Goal: Task Accomplishment & Management: Manage account settings

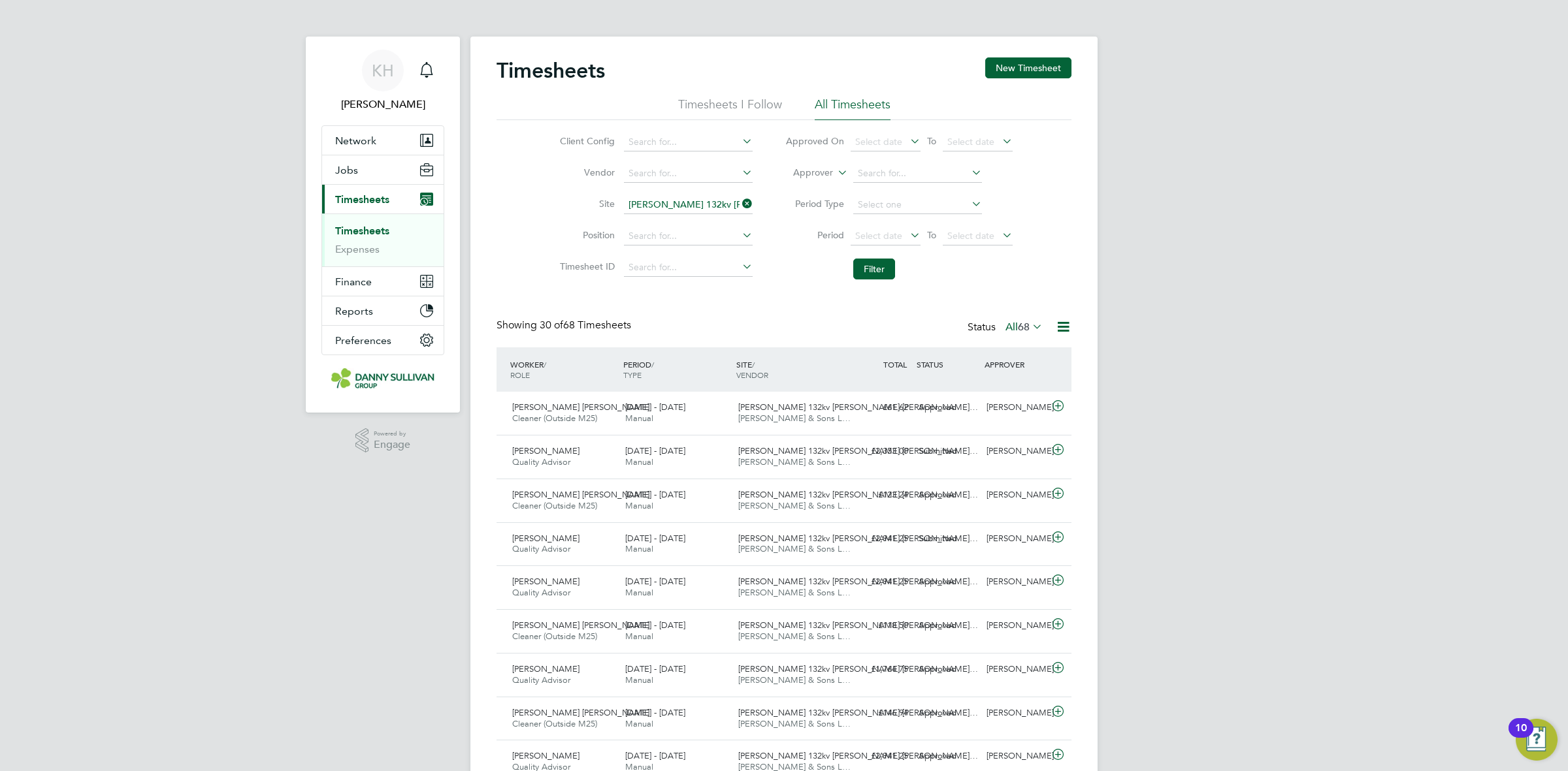
click at [355, 234] on link "Timesheets" at bounding box center [362, 231] width 54 height 12
click at [739, 204] on icon at bounding box center [739, 204] width 0 height 18
click at [1037, 77] on button "New Timesheet" at bounding box center [1029, 67] width 87 height 21
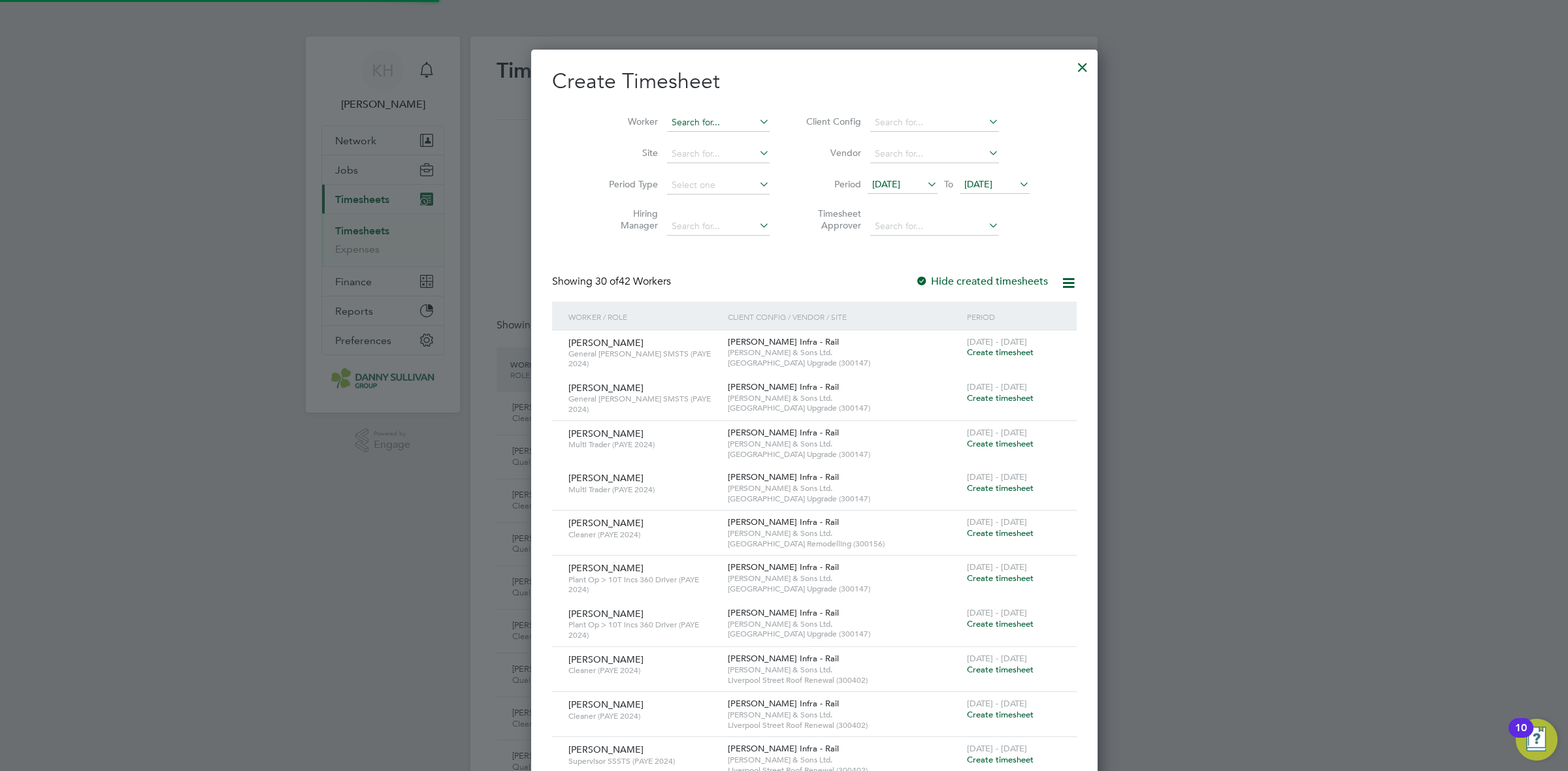
click at [697, 128] on input at bounding box center [718, 123] width 103 height 18
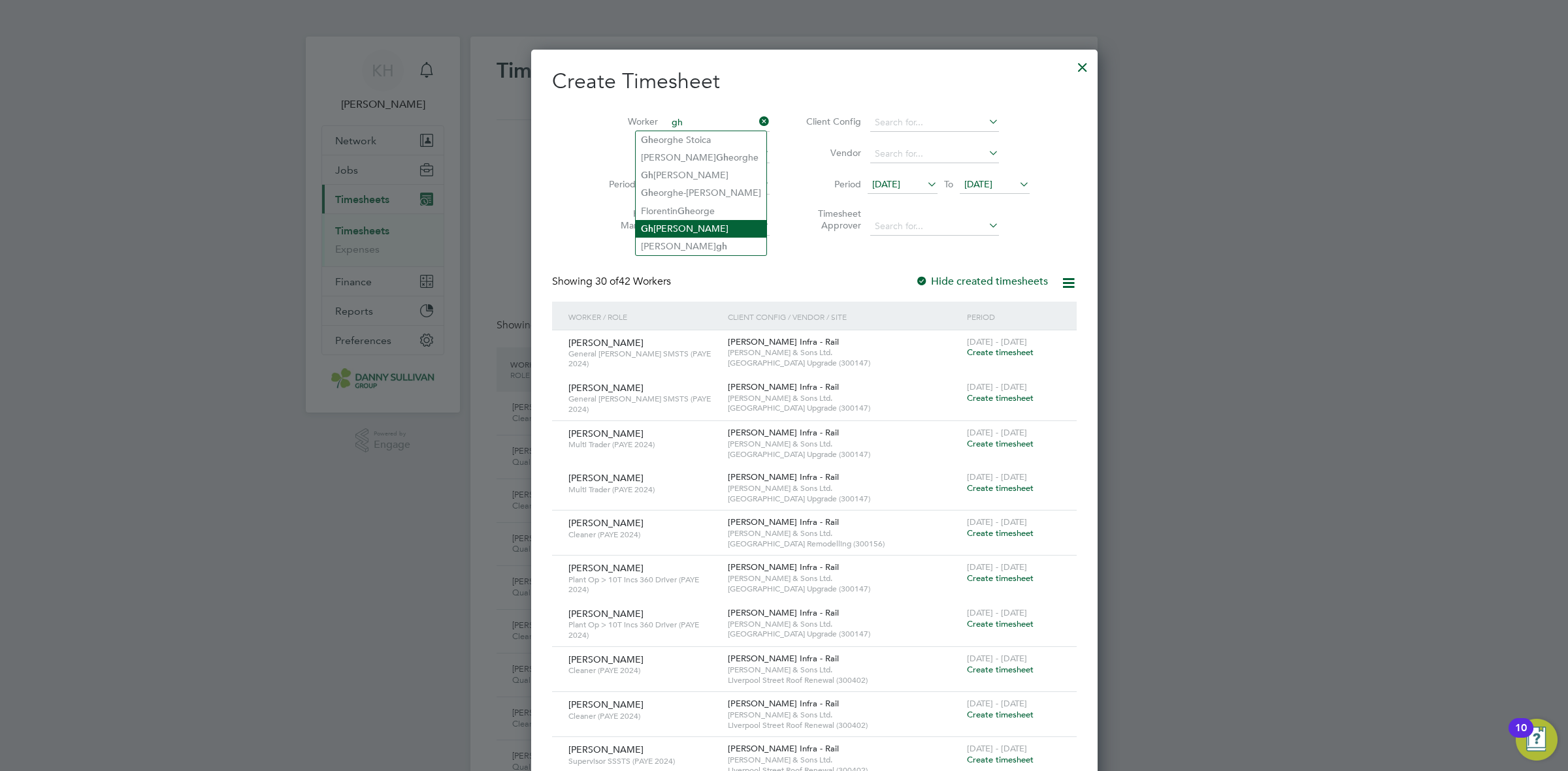
click at [680, 226] on li "Gh eorghi Balan" at bounding box center [701, 228] width 131 height 18
type input "[PERSON_NAME]"
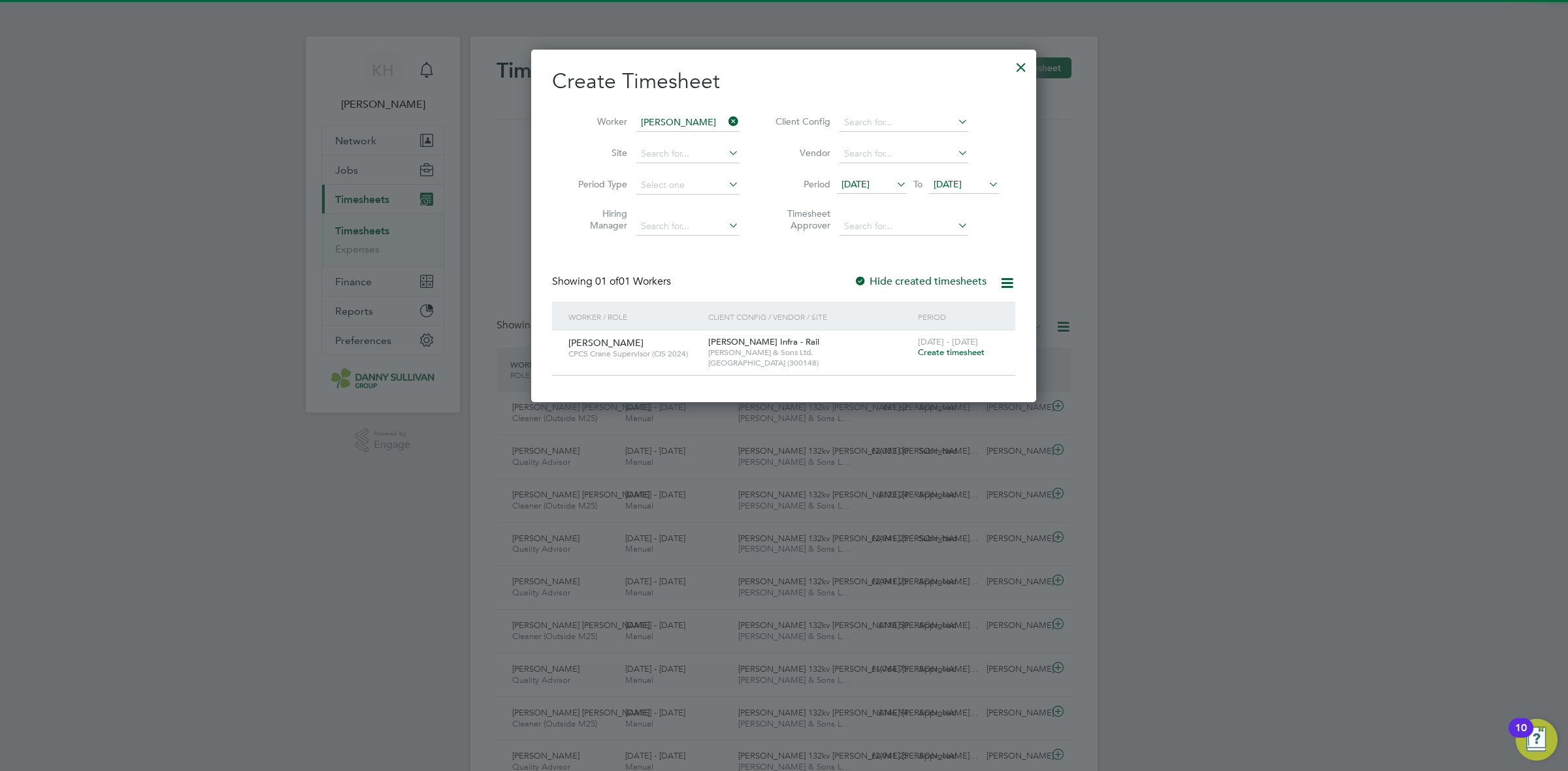
click at [934, 355] on span "Create timesheet" at bounding box center [951, 353] width 67 height 11
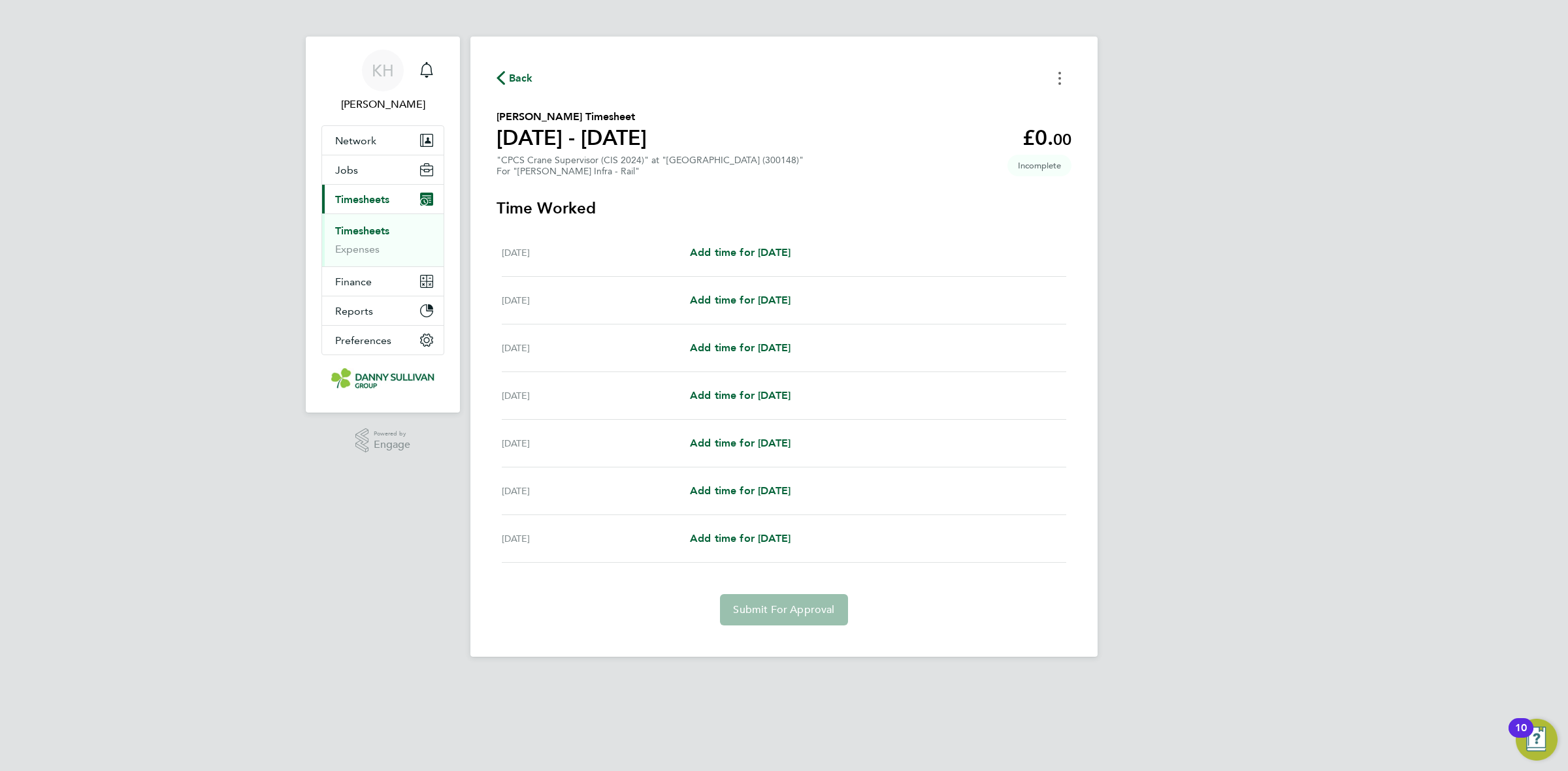
click at [1064, 80] on button "Timesheets Menu" at bounding box center [1059, 78] width 23 height 21
click at [1010, 106] on button "Mark as absent" at bounding box center [993, 107] width 157 height 26
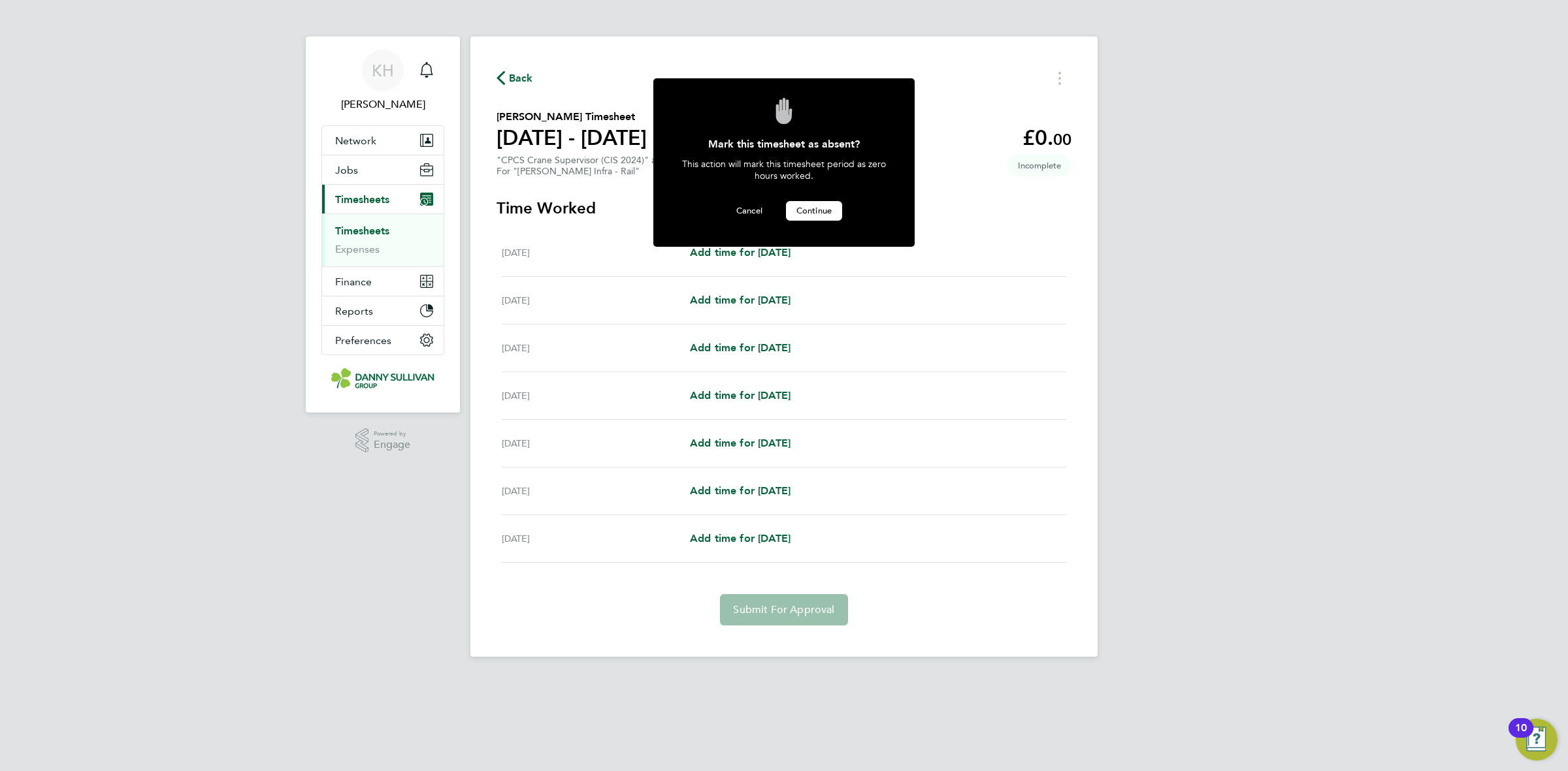
click at [825, 209] on span "Continue" at bounding box center [814, 211] width 35 height 11
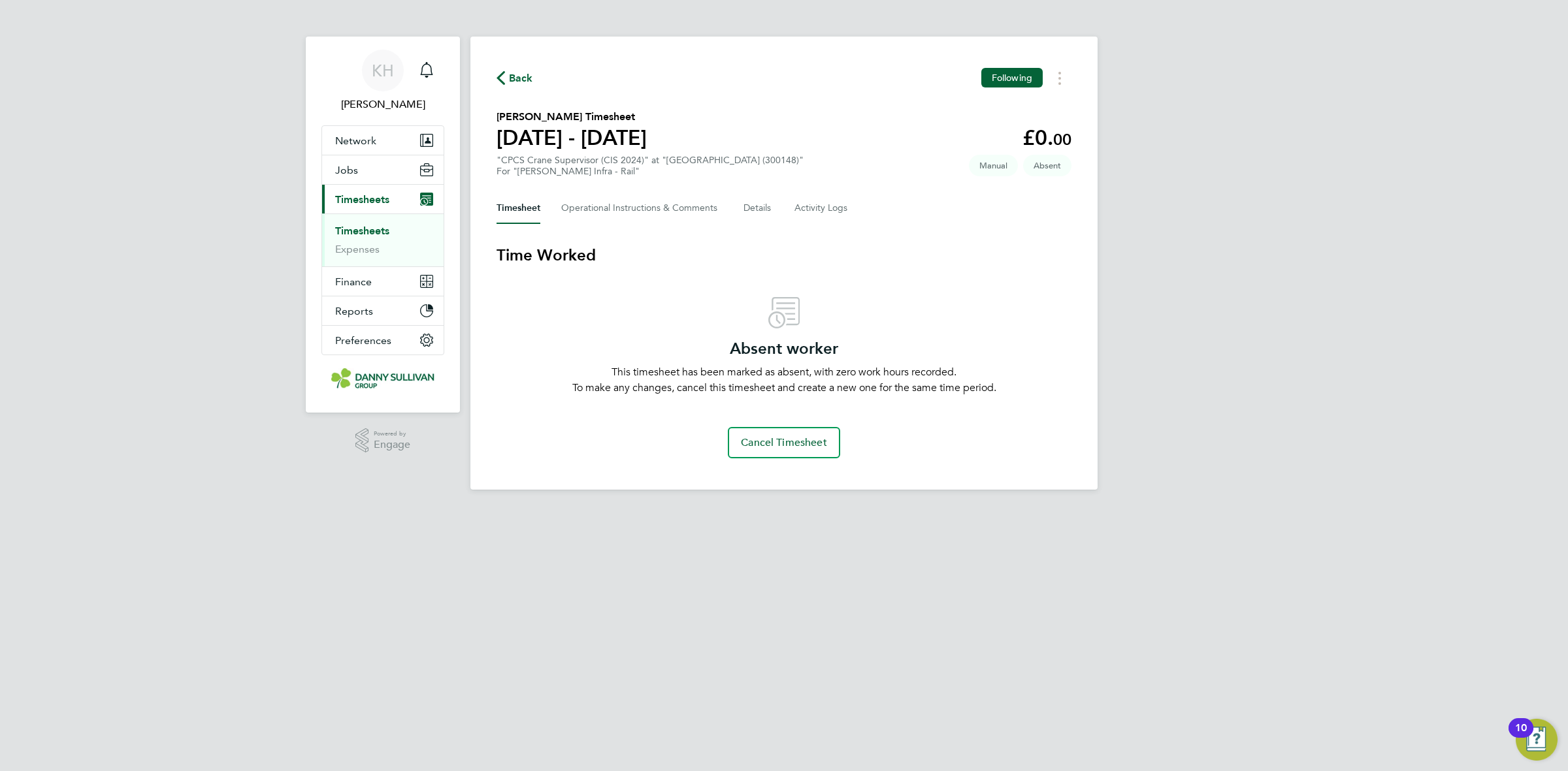
click at [518, 89] on div "Back Following Gheorghi Balan's Timesheet 23 - 29 Aug 2025 £0. 00 "CPCS Crane S…" at bounding box center [784, 263] width 627 height 453
click at [363, 229] on link "Timesheets" at bounding box center [362, 231] width 54 height 12
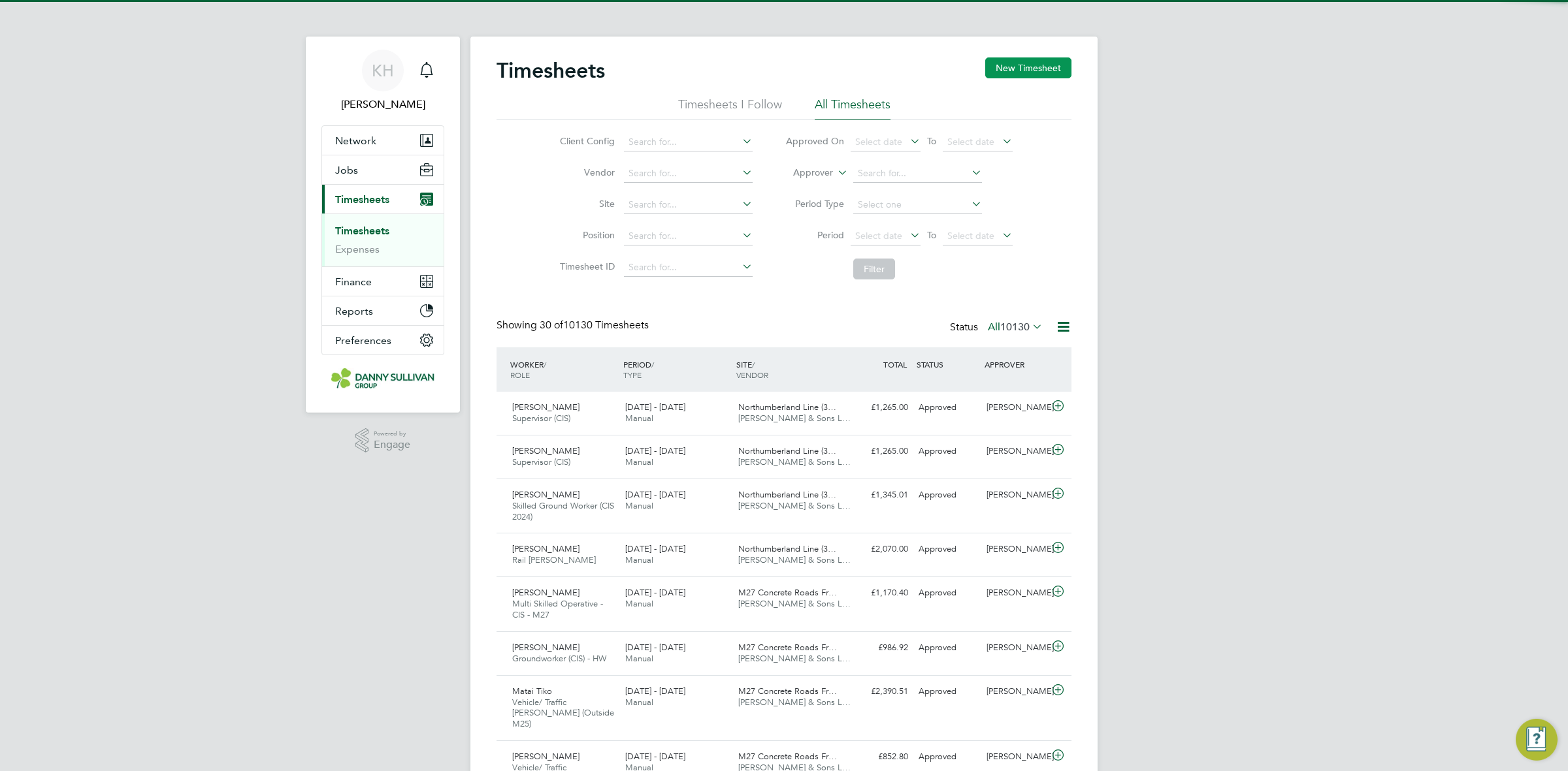
click at [1019, 76] on button "New Timesheet" at bounding box center [1029, 67] width 87 height 21
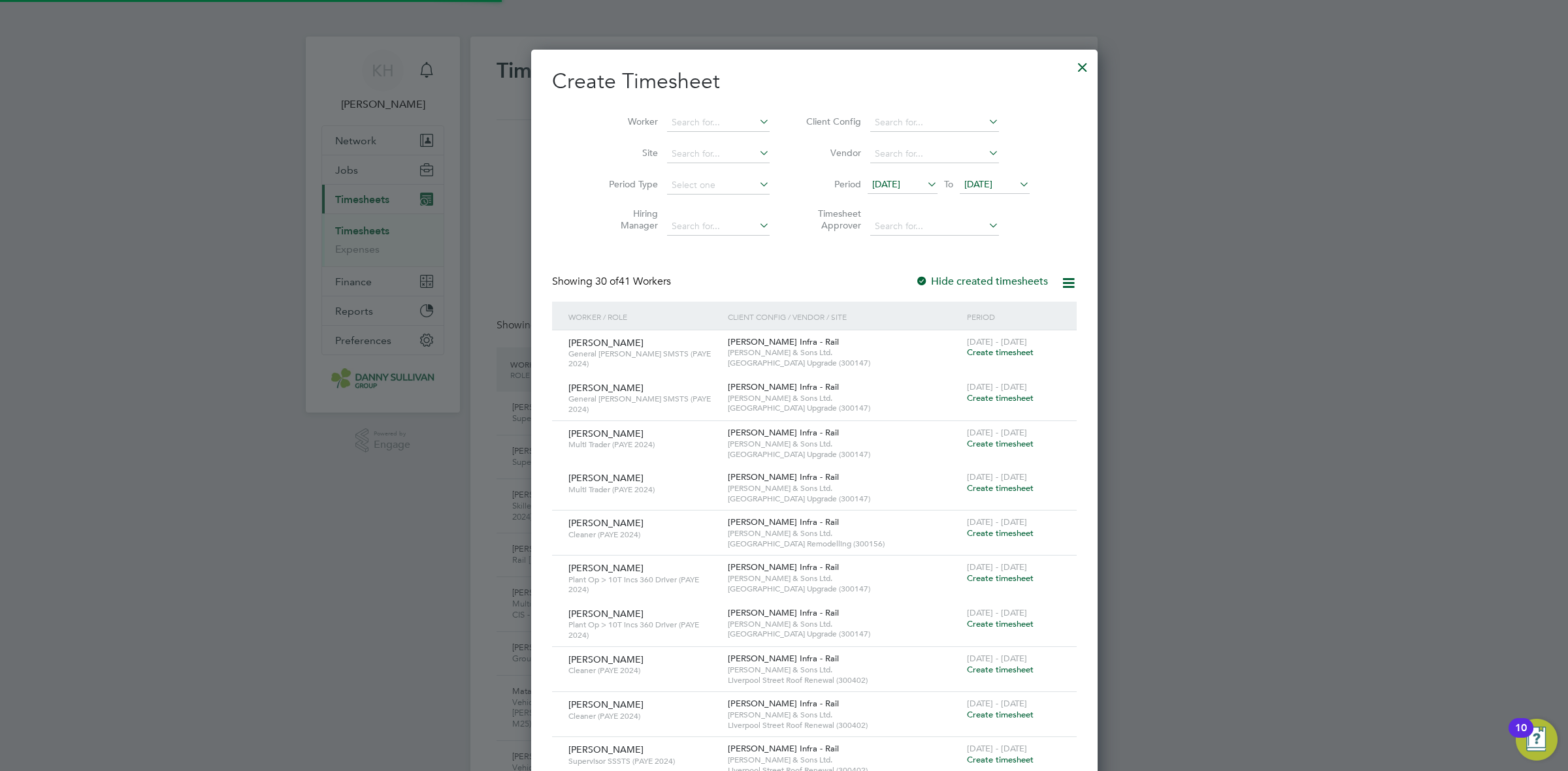
click at [671, 111] on li "Worker" at bounding box center [684, 123] width 203 height 31
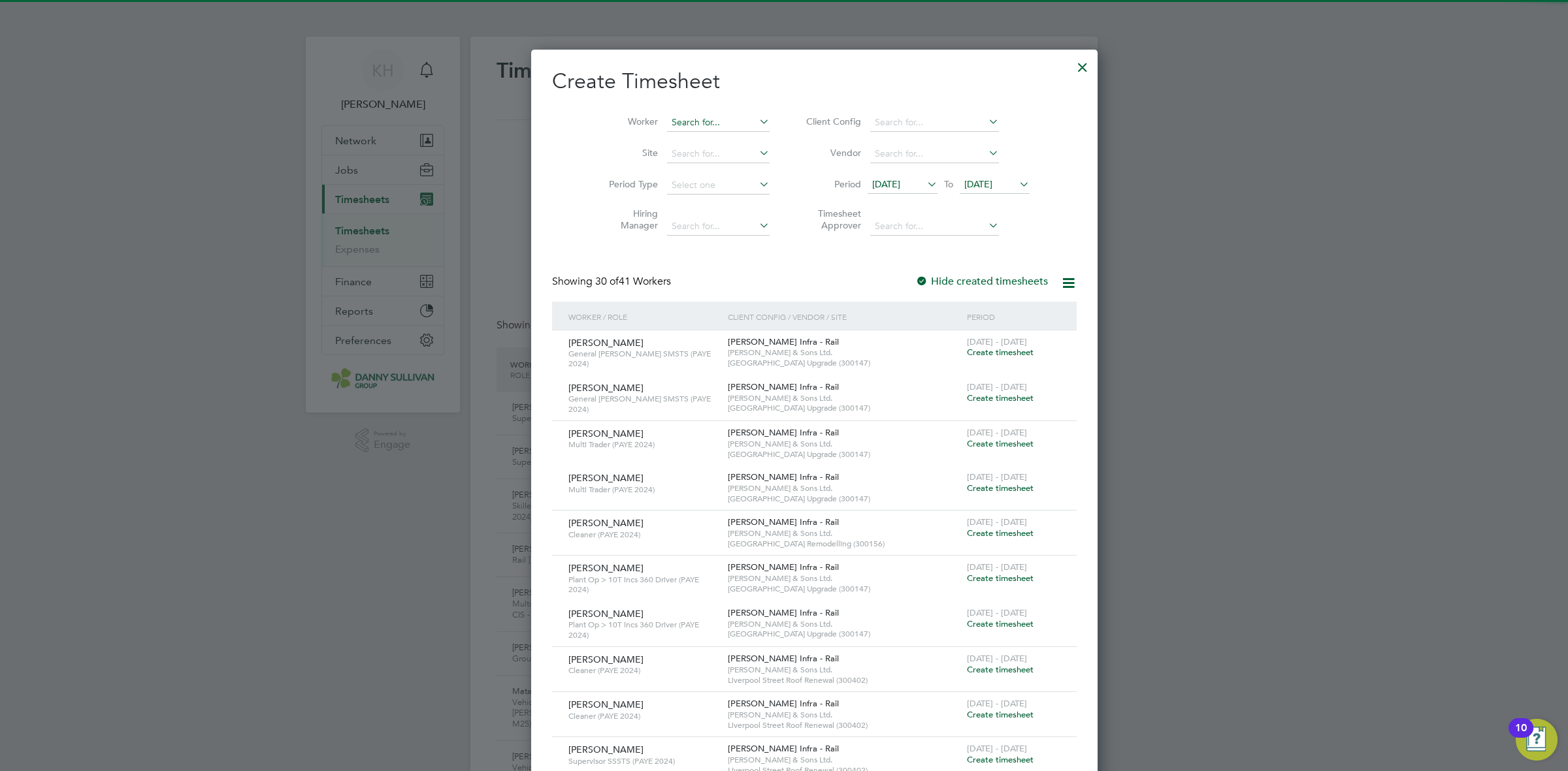
click at [667, 116] on input at bounding box center [718, 123] width 103 height 18
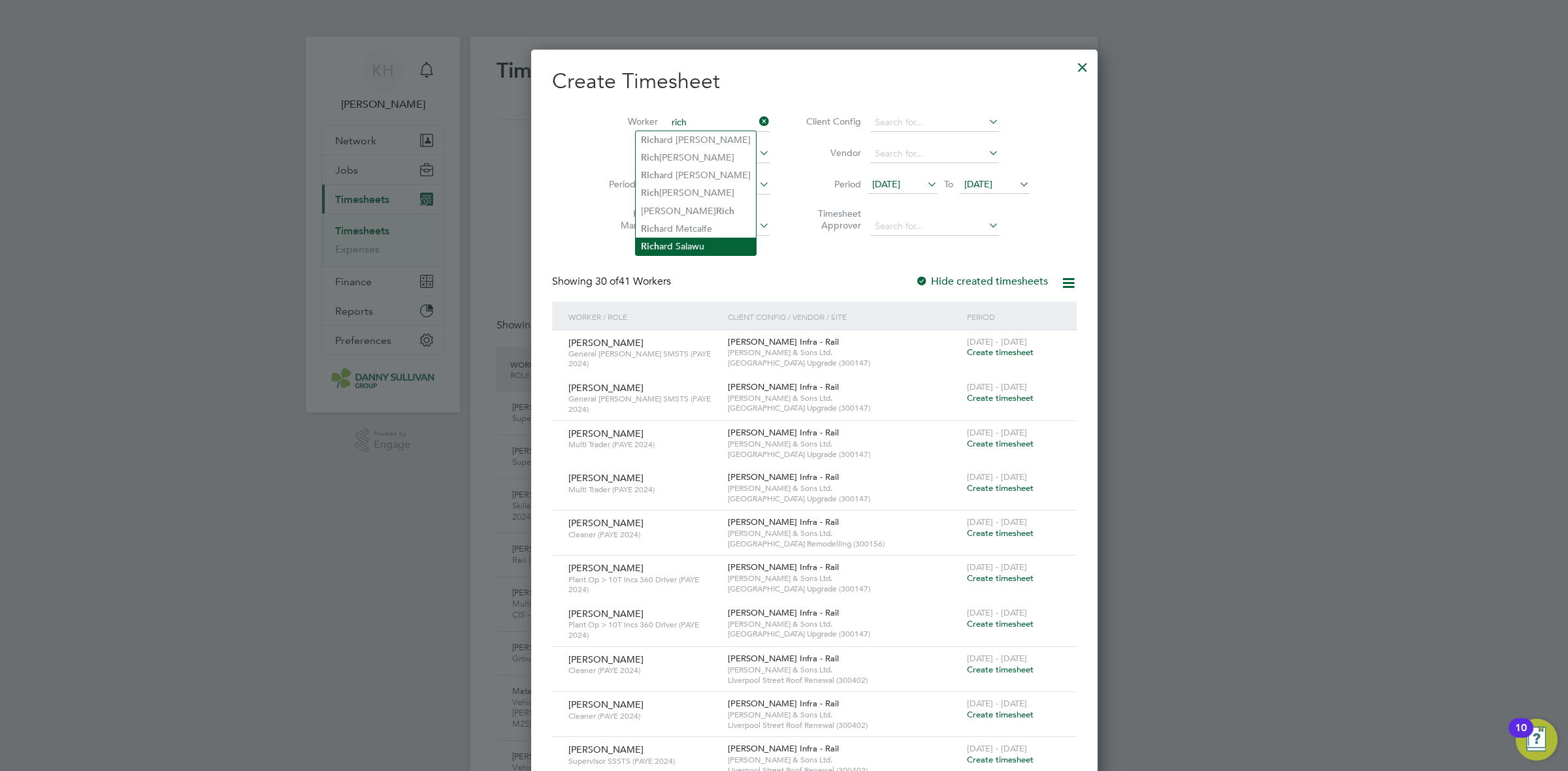
click at [673, 242] on li "Rich ard Salawu" at bounding box center [695, 246] width 120 height 18
type input "[PERSON_NAME]"
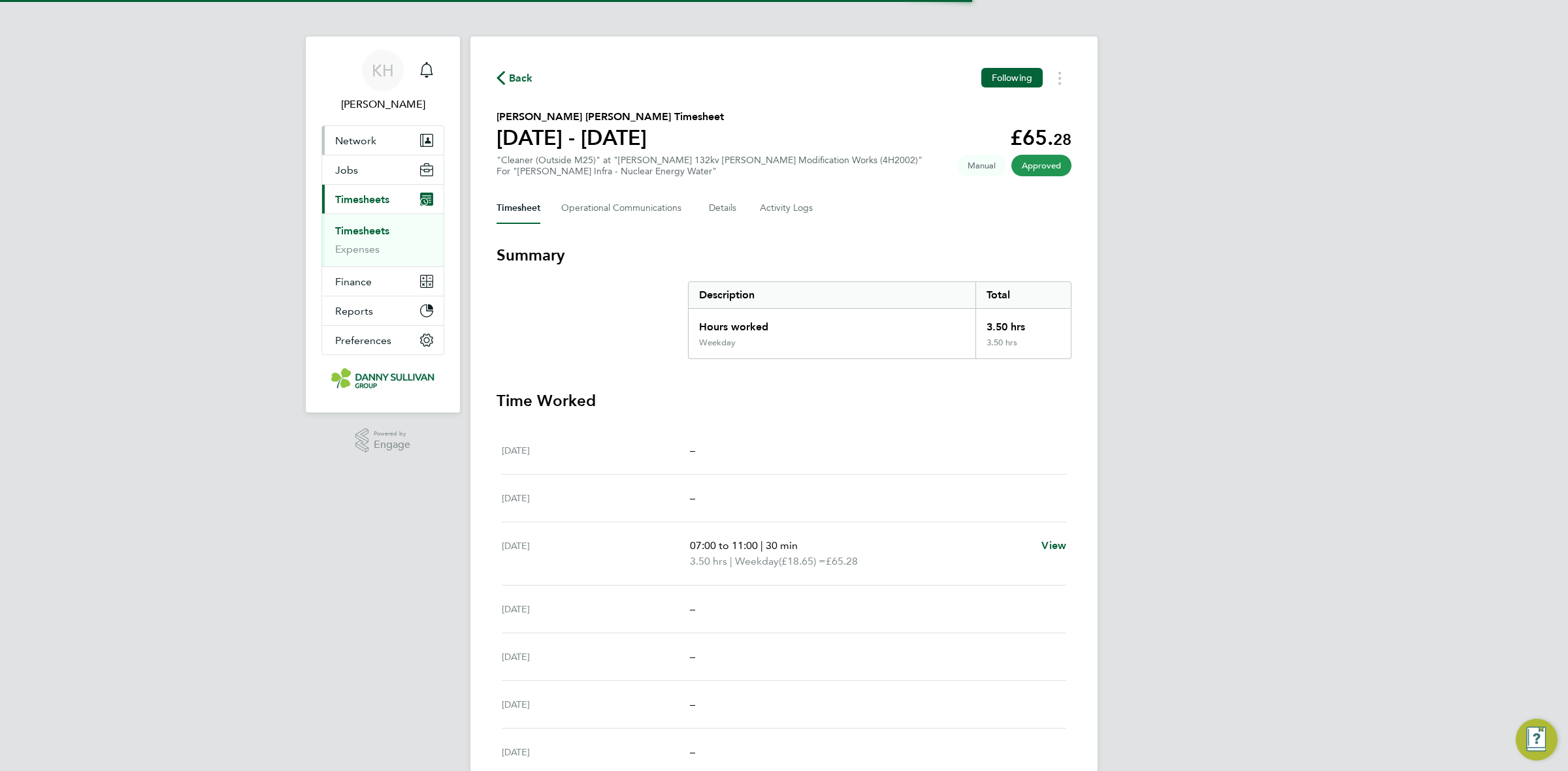
click at [353, 140] on span "Network" at bounding box center [355, 140] width 41 height 12
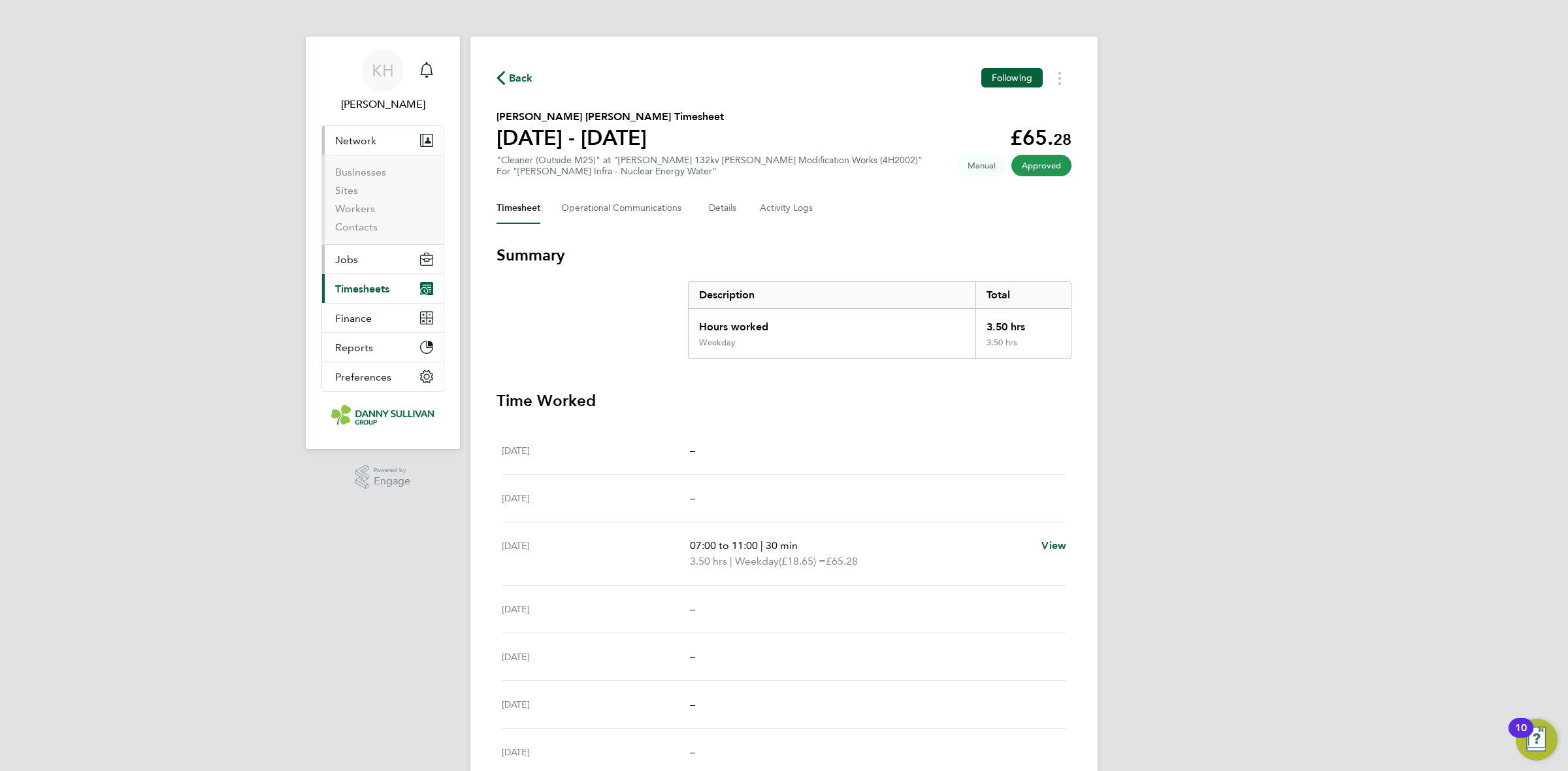
drag, startPoint x: 355, startPoint y: 243, endPoint x: 348, endPoint y: 262, distance: 20.2
click at [354, 243] on ul "Businesses Sites Workers Contacts" at bounding box center [382, 199] width 121 height 89
click at [348, 260] on span "Jobs" at bounding box center [346, 259] width 23 height 12
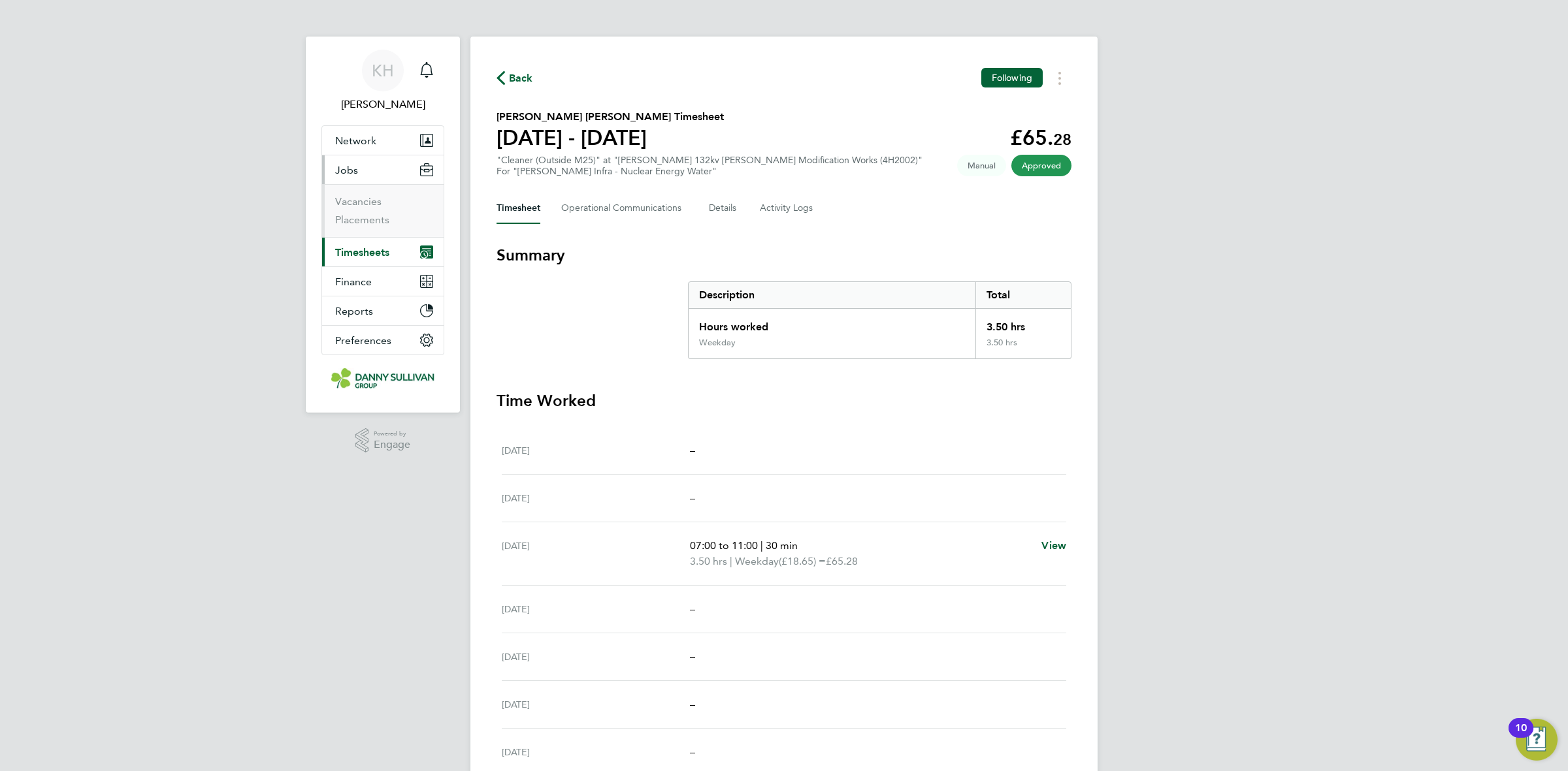
click at [360, 228] on ul "Vacancies Placements" at bounding box center [382, 211] width 121 height 53
click at [359, 216] on link "Placements" at bounding box center [362, 219] width 54 height 12
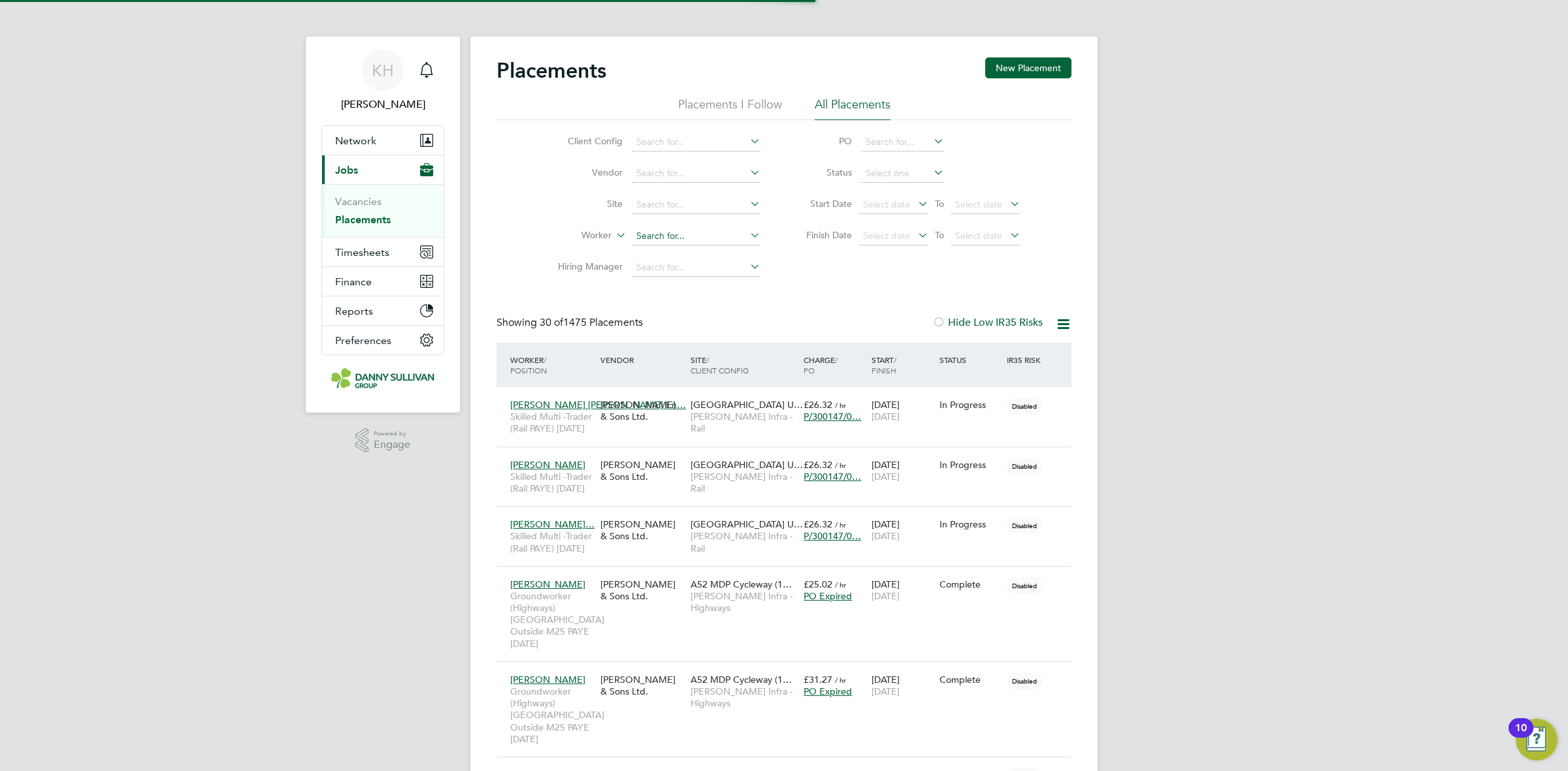
click at [651, 233] on input at bounding box center [695, 236] width 128 height 18
click at [692, 261] on li "[PERSON_NAME]" at bounding box center [695, 253] width 130 height 18
type input "[PERSON_NAME]"
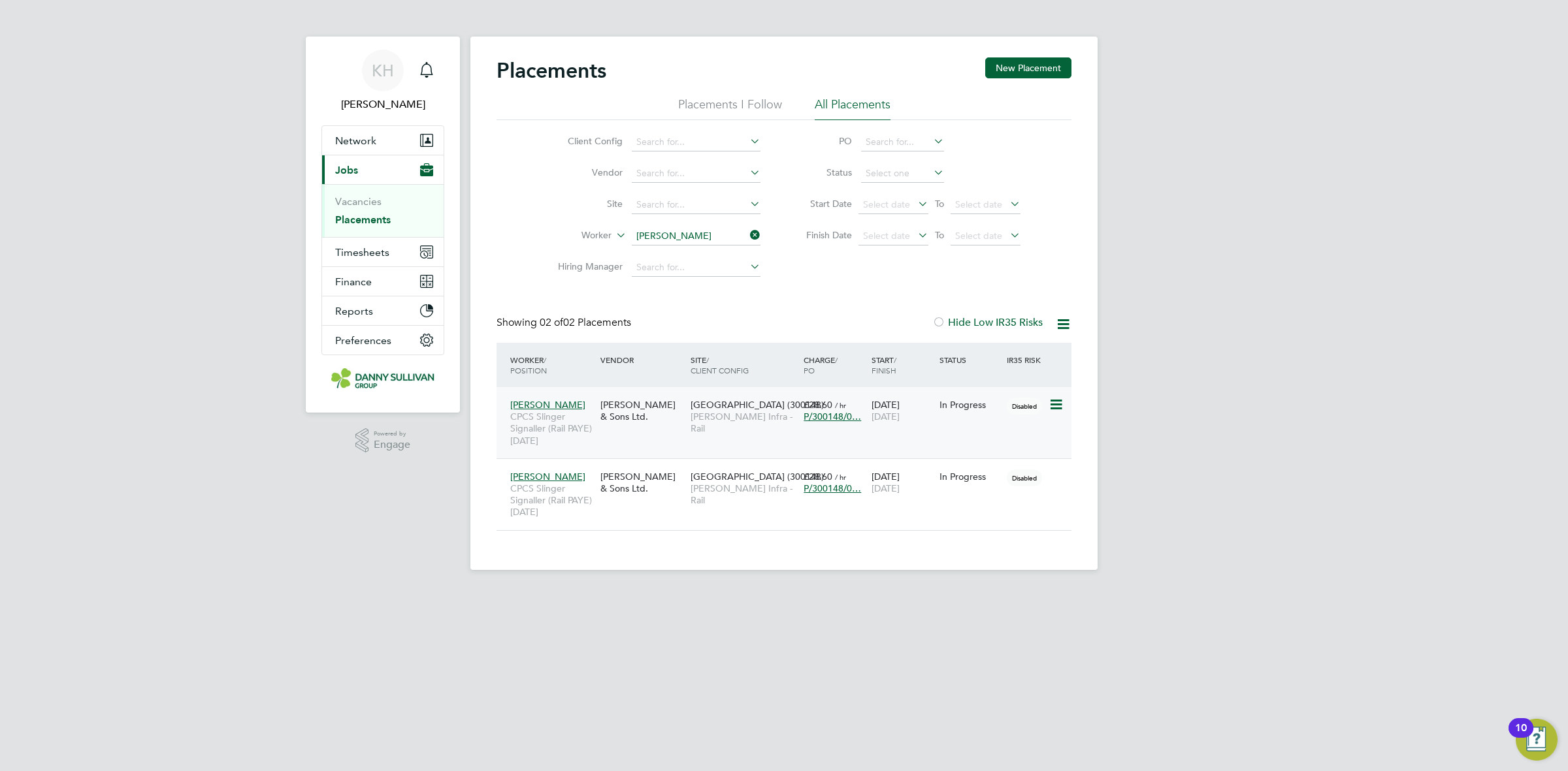
click at [751, 438] on div "Richard Salawu CPCS Slinger Signaller (Rail PAYE) Apr 25 Danny Sullivan & Sons …" at bounding box center [784, 423] width 575 height 71
click at [758, 416] on span "Morgan Sindall Infra - Rail" at bounding box center [744, 422] width 106 height 23
click at [684, 465] on div "Danny Sullivan & Sons Ltd." at bounding box center [642, 483] width 90 height 37
click at [746, 433] on div "Richard Salawu CPCS Slinger Signaller (Rail PAYE) Apr 25 Danny Sullivan & Sons …" at bounding box center [784, 423] width 575 height 71
click at [652, 433] on div "Richard Salawu CPCS Slinger Signaller (Rail PAYE) Apr 25 Danny Sullivan & Sons …" at bounding box center [784, 423] width 575 height 71
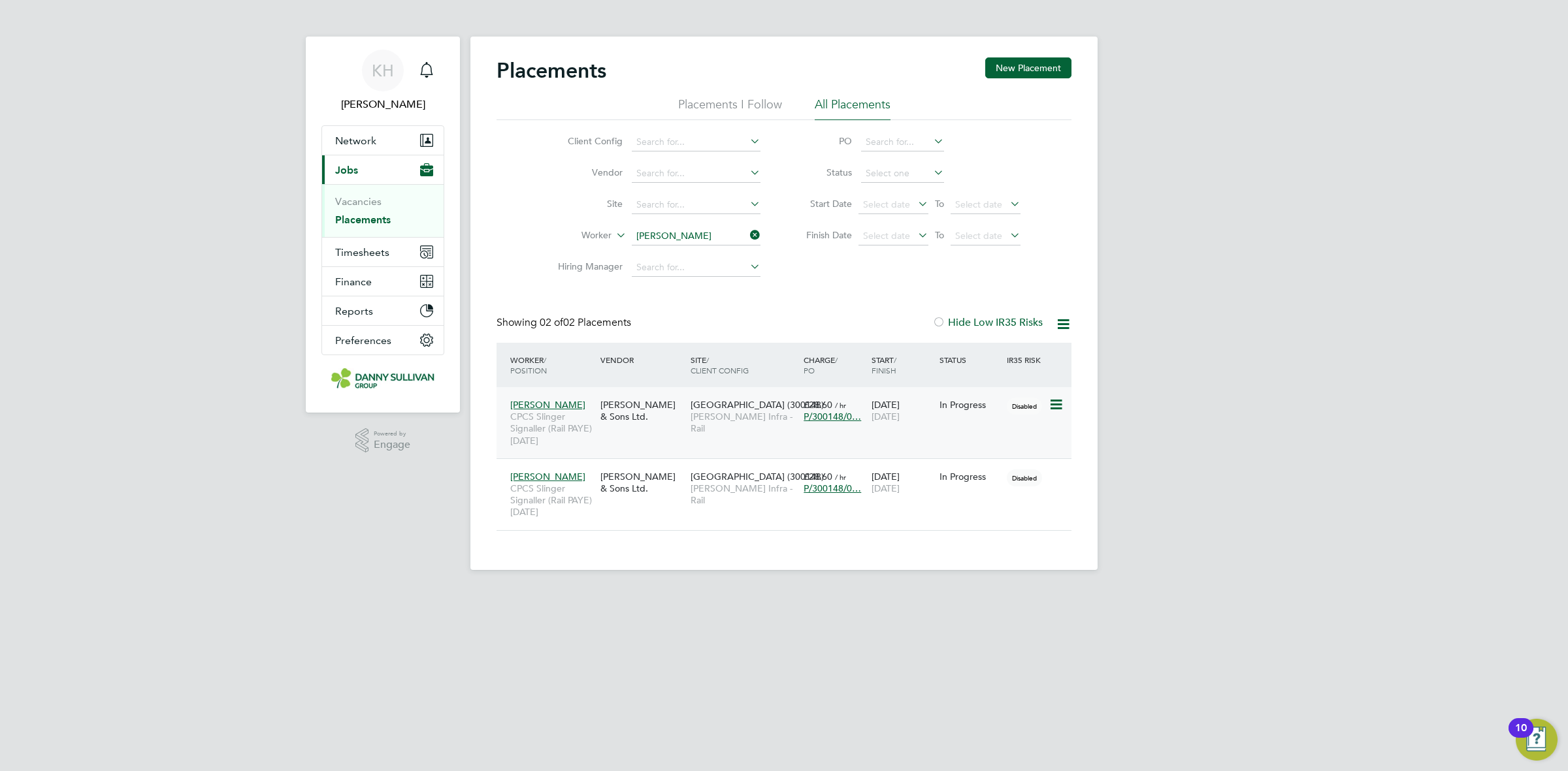
click at [676, 405] on div "Danny Sullivan & Sons Ltd." at bounding box center [642, 411] width 90 height 37
click at [366, 253] on span "Timesheets" at bounding box center [362, 252] width 54 height 12
click at [360, 233] on link "Timesheets" at bounding box center [362, 231] width 54 height 12
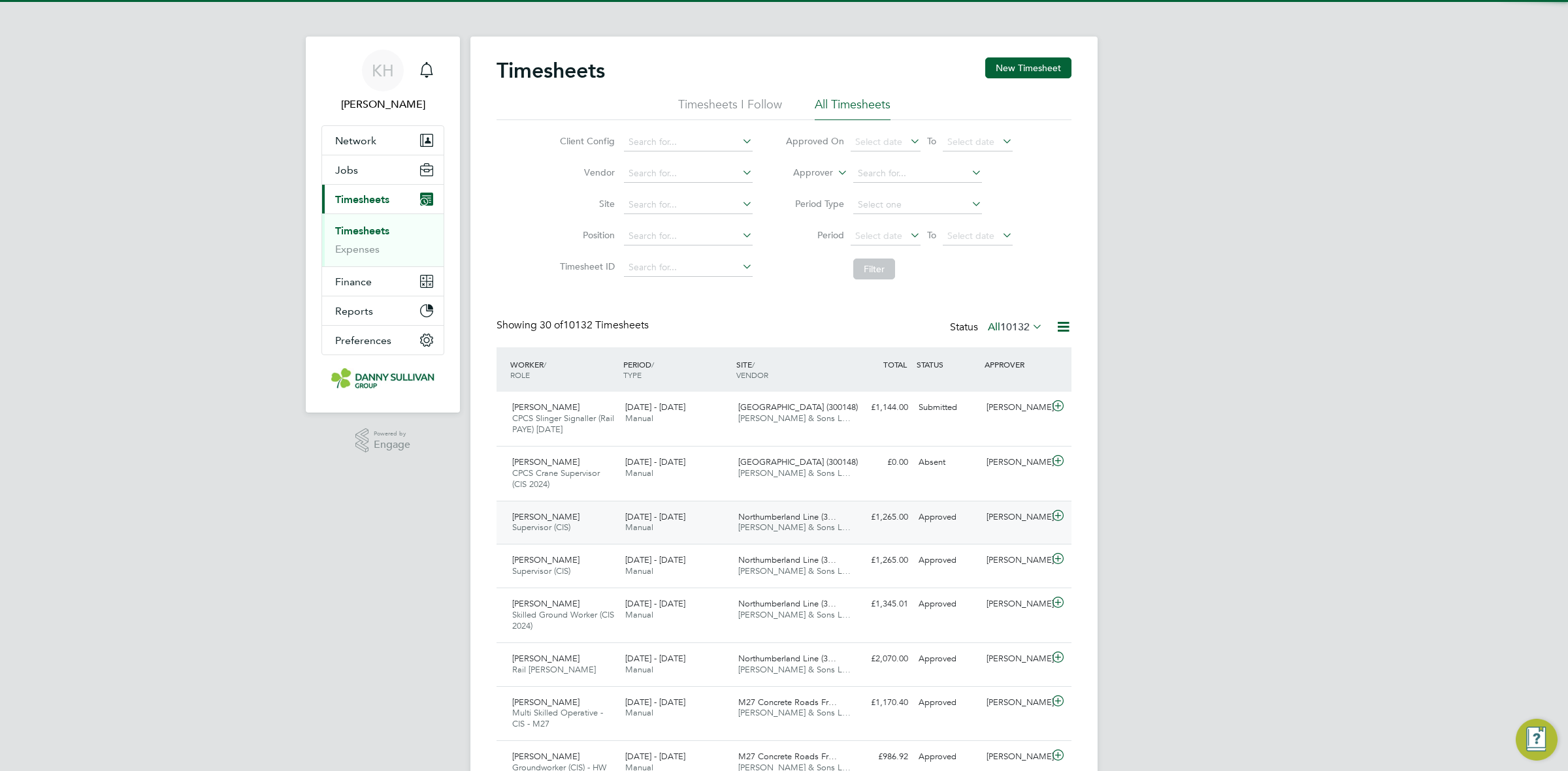
scroll to position [33, 113]
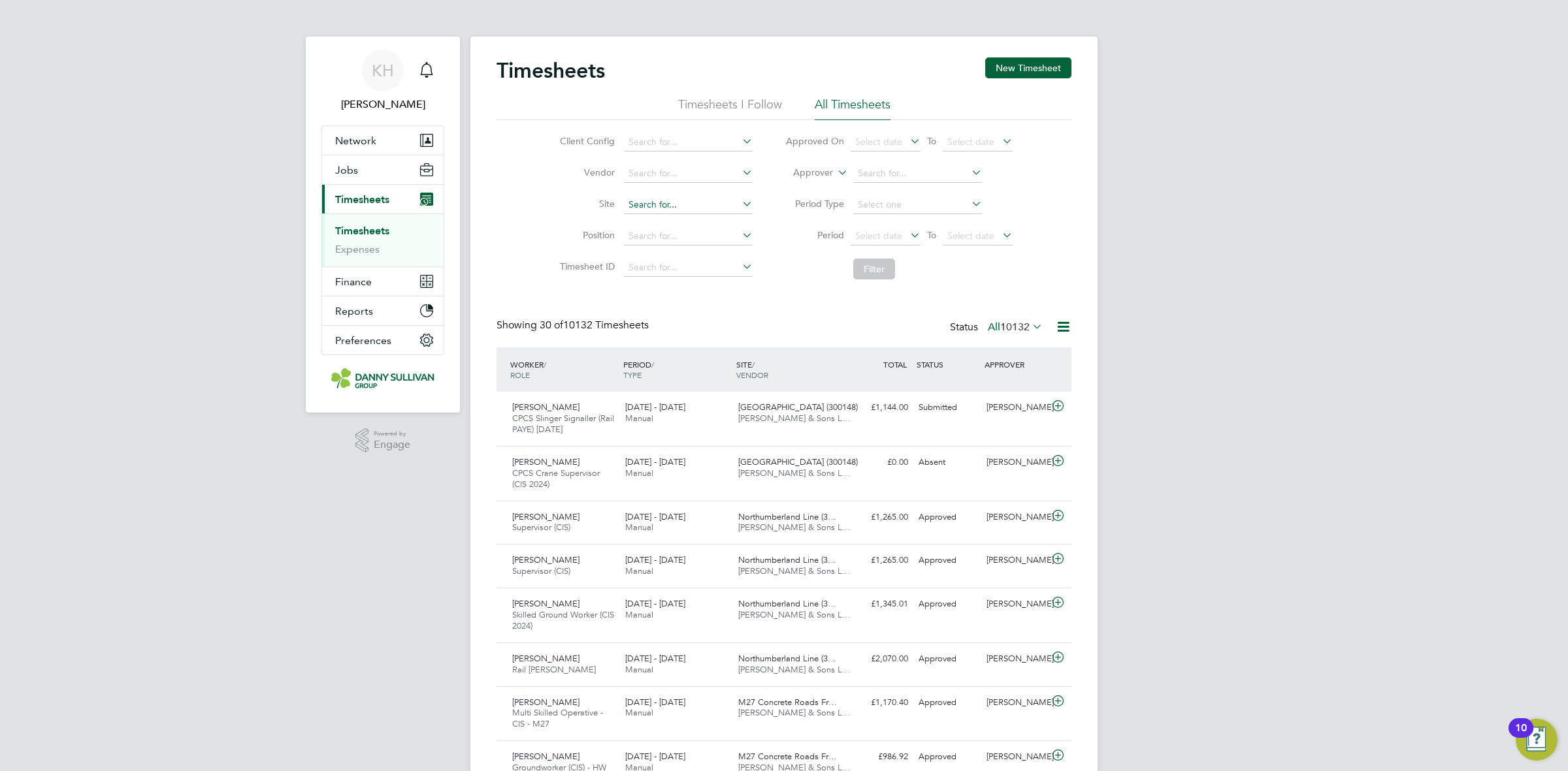
click at [678, 208] on input at bounding box center [688, 205] width 128 height 18
click at [683, 222] on li "Bec kton Depot (300148)" at bounding box center [695, 222] width 144 height 18
type input "[GEOGRAPHIC_DATA] (300148)"
click at [883, 268] on button "Filter" at bounding box center [874, 269] width 42 height 21
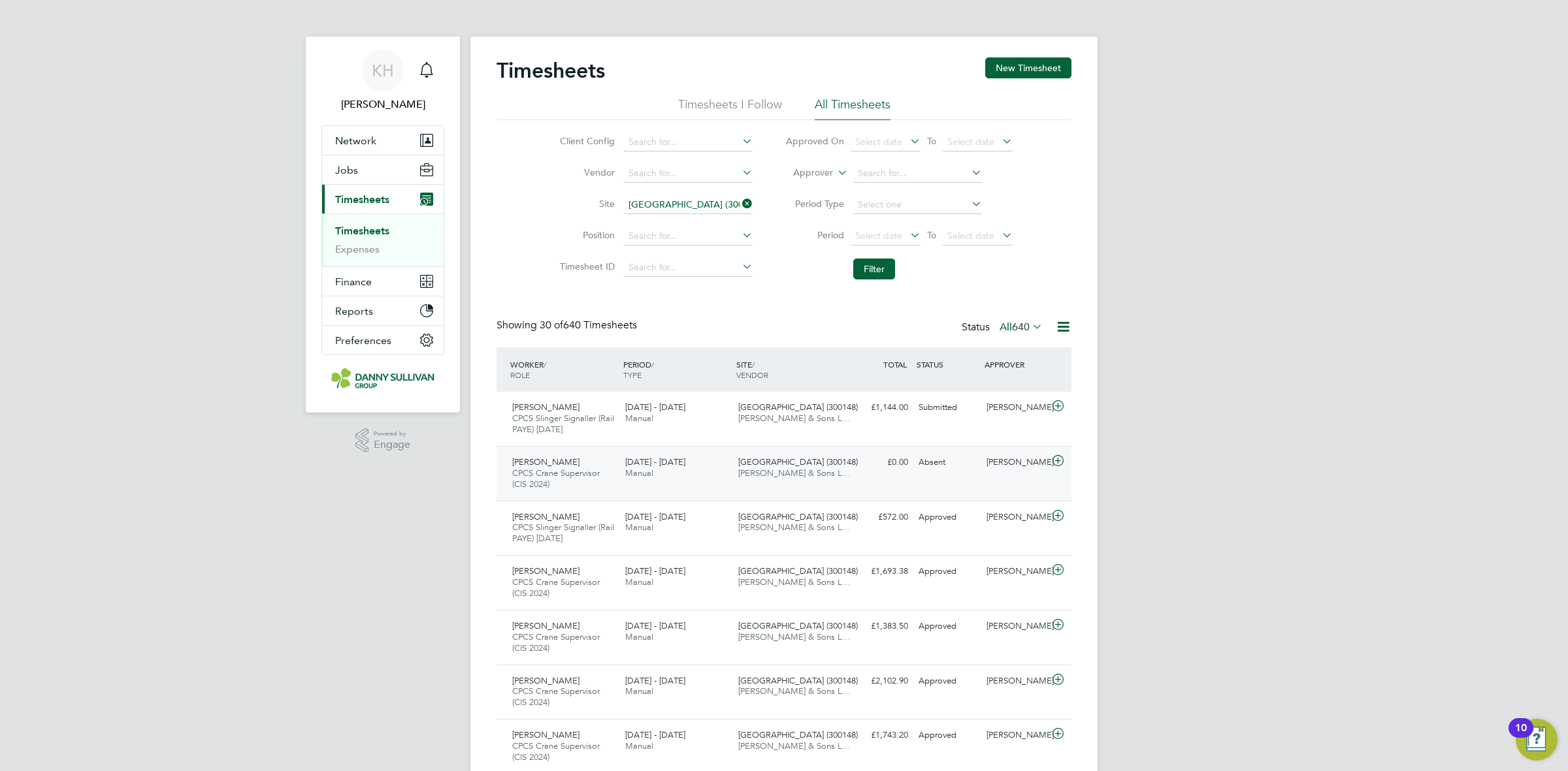
click at [893, 482] on div "Gheorghi Balan CPCS Crane Supervisor (CIS 2024) 23 - 29 Aug 2025 23 - 29 Aug 20…" at bounding box center [784, 473] width 575 height 55
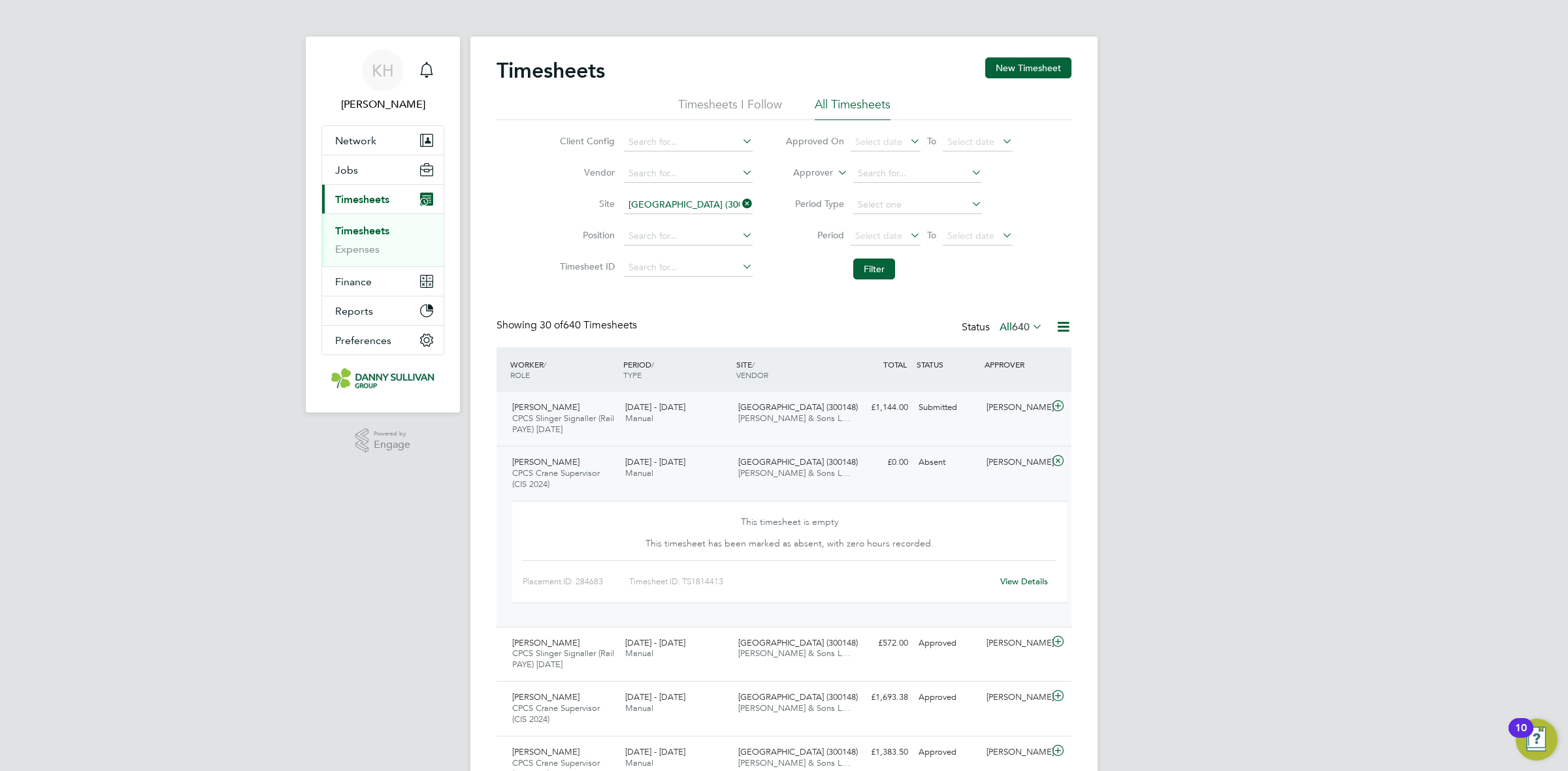
click at [831, 419] on span "[PERSON_NAME] & Sons L…" at bounding box center [795, 418] width 112 height 11
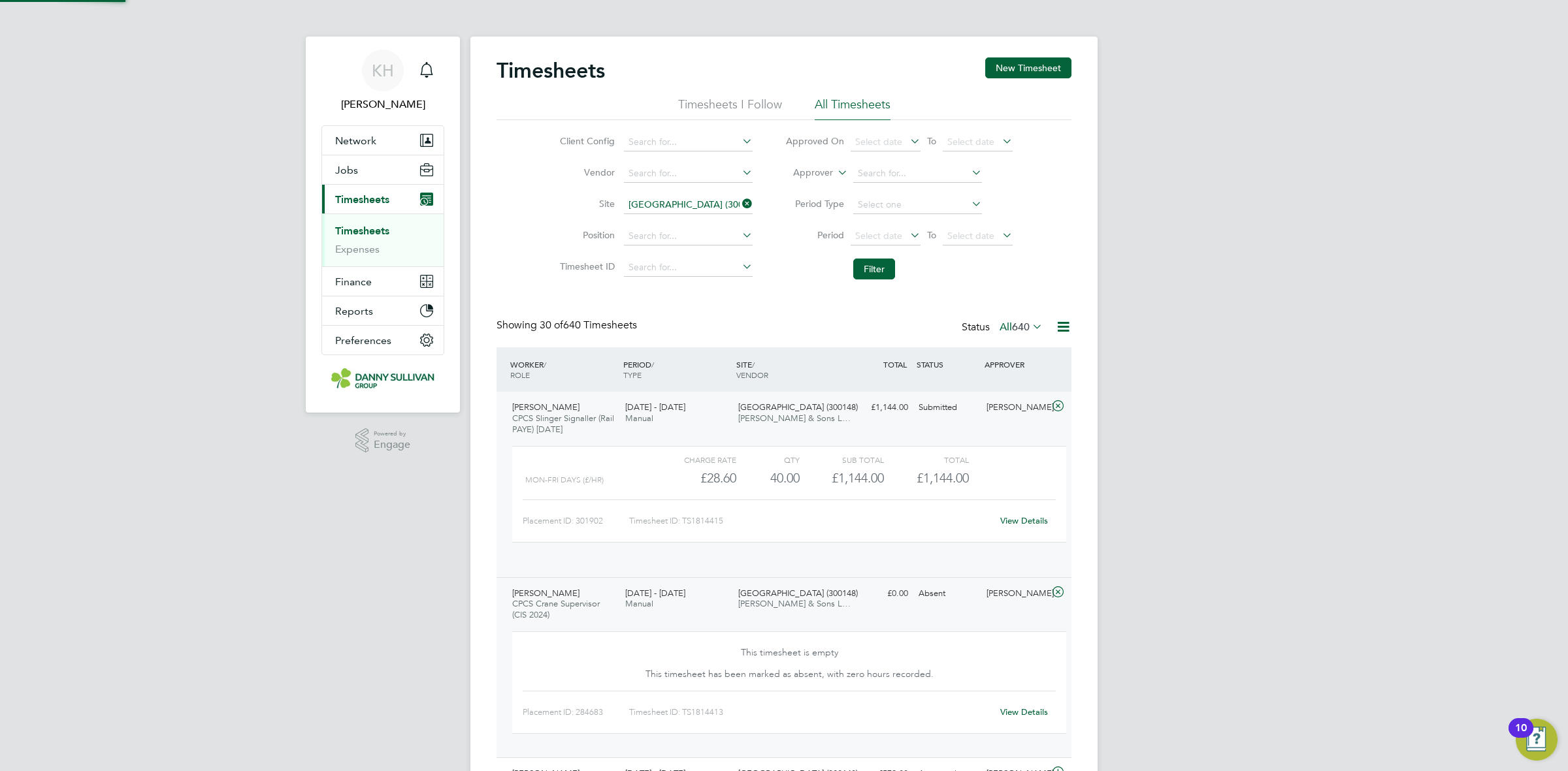
scroll to position [21, 128]
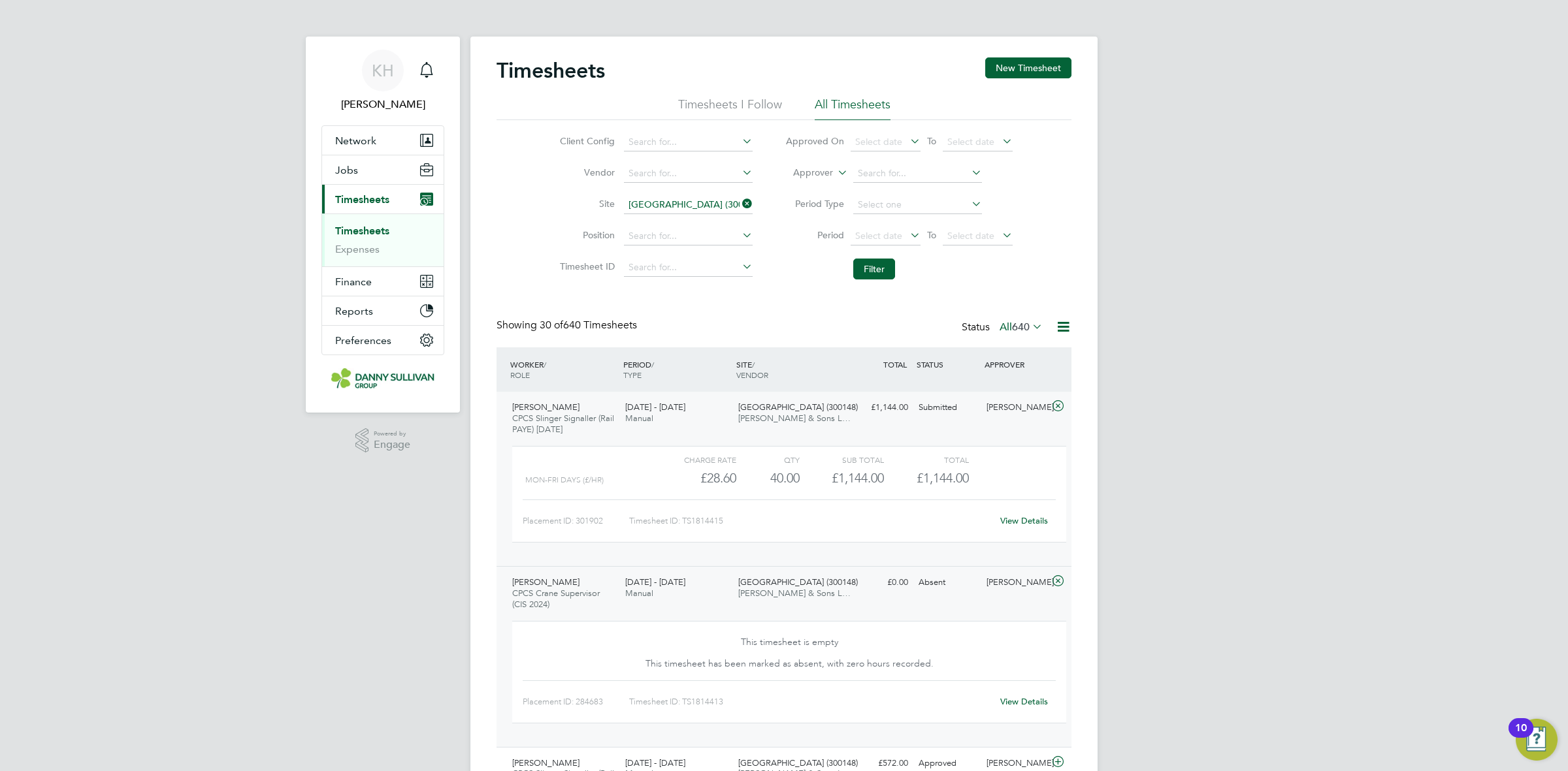
click at [1010, 519] on link "View Details" at bounding box center [1024, 521] width 48 height 11
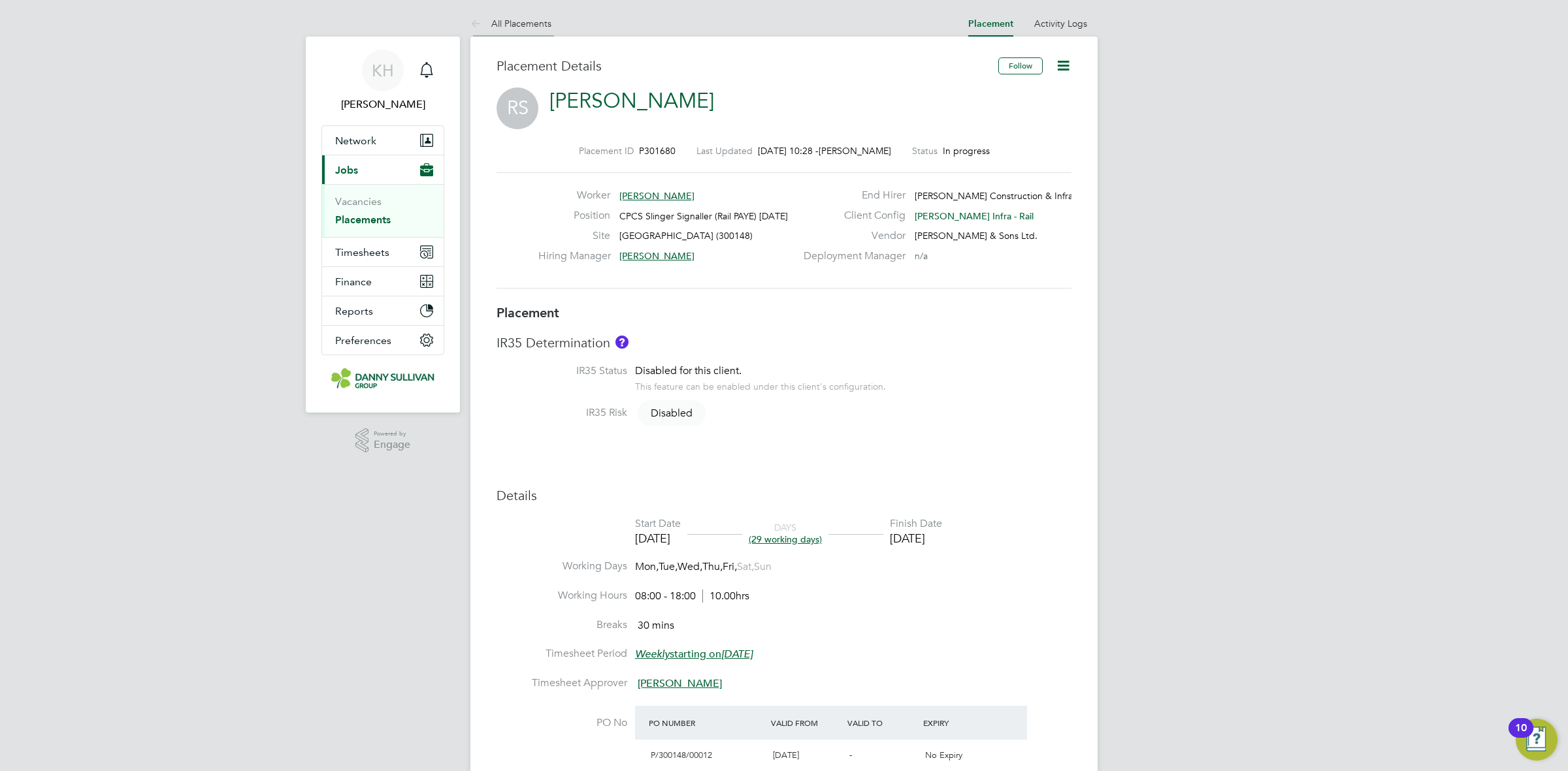
click at [530, 27] on link "All Placements" at bounding box center [511, 23] width 81 height 12
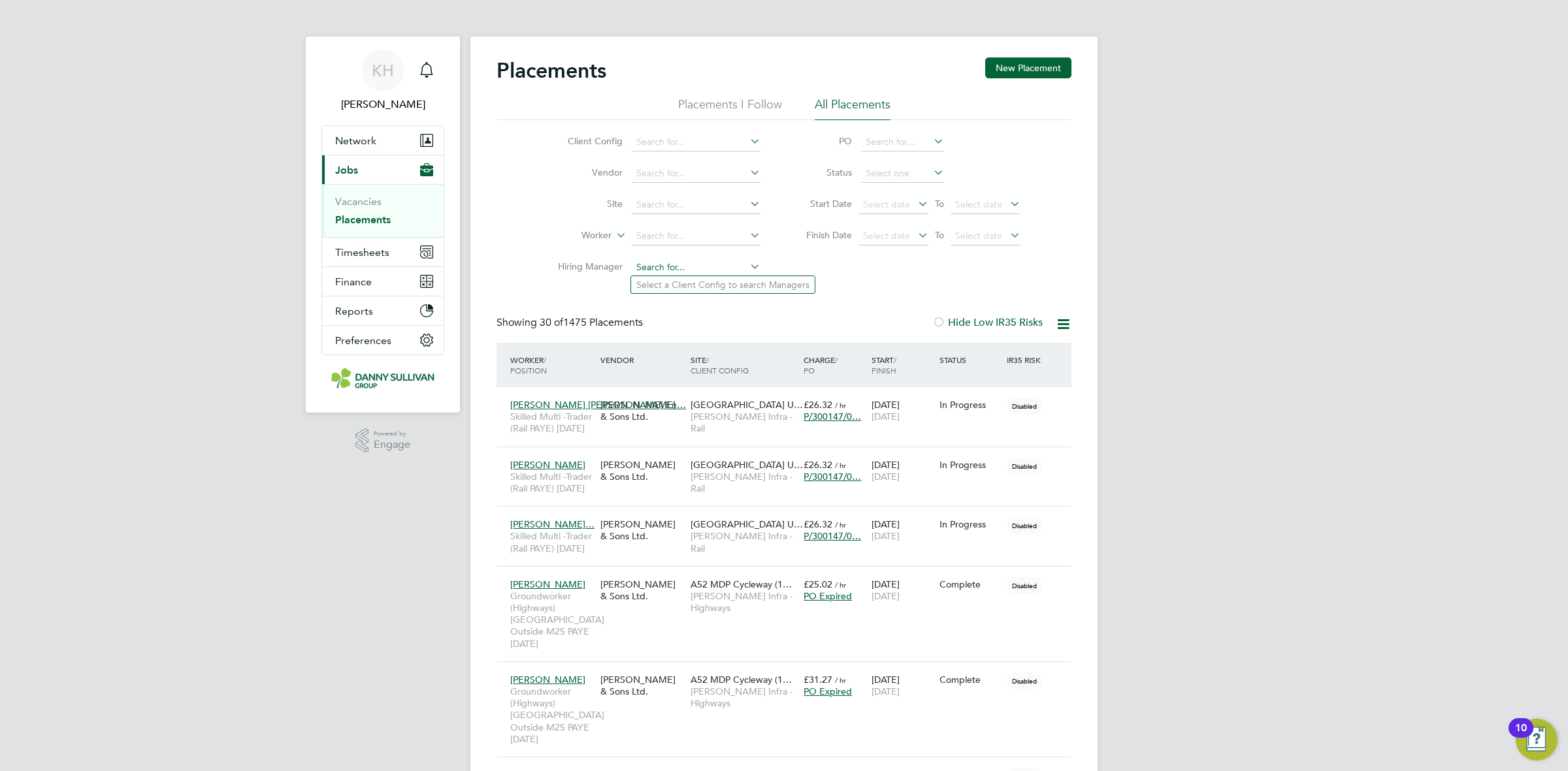
click at [684, 272] on input at bounding box center [695, 268] width 128 height 18
click at [680, 237] on input at bounding box center [695, 236] width 128 height 18
click at [680, 256] on li "[PERSON_NAME]" at bounding box center [695, 253] width 130 height 18
type input "[PERSON_NAME]"
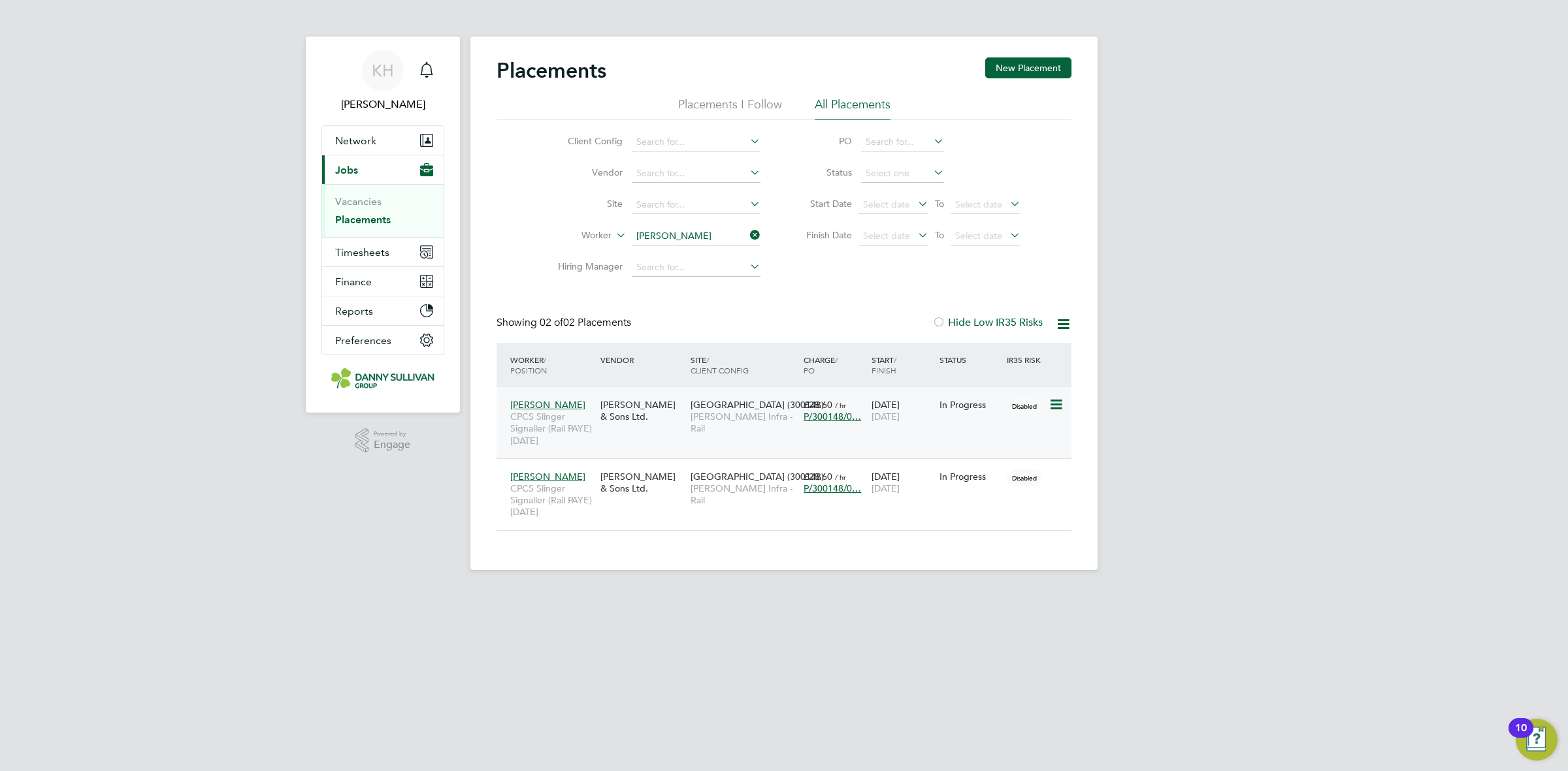
click at [884, 416] on span "30 Sep 2025" at bounding box center [885, 416] width 28 height 12
click at [680, 469] on div "[PERSON_NAME] & Sons Ltd." at bounding box center [642, 483] width 90 height 37
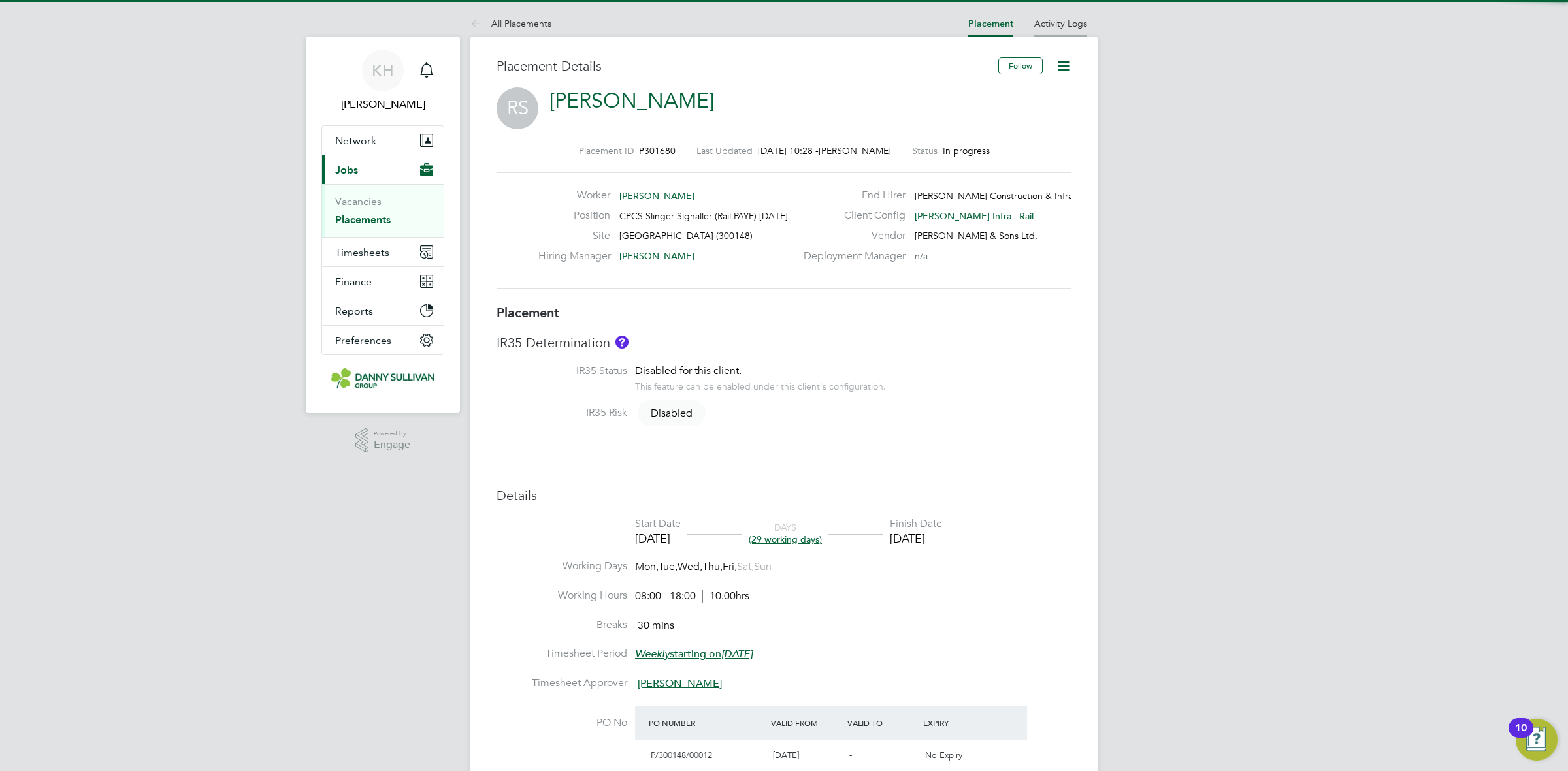
click at [1073, 27] on link "Activity Logs" at bounding box center [1061, 23] width 53 height 12
click at [1072, 30] on li "Activity Logs" at bounding box center [1061, 23] width 53 height 26
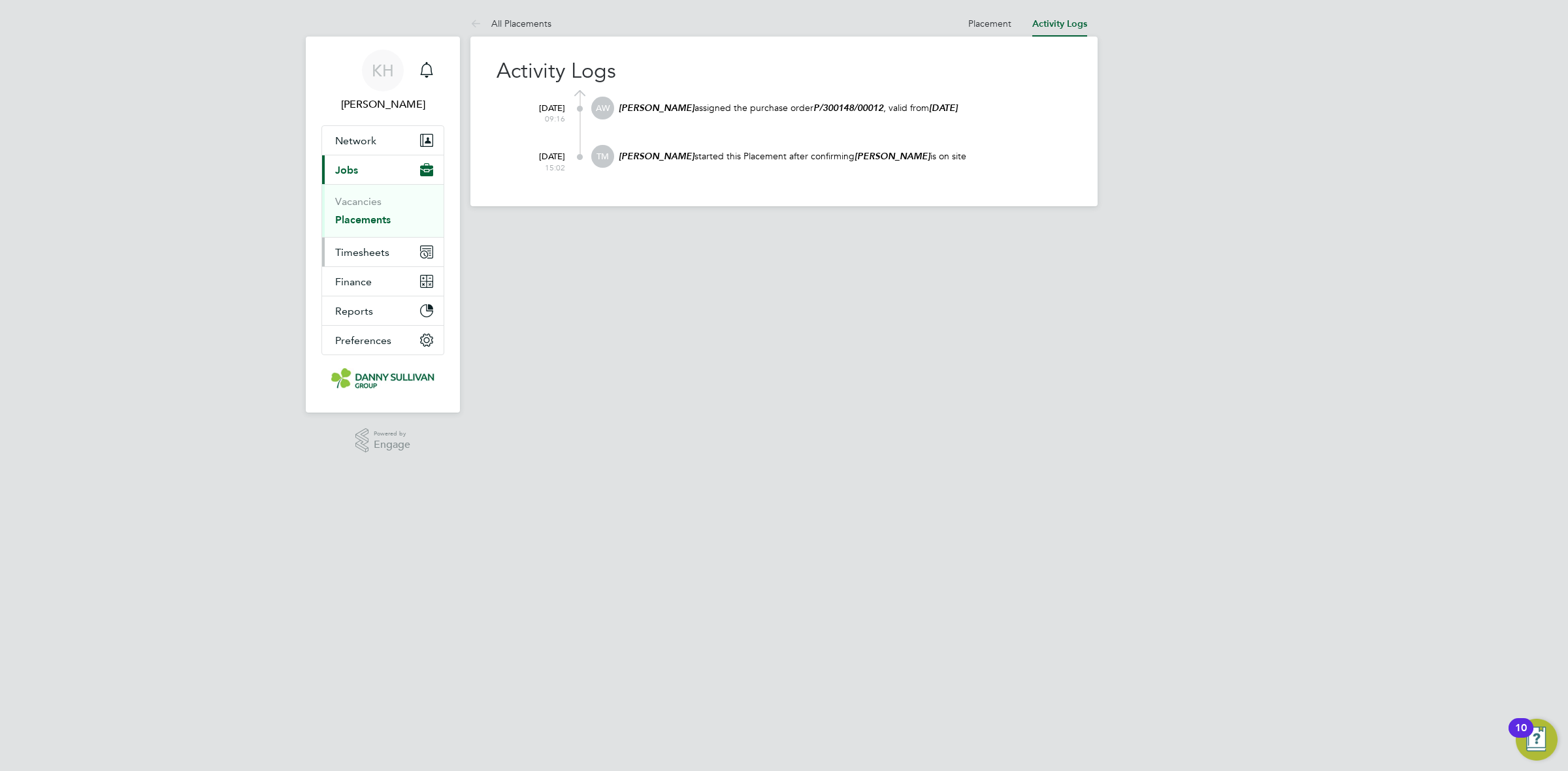
click at [342, 252] on span "Timesheets" at bounding box center [362, 252] width 54 height 12
click at [358, 230] on link "Timesheets" at bounding box center [362, 231] width 54 height 12
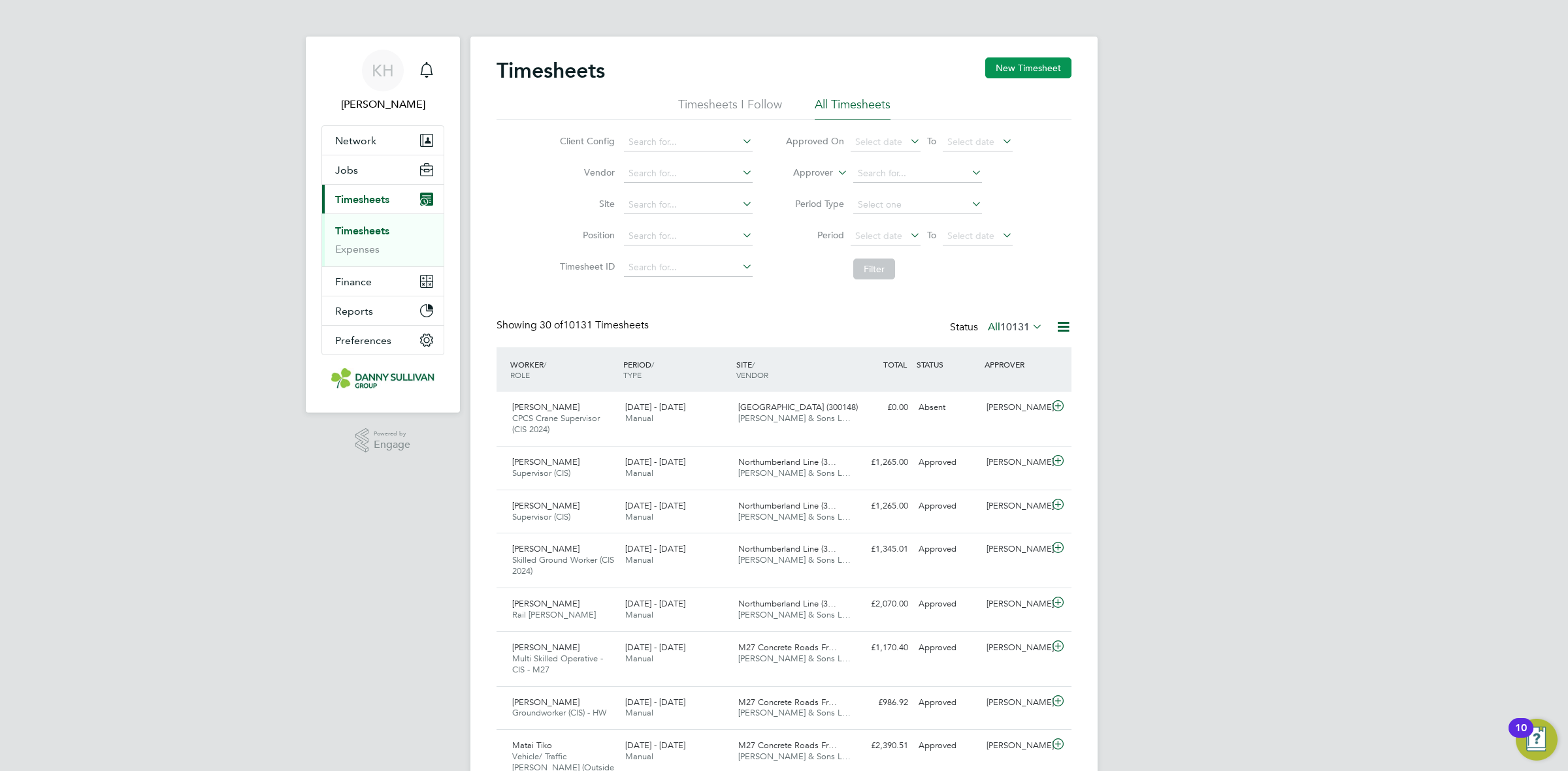
drag, startPoint x: 1018, startPoint y: 74, endPoint x: 1005, endPoint y: 67, distance: 14.8
click at [1012, 70] on button "New Timesheet" at bounding box center [1029, 67] width 87 height 21
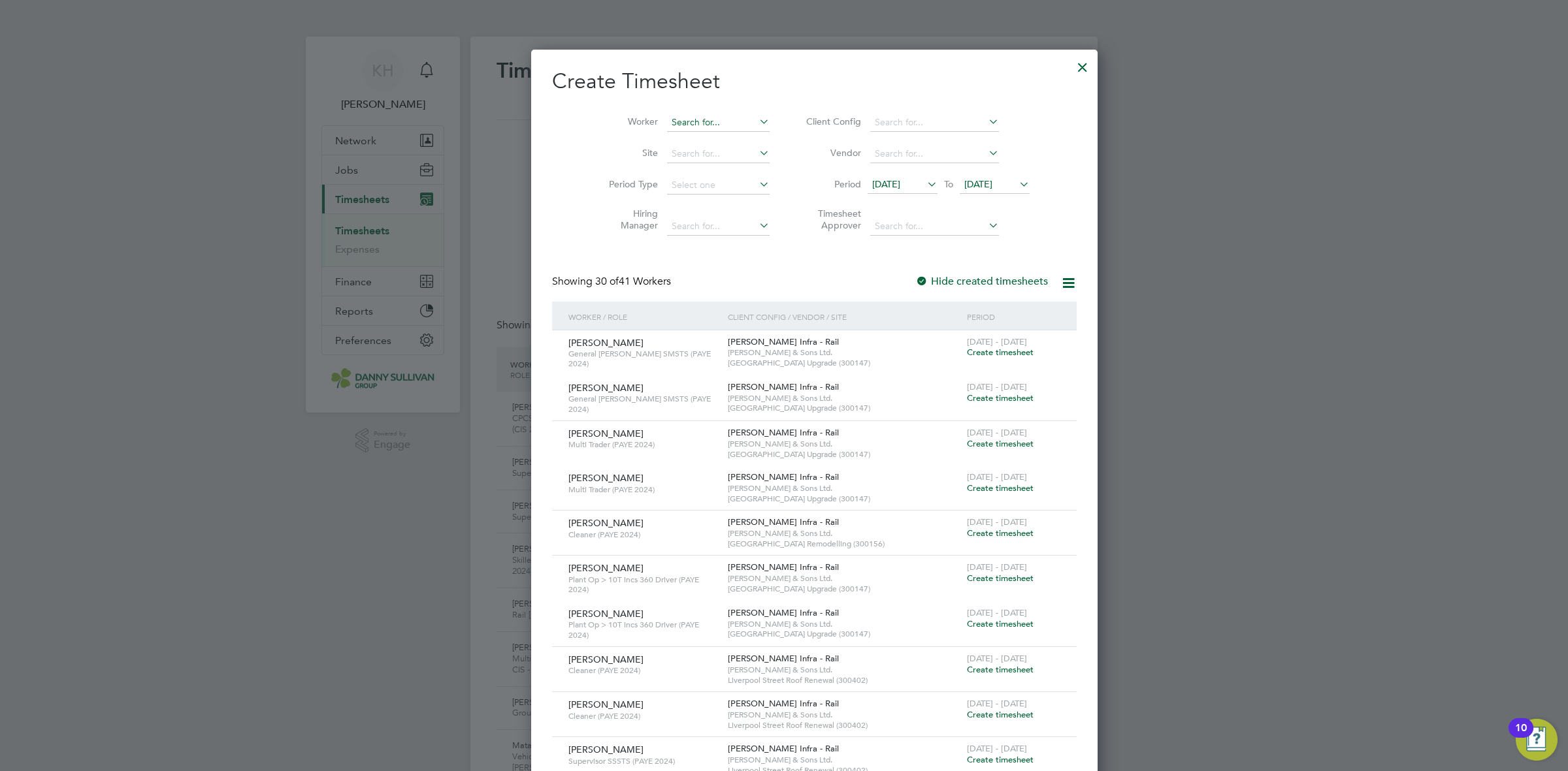
click at [690, 124] on input at bounding box center [718, 123] width 103 height 18
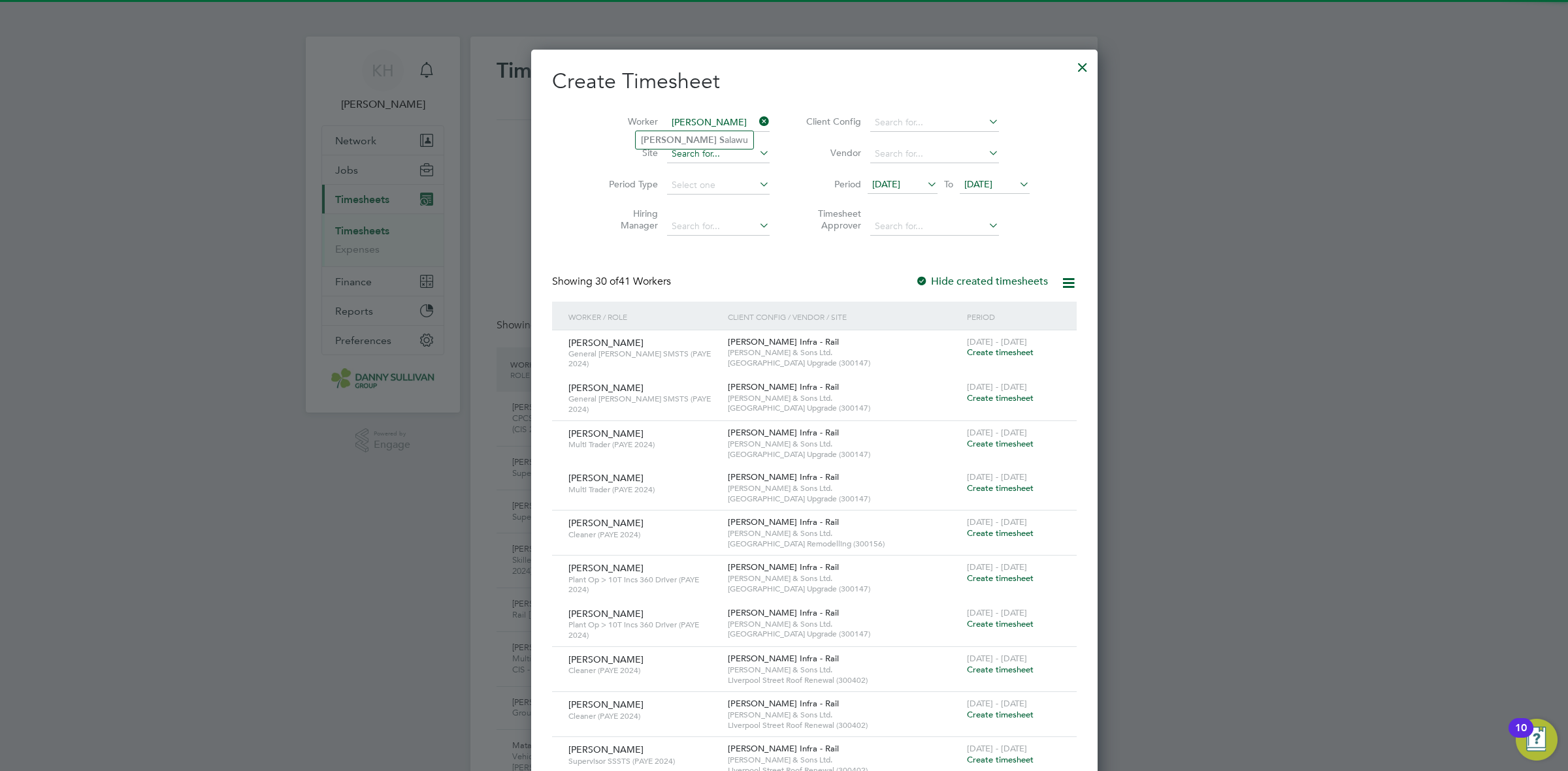
click at [707, 145] on li "Richard S alawu" at bounding box center [695, 140] width 118 height 18
type input "[PERSON_NAME]"
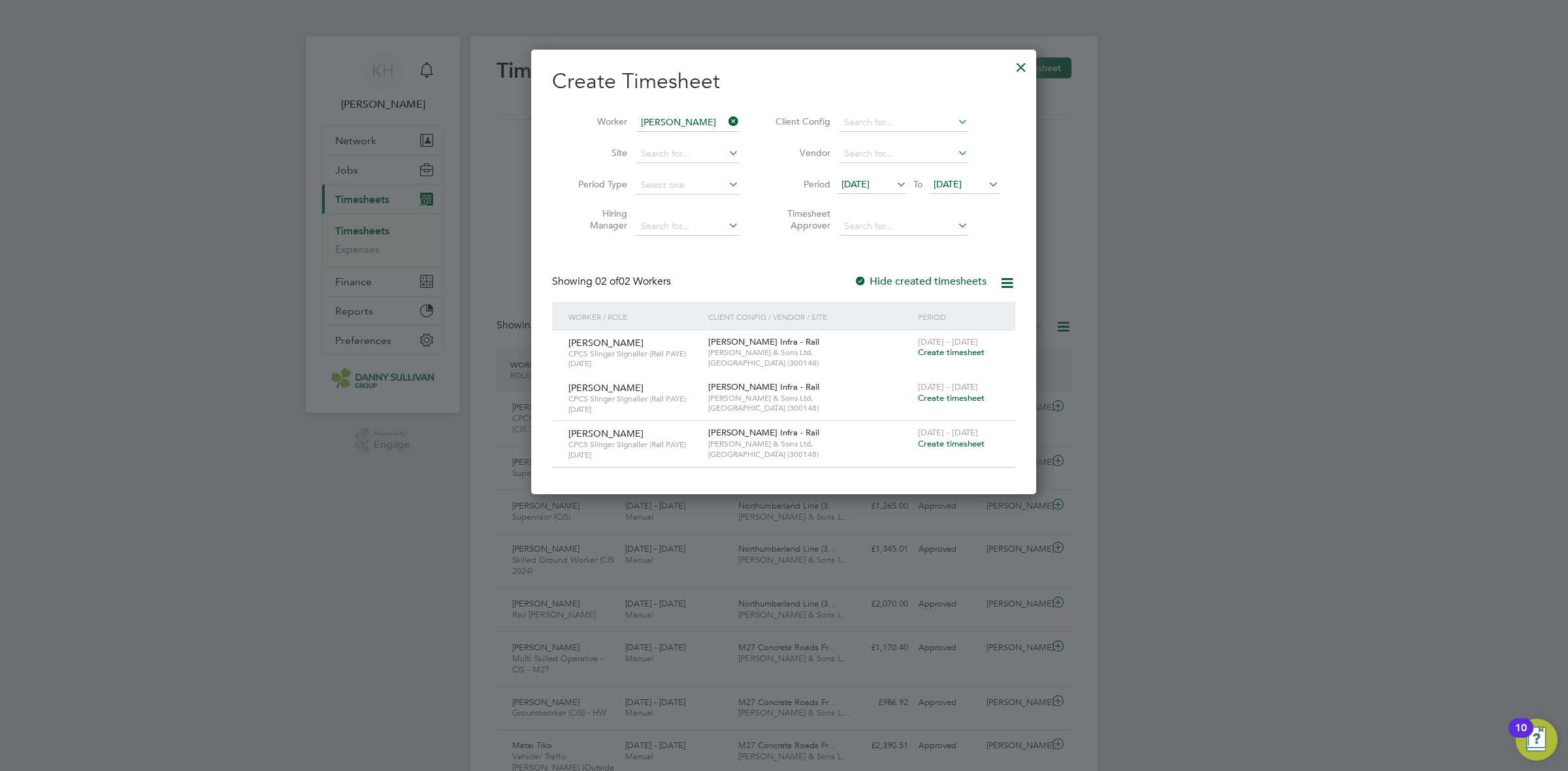
click at [945, 445] on span "Create timesheet" at bounding box center [951, 444] width 67 height 11
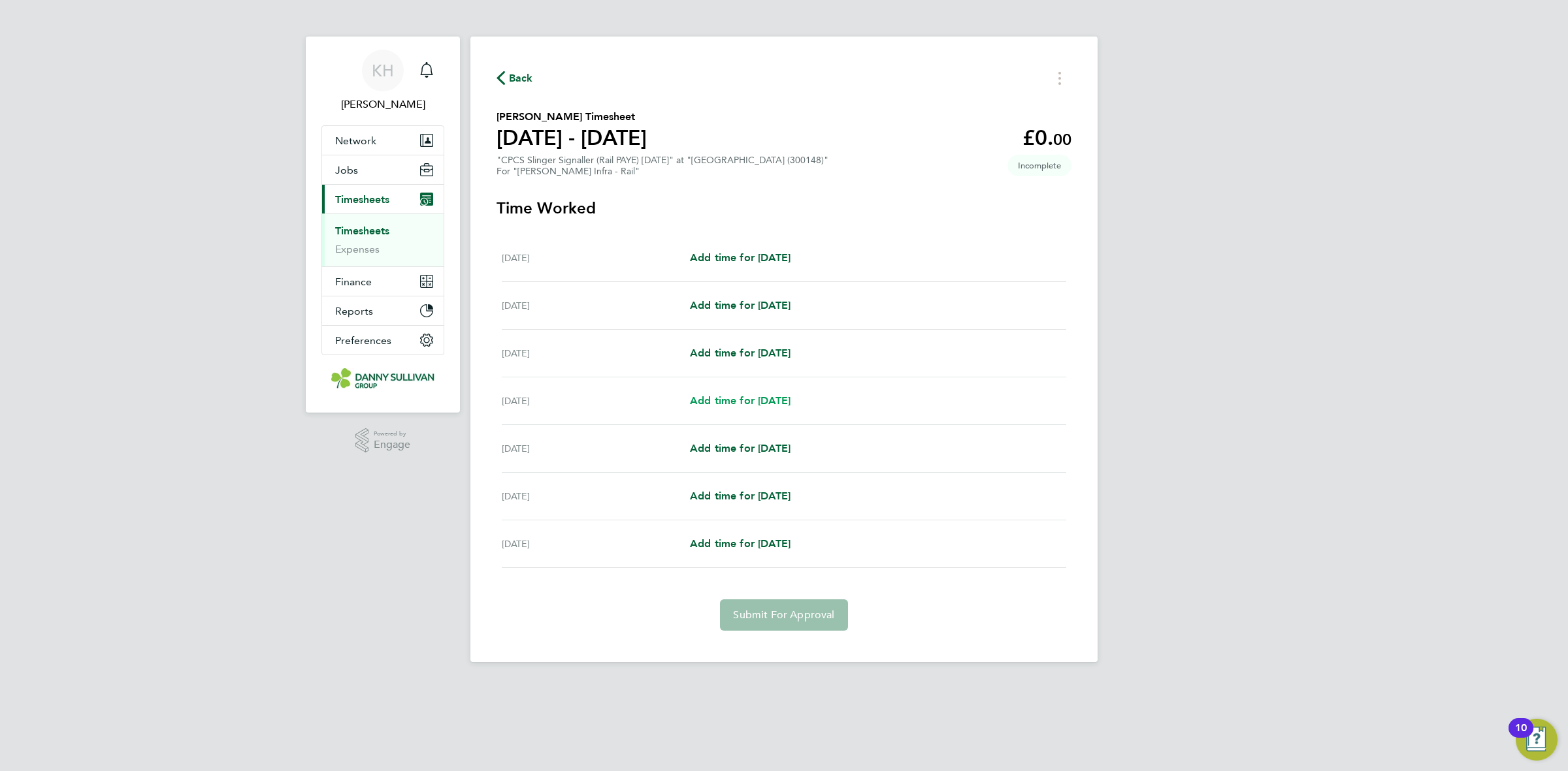
drag, startPoint x: 780, startPoint y: 399, endPoint x: 779, endPoint y: 418, distance: 19.0
click at [780, 399] on span "Add time for Tue 26 Aug" at bounding box center [740, 400] width 101 height 12
select select "30"
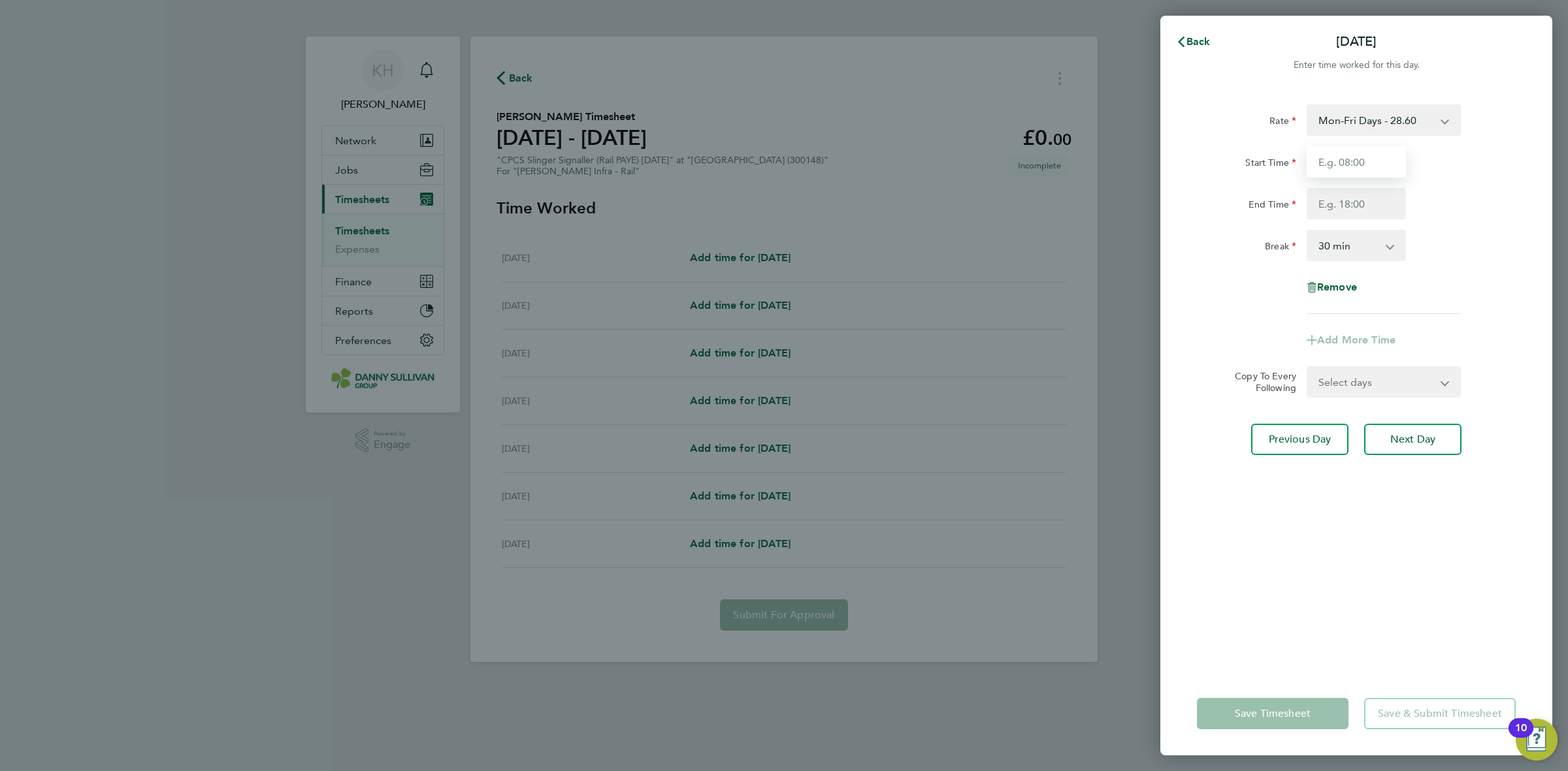
drag, startPoint x: 1340, startPoint y: 167, endPoint x: 1340, endPoint y: 175, distance: 8.0
click at [1340, 167] on input "Start Time" at bounding box center [1357, 162] width 99 height 31
type input "07:00"
click at [1349, 208] on input "End Time" at bounding box center [1357, 204] width 99 height 31
click at [1377, 202] on input "19:30" at bounding box center [1357, 204] width 99 height 31
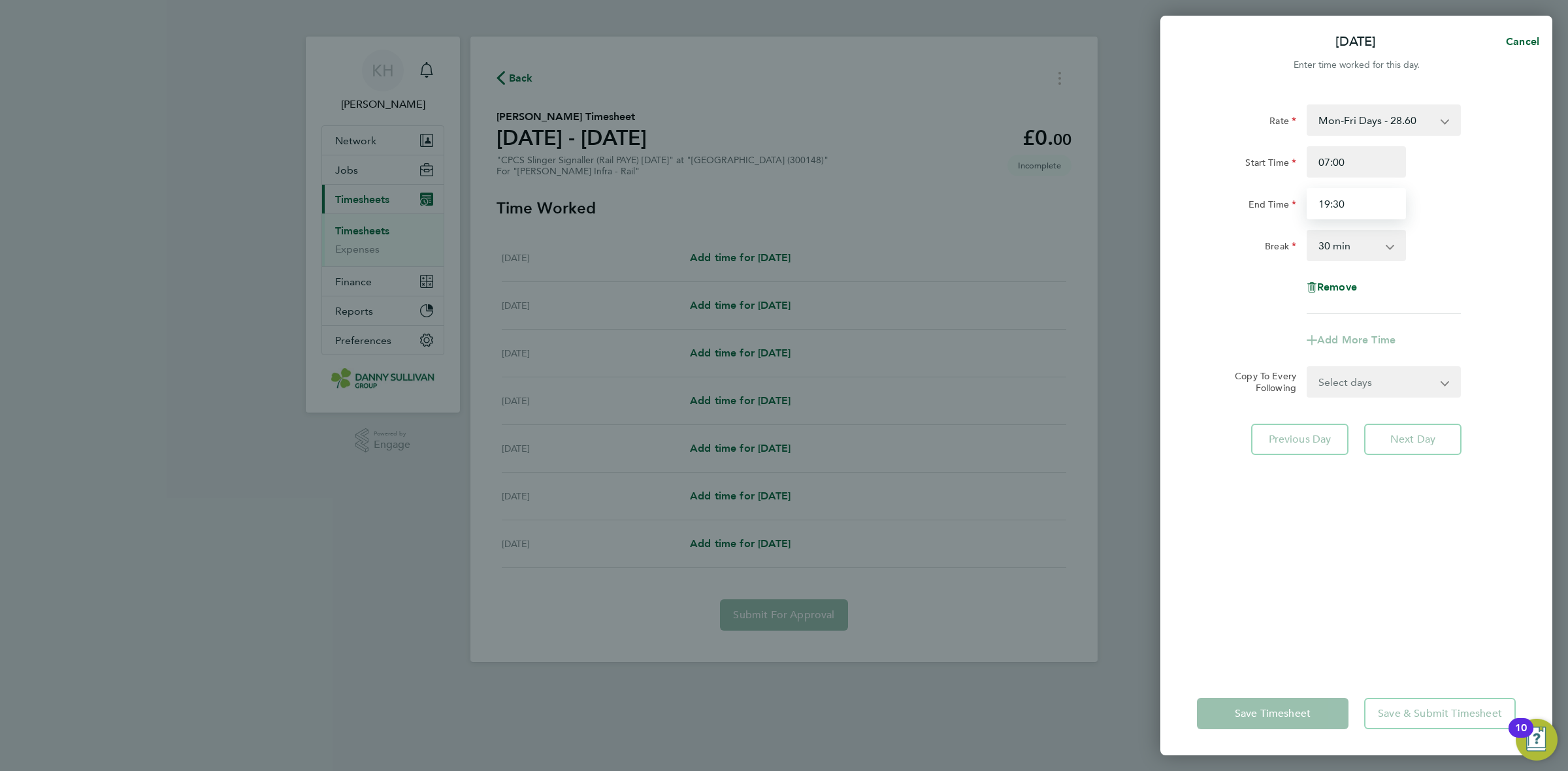
click at [1376, 202] on input "19:30" at bounding box center [1357, 204] width 99 height 31
type input "17:30"
click at [1448, 226] on div "Rate Mon-Fri Days - 28.60 Weekends Fri 1800- Mon 0600 - 37.18 Xmas/New Year - 5…" at bounding box center [1356, 209] width 319 height 210
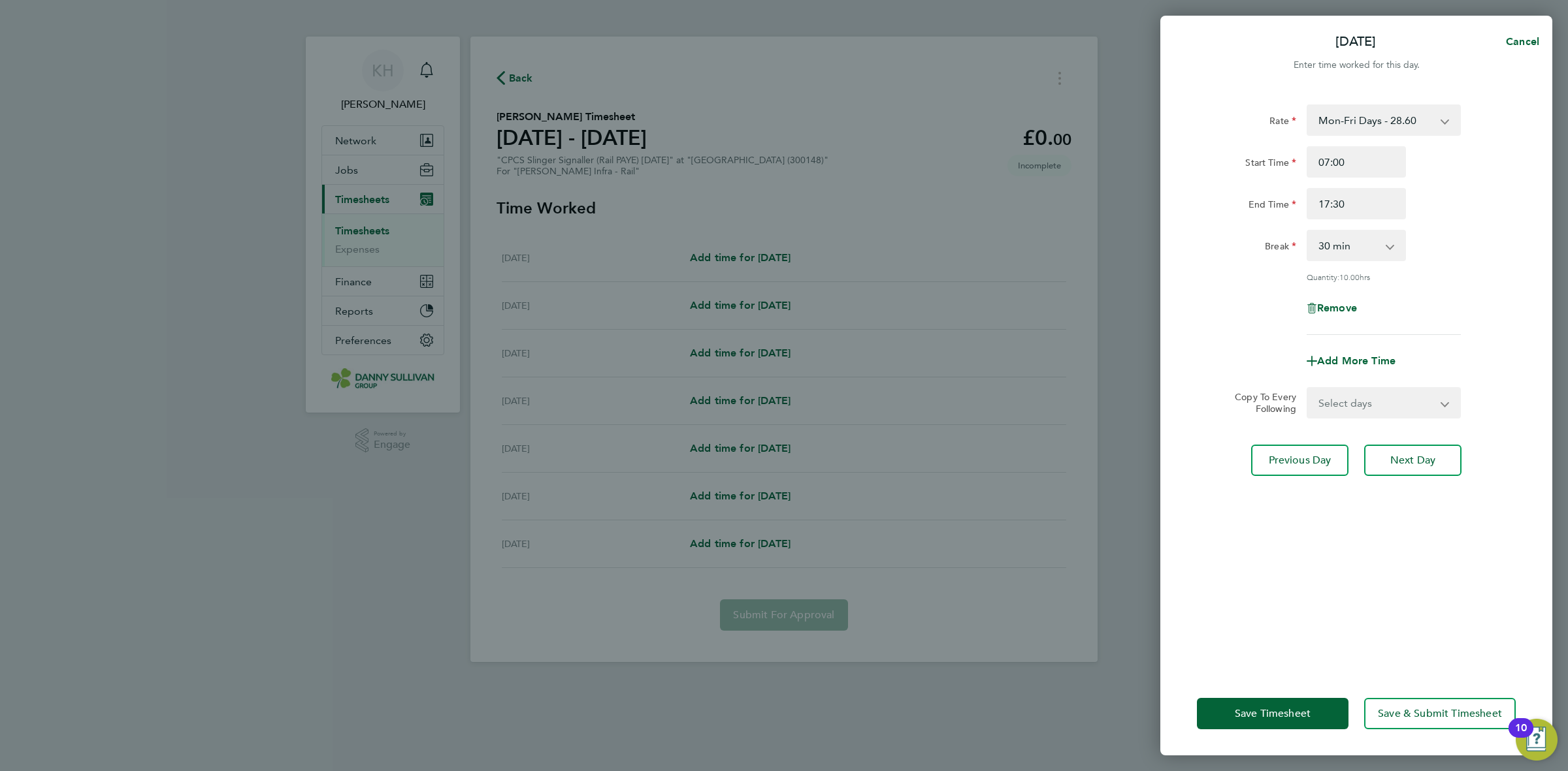
drag, startPoint x: 1337, startPoint y: 406, endPoint x: 1337, endPoint y: 416, distance: 10.0
click at [1337, 406] on select "Select days Day Wednesday Thursday Friday" at bounding box center [1376, 403] width 137 height 29
select select "DAY"
click at [1308, 389] on select "Select days Day Wednesday Thursday Friday" at bounding box center [1376, 403] width 137 height 29
select select "2025-08-29"
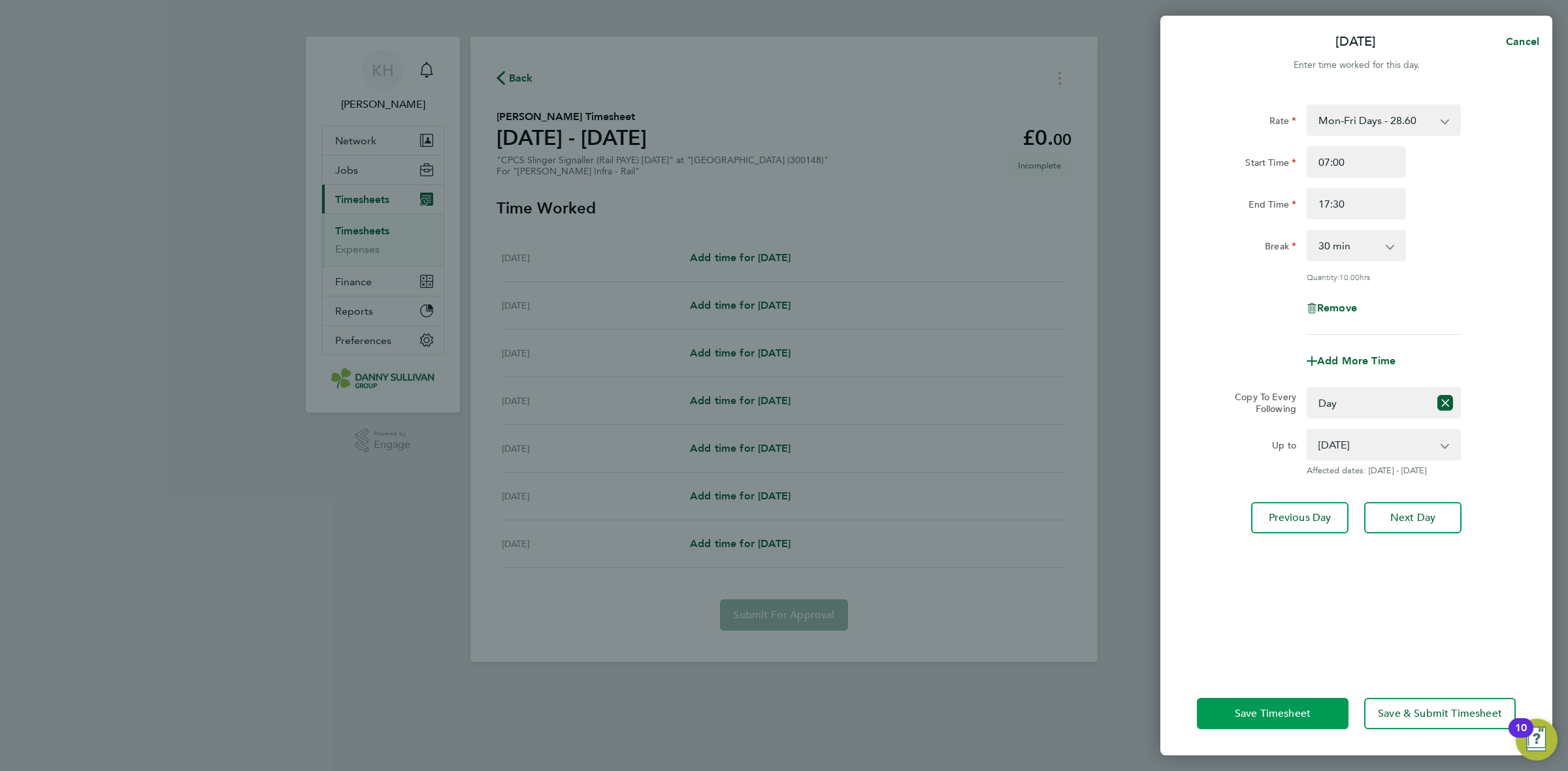
drag, startPoint x: 1266, startPoint y: 706, endPoint x: 1258, endPoint y: 694, distance: 14.4
click at [1266, 707] on span "Save Timesheet" at bounding box center [1272, 714] width 76 height 13
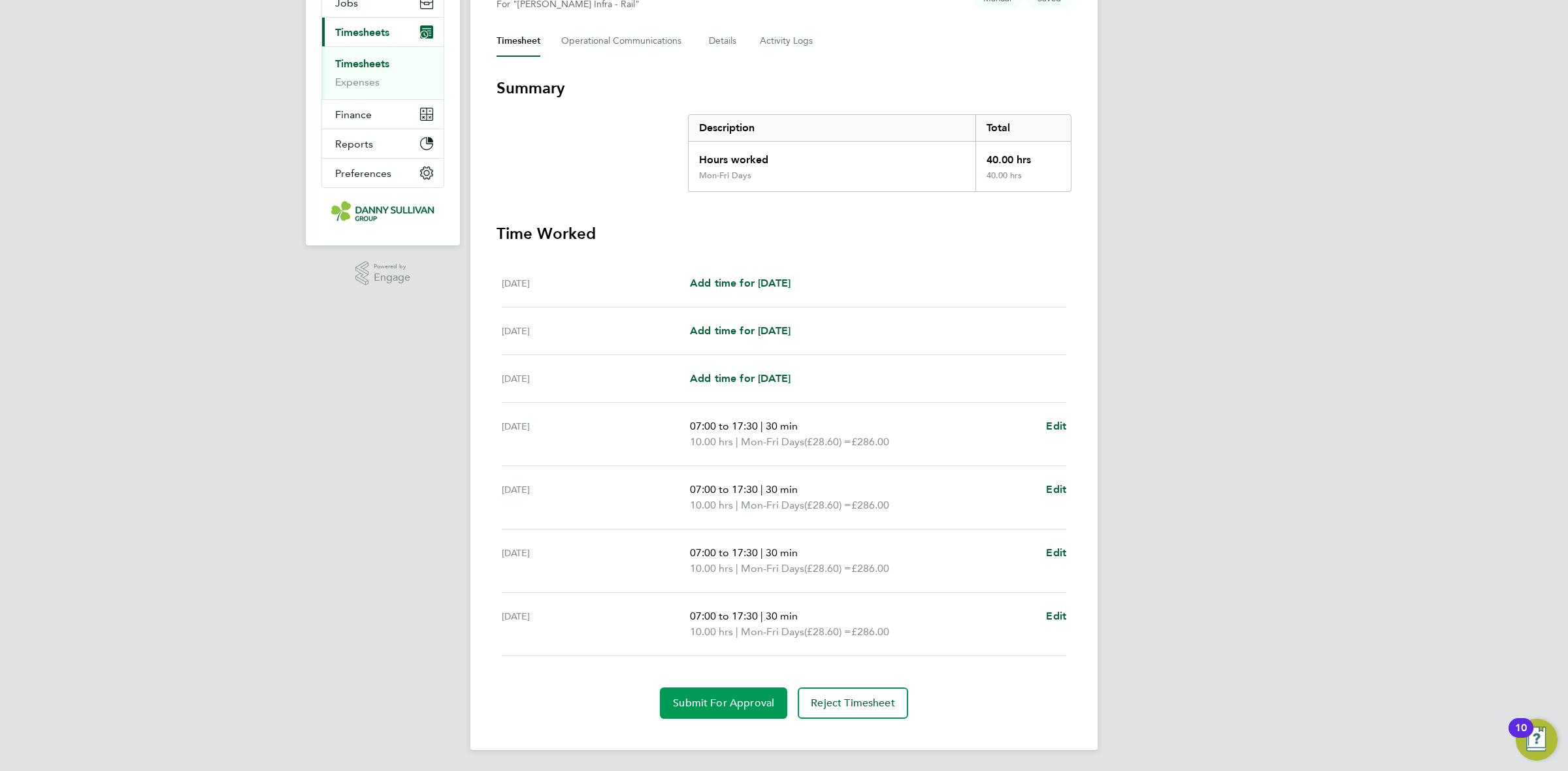
click at [730, 703] on span "Submit For Approval" at bounding box center [723, 704] width 101 height 13
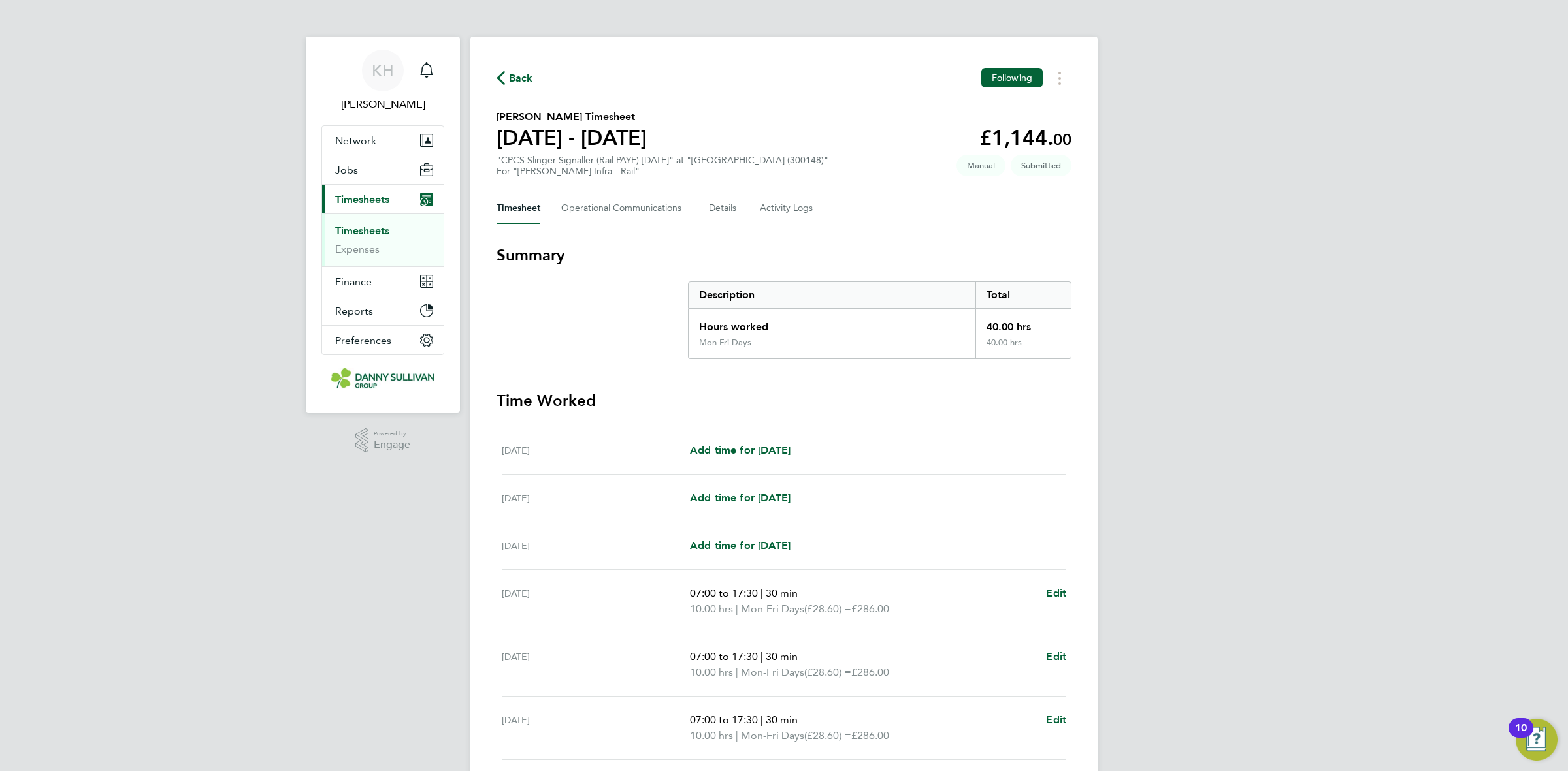
click at [374, 231] on link "Timesheets" at bounding box center [362, 231] width 54 height 12
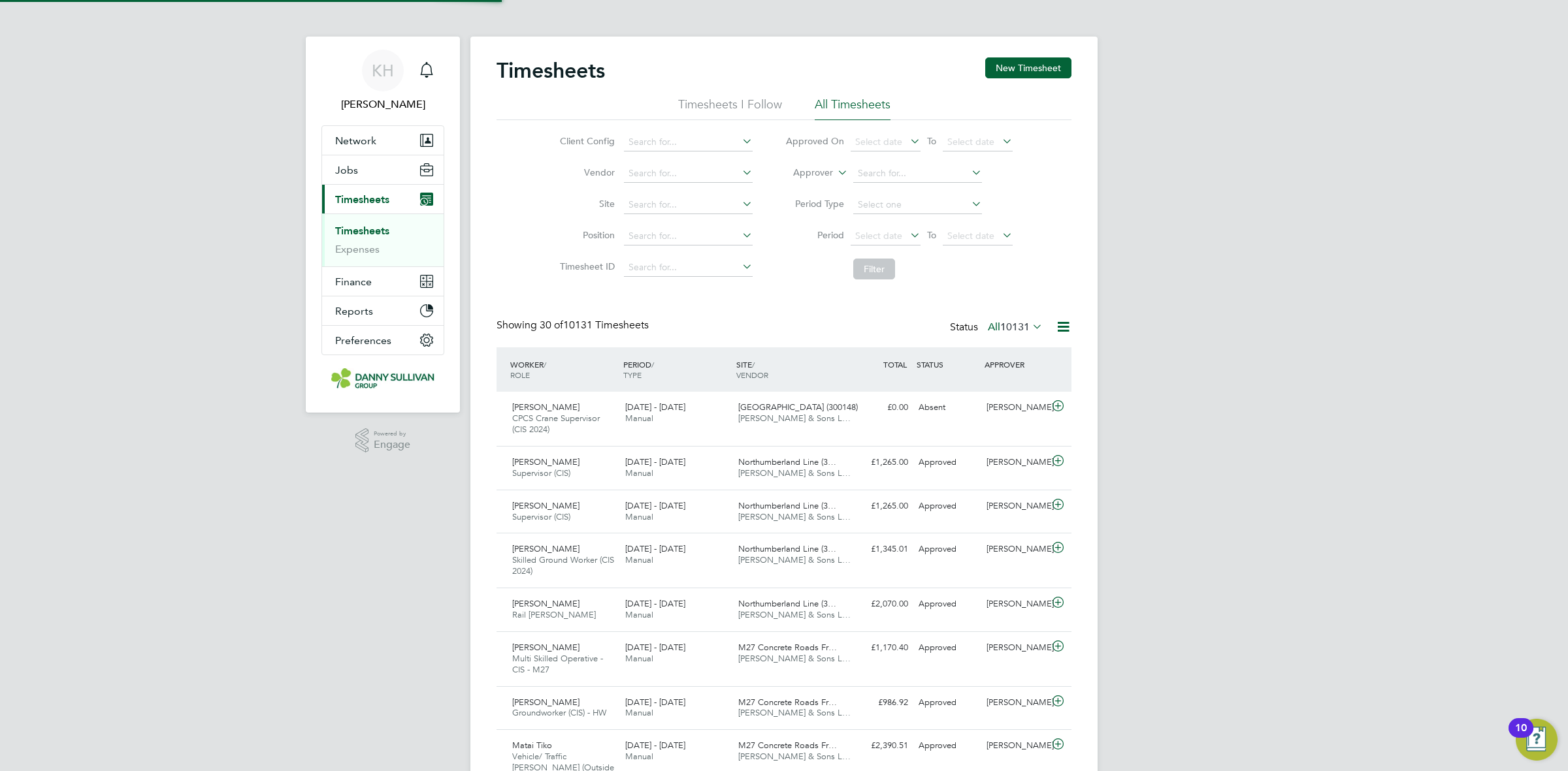
scroll to position [33, 113]
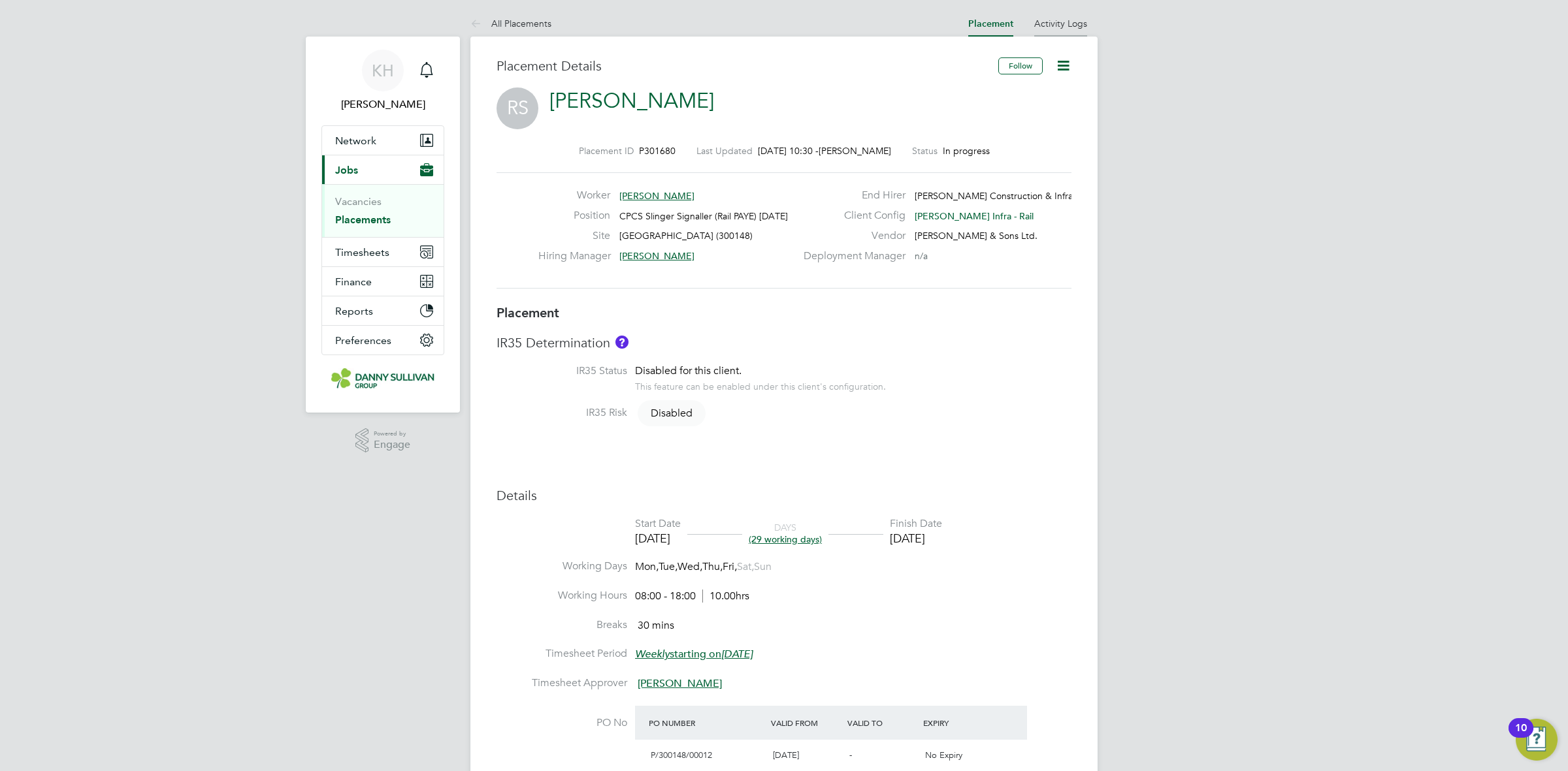
click at [1060, 33] on li "Activity Logs" at bounding box center [1061, 23] width 53 height 26
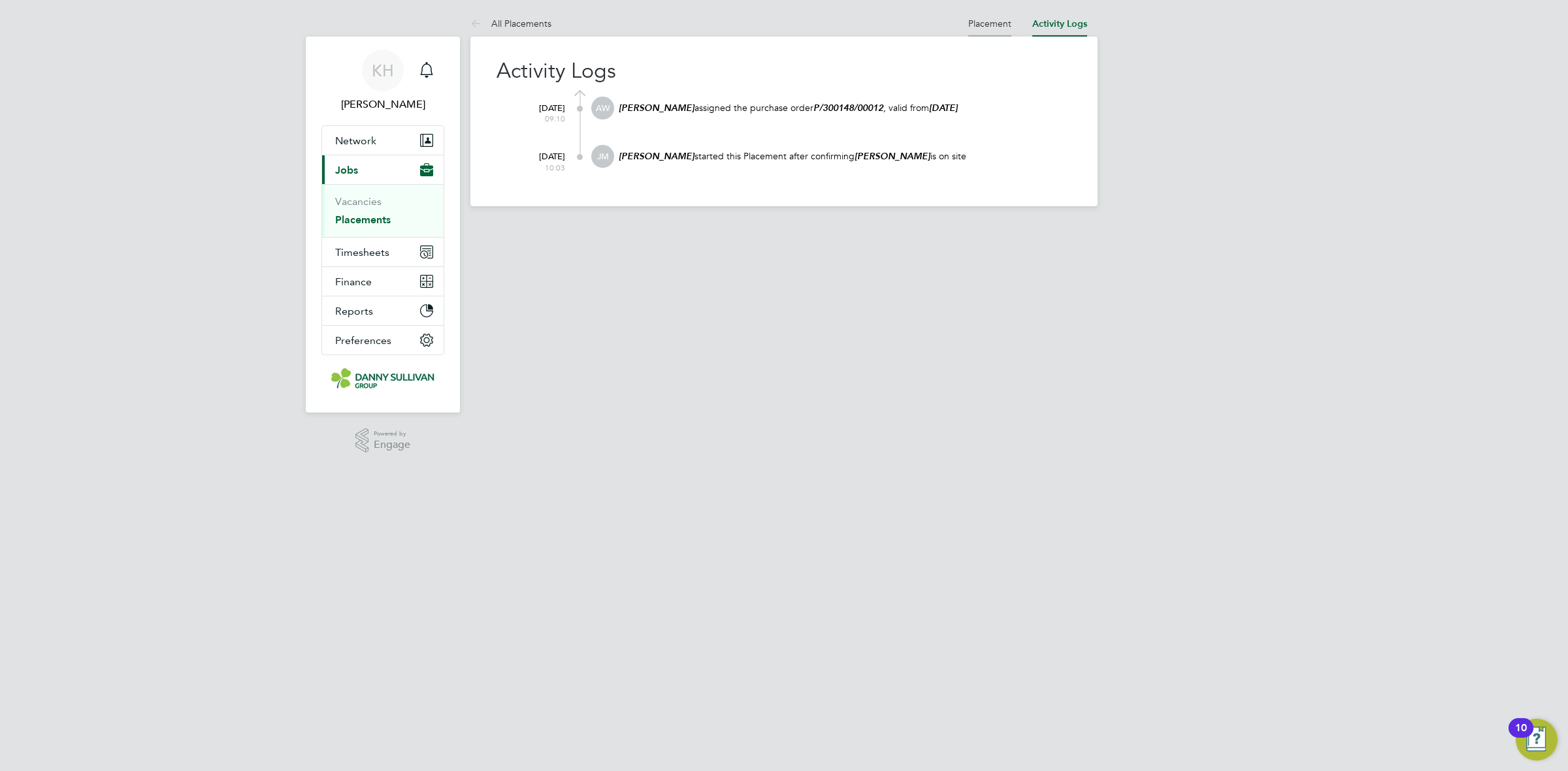
click at [994, 14] on li "Placement" at bounding box center [990, 23] width 43 height 26
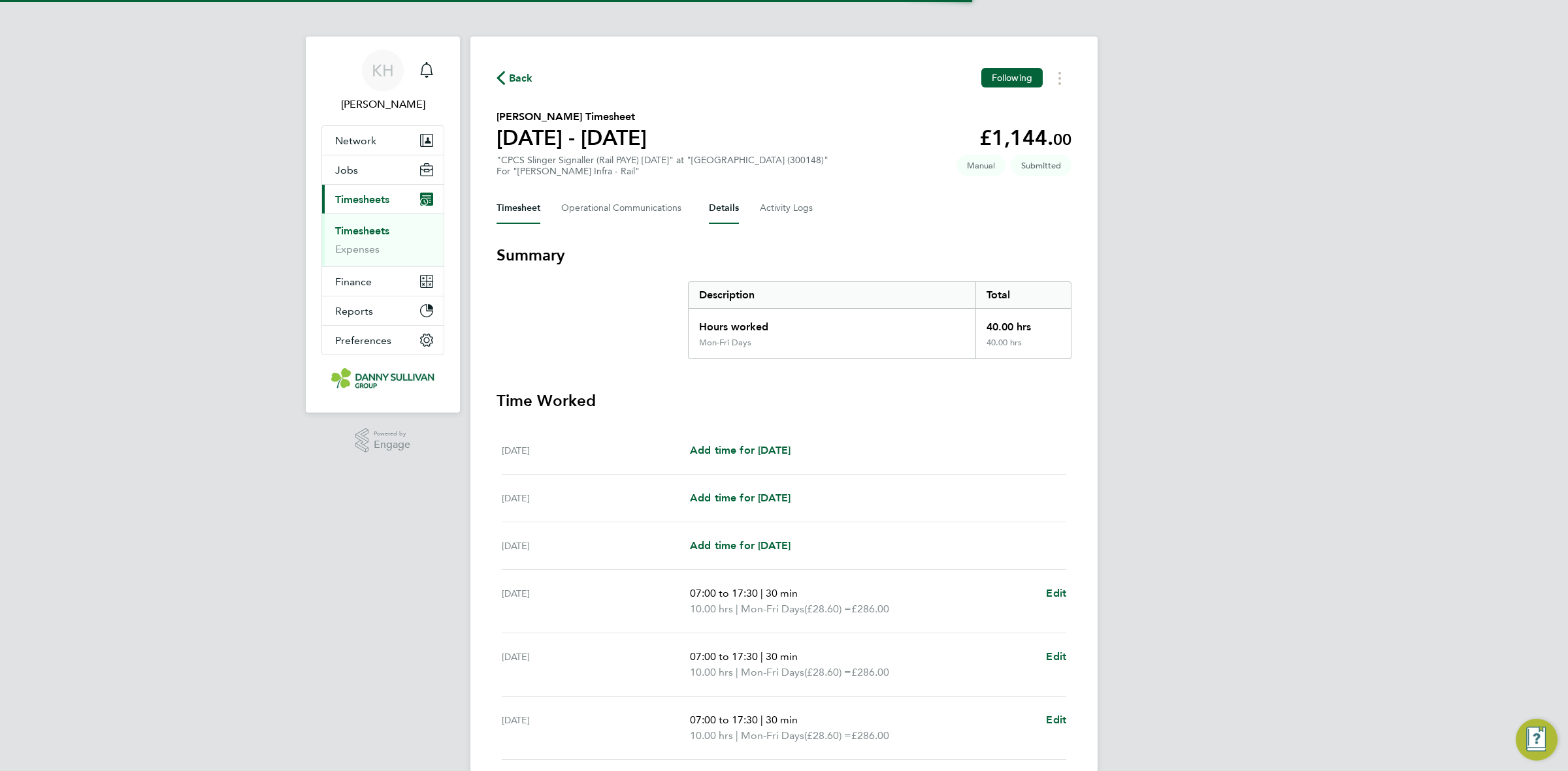
click at [712, 202] on button "Details" at bounding box center [724, 209] width 30 height 31
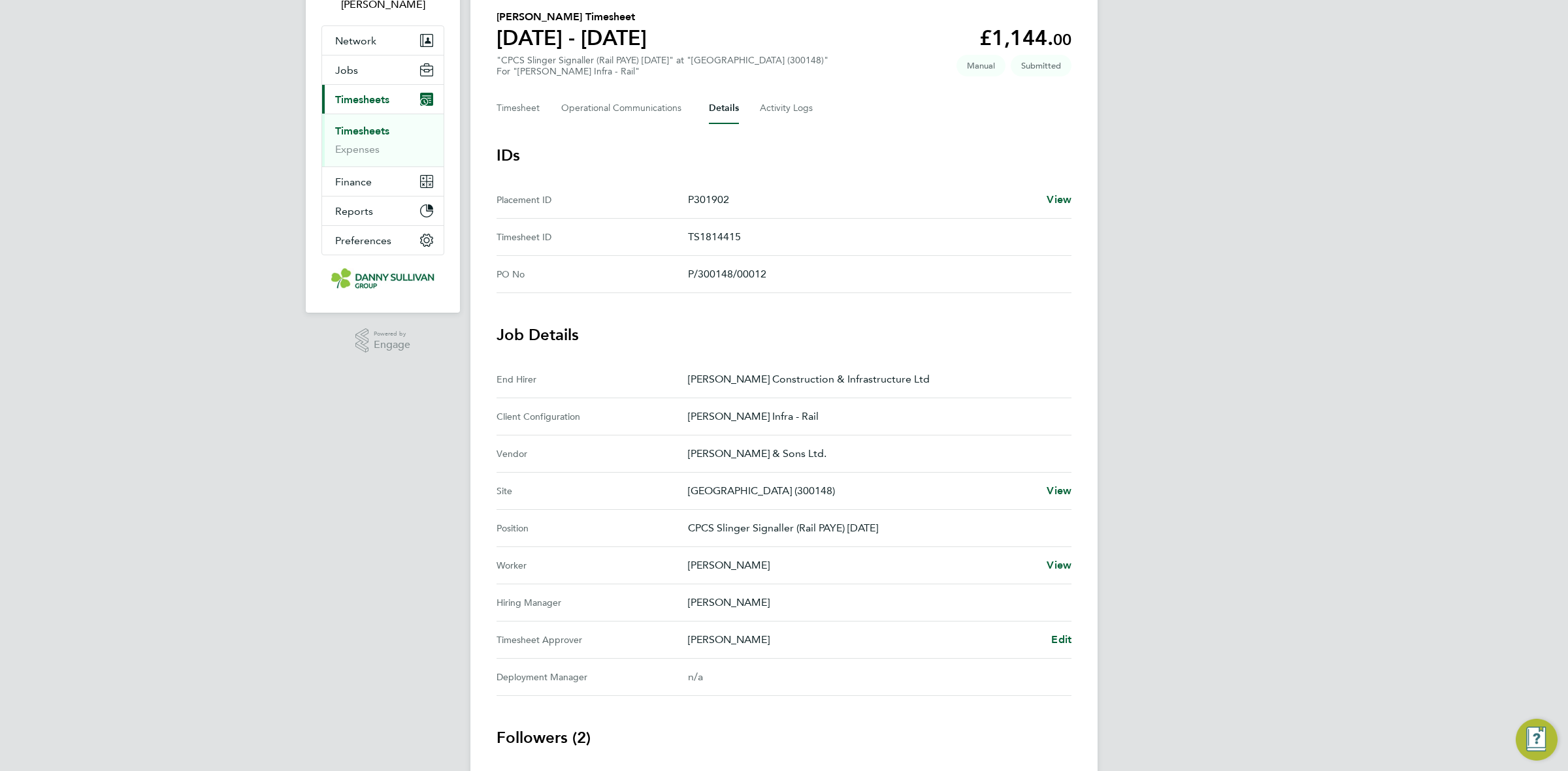
scroll to position [210, 0]
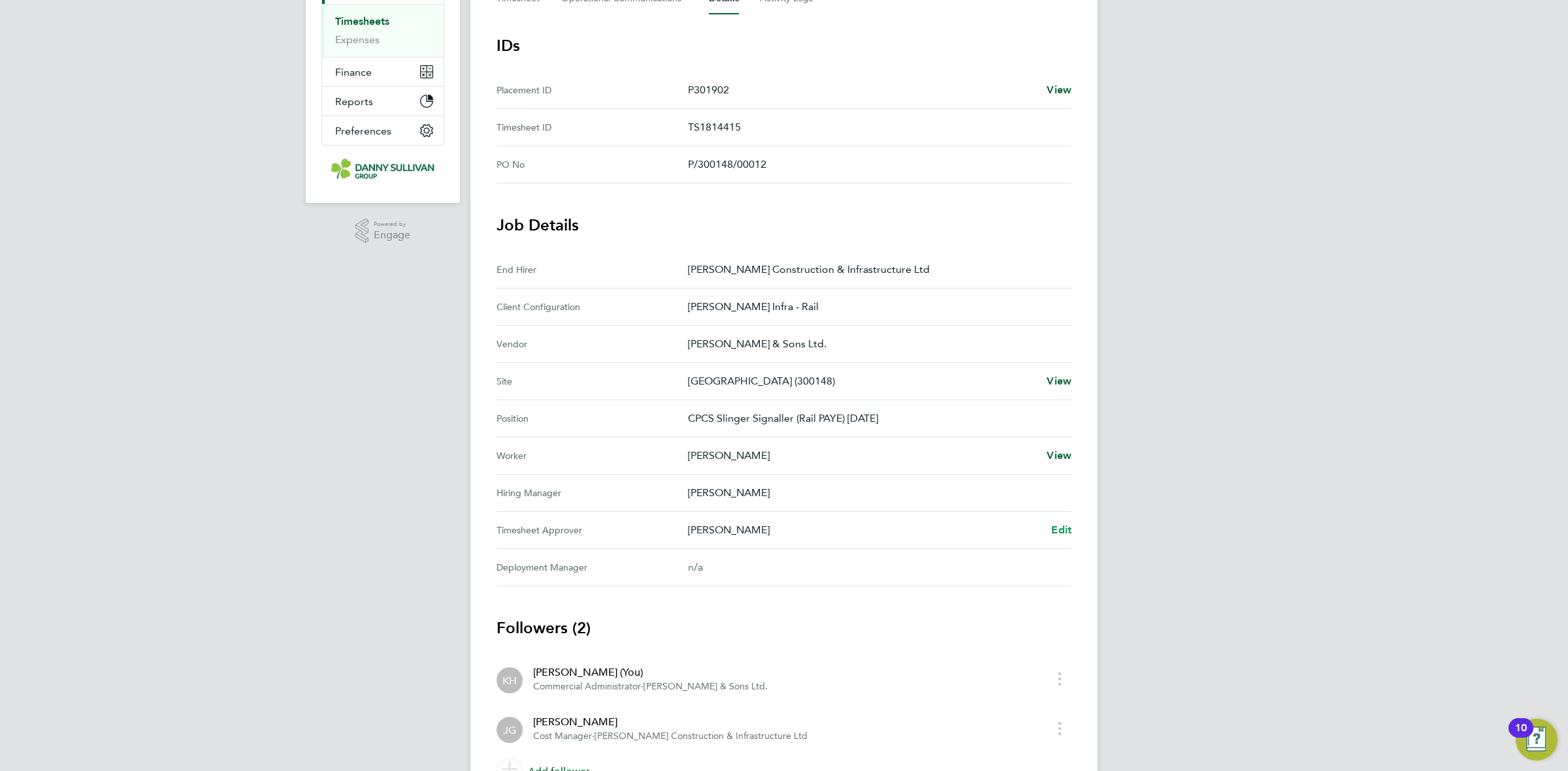
click at [1060, 536] on span "Edit" at bounding box center [1061, 529] width 21 height 12
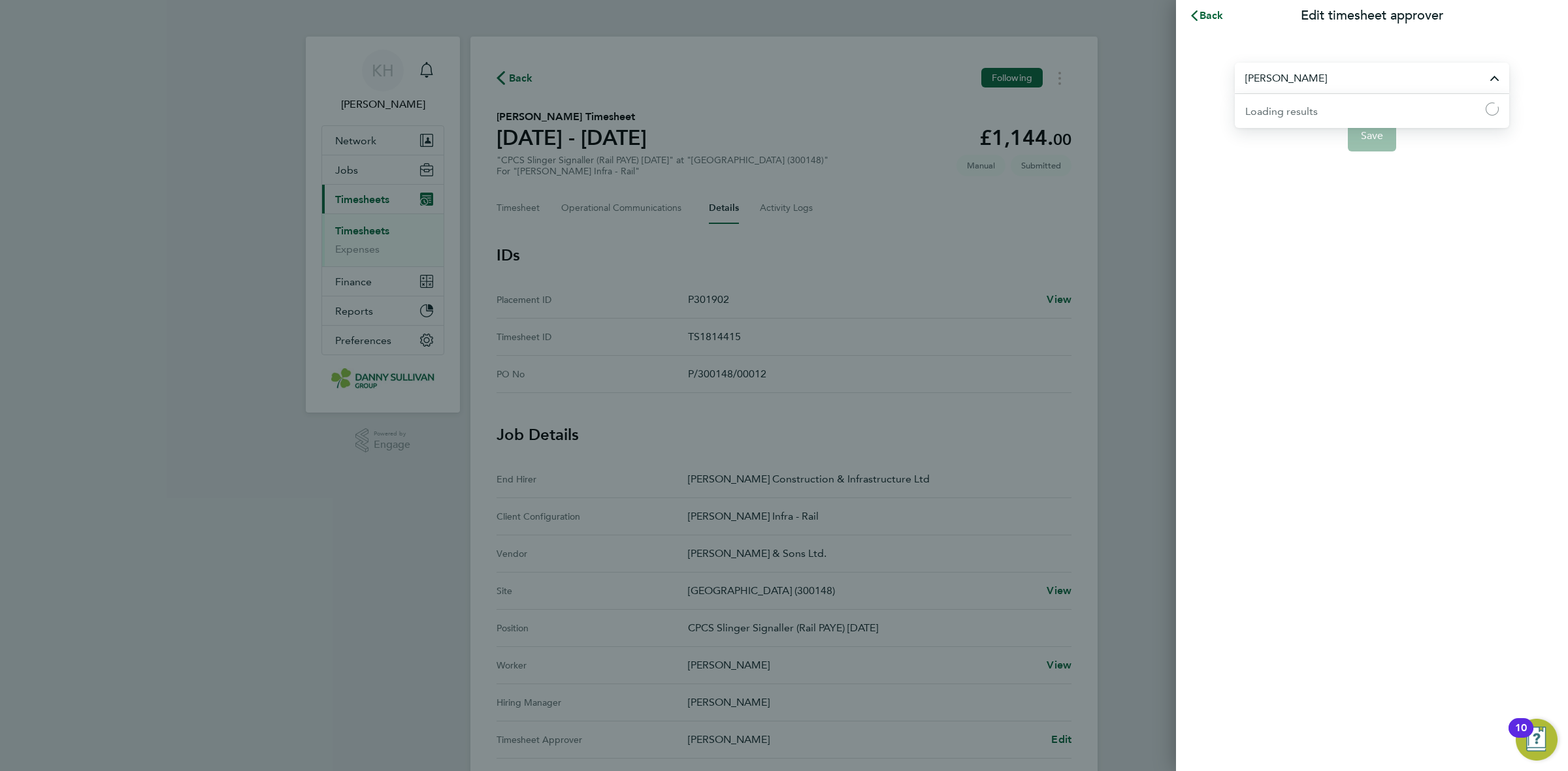
click at [1371, 72] on input "Joanna Grabowska" at bounding box center [1371, 77] width 275 height 30
type input "e"
click at [1357, 112] on li "Sean Ducey" at bounding box center [1371, 110] width 275 height 32
type input "Sean Ducey"
click at [1374, 140] on span "Save" at bounding box center [1372, 135] width 23 height 13
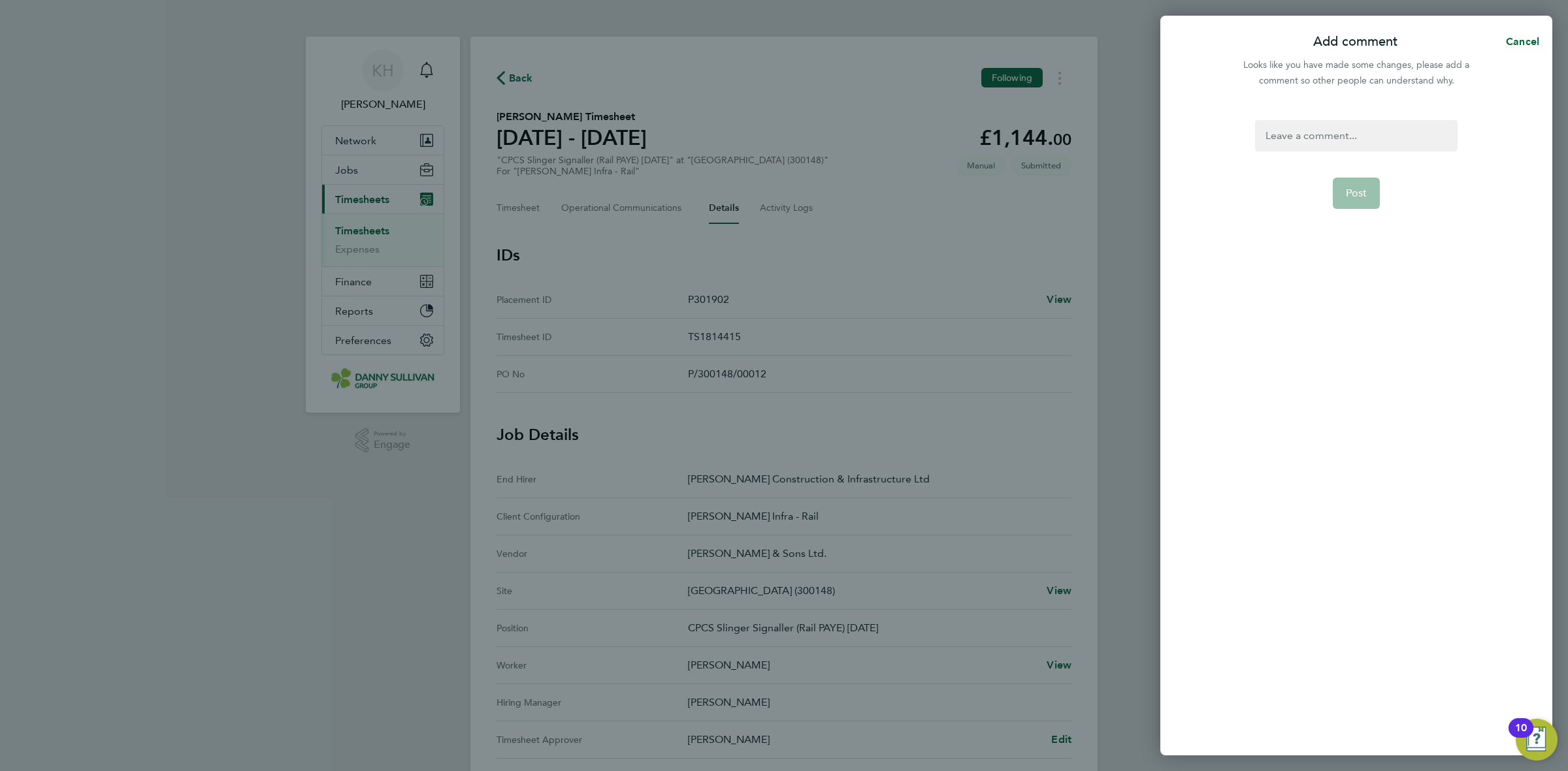
click at [1333, 148] on div at bounding box center [1356, 135] width 202 height 31
click at [1357, 196] on span "Post" at bounding box center [1357, 193] width 21 height 13
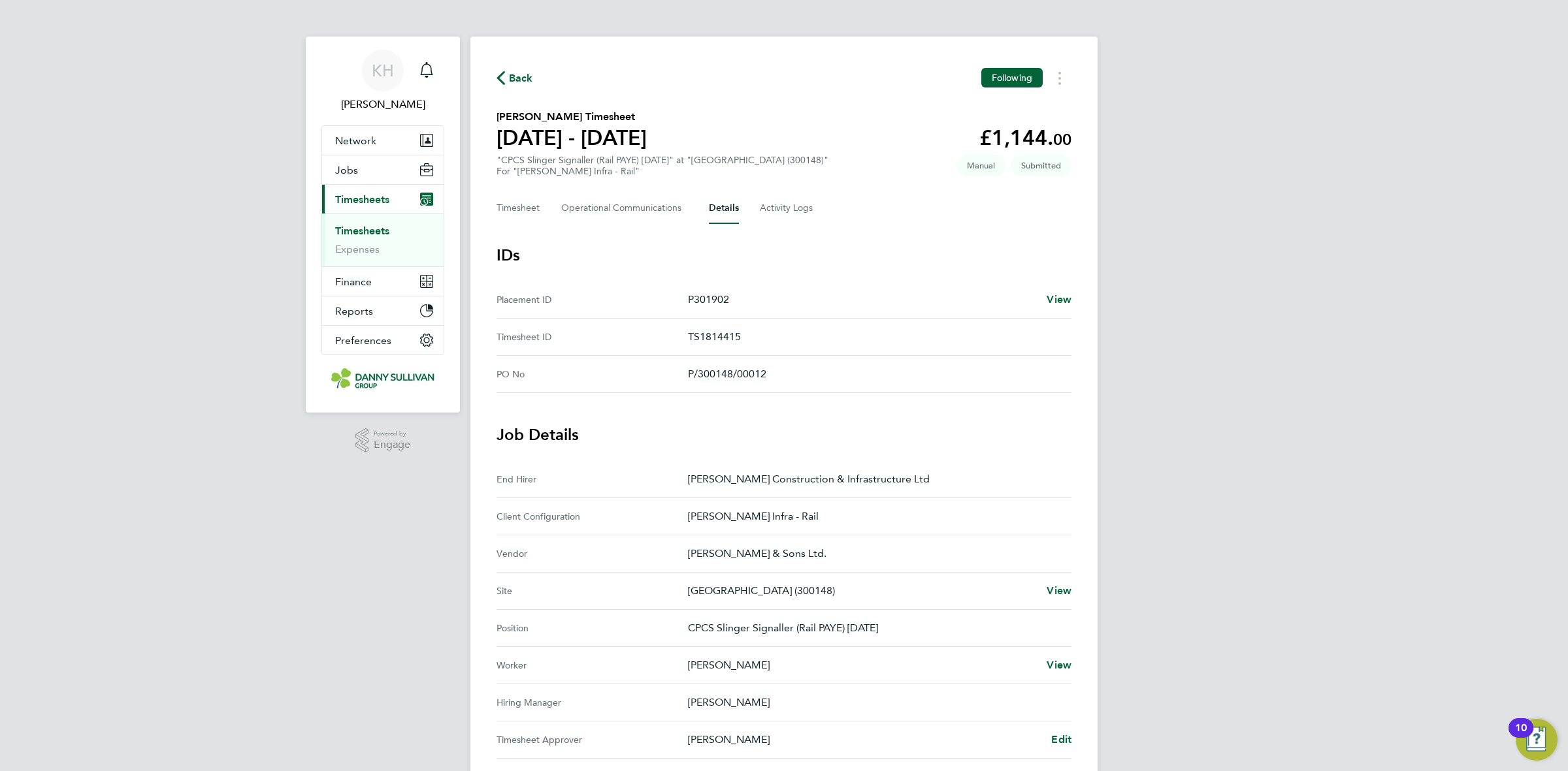
click at [381, 228] on link "Timesheets" at bounding box center [362, 231] width 54 height 12
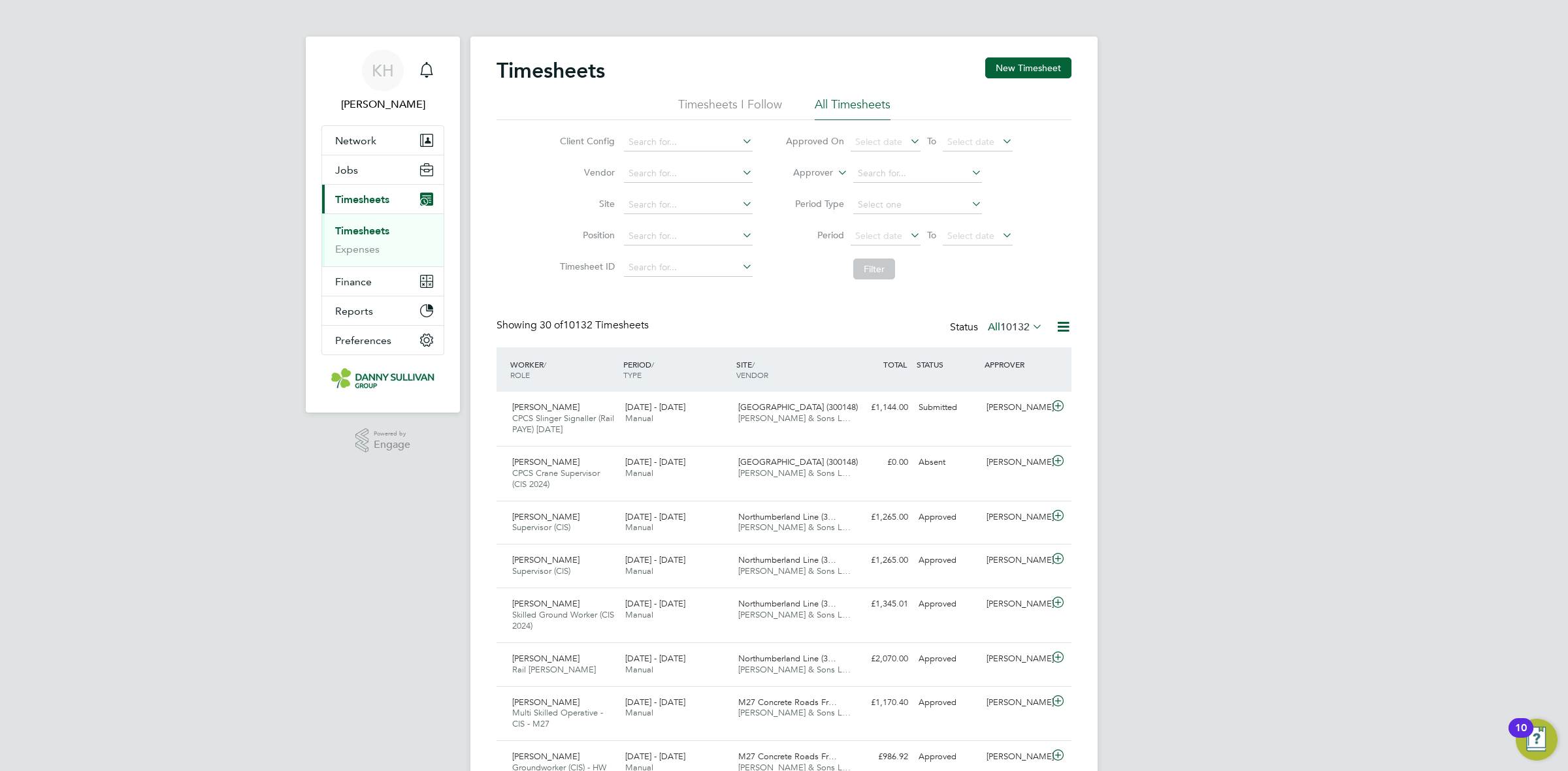
drag, startPoint x: 383, startPoint y: 226, endPoint x: 389, endPoint y: 231, distance: 7.8
click at [383, 226] on link "Timesheets" at bounding box center [362, 231] width 54 height 12
click at [696, 199] on input at bounding box center [688, 205] width 128 height 18
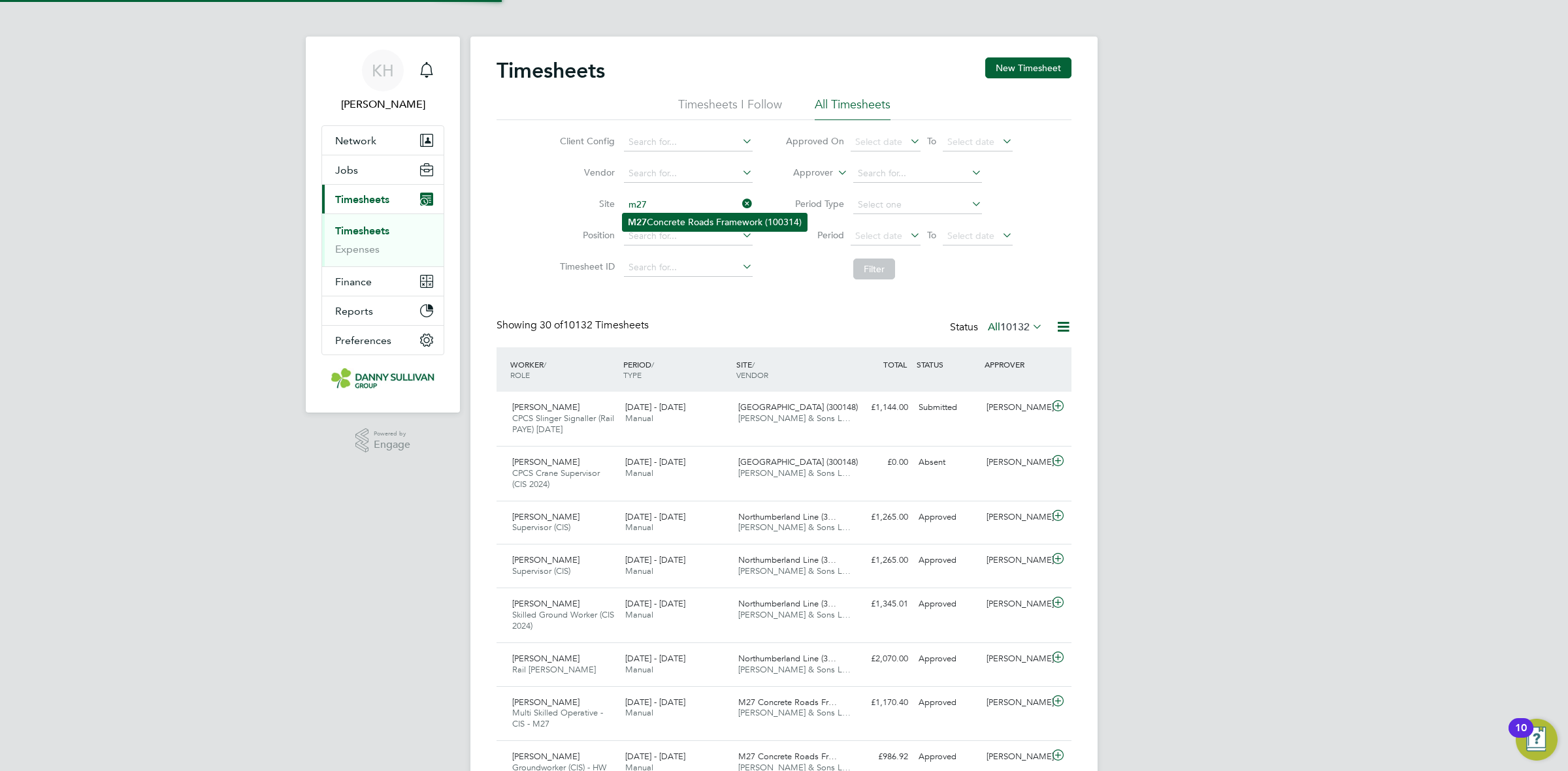
click at [684, 221] on li "M27 Concrete Roads Framework (100314)" at bounding box center [715, 222] width 184 height 18
type input "M27 Concrete Roads Framework (100314)"
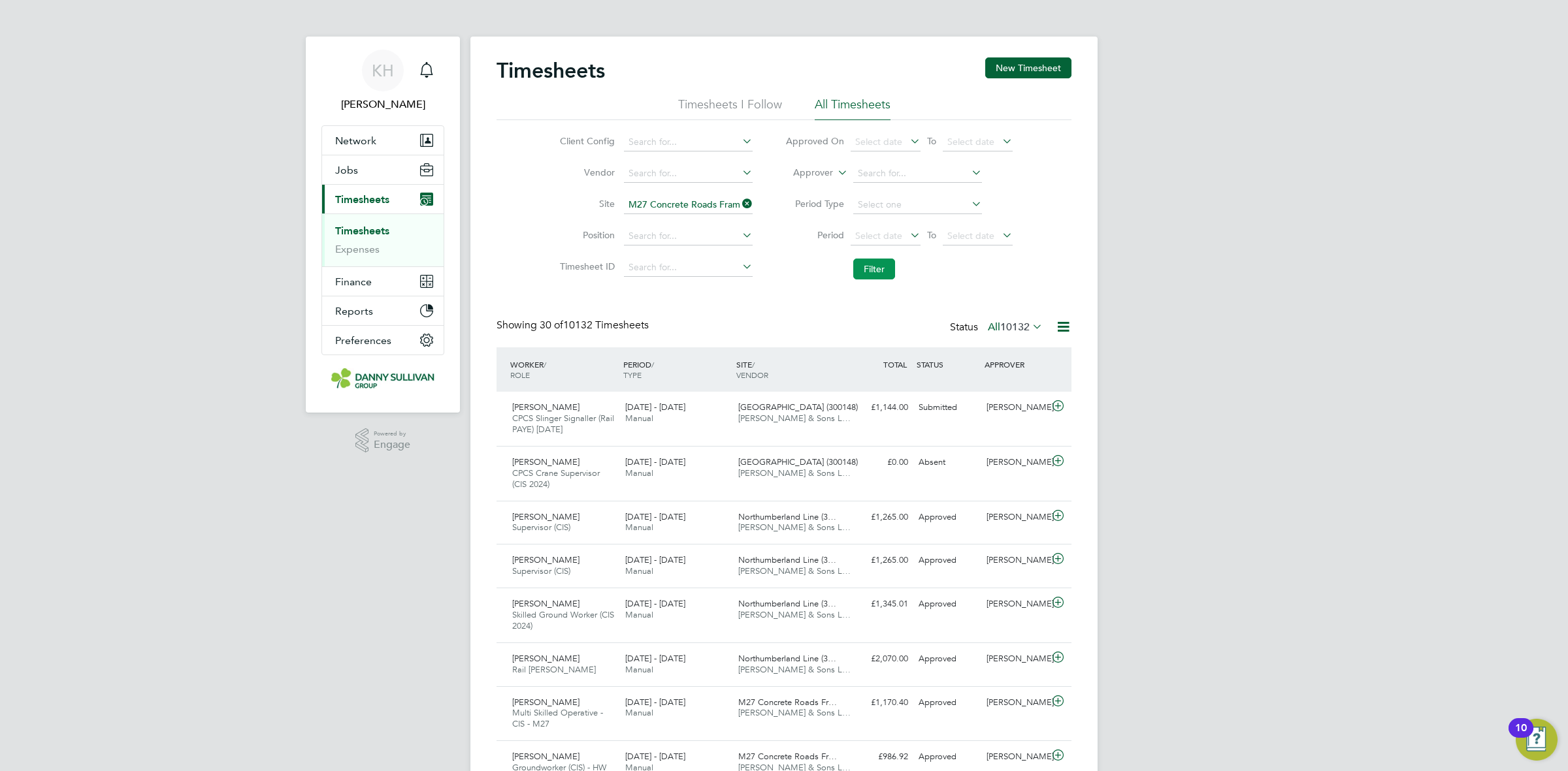
click at [880, 277] on button "Filter" at bounding box center [874, 269] width 42 height 21
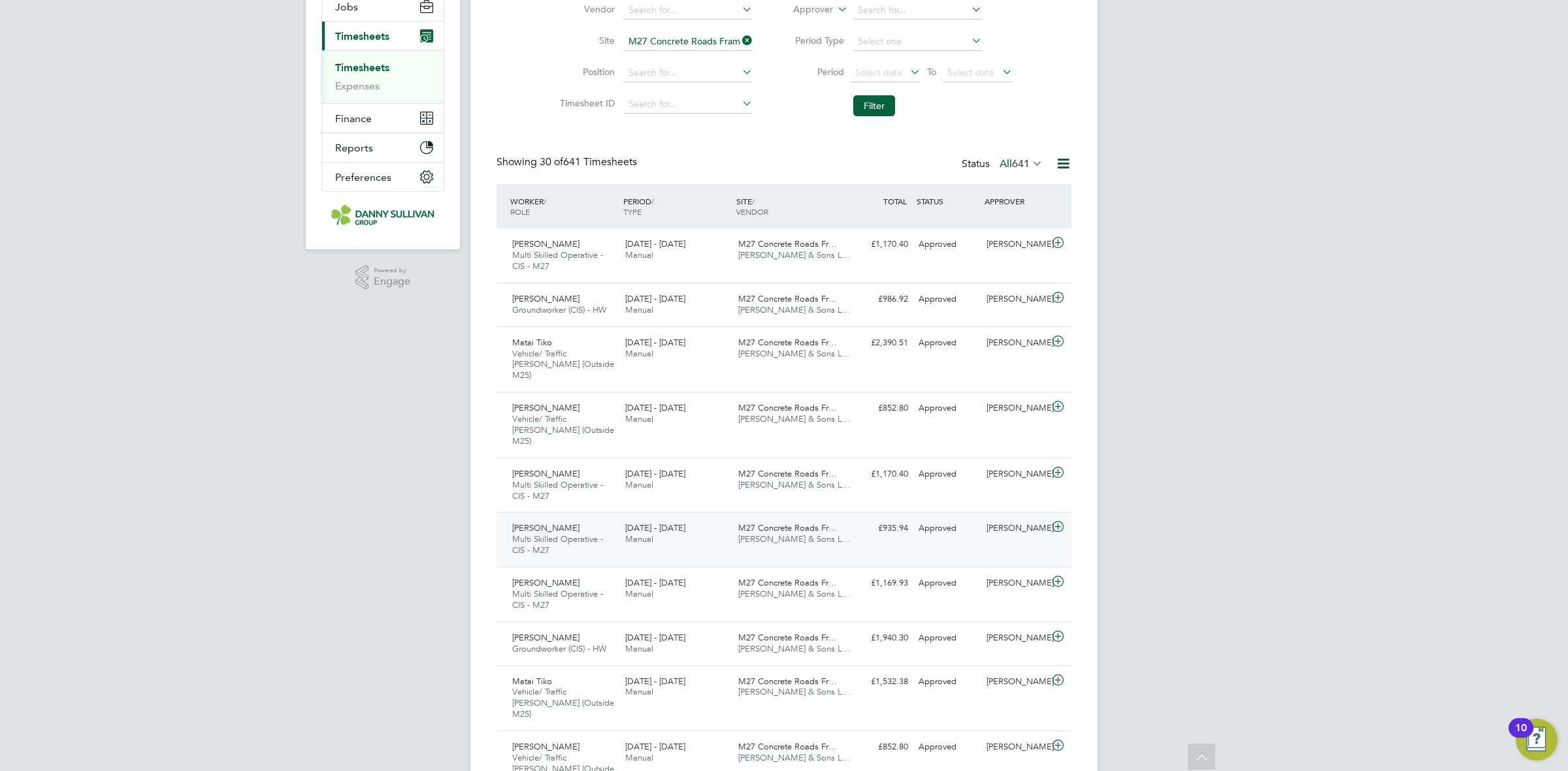
click at [678, 518] on div "23 - 29 Aug 2025 Manual" at bounding box center [676, 534] width 113 height 33
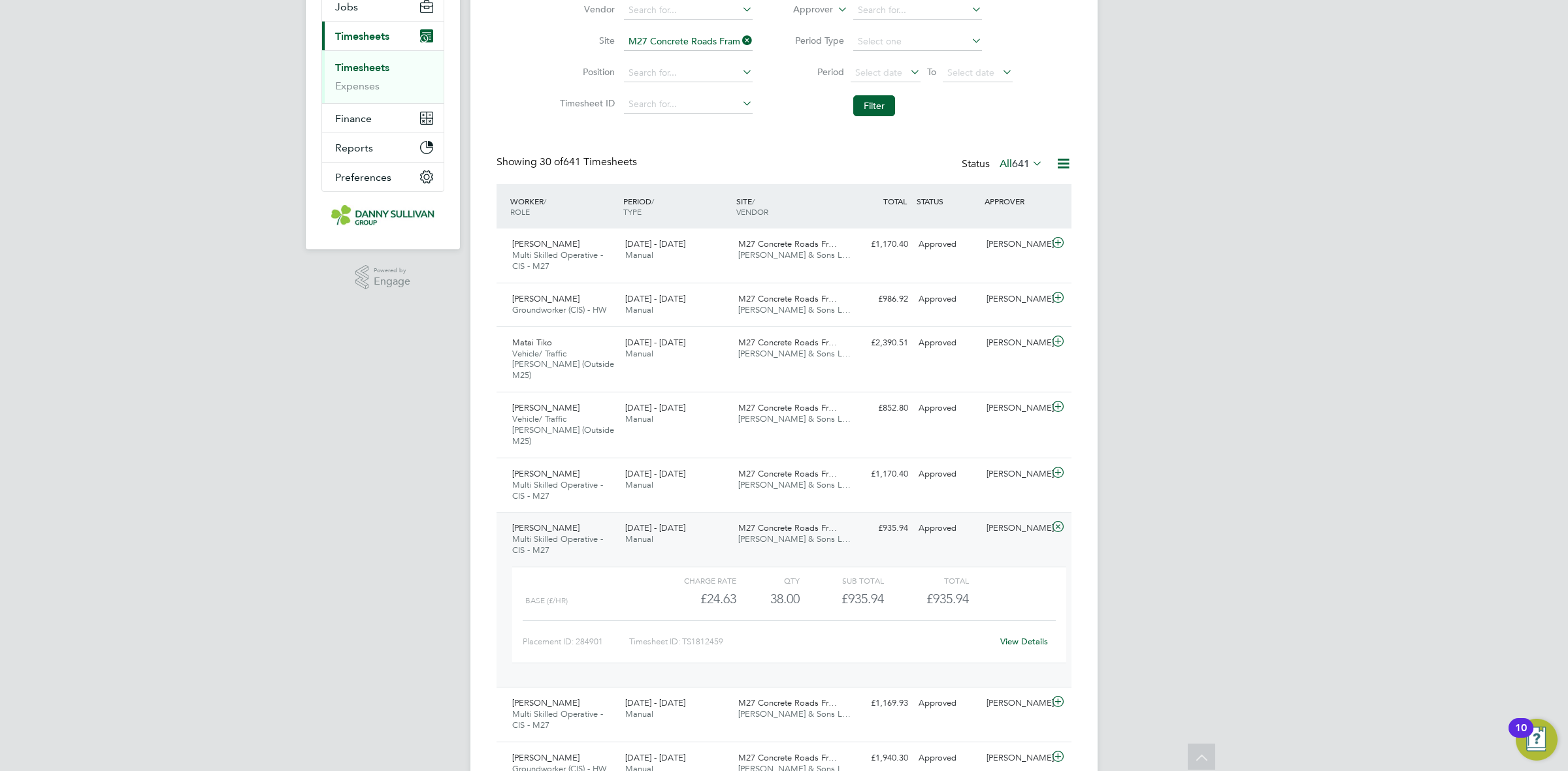
click at [1003, 636] on link "View Details" at bounding box center [1024, 642] width 48 height 11
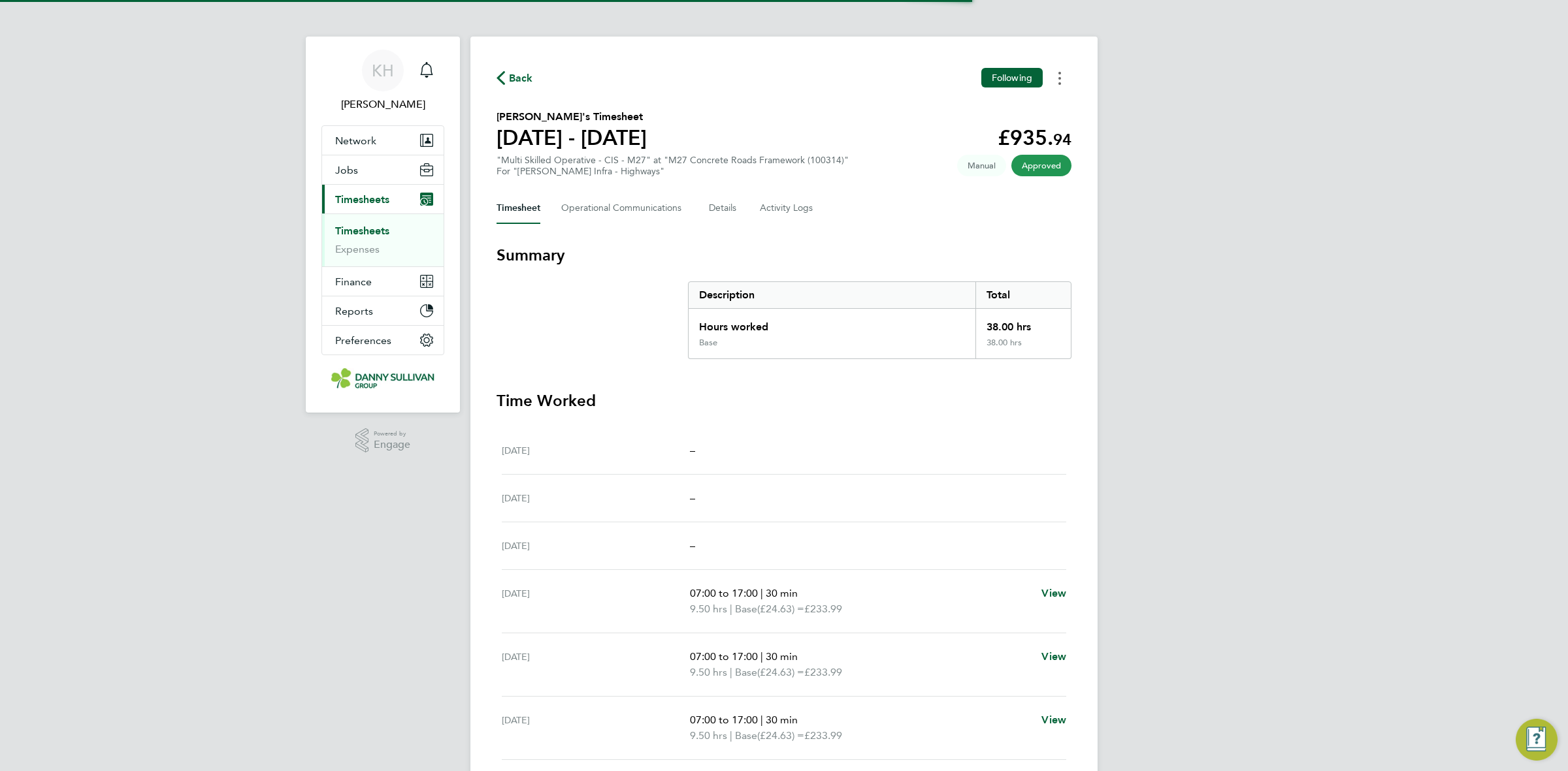
click at [1060, 87] on button "Timesheets Menu" at bounding box center [1059, 78] width 23 height 21
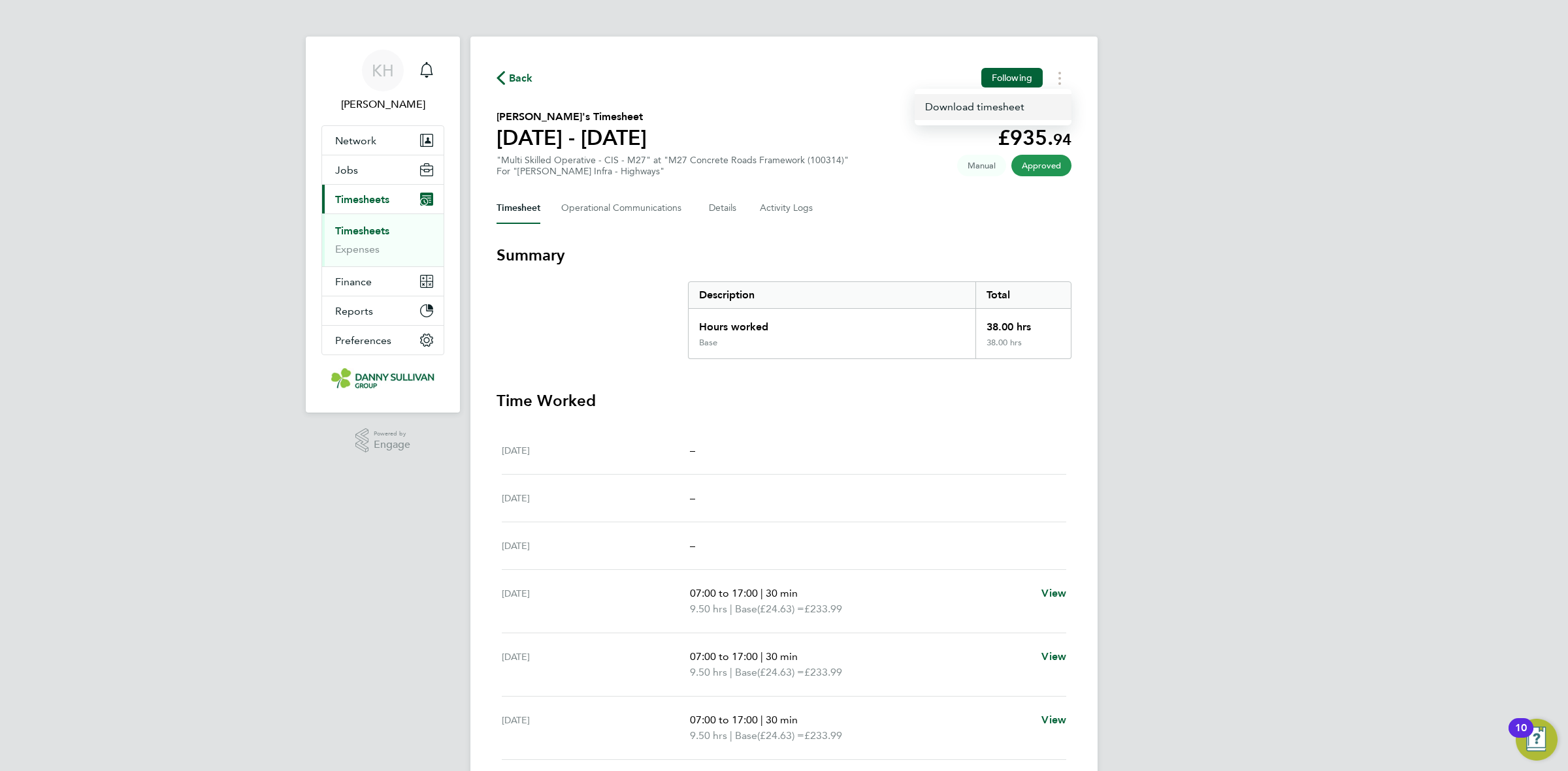
click at [1018, 111] on link "Download timesheet" at bounding box center [993, 107] width 157 height 26
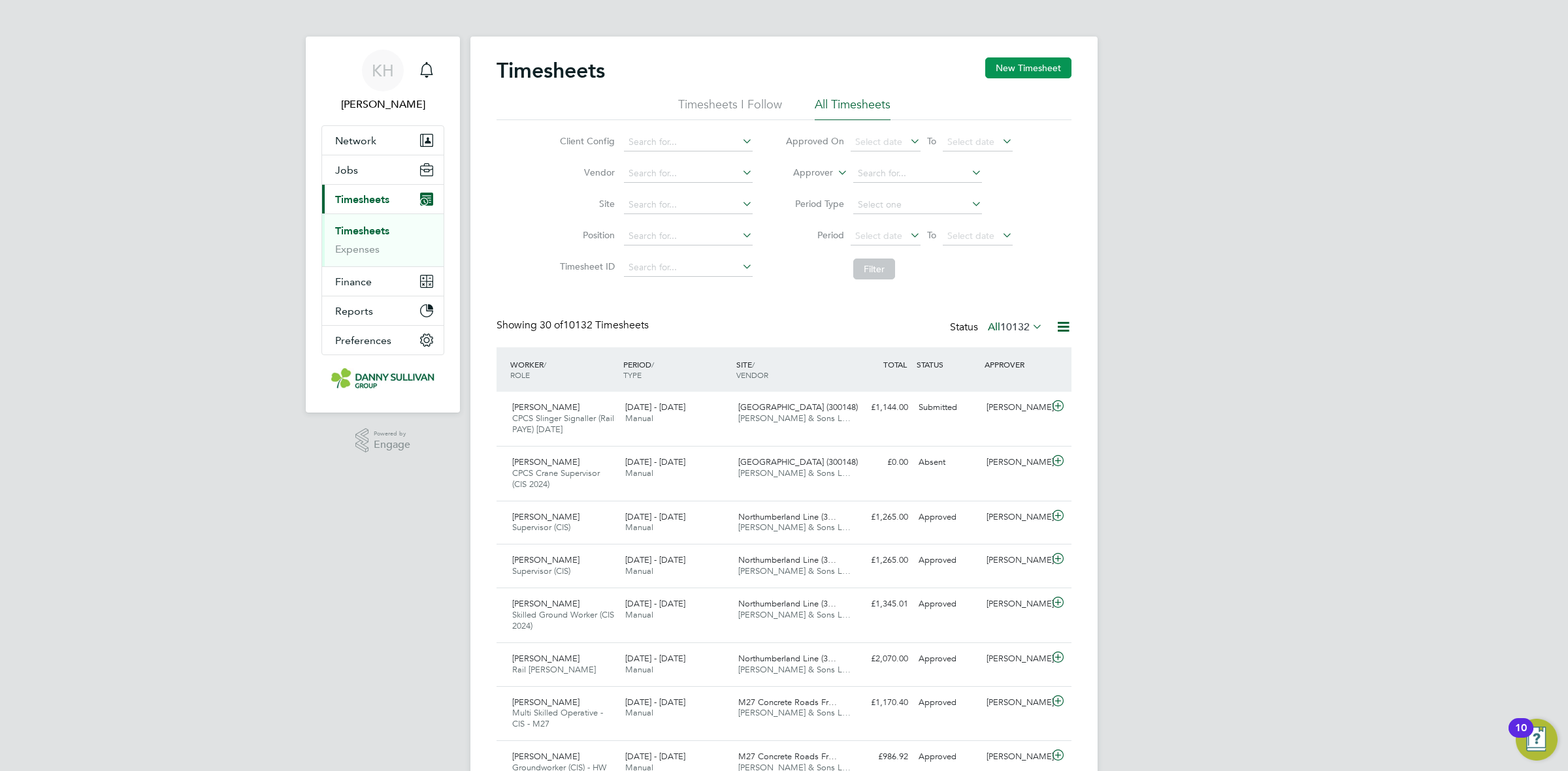
click at [1016, 67] on button "New Timesheet" at bounding box center [1029, 67] width 87 height 21
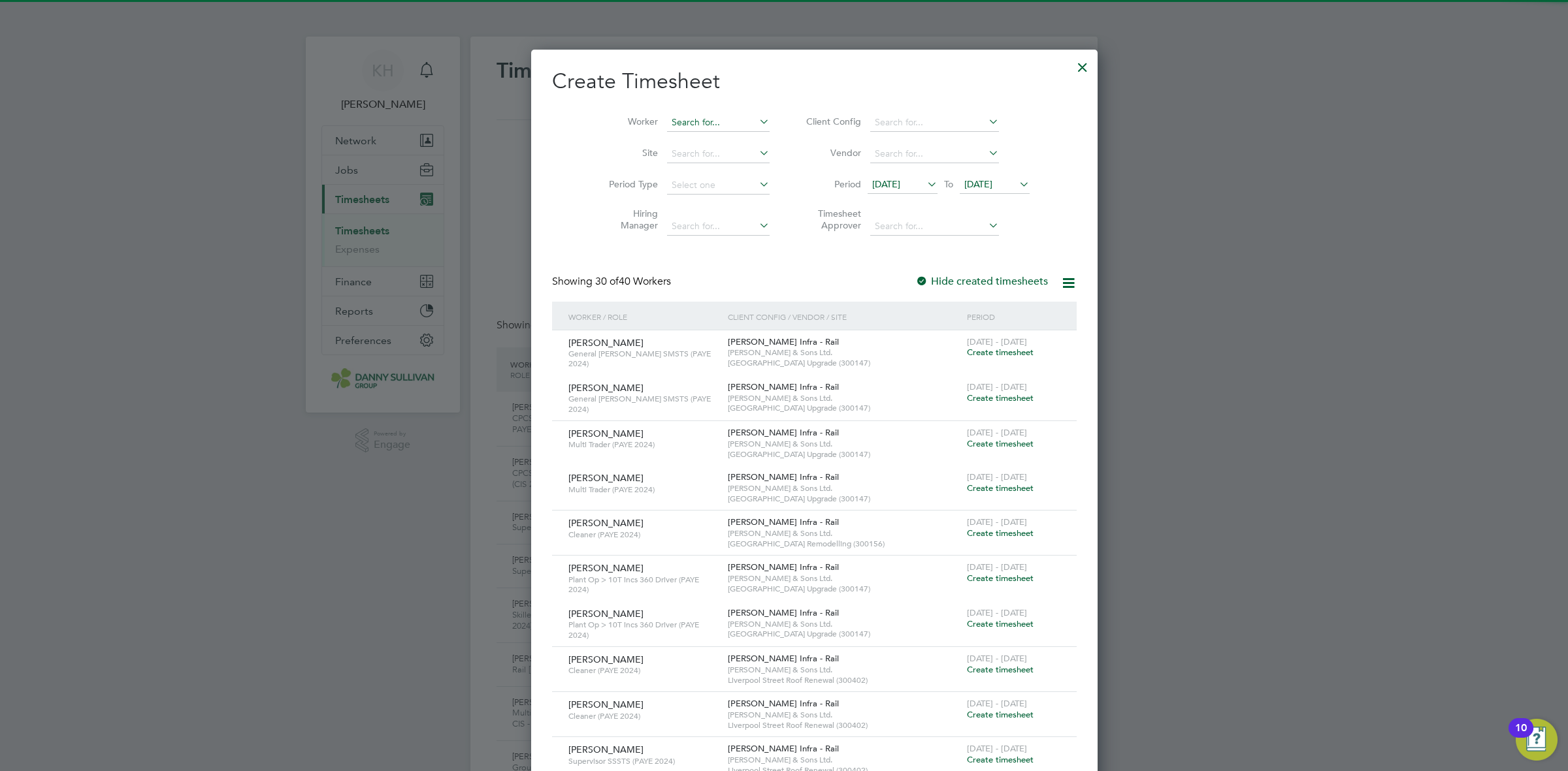
click at [668, 119] on input at bounding box center [718, 123] width 103 height 18
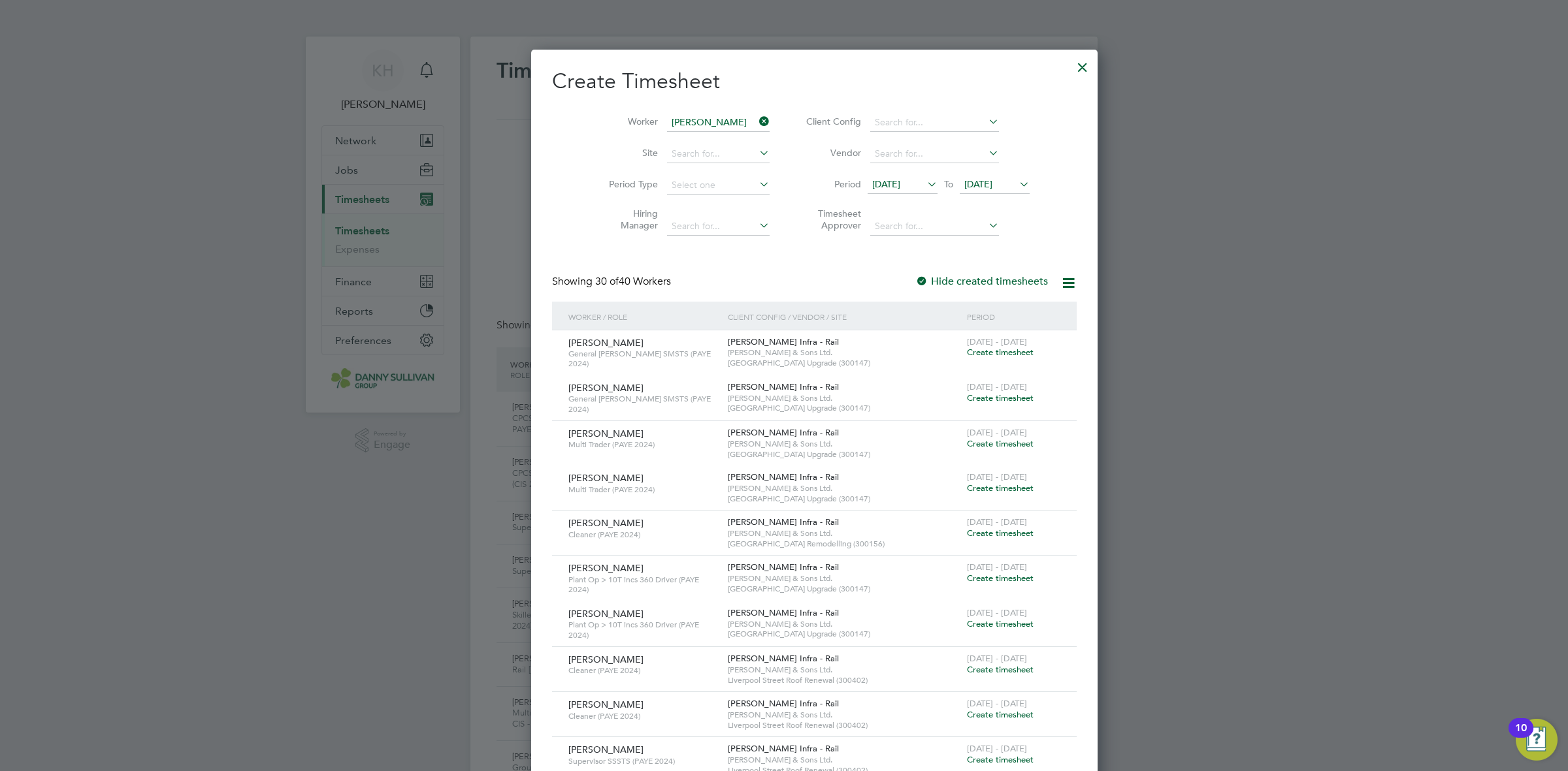
click at [661, 144] on b "Petru" at bounding box center [678, 140] width 76 height 11
type input "[PERSON_NAME]"
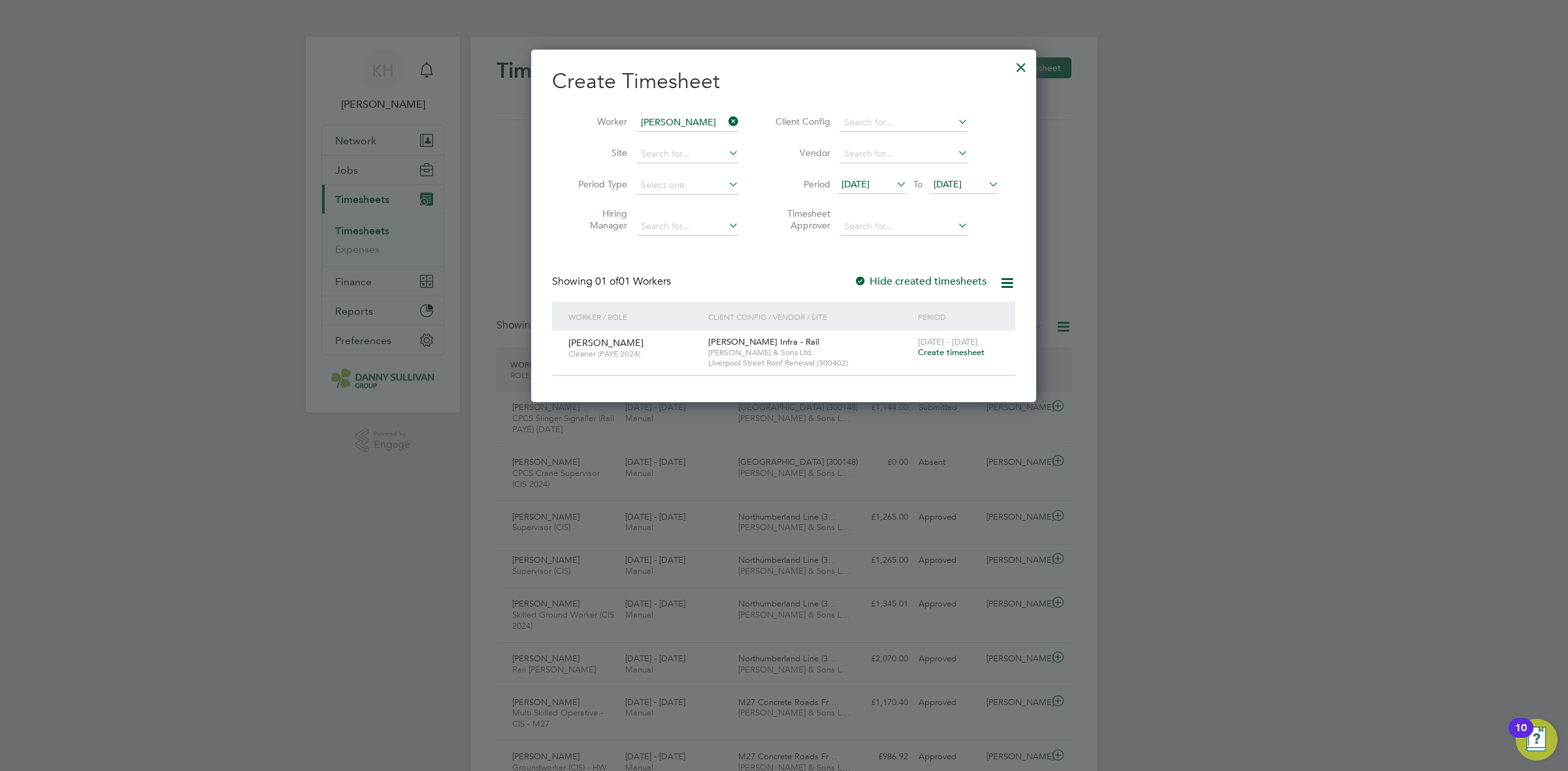
click at [937, 347] on span "Create timesheet" at bounding box center [951, 353] width 67 height 11
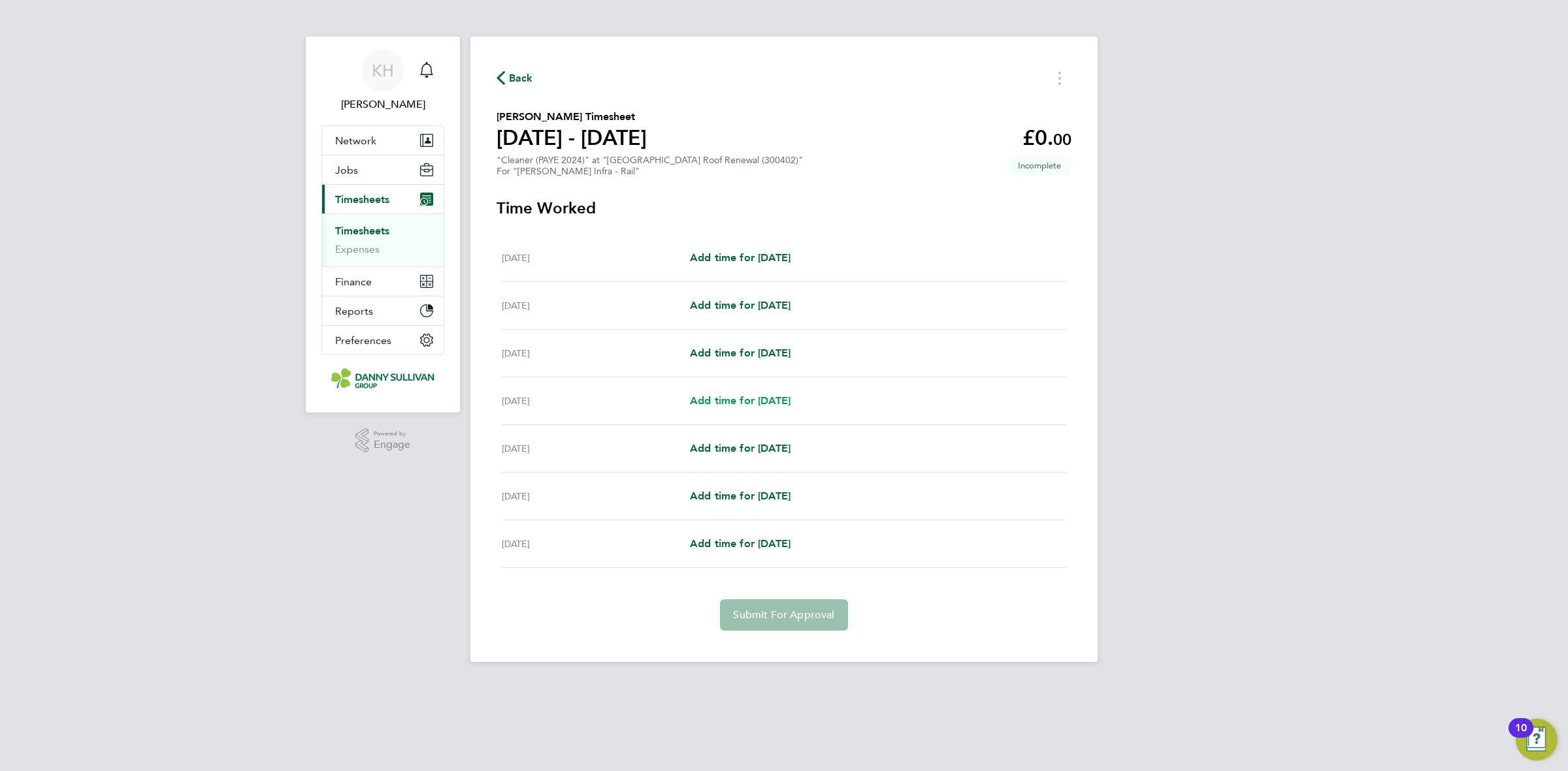
click at [778, 399] on span "Add time for Tue 26 Aug" at bounding box center [740, 400] width 101 height 12
select select "30"
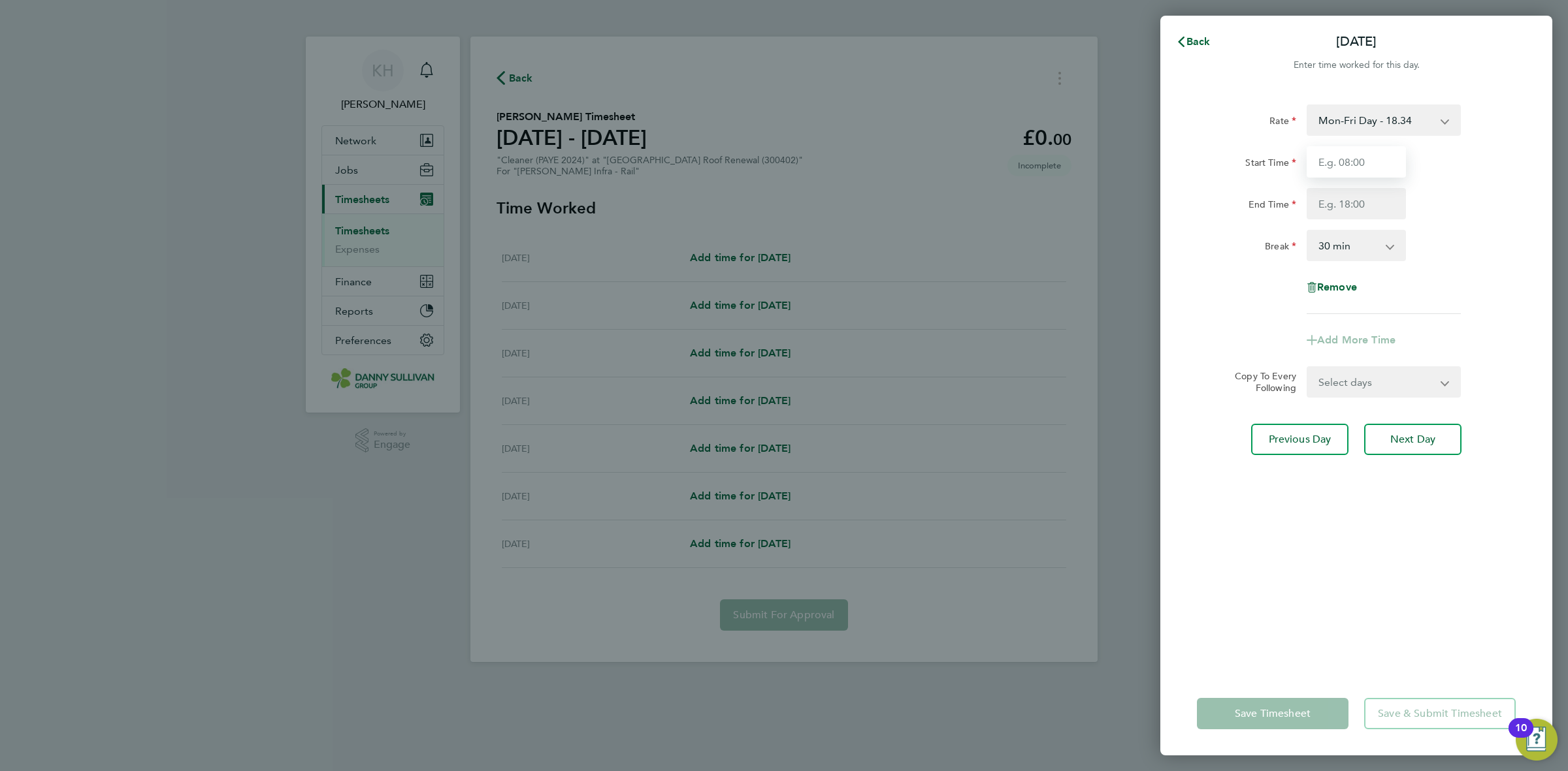
click at [1348, 165] on input "Start Time" at bounding box center [1357, 162] width 99 height 31
type input "07:00"
click at [1349, 207] on input "End Time" at bounding box center [1357, 204] width 99 height 31
type input "17:30"
drag, startPoint x: 1366, startPoint y: 374, endPoint x: 1354, endPoint y: 400, distance: 28.6
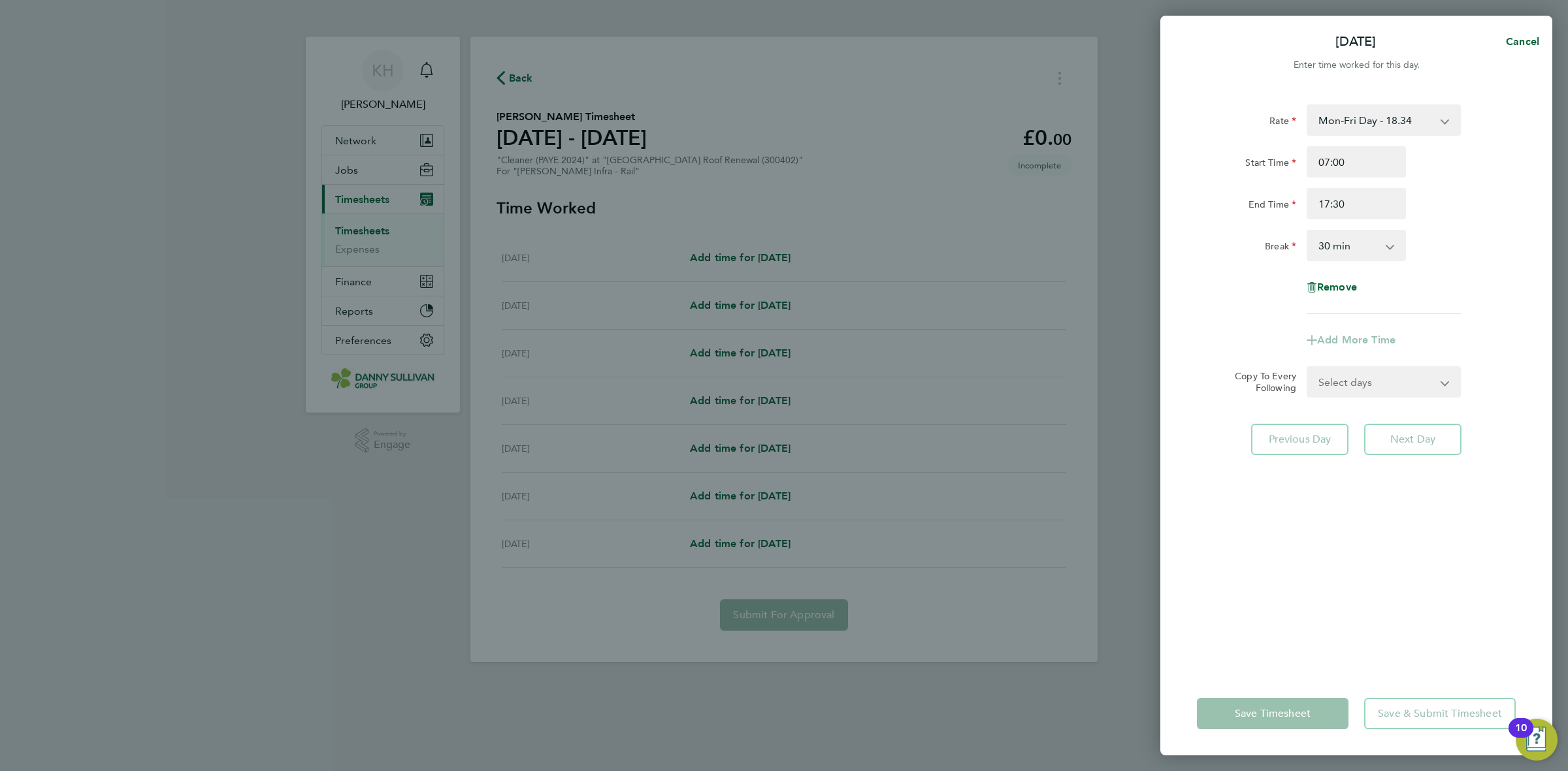
click at [1366, 374] on form "Rate Mon-Fri Day - 18.34 Bonus - 450.00 Xmas / NY - 36.64 Mon-Thurs Night - 21.…" at bounding box center [1356, 250] width 319 height 293
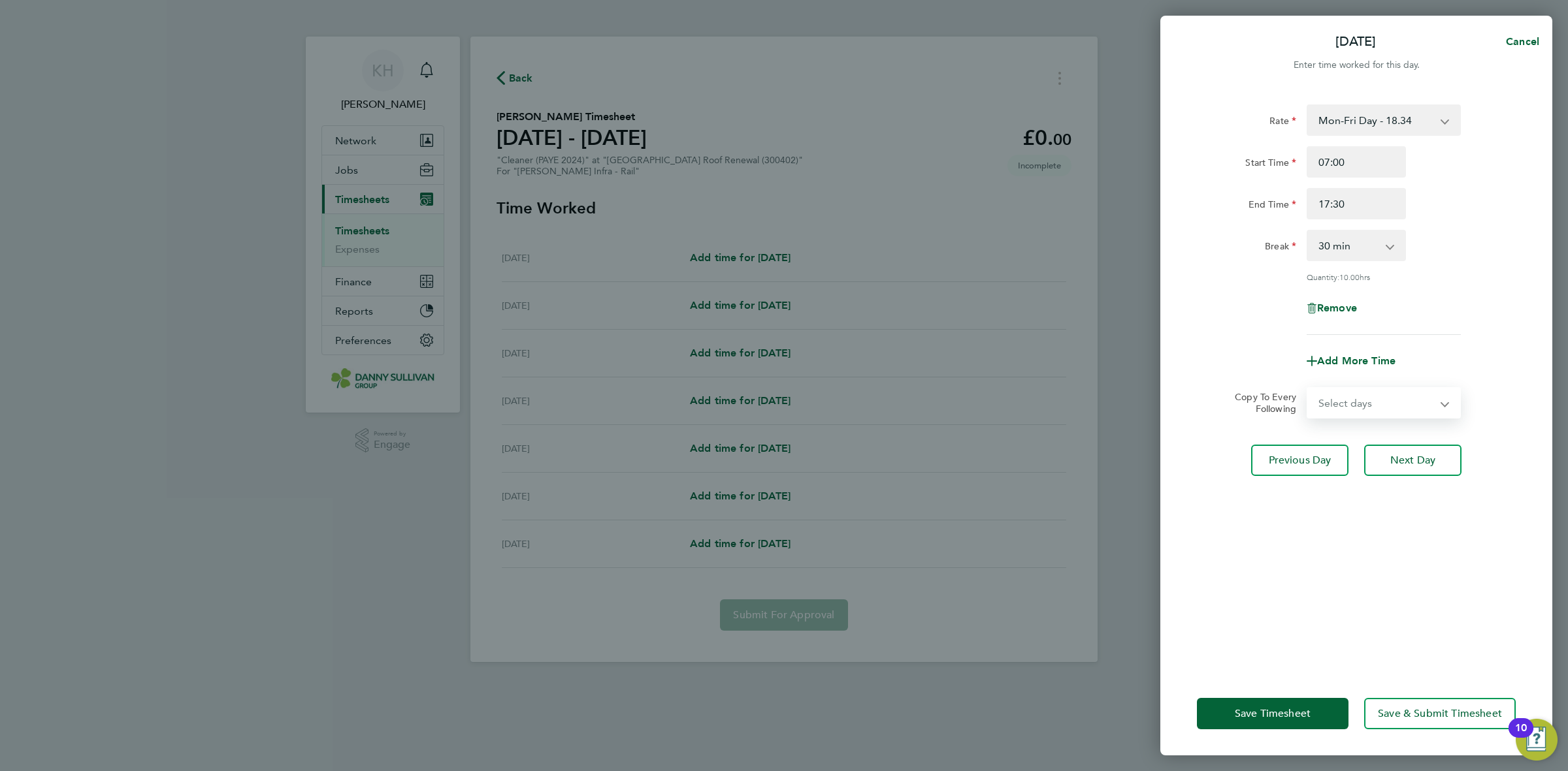
select select "DAY"
click at [1308, 389] on select "Select days Day Wednesday Thursday Friday" at bounding box center [1376, 403] width 137 height 29
select select "2025-08-29"
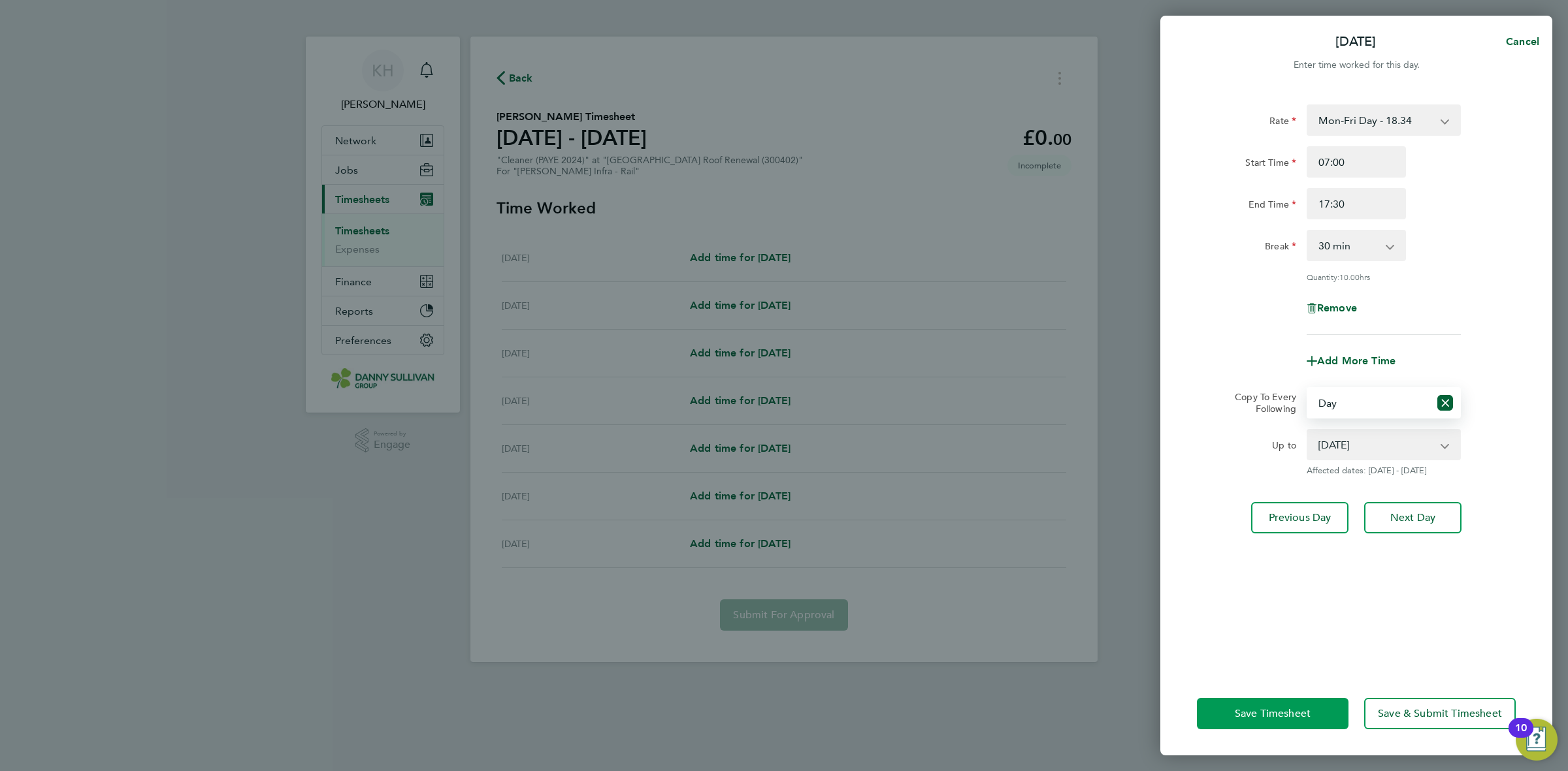
click at [1304, 707] on span "Save Timesheet" at bounding box center [1272, 714] width 76 height 13
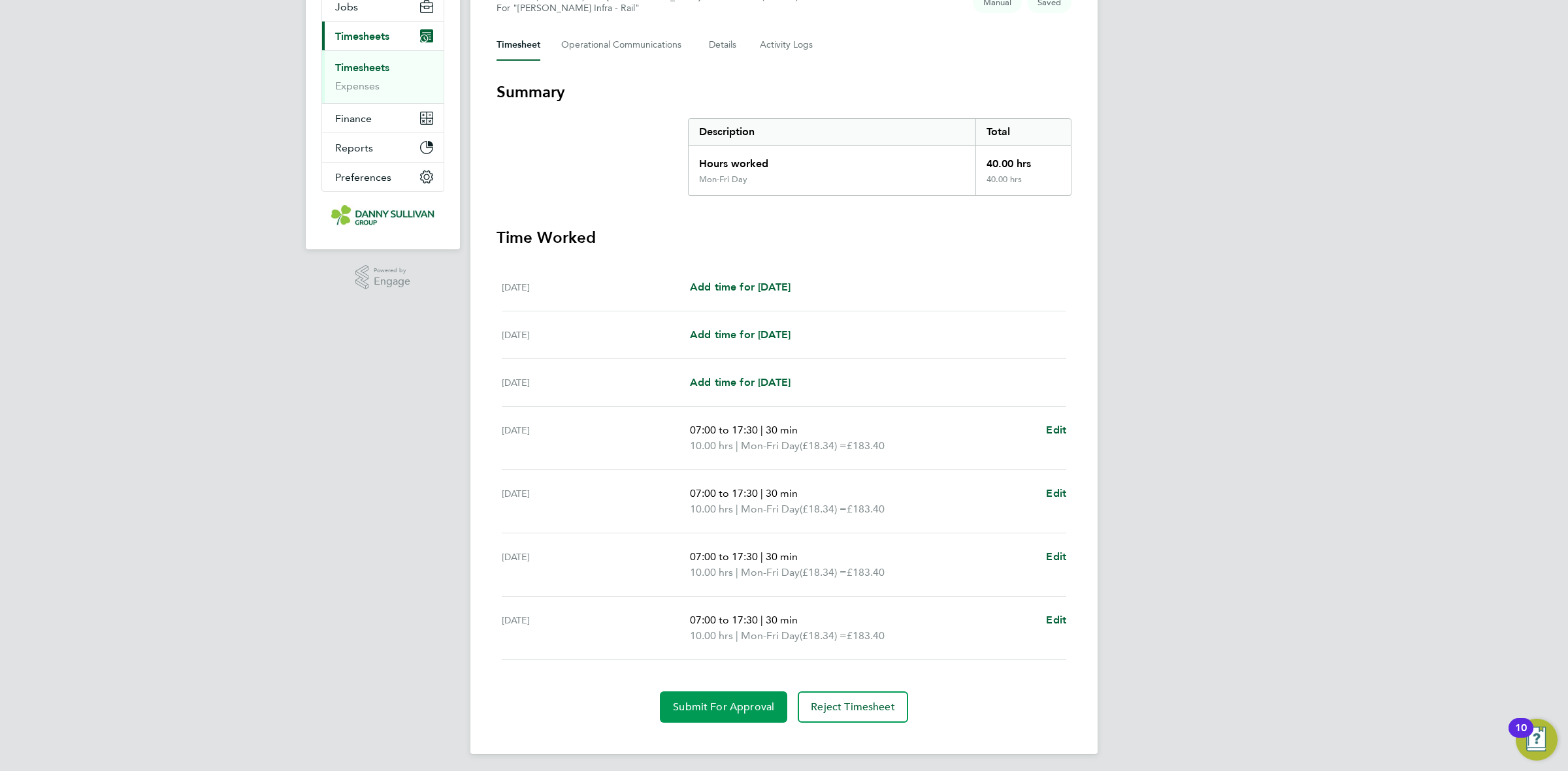
click at [704, 722] on button "Submit For Approval" at bounding box center [724, 707] width 128 height 31
click at [371, 70] on link "Timesheets" at bounding box center [362, 67] width 54 height 12
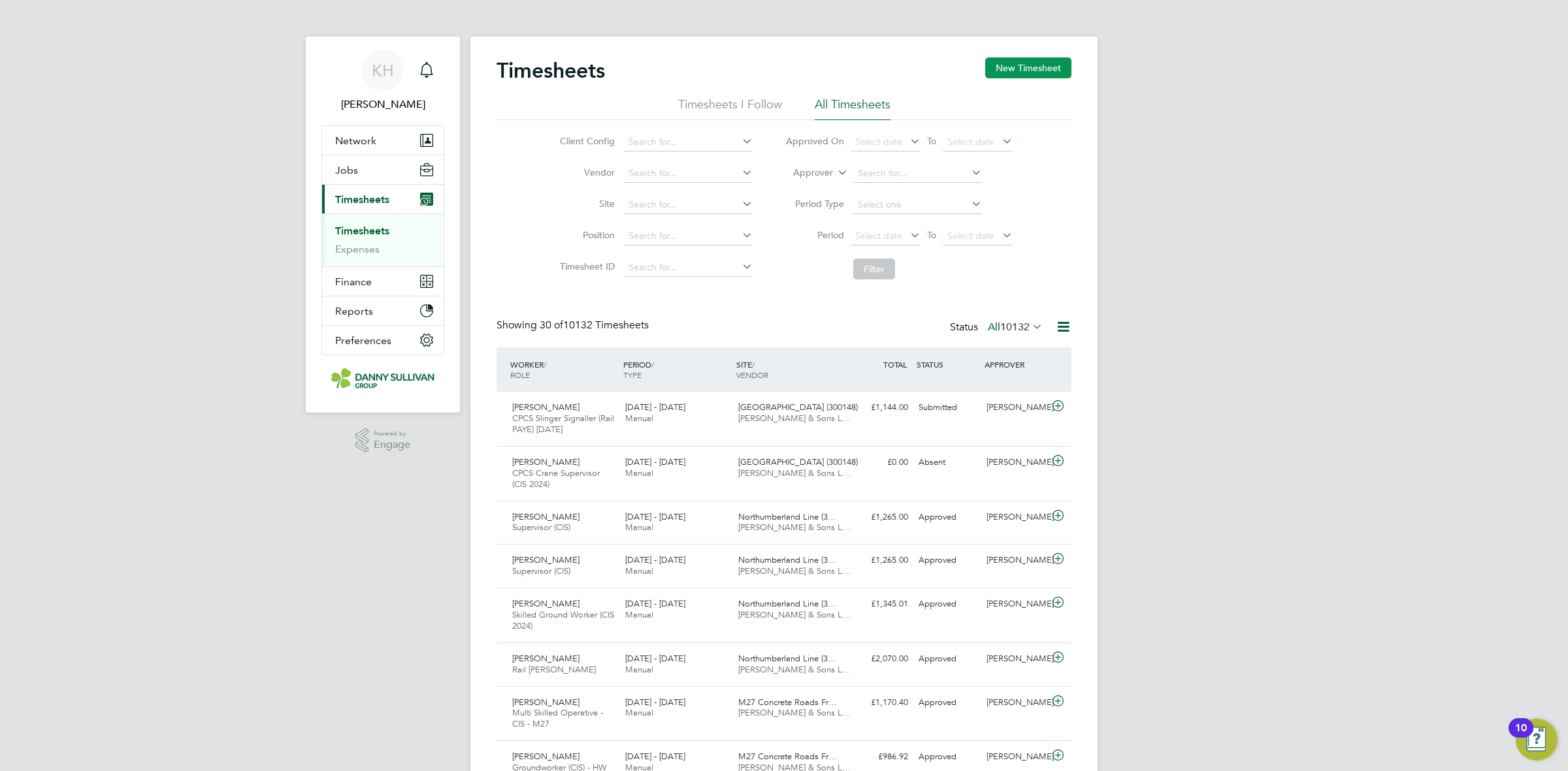
click at [1062, 74] on button "New Timesheet" at bounding box center [1029, 67] width 87 height 21
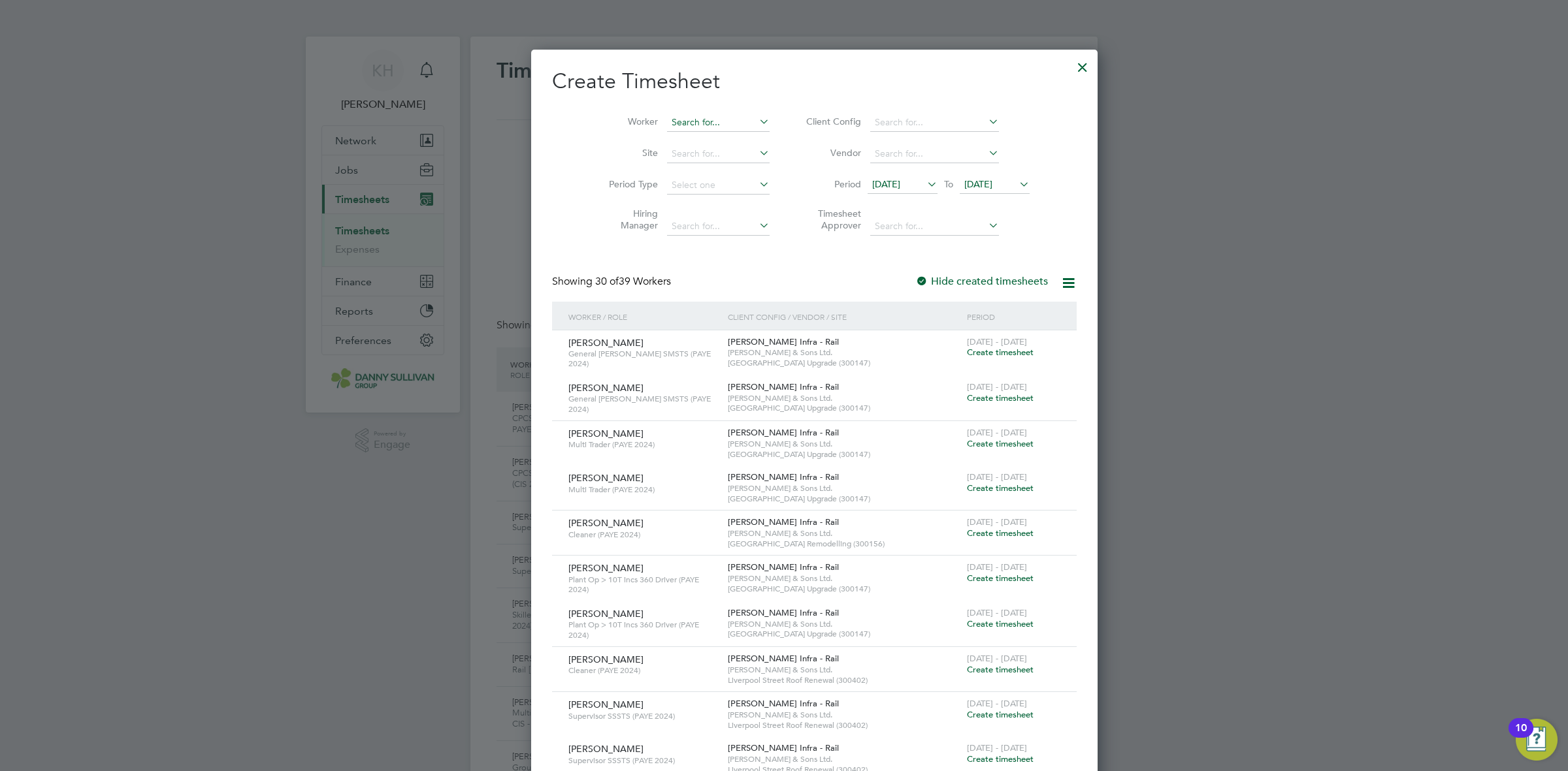
click at [667, 128] on input at bounding box center [718, 123] width 103 height 18
click at [680, 135] on li "Ovi diu Zaharia" at bounding box center [694, 140] width 116 height 18
type input "[PERSON_NAME]"
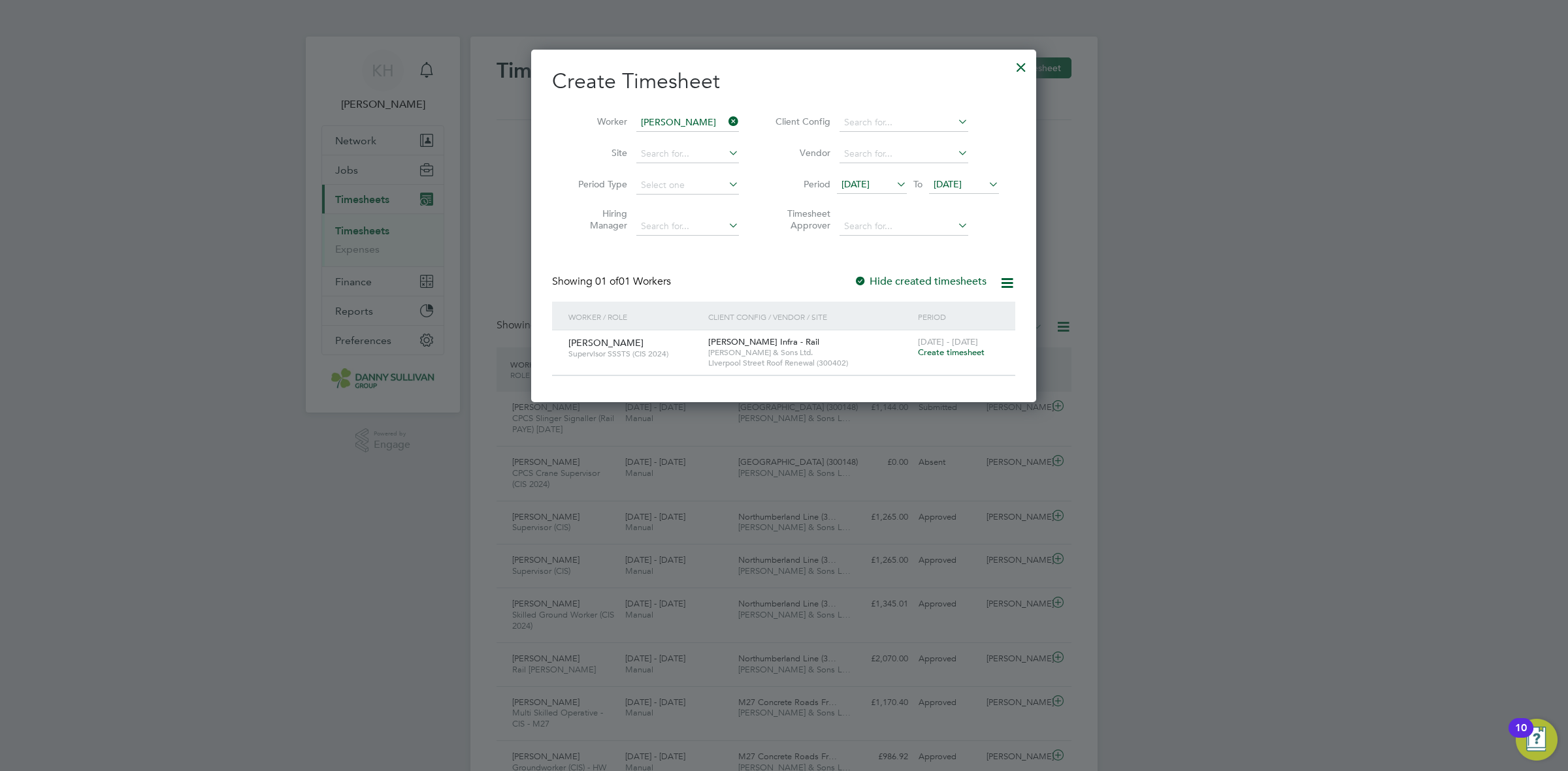
click at [971, 359] on div "23 - 29 Aug 2025 Create timesheet" at bounding box center [958, 348] width 87 height 35
click at [971, 347] on span "Create timesheet" at bounding box center [951, 353] width 67 height 11
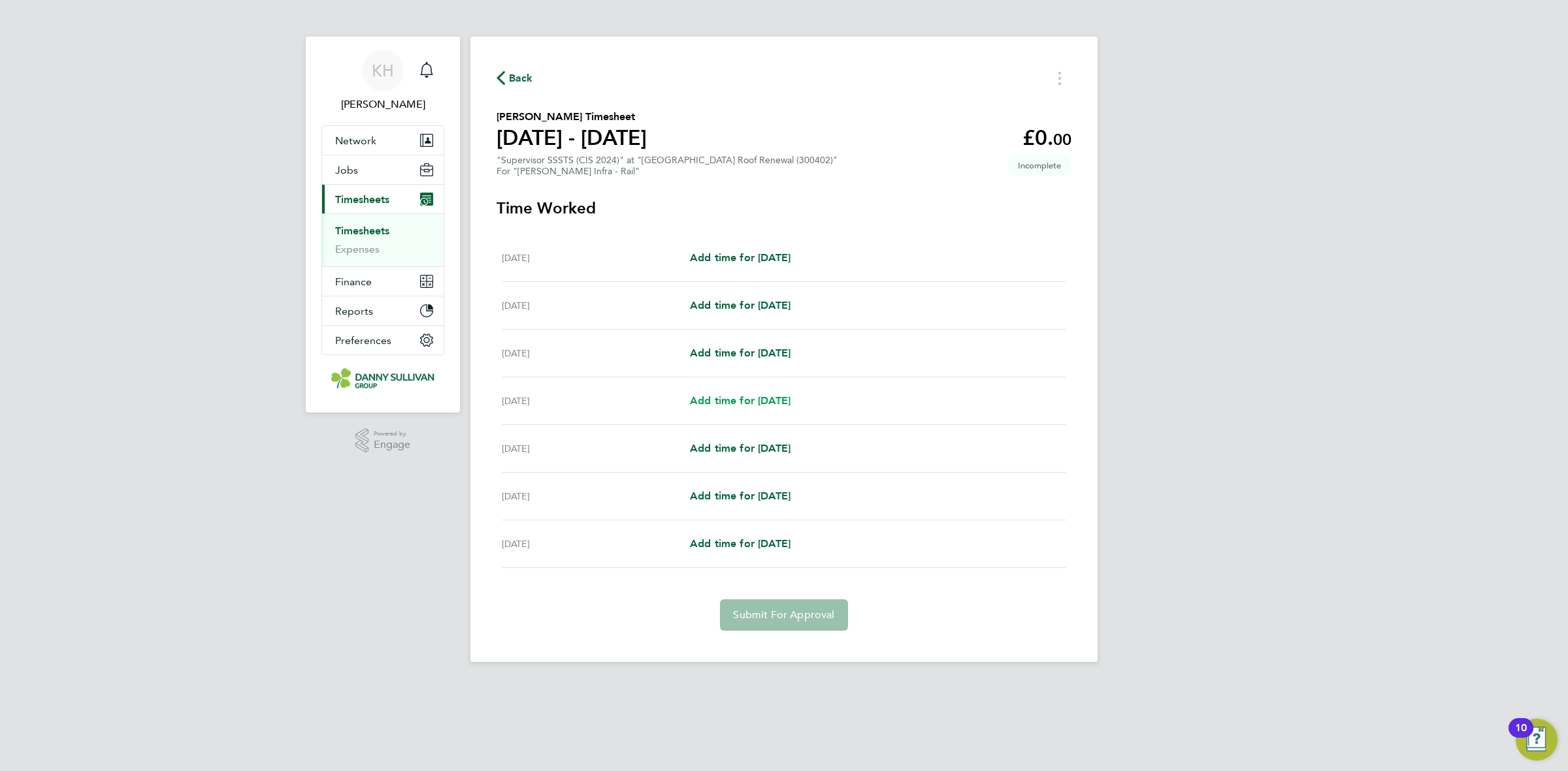
click at [766, 400] on span "Add time for Tue 26 Aug" at bounding box center [740, 400] width 101 height 12
select select "30"
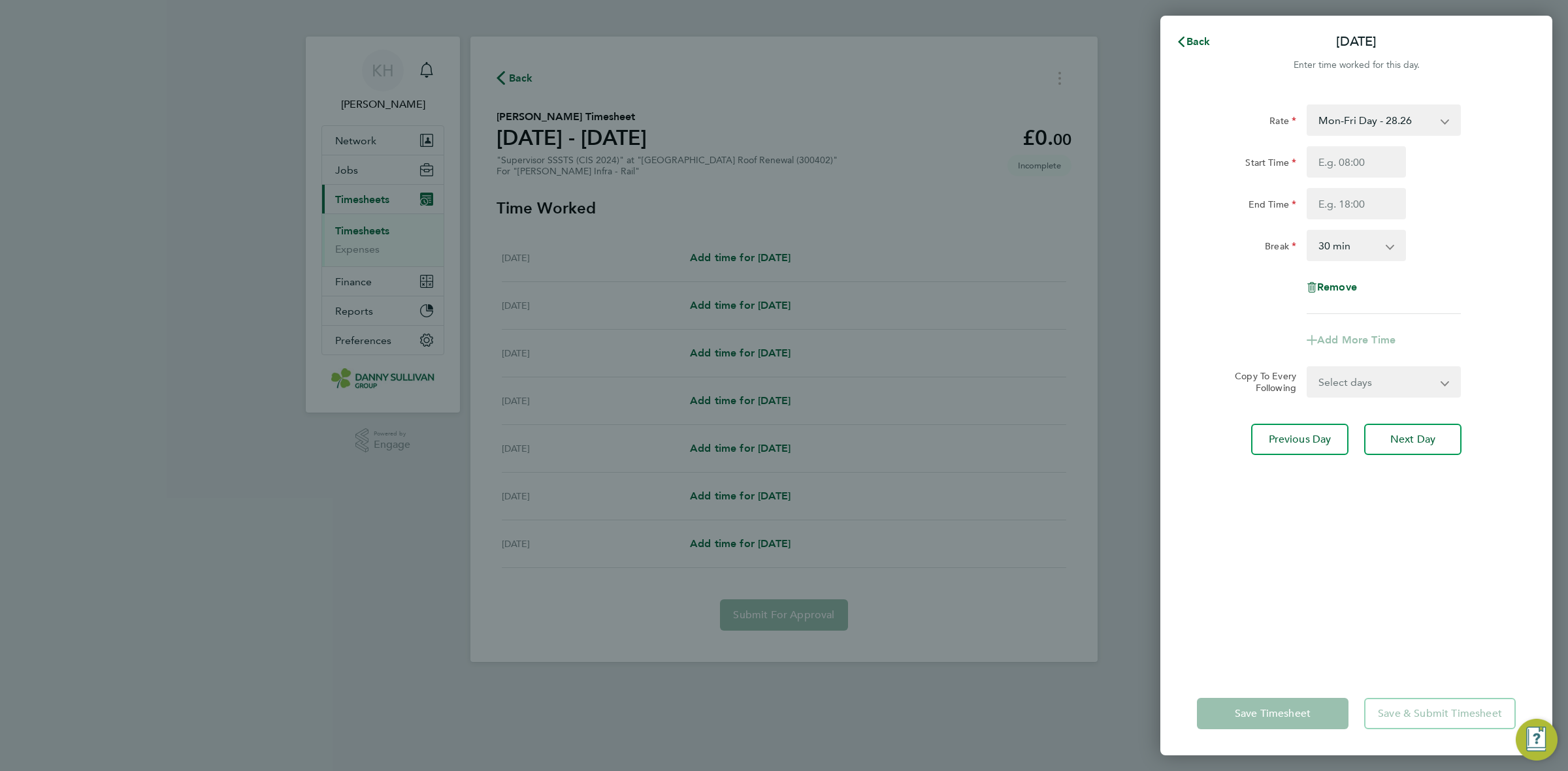
click at [1371, 109] on select "Mon-Fri Day - 28.26 Bank Hol - 42.39 Xmas / NY - 56.51 Mon-Thurs Night - 32.50 …" at bounding box center [1376, 120] width 136 height 29
select select "30"
click at [1350, 154] on input "Start Time" at bounding box center [1357, 162] width 99 height 31
type input "19:00"
click at [1357, 208] on input "End Time" at bounding box center [1357, 204] width 99 height 31
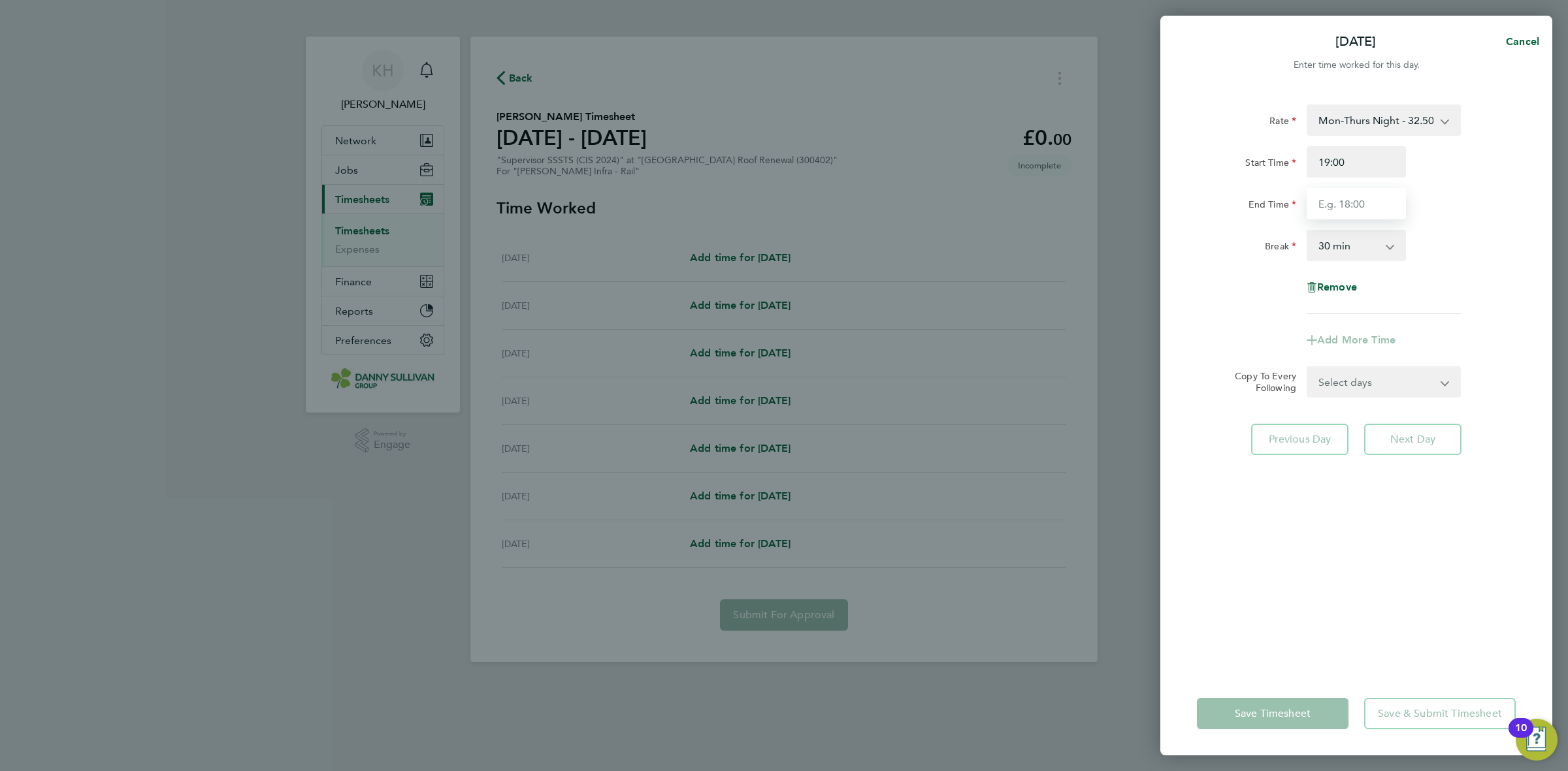
type input "05:30"
click at [1457, 237] on div "Break 0 min 15 min 30 min 45 min 60 min 75 min 90 min" at bounding box center [1357, 245] width 329 height 31
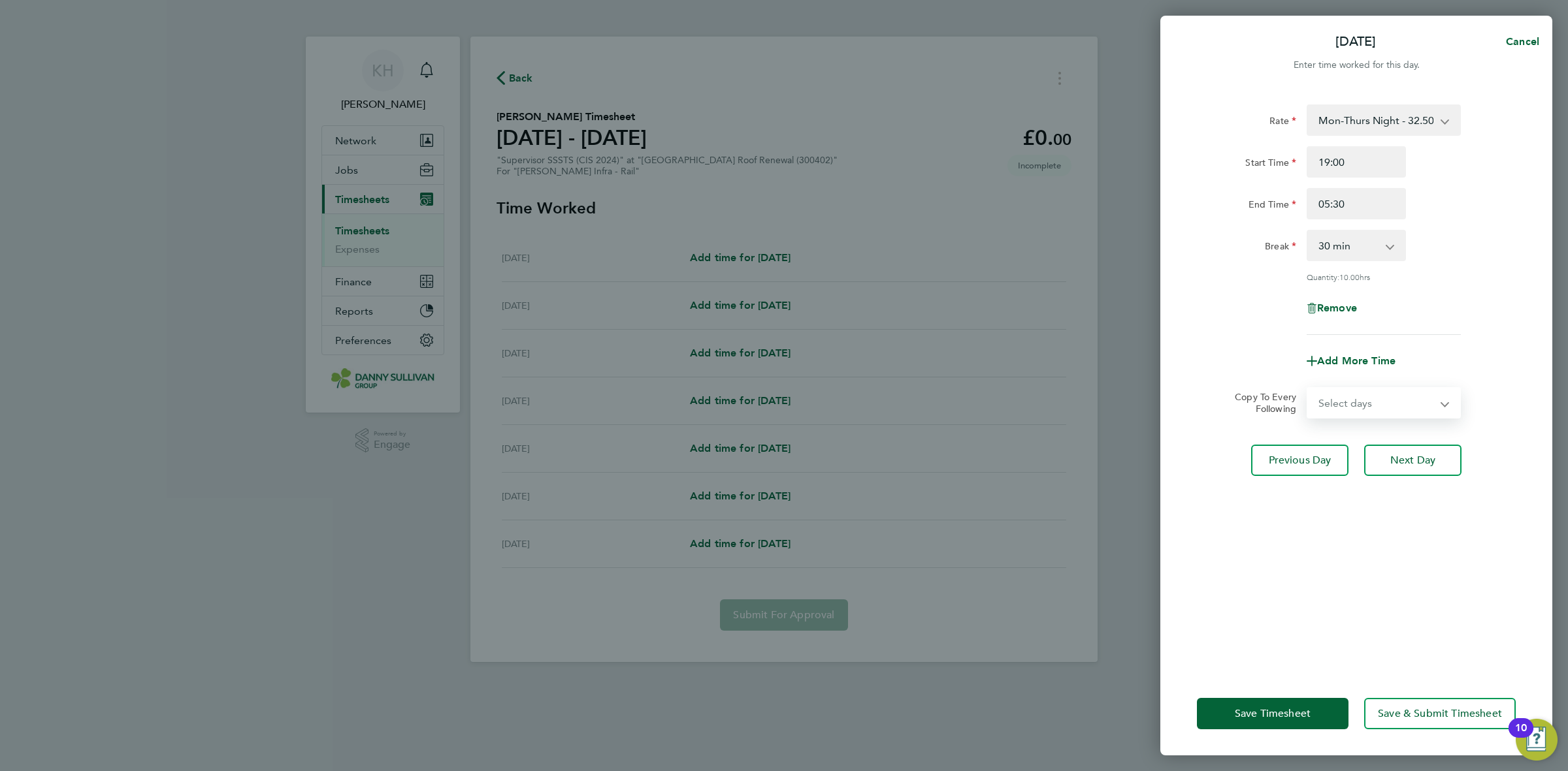
click at [1351, 400] on select "Select days Day Wednesday Thursday Friday" at bounding box center [1376, 403] width 137 height 29
select select "DAY"
click at [1308, 389] on select "Select days Day Wednesday Thursday Friday" at bounding box center [1376, 403] width 137 height 29
select select "2025-08-29"
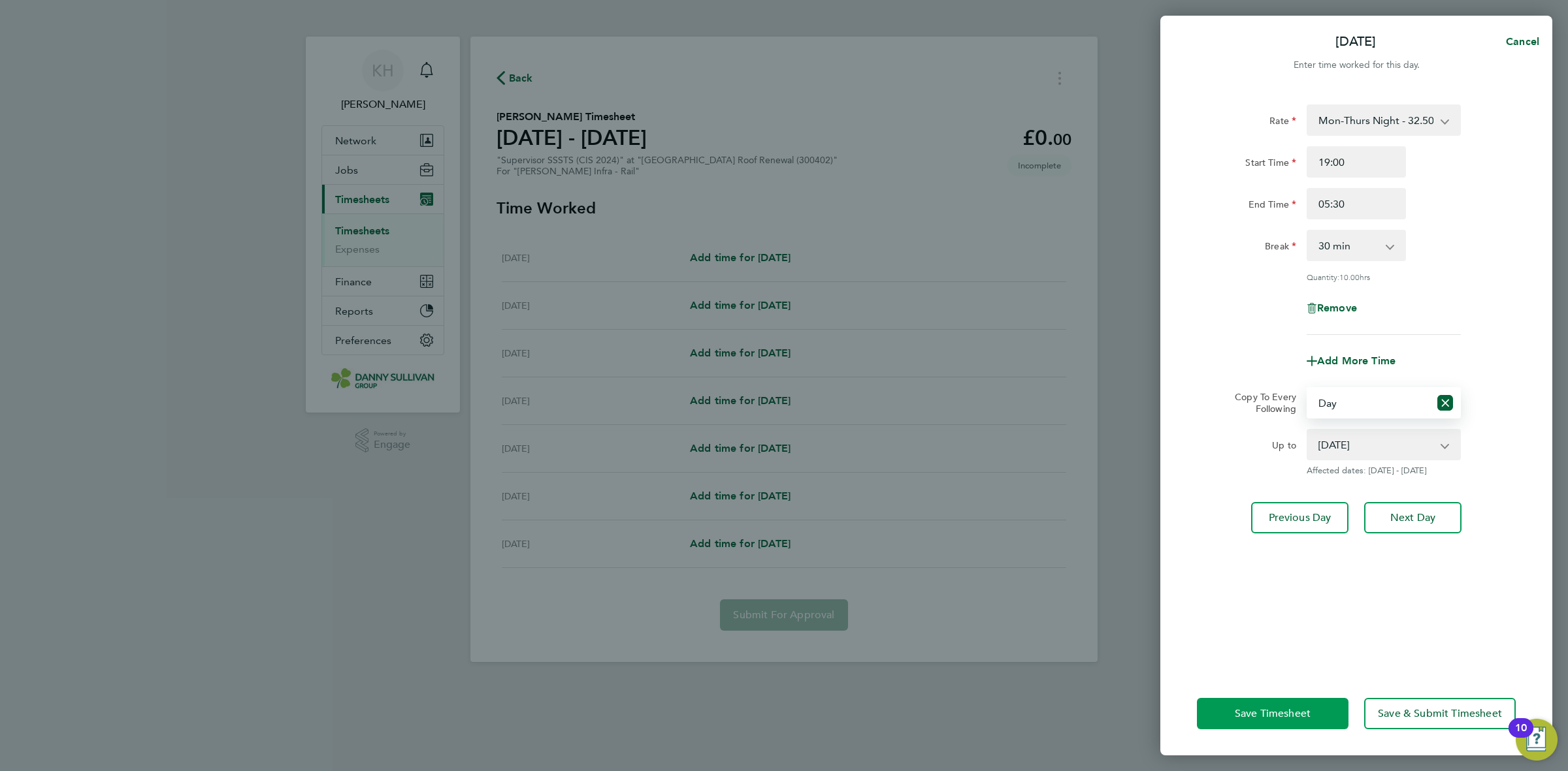
click at [1275, 721] on button "Save Timesheet" at bounding box center [1273, 714] width 152 height 31
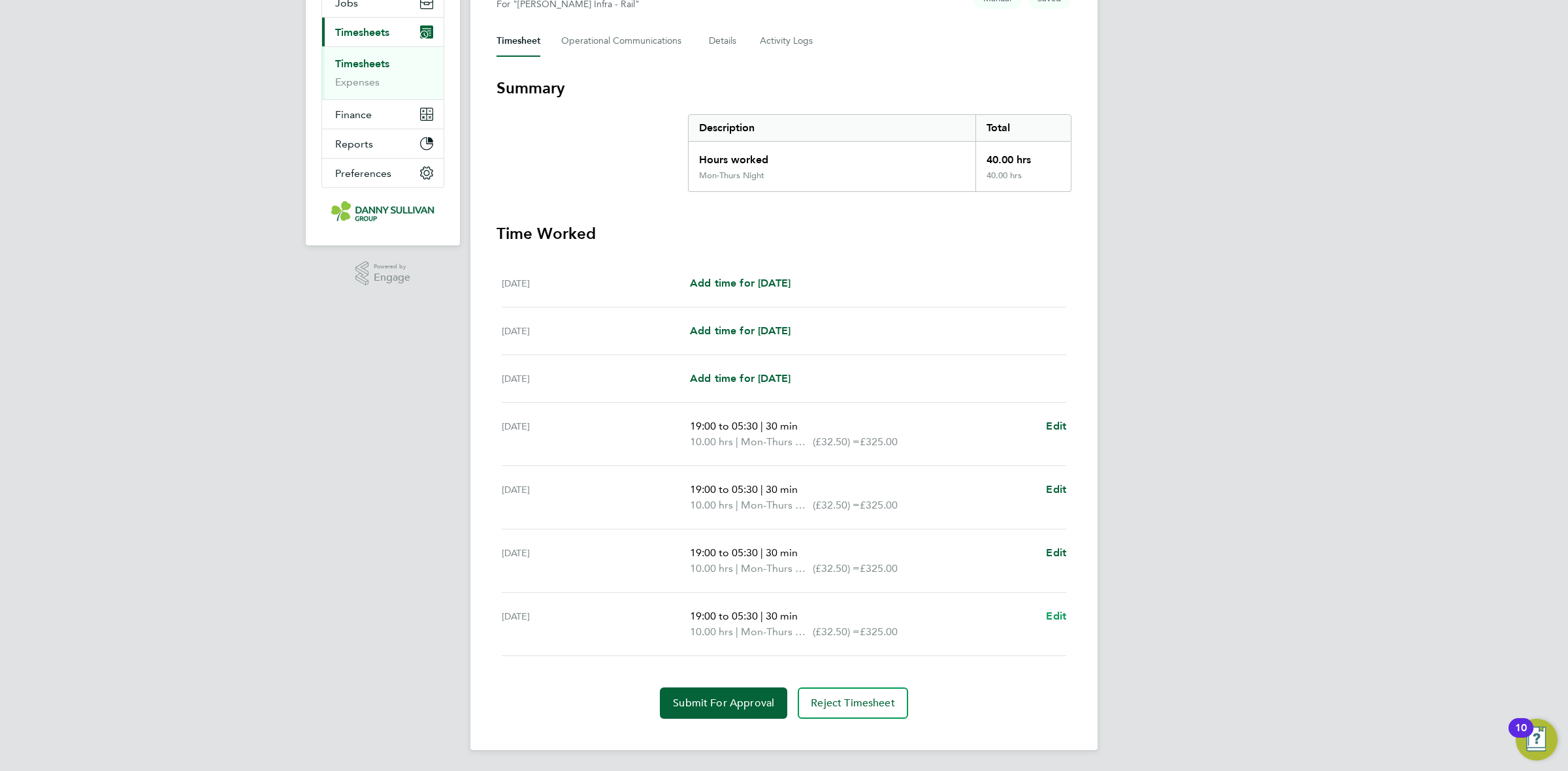
click at [1059, 611] on span "Edit" at bounding box center [1056, 616] width 21 height 12
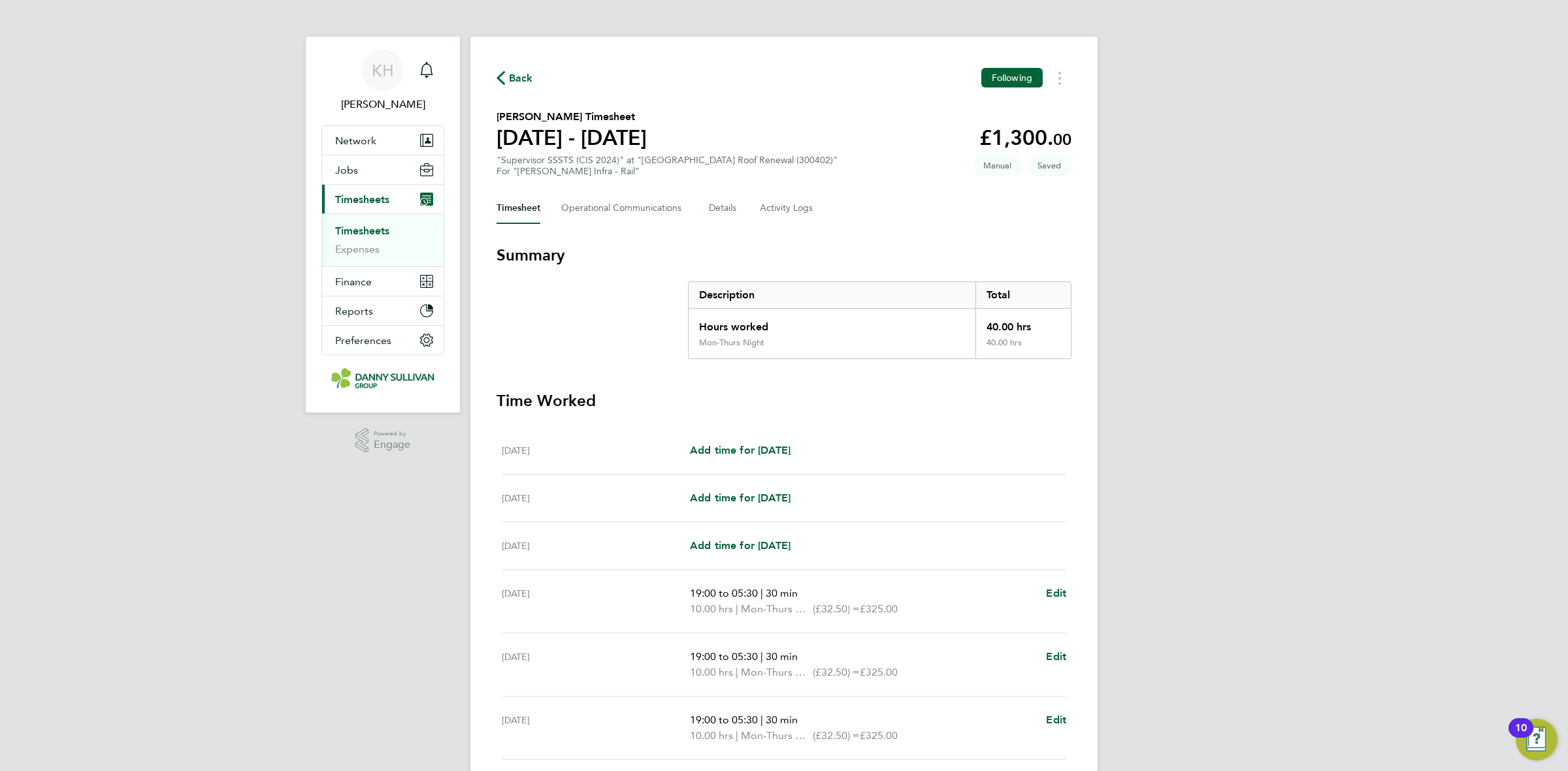
select select "30"
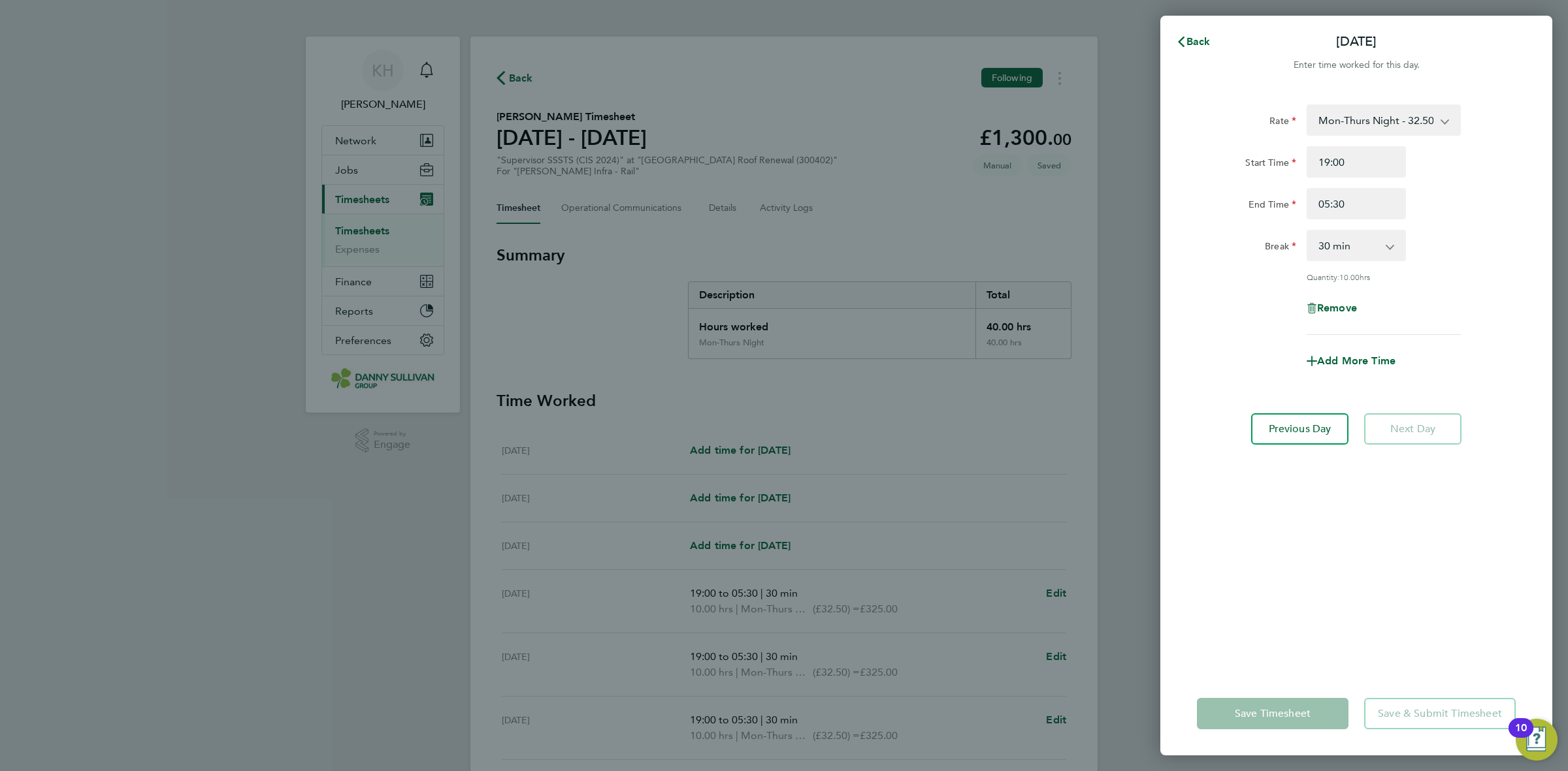
click at [1396, 121] on select "Mon-Thurs Night - 32.50 Mon-Fri Day - 28.26 Bank Hol - 42.39 Xmas / NY - 56.51 …" at bounding box center [1376, 120] width 136 height 29
select select "30"
click at [1206, 277] on div "Remove" at bounding box center [1357, 287] width 329 height 31
click at [1222, 714] on app-form-button "Save Timesheet" at bounding box center [1276, 714] width 160 height 31
click at [1390, 138] on div "Rate Weekend - 36.73 Mon-Fri Day - 28.26 Bank Hol - 42.39 Xmas / NY - 56.51 Mon…" at bounding box center [1356, 209] width 319 height 210
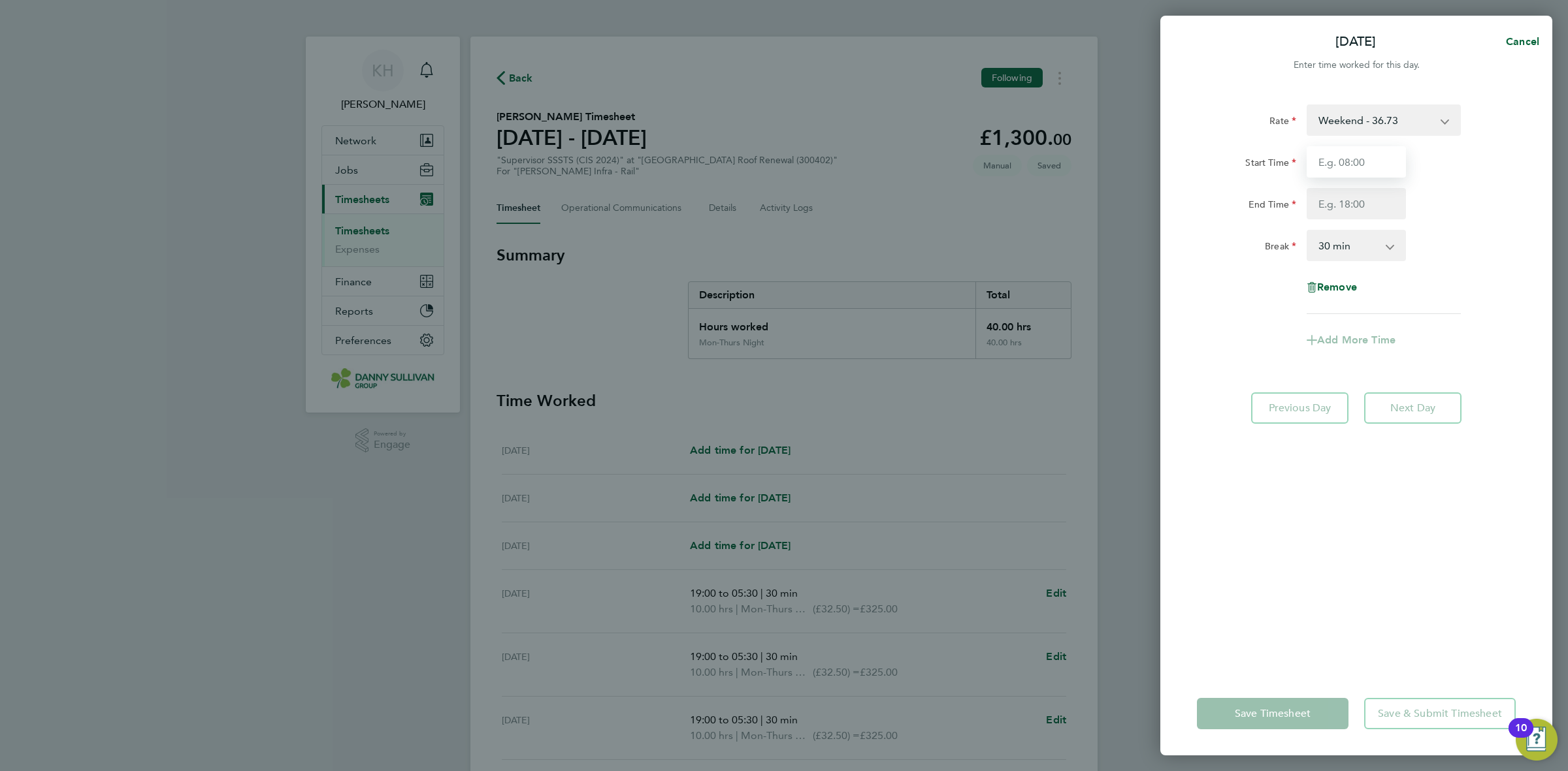
click at [1380, 163] on input "Start Time" at bounding box center [1357, 162] width 99 height 31
type input "19:00"
click at [1370, 216] on input "End Time" at bounding box center [1357, 204] width 99 height 31
click at [1481, 288] on div "Rate Weekend - 36.73 Mon-Fri Day - 28.26 Bank Hol - 42.39 Xmas / NY - 56.51 Mon…" at bounding box center [1356, 209] width 319 height 210
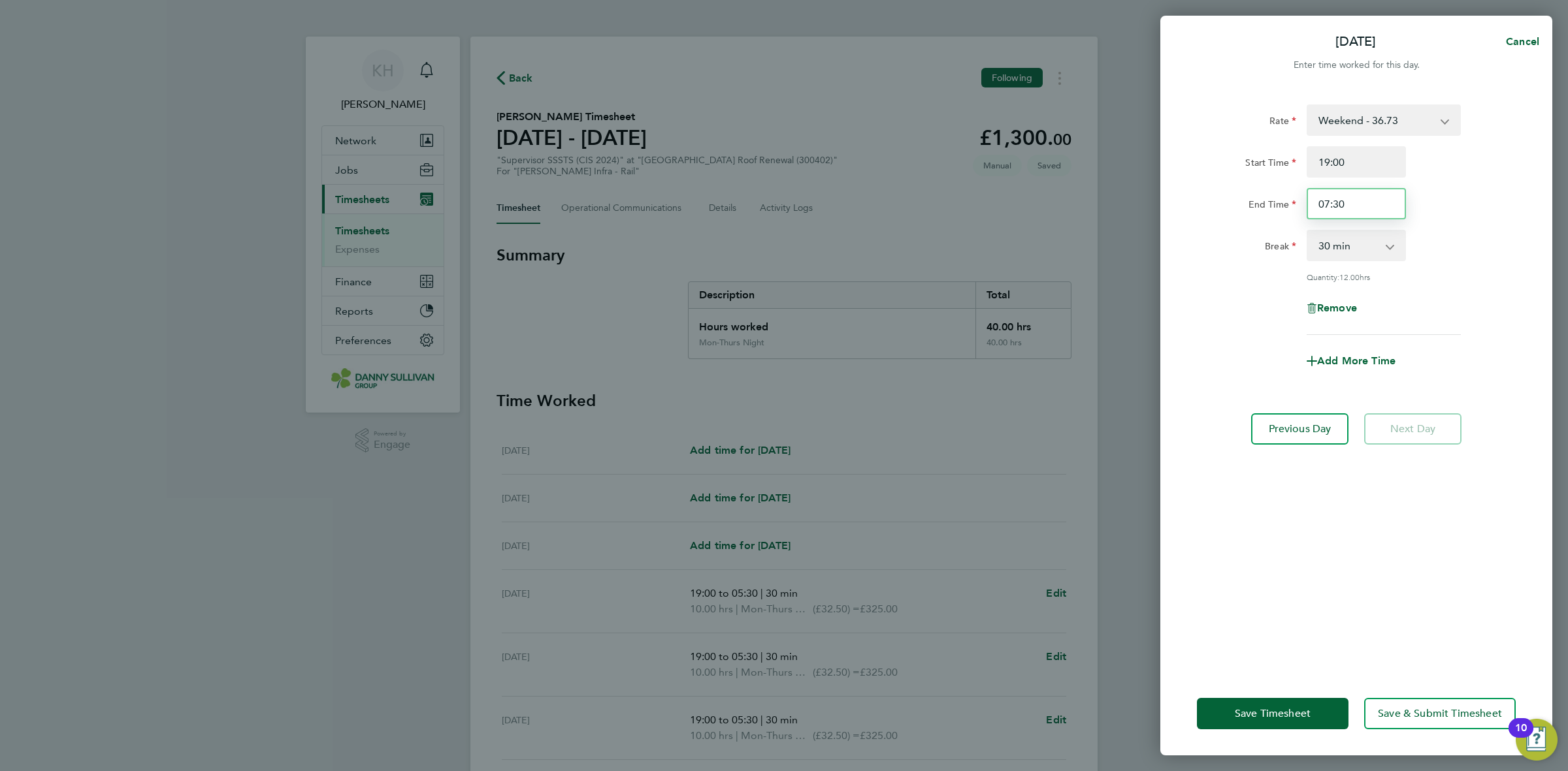
click at [1356, 196] on input "07:30" at bounding box center [1357, 204] width 99 height 31
click at [1353, 196] on input "07:30" at bounding box center [1357, 204] width 99 height 31
click at [1353, 196] on input "07:30" at bounding box center [1357, 204] width 99 height 31
type input "05:30"
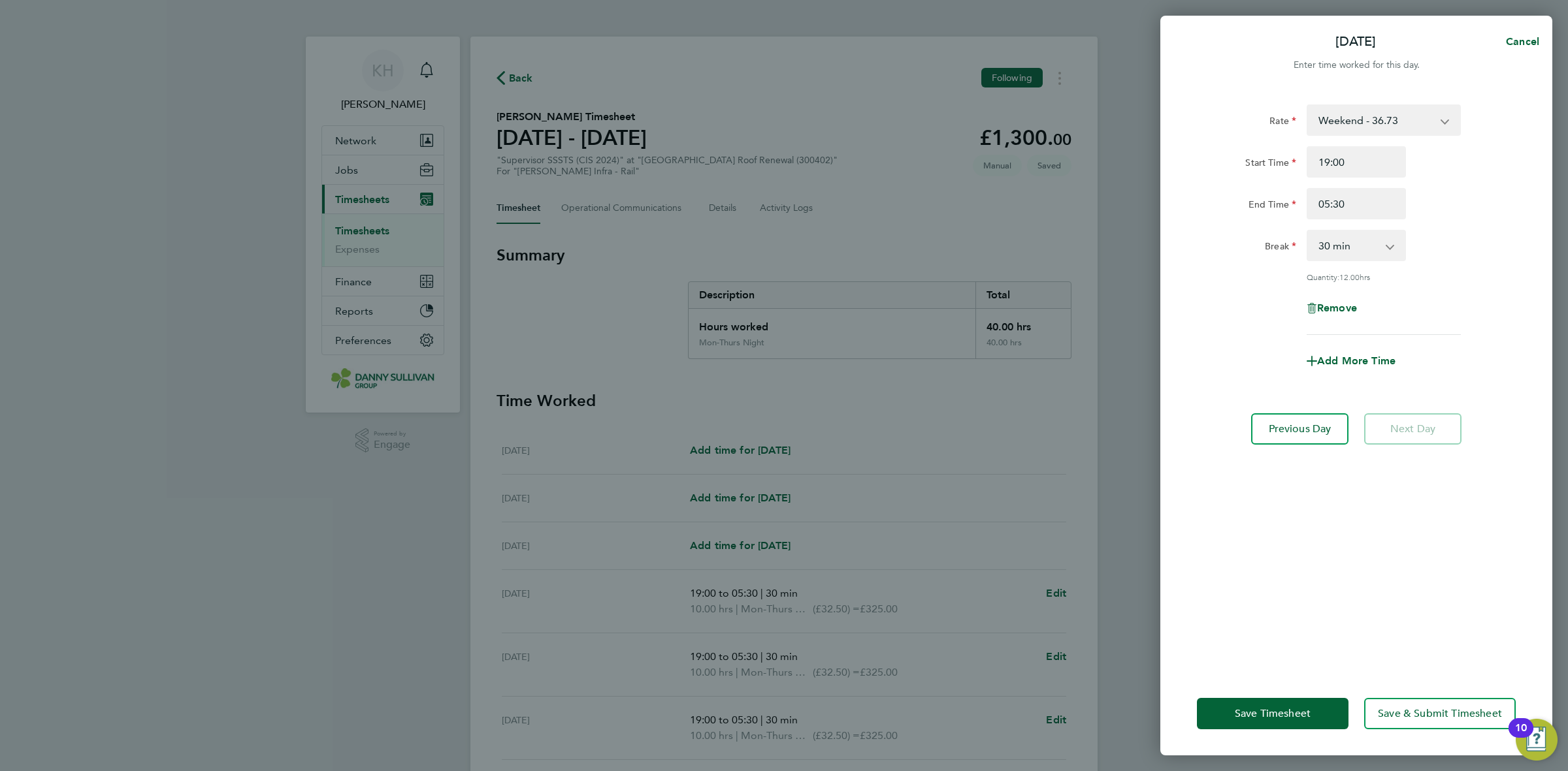
click at [1464, 222] on div "Rate Weekend - 36.73 Mon-Fri Day - 28.26 Bank Hol - 42.39 Xmas / NY - 56.51 Mon…" at bounding box center [1356, 219] width 319 height 231
click at [1232, 704] on button "Save Timesheet" at bounding box center [1273, 714] width 152 height 31
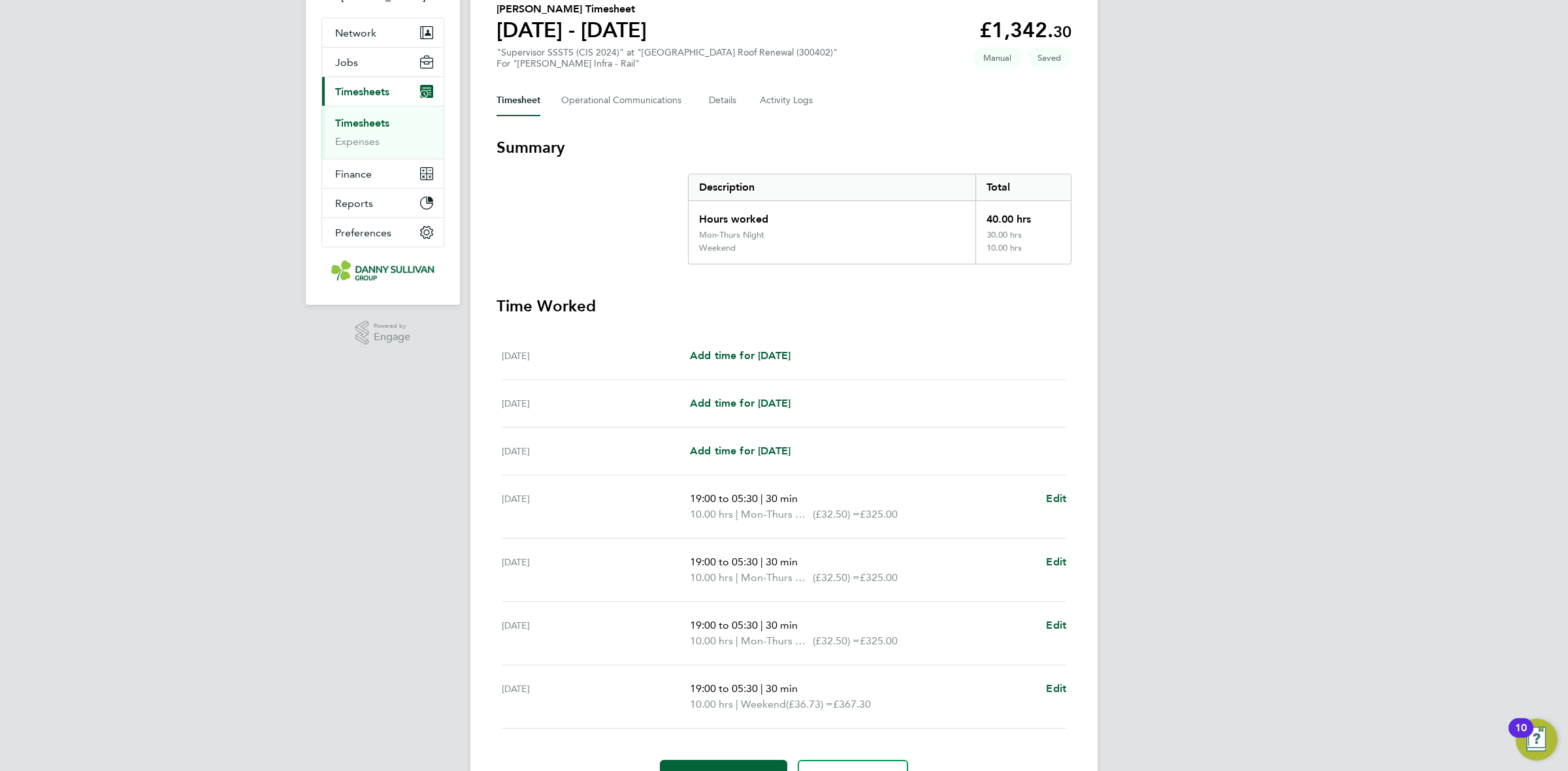
scroll to position [181, 0]
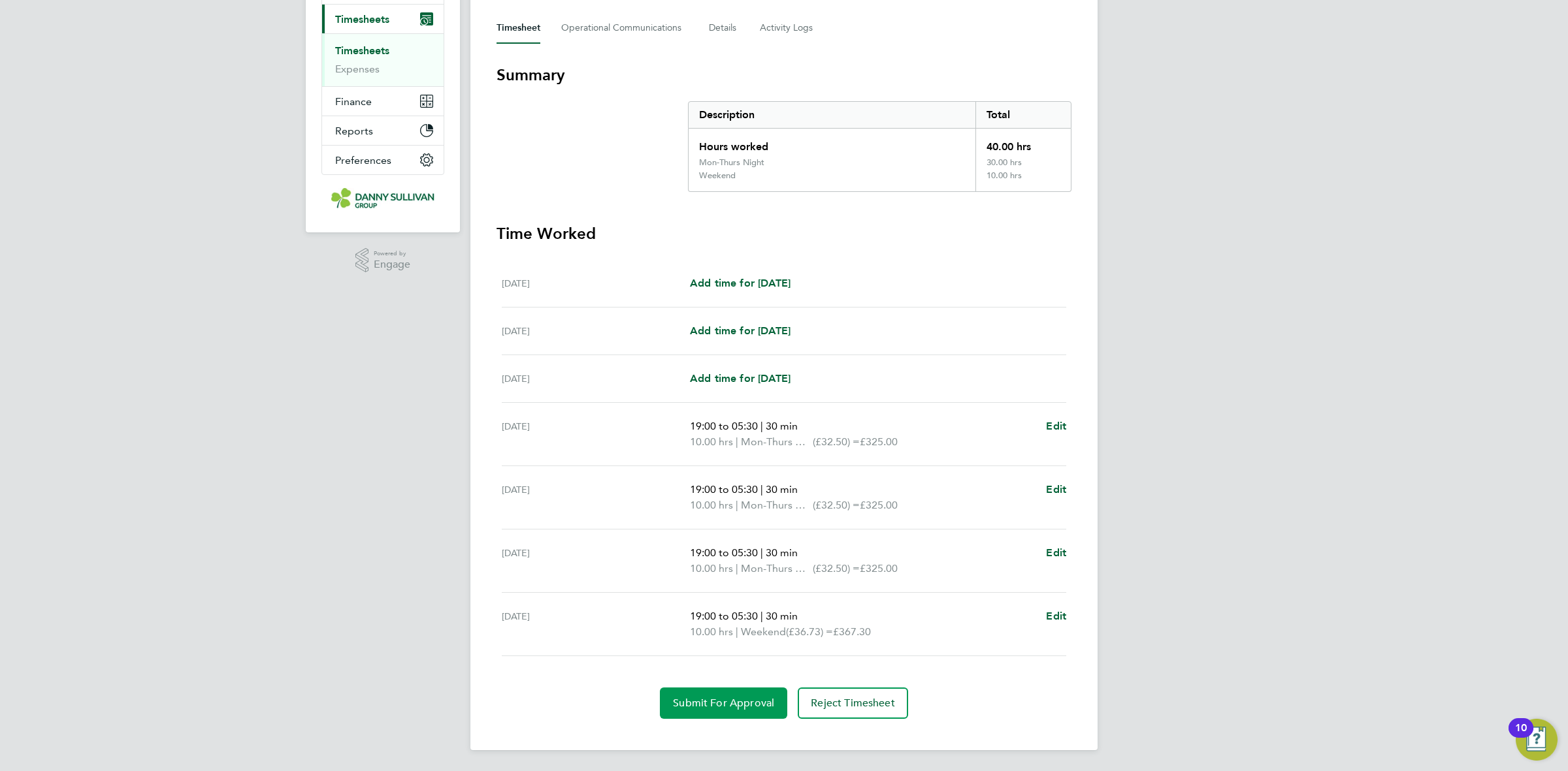
click at [719, 692] on button "Submit For Approval" at bounding box center [724, 704] width 128 height 31
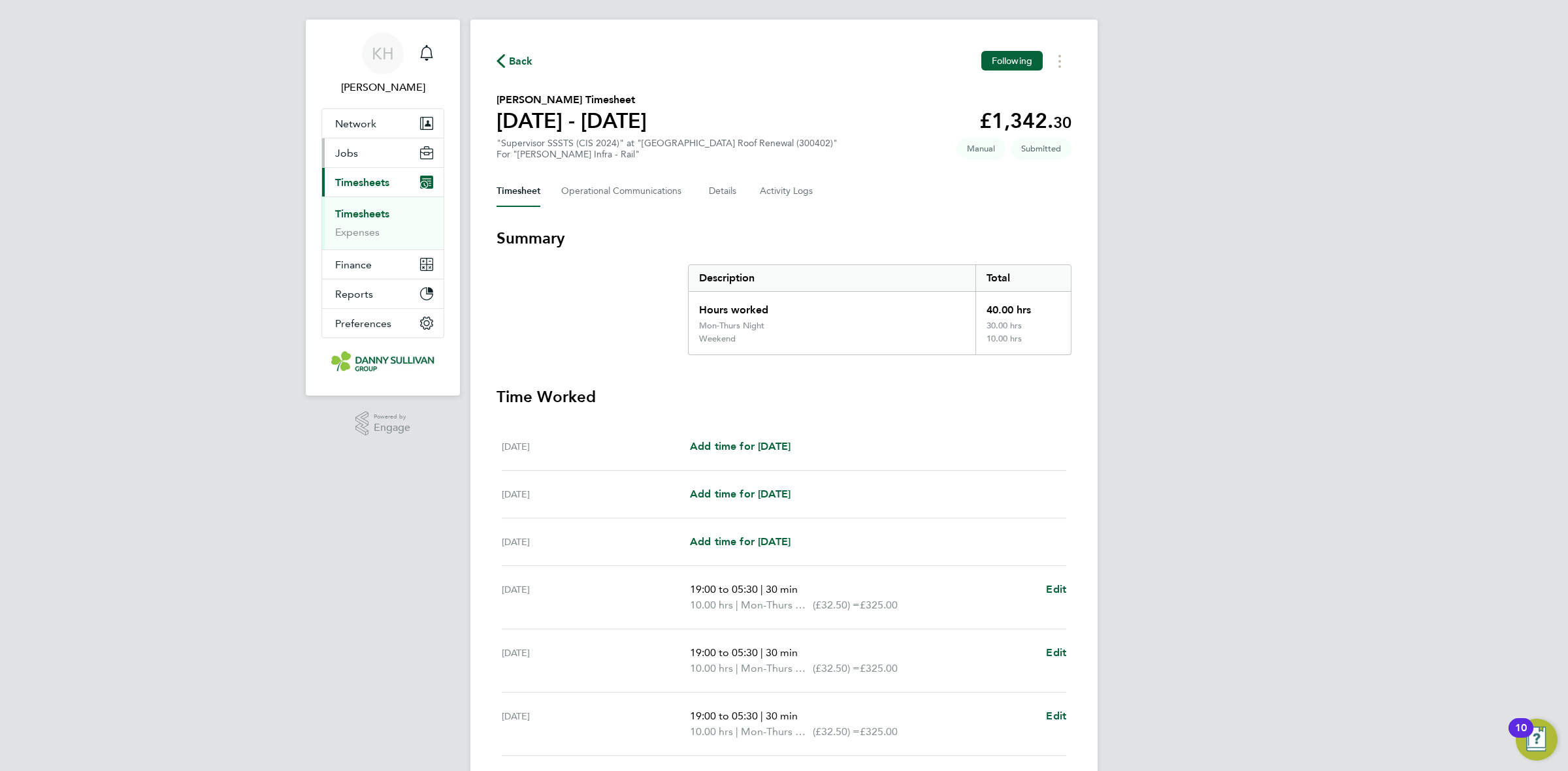
scroll to position [0, 0]
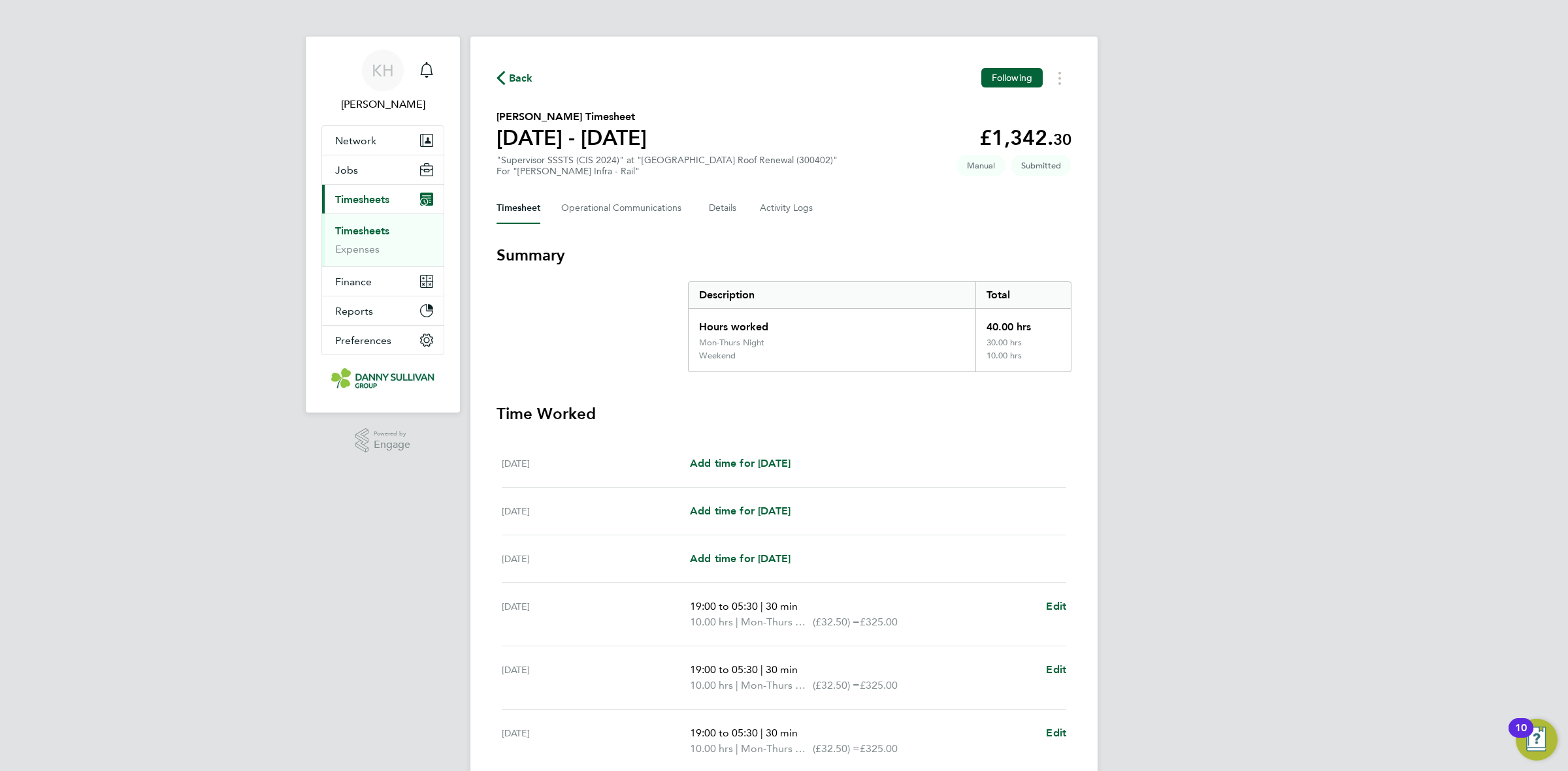
click at [344, 223] on ul "Timesheets Expenses" at bounding box center [382, 240] width 121 height 53
click at [353, 237] on li "Timesheets" at bounding box center [384, 234] width 98 height 18
click at [356, 232] on link "Timesheets" at bounding box center [362, 231] width 54 height 12
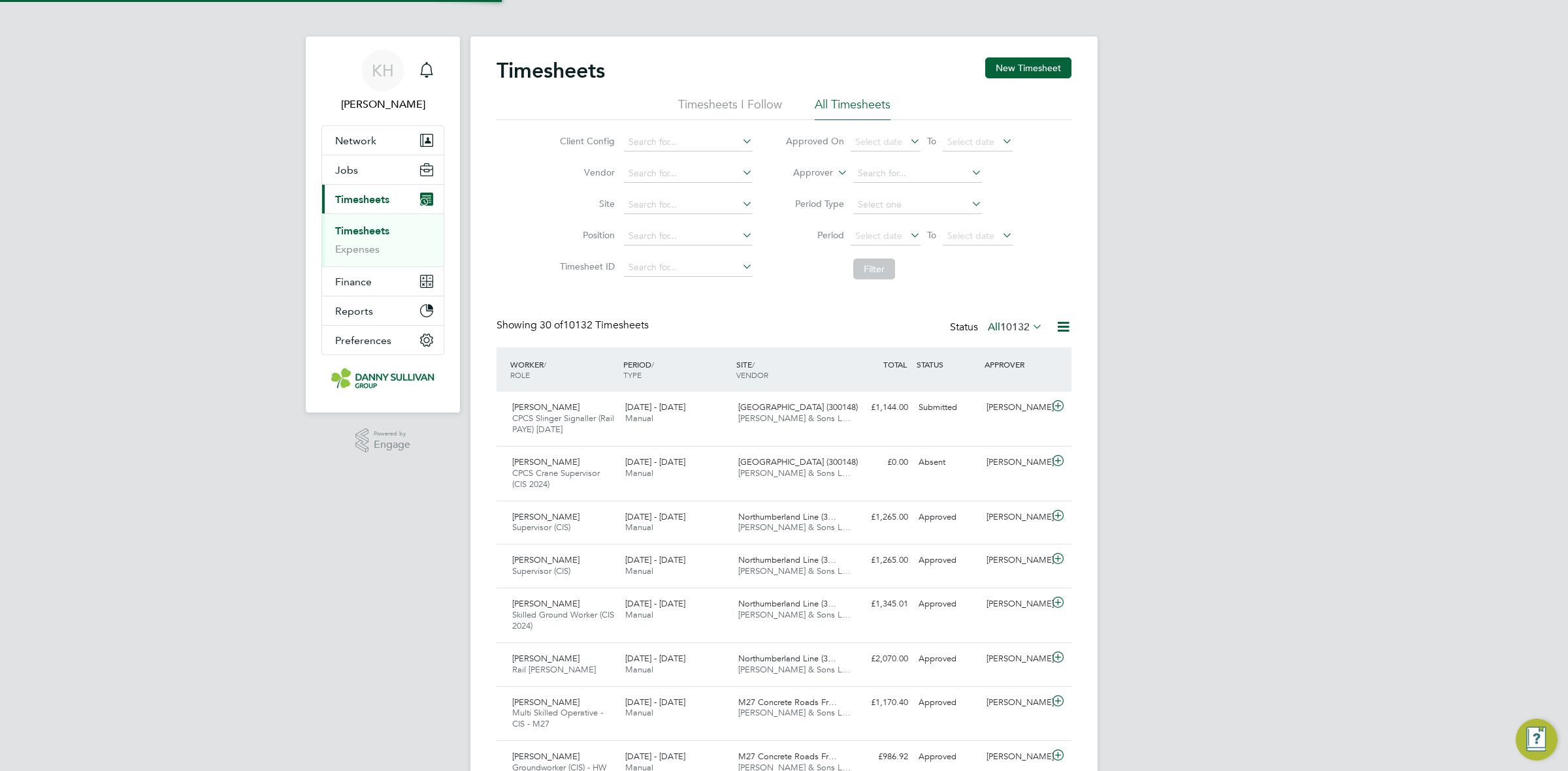
scroll to position [33, 113]
click at [1037, 73] on button "New Timesheet" at bounding box center [1029, 67] width 87 height 21
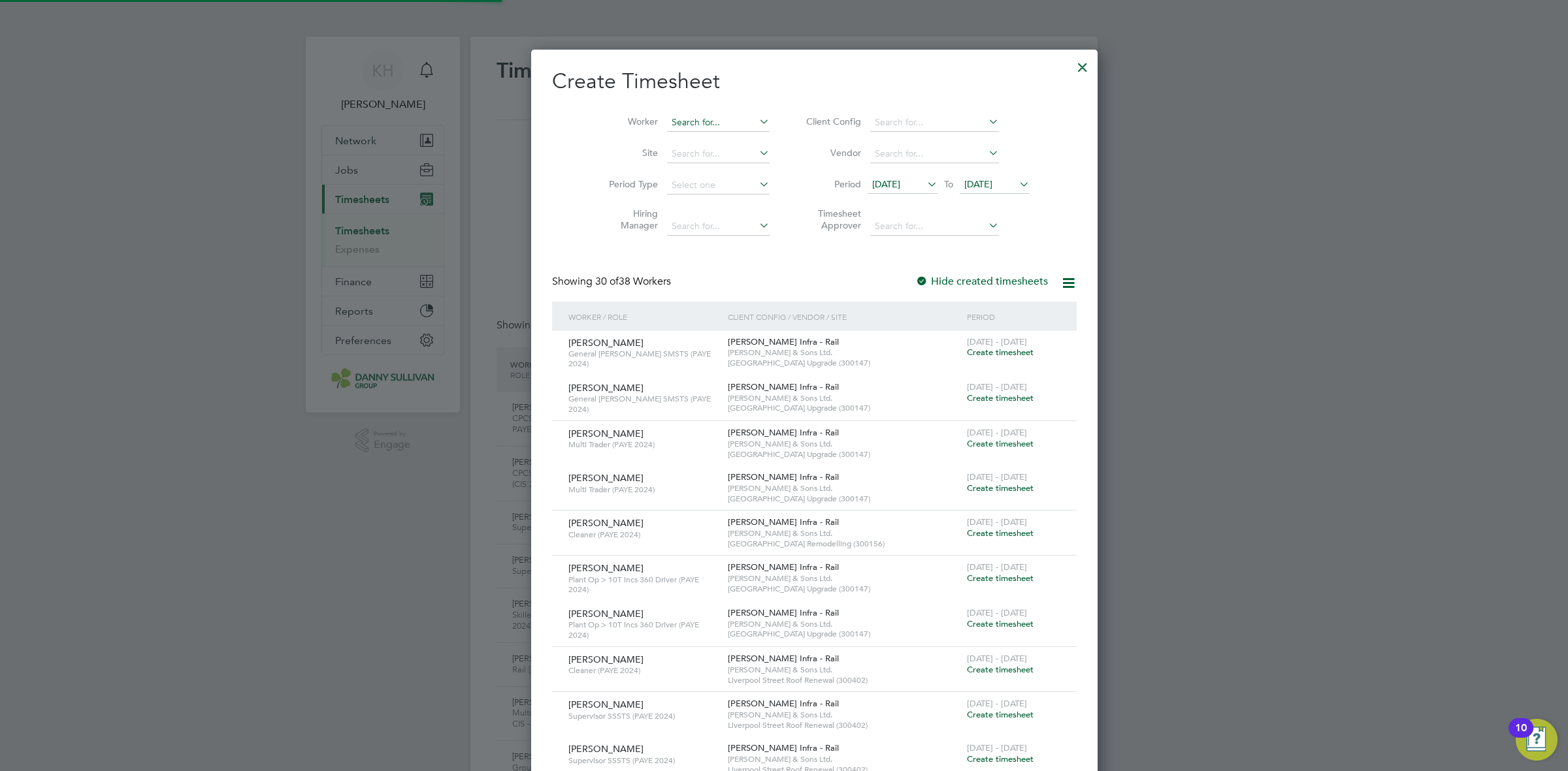
click at [673, 131] on li "Worker" at bounding box center [684, 123] width 203 height 31
click at [673, 125] on input at bounding box center [718, 123] width 103 height 18
click at [675, 112] on li "Worker" at bounding box center [684, 123] width 203 height 31
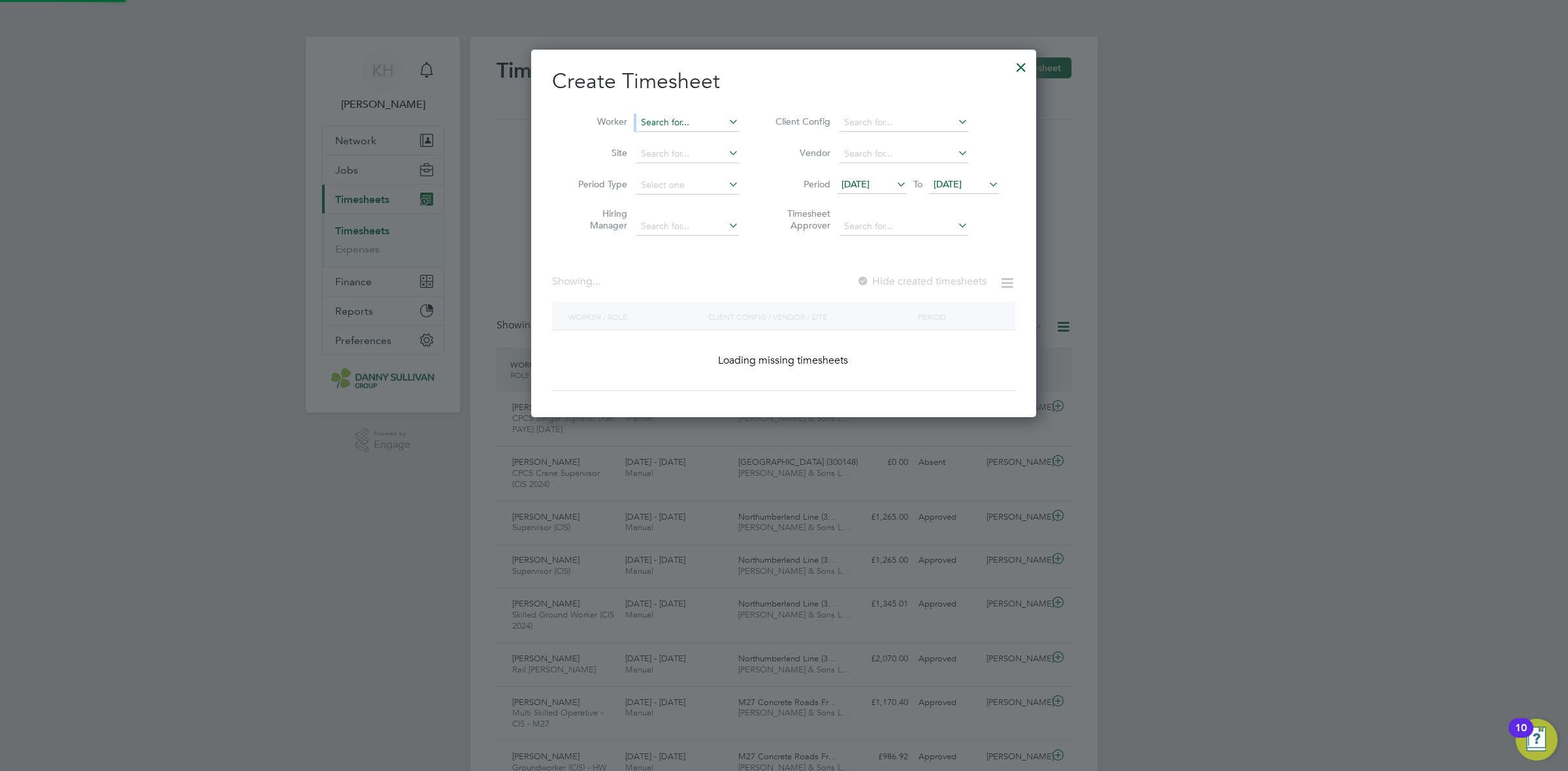
click at [673, 126] on input at bounding box center [688, 123] width 103 height 18
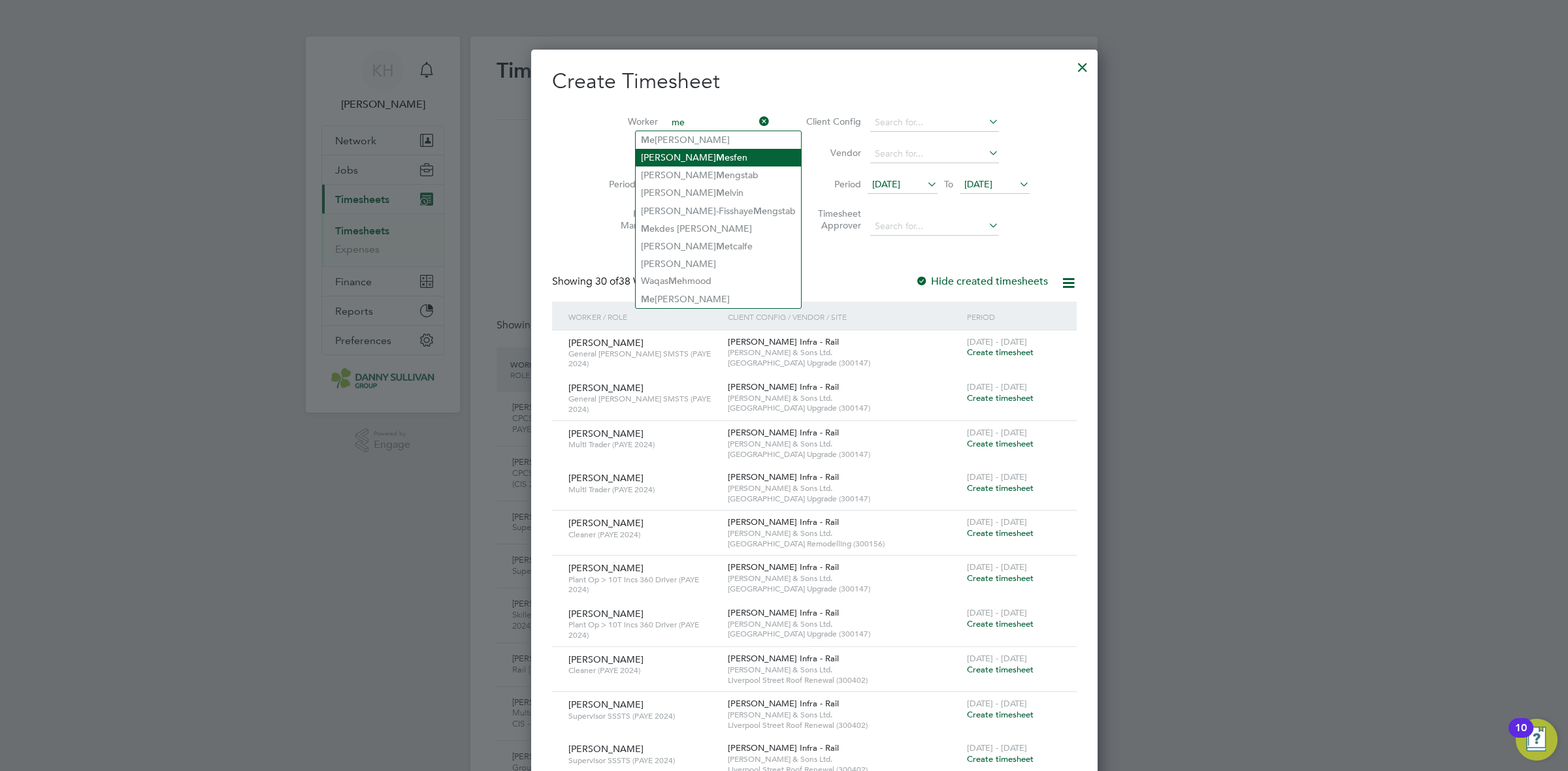
type input "m"
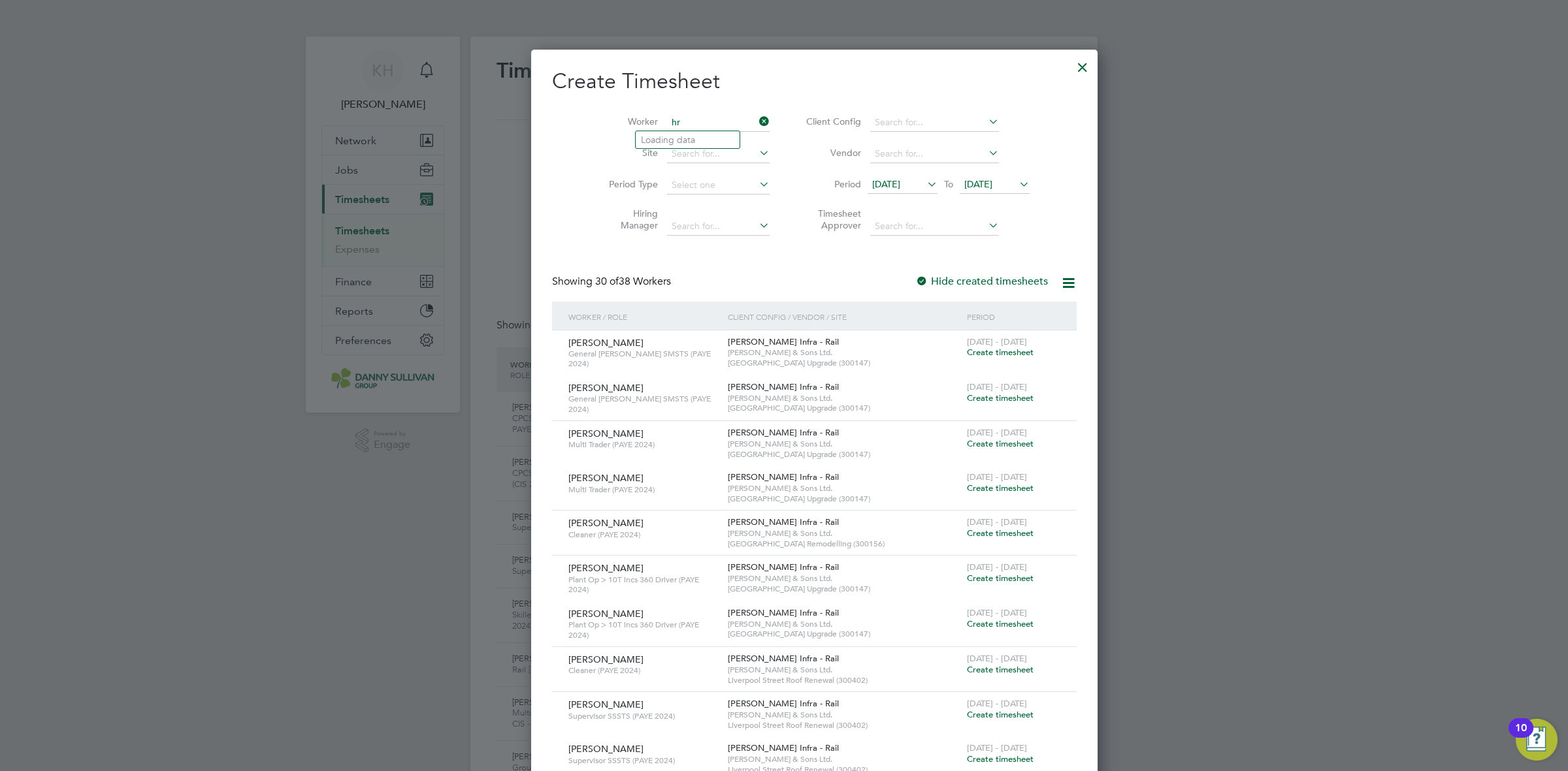
type input "h"
click at [717, 144] on li "Genn erson Agrizzi Louzada De Medeiros" at bounding box center [690, 140] width 109 height 18
type input "Gennerson Agrizzi Louzada De Medeiros"
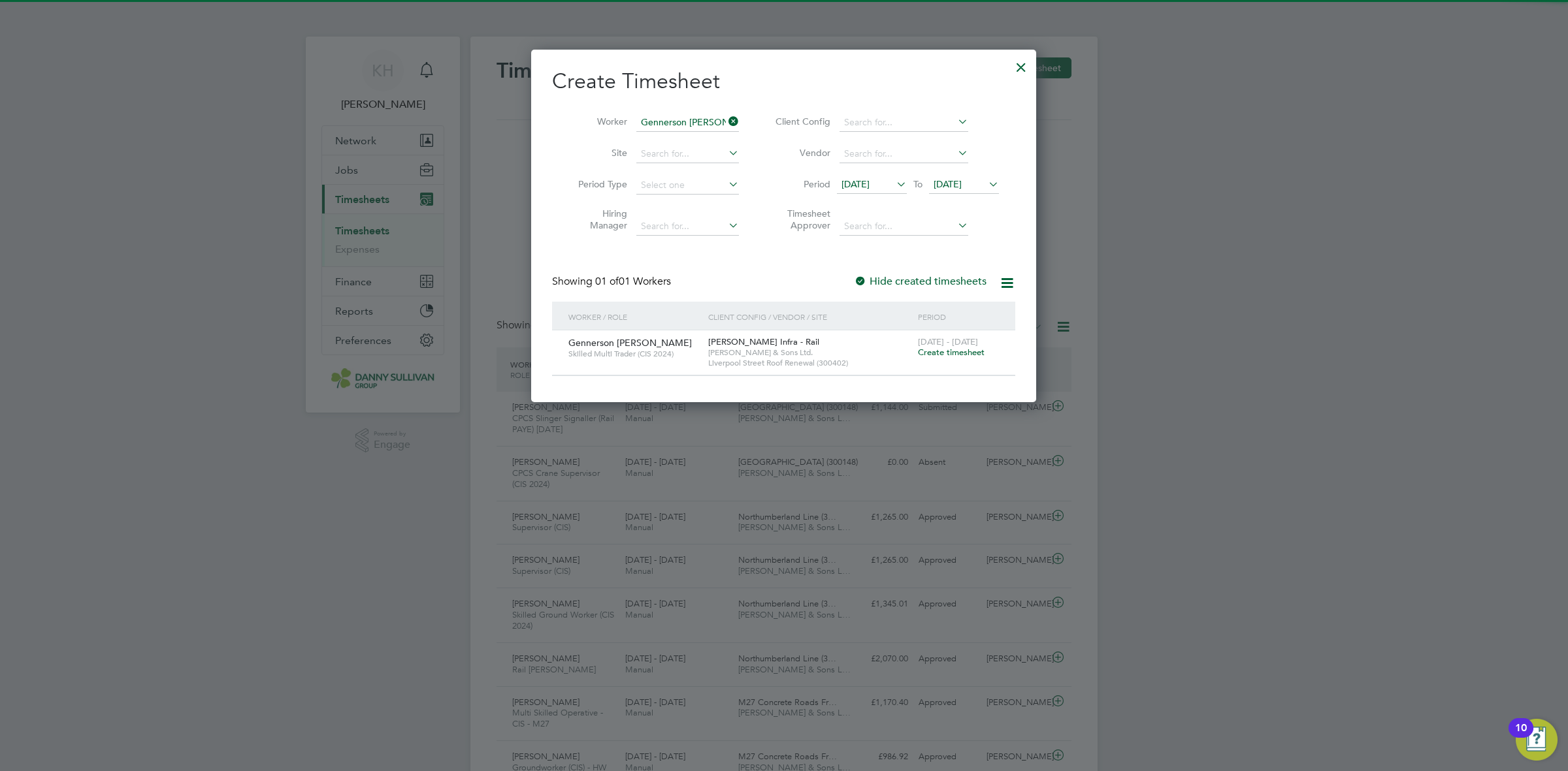
click at [944, 360] on div "23 - 29 Aug 2025 Create timesheet" at bounding box center [958, 348] width 87 height 35
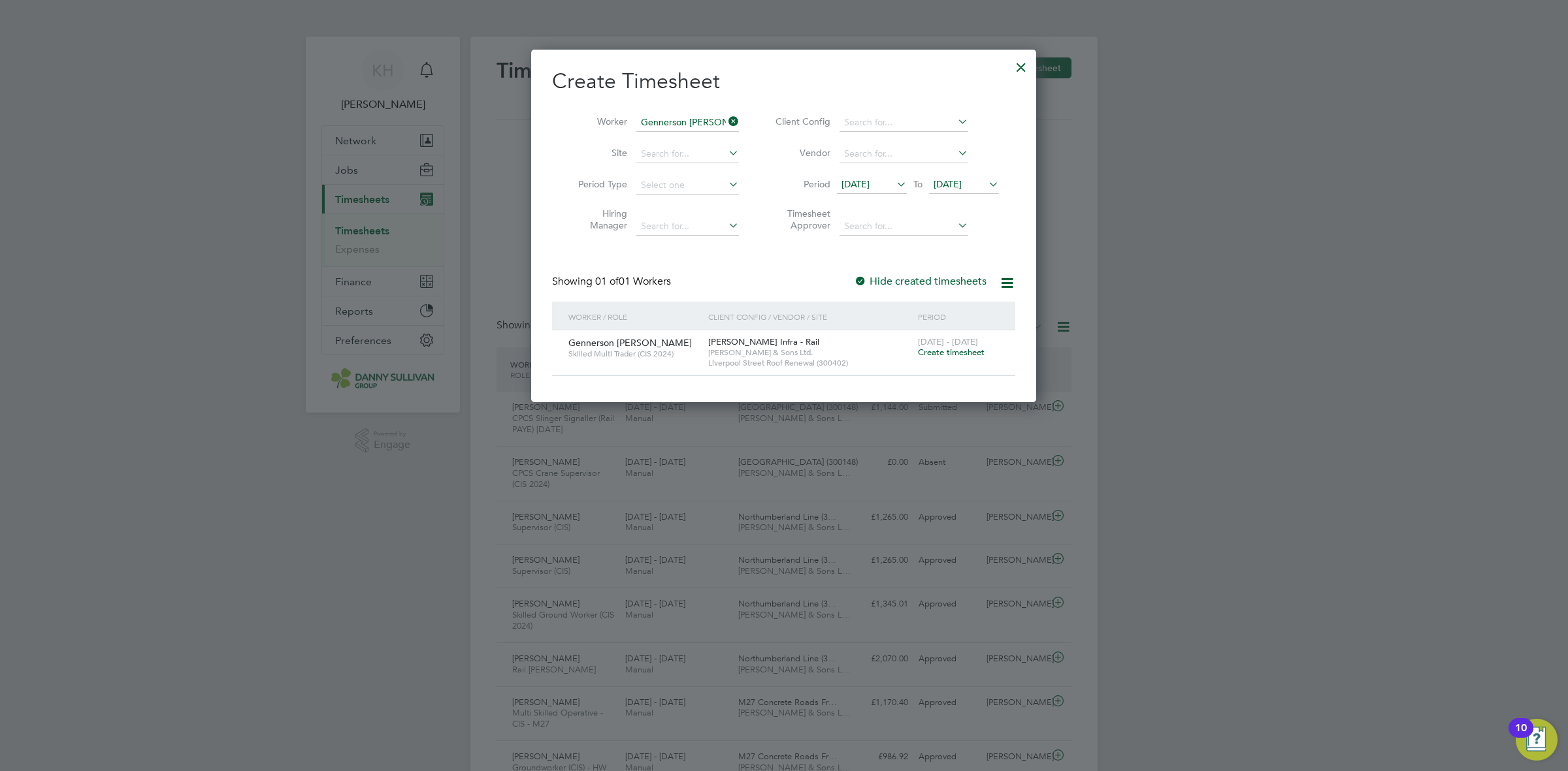
click at [944, 355] on span "Create timesheet" at bounding box center [951, 353] width 67 height 11
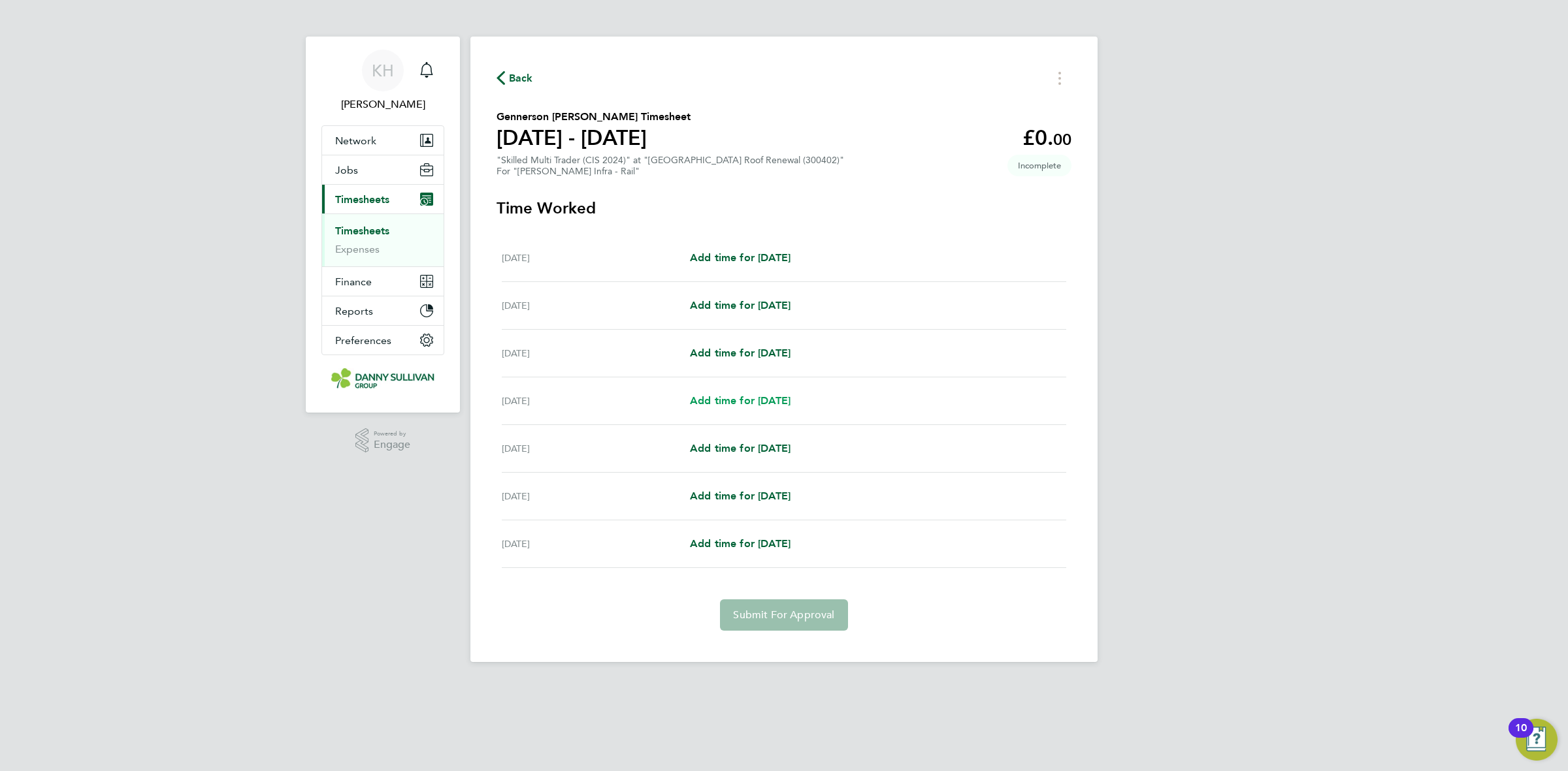
click at [755, 396] on span "Add time for Tue 26 Aug" at bounding box center [740, 400] width 101 height 12
select select "30"
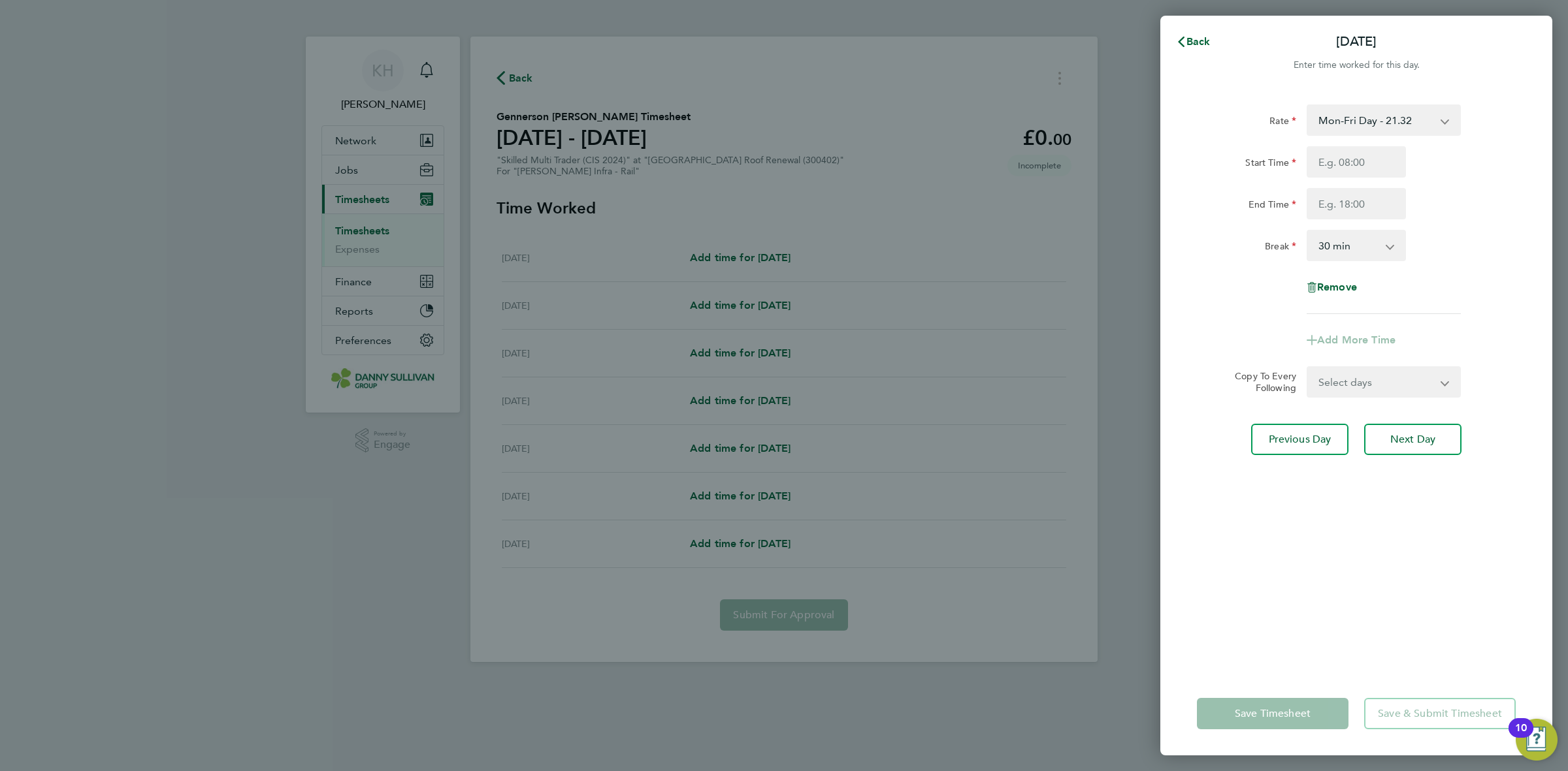
click at [1345, 125] on select "Mon-Fri Day - 21.32 Mon-Thurs Nights - 24.51 Bank Hol - 31.96 Weekend - 27.70 X…" at bounding box center [1376, 120] width 136 height 29
select select "30"
drag, startPoint x: 1345, startPoint y: 133, endPoint x: 1340, endPoint y: 161, distance: 28.4
click at [1340, 161] on input "Start Time" at bounding box center [1357, 162] width 99 height 31
type input "19:00"
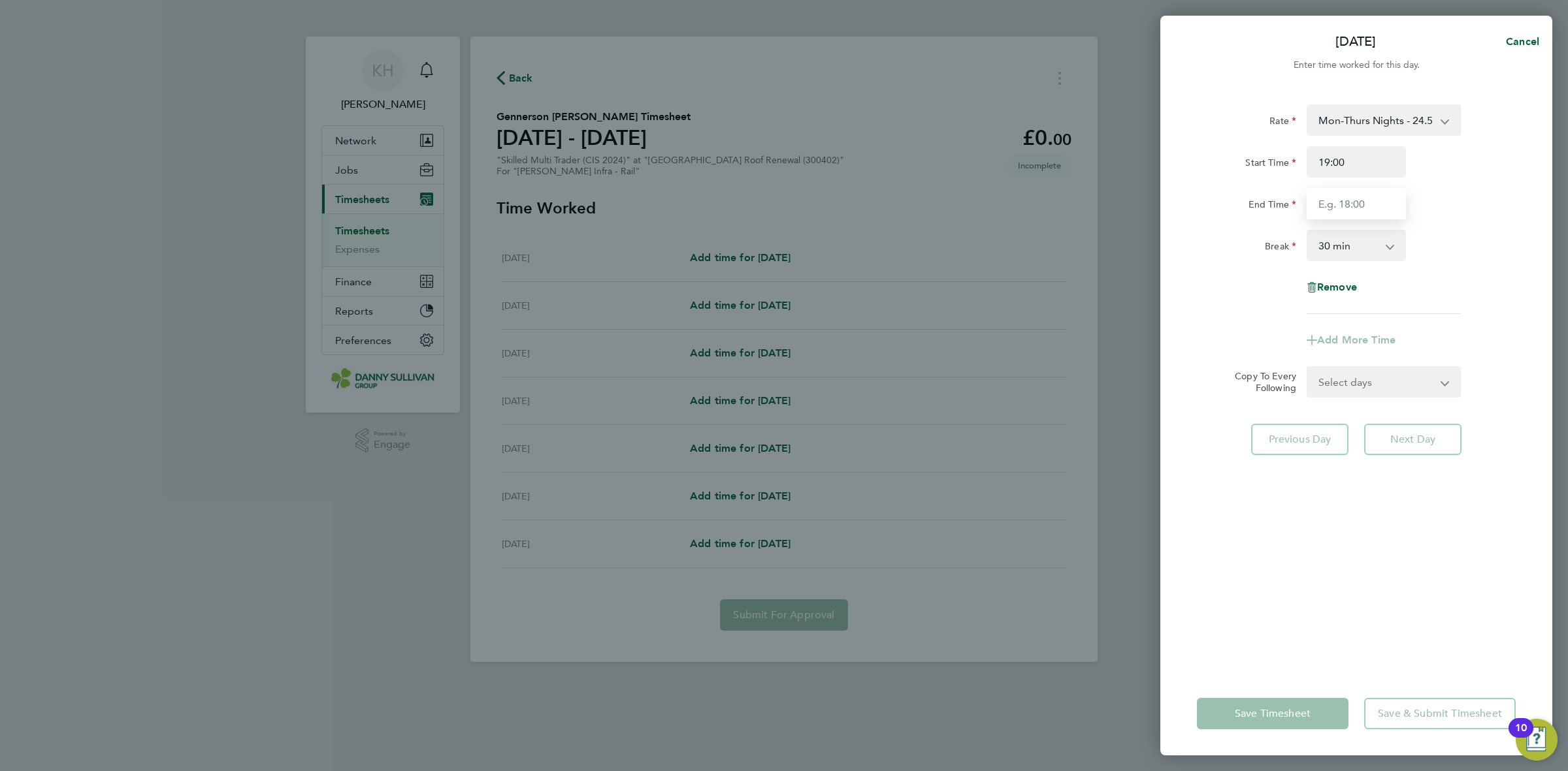
click at [1354, 201] on input "End Time" at bounding box center [1357, 204] width 99 height 31
type input "05:30"
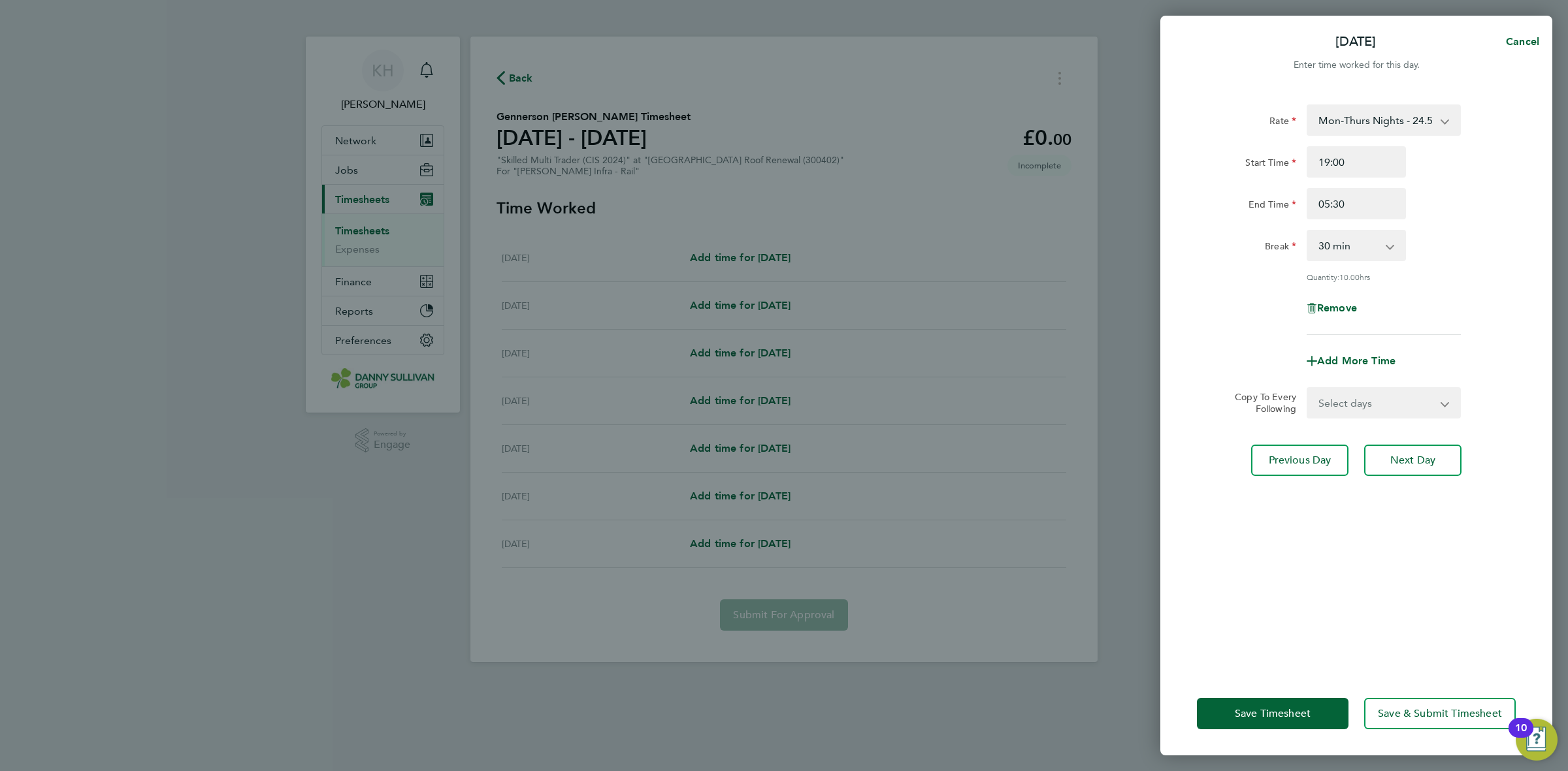
click at [1420, 255] on div "Break 0 min 15 min 30 min 45 min 60 min 75 min 90 min" at bounding box center [1357, 245] width 329 height 31
click at [1372, 416] on select "Select days Day Wednesday Thursday Friday" at bounding box center [1376, 403] width 137 height 29
select select "DAY"
click at [1308, 389] on select "Select days Day Wednesday Thursday Friday" at bounding box center [1376, 403] width 137 height 29
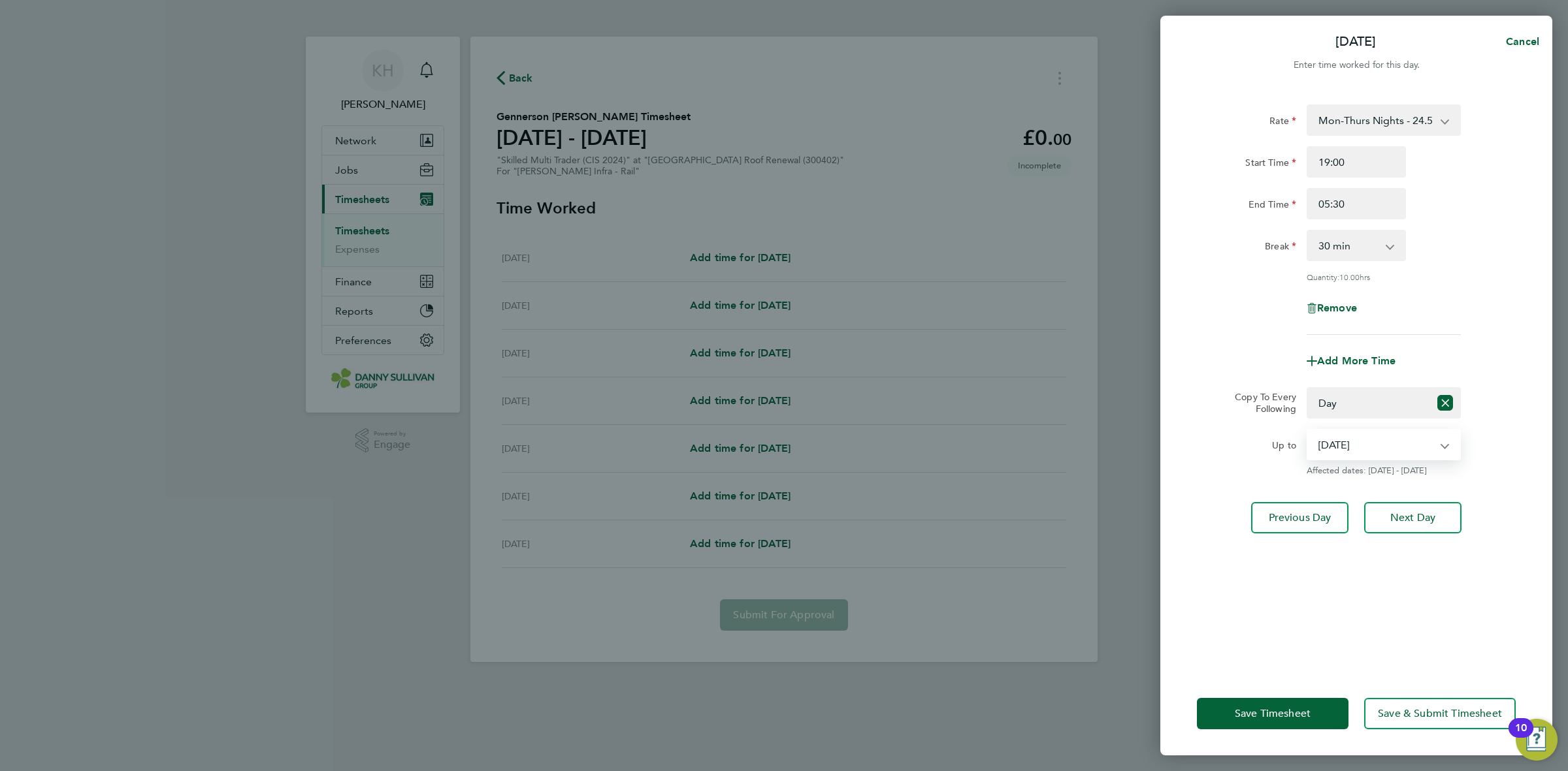
drag, startPoint x: 1372, startPoint y: 416, endPoint x: 1346, endPoint y: 457, distance: 48.5
click at [1347, 455] on select "27 Aug 2025 28 Aug 2025 29 Aug 2025" at bounding box center [1376, 445] width 136 height 29
click at [1308, 431] on select "27 Aug 2025 28 Aug 2025 29 Aug 2025" at bounding box center [1376, 445] width 136 height 29
click at [1382, 450] on select "27 Aug 2025 28 Aug 2025 29 Aug 2025" at bounding box center [1376, 445] width 136 height 29
select select "2025-08-28"
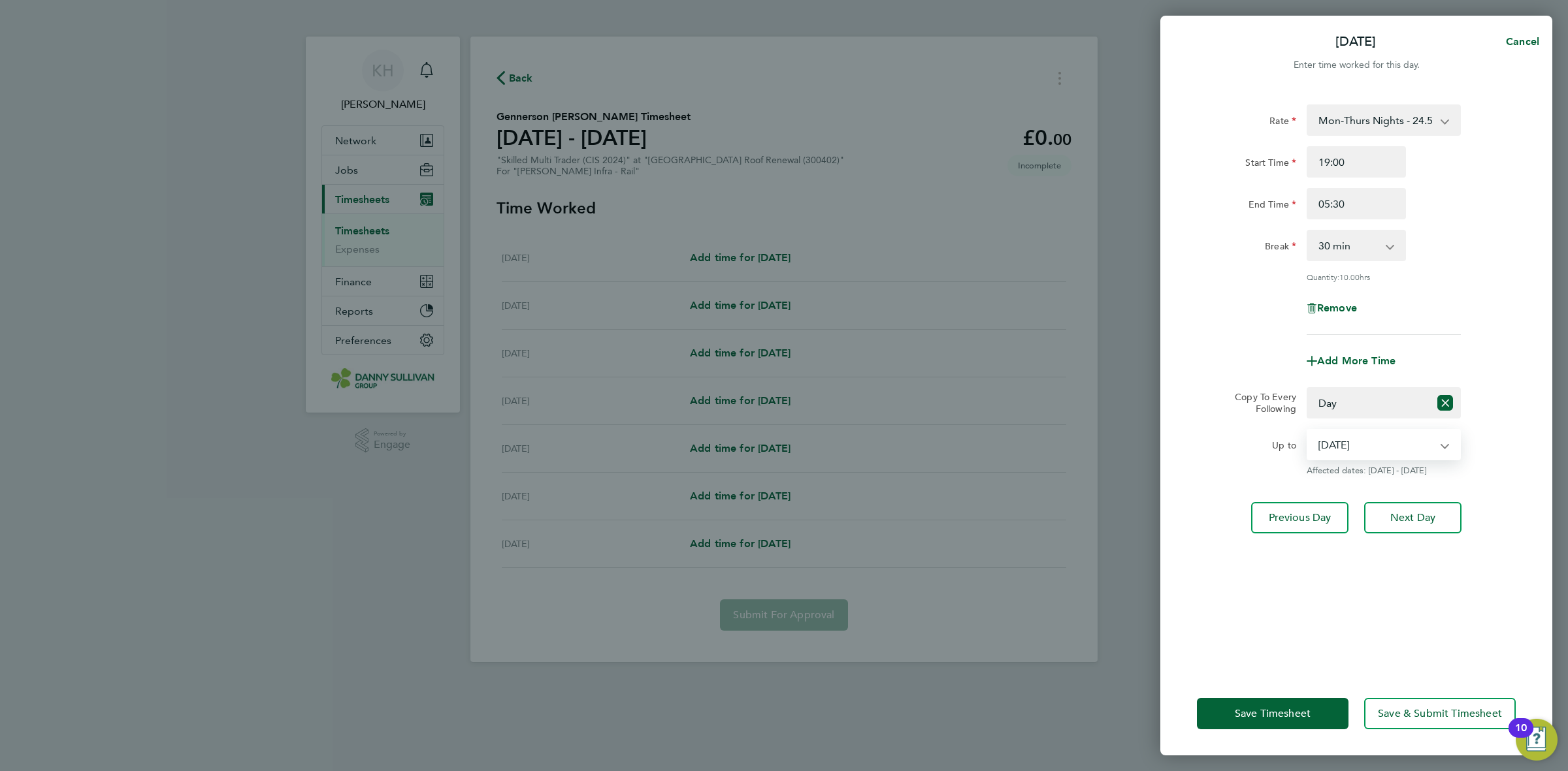
click at [1308, 431] on select "27 Aug 2025 28 Aug 2025 29 Aug 2025" at bounding box center [1376, 445] width 136 height 29
click at [1291, 711] on span "Save Timesheet" at bounding box center [1272, 714] width 76 height 13
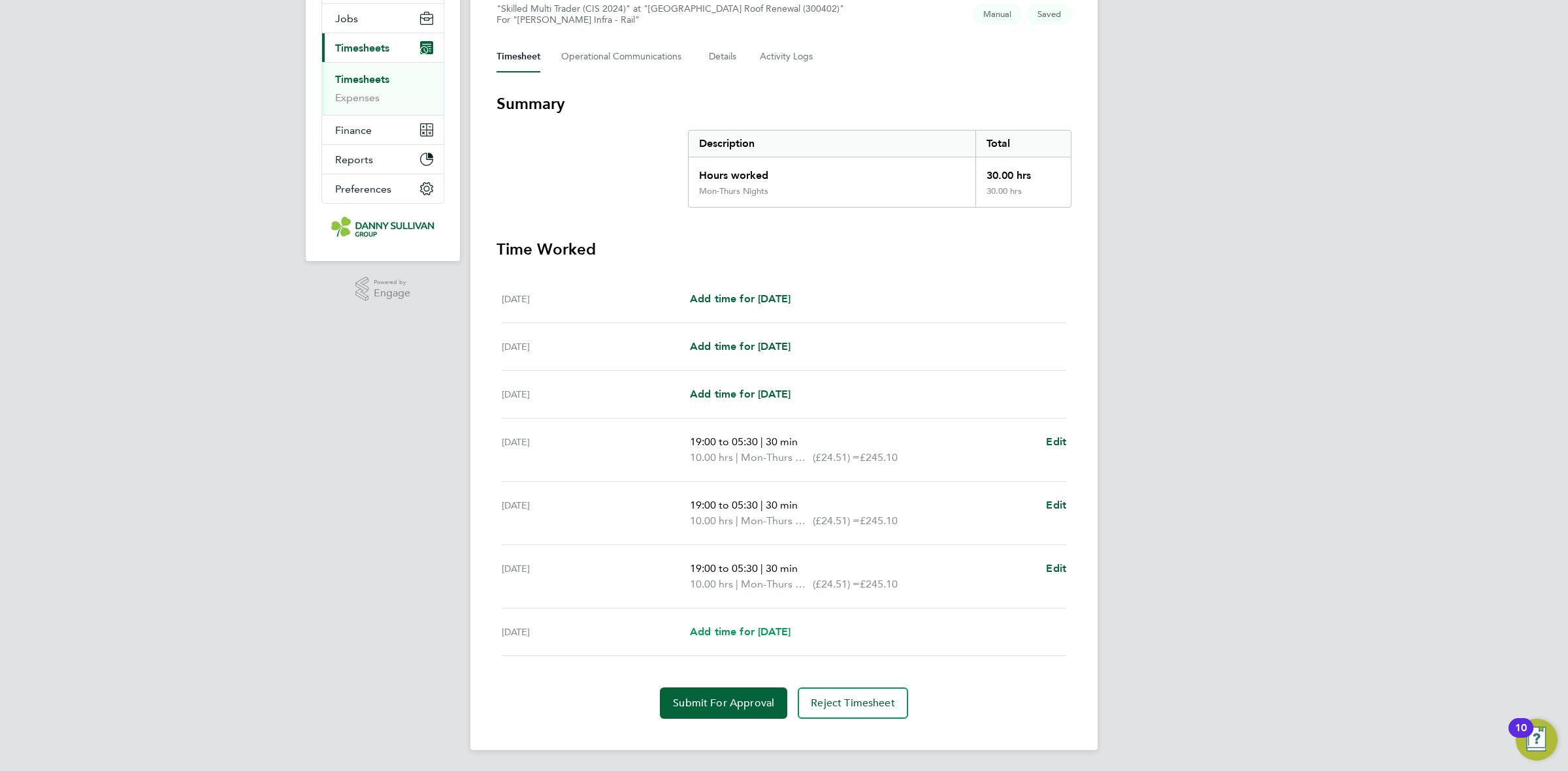
click at [727, 634] on span "Add time for Fri 29 Aug" at bounding box center [740, 631] width 101 height 12
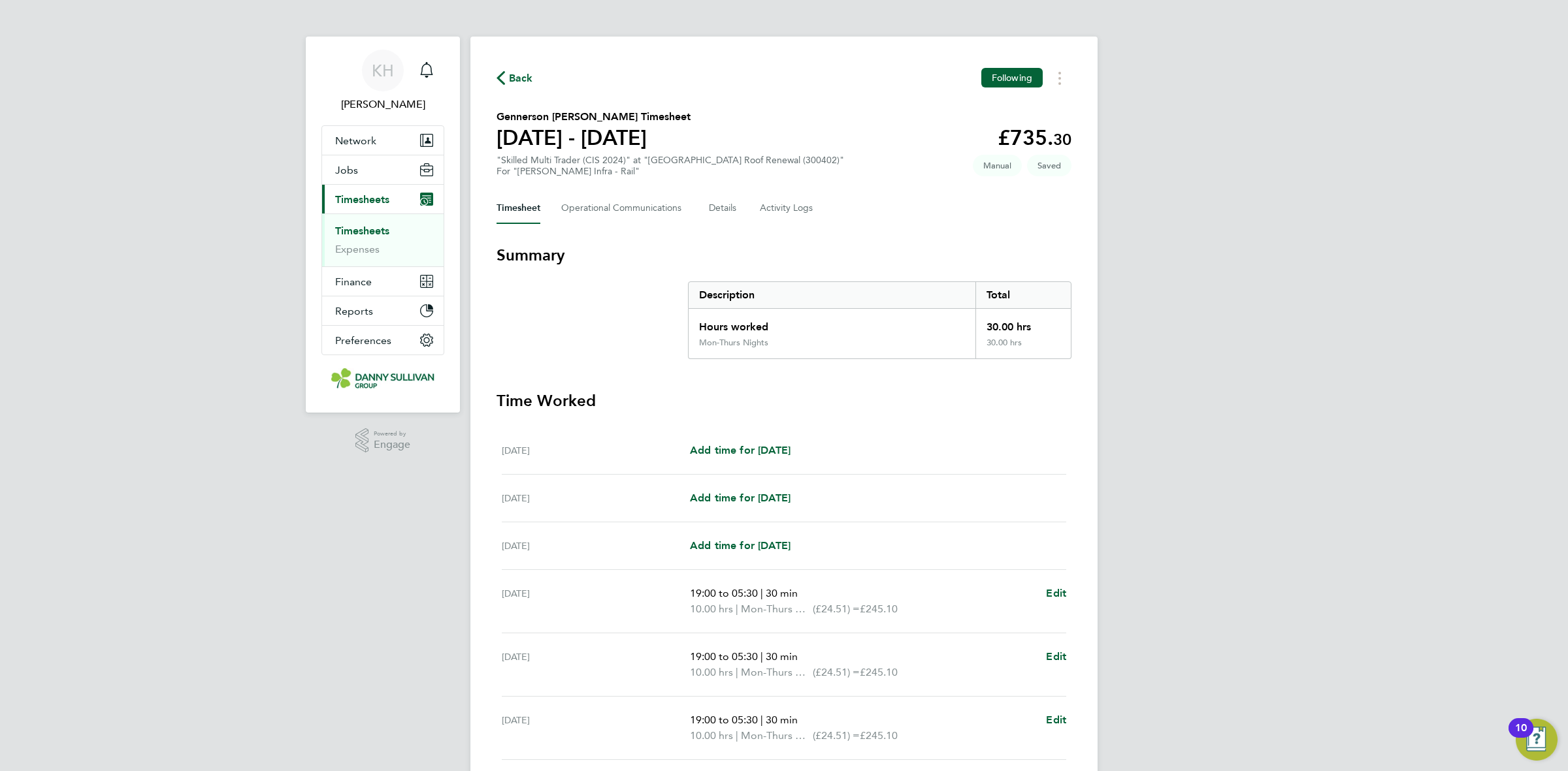
select select "30"
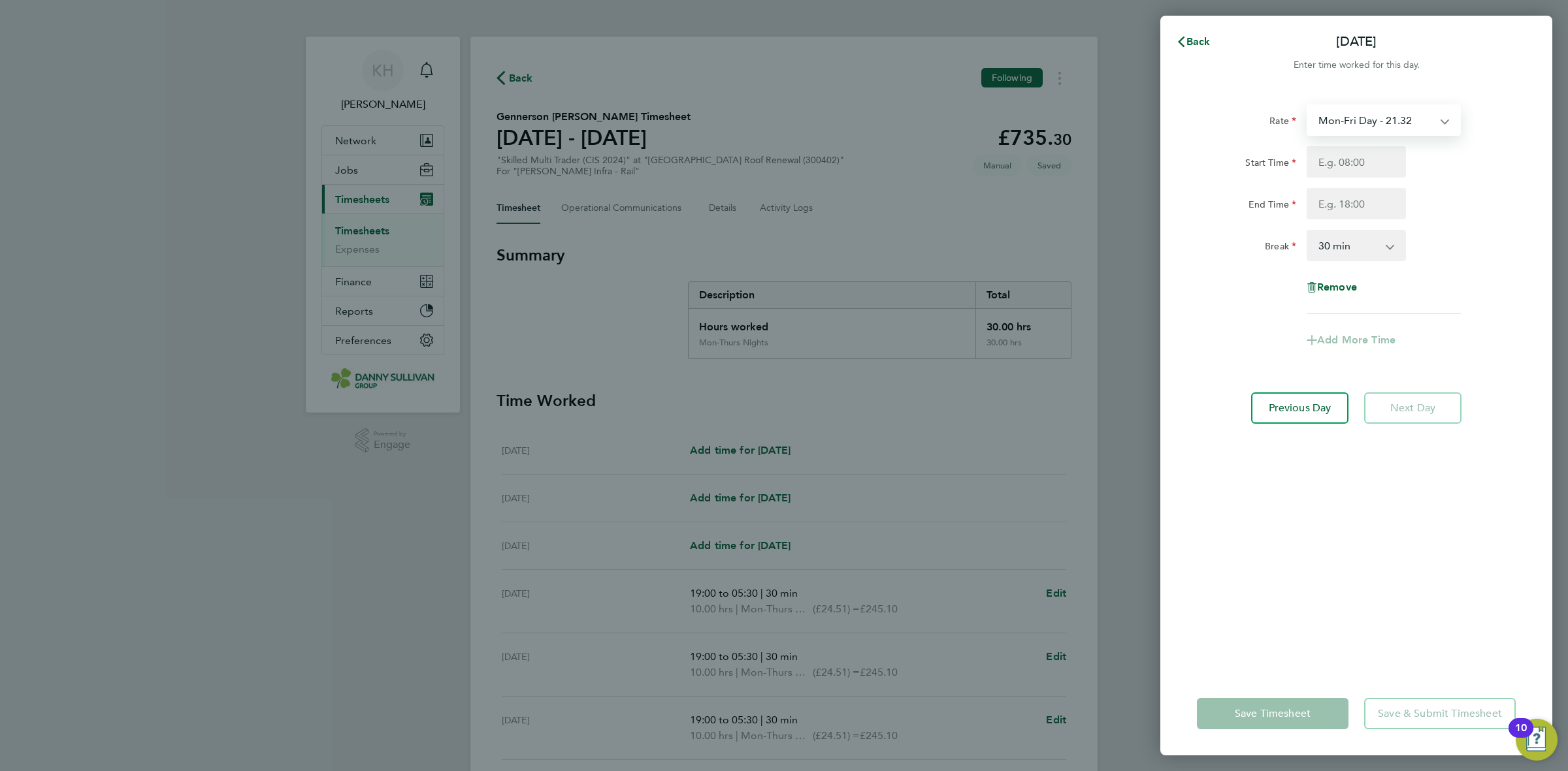
click at [1369, 131] on select "Mon-Fri Day - 21.32 Mon-Thurs Nights - 24.51 Bank Hol - 31.96 Weekend - 27.70 X…" at bounding box center [1376, 120] width 136 height 29
select select "30"
click at [1354, 154] on input "Start Time" at bounding box center [1357, 162] width 99 height 31
type input "19:00"
click at [1353, 197] on input "End Time" at bounding box center [1357, 204] width 99 height 31
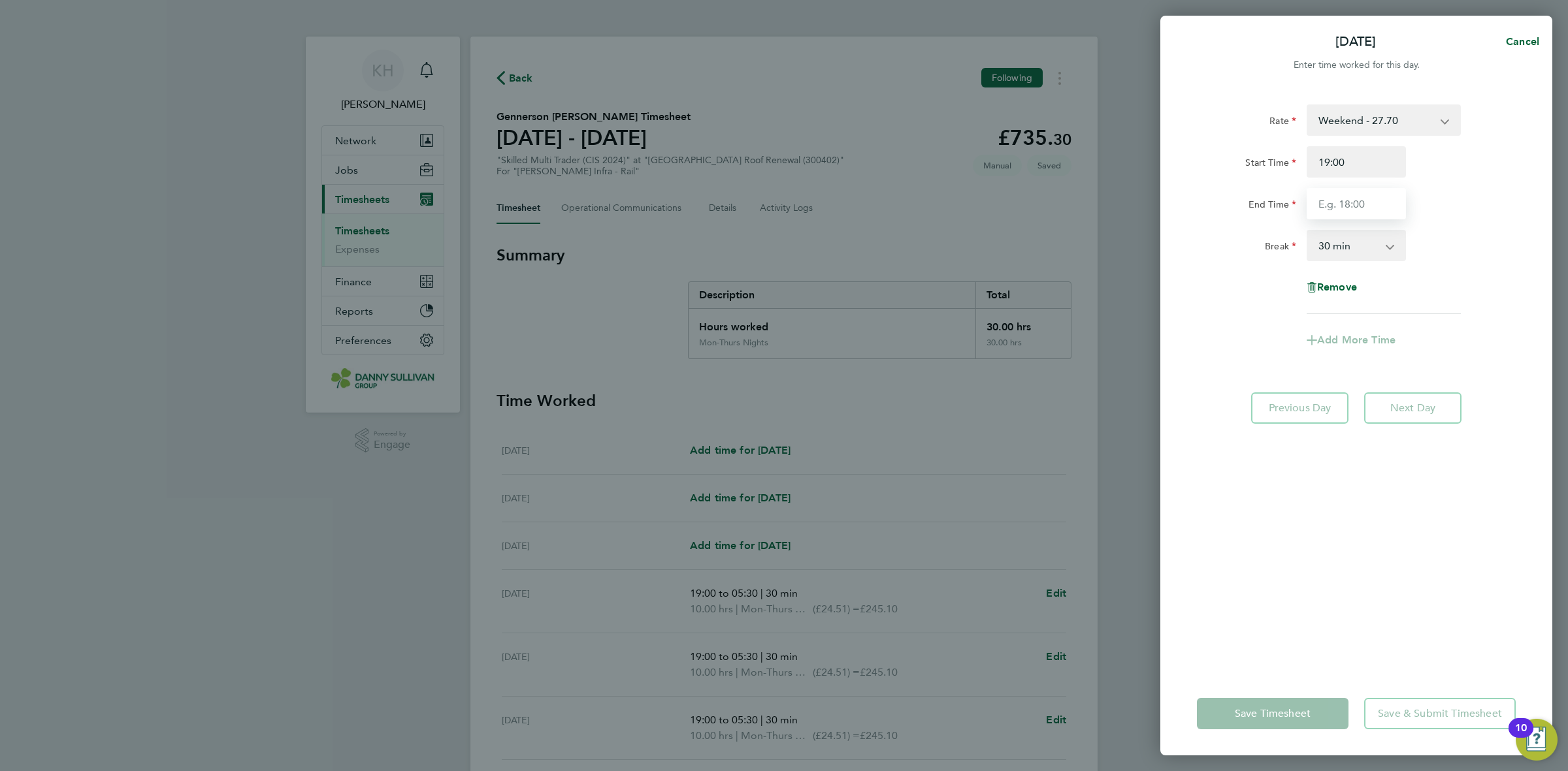
type input "05:30"
click at [1472, 282] on div "Rate Weekend - 27.70 Mon-Fri Day - 21.32 Mon-Thurs Nights - 24.51 Bank Hol - 31…" at bounding box center [1356, 209] width 319 height 210
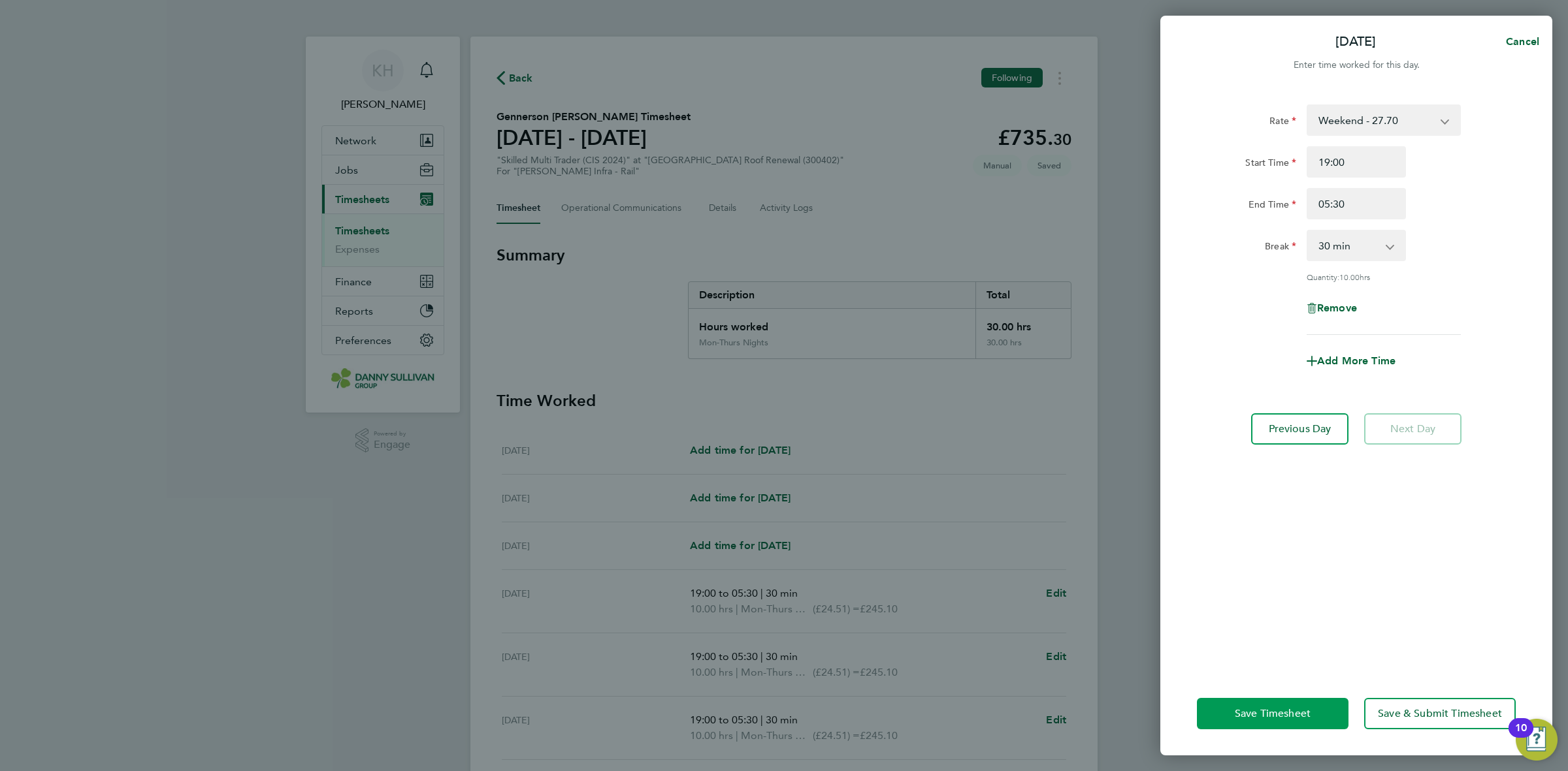
click at [1254, 721] on button "Save Timesheet" at bounding box center [1273, 714] width 152 height 31
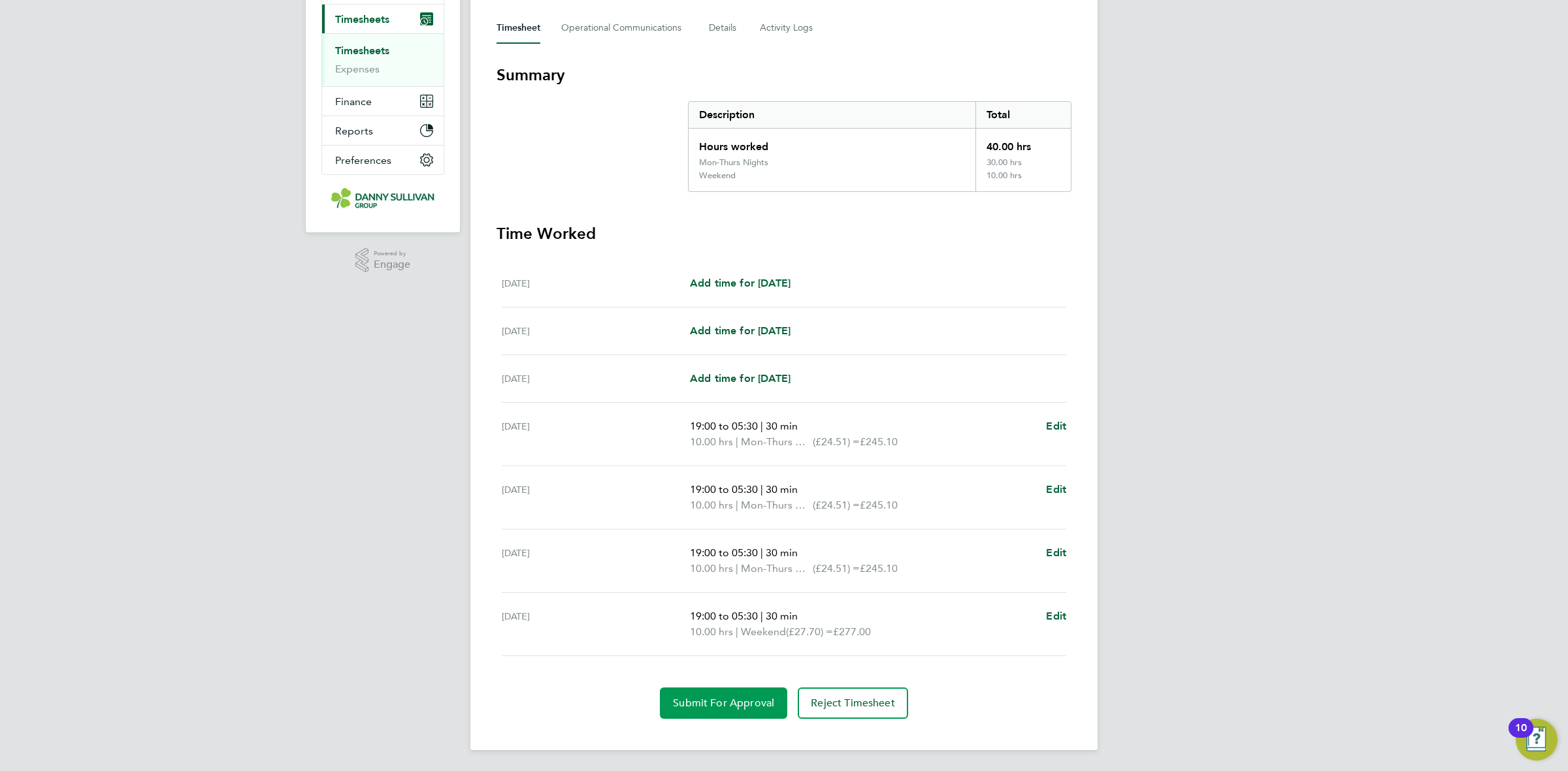
click at [722, 696] on button "Submit For Approval" at bounding box center [724, 704] width 128 height 31
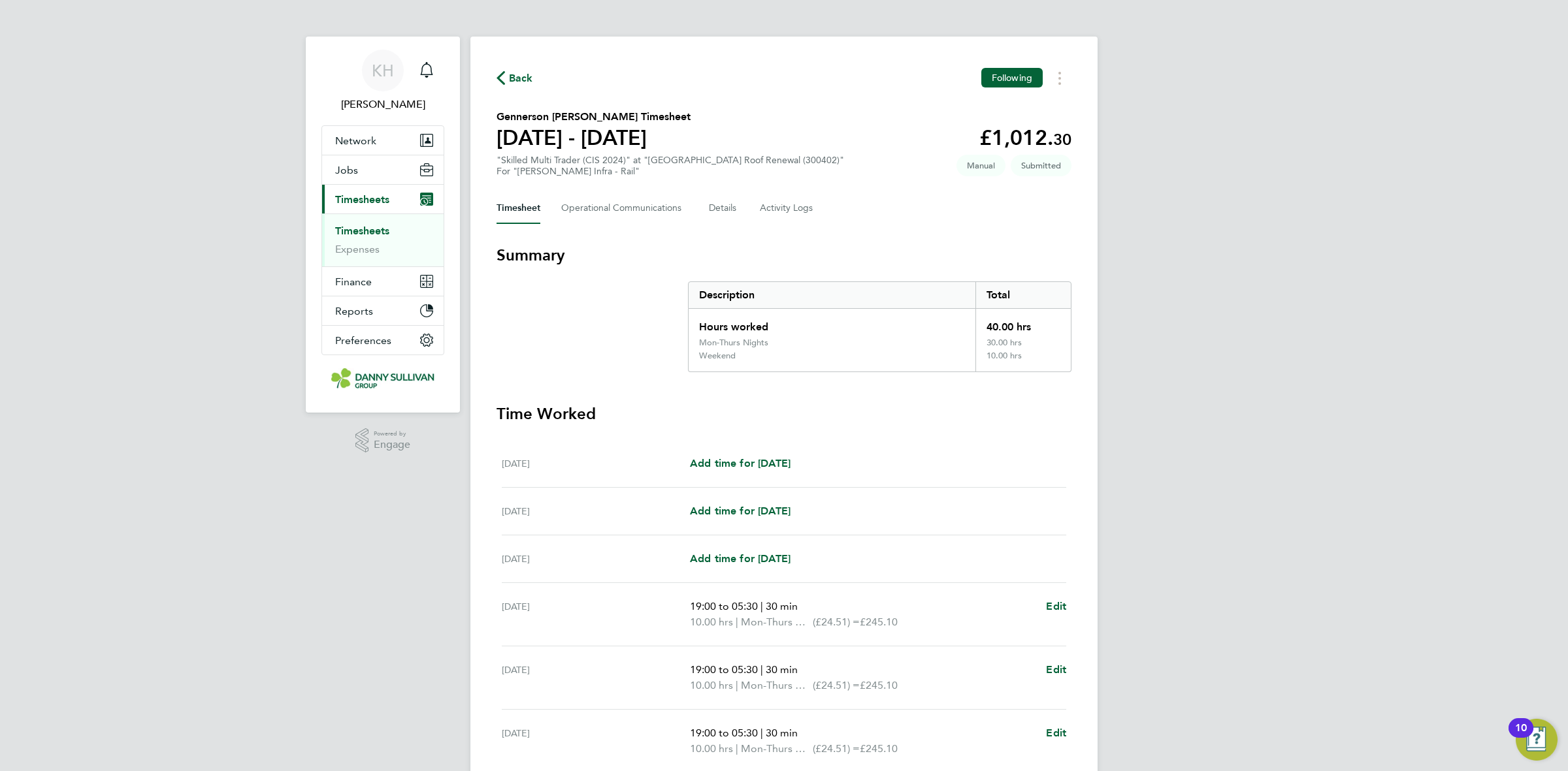
click at [342, 231] on link "Timesheets" at bounding box center [362, 231] width 54 height 12
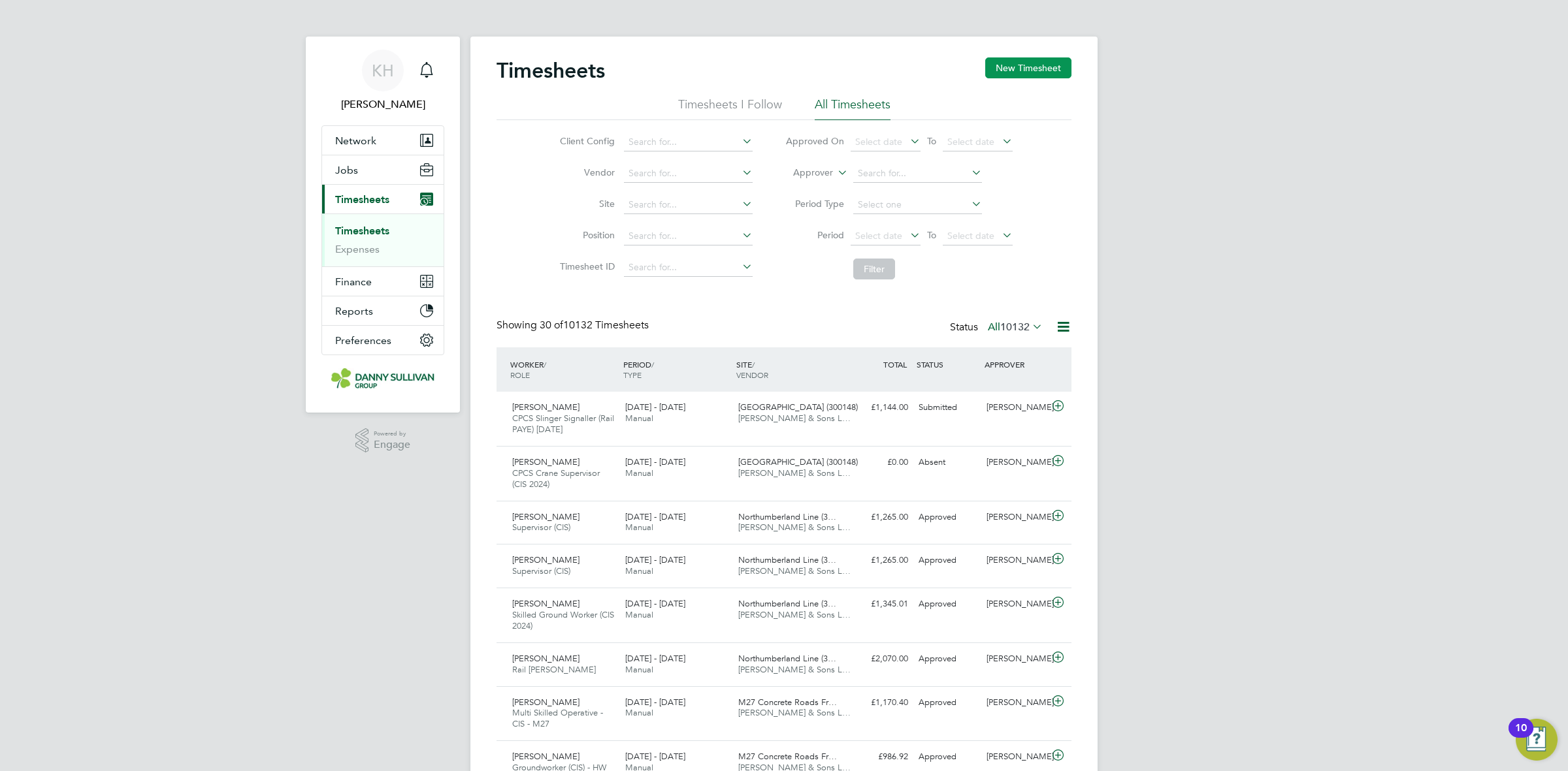
click at [1027, 60] on button "New Timesheet" at bounding box center [1029, 67] width 87 height 21
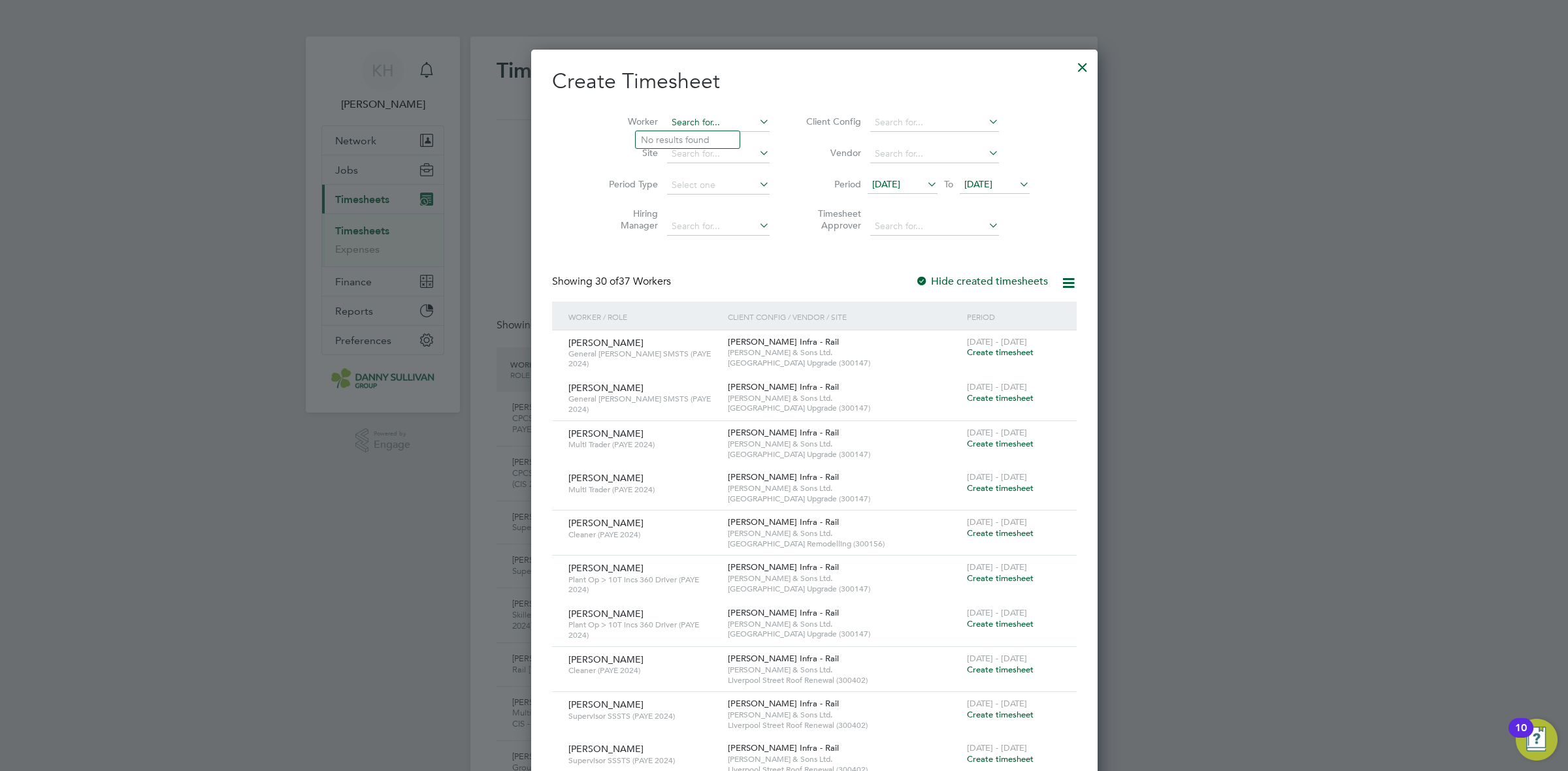
click at [684, 118] on input at bounding box center [718, 123] width 103 height 18
click at [661, 243] on li "Stef an Florin Ion" at bounding box center [698, 246] width 126 height 18
type input "[PERSON_NAME]"
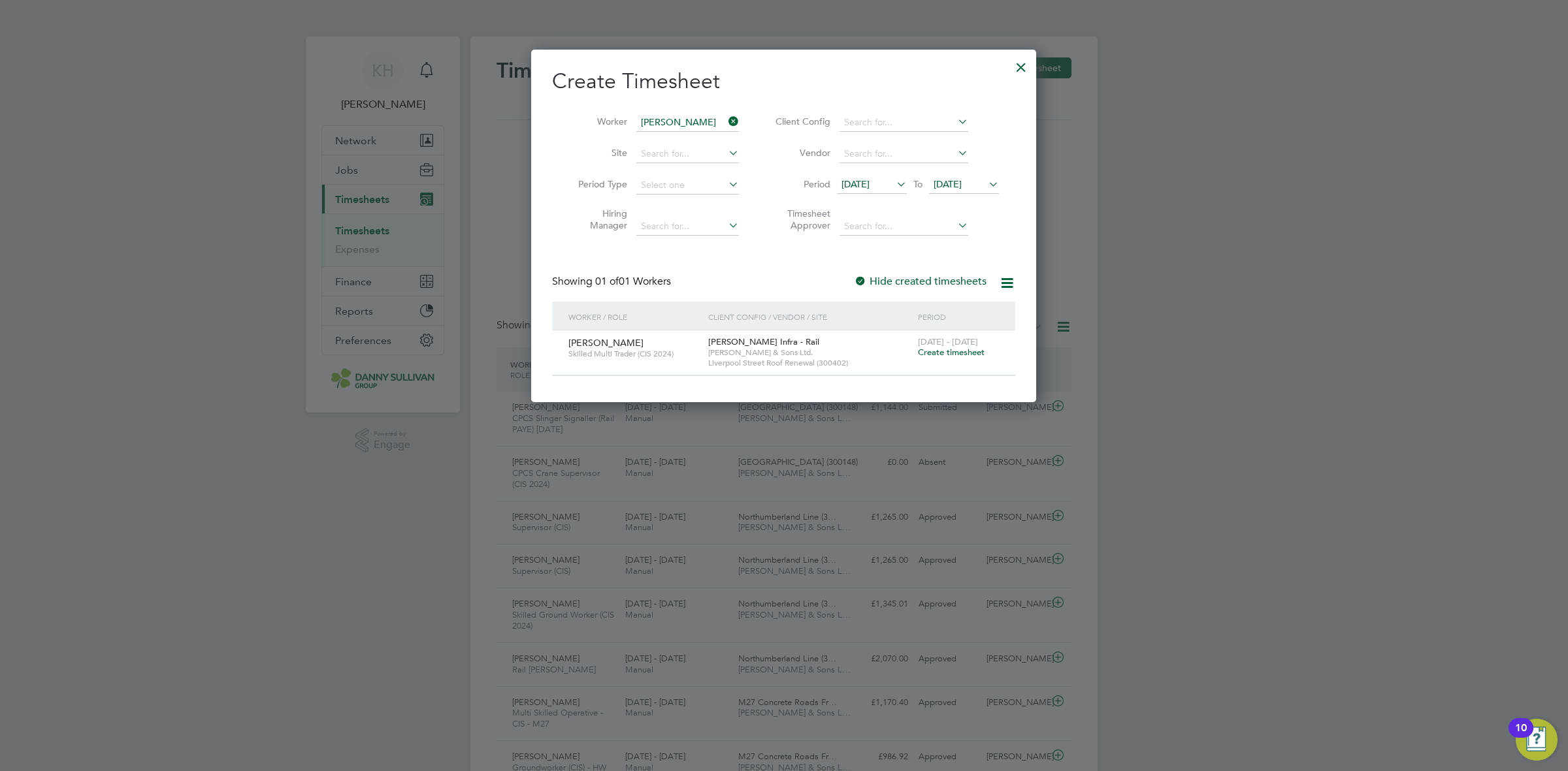
click at [946, 350] on span "Create timesheet" at bounding box center [951, 353] width 67 height 11
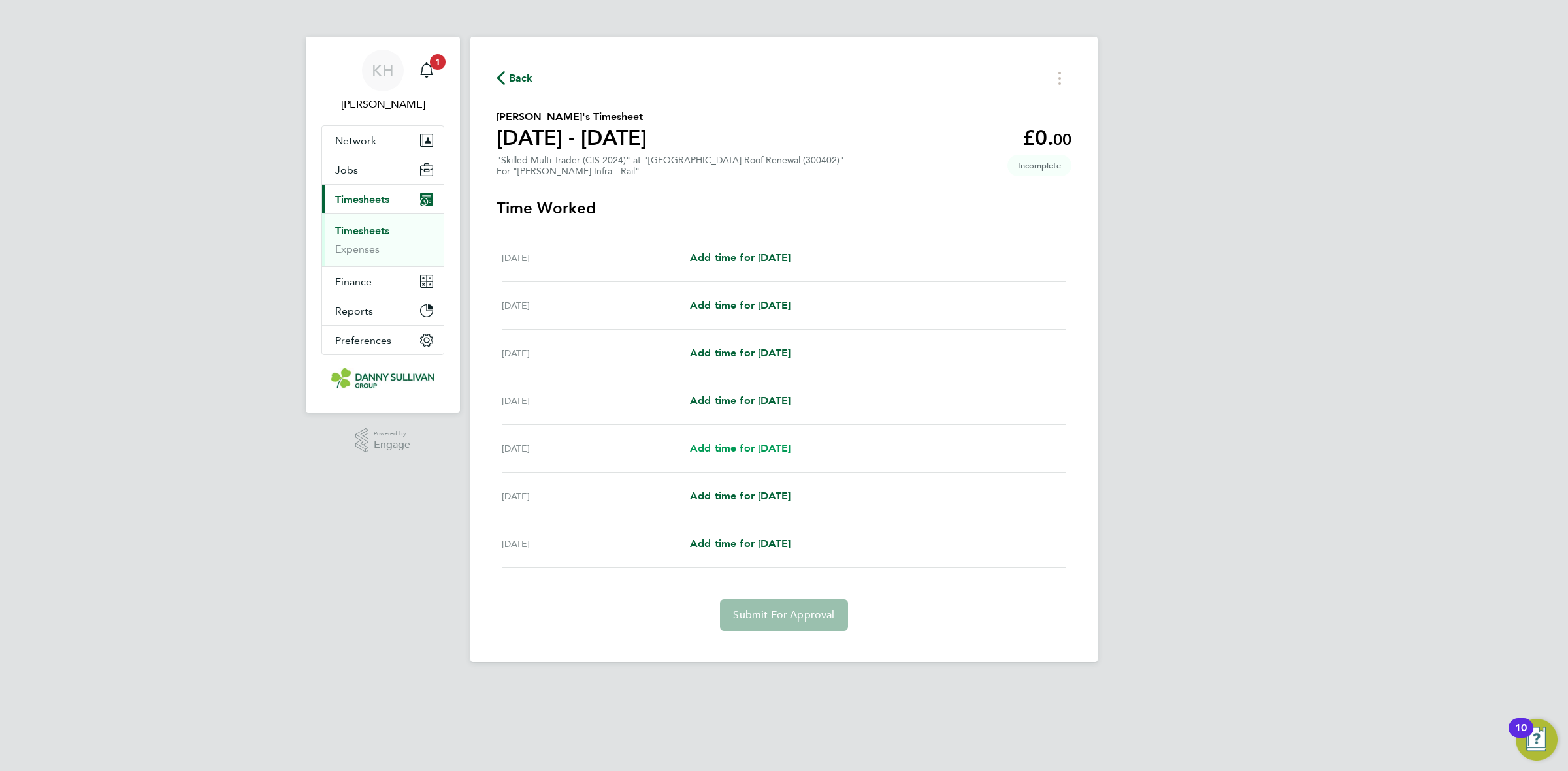
click at [727, 453] on span "Add time for Wed 27 Aug" at bounding box center [740, 448] width 101 height 12
select select "30"
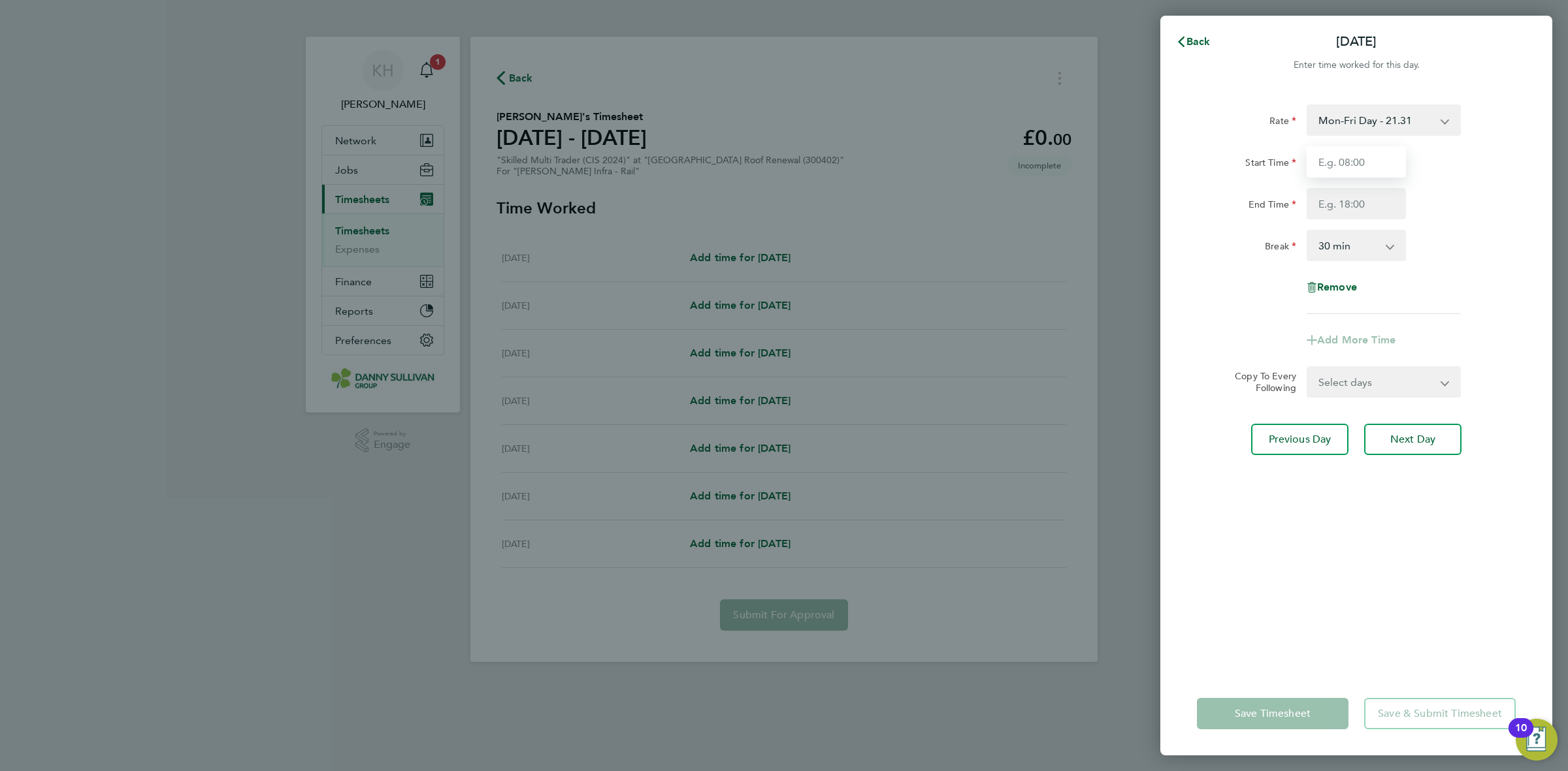
drag, startPoint x: 1325, startPoint y: 145, endPoint x: 1327, endPoint y: 161, distance: 16.1
click at [1325, 146] on input "Start Time" at bounding box center [1357, 162] width 99 height 31
type input "07:00"
click at [1363, 206] on input "End Time" at bounding box center [1357, 204] width 99 height 31
type input "17:30"
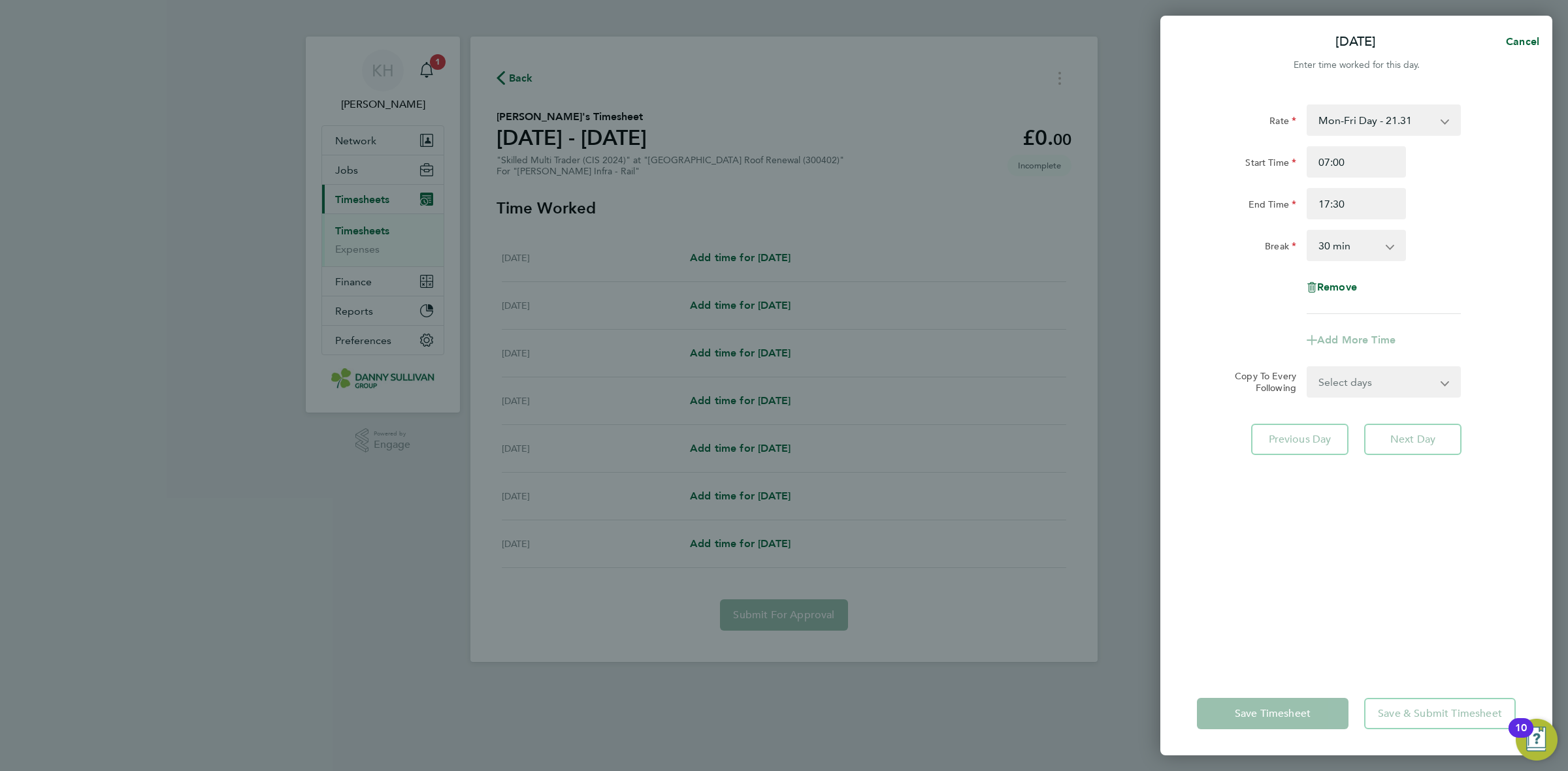
click at [1451, 194] on div "End Time 17:30" at bounding box center [1357, 204] width 329 height 31
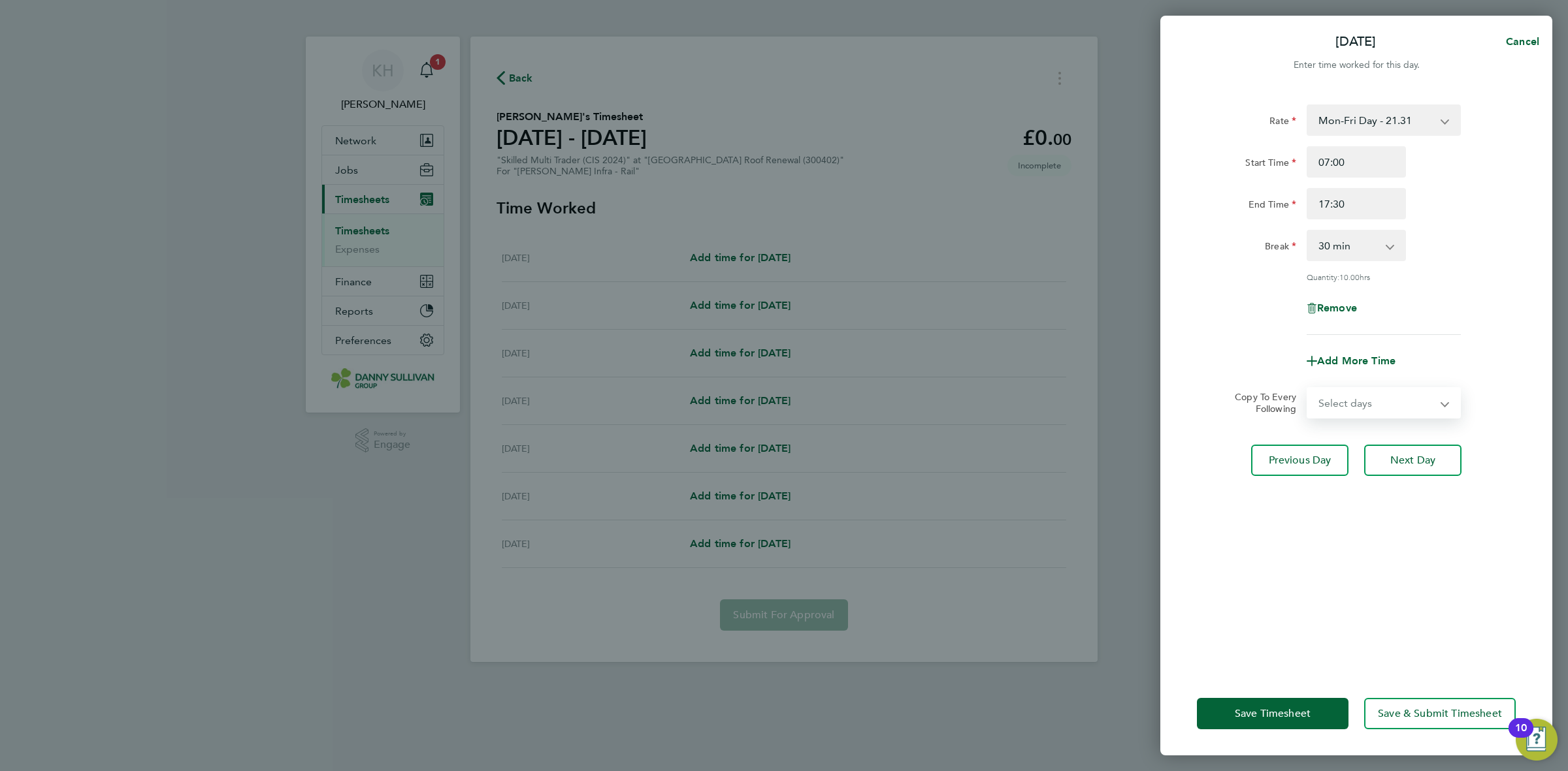
click at [1366, 416] on select "Select days Day Thursday Friday" at bounding box center [1376, 403] width 137 height 29
click at [1367, 411] on select "Select days Day Thursday Friday" at bounding box center [1376, 403] width 137 height 29
select select "DAY"
click at [1308, 389] on select "Select days Day Thursday Friday" at bounding box center [1376, 403] width 137 height 29
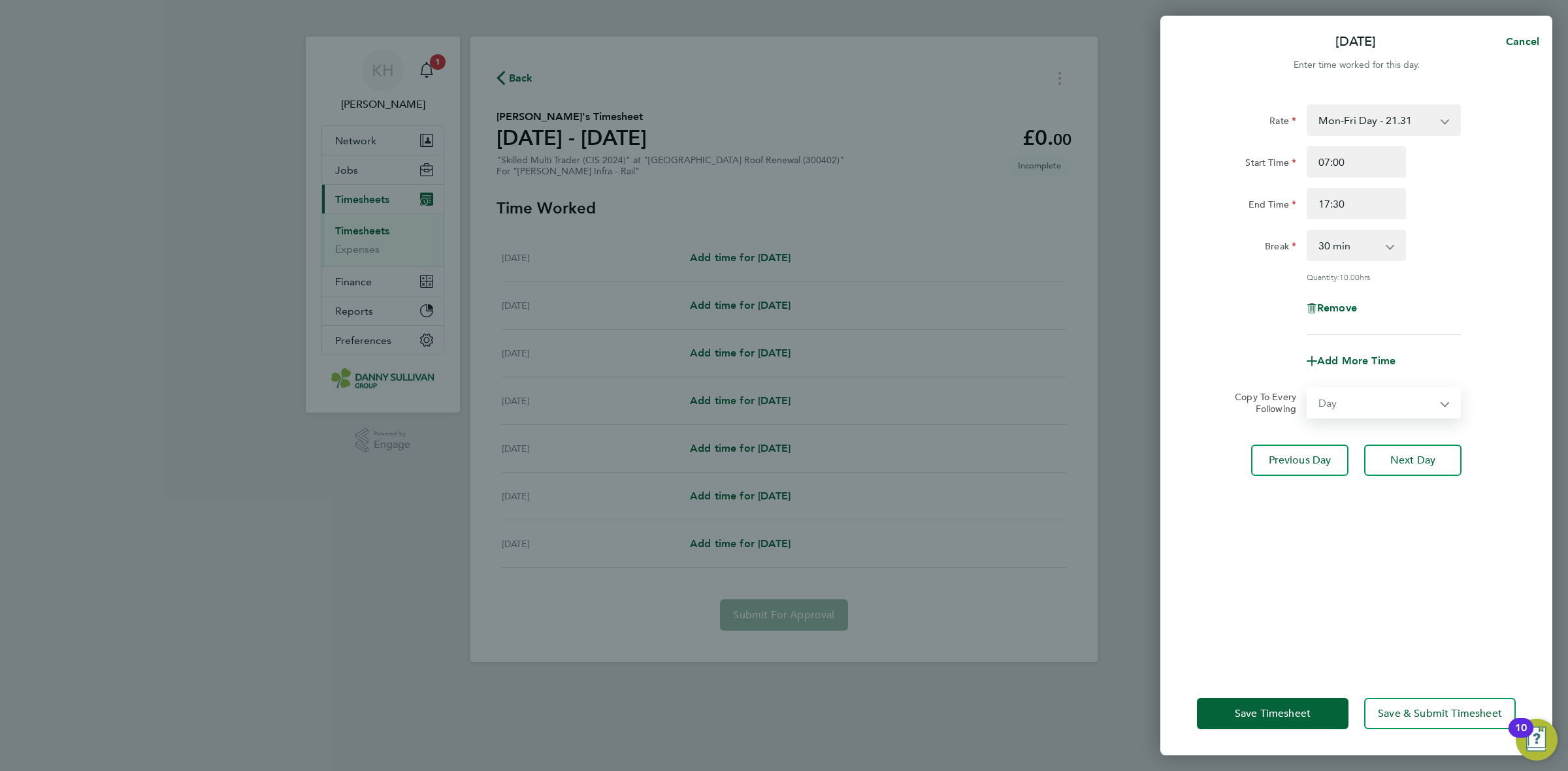
select select "2025-08-29"
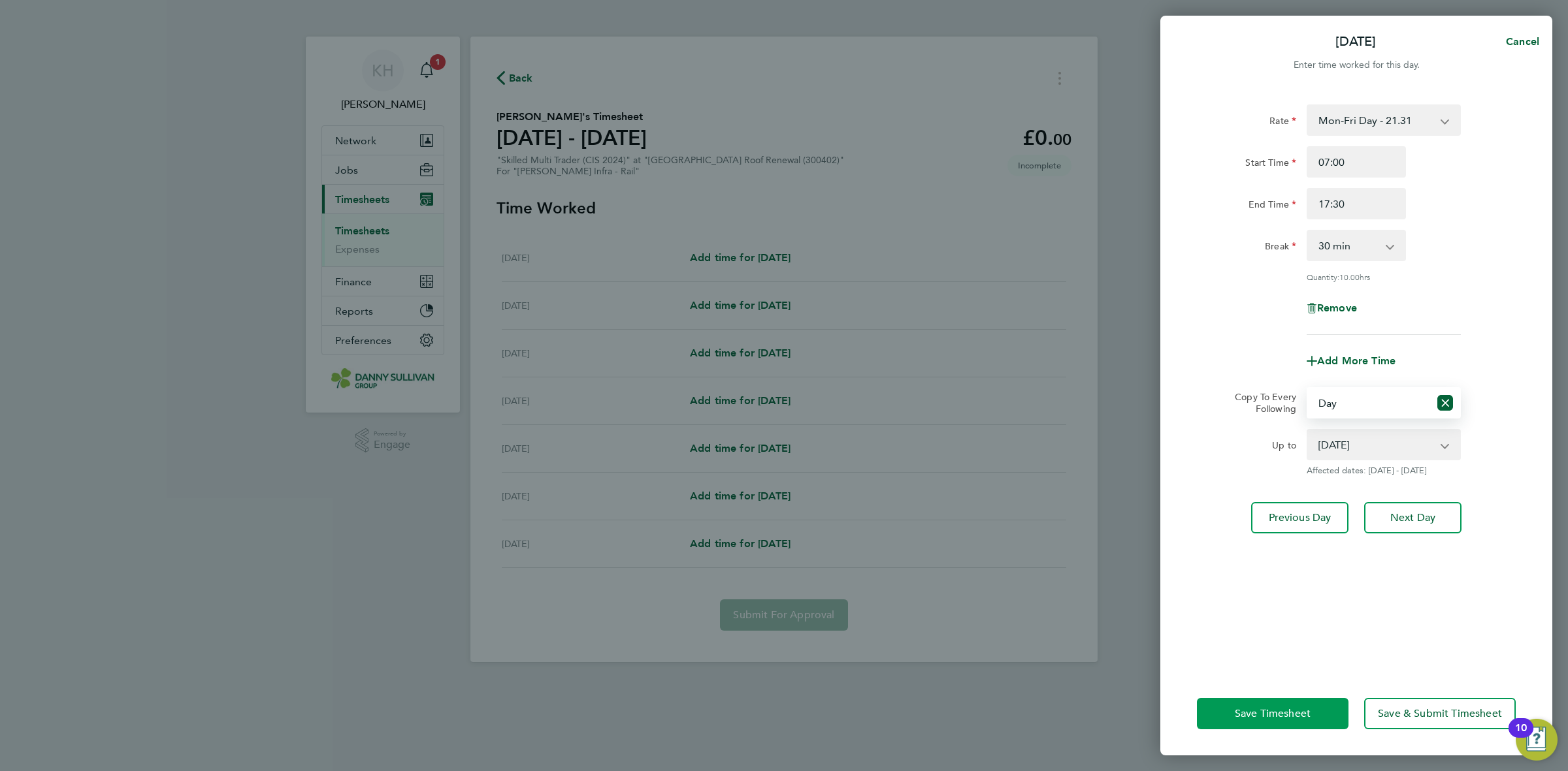
click at [1279, 723] on button "Save Timesheet" at bounding box center [1273, 714] width 152 height 31
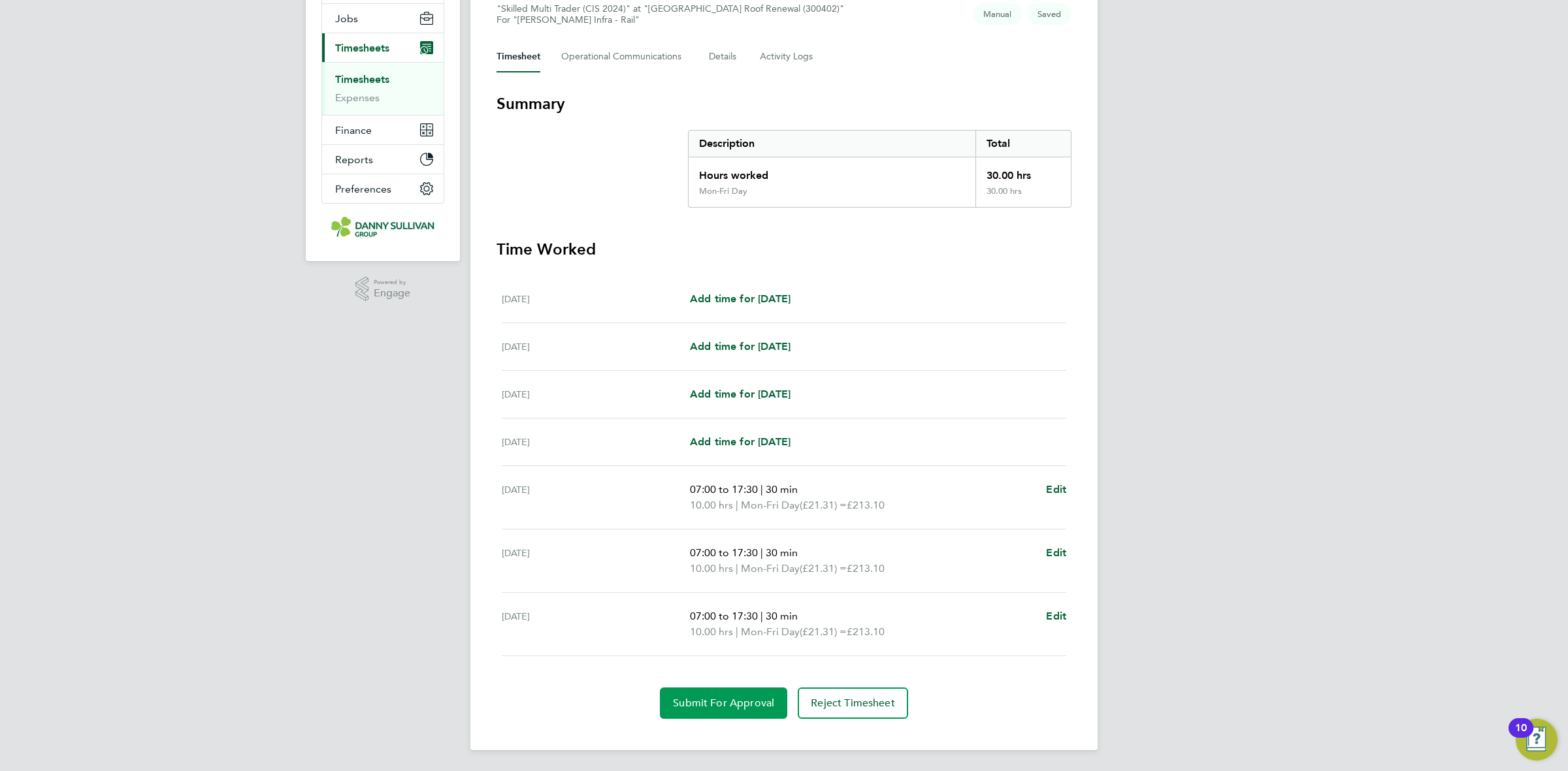
click at [730, 701] on span "Submit For Approval" at bounding box center [723, 704] width 101 height 13
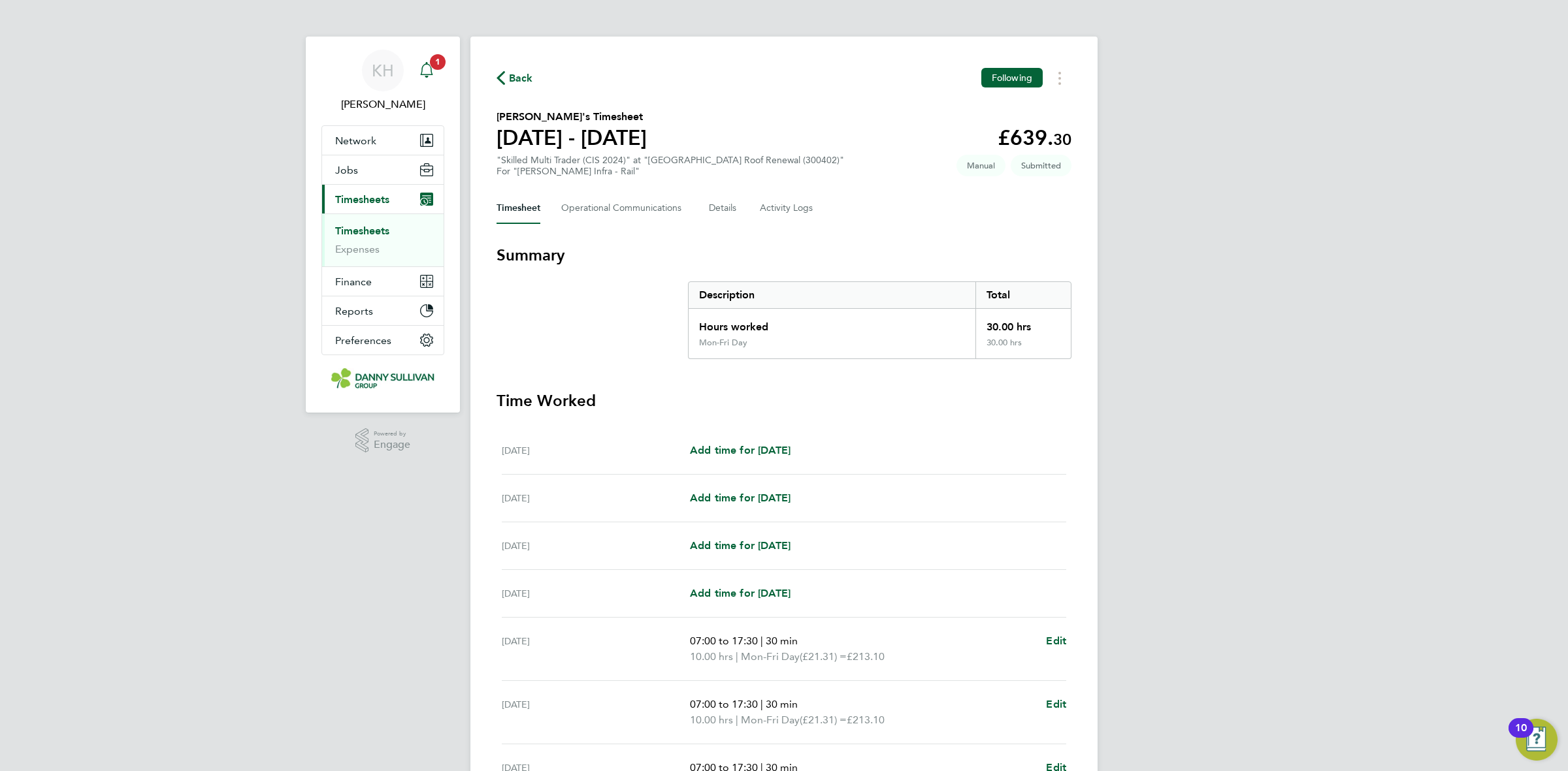
click at [439, 62] on span "1" at bounding box center [438, 62] width 16 height 16
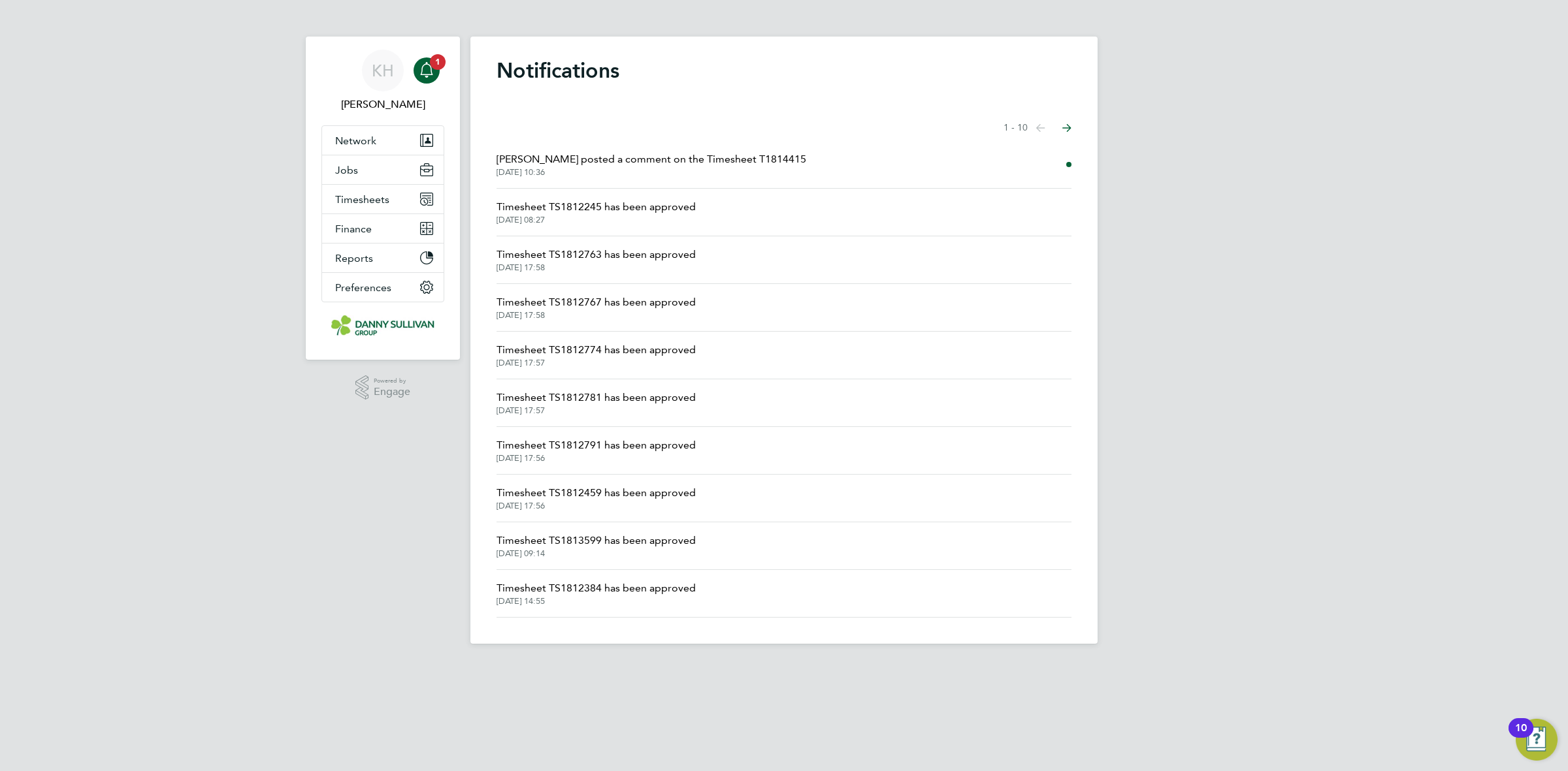
click at [564, 155] on span "Joanna Grabowska posted a comment on the Timesheet T1814415" at bounding box center [651, 160] width 309 height 16
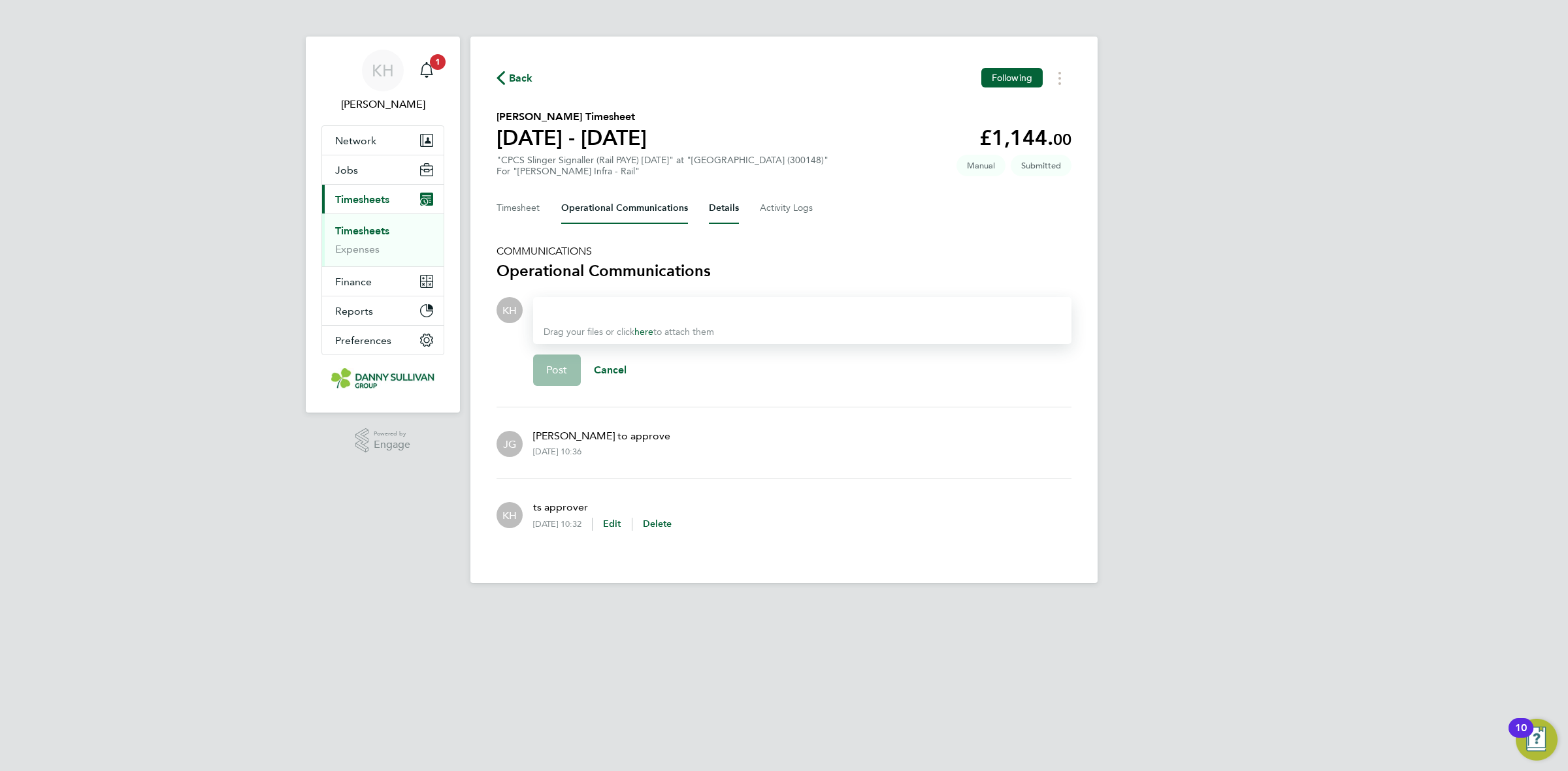
click at [719, 212] on button "Details" at bounding box center [724, 209] width 30 height 31
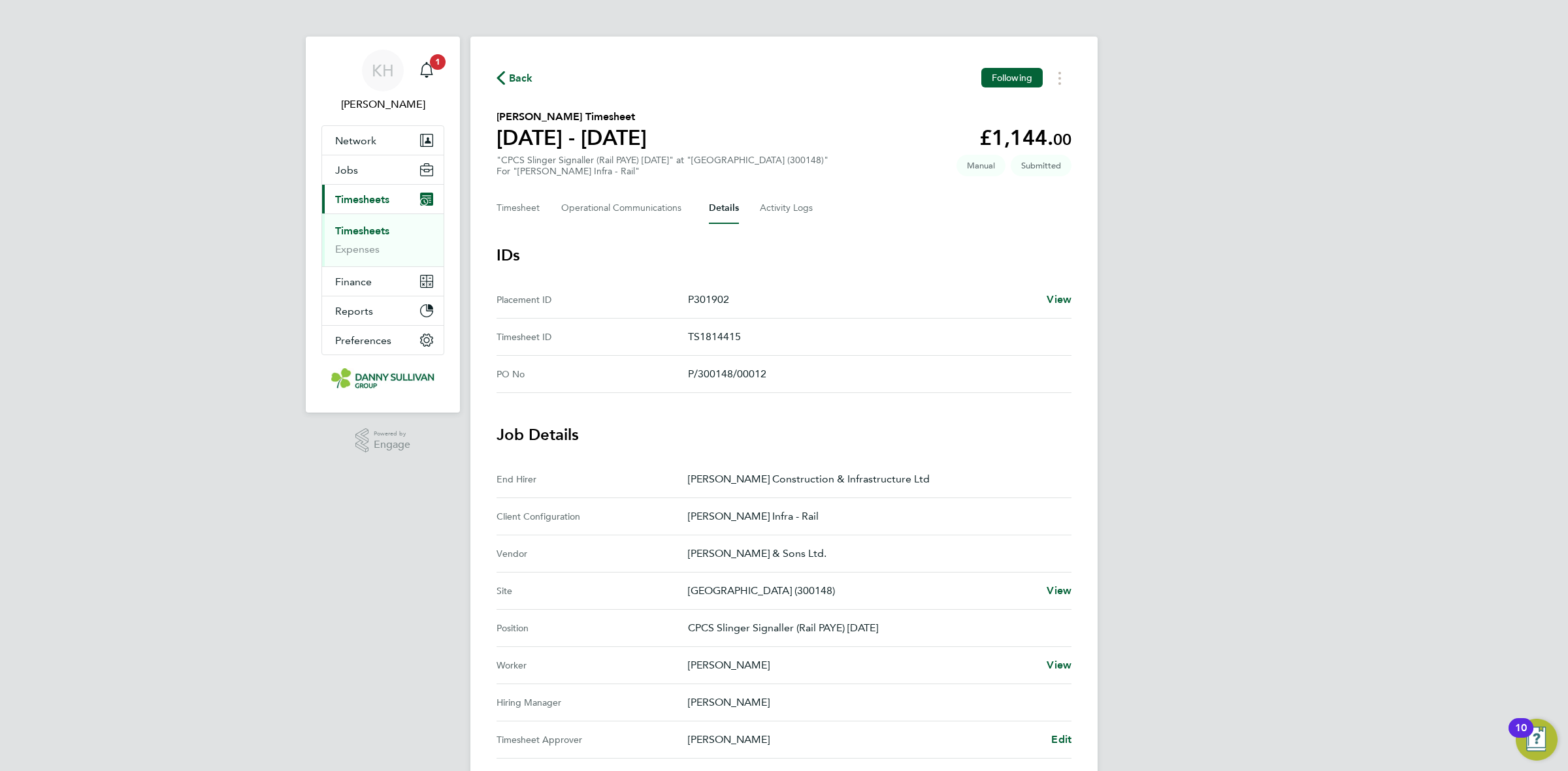
click at [348, 233] on link "Timesheets" at bounding box center [362, 231] width 54 height 12
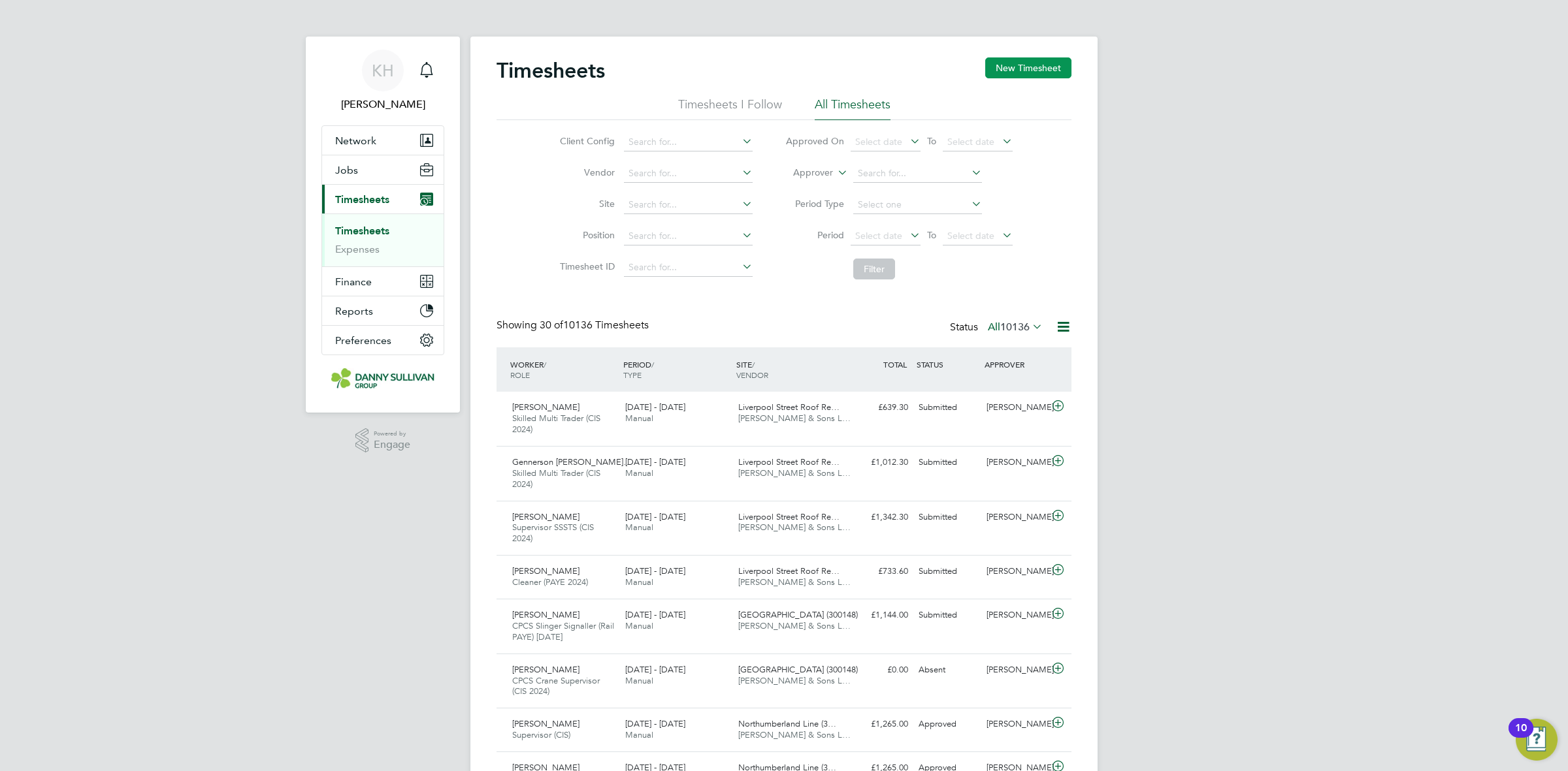
click at [1005, 62] on button "New Timesheet" at bounding box center [1029, 67] width 87 height 21
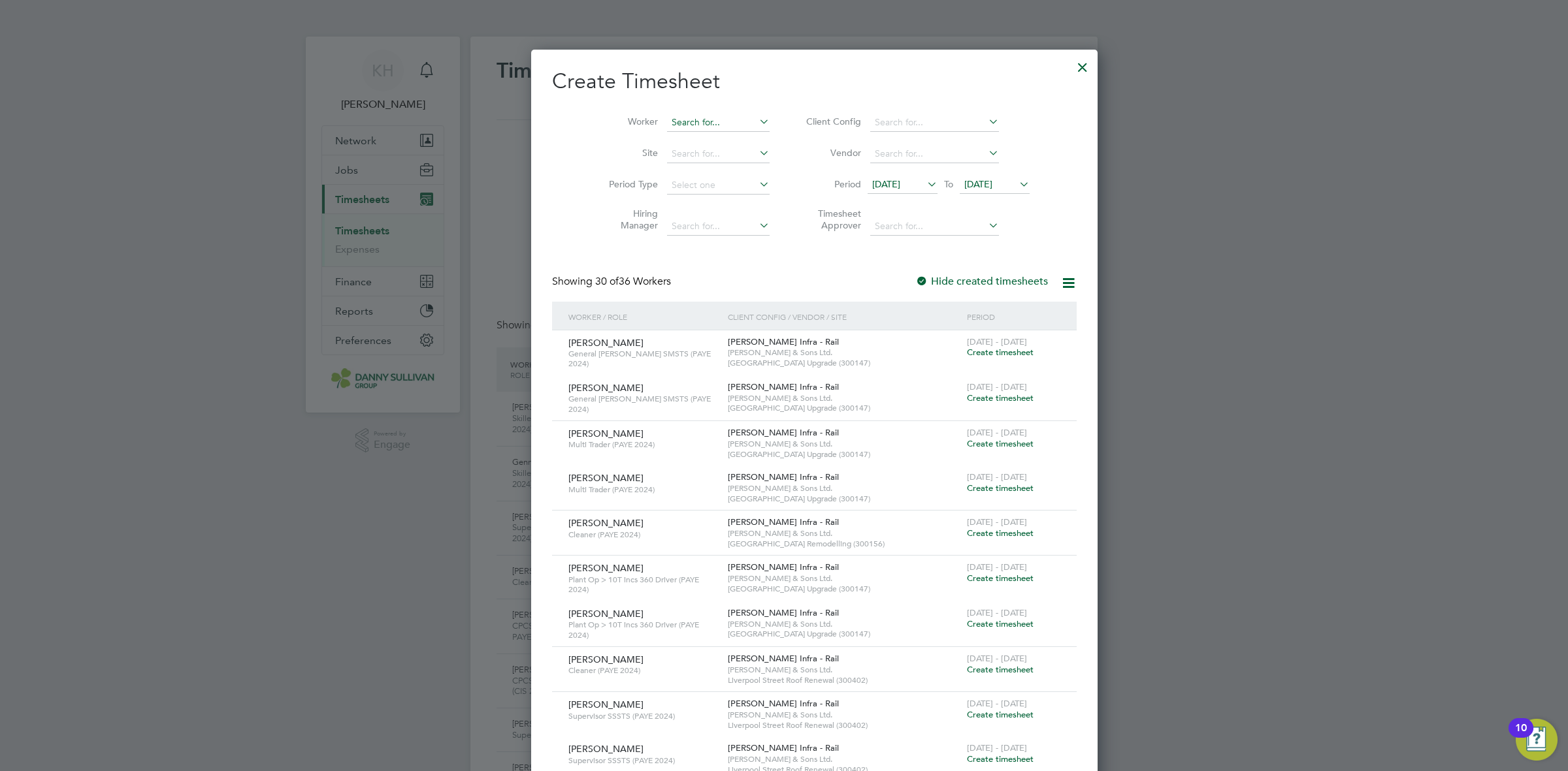
click at [673, 125] on input at bounding box center [718, 123] width 103 height 18
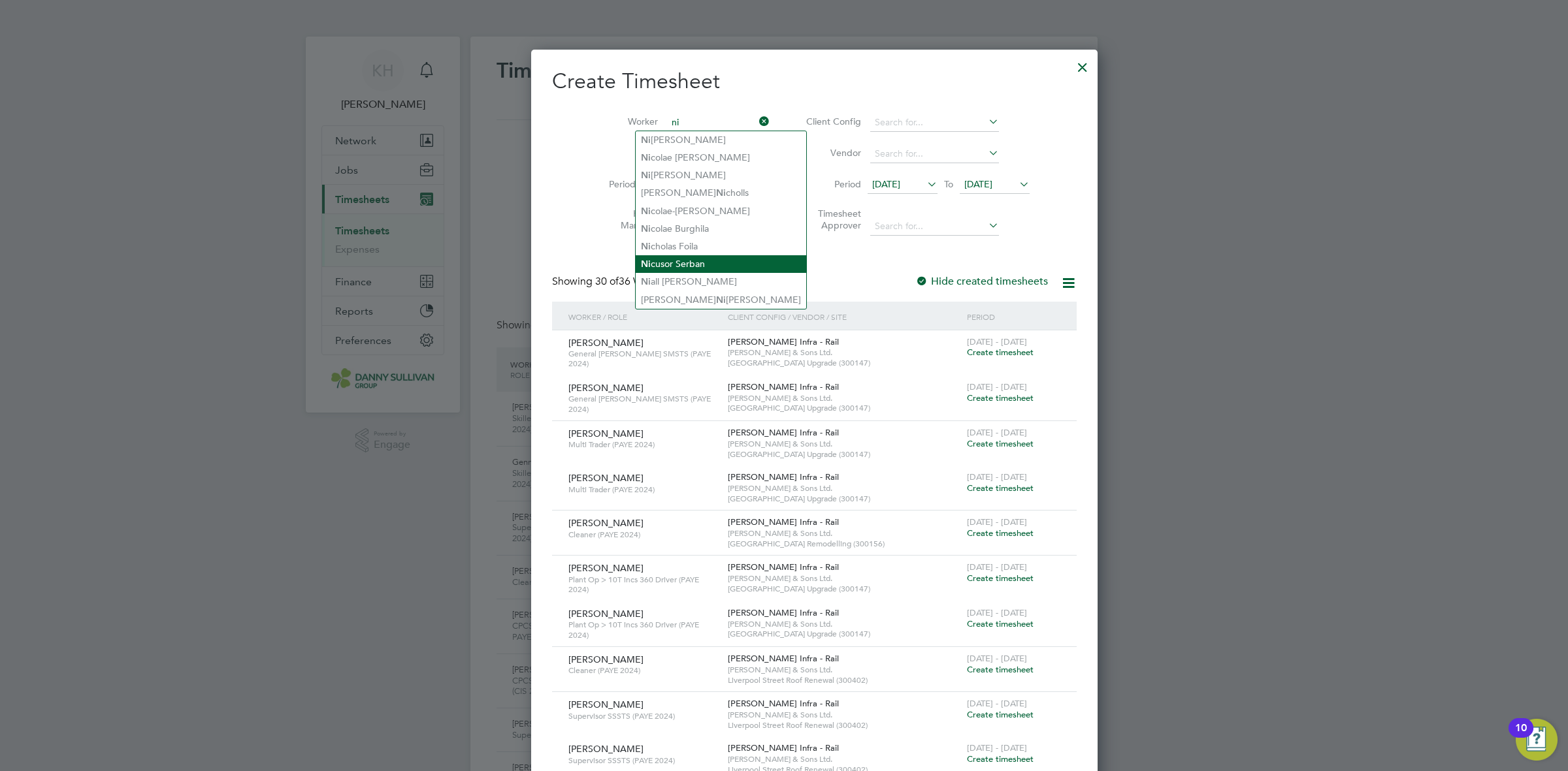
click at [685, 271] on li "Ni cusor Serban" at bounding box center [721, 264] width 170 height 18
type input "[PERSON_NAME]"
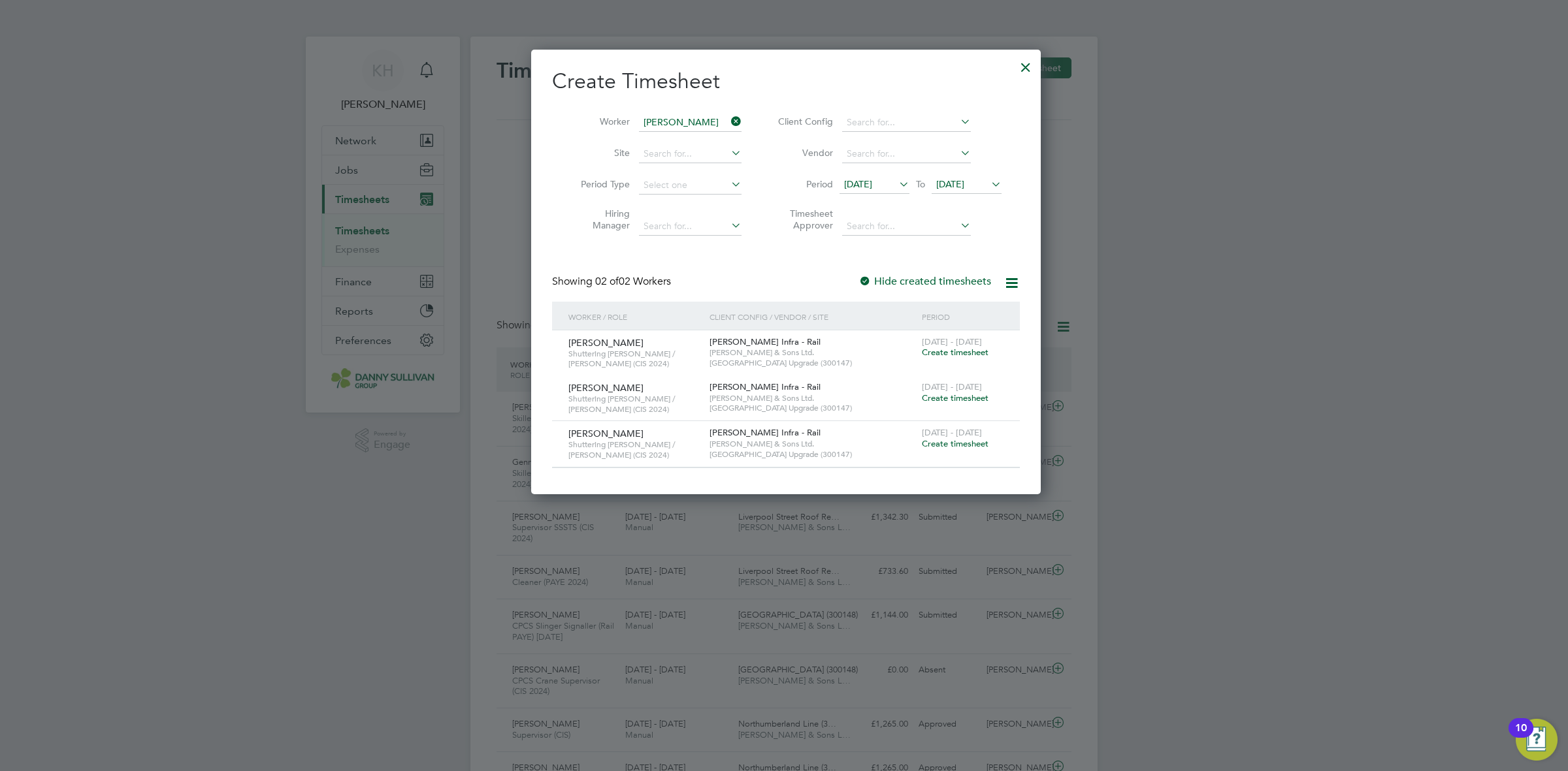
click at [961, 442] on span "Create timesheet" at bounding box center [955, 444] width 67 height 11
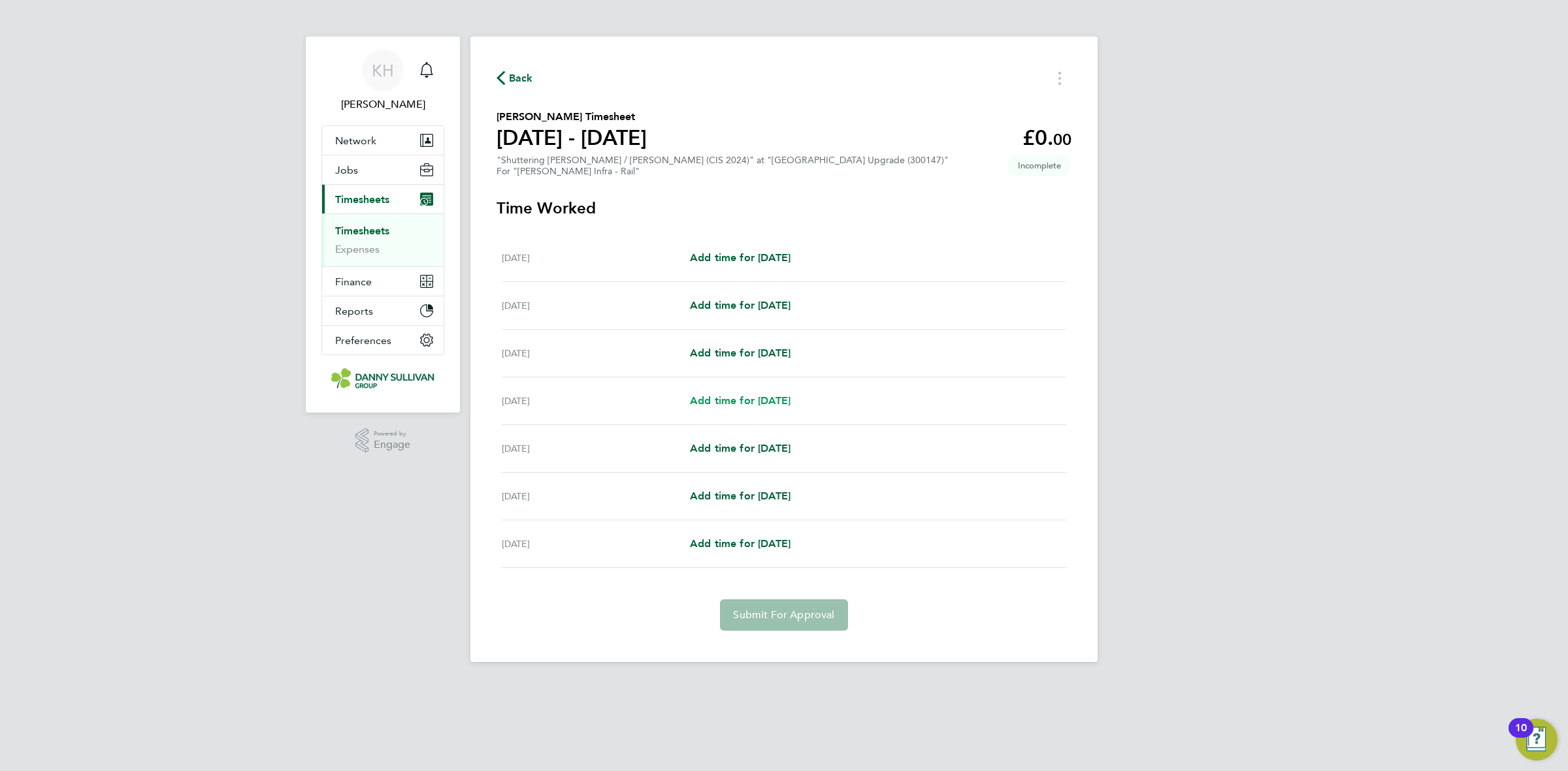
click at [724, 406] on span "Add time for Tue 26 Aug" at bounding box center [740, 400] width 101 height 12
select select "30"
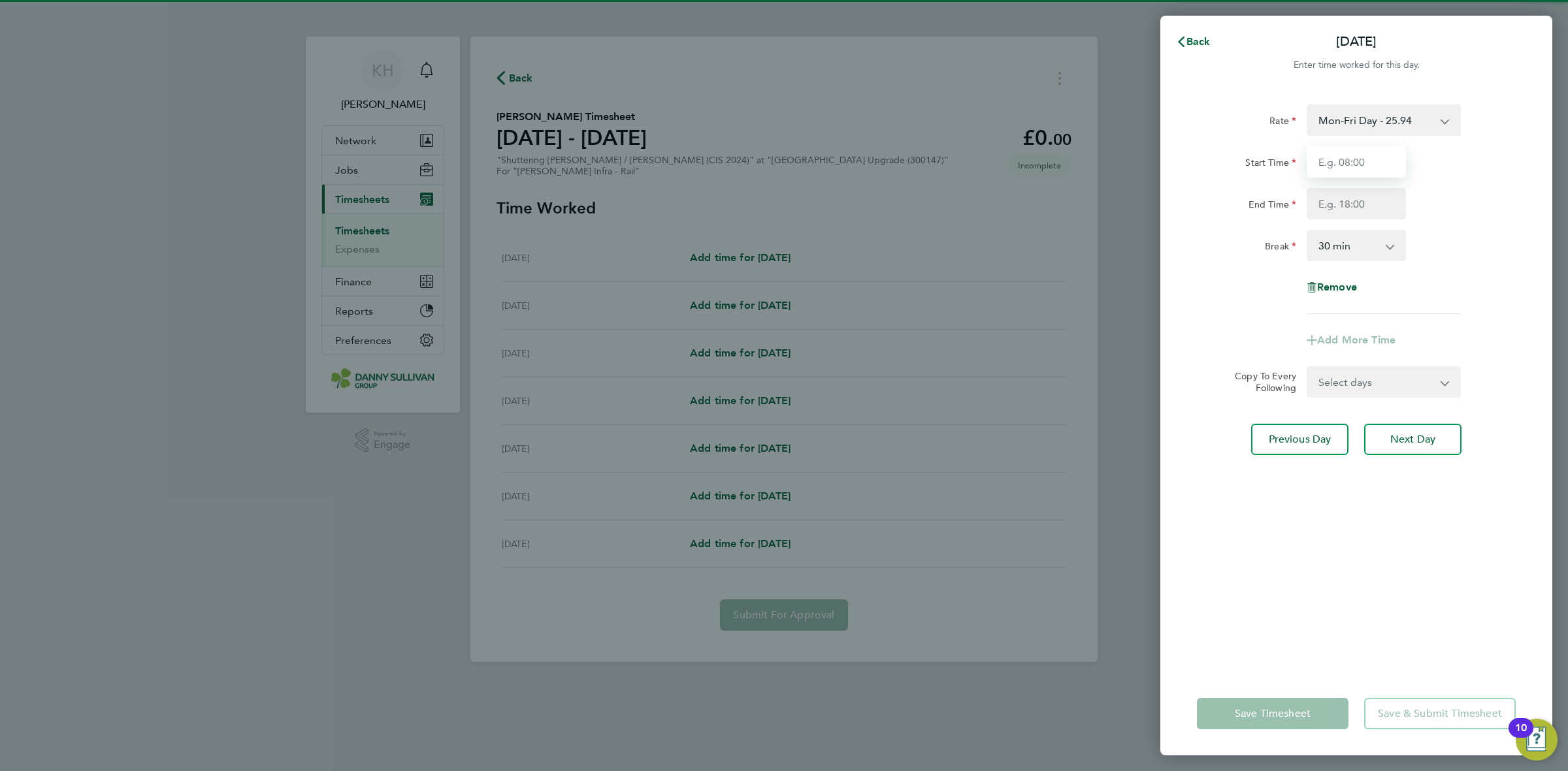
click at [1332, 172] on input "Start Time" at bounding box center [1357, 162] width 99 height 31
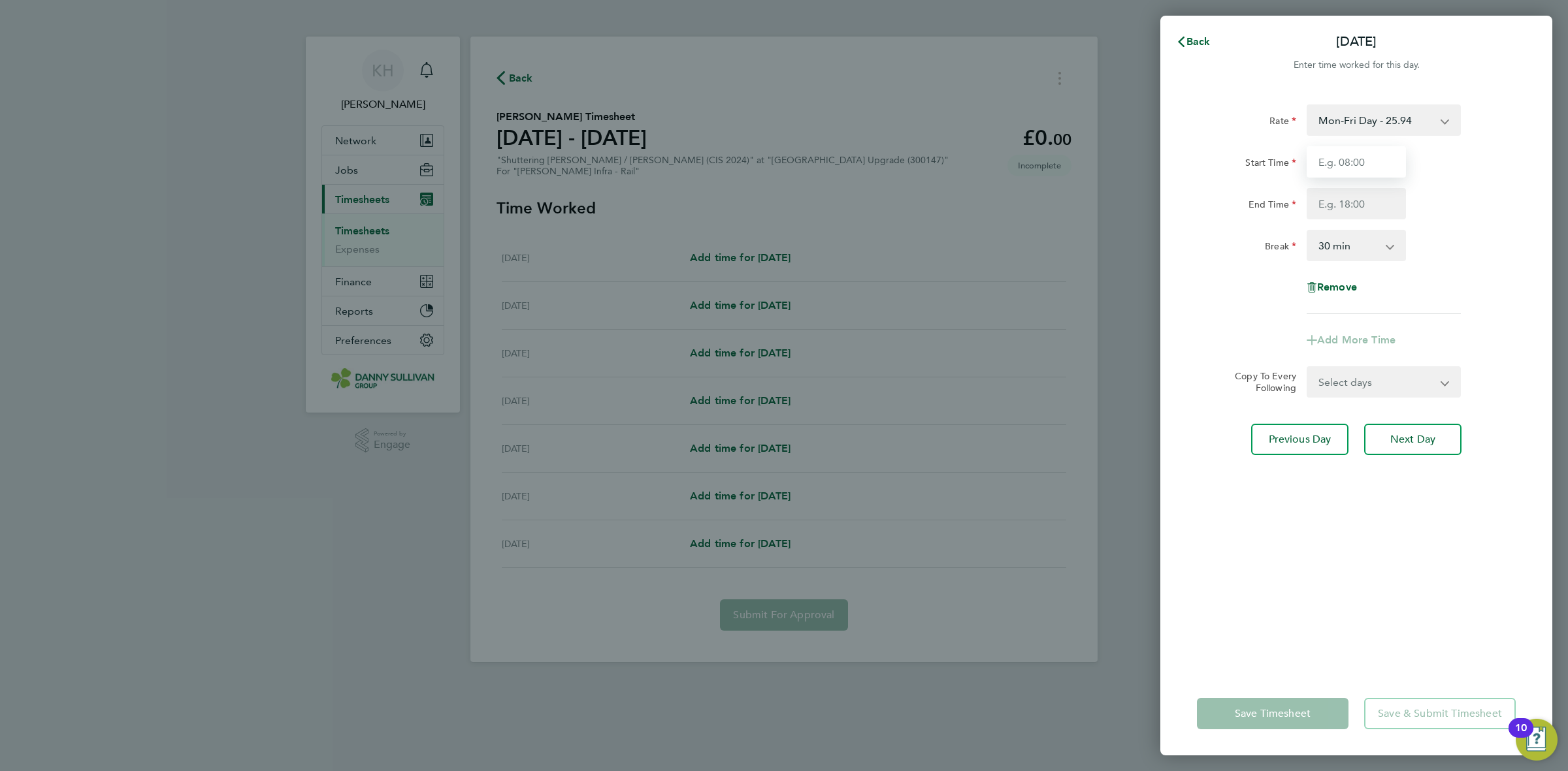
type input "07:00"
click at [1349, 201] on input "End Time" at bounding box center [1357, 204] width 99 height 31
type input "17:30"
click at [1511, 231] on div "Break 0 min 15 min 30 min 45 min 60 min 75 min 90 min" at bounding box center [1357, 245] width 329 height 31
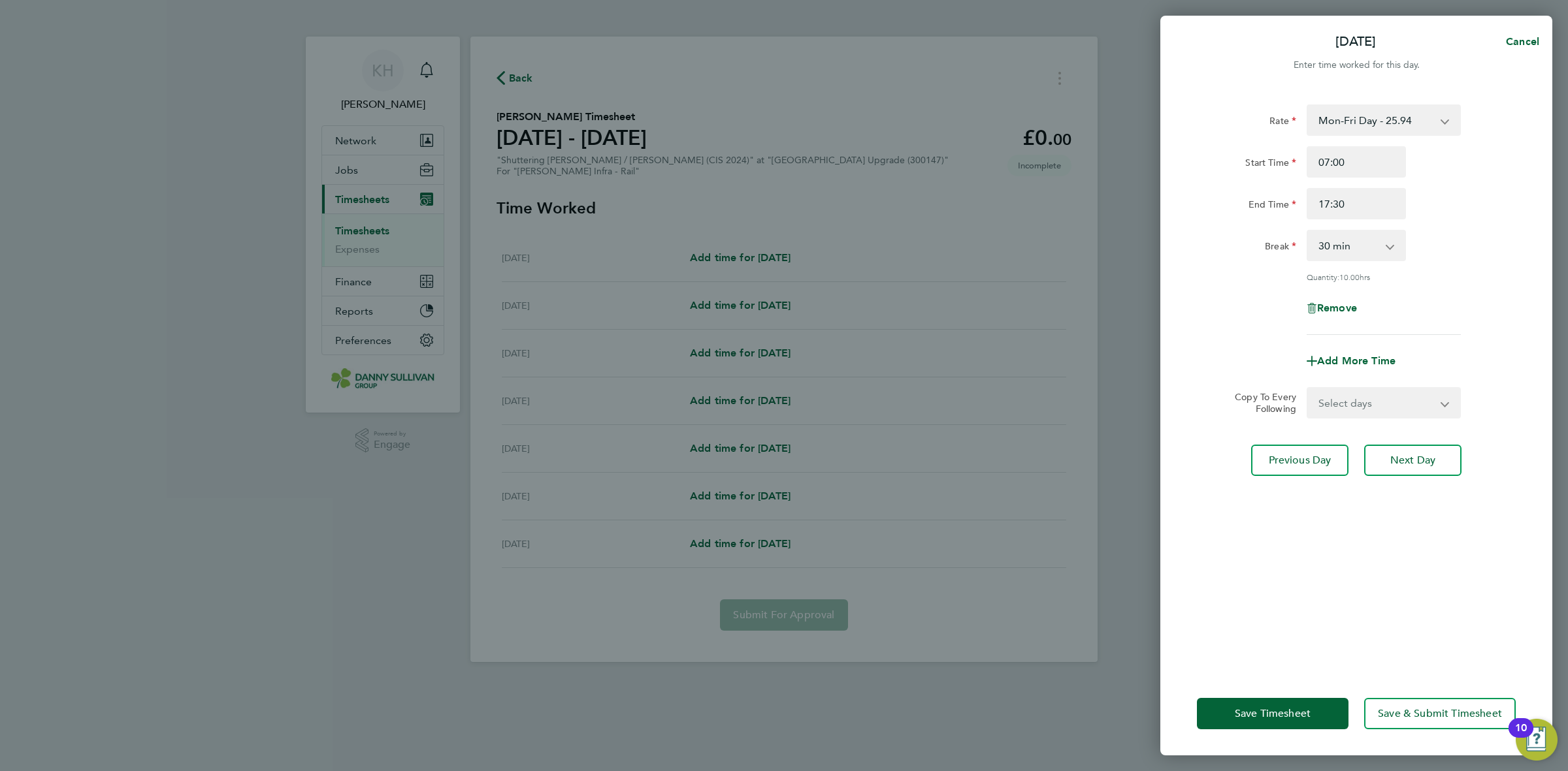
click at [1351, 416] on select "Select days Day Wednesday Thursday Friday" at bounding box center [1376, 403] width 137 height 29
select select "DAY"
click at [1308, 389] on select "Select days Day Wednesday Thursday Friday" at bounding box center [1376, 403] width 137 height 29
select select "2025-08-29"
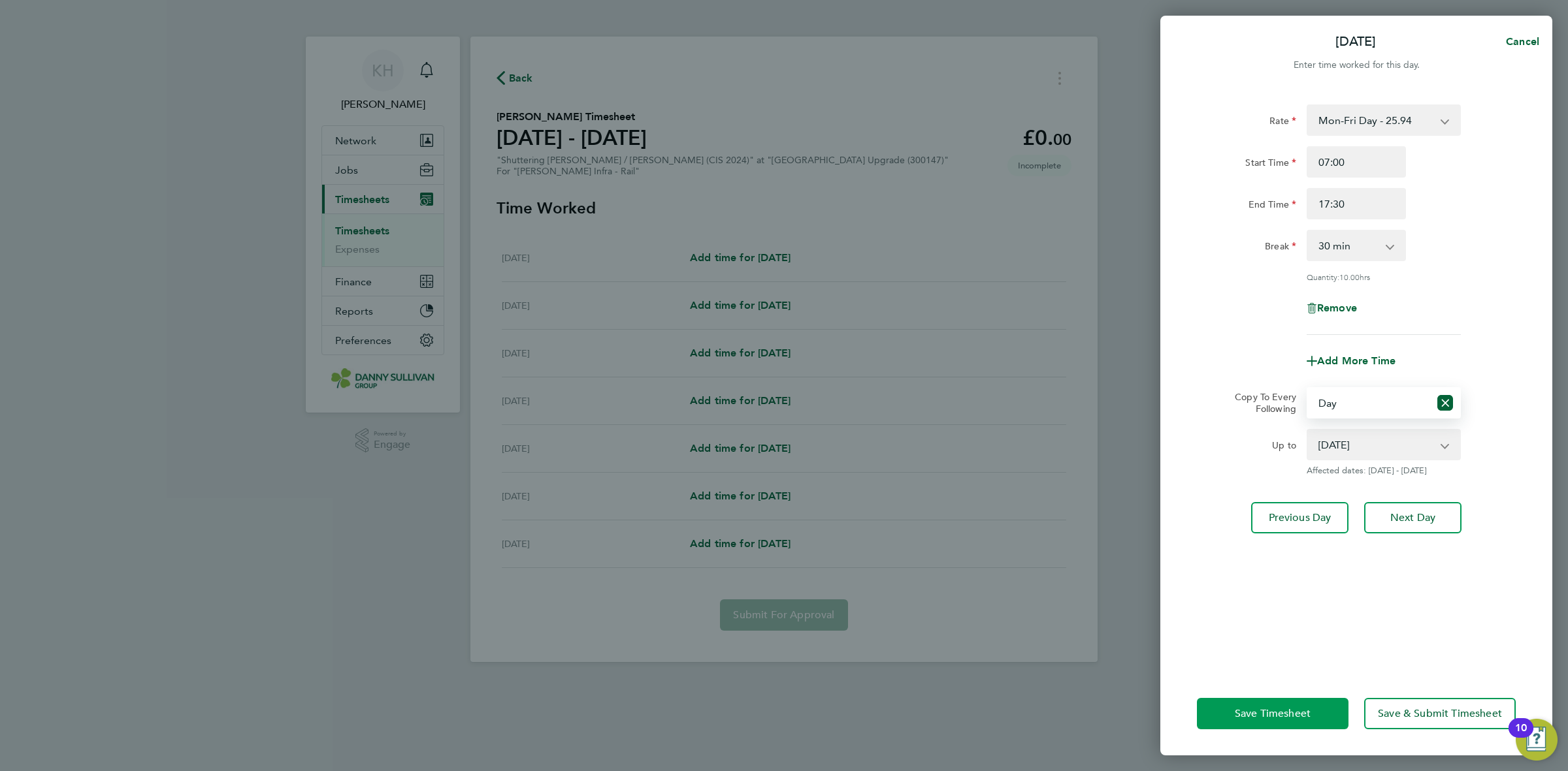
click at [1256, 705] on button "Save Timesheet" at bounding box center [1273, 714] width 152 height 31
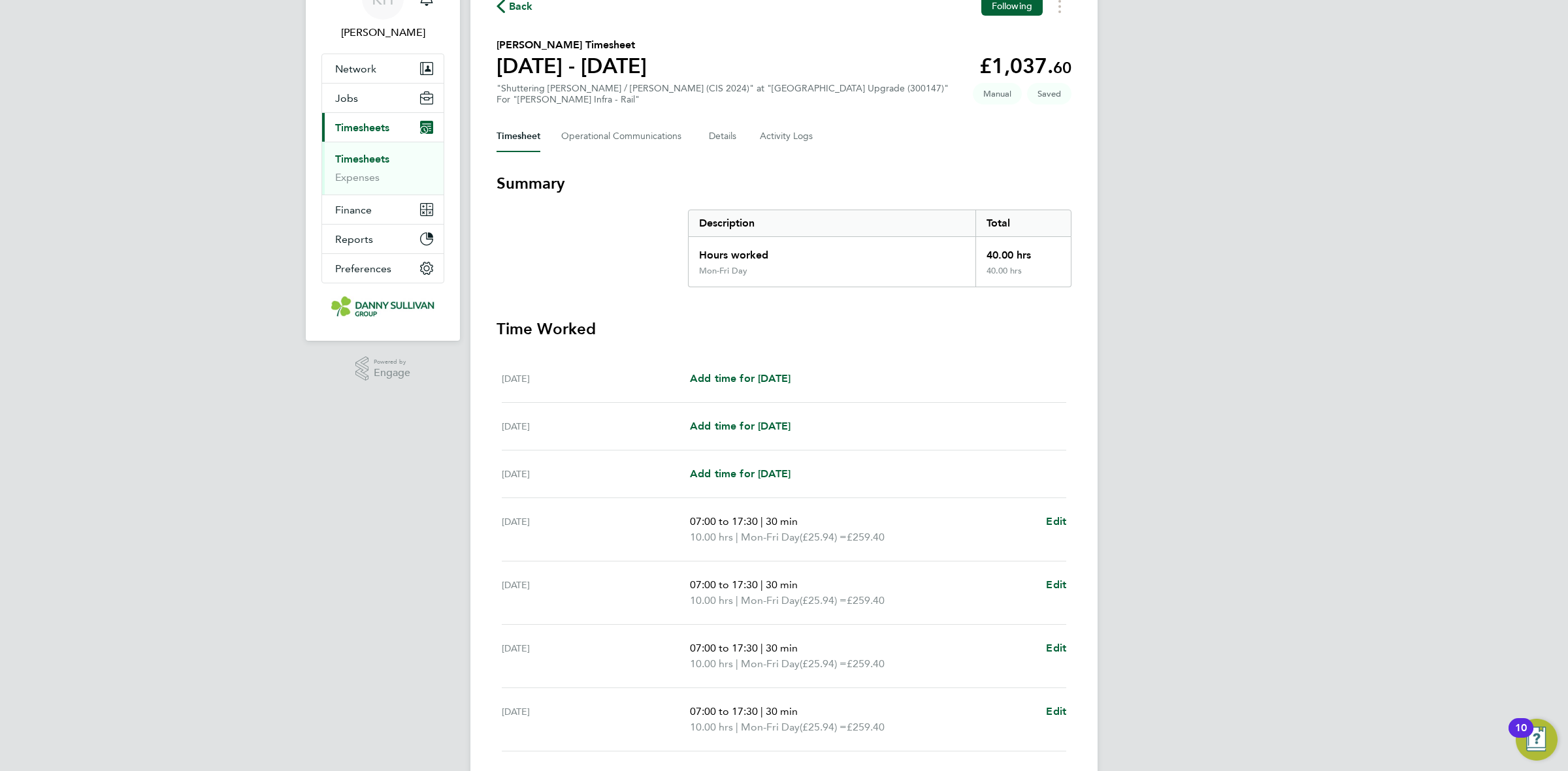
scroll to position [168, 0]
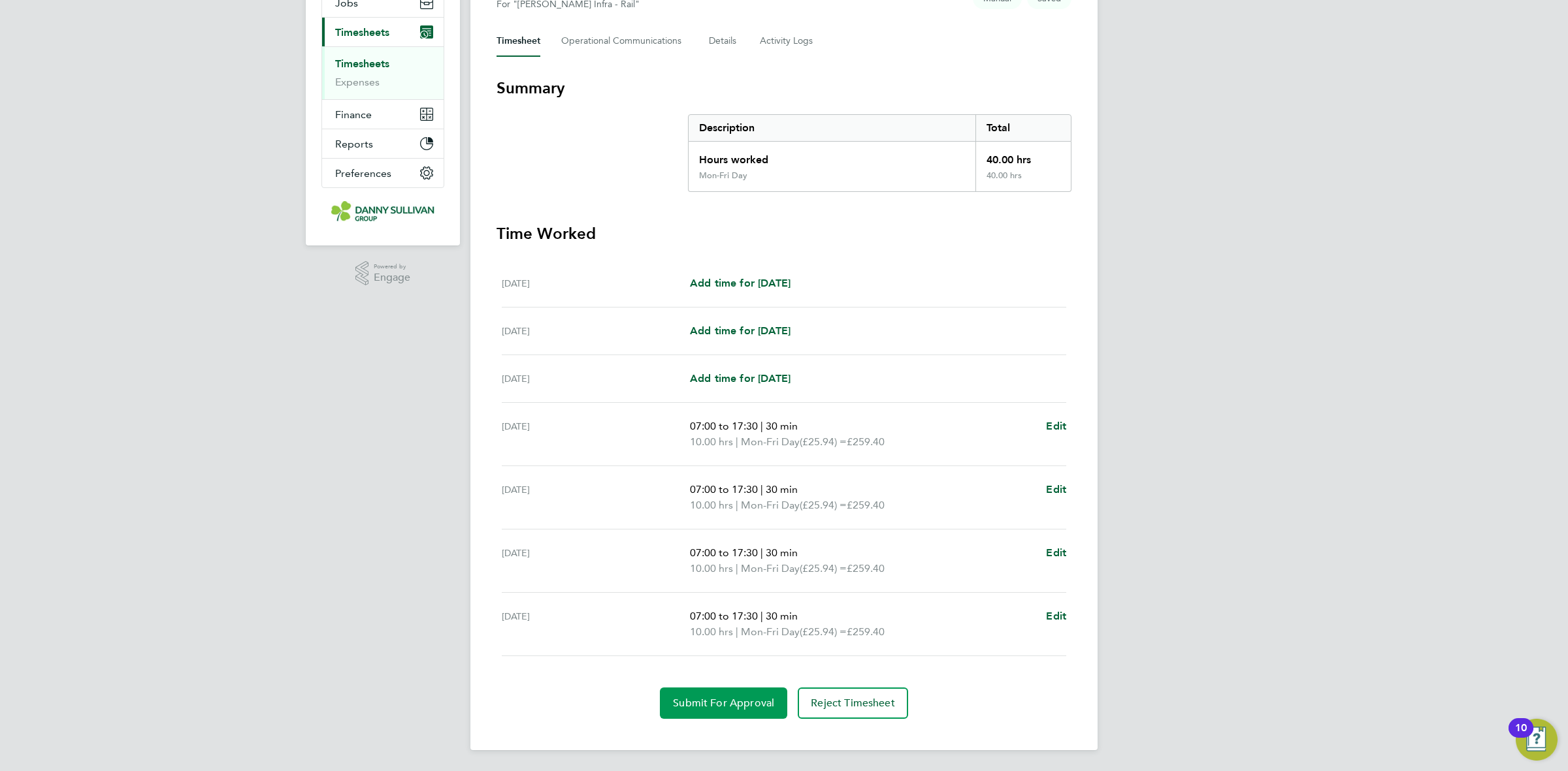
click at [705, 711] on button "Submit For Approval" at bounding box center [724, 704] width 128 height 31
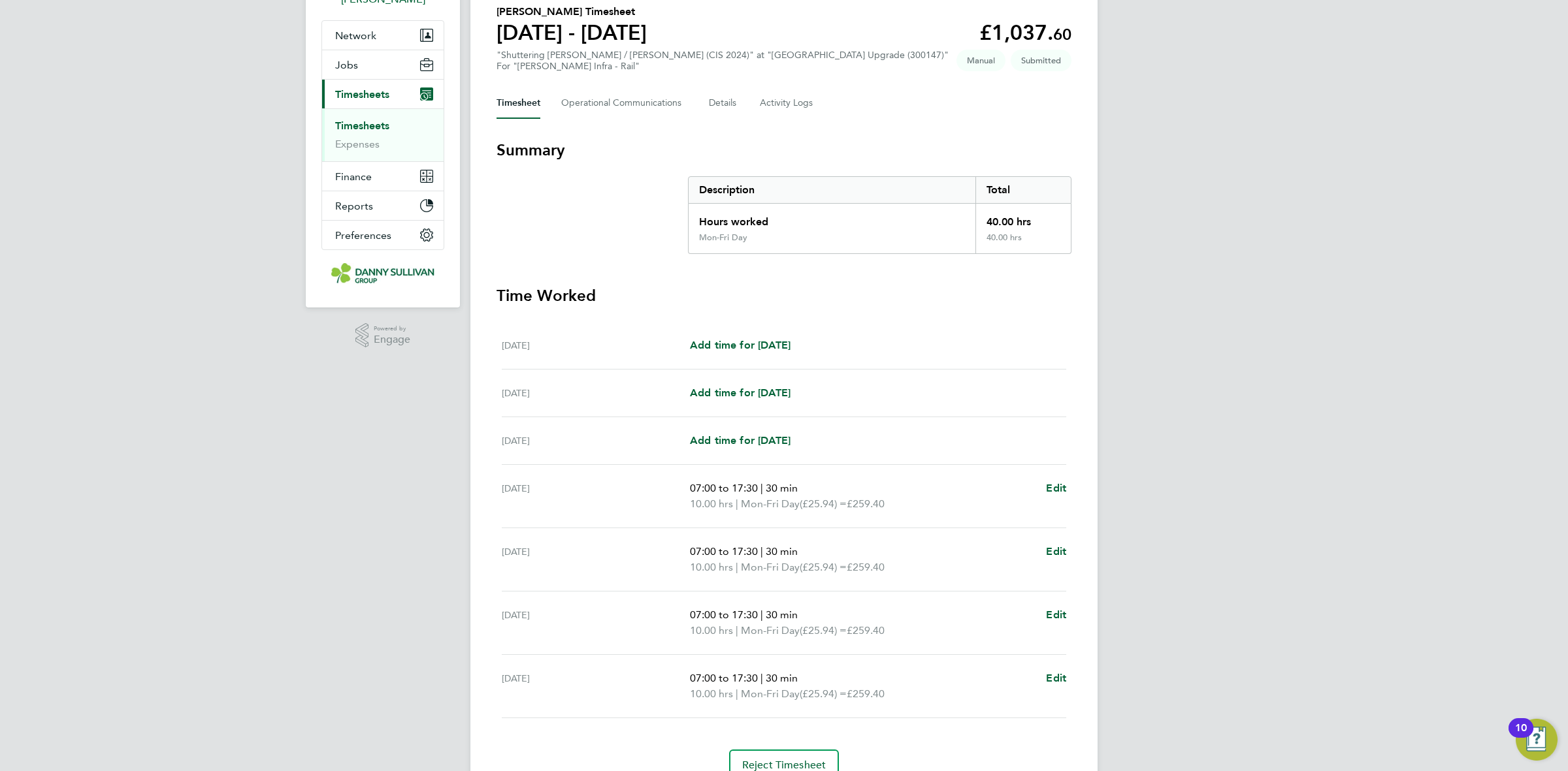
scroll to position [0, 0]
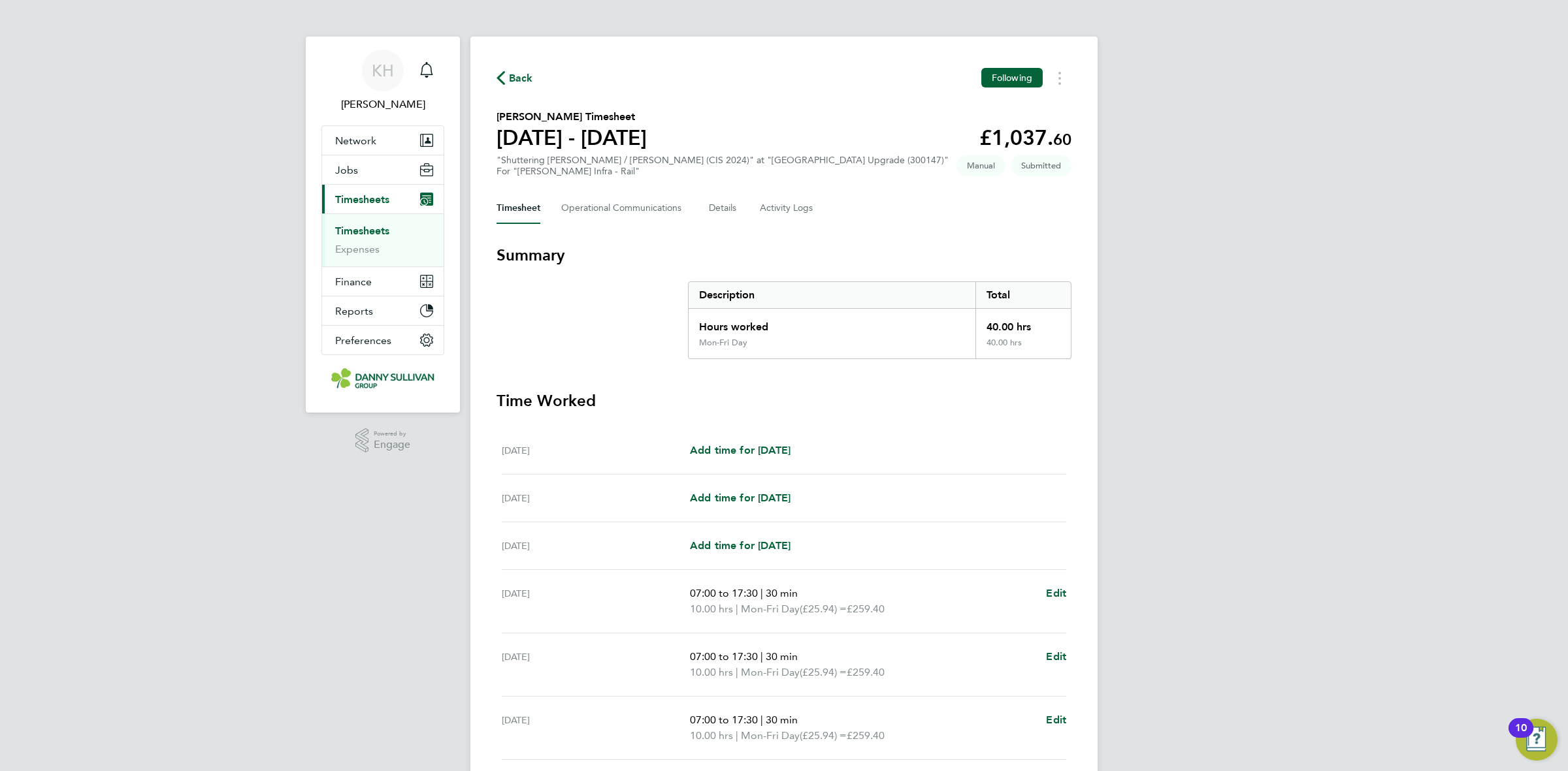
drag, startPoint x: 370, startPoint y: 227, endPoint x: 1103, endPoint y: 60, distance: 751.8
click at [370, 227] on link "Timesheets" at bounding box center [362, 231] width 54 height 12
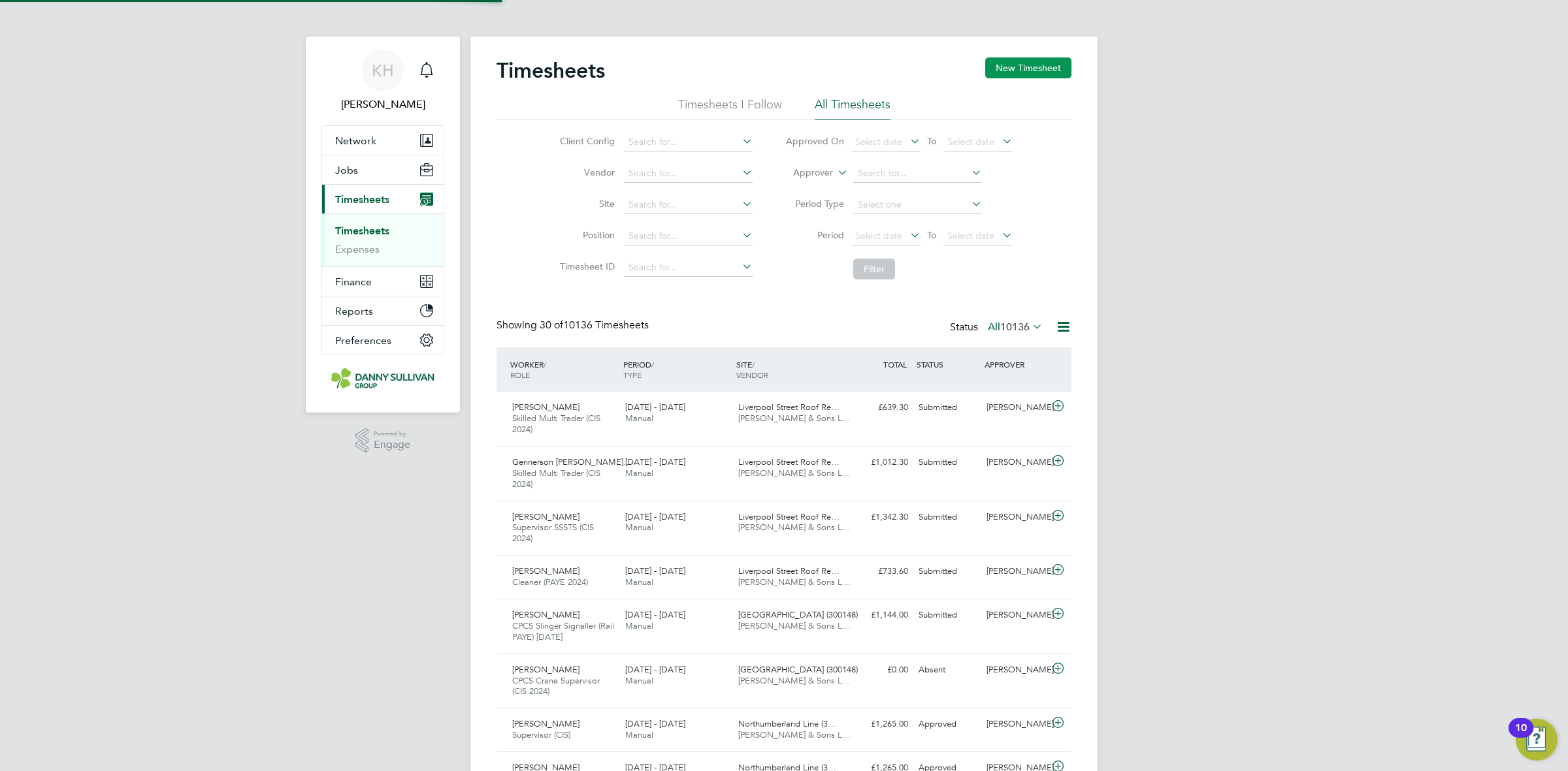
scroll to position [44, 113]
click at [1046, 66] on button "New Timesheet" at bounding box center [1029, 67] width 87 height 21
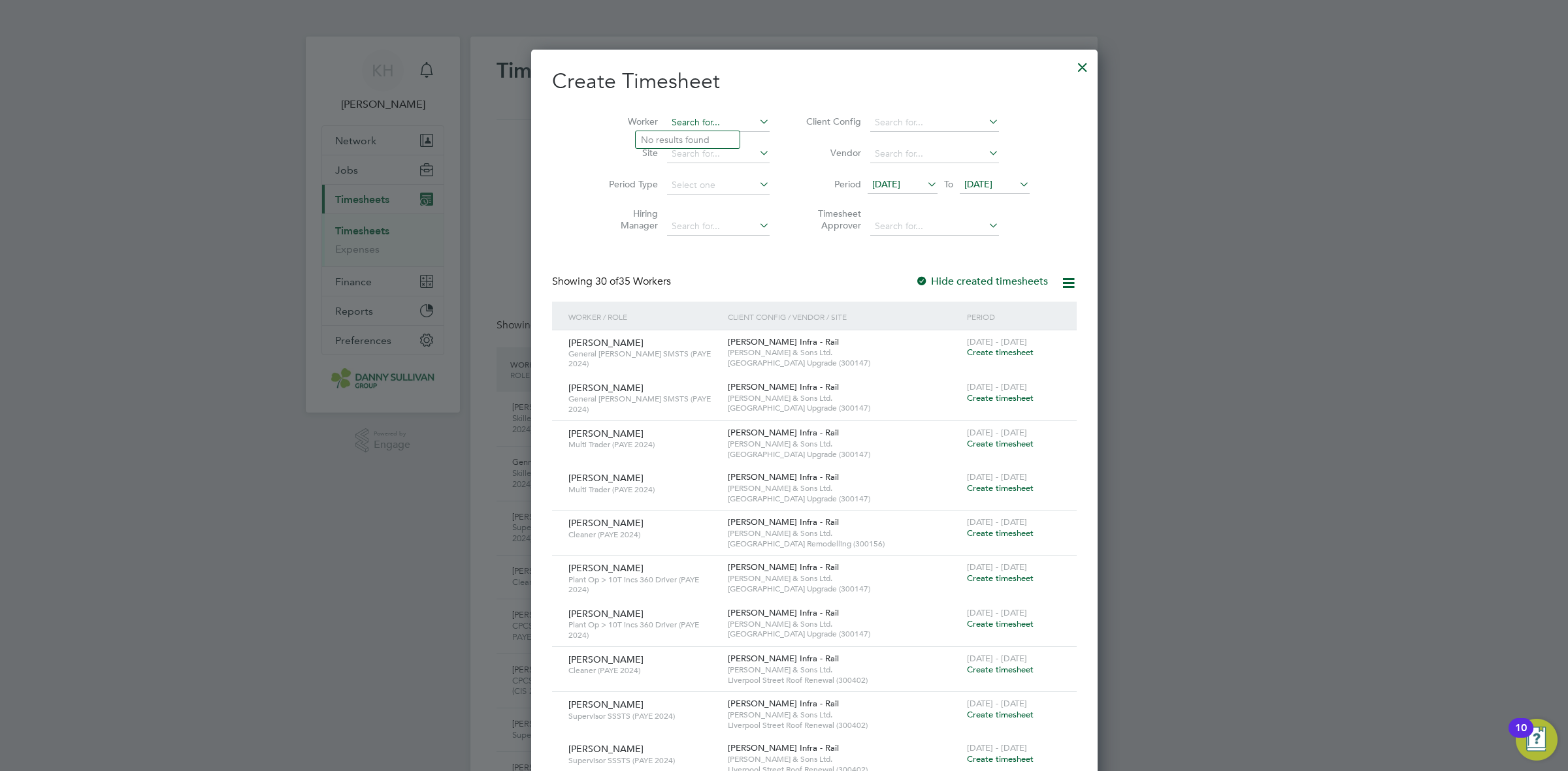
click at [670, 124] on input at bounding box center [718, 123] width 103 height 18
click at [666, 271] on li "Florin Neagu" at bounding box center [697, 264] width 123 height 18
type input "[PERSON_NAME]"
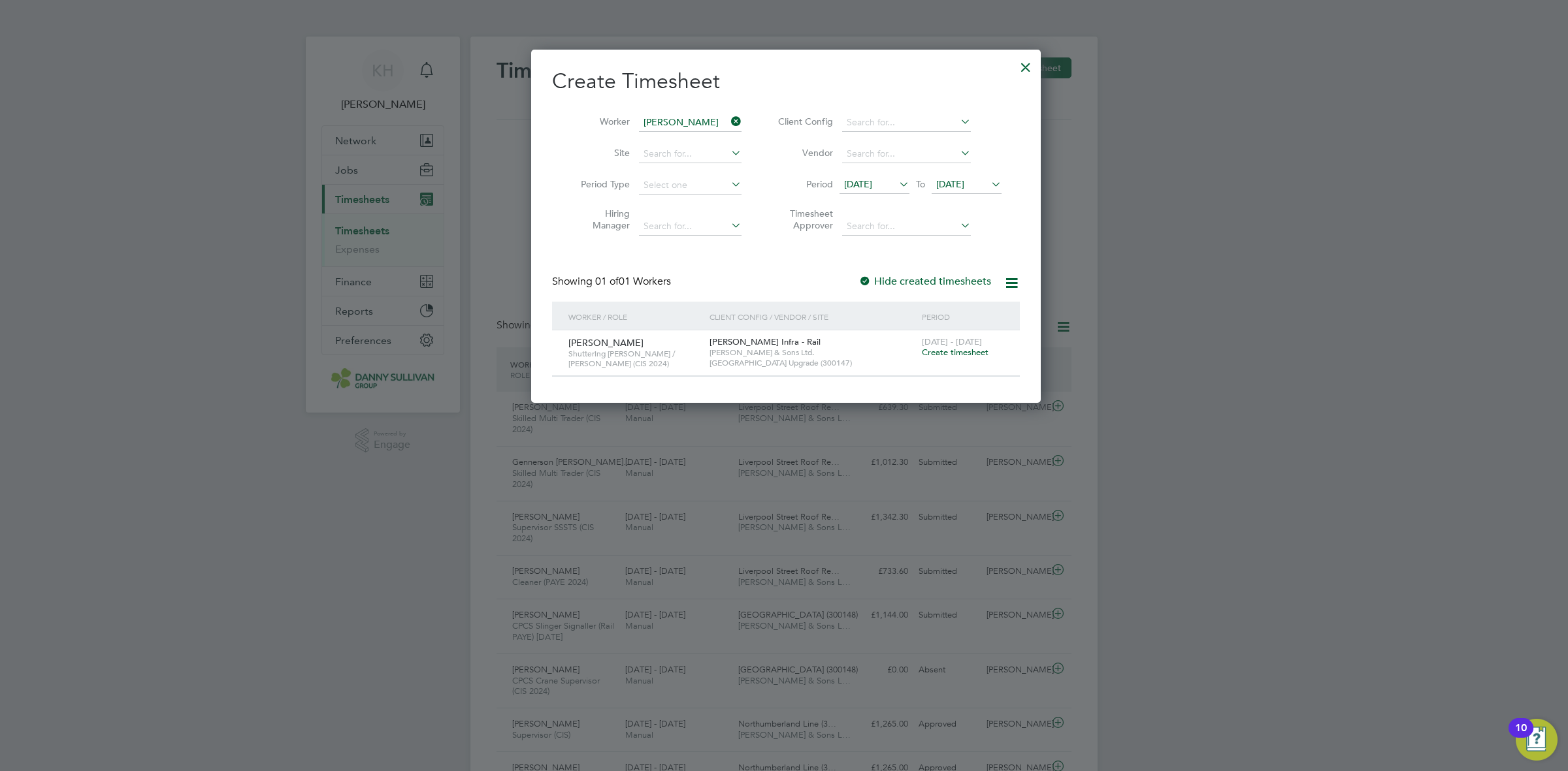
click at [949, 351] on span "Create timesheet" at bounding box center [955, 353] width 67 height 11
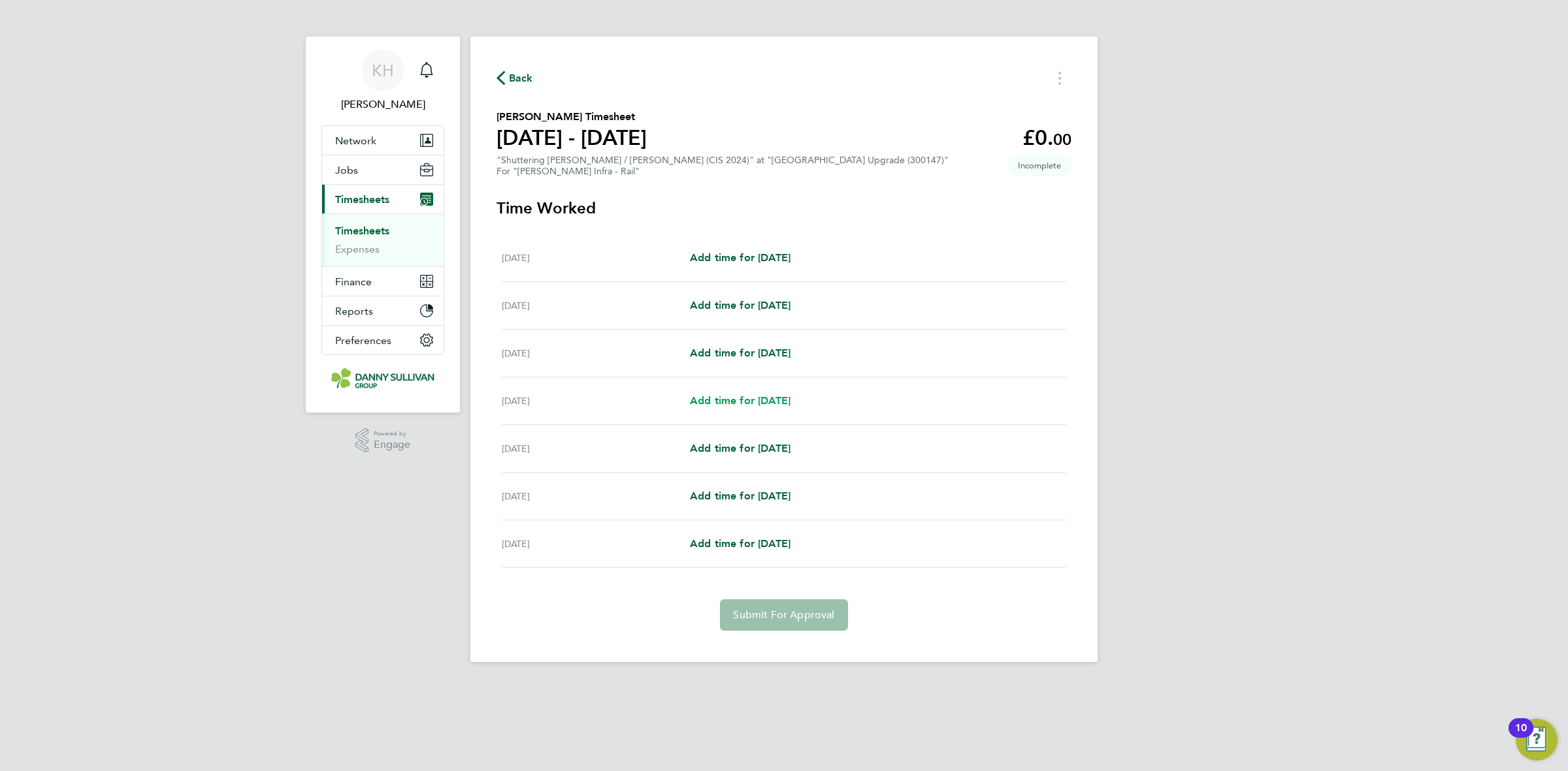
click at [722, 400] on span "Add time for Tue 26 Aug" at bounding box center [740, 400] width 101 height 12
select select "30"
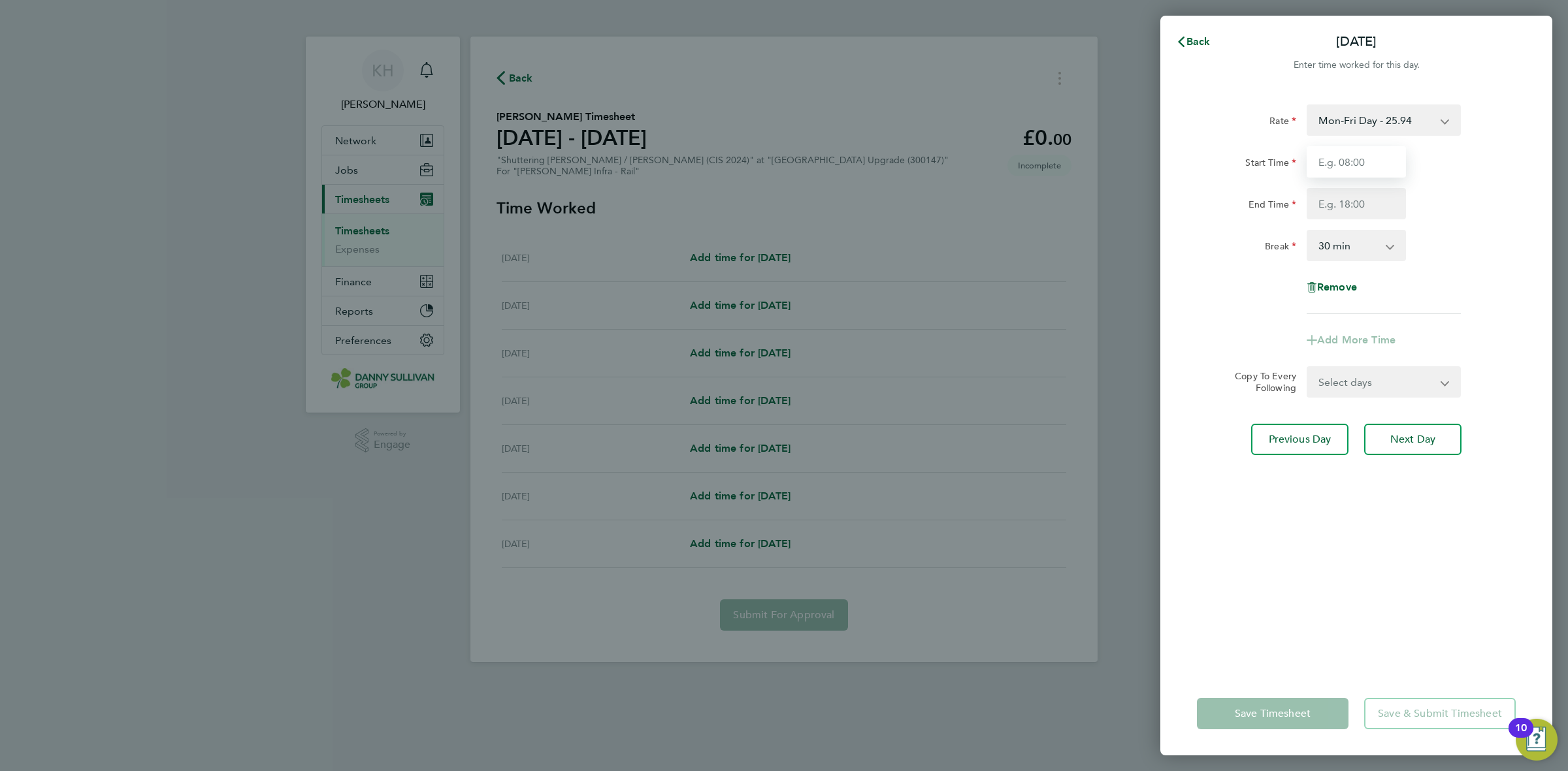
drag, startPoint x: 1324, startPoint y: 147, endPoint x: 1328, endPoint y: 153, distance: 7.2
click at [1327, 149] on input "Start Time" at bounding box center [1357, 162] width 99 height 31
type input "07:00"
click at [1347, 196] on input "End Time" at bounding box center [1357, 204] width 99 height 31
type input "17:30"
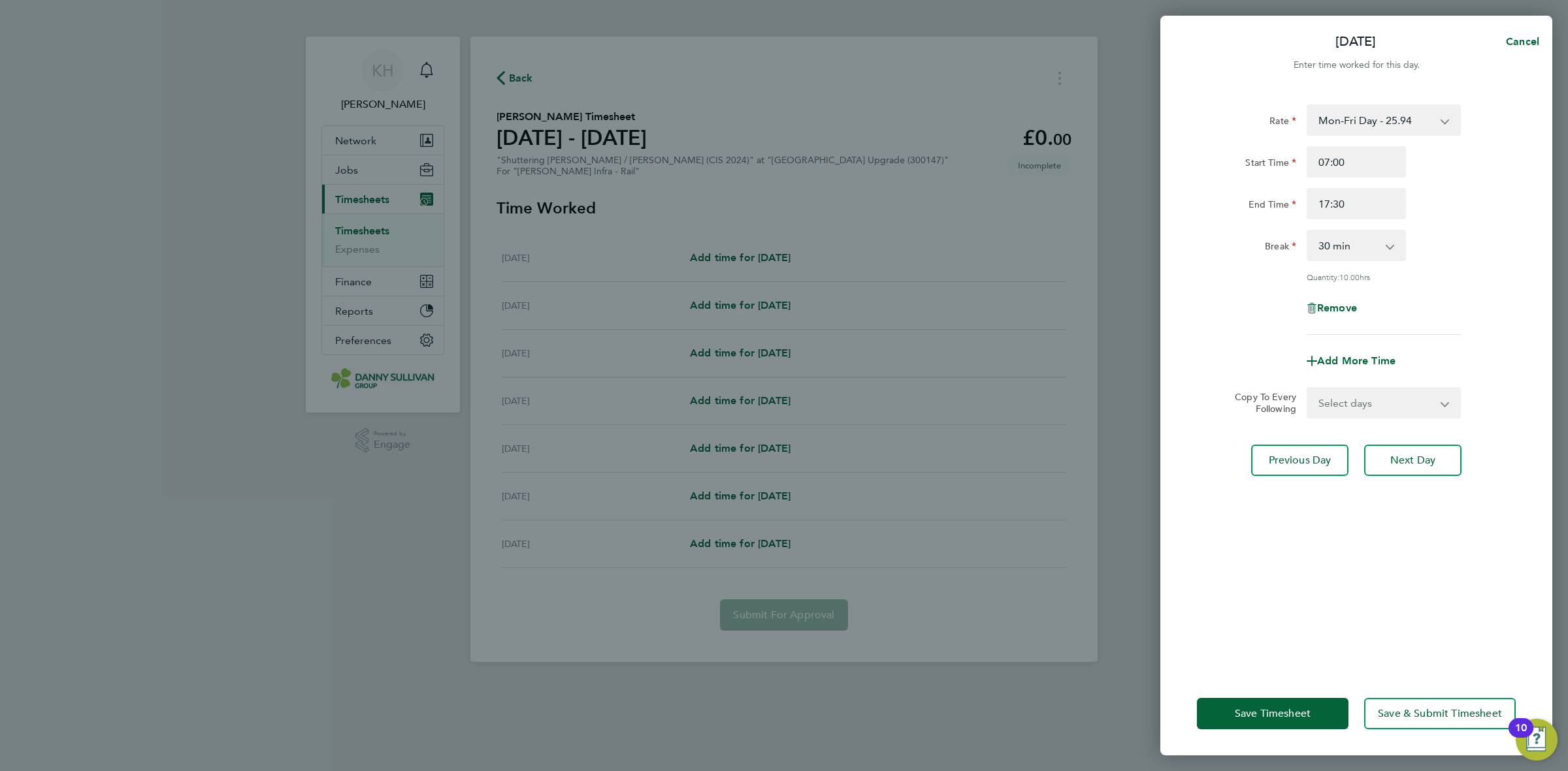
click at [1423, 245] on div "Break 0 min 15 min 30 min 45 min 60 min 75 min 90 min" at bounding box center [1357, 245] width 329 height 31
drag, startPoint x: 1387, startPoint y: 405, endPoint x: 1381, endPoint y: 414, distance: 10.8
click at [1387, 405] on select "Select days Day Wednesday Thursday Friday" at bounding box center [1376, 403] width 137 height 29
select select "DAY"
click at [1308, 389] on select "Select days Day Wednesday Thursday Friday" at bounding box center [1376, 403] width 137 height 29
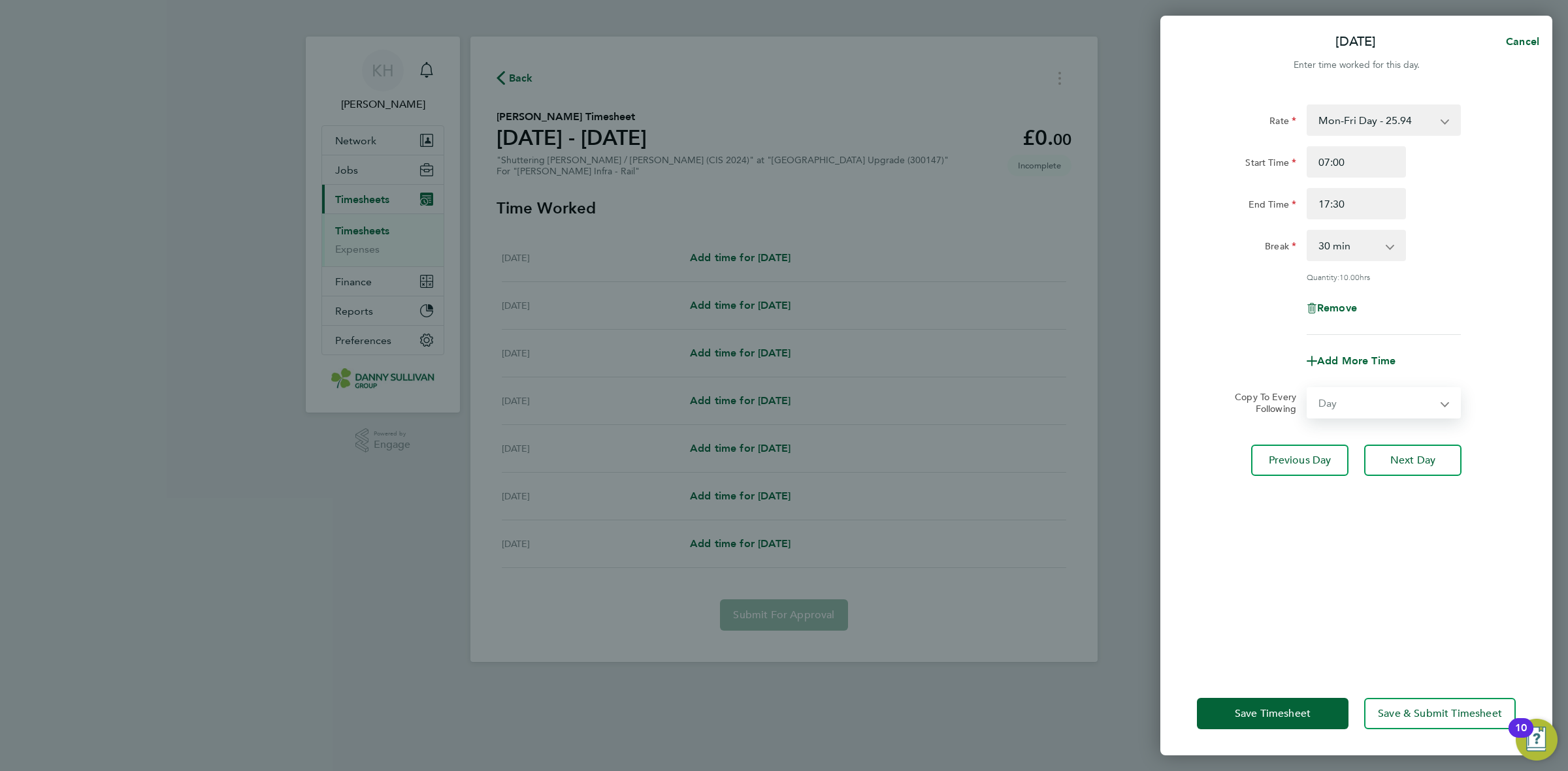
select select "2025-08-29"
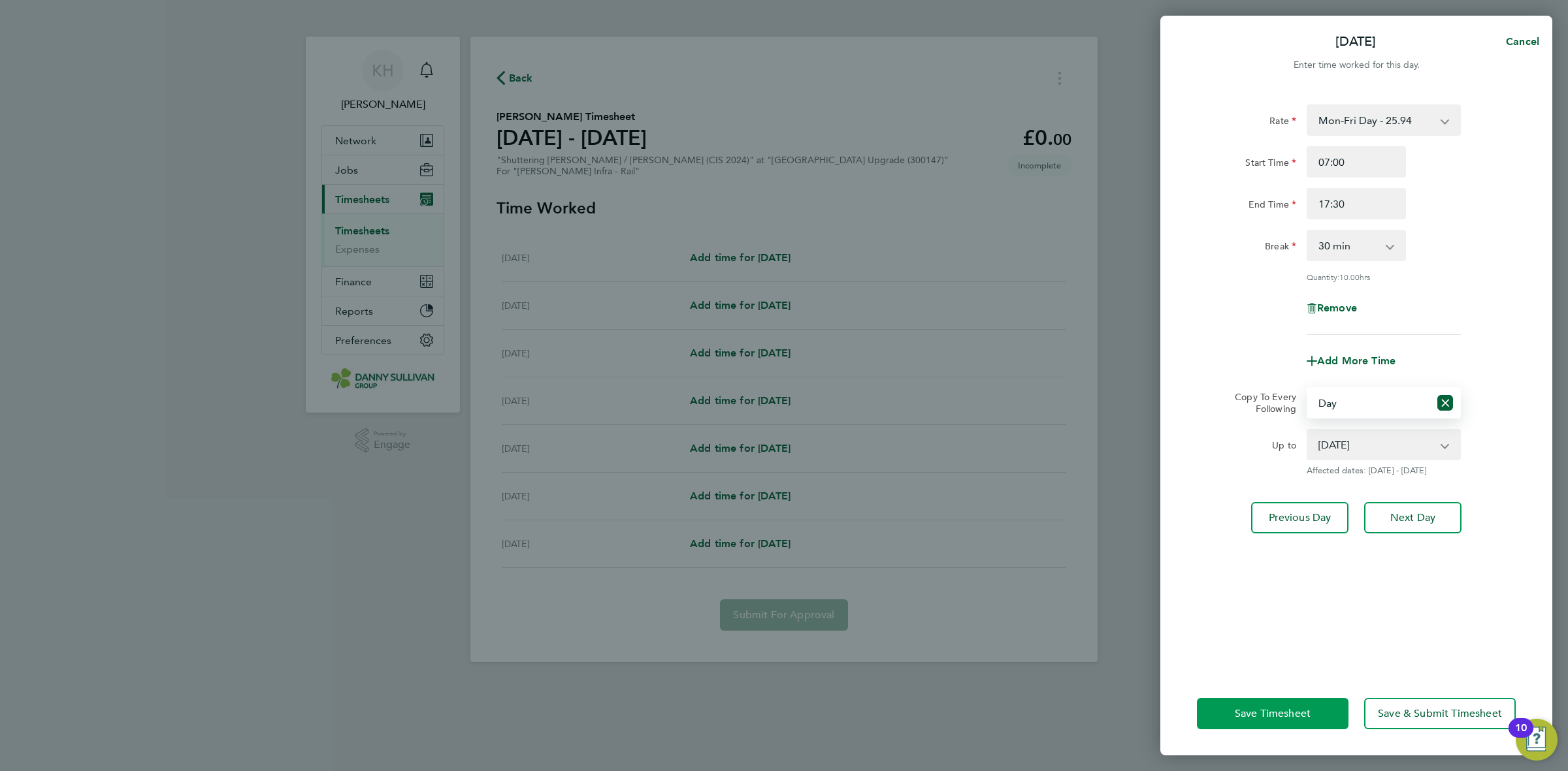
click at [1281, 712] on span "Save Timesheet" at bounding box center [1272, 714] width 76 height 13
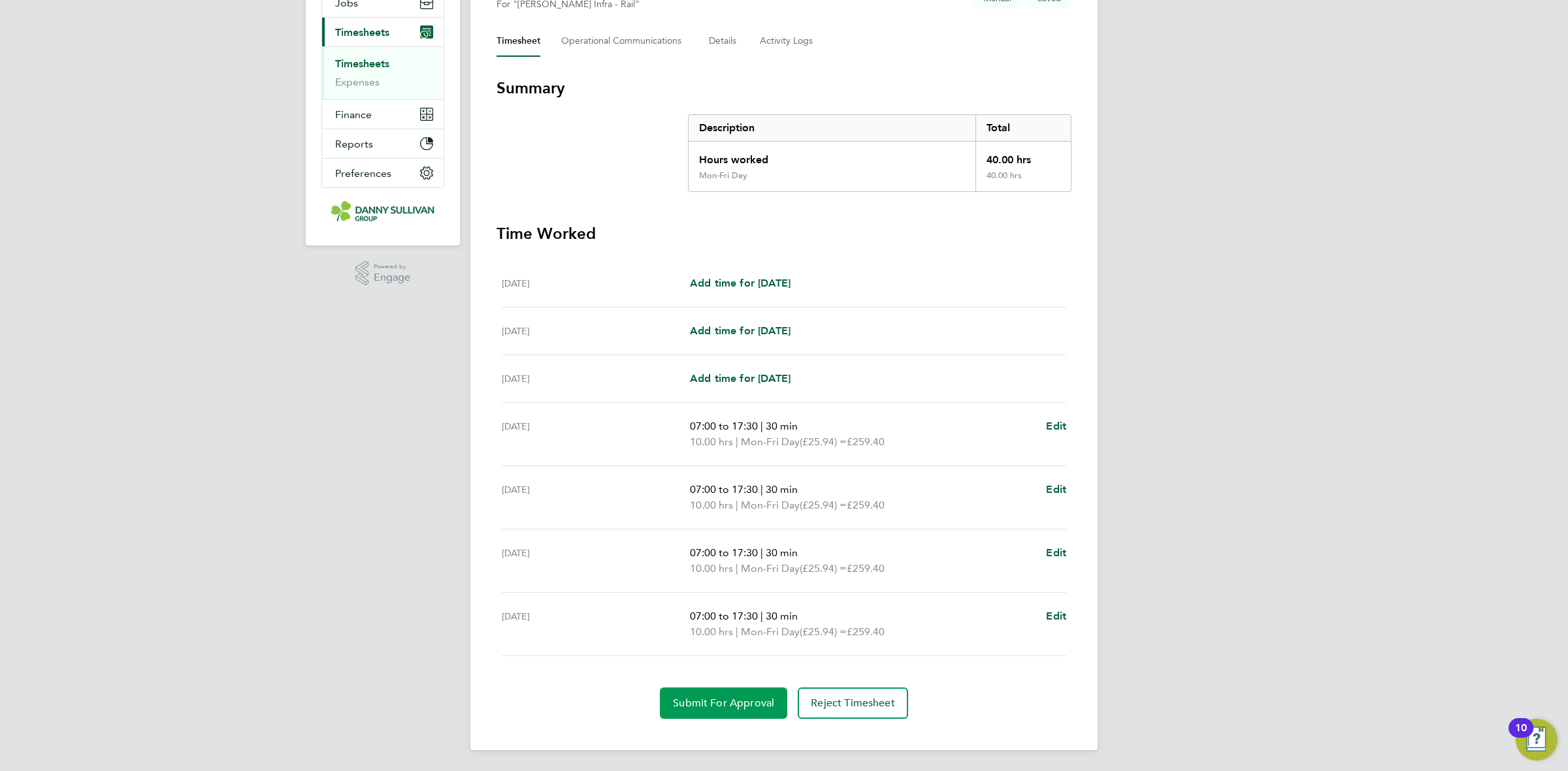
click at [710, 692] on button "Submit For Approval" at bounding box center [724, 704] width 128 height 31
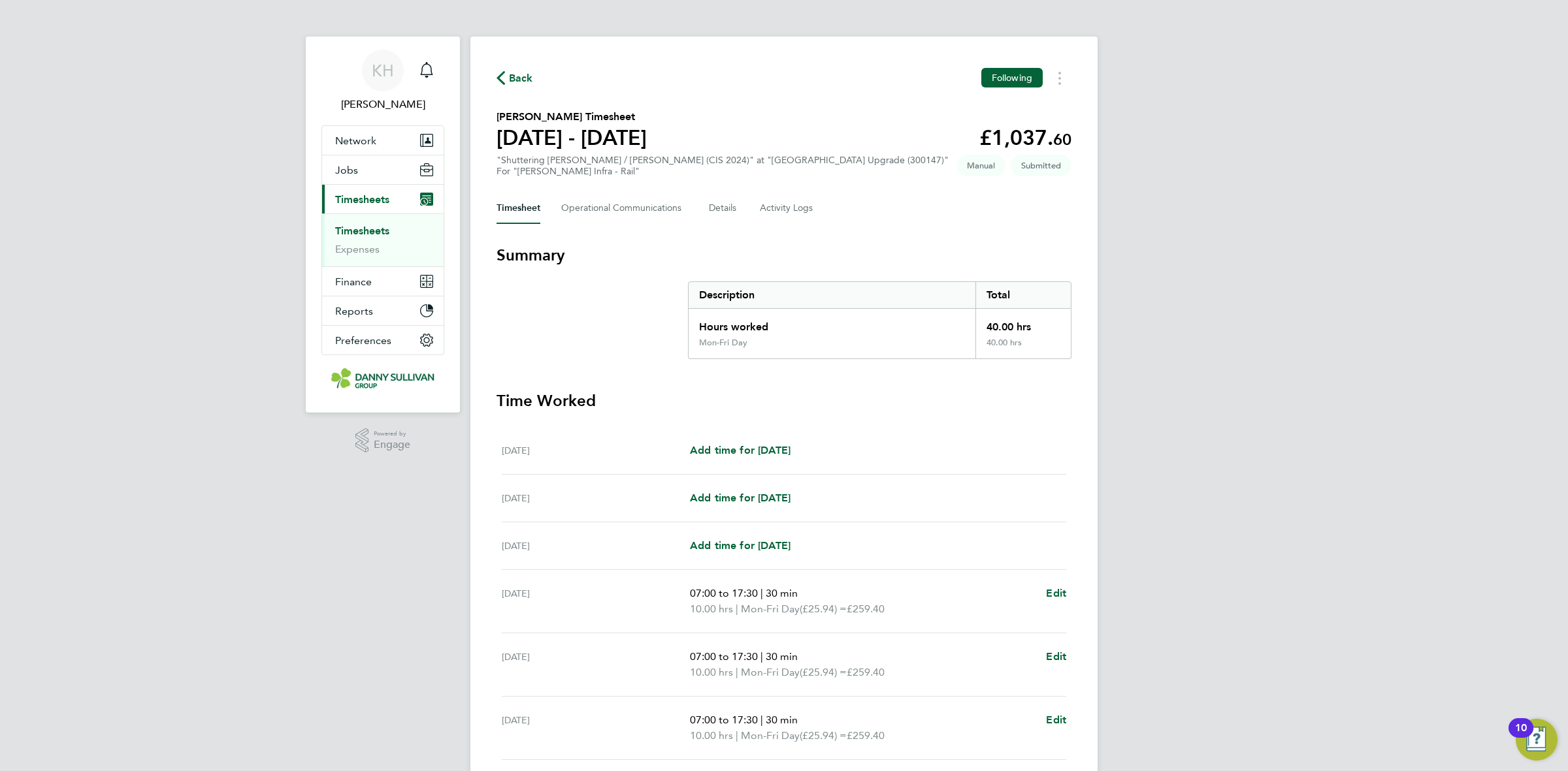
click at [373, 235] on link "Timesheets" at bounding box center [362, 231] width 54 height 12
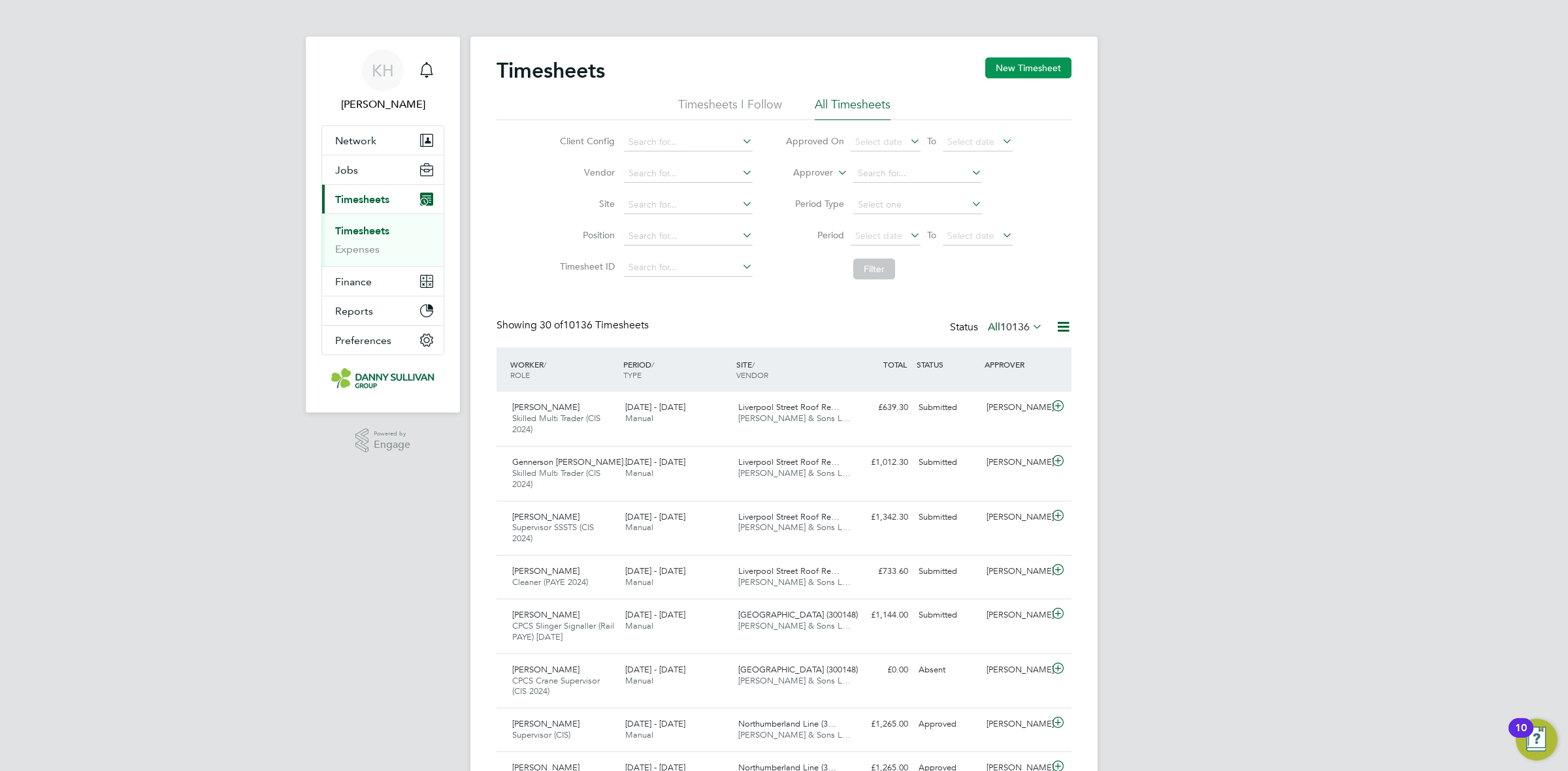
click at [1051, 70] on button "New Timesheet" at bounding box center [1029, 67] width 87 height 21
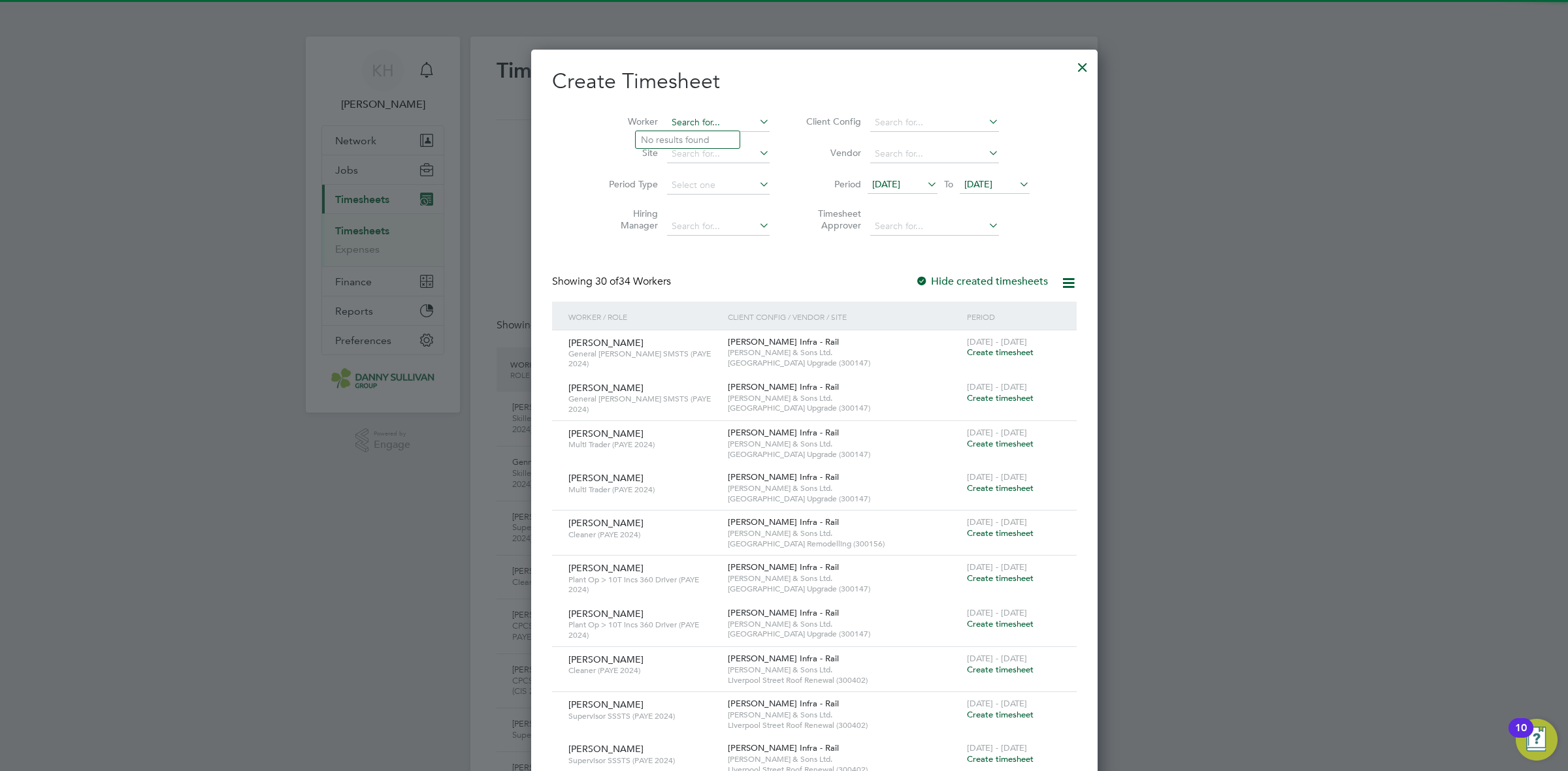
click at [694, 123] on input at bounding box center [718, 123] width 103 height 18
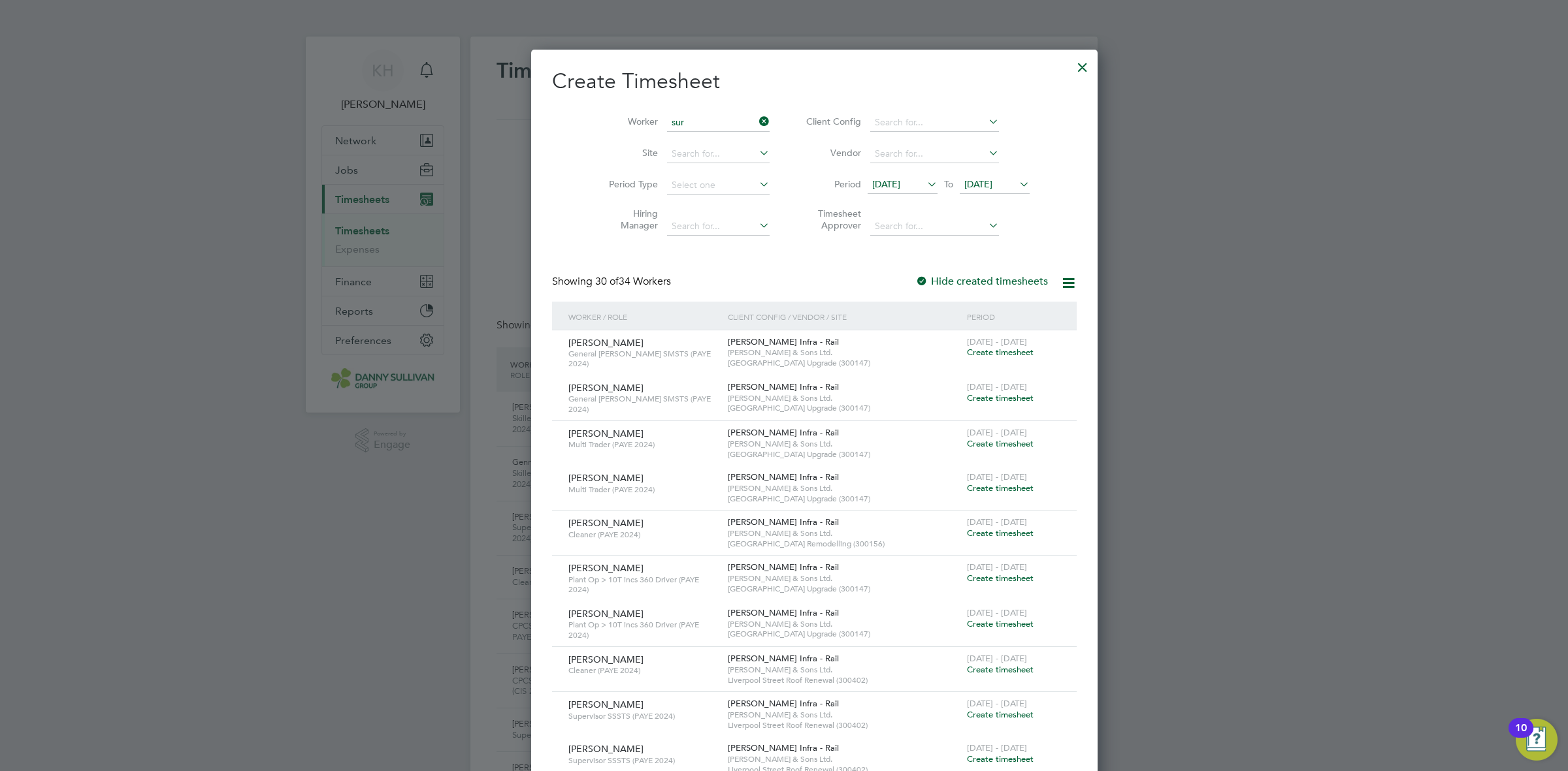
click at [658, 165] on li "Sur esh Sudhooa" at bounding box center [688, 157] width 104 height 18
type input "[PERSON_NAME]"
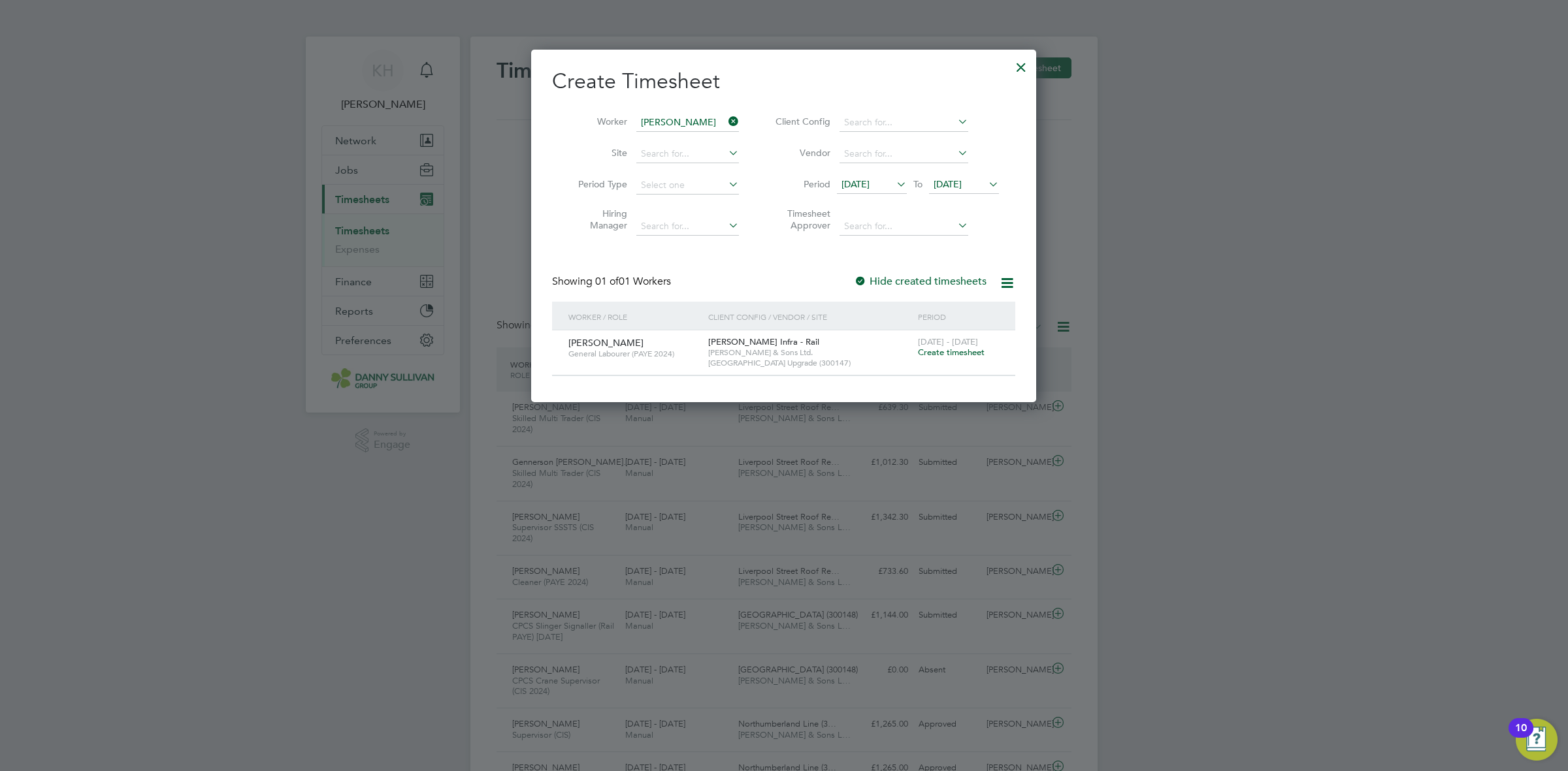
click at [954, 351] on span "Create timesheet" at bounding box center [951, 353] width 67 height 11
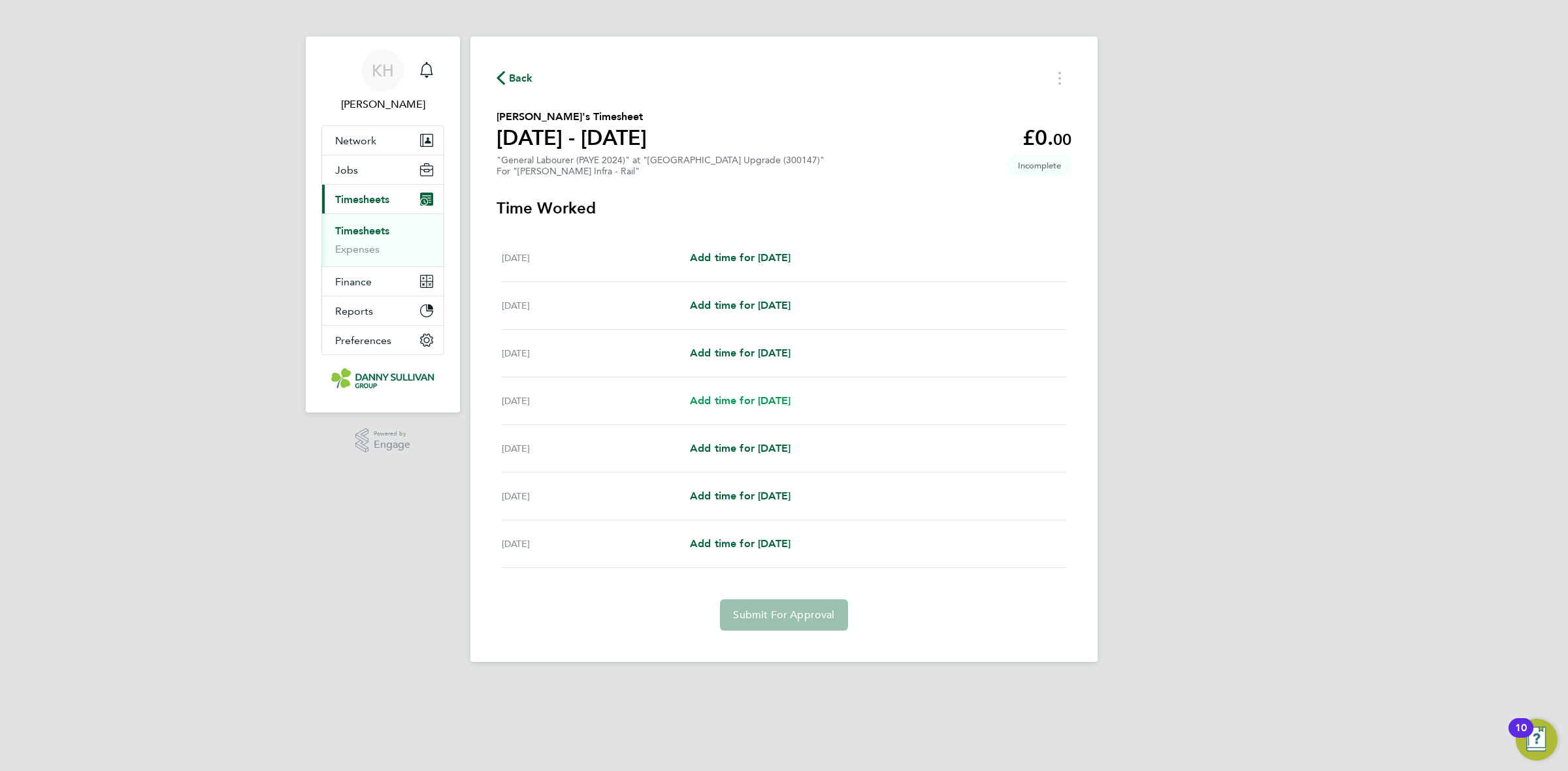
click at [756, 399] on span "Add time for Tue 26 Aug" at bounding box center [740, 400] width 101 height 12
select select "30"
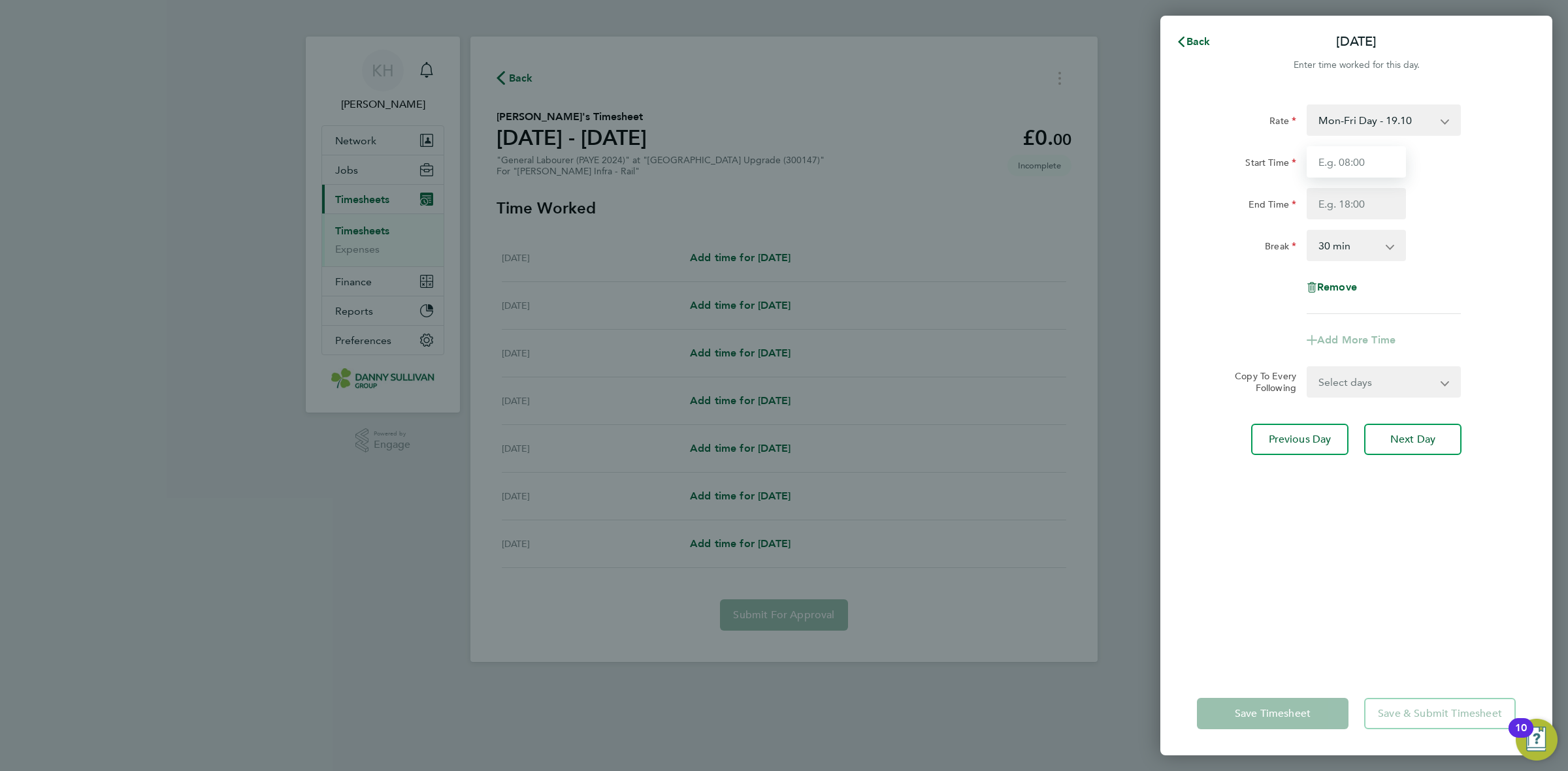
click at [1353, 164] on input "Start Time" at bounding box center [1357, 162] width 99 height 31
type input "07:00"
drag, startPoint x: 1353, startPoint y: 175, endPoint x: 1353, endPoint y: 208, distance: 33.0
click at [1353, 208] on input "End Time" at bounding box center [1357, 204] width 99 height 31
type input "17:30"
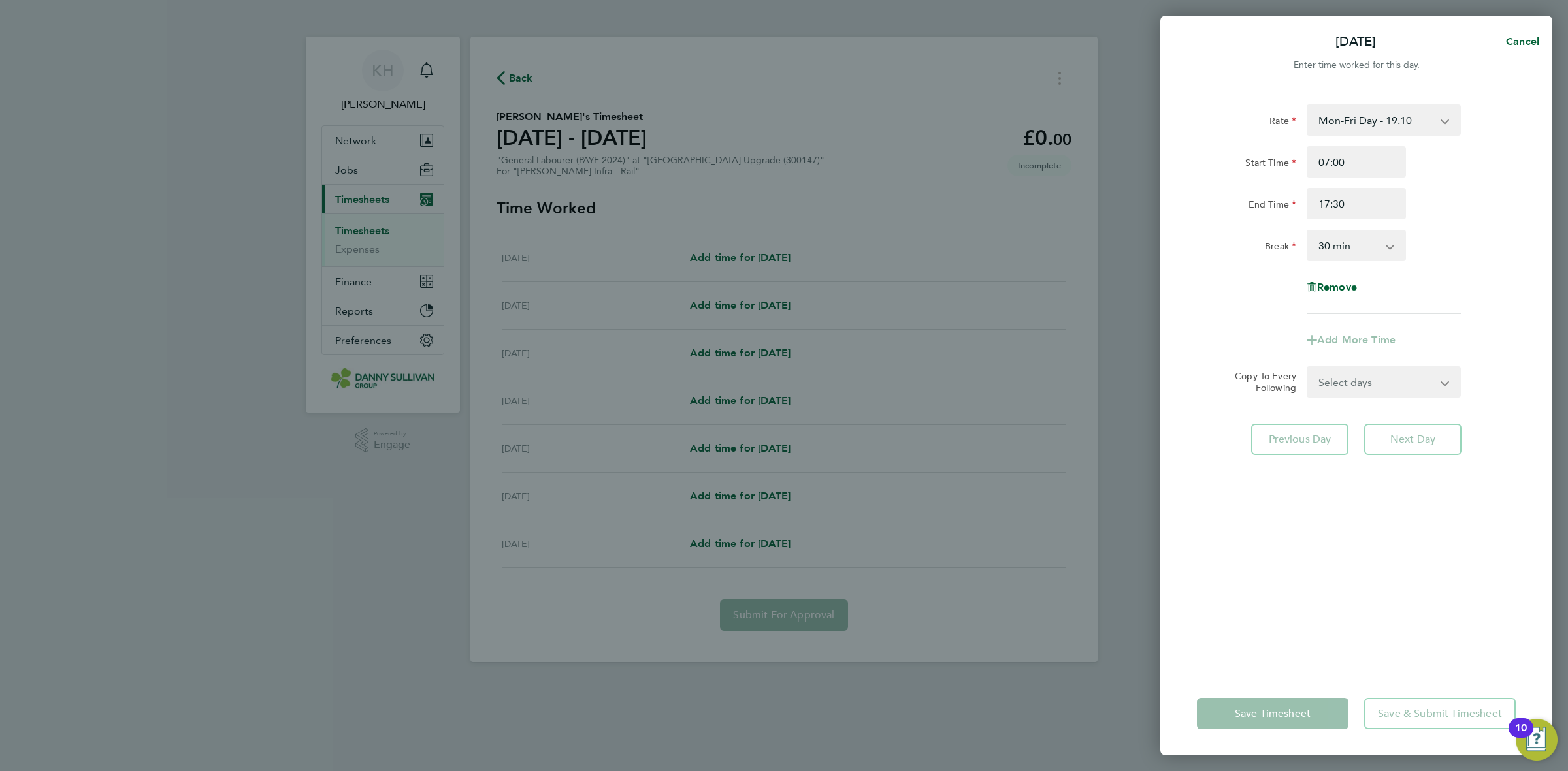
click at [1445, 272] on div "Rate Mon-Fri Day - 19.10 Bank Hol - 28.60 Weekend - 24.79 Mon-Thurs Night - 21.…" at bounding box center [1356, 209] width 319 height 210
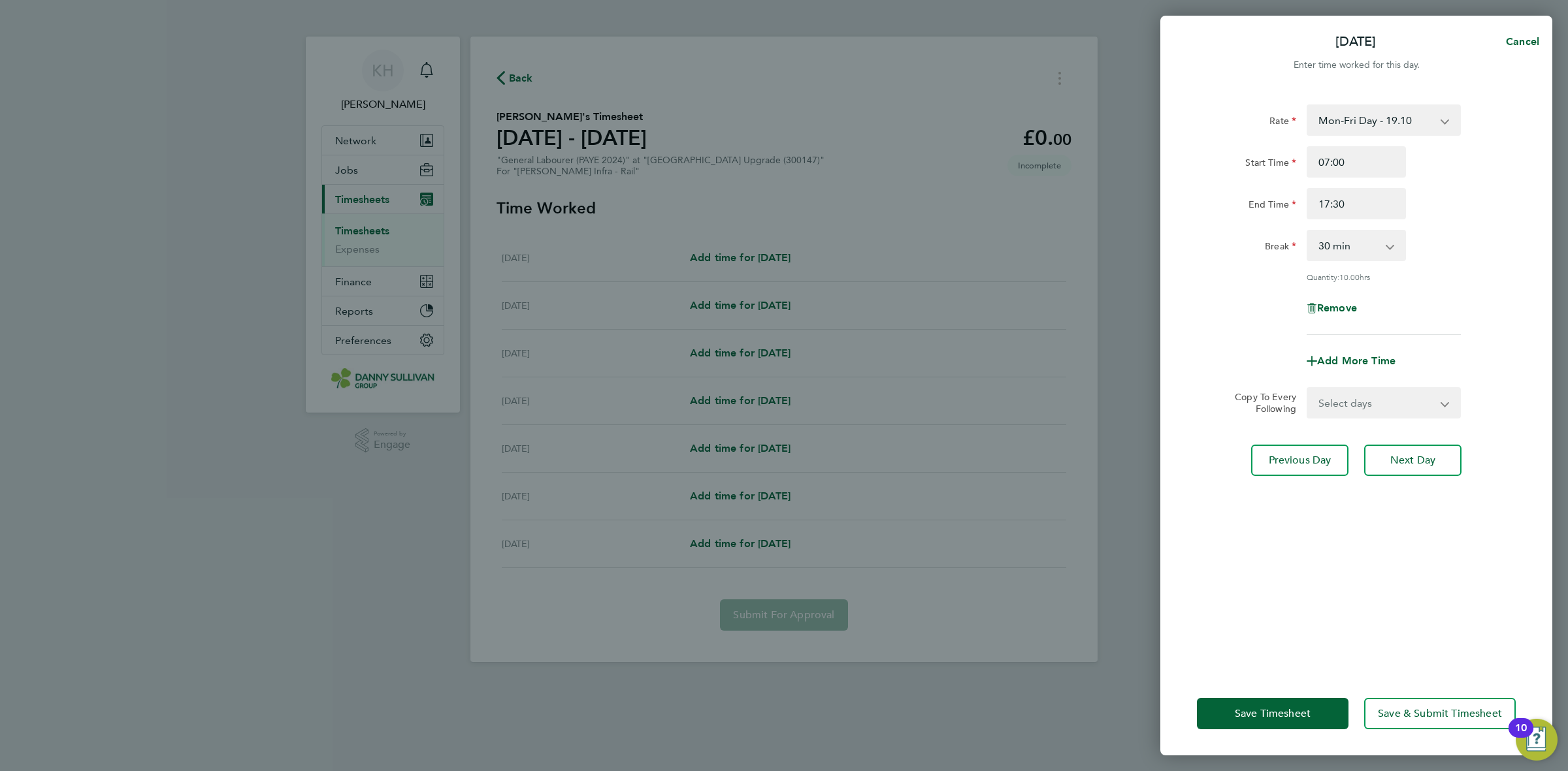
click at [1356, 409] on select "Select days Day Wednesday Thursday Friday" at bounding box center [1376, 403] width 137 height 29
select select "DAY"
click at [1308, 389] on select "Select days Day Wednesday Thursday Friday" at bounding box center [1376, 403] width 137 height 29
select select "2025-08-29"
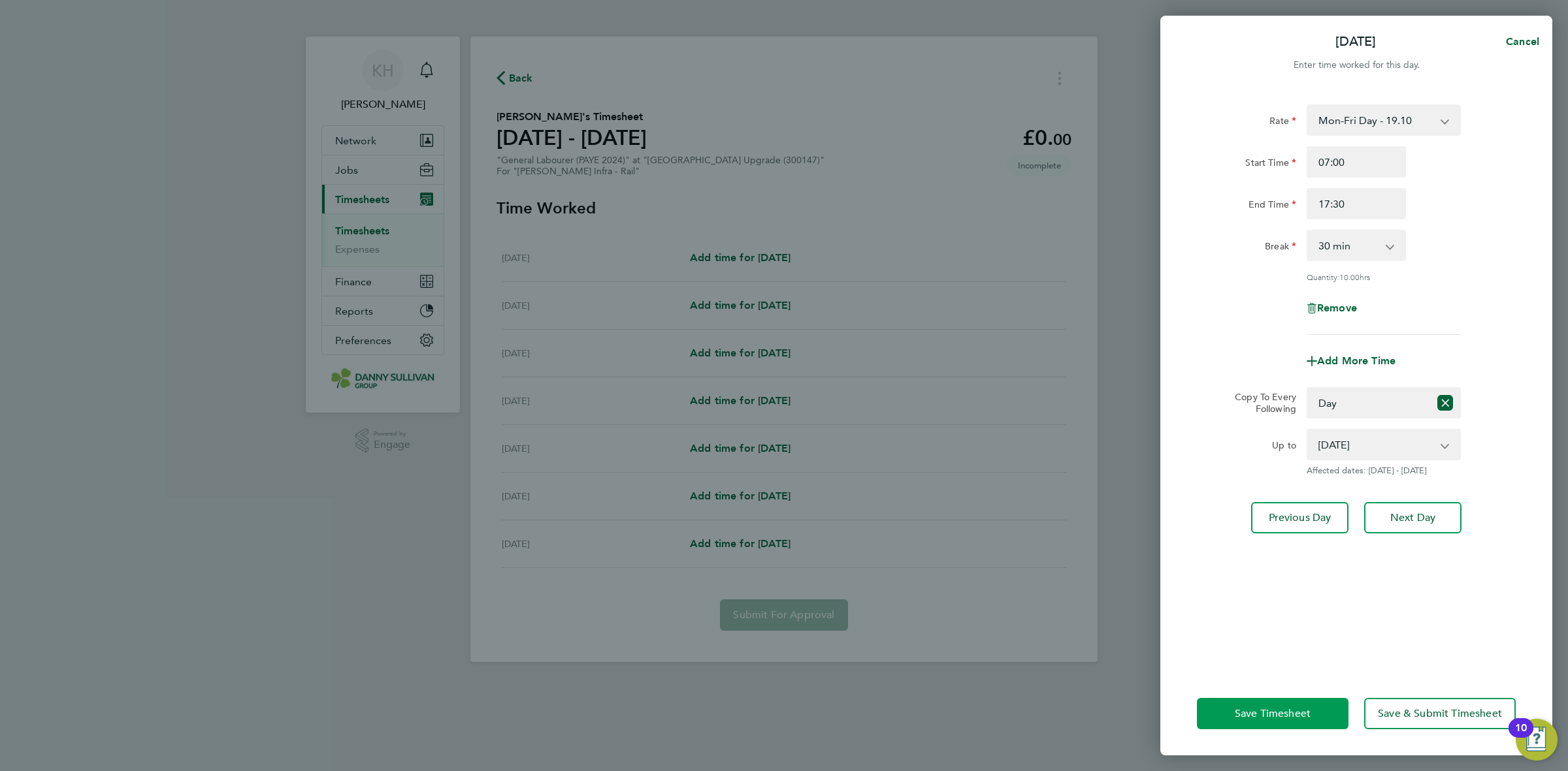
click at [1263, 709] on span "Save Timesheet" at bounding box center [1272, 714] width 76 height 13
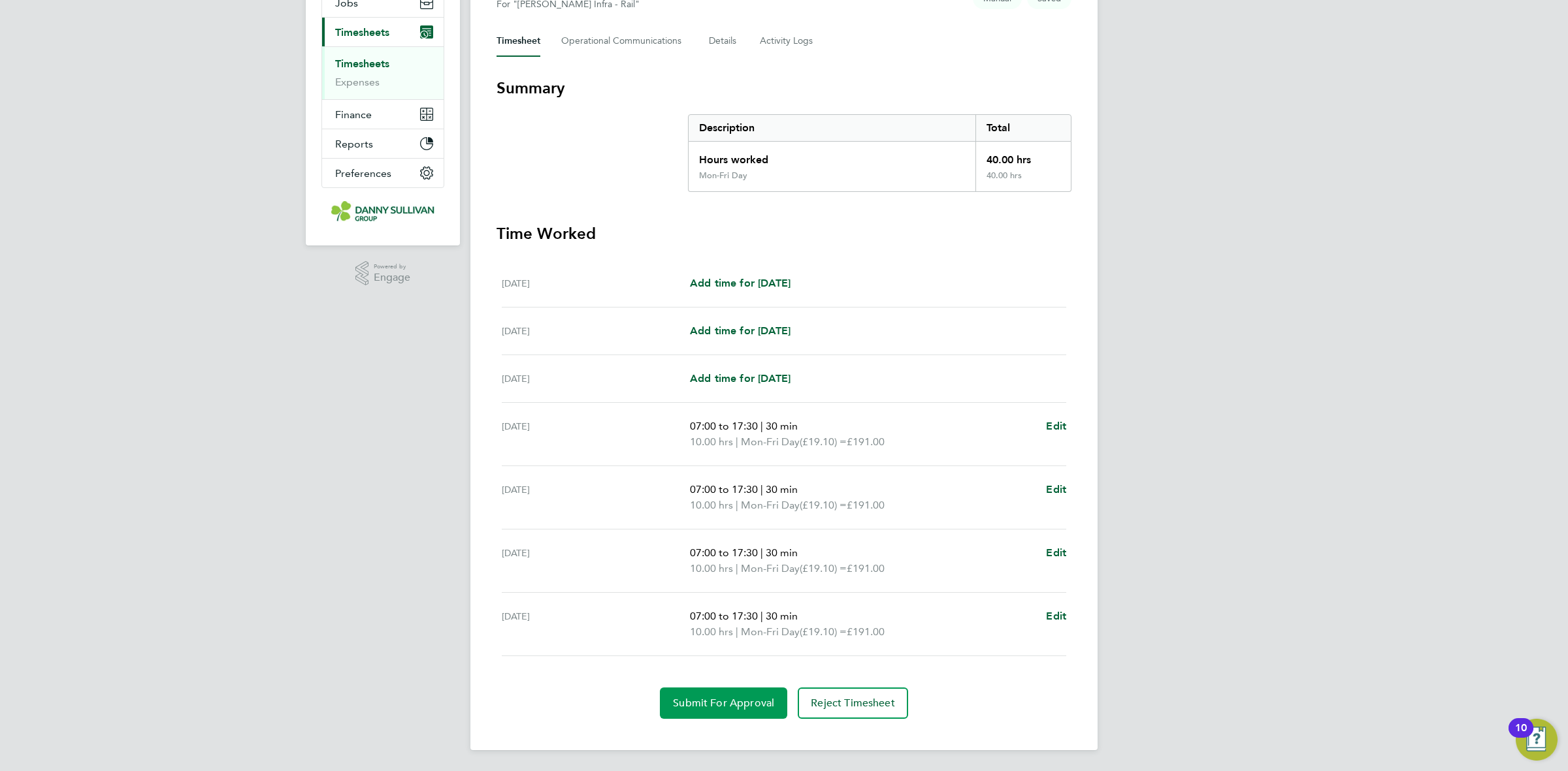
click at [722, 697] on span "Submit For Approval" at bounding box center [723, 704] width 101 height 13
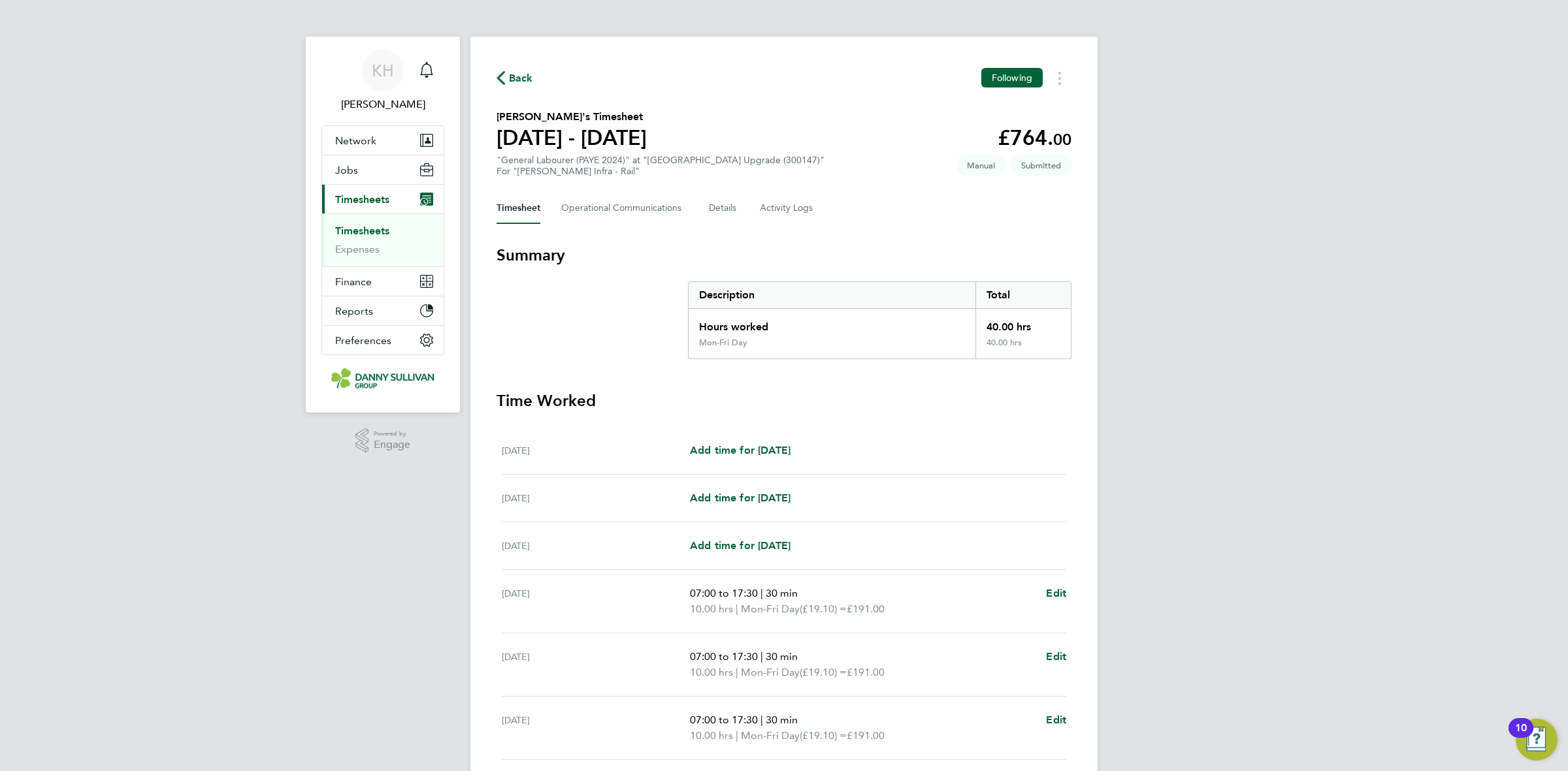
click at [353, 227] on link "Timesheets" at bounding box center [362, 231] width 54 height 12
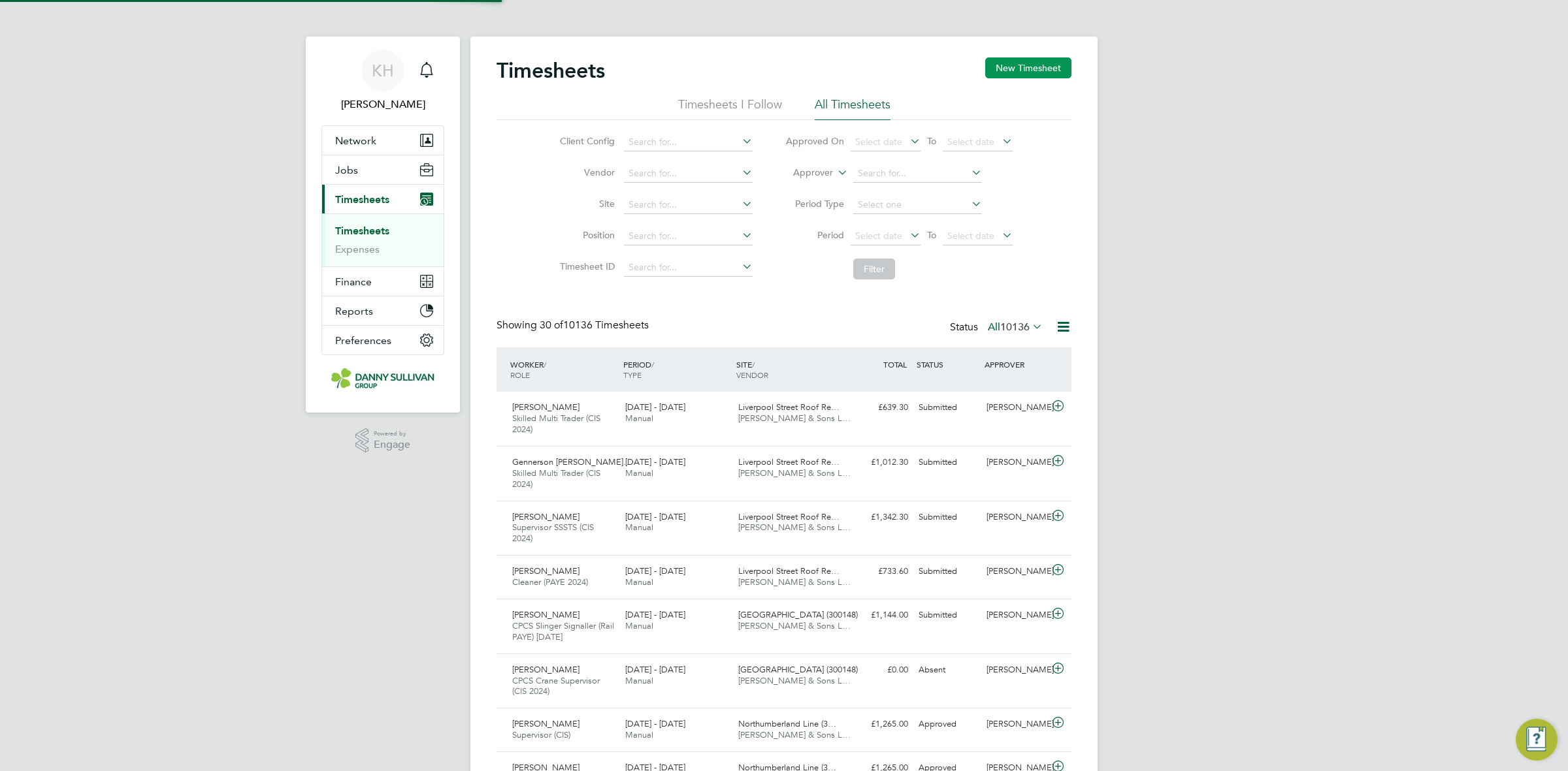
click at [1047, 72] on button "New Timesheet" at bounding box center [1029, 67] width 87 height 21
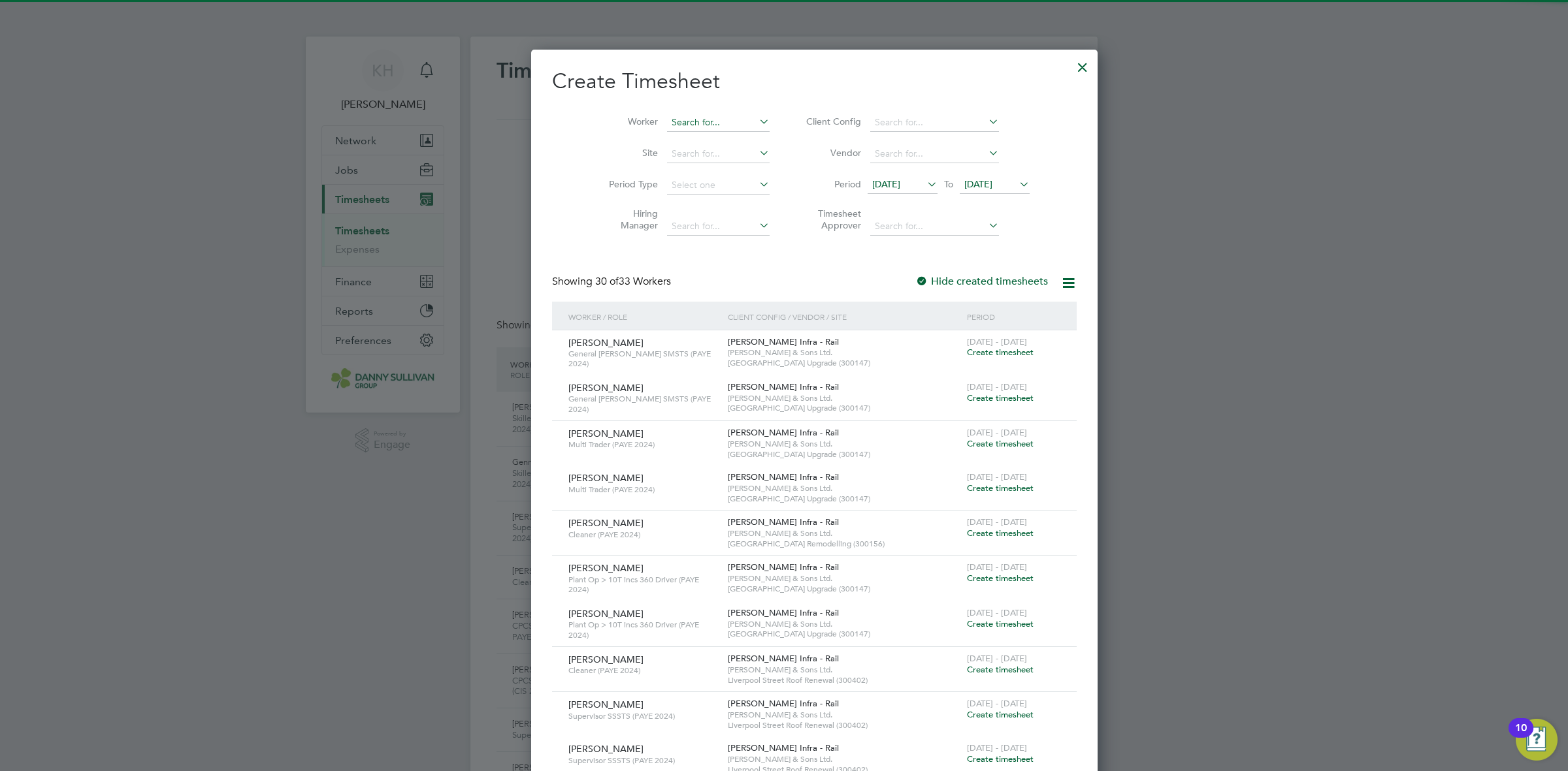
click at [683, 128] on input at bounding box center [718, 123] width 103 height 18
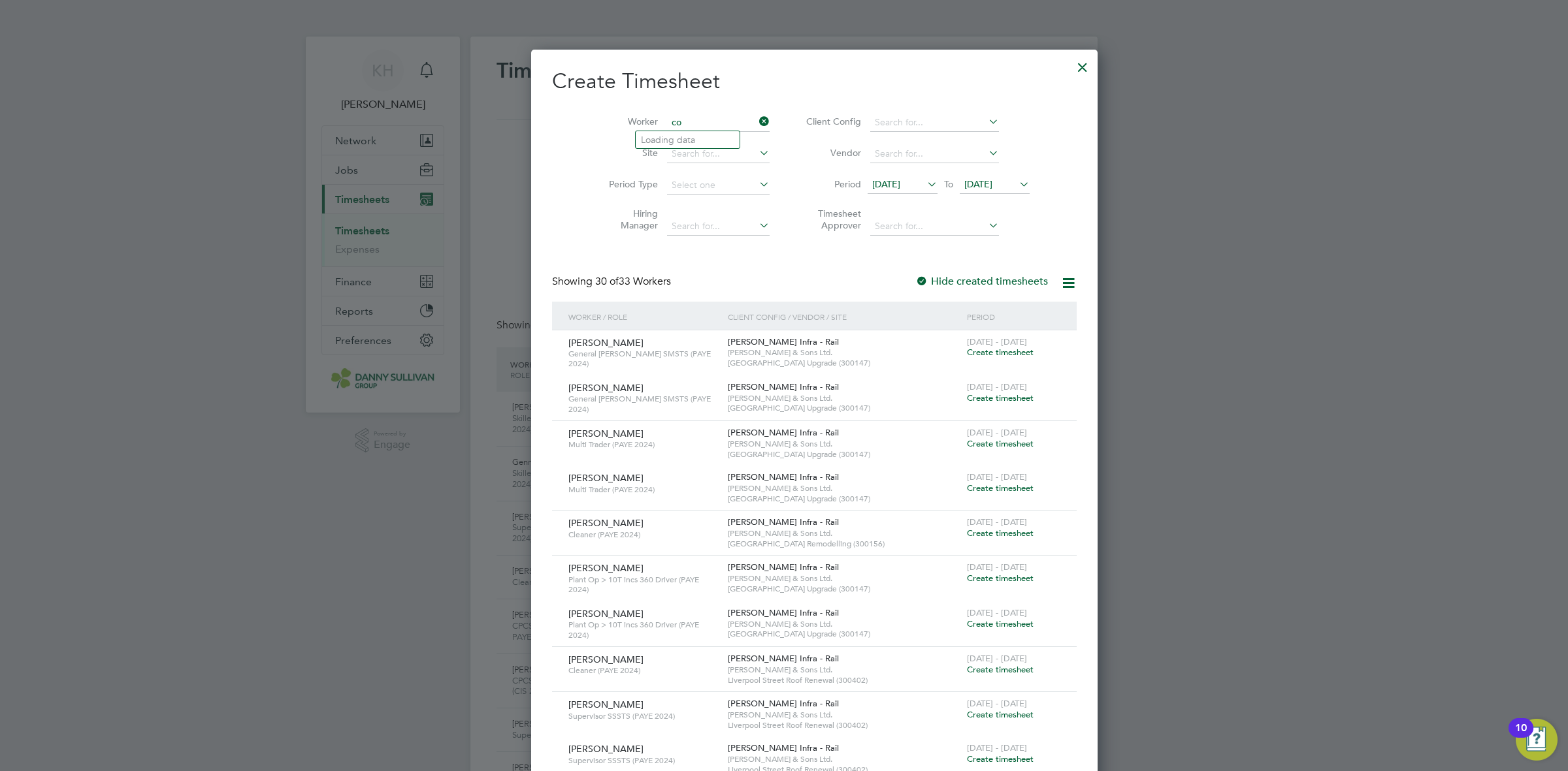
type input "c"
type input "s"
click at [680, 147] on li "Deepak Sehdev" at bounding box center [695, 140] width 120 height 18
type input "[PERSON_NAME]"
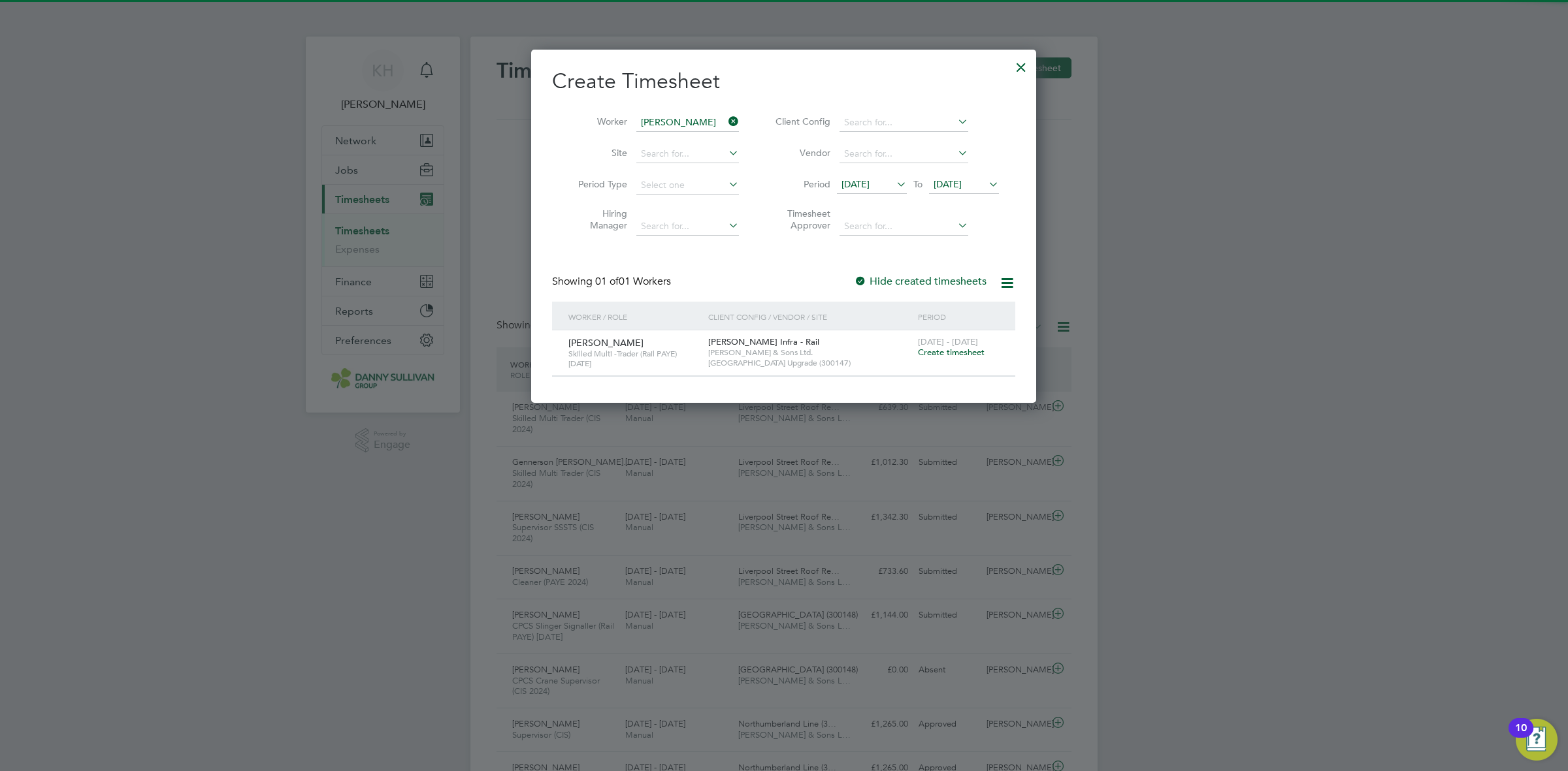
click at [935, 355] on span "Create timesheet" at bounding box center [951, 353] width 67 height 11
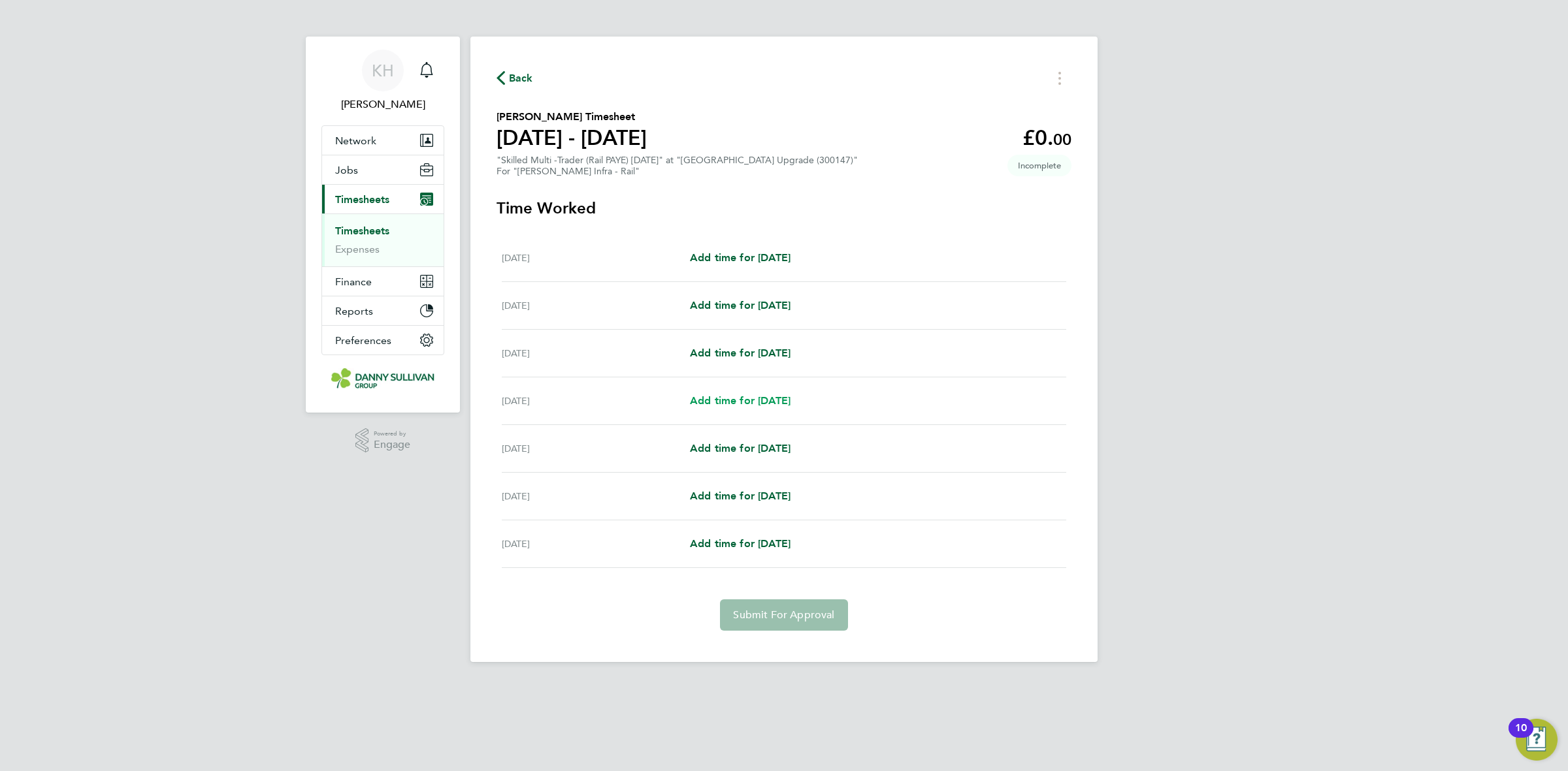
click at [727, 405] on span "Add time for Tue 26 Aug" at bounding box center [740, 400] width 101 height 12
select select "30"
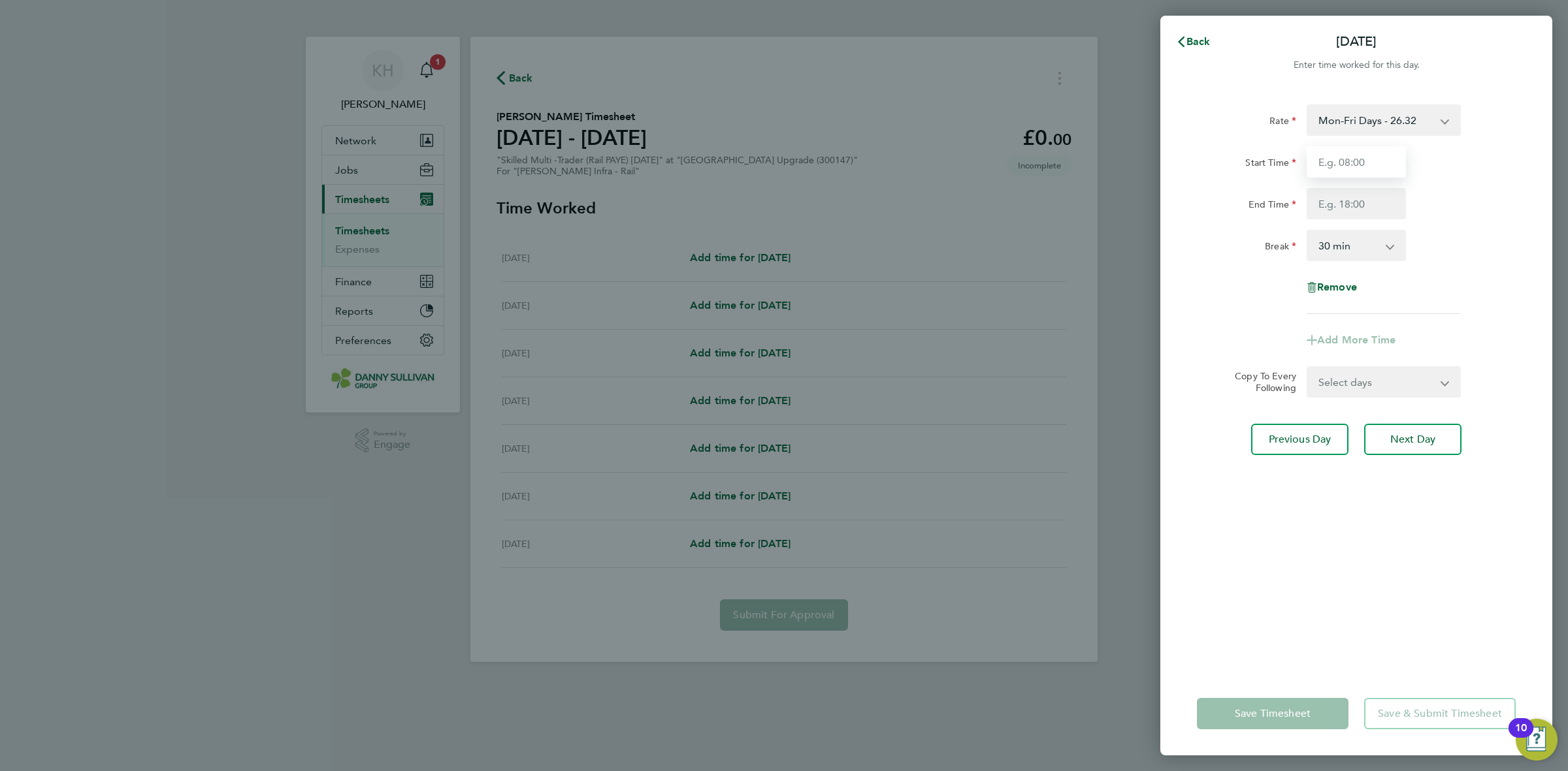
click at [1349, 159] on input "Start Time" at bounding box center [1357, 162] width 99 height 31
type input "07:00"
click at [1367, 204] on input "End Time" at bounding box center [1357, 204] width 99 height 31
type input "17:30"
click at [1481, 204] on div "End Time 17:30" at bounding box center [1357, 204] width 329 height 31
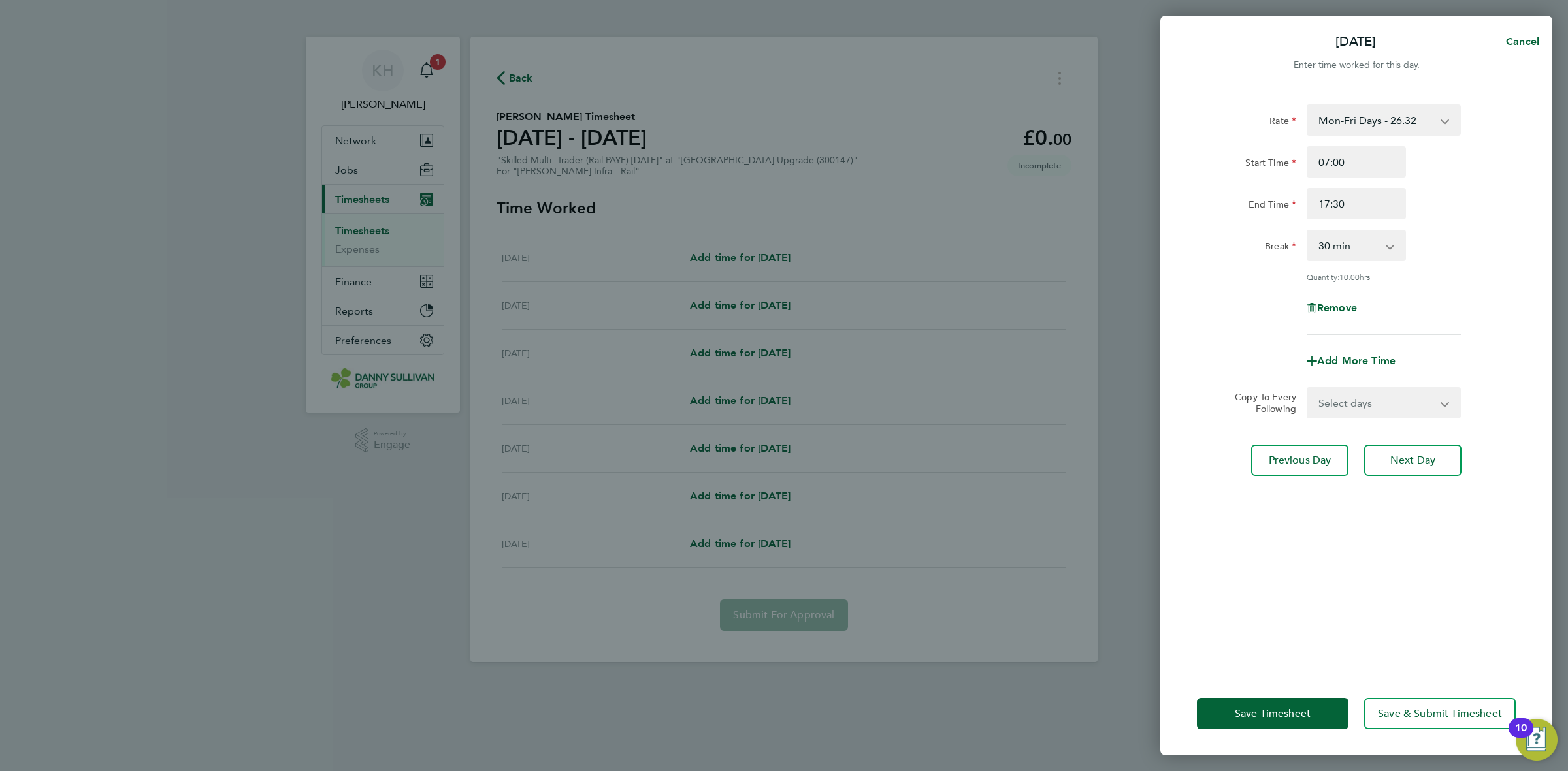
drag, startPoint x: 1402, startPoint y: 409, endPoint x: 1397, endPoint y: 416, distance: 8.6
click at [1402, 409] on select "Select days Day Wednesday Thursday Friday" at bounding box center [1376, 403] width 137 height 29
select select "DAY"
click at [1308, 389] on select "Select days Day Wednesday Thursday Friday" at bounding box center [1376, 403] width 137 height 29
select select "2025-08-29"
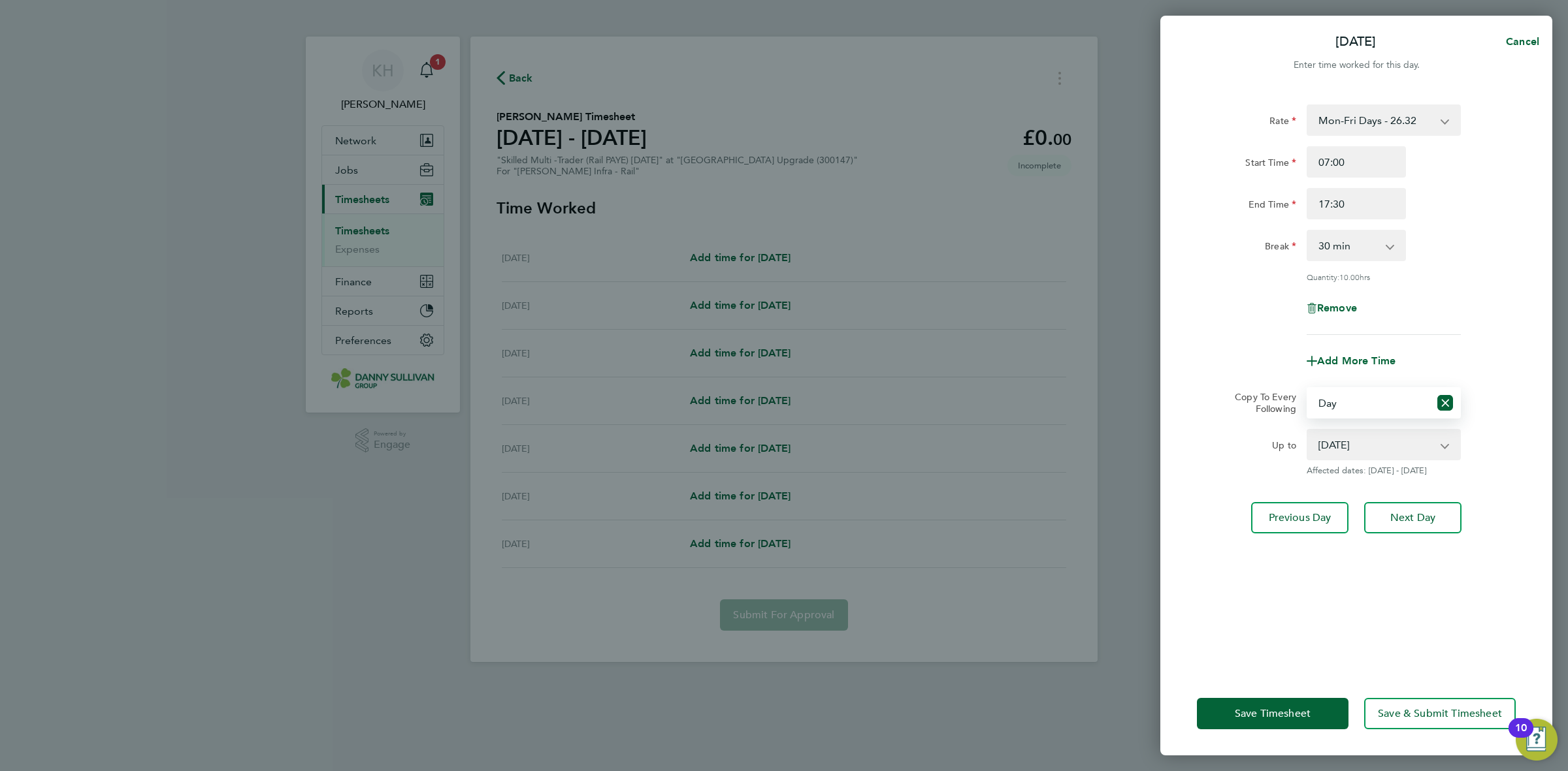
click at [1269, 731] on div "Save Timesheet Save & Submit Timesheet" at bounding box center [1356, 714] width 392 height 84
click at [1266, 709] on span "Save Timesheet" at bounding box center [1272, 714] width 76 height 13
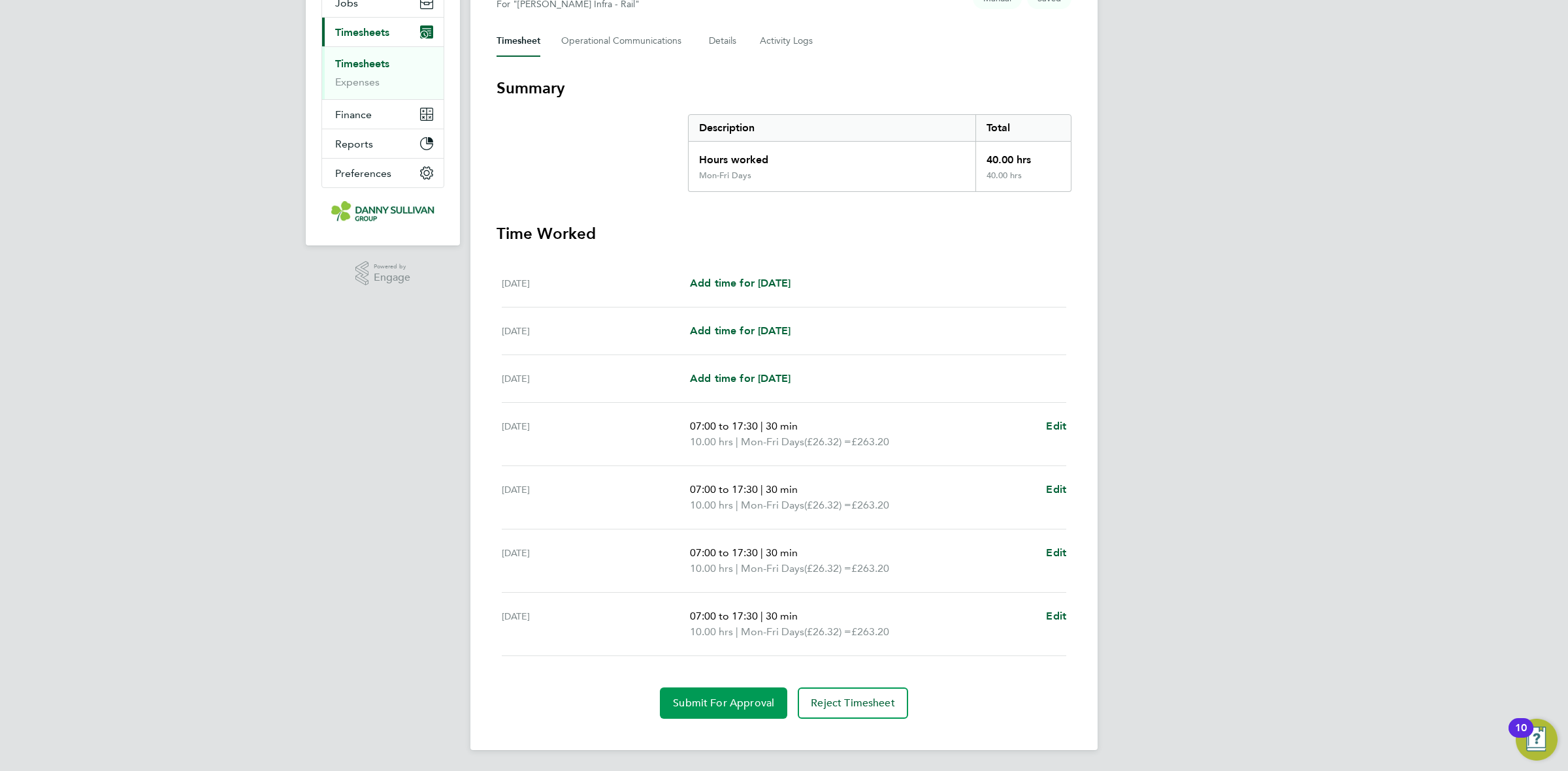
click at [683, 696] on button "Submit For Approval" at bounding box center [724, 704] width 128 height 31
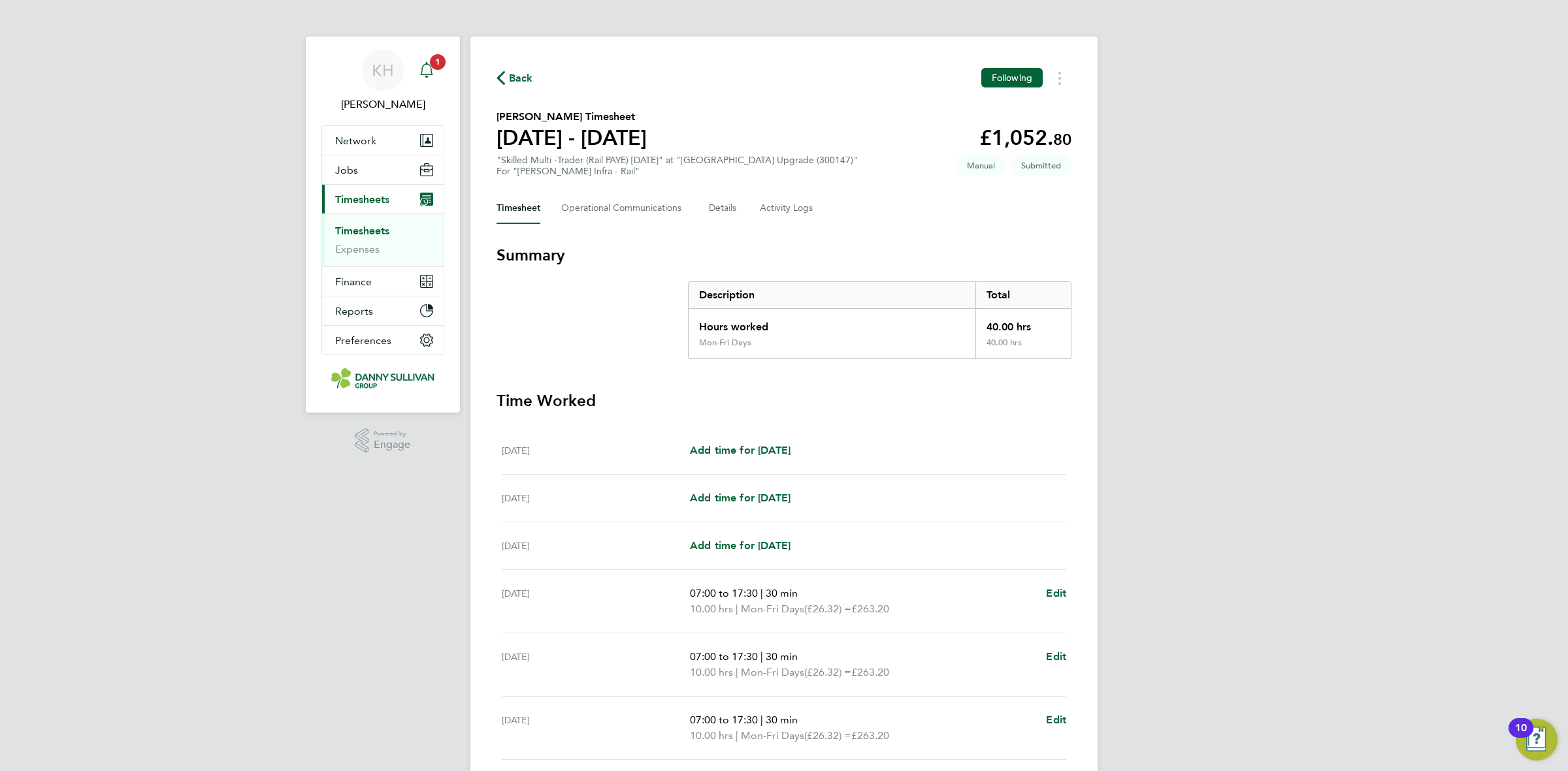
click at [431, 78] on div "Main navigation" at bounding box center [426, 70] width 26 height 26
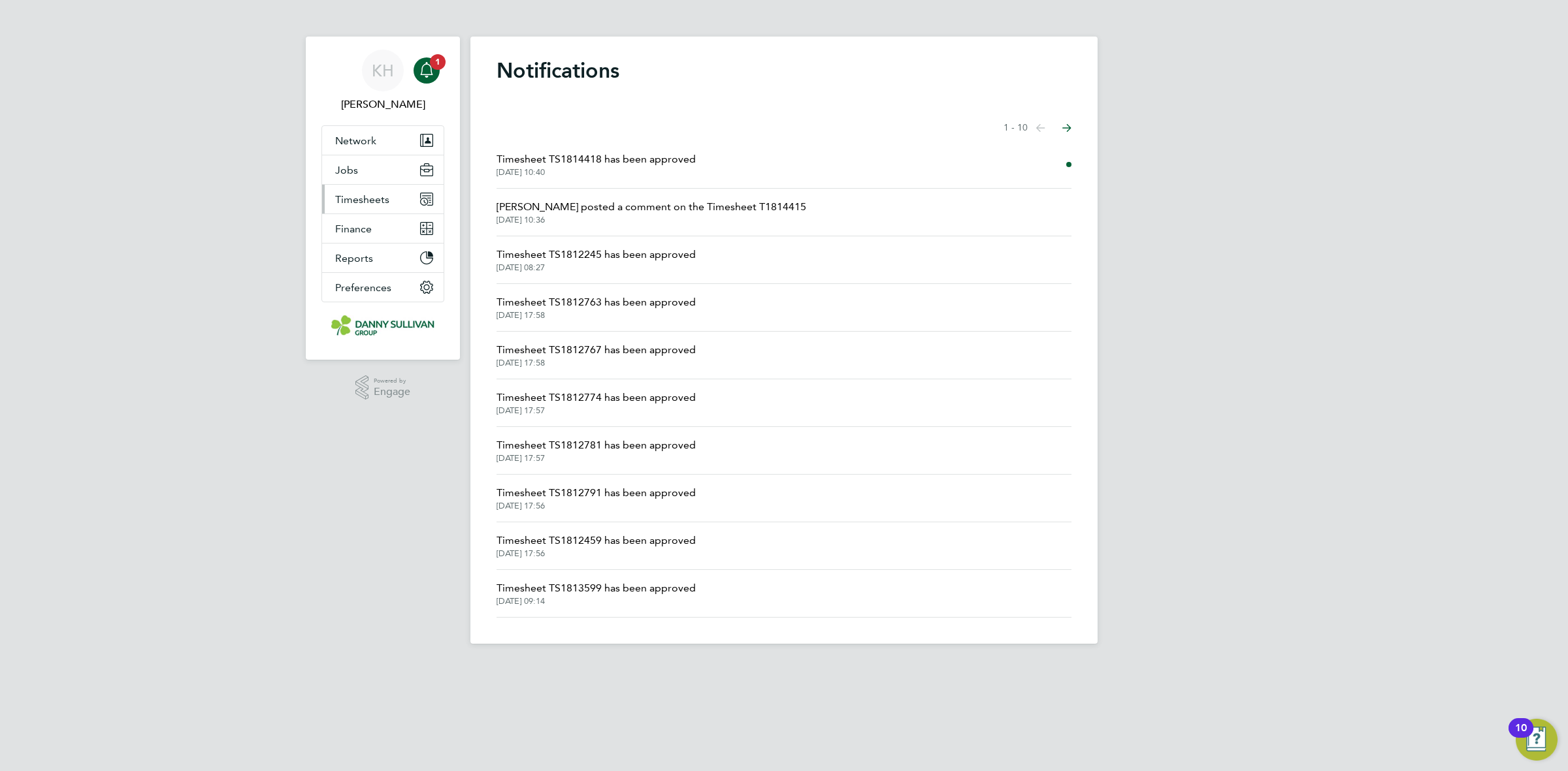
click at [381, 208] on button "Timesheets" at bounding box center [382, 199] width 121 height 29
click at [375, 231] on link "Timesheets" at bounding box center [362, 231] width 54 height 12
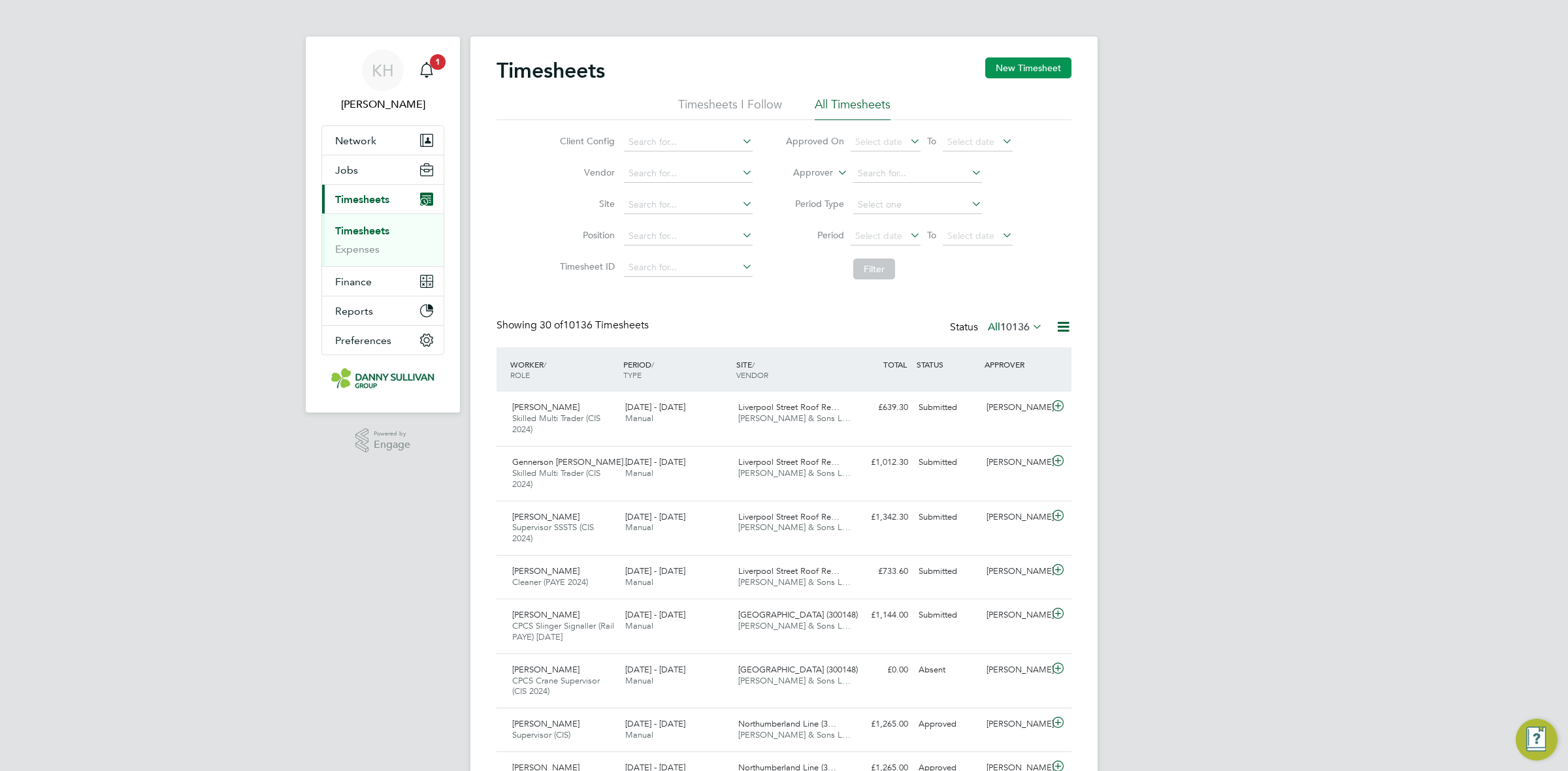
click at [1015, 75] on button "New Timesheet" at bounding box center [1029, 67] width 87 height 21
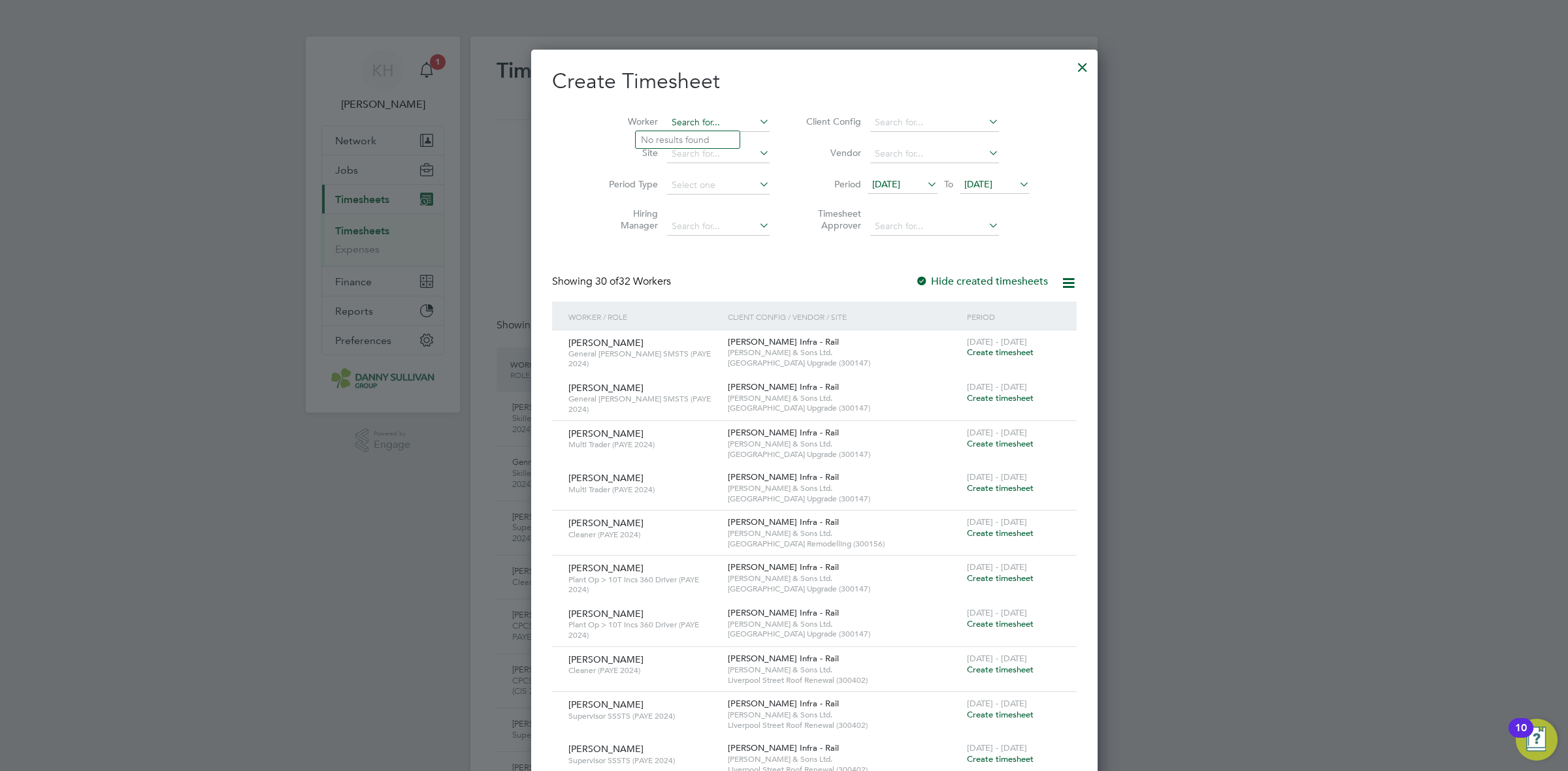
click at [667, 115] on input at bounding box center [718, 123] width 103 height 18
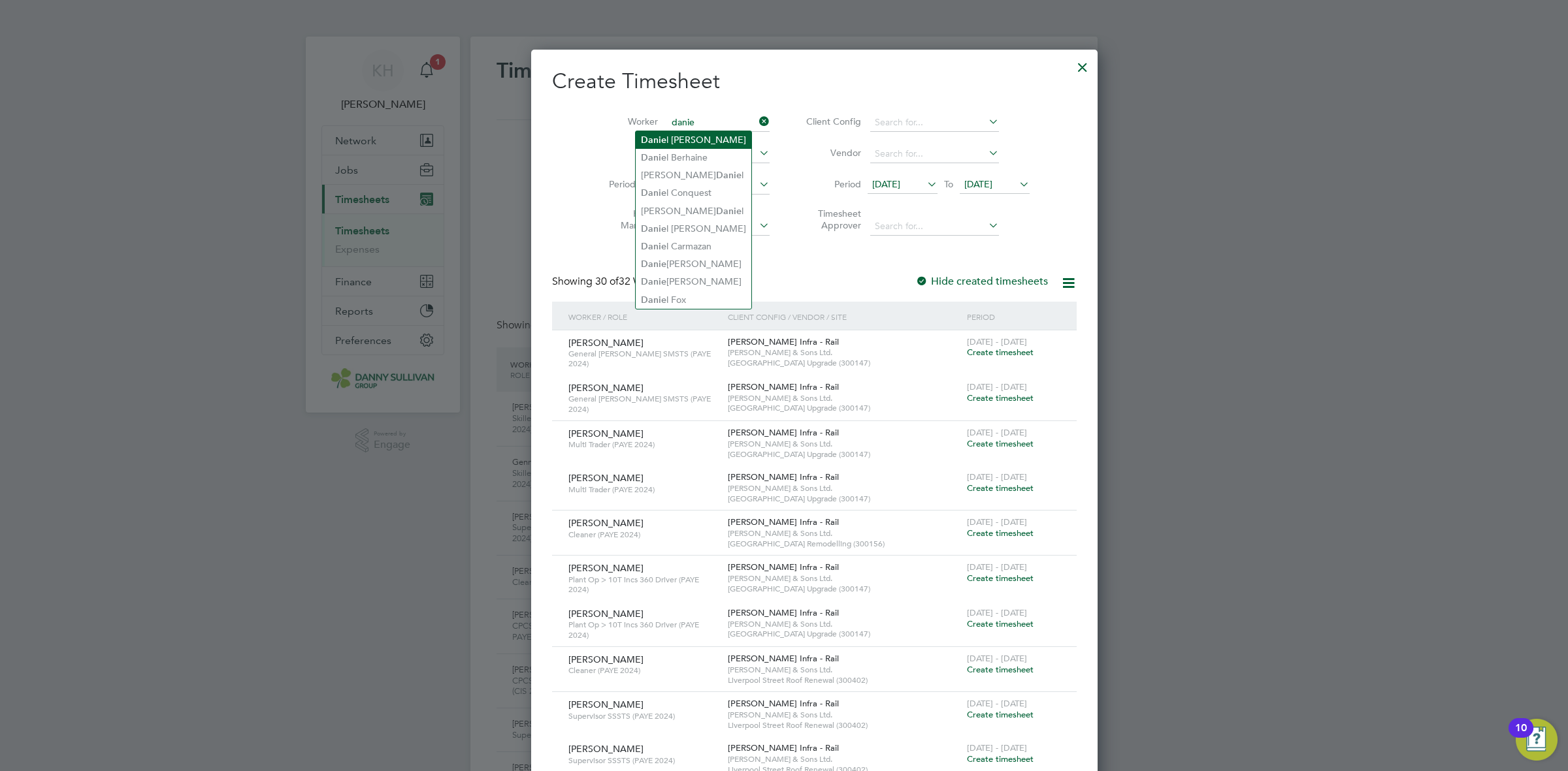
click at [671, 138] on li "Danie l Amankwah" at bounding box center [693, 140] width 116 height 18
type input "[PERSON_NAME]"
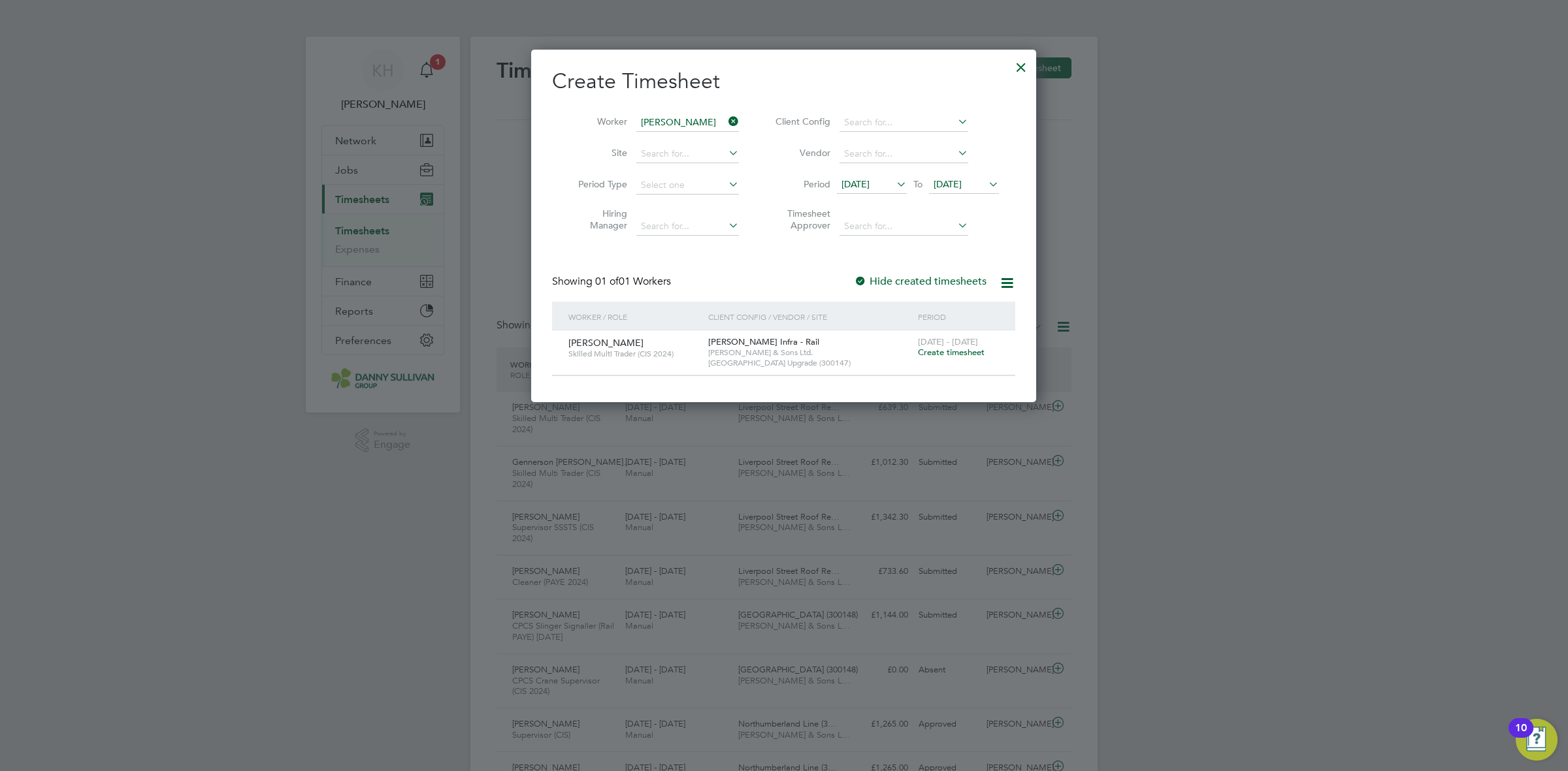
click at [934, 350] on span "Create timesheet" at bounding box center [951, 353] width 67 height 11
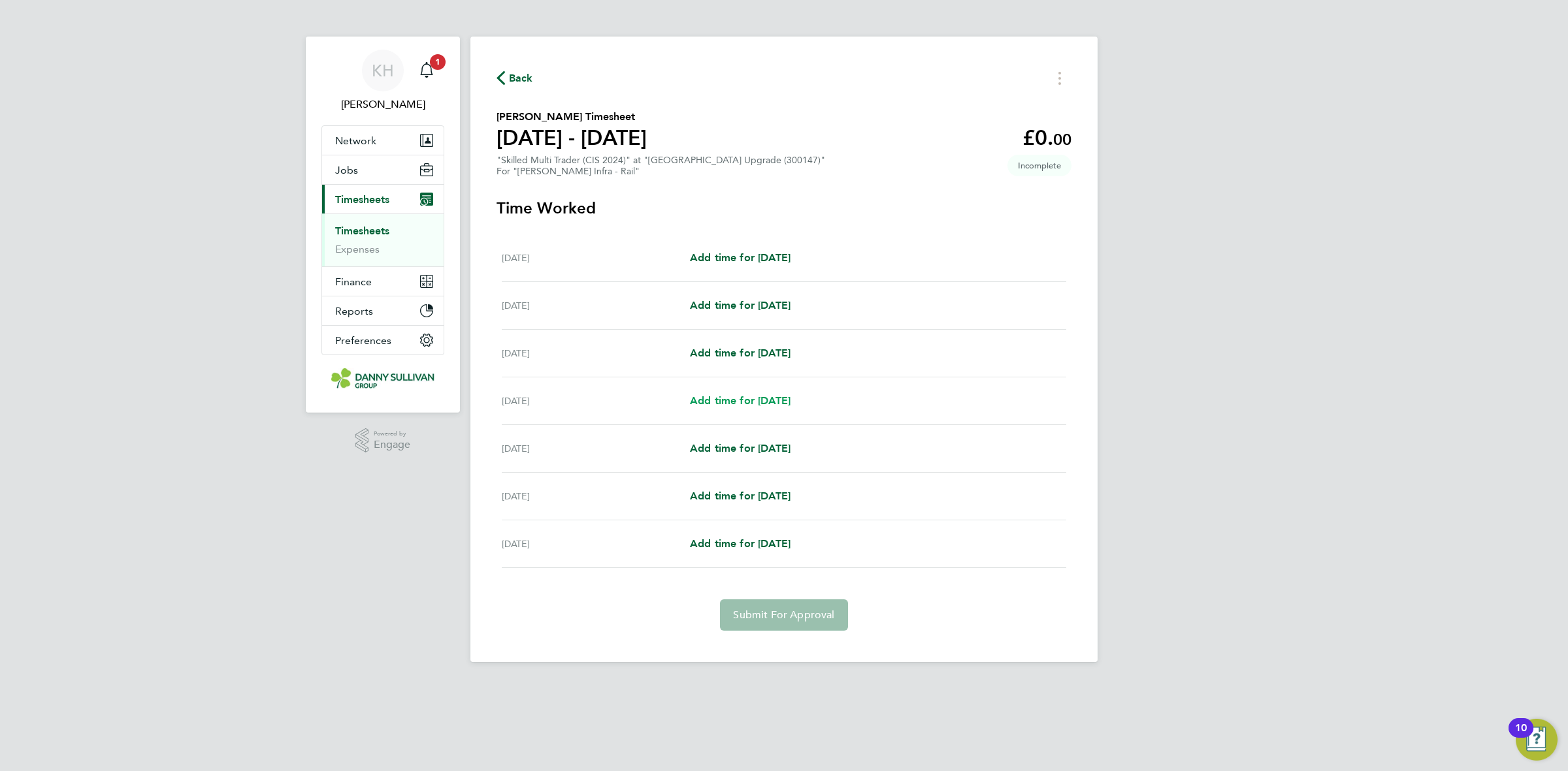
click at [716, 394] on link "Add time for Tue 26 Aug" at bounding box center [740, 401] width 101 height 16
select select "30"
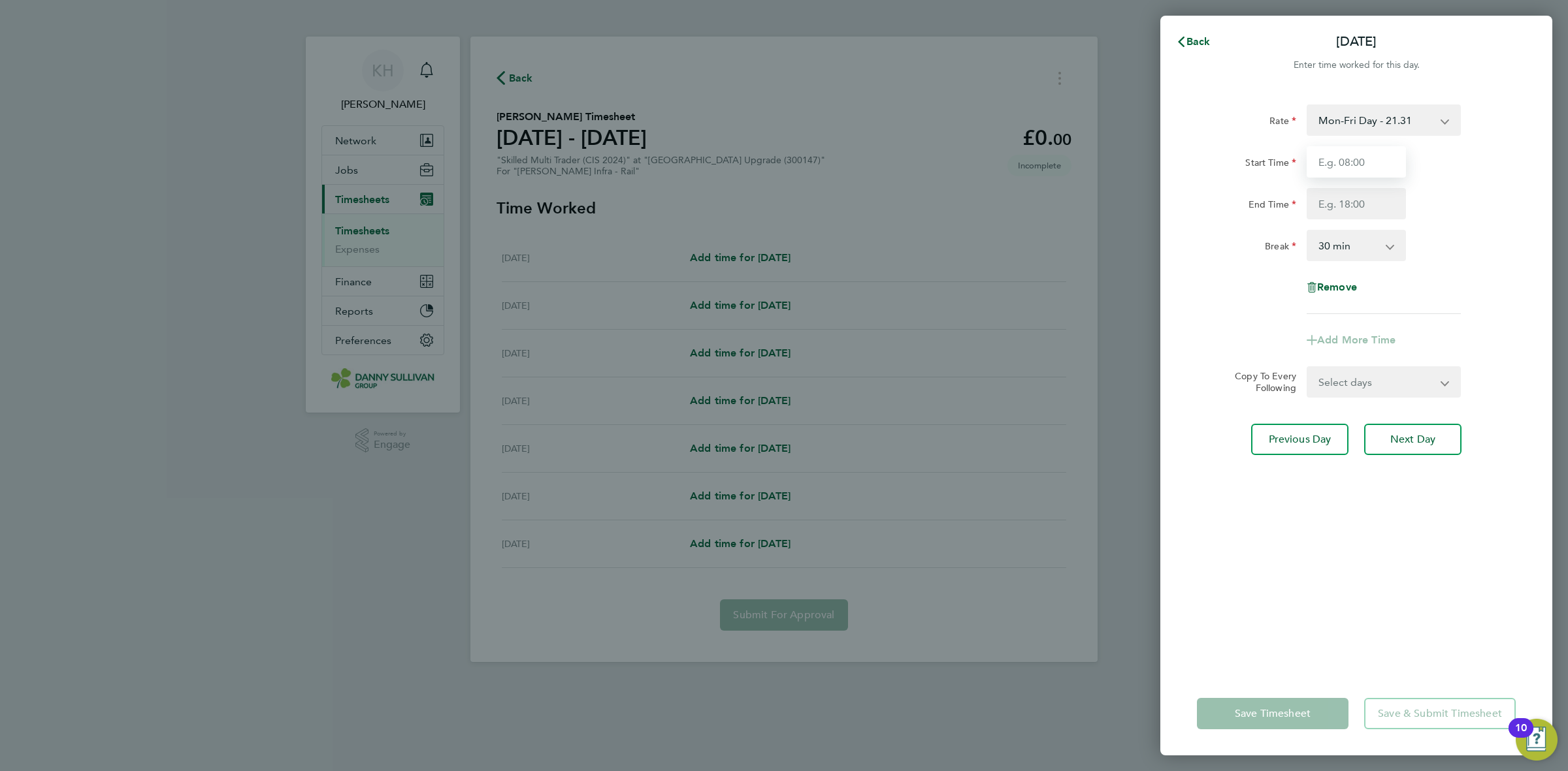
click at [1337, 177] on input "Start Time" at bounding box center [1357, 162] width 99 height 31
type input "07:00"
click at [1352, 202] on input "End Time" at bounding box center [1357, 204] width 99 height 31
type input "17:30"
drag, startPoint x: 1340, startPoint y: 389, endPoint x: 1337, endPoint y: 399, distance: 10.4
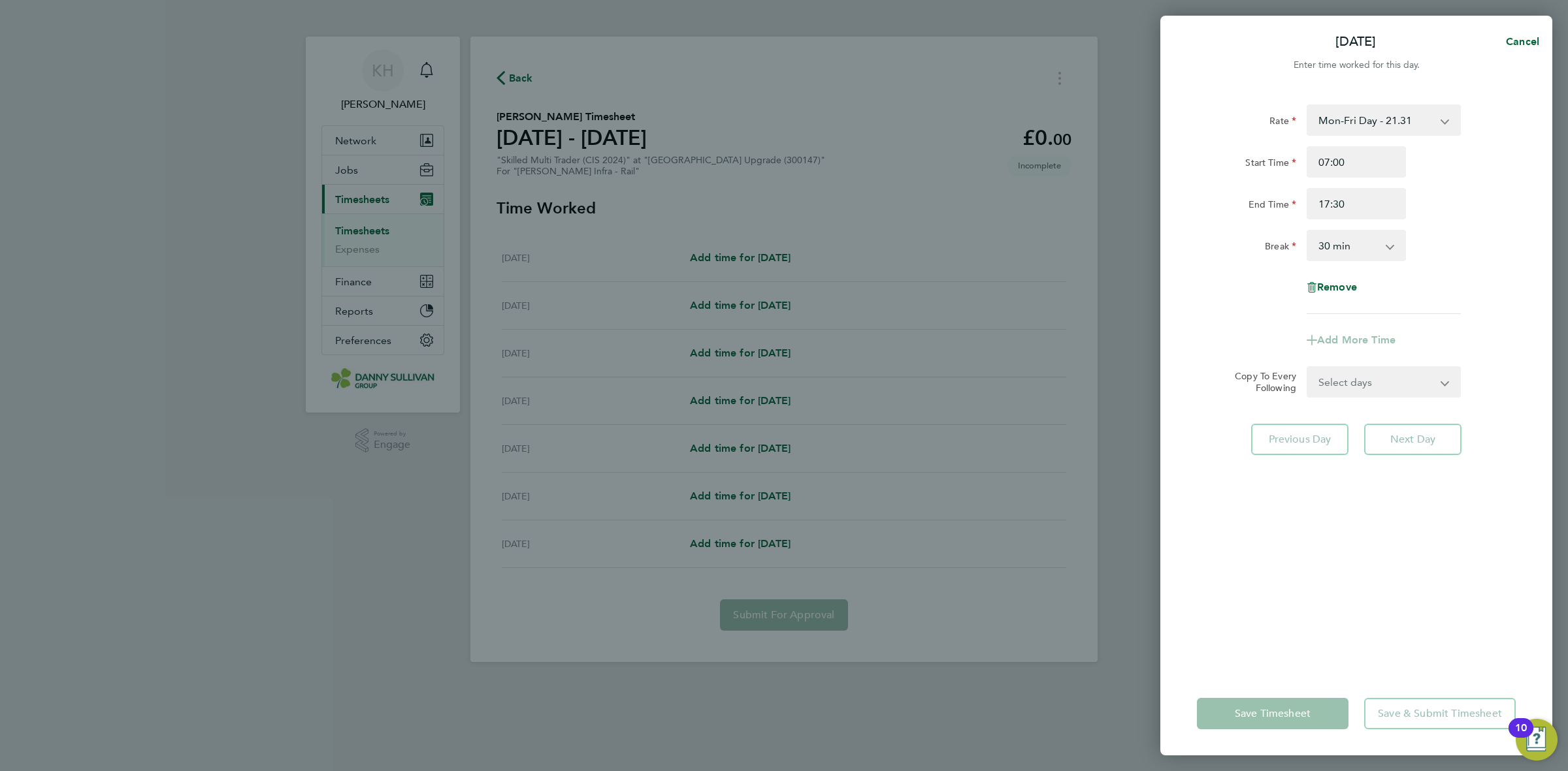
click at [1340, 389] on select "Select days Day Wednesday Thursday Friday" at bounding box center [1376, 382] width 137 height 29
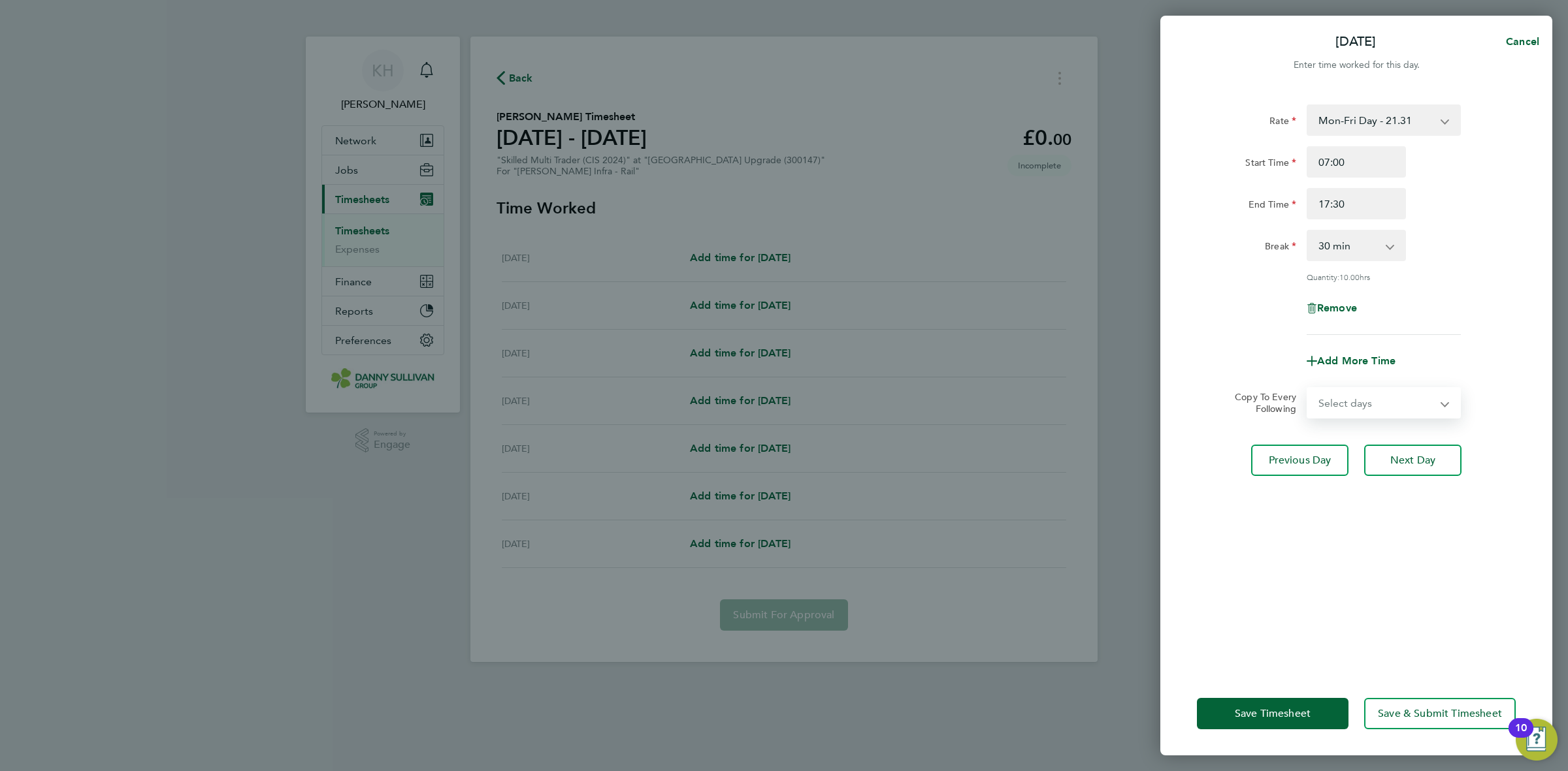
select select "DAY"
click at [1308, 389] on select "Select days Day Wednesday Thursday Friday" at bounding box center [1376, 403] width 137 height 29
select select "2025-08-29"
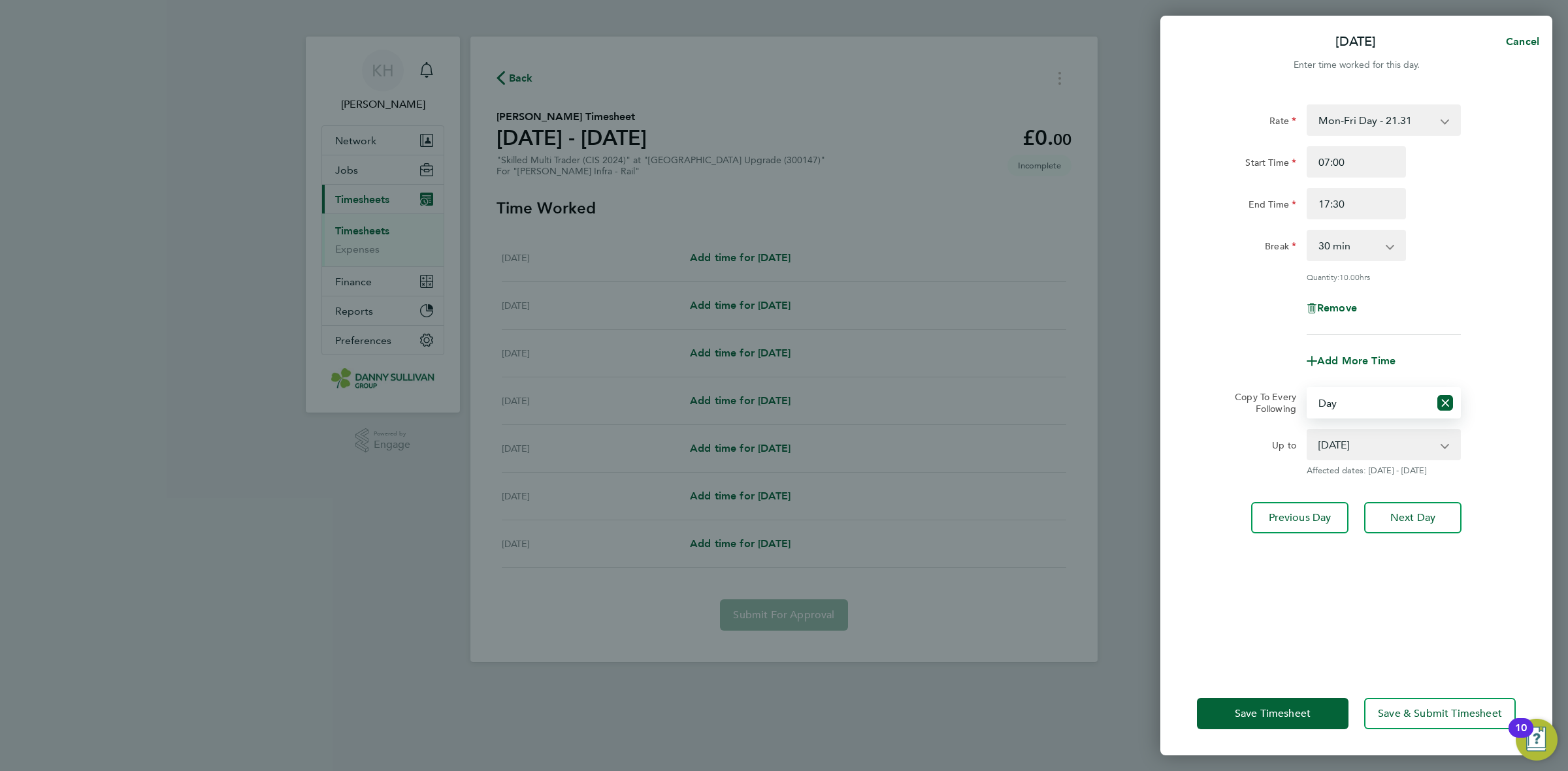
click at [1489, 342] on app-timesheet-line-form-group "Rate Mon-Fri Day - 21.31 Bank Hol - 31.96 Xmas / NY - 42.62 Weekend - 27.70 Mon…" at bounding box center [1356, 240] width 319 height 272
click at [1225, 704] on button "Save Timesheet" at bounding box center [1273, 714] width 152 height 31
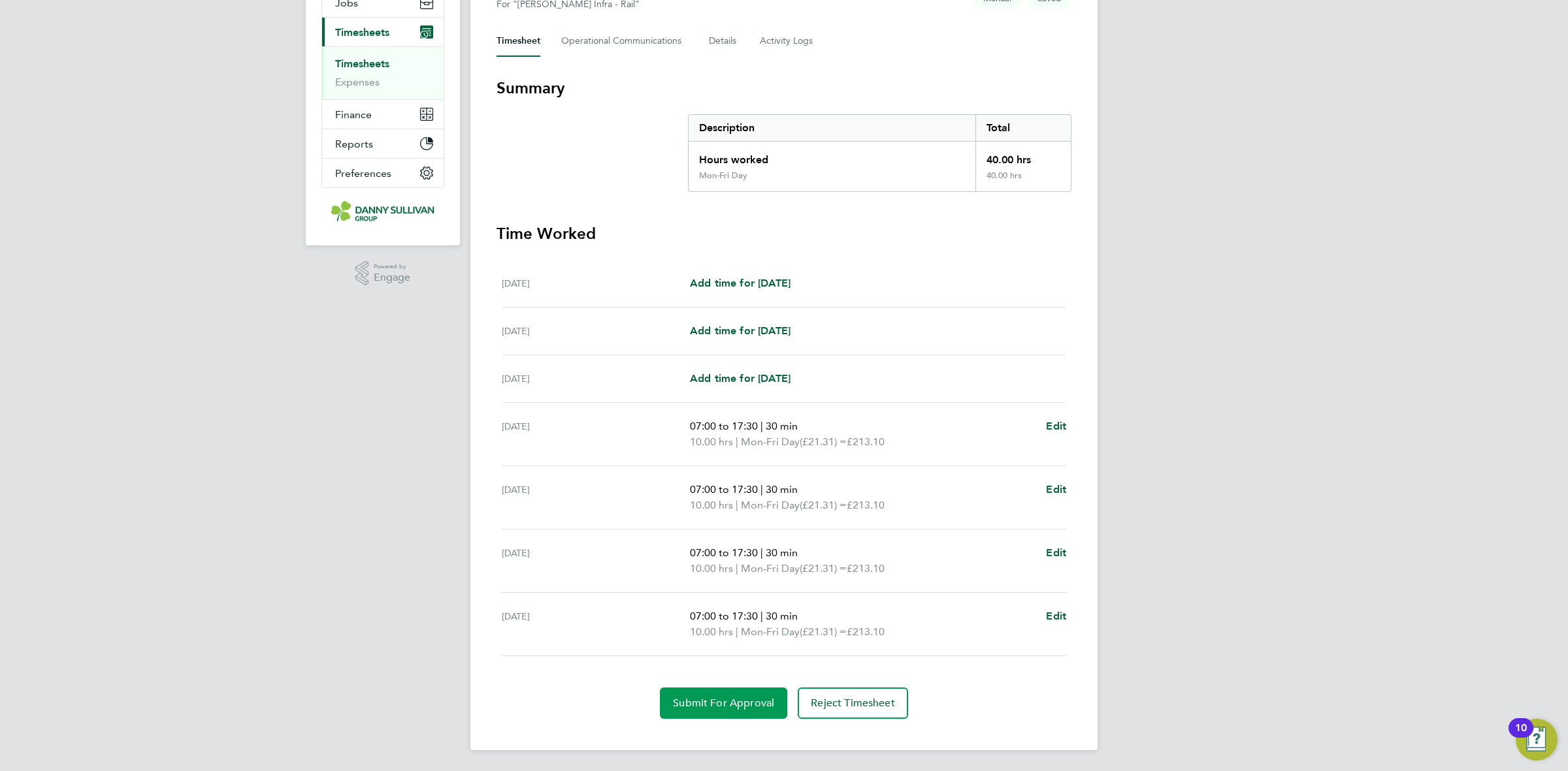
click at [703, 697] on span "Submit For Approval" at bounding box center [723, 704] width 101 height 13
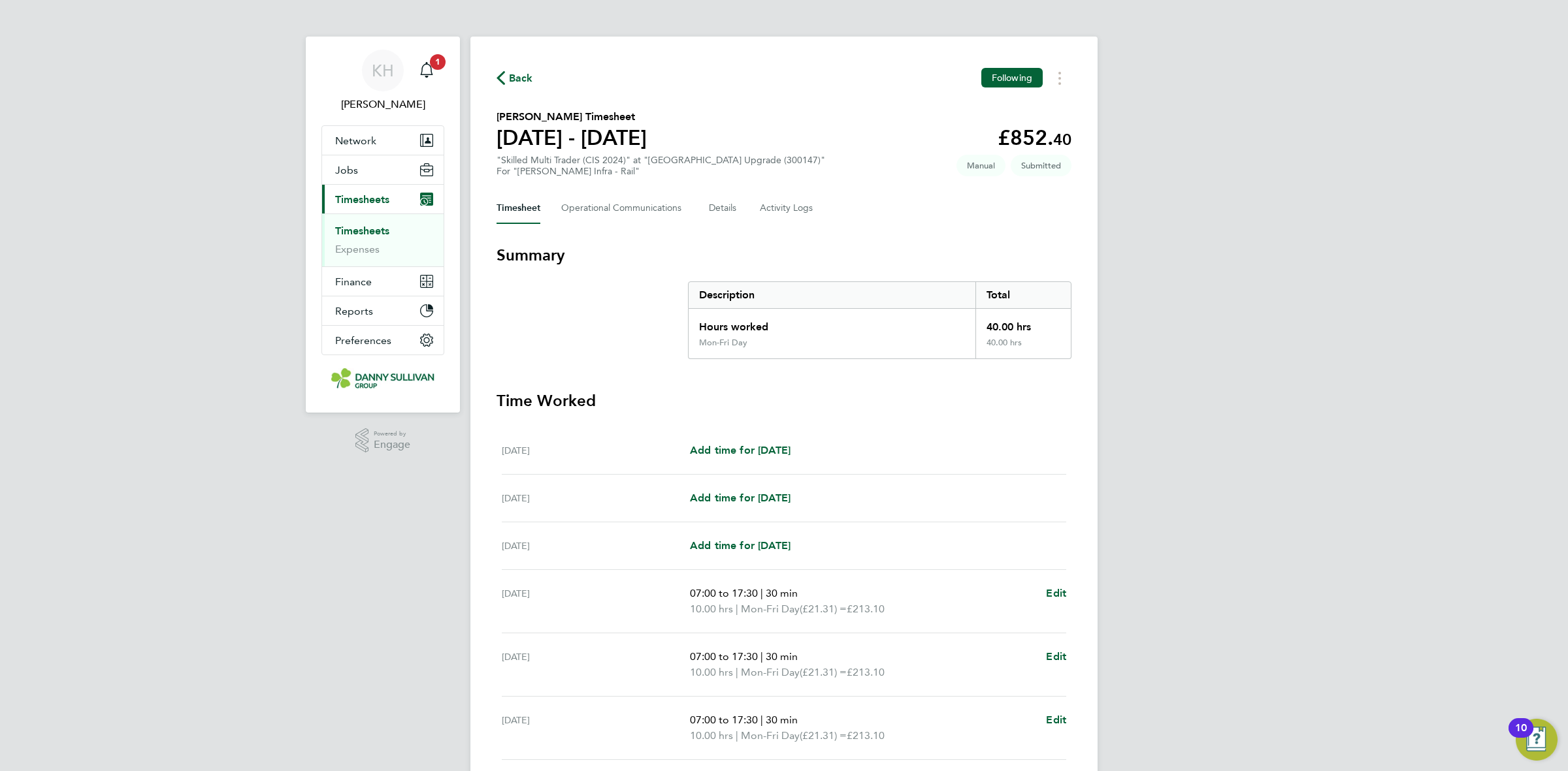
click at [383, 233] on link "Timesheets" at bounding box center [362, 231] width 54 height 12
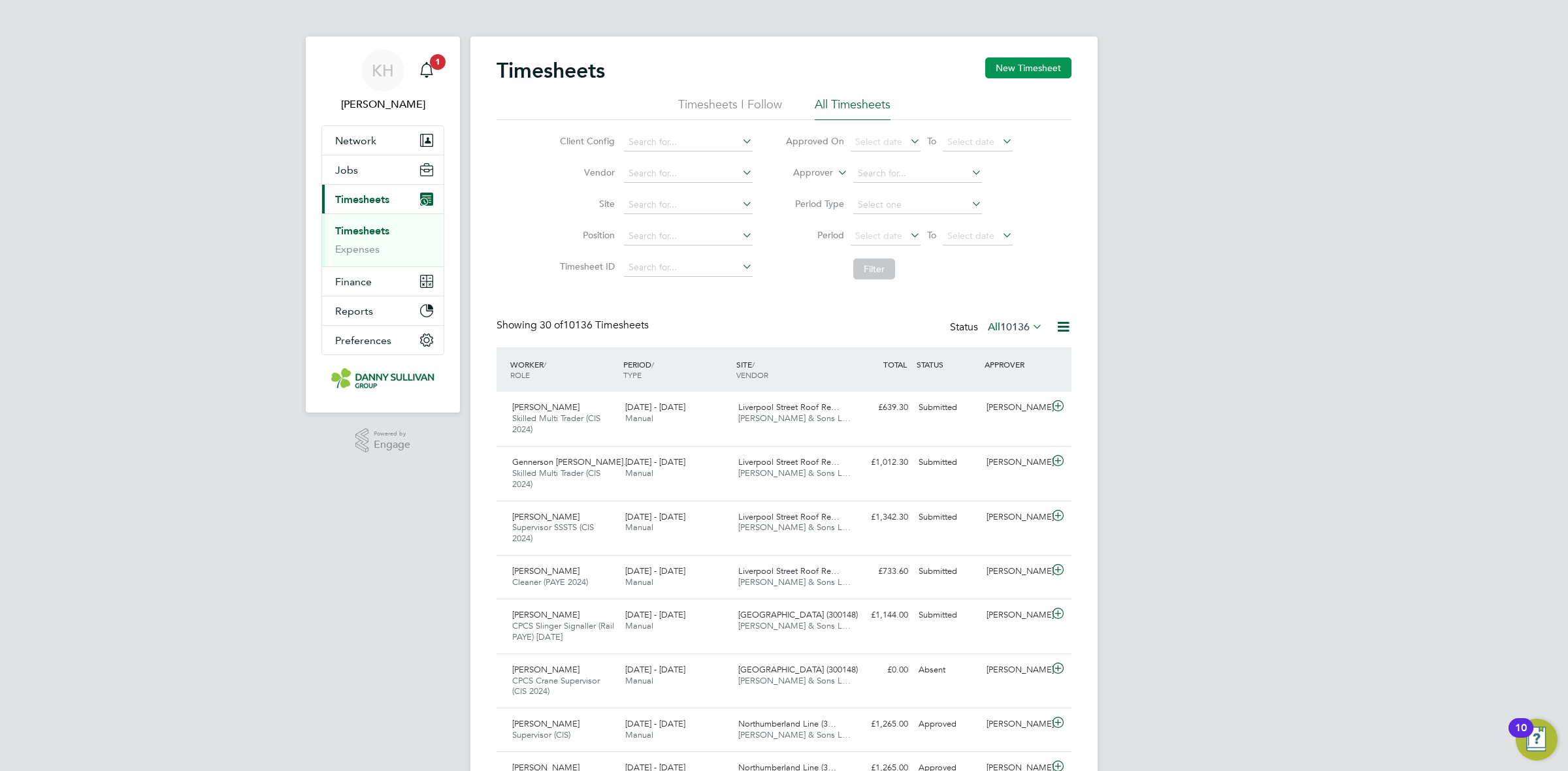
click at [1003, 66] on button "New Timesheet" at bounding box center [1029, 67] width 87 height 21
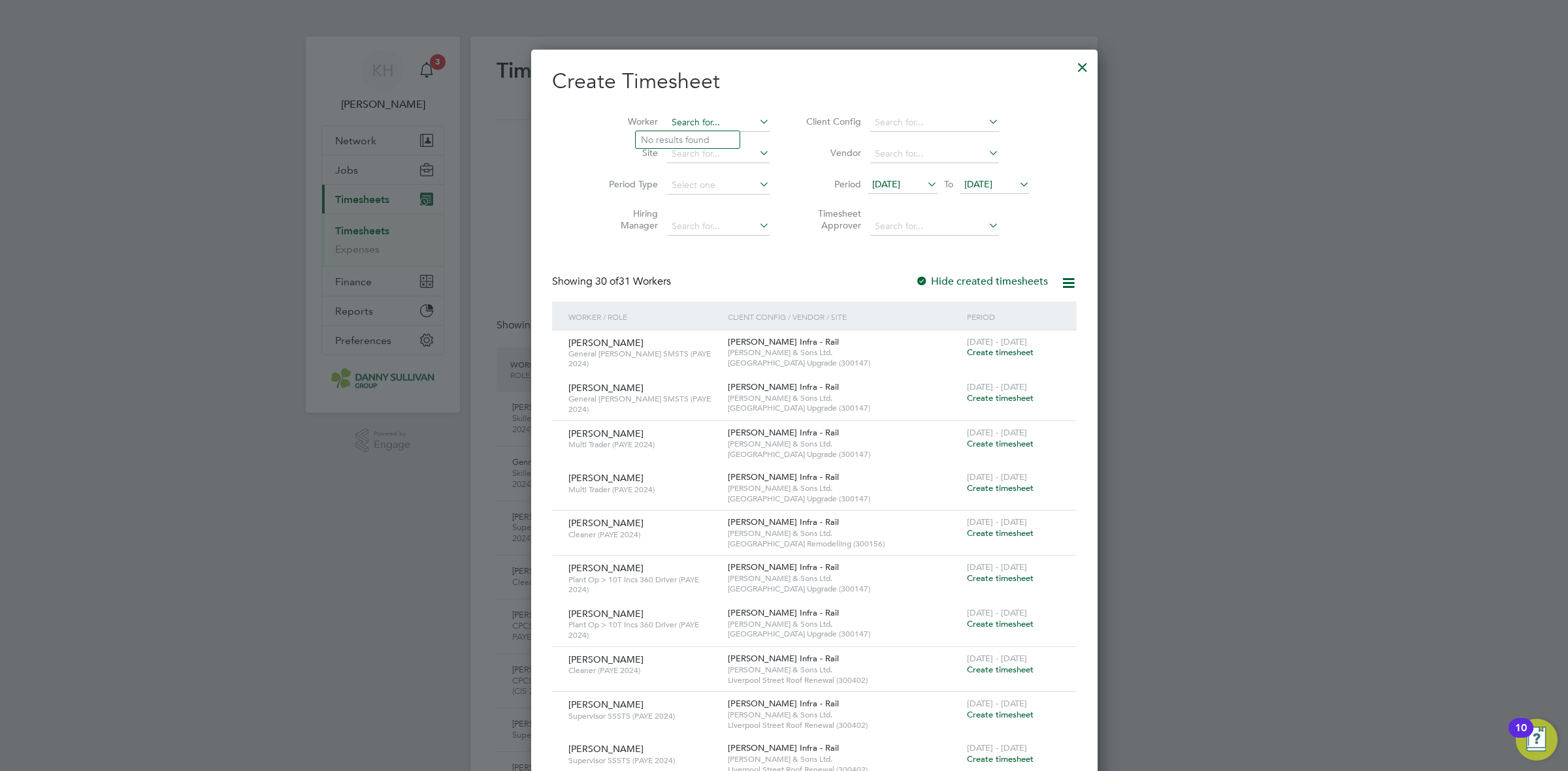
click at [677, 125] on input at bounding box center [718, 123] width 103 height 18
click at [681, 272] on li "Cons tantin-Cosmin Slatineanu" at bounding box center [702, 264] width 133 height 18
type input "Constantin-Cosmin Slatineanu"
click at [701, 124] on input at bounding box center [718, 123] width 103 height 18
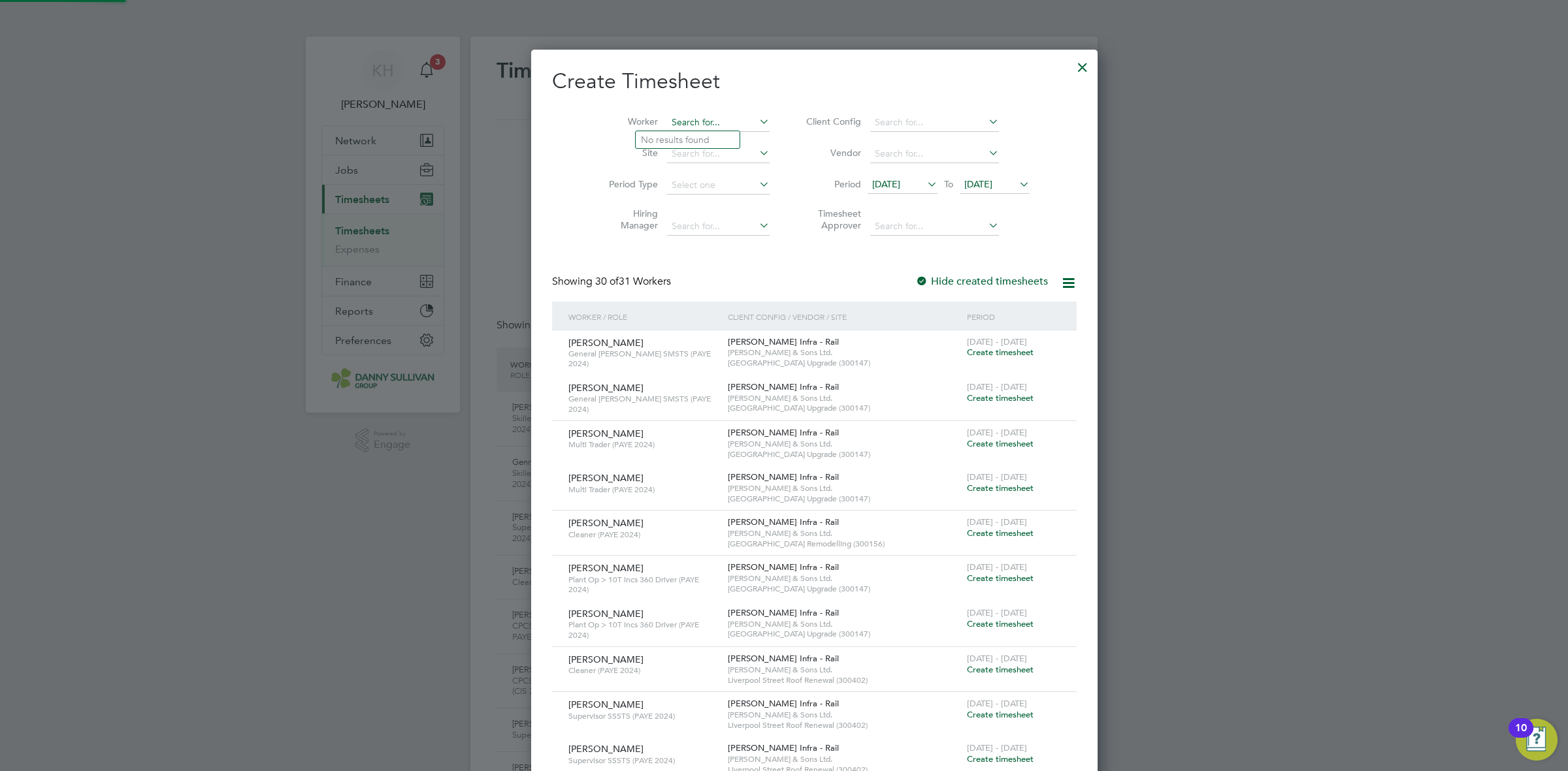
scroll to position [2917, 505]
click at [681, 267] on li "Consta ntin-Cosmin Slatineanu" at bounding box center [702, 264] width 134 height 18
type input "Constantin-Cosmin Slatineanu"
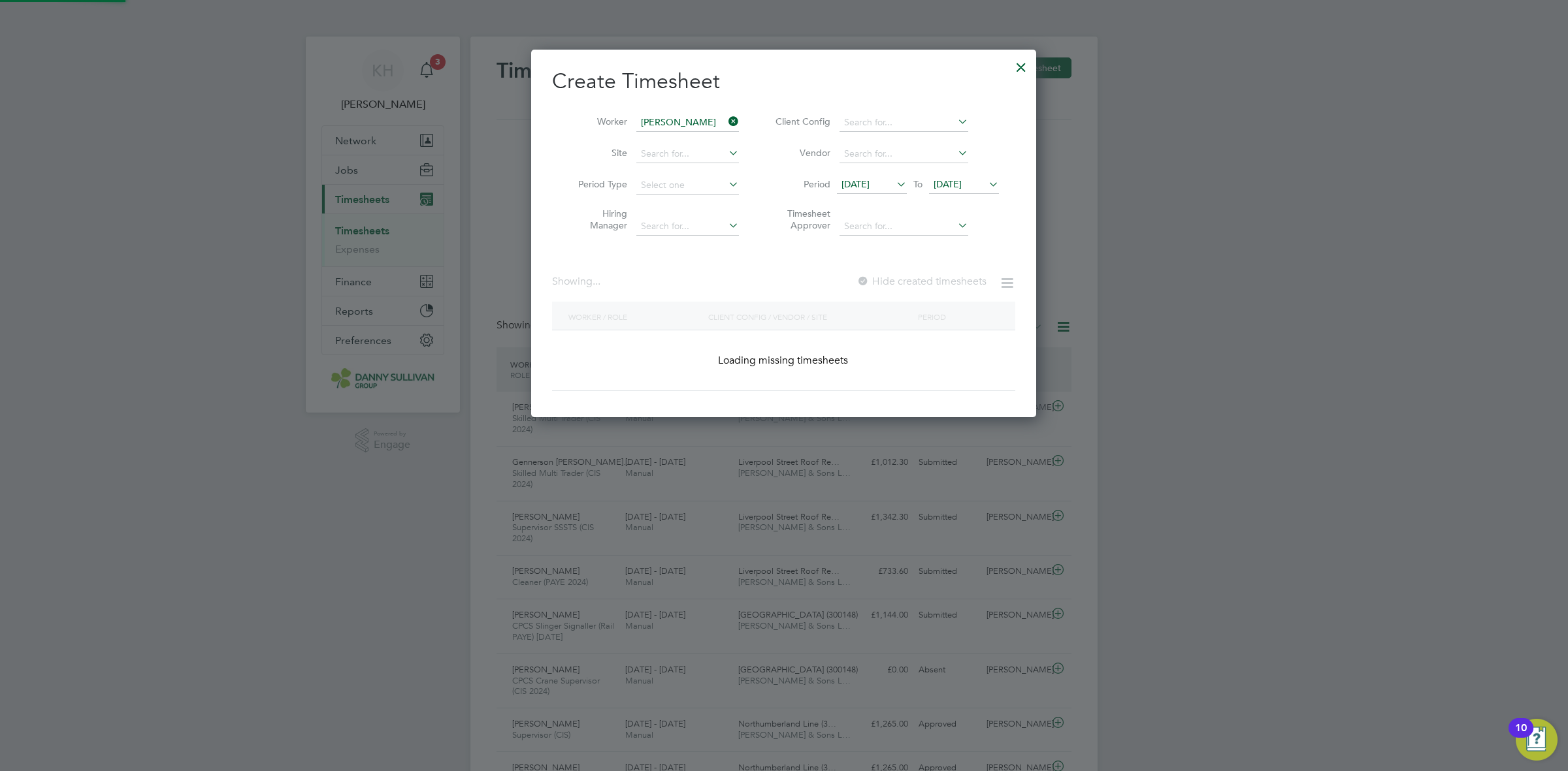
scroll to position [353, 505]
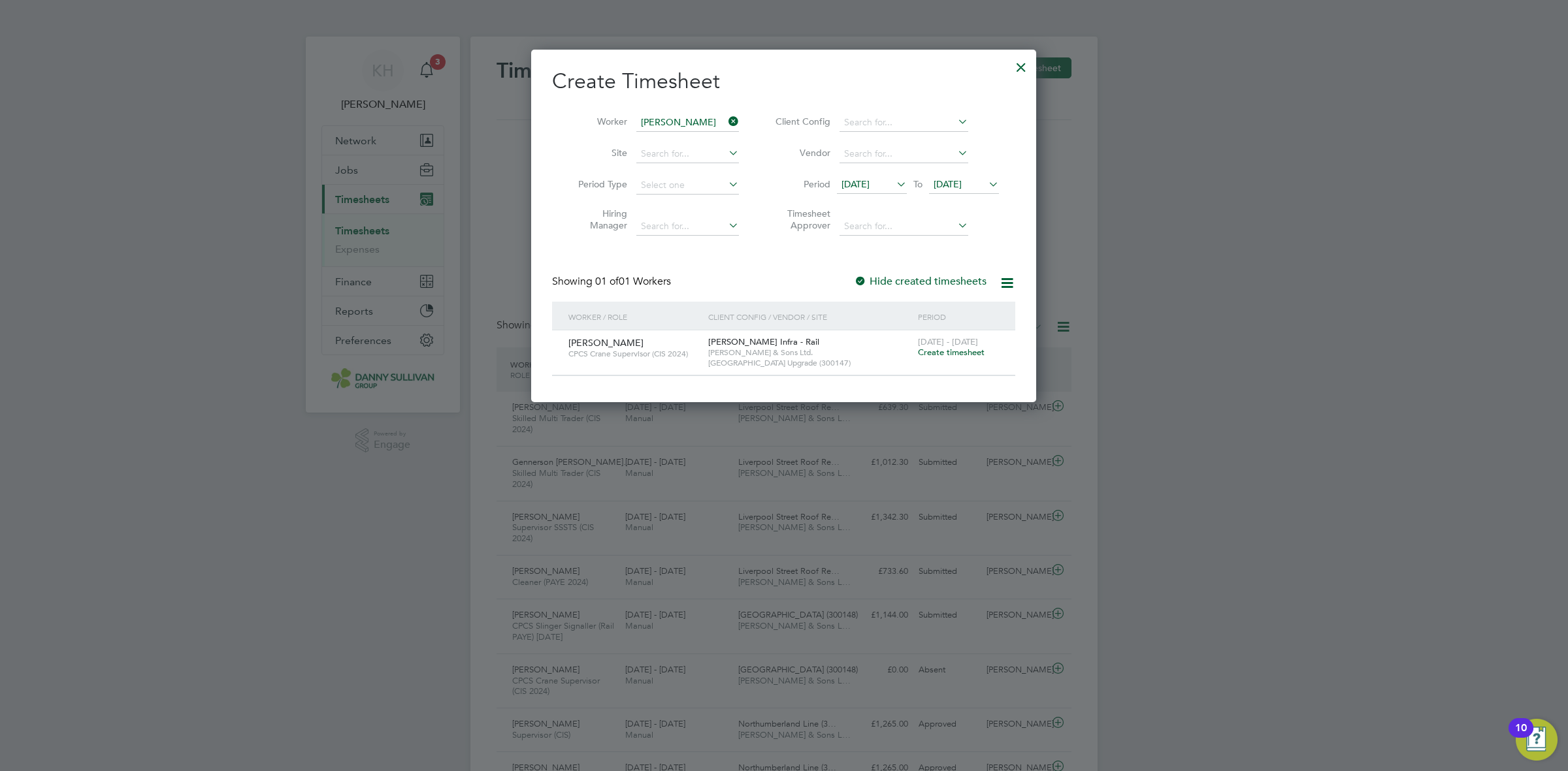
click at [972, 354] on span "Create timesheet" at bounding box center [951, 353] width 67 height 11
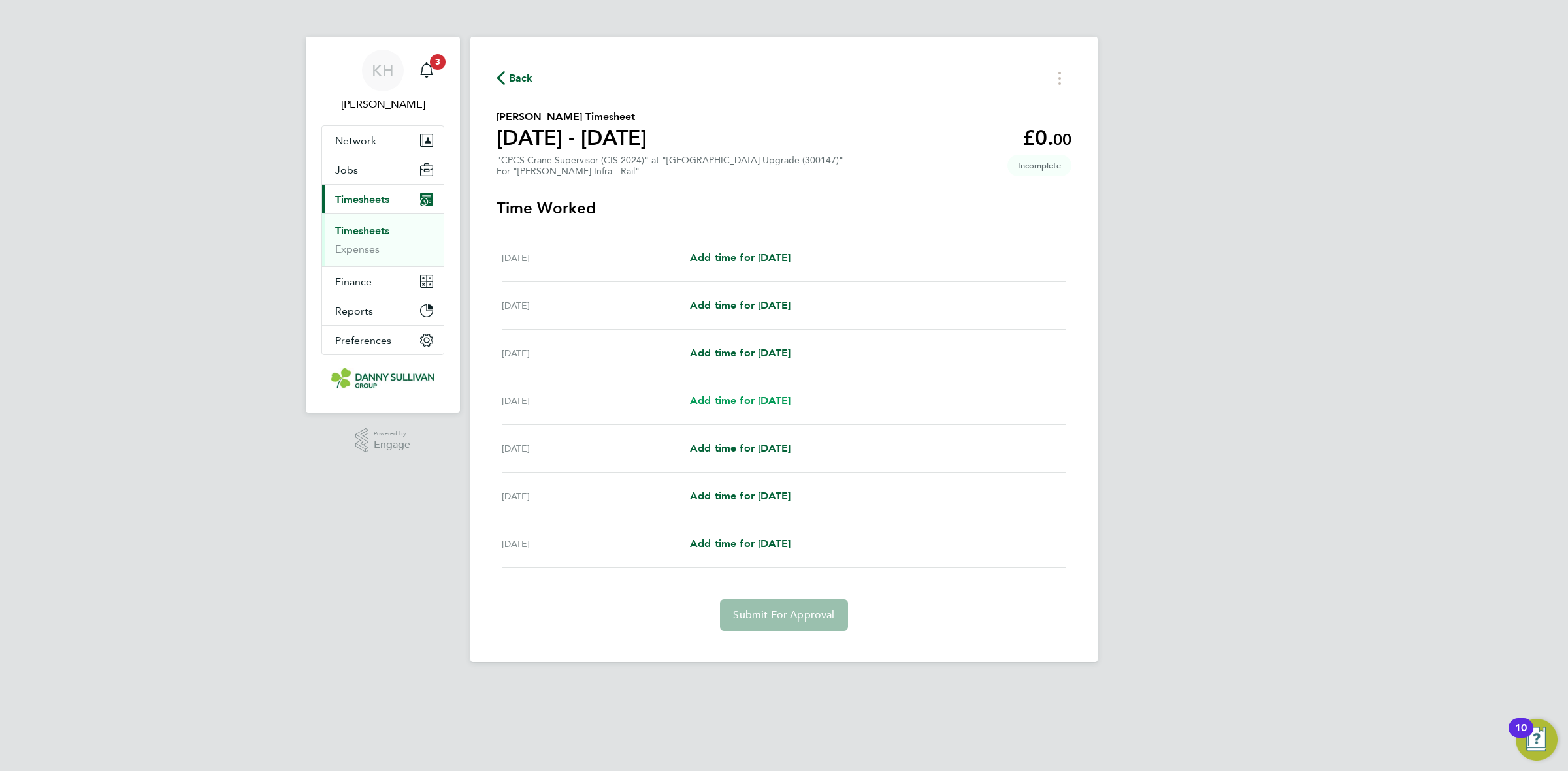
click at [773, 399] on span "Add time for Tue 26 Aug" at bounding box center [740, 400] width 101 height 12
select select "30"
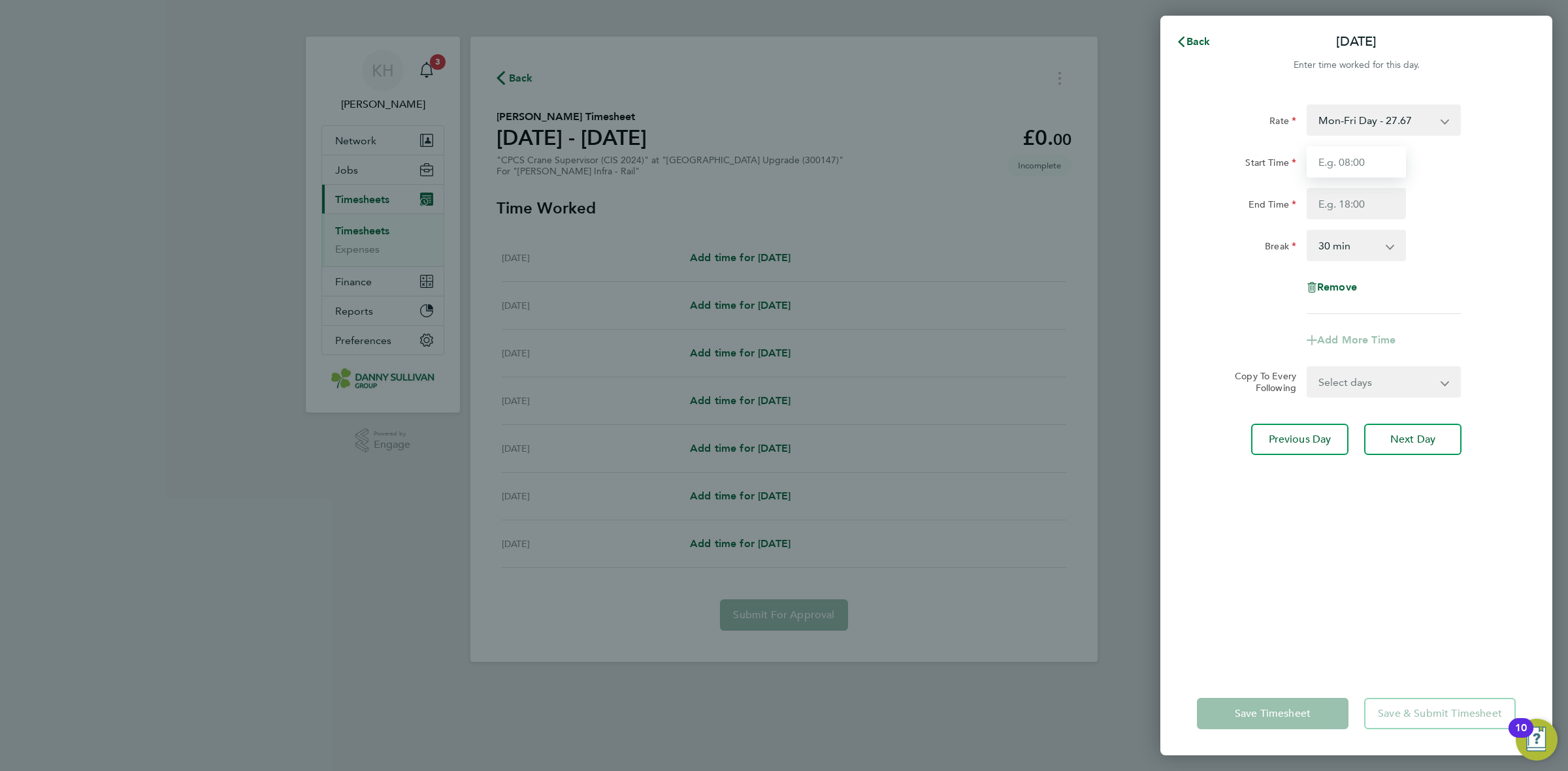
drag, startPoint x: 1396, startPoint y: 152, endPoint x: 1386, endPoint y: 177, distance: 26.9
click at [1396, 152] on input "Start Time" at bounding box center [1357, 162] width 99 height 31
type input "07:00"
click at [1374, 201] on input "End Time" at bounding box center [1357, 204] width 99 height 31
type input "17:30"
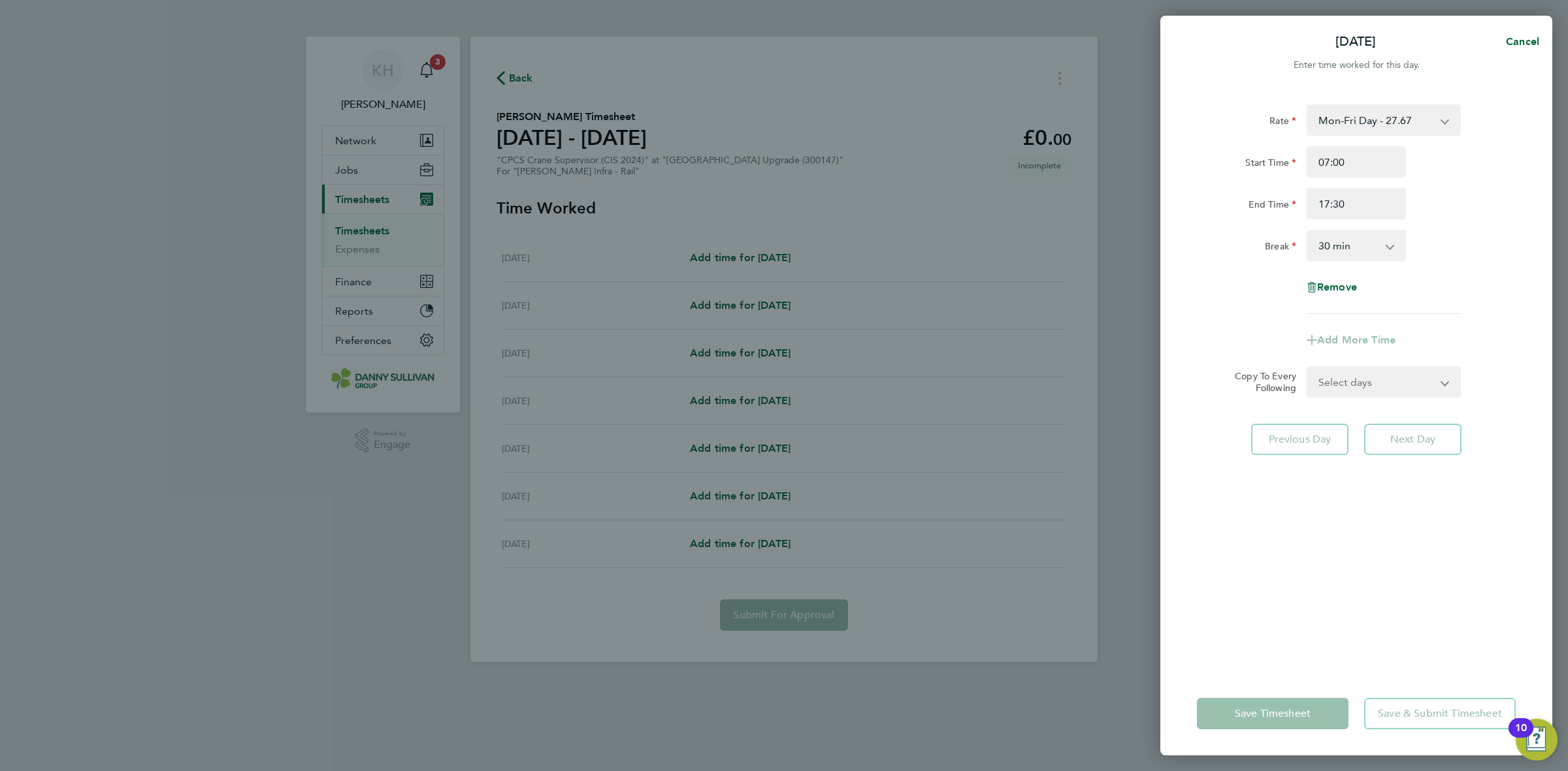
click at [1497, 262] on div "Rate Mon-Fri Day - 27.67 Mon-Thurs Night - 31.82 Xmas / NY - 55.34 Bank Hol - 4…" at bounding box center [1356, 209] width 319 height 210
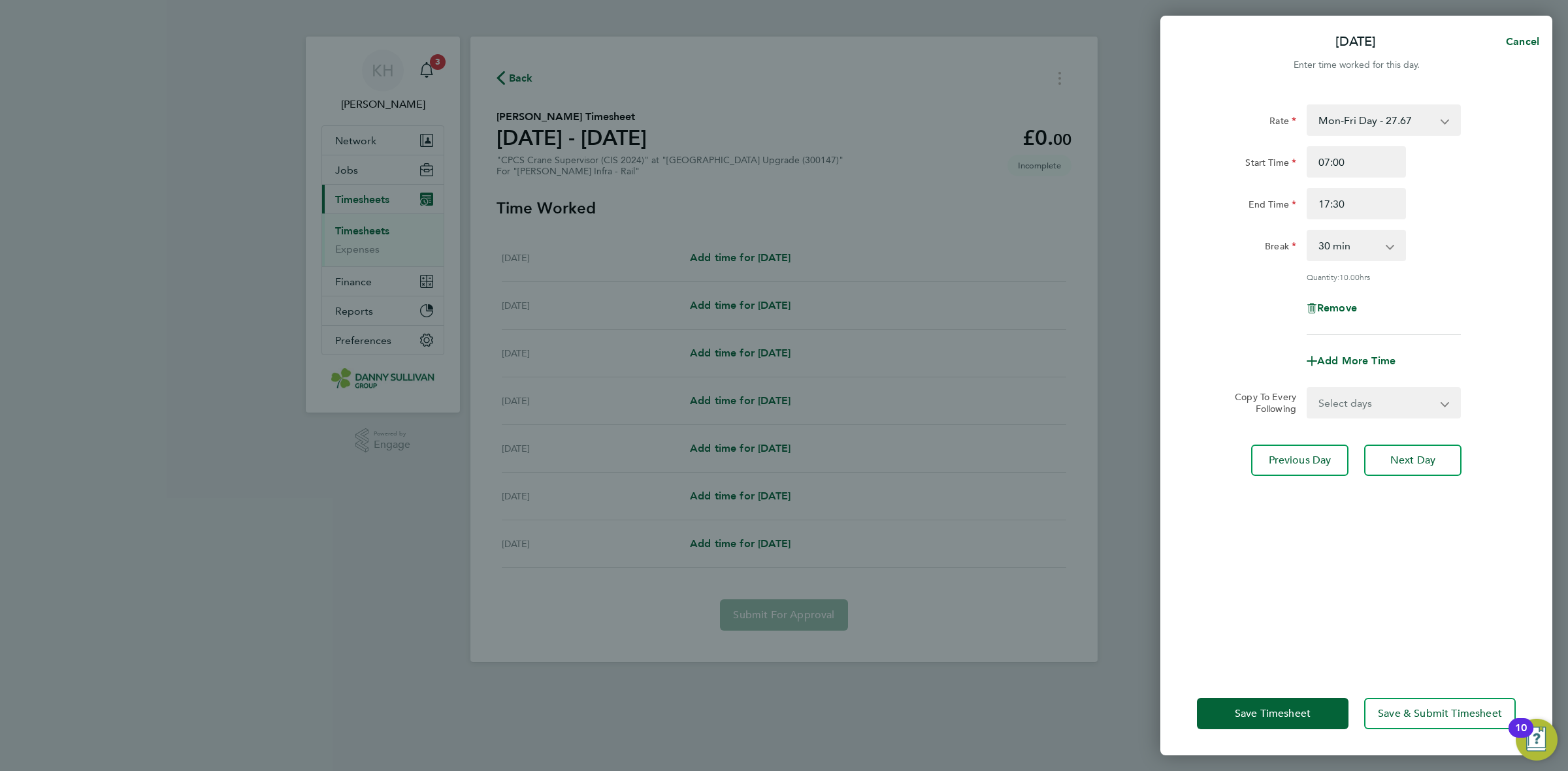
click at [1373, 411] on select "Select days Day Wednesday Thursday Friday" at bounding box center [1376, 403] width 137 height 29
select select "DAY"
click at [1308, 389] on select "Select days Day Wednesday Thursday Friday" at bounding box center [1376, 403] width 137 height 29
select select "2025-08-29"
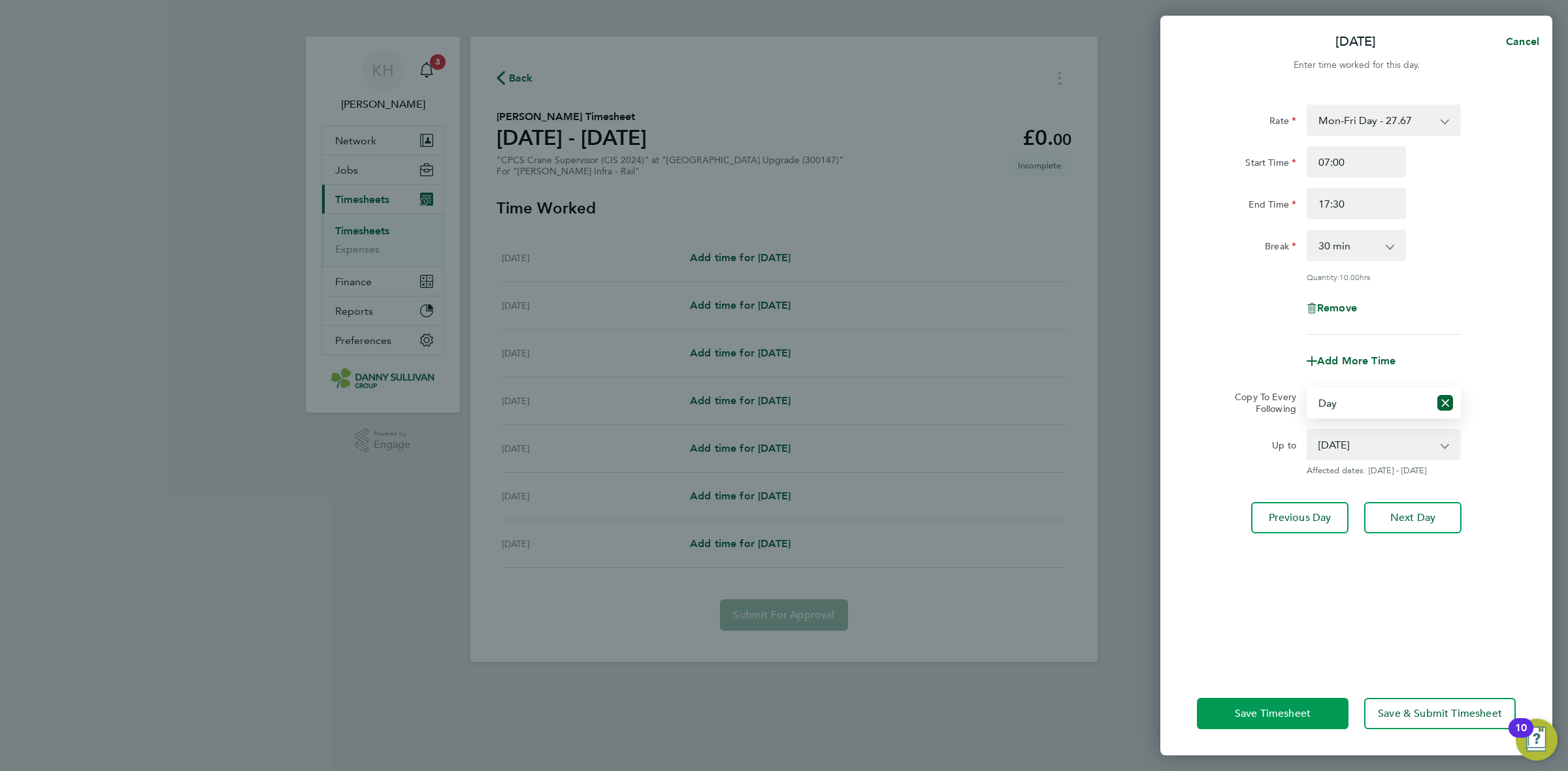
click at [1279, 710] on span "Save Timesheet" at bounding box center [1272, 714] width 76 height 13
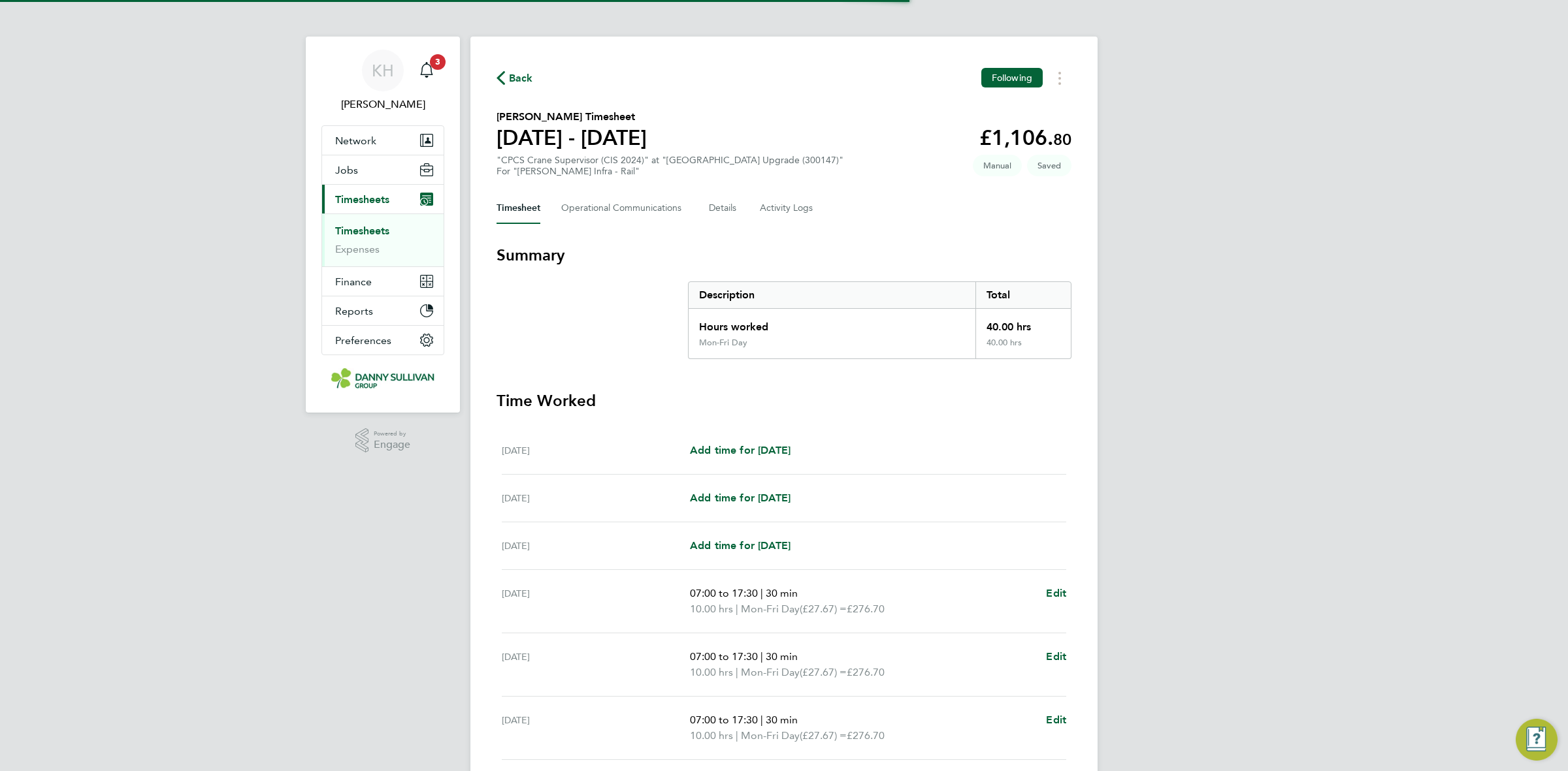
scroll to position [168, 0]
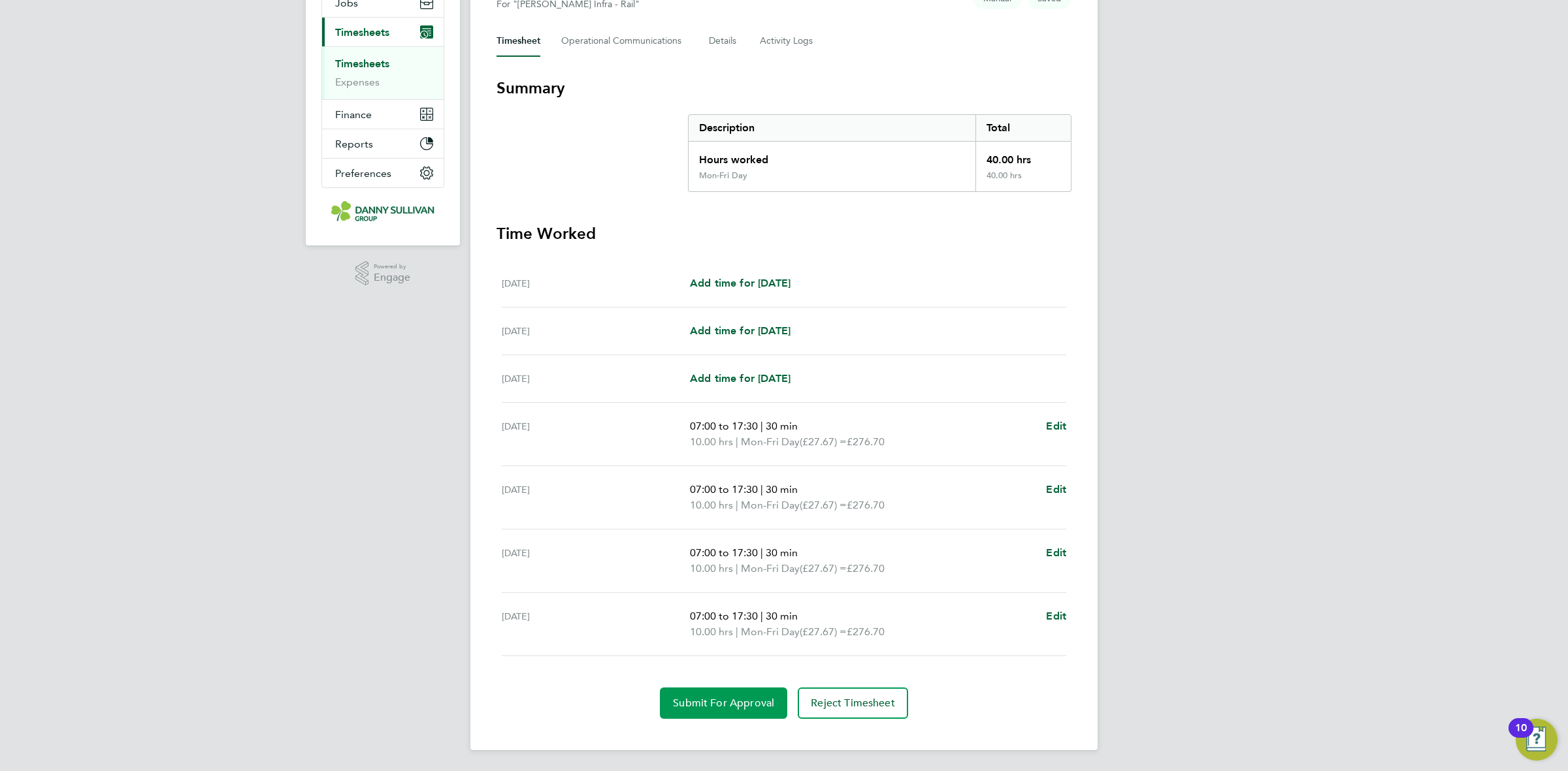
click at [724, 701] on span "Submit For Approval" at bounding box center [723, 704] width 101 height 13
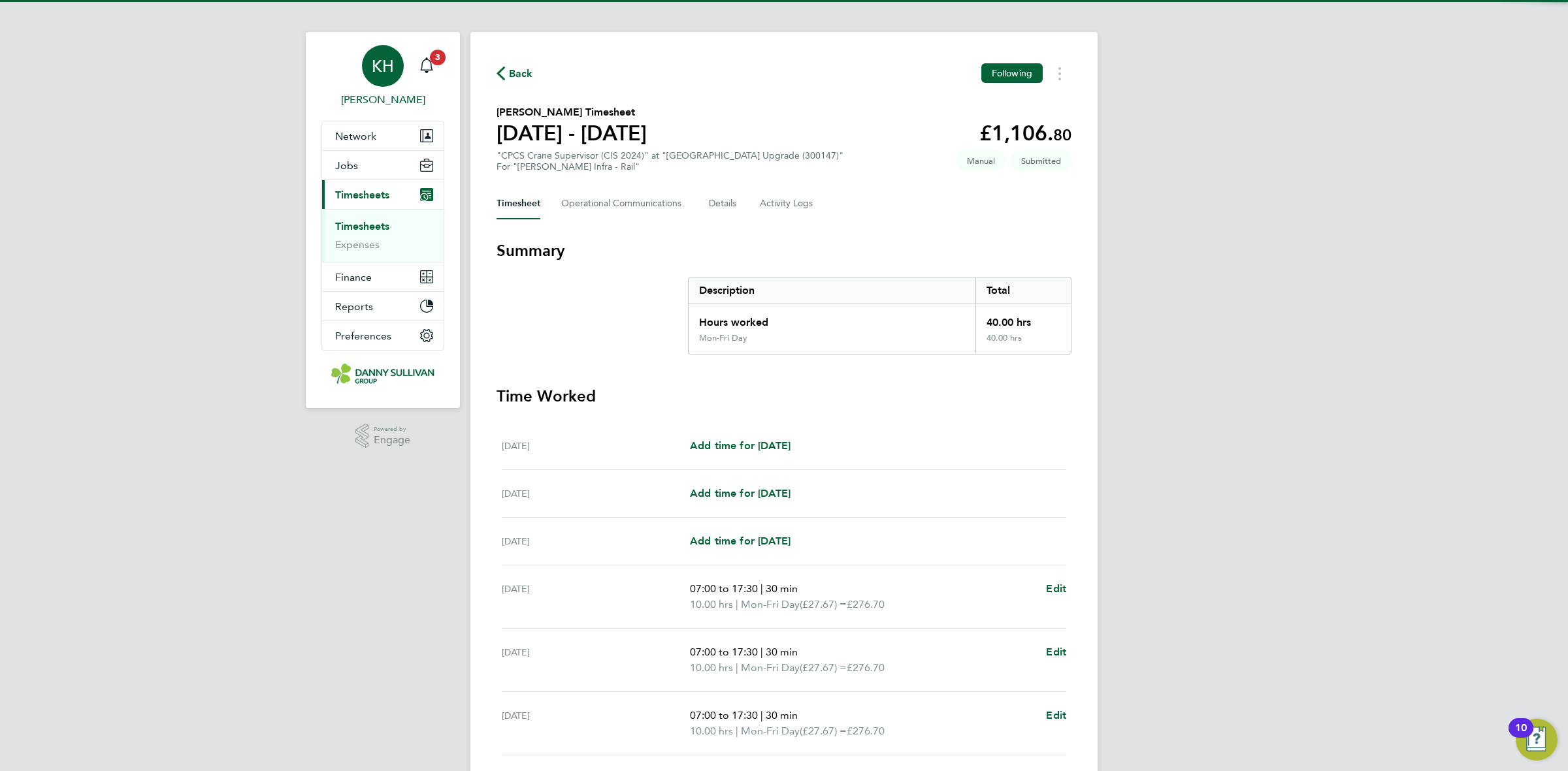
scroll to position [0, 0]
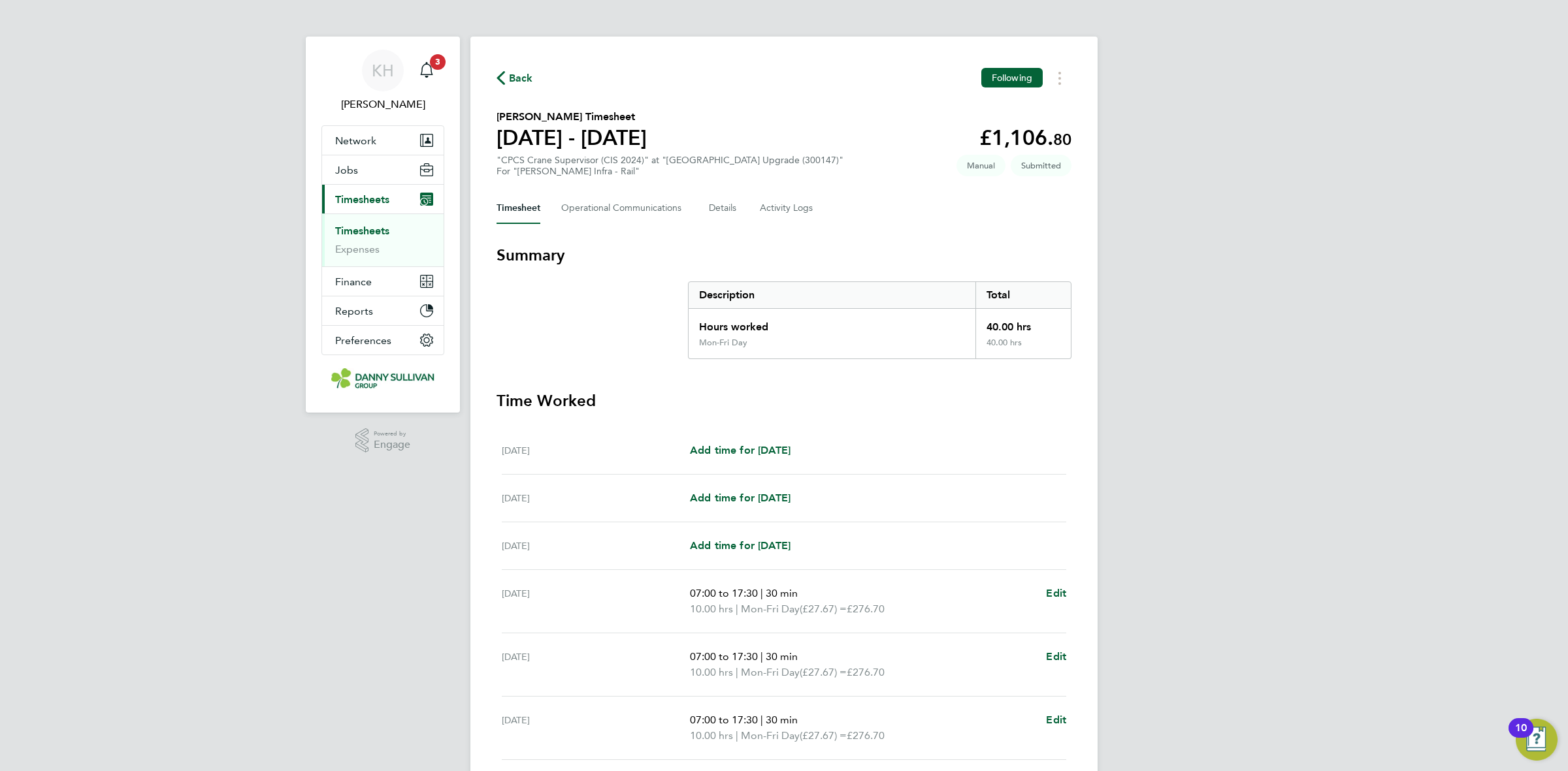
click at [380, 231] on link "Timesheets" at bounding box center [362, 231] width 54 height 12
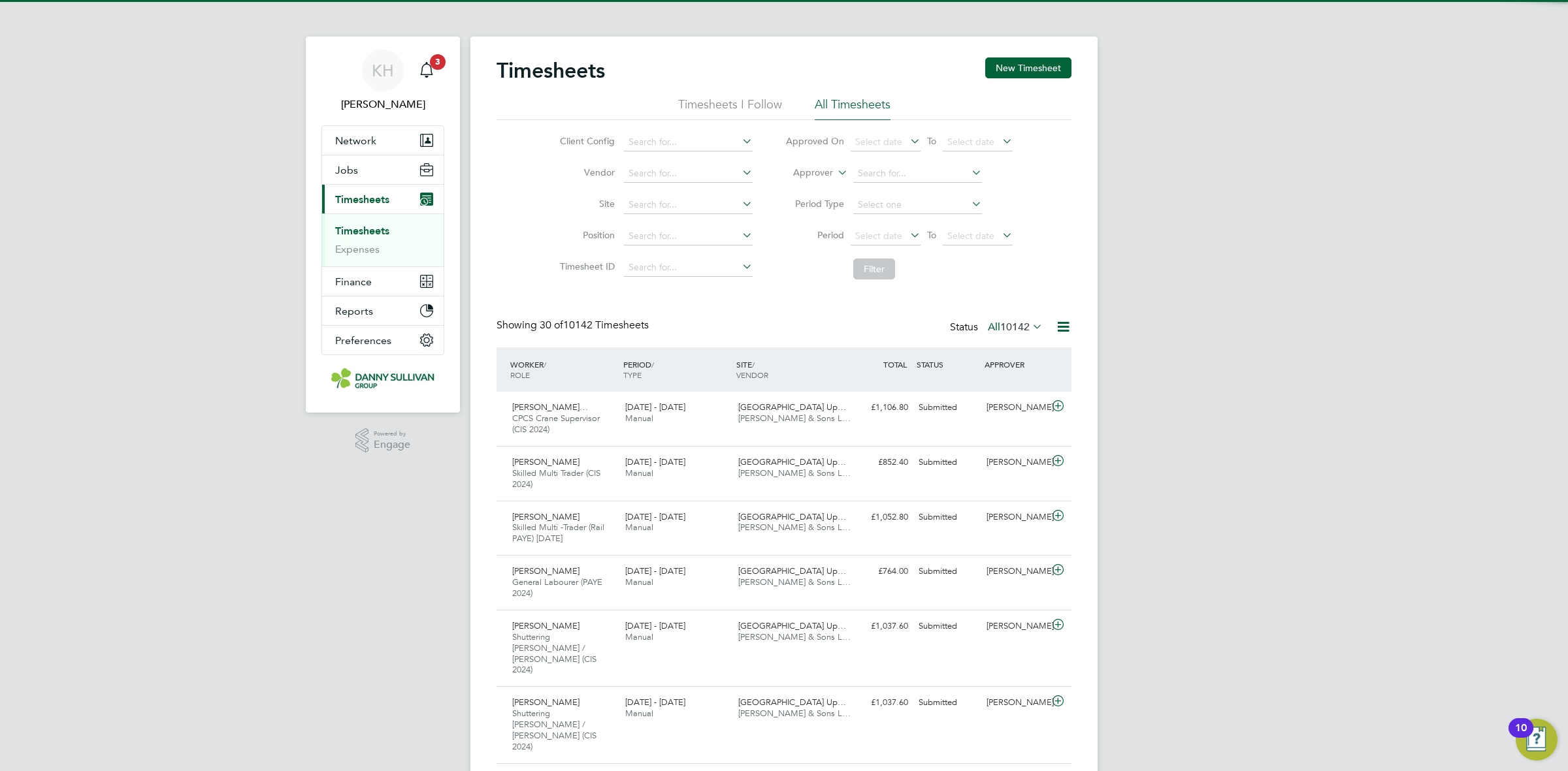
scroll to position [44, 113]
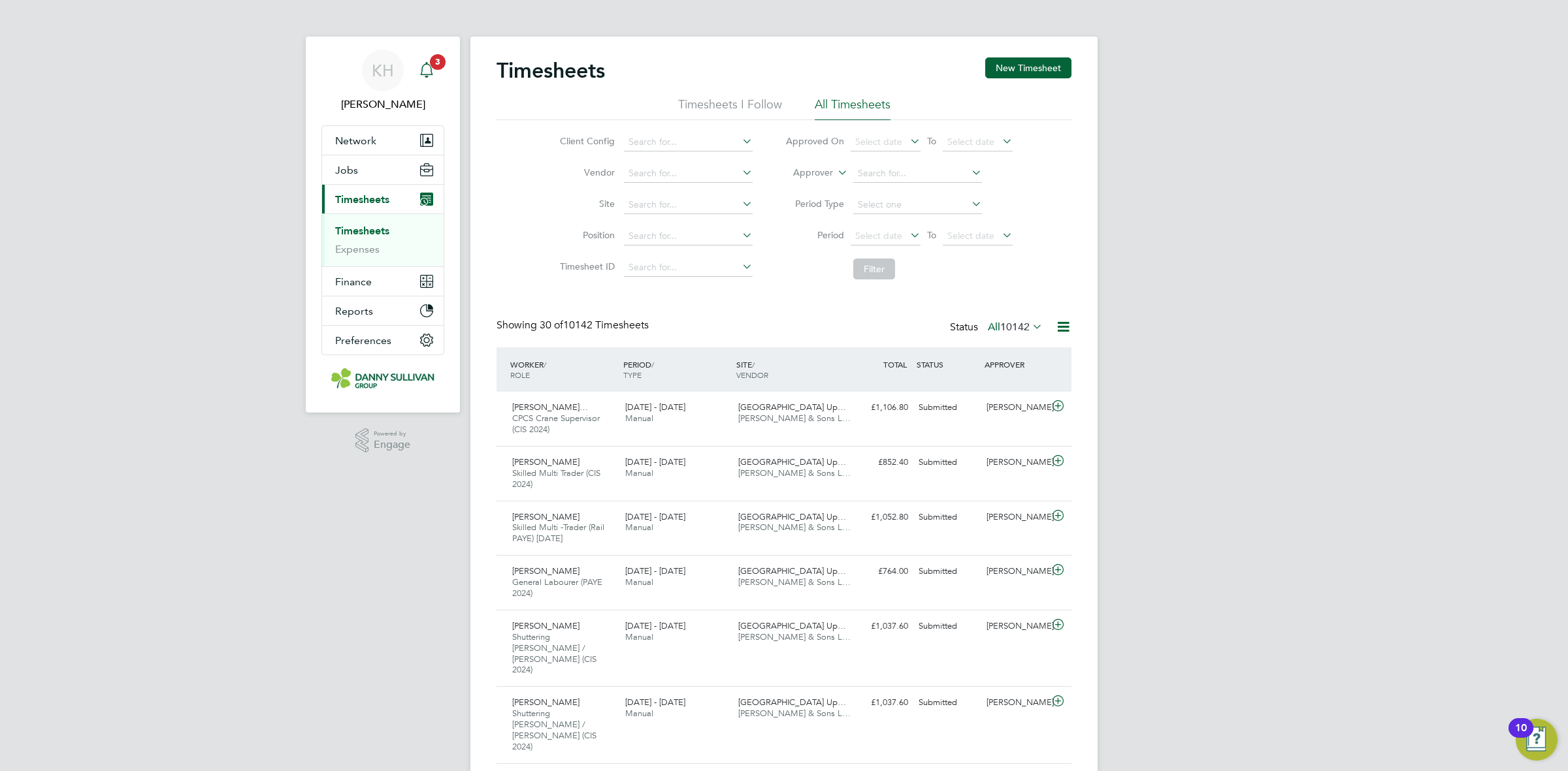
click at [425, 63] on icon "Main navigation" at bounding box center [426, 70] width 16 height 16
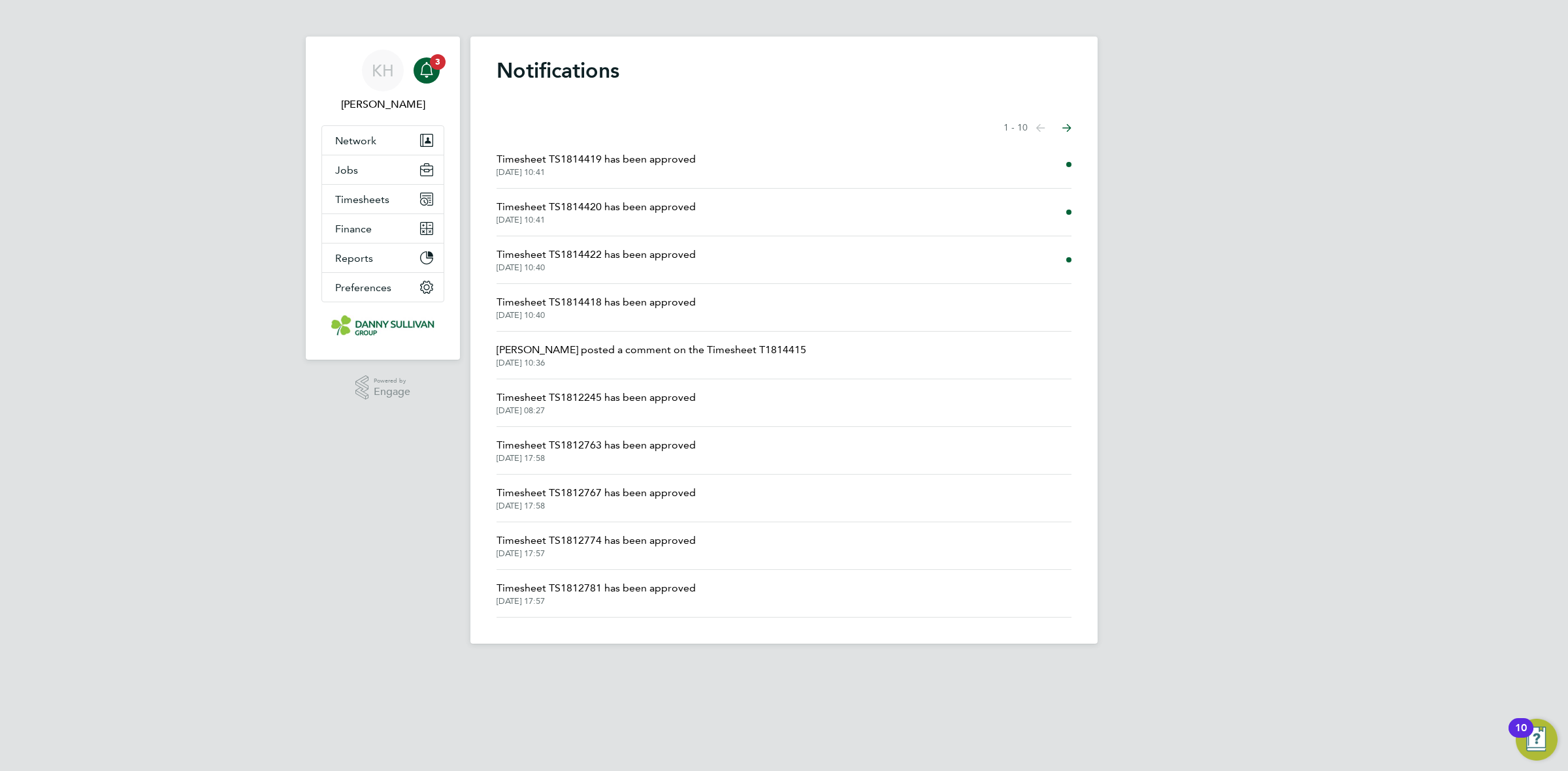
click at [664, 315] on span "[DATE] 10:40" at bounding box center [596, 315] width 199 height 11
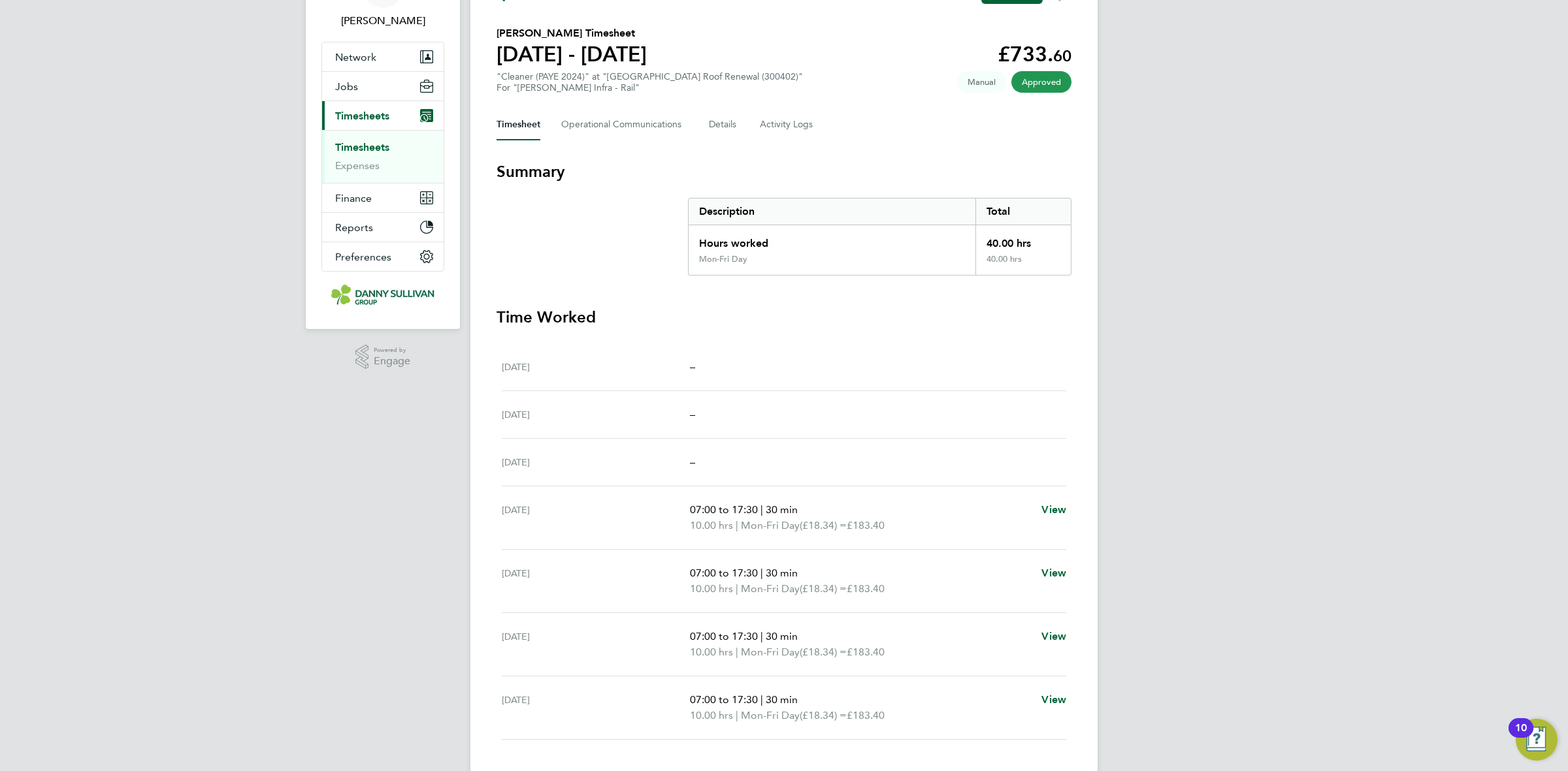
scroll to position [167, 0]
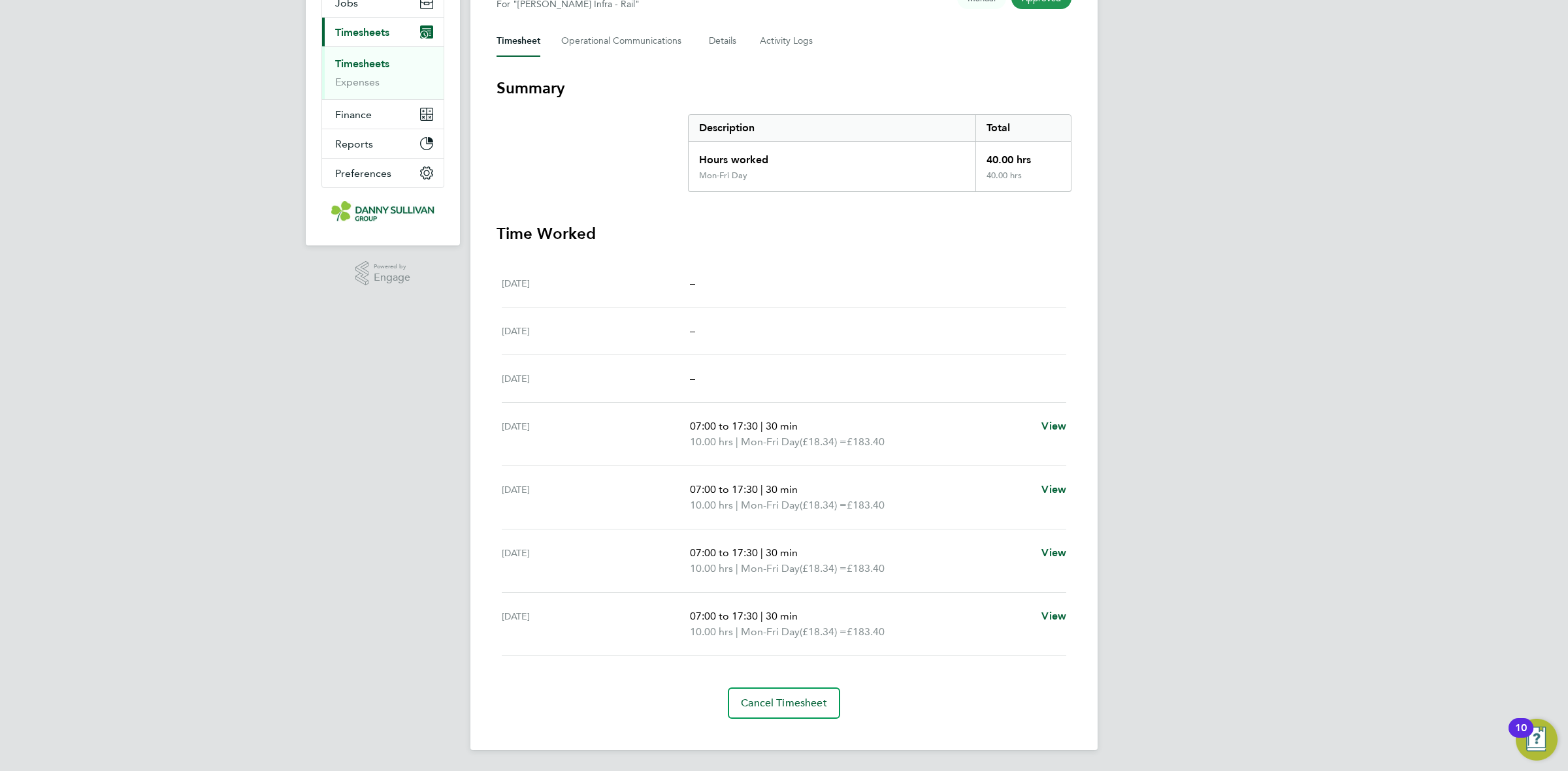
click at [1291, 433] on div "KH [PERSON_NAME] Notifications 3 Applications: Network Businesses Sites Workers…" at bounding box center [784, 301] width 1568 height 938
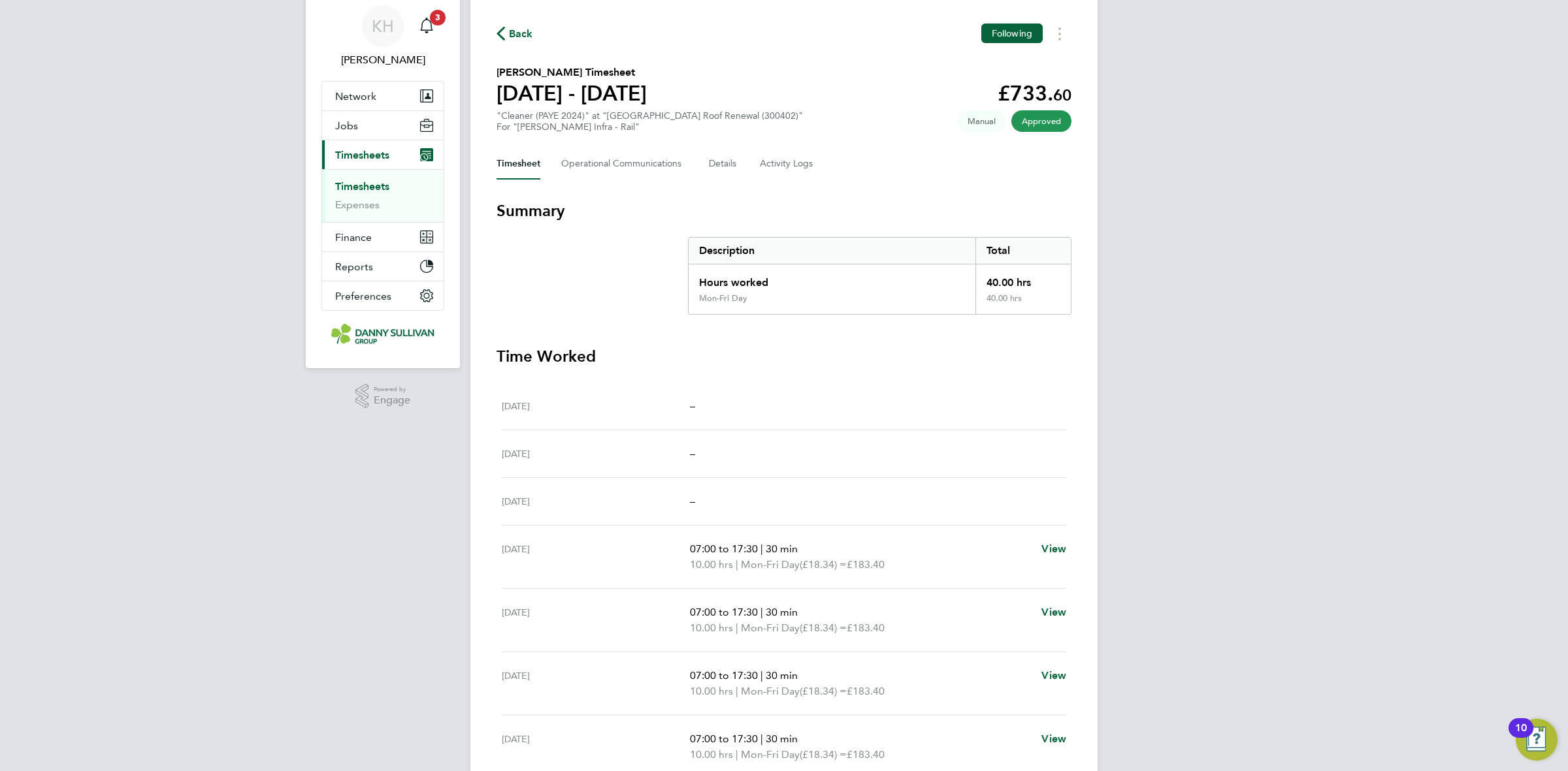
scroll to position [0, 0]
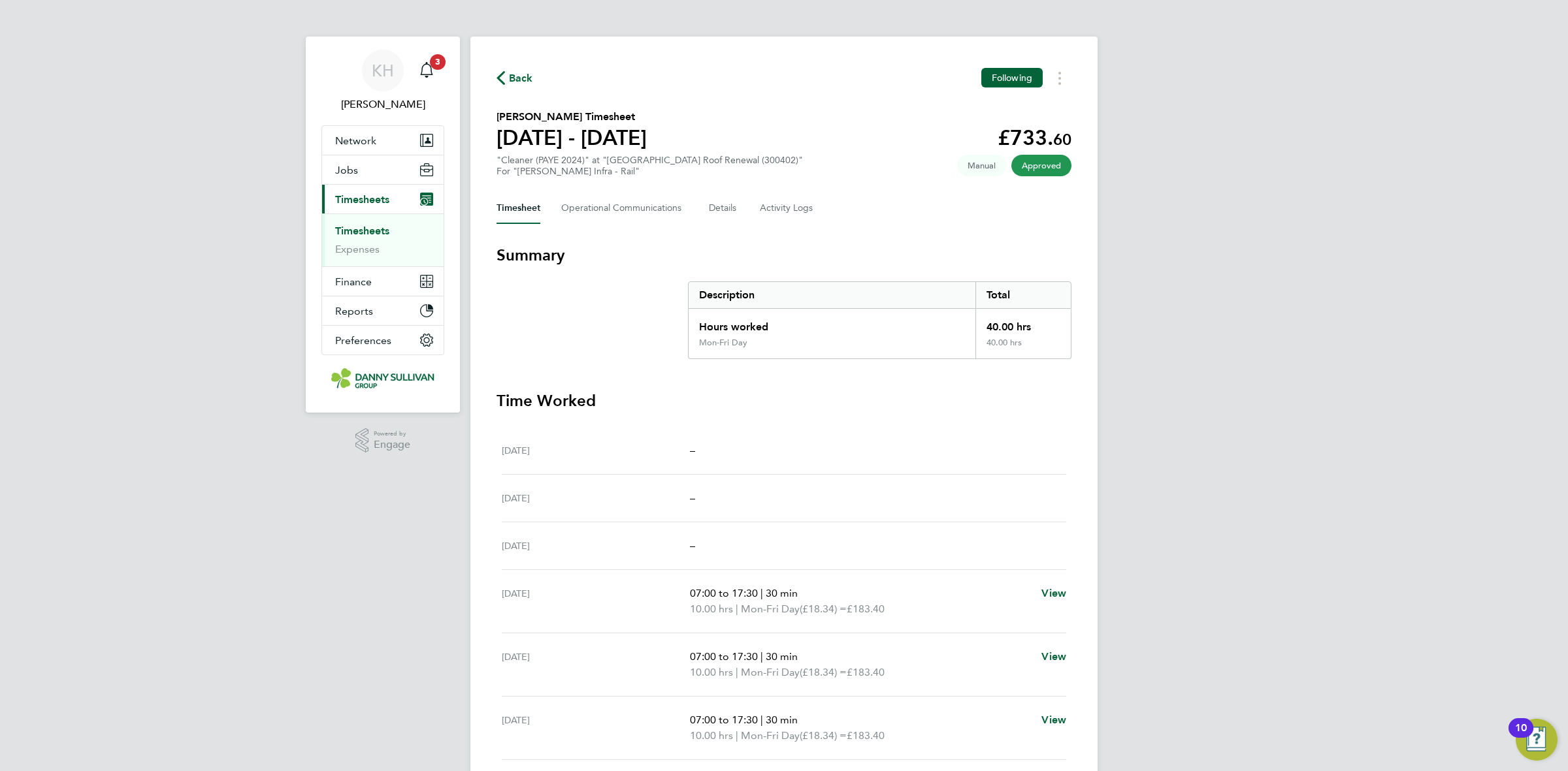
click at [346, 223] on ul "Timesheets Expenses" at bounding box center [382, 240] width 121 height 53
click at [348, 230] on link "Timesheets" at bounding box center [362, 231] width 54 height 12
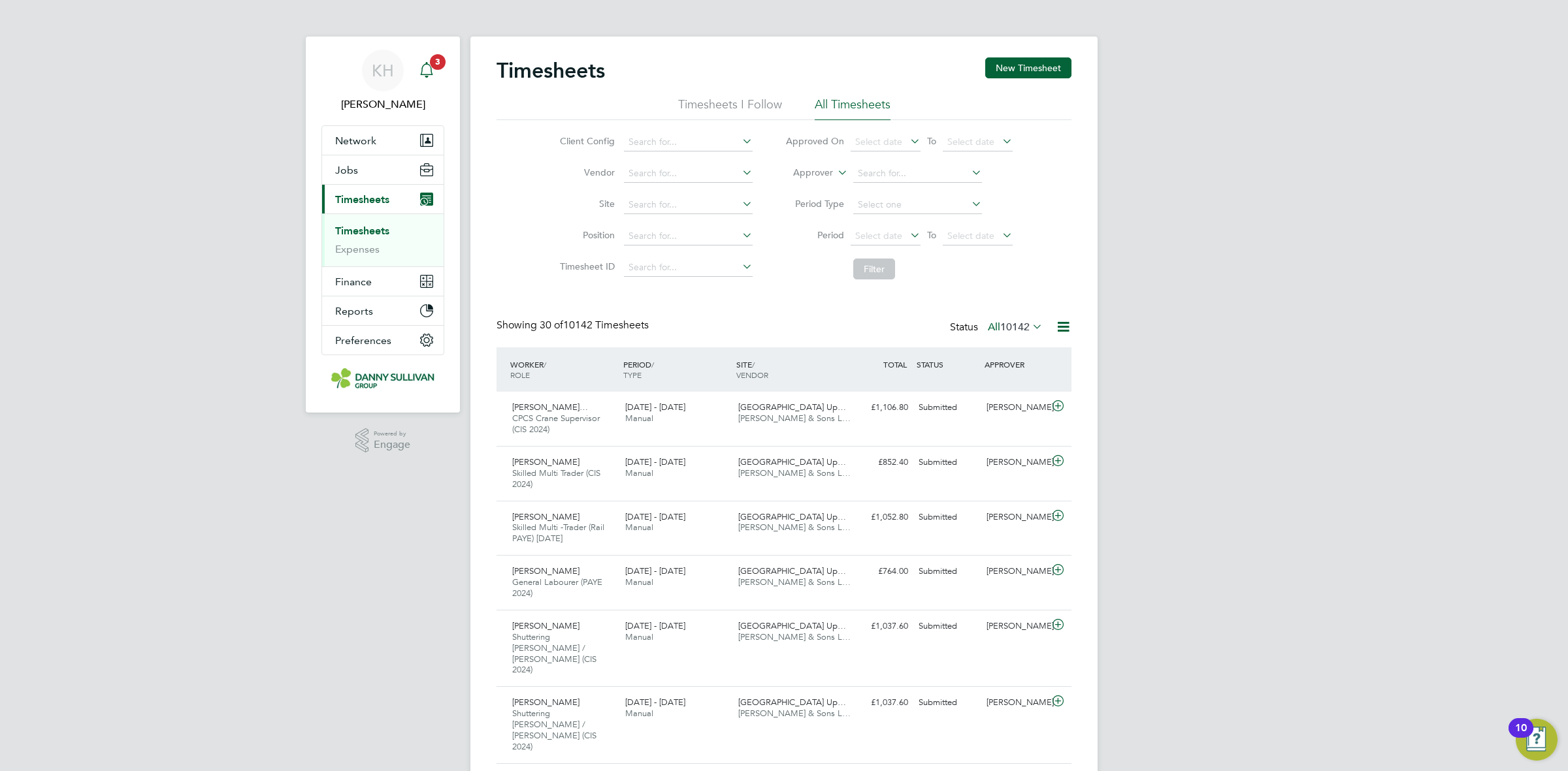
click at [426, 75] on icon "Main navigation" at bounding box center [426, 70] width 16 height 16
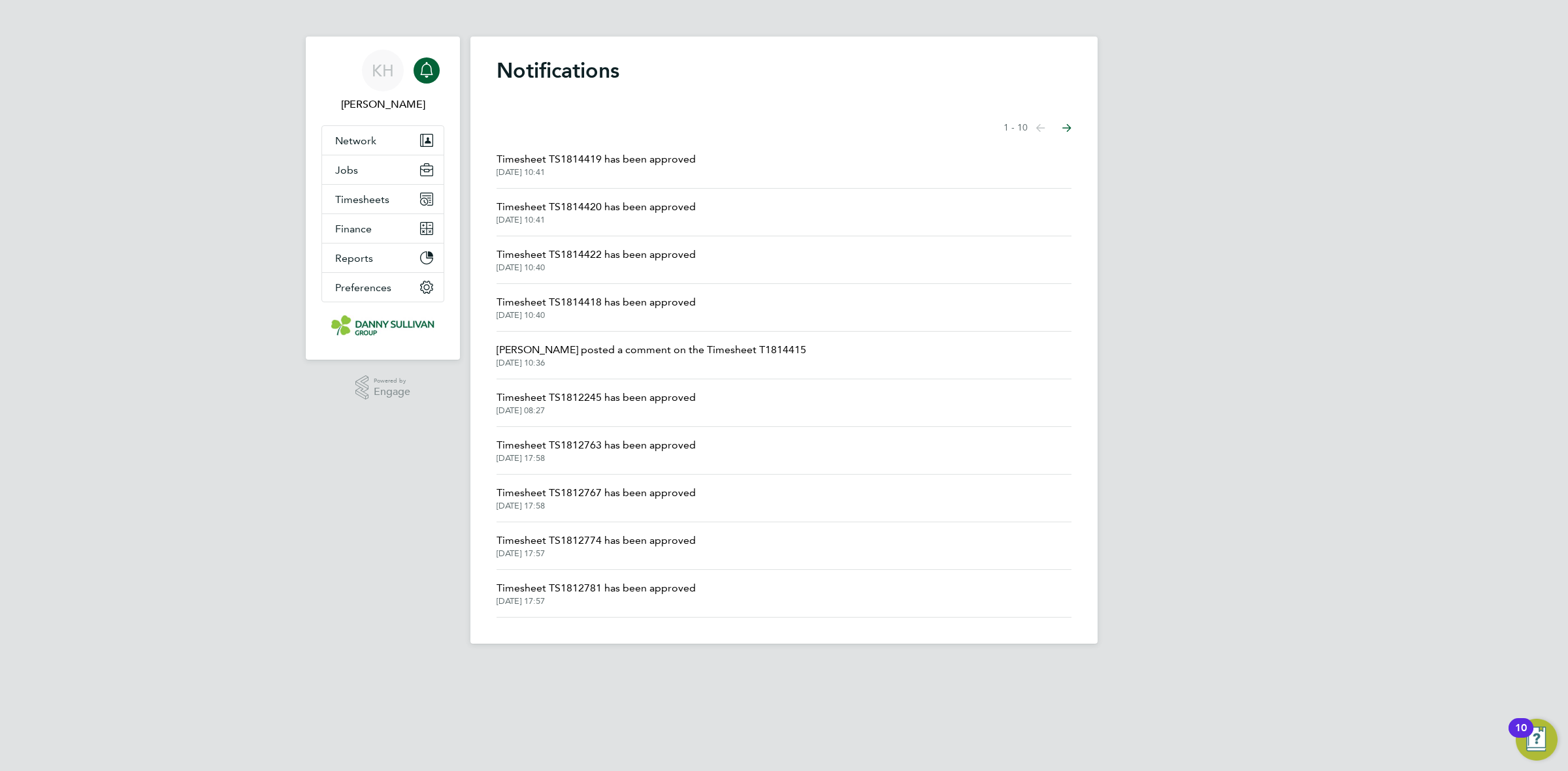
drag, startPoint x: 638, startPoint y: 278, endPoint x: 631, endPoint y: 296, distance: 19.3
click at [638, 279] on li "Timesheet TS1814422 has been approved [DATE] 10:40" at bounding box center [784, 260] width 575 height 48
click at [631, 296] on span "Timesheet TS1814418 has been approved" at bounding box center [596, 302] width 199 height 16
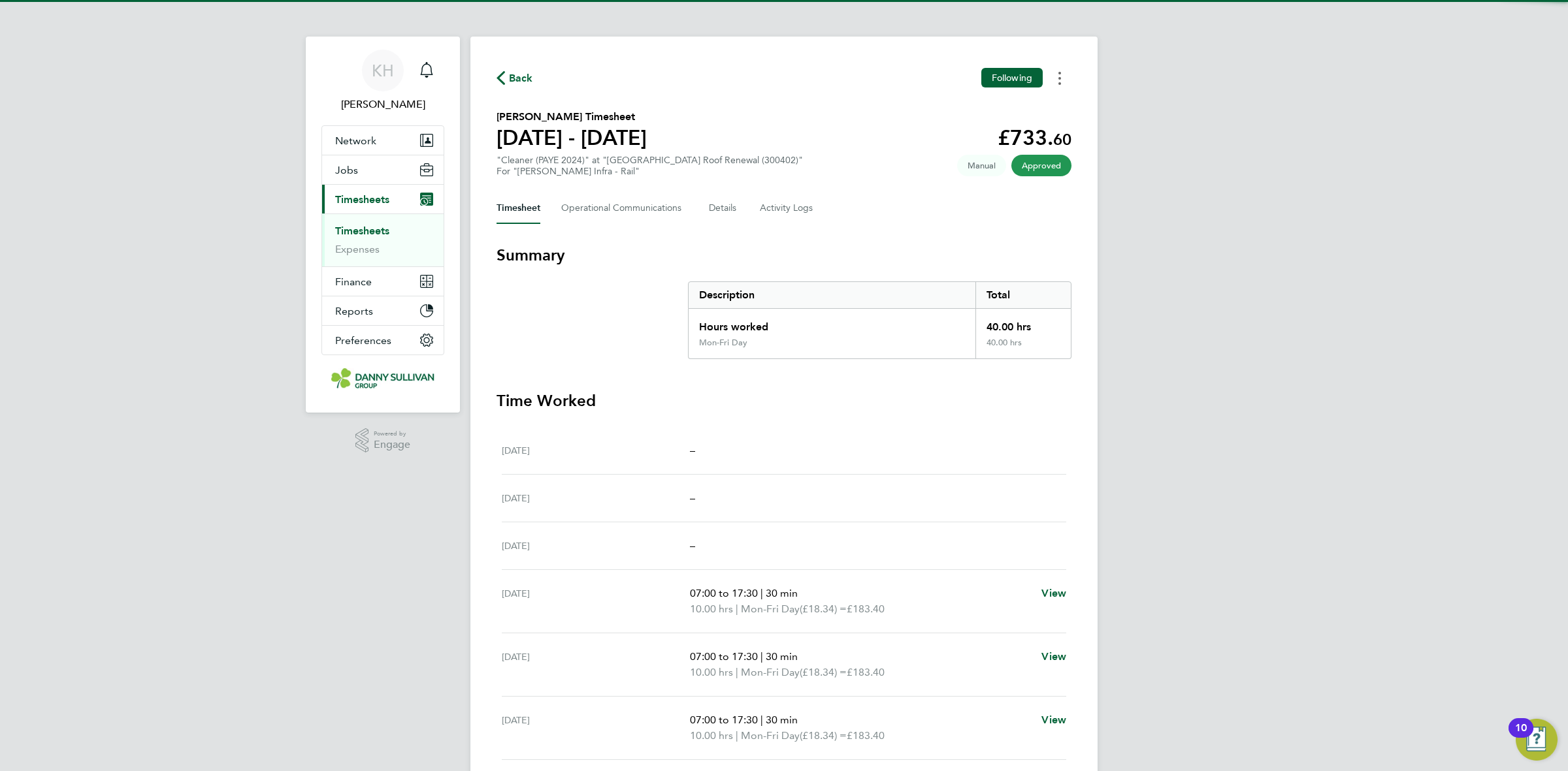
click at [1066, 72] on button "Timesheets Menu" at bounding box center [1059, 78] width 23 height 21
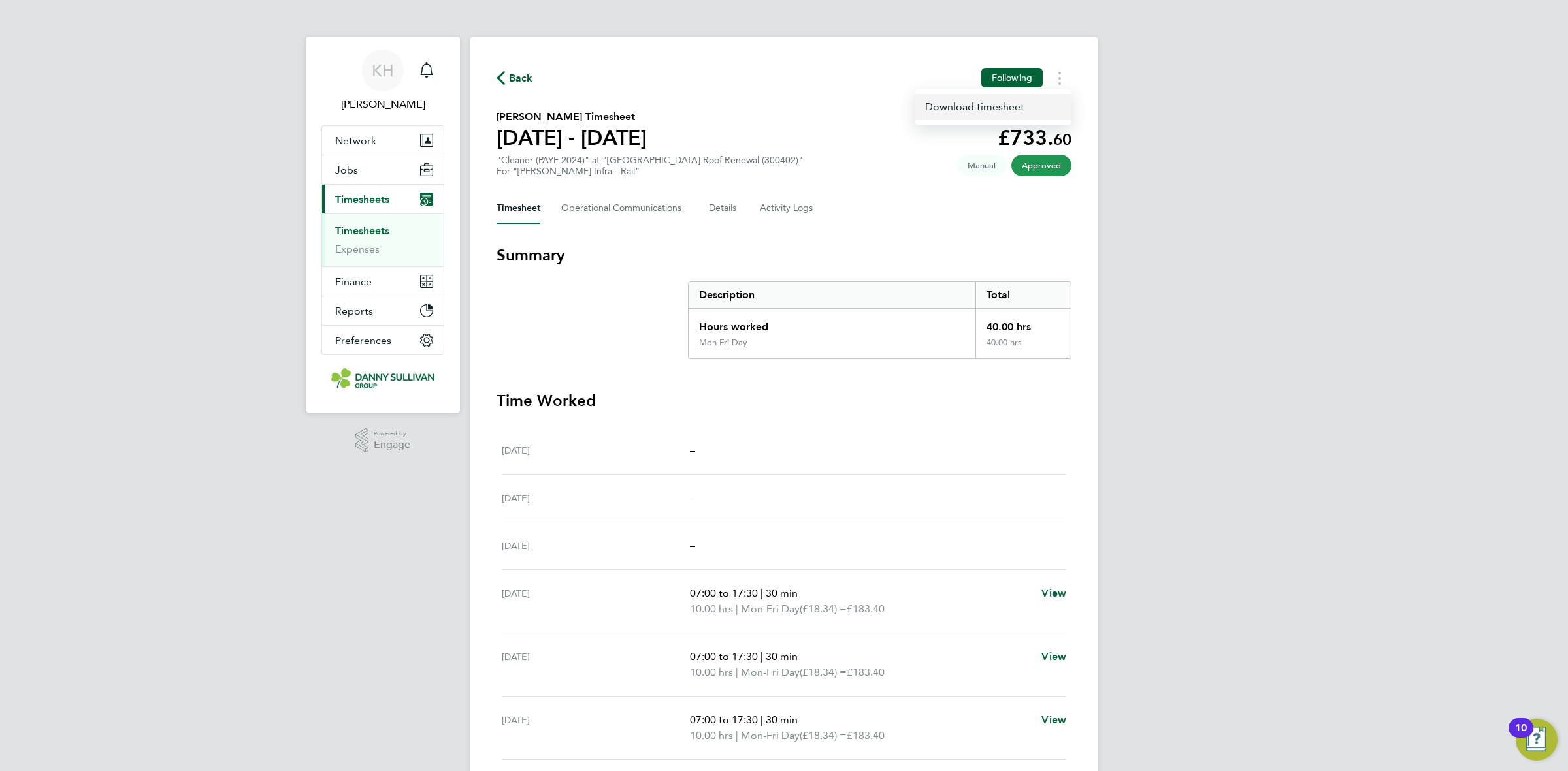
click at [1051, 104] on link "Download timesheet" at bounding box center [993, 107] width 157 height 26
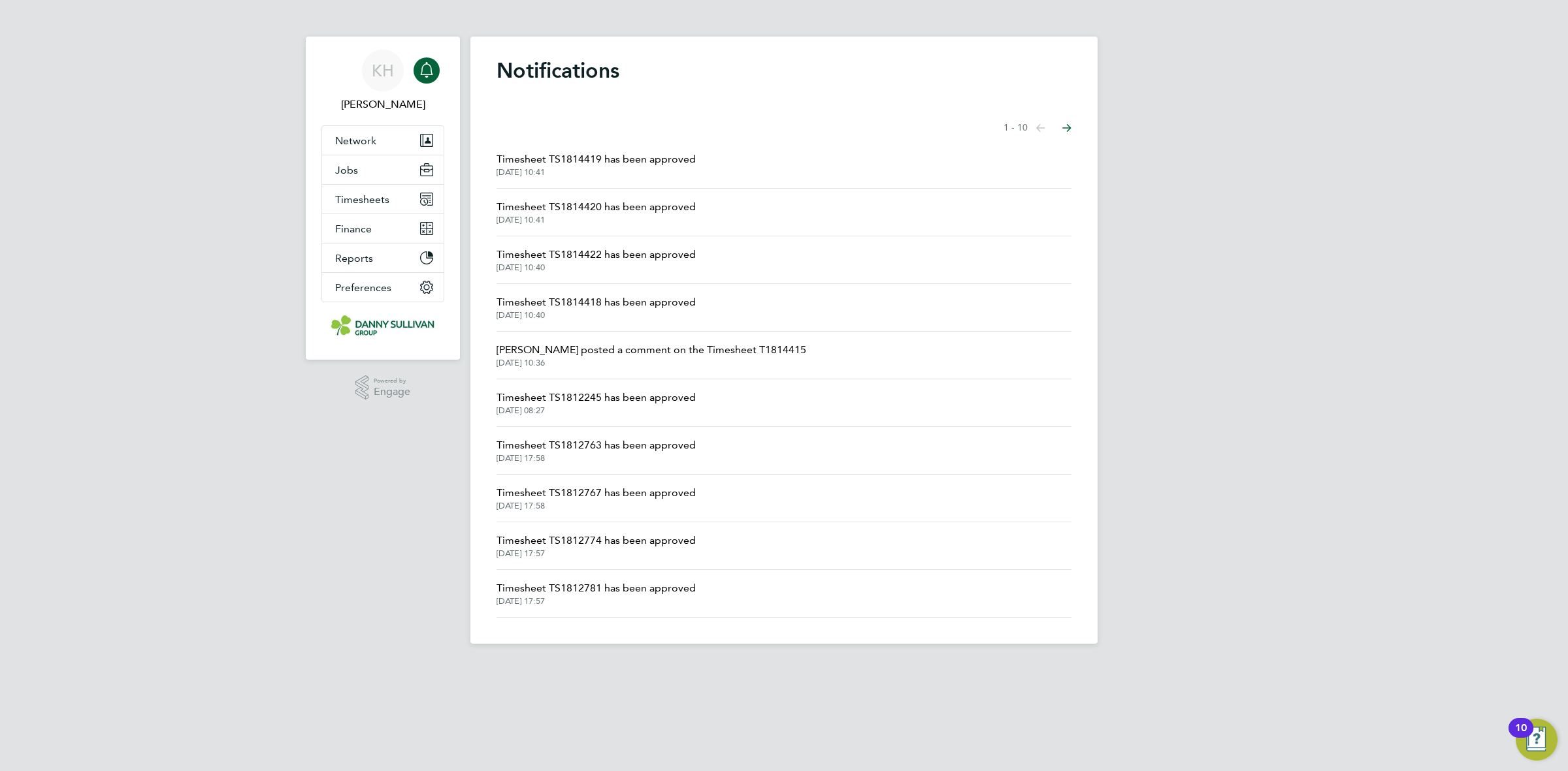
click at [607, 255] on span "Timesheet TS1814422 has been approved" at bounding box center [596, 255] width 199 height 16
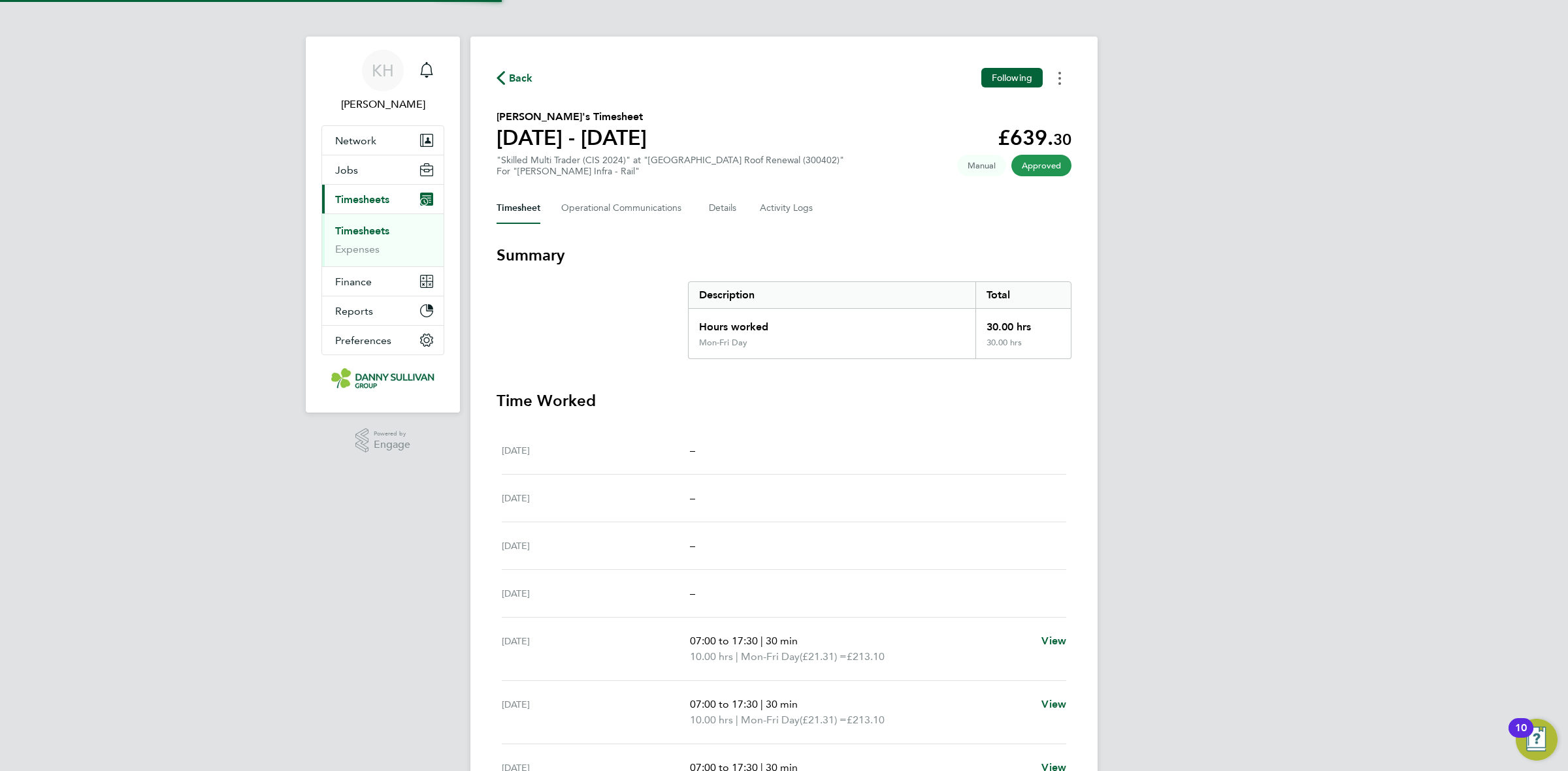
click at [1061, 88] on button "Timesheets Menu" at bounding box center [1059, 78] width 23 height 21
click at [1044, 106] on link "Download timesheet" at bounding box center [993, 107] width 157 height 26
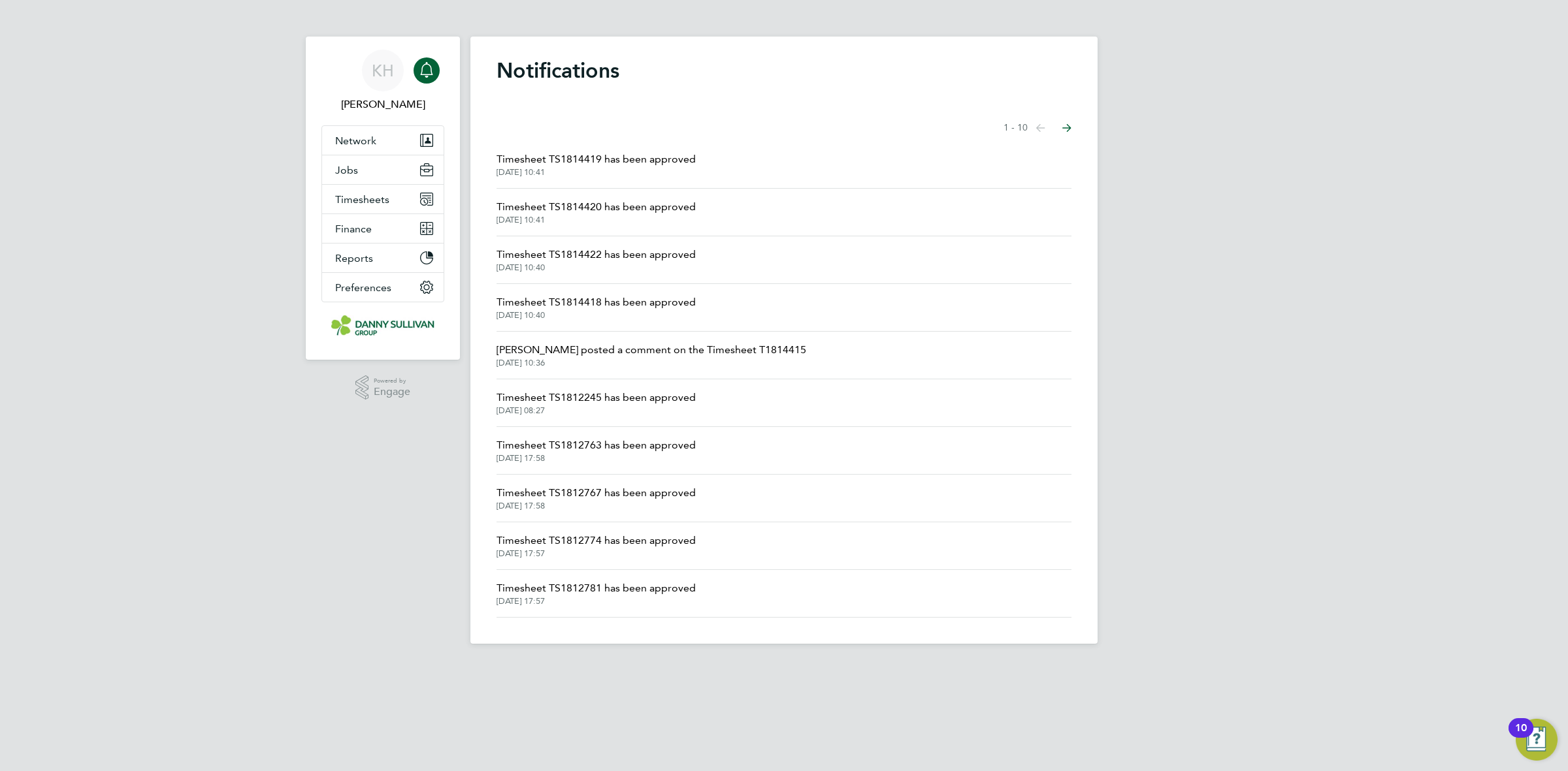
click at [656, 208] on span "Timesheet TS1814420 has been approved" at bounding box center [596, 207] width 199 height 16
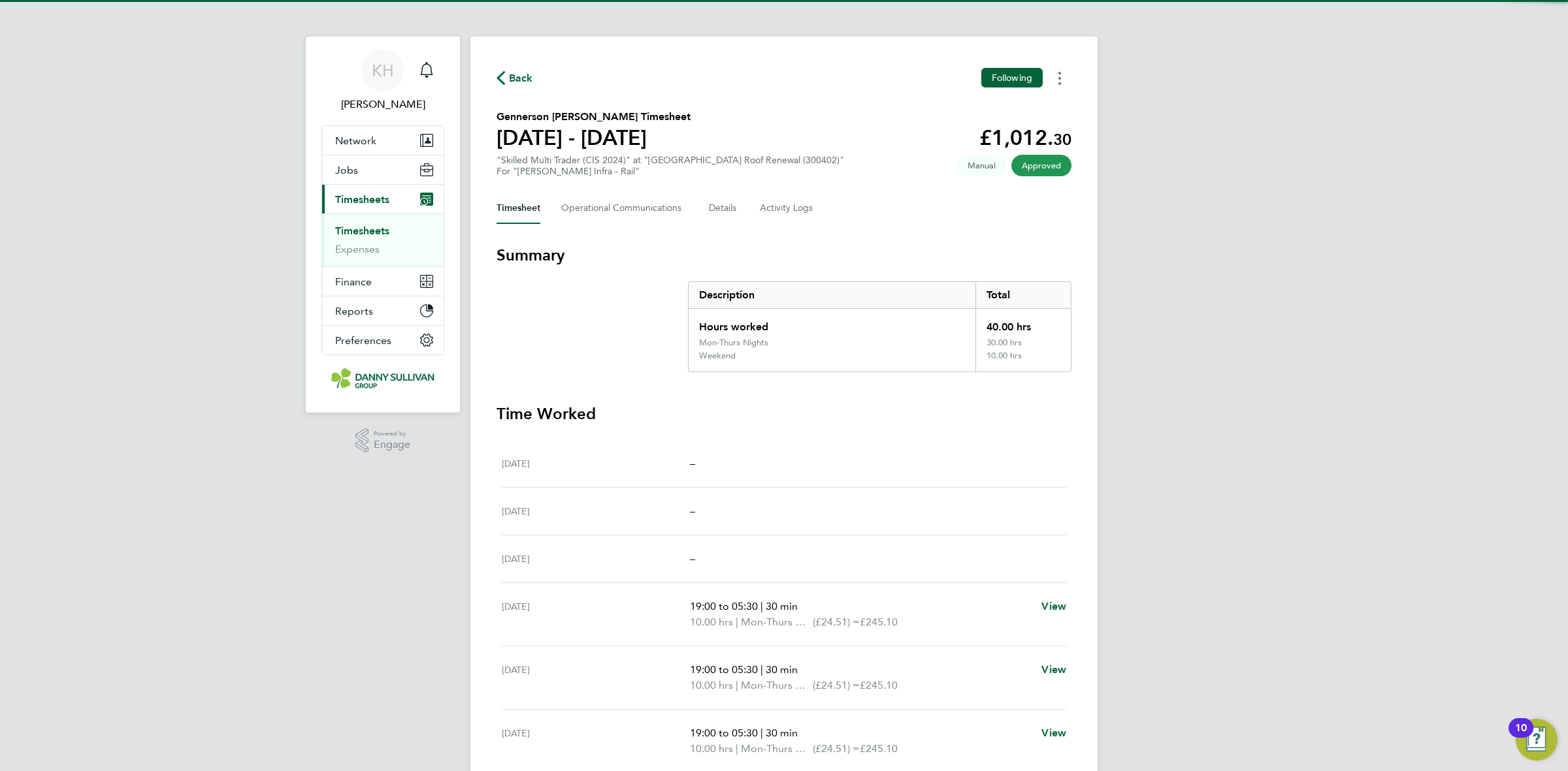
click at [1062, 86] on button "Timesheets Menu" at bounding box center [1059, 78] width 23 height 21
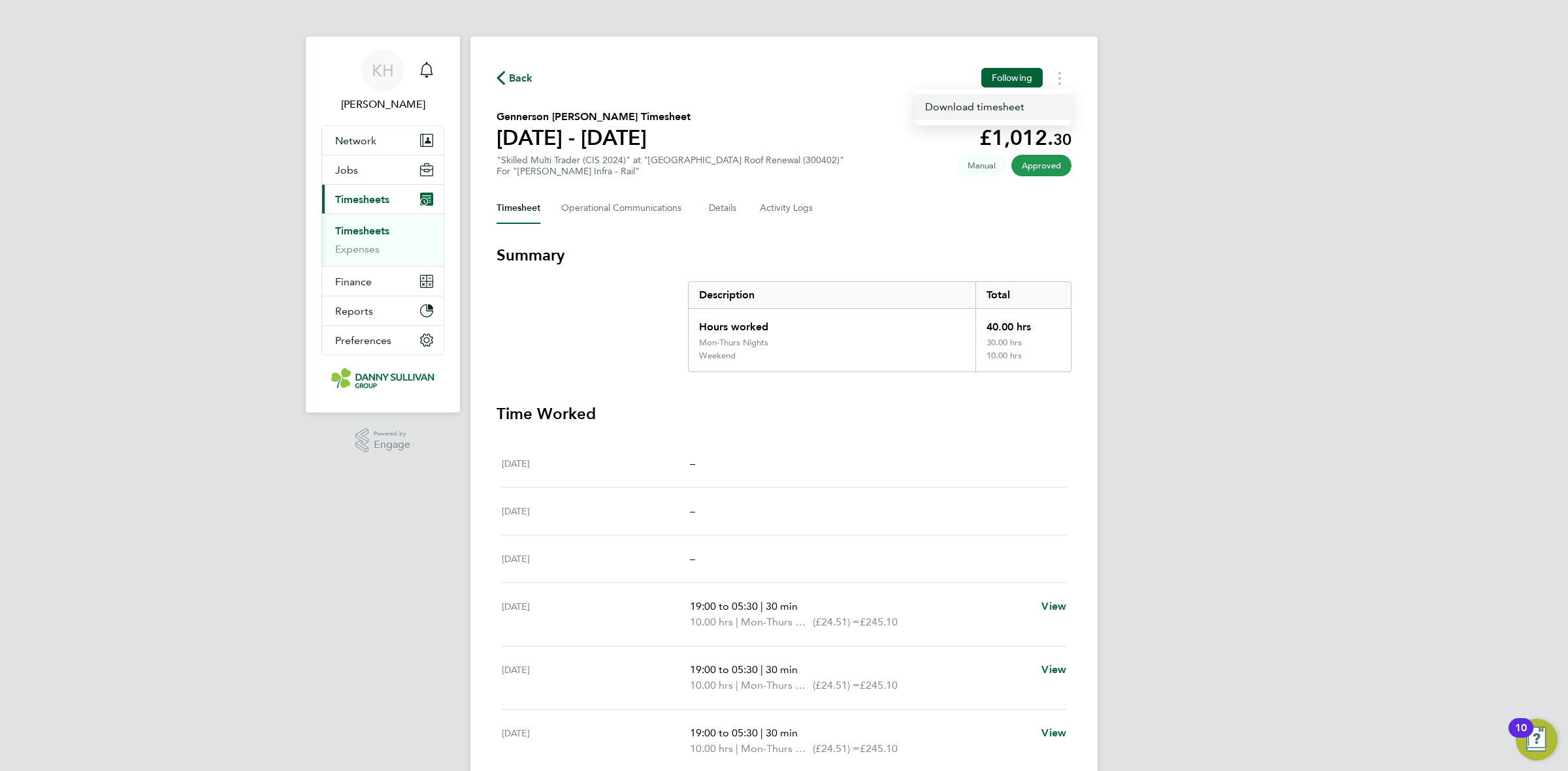
click at [1000, 116] on link "Download timesheet" at bounding box center [993, 107] width 157 height 26
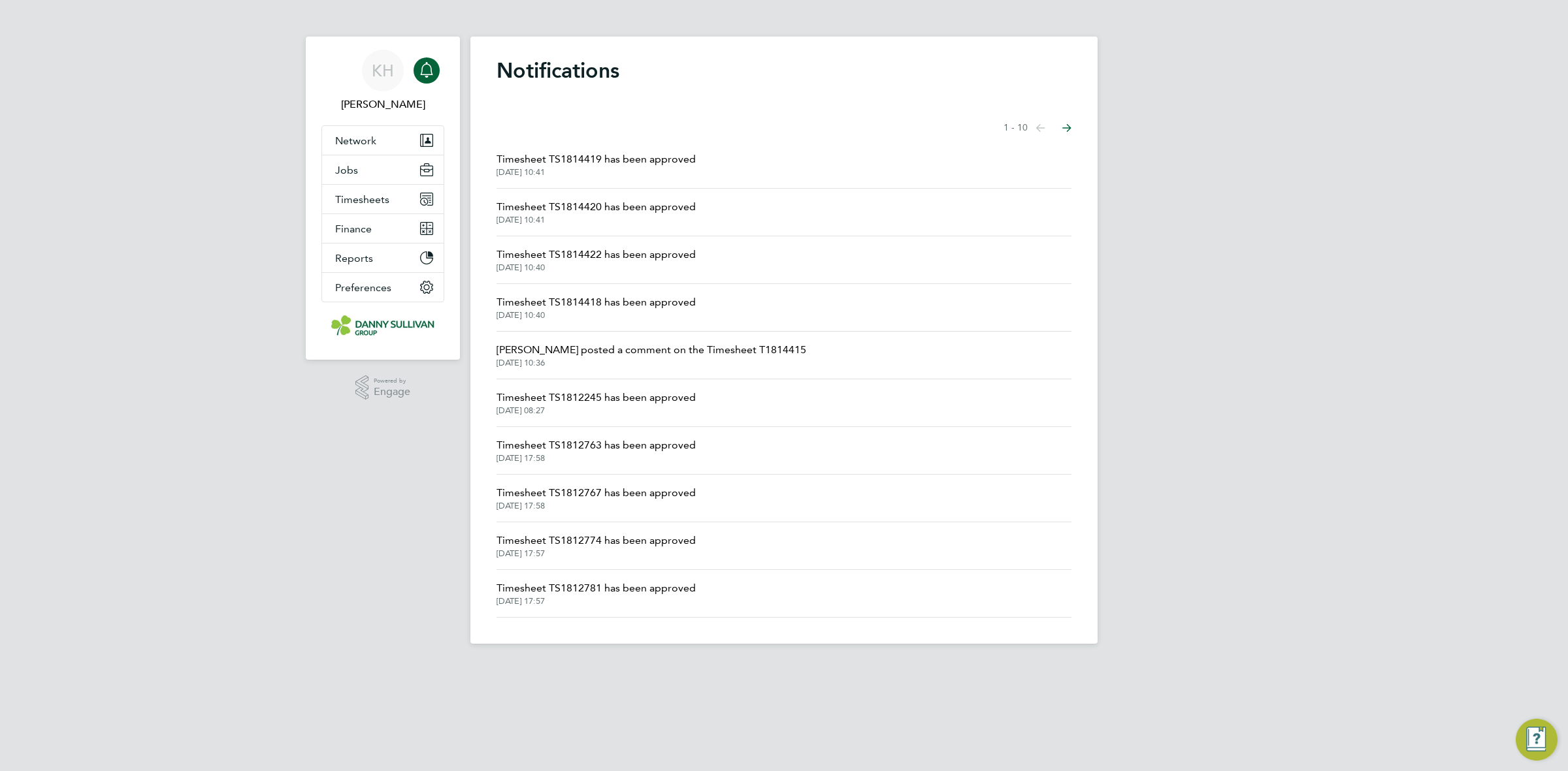
click at [590, 149] on li "Timesheet TS1814419 has been approved 03 Sep 2025, 10:41" at bounding box center [784, 165] width 575 height 48
click at [590, 159] on span "Timesheet TS1814419 has been approved" at bounding box center [596, 160] width 199 height 16
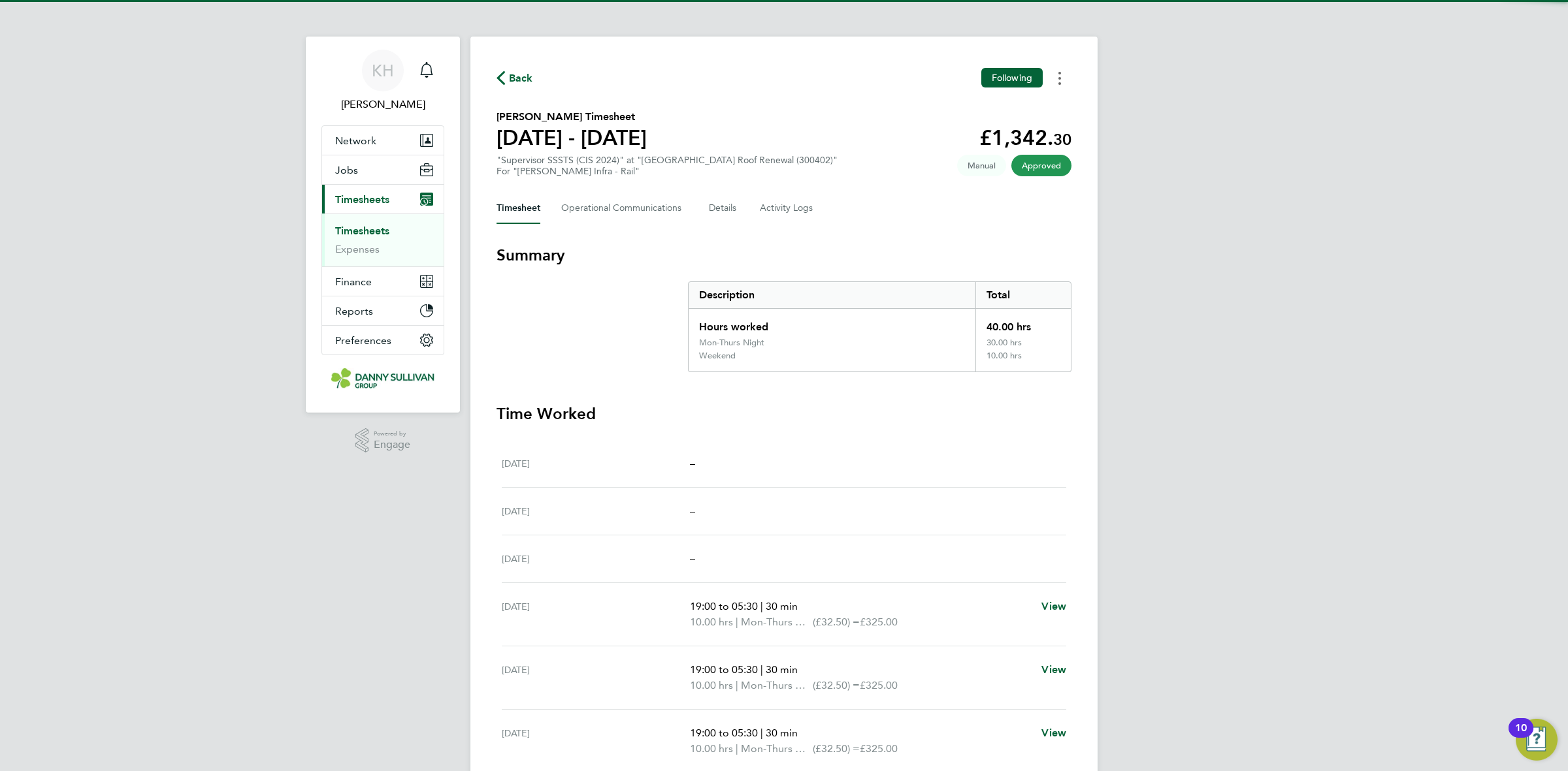
click at [1069, 80] on button "Timesheets Menu" at bounding box center [1059, 78] width 23 height 21
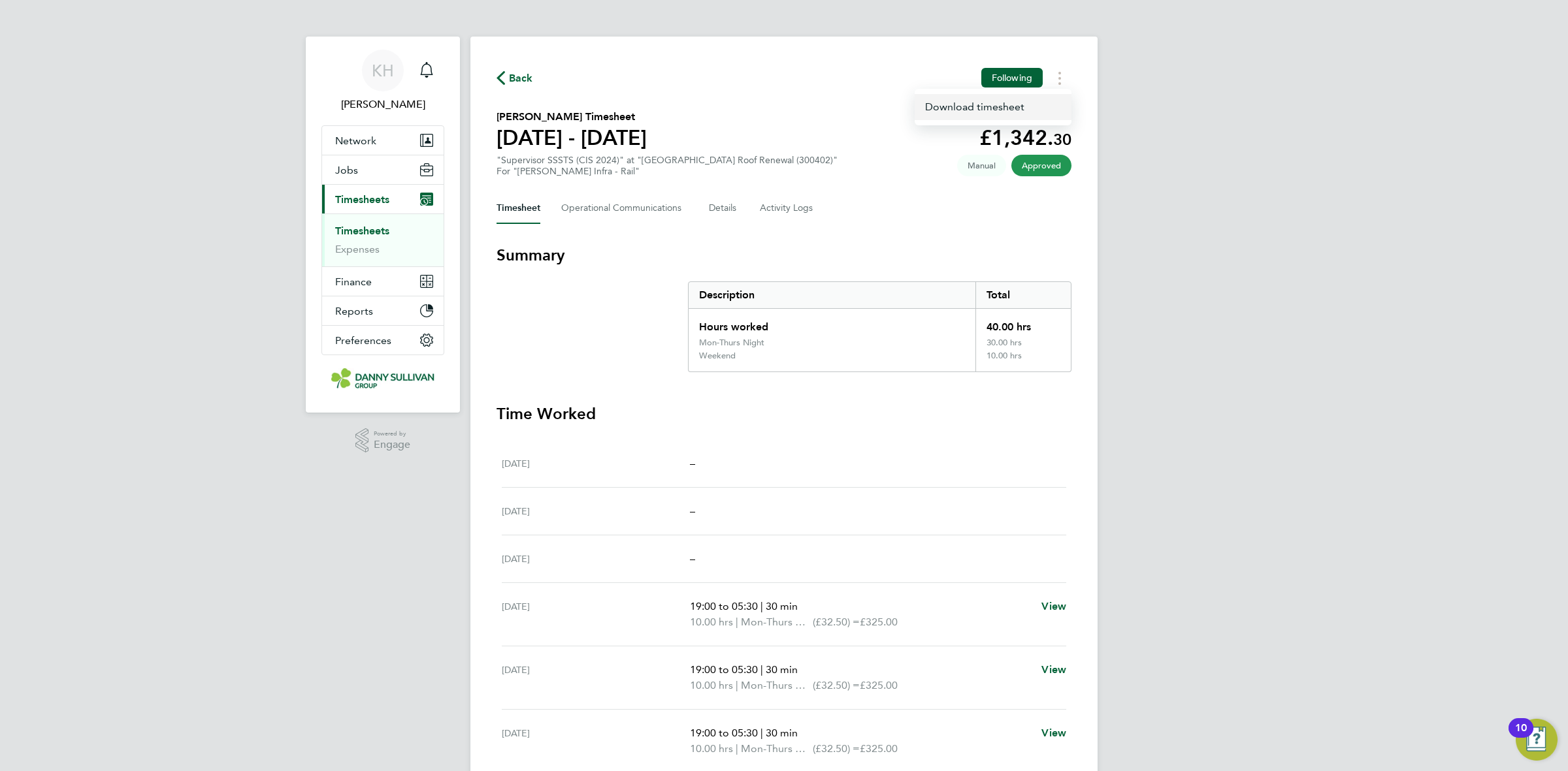
click at [1051, 106] on link "Download timesheet" at bounding box center [993, 107] width 157 height 26
click at [425, 69] on icon "Main navigation" at bounding box center [426, 70] width 16 height 16
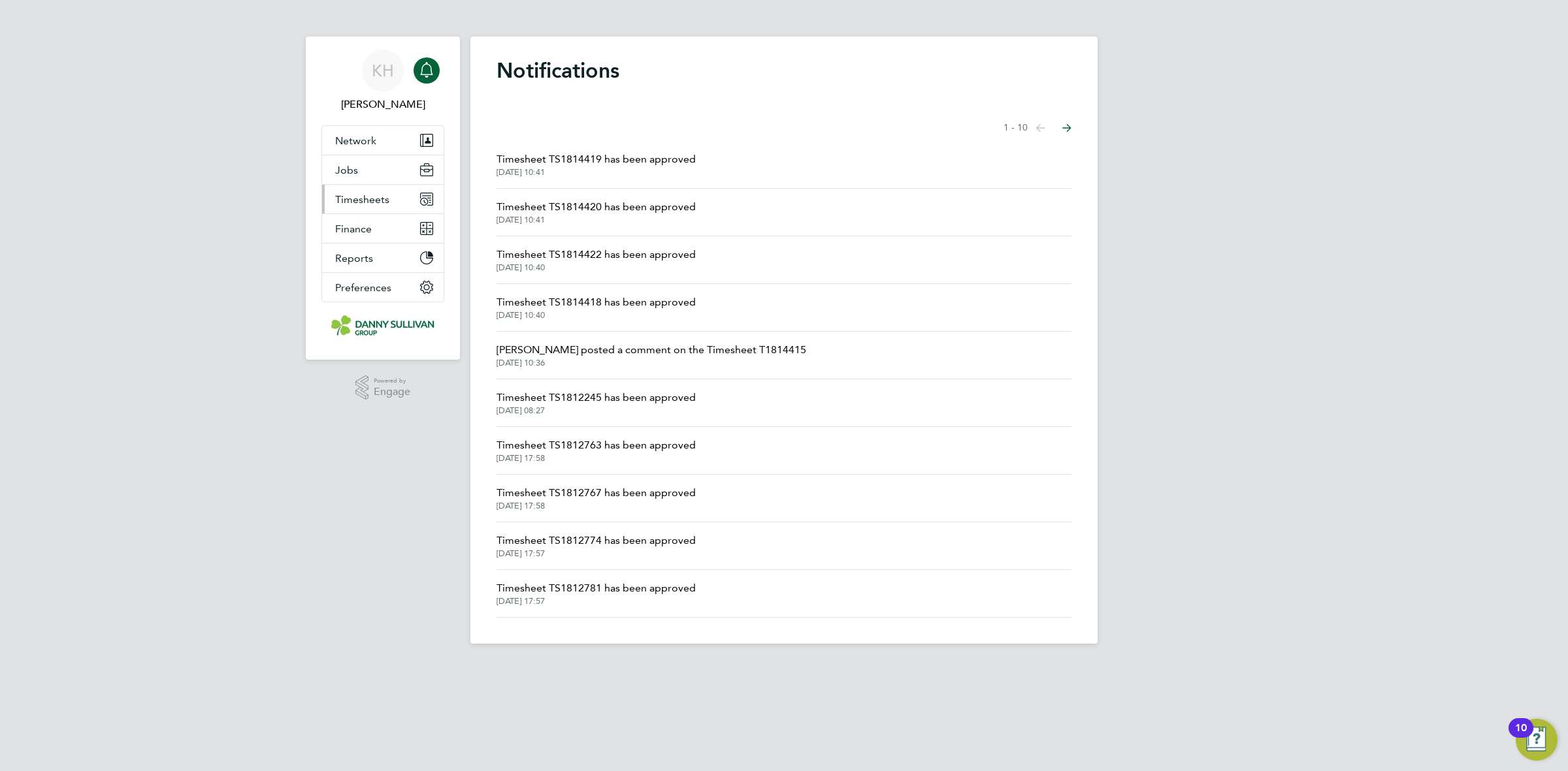
click at [363, 193] on button "Timesheets" at bounding box center [382, 199] width 121 height 29
click at [363, 227] on link "Timesheets" at bounding box center [362, 231] width 54 height 12
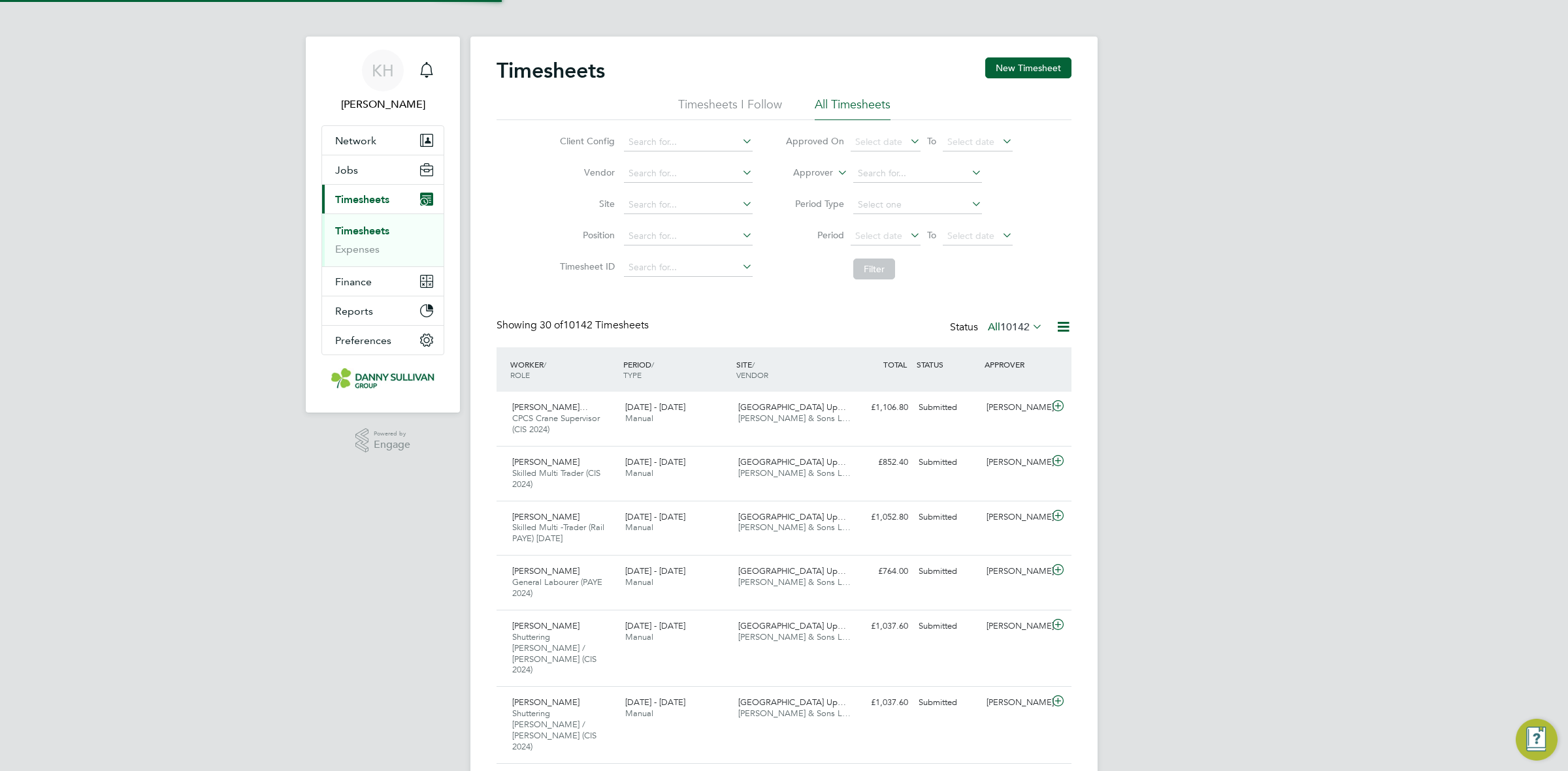
scroll to position [44, 113]
click at [364, 223] on ul "Timesheets Expenses" at bounding box center [382, 240] width 121 height 53
click at [368, 230] on link "Timesheets" at bounding box center [362, 231] width 54 height 12
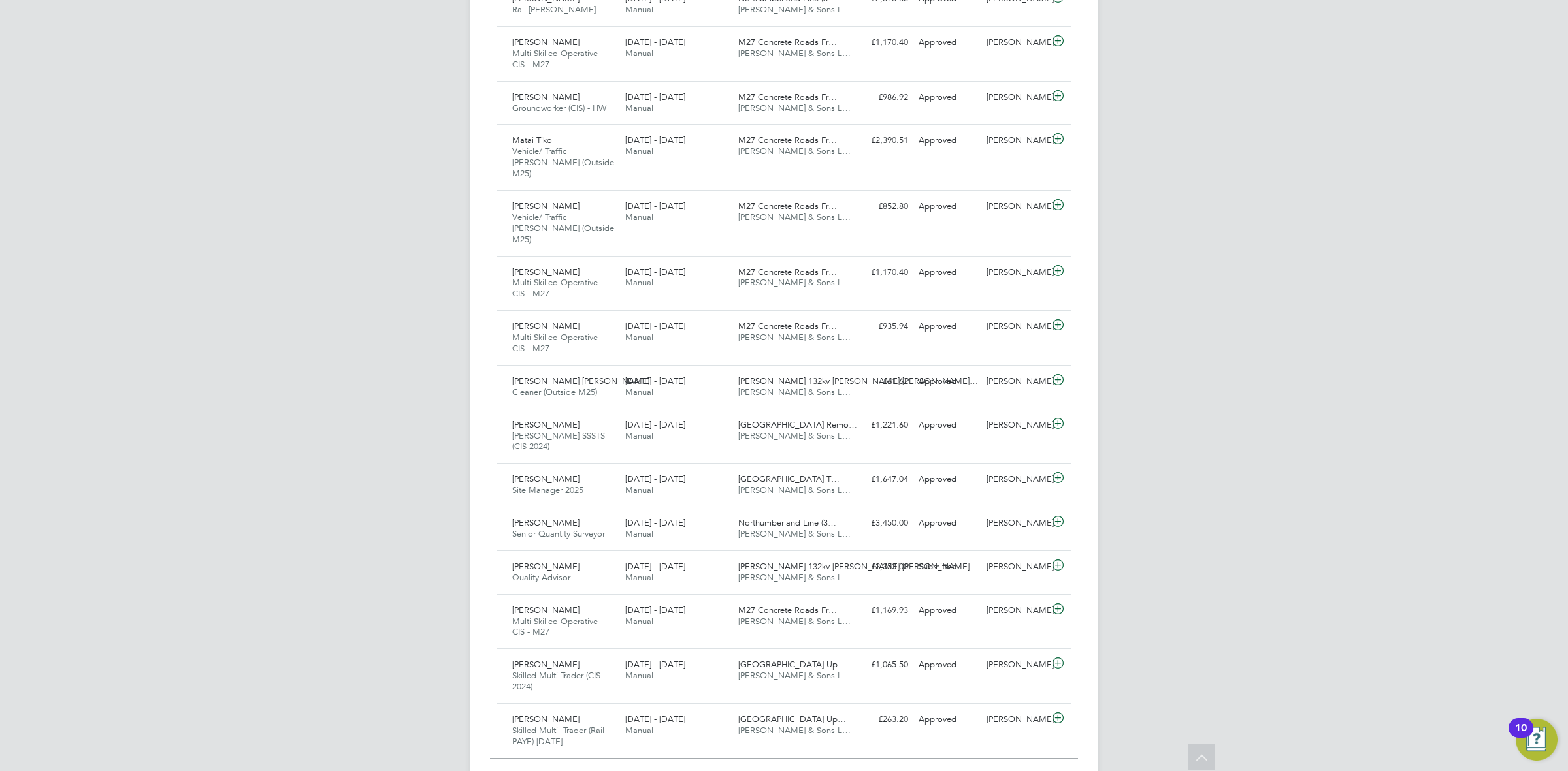
click at [795, 753] on div "Show 30 more" at bounding box center [784, 769] width 588 height 32
click at [795, 771] on span "30" at bounding box center [794, 777] width 11 height 12
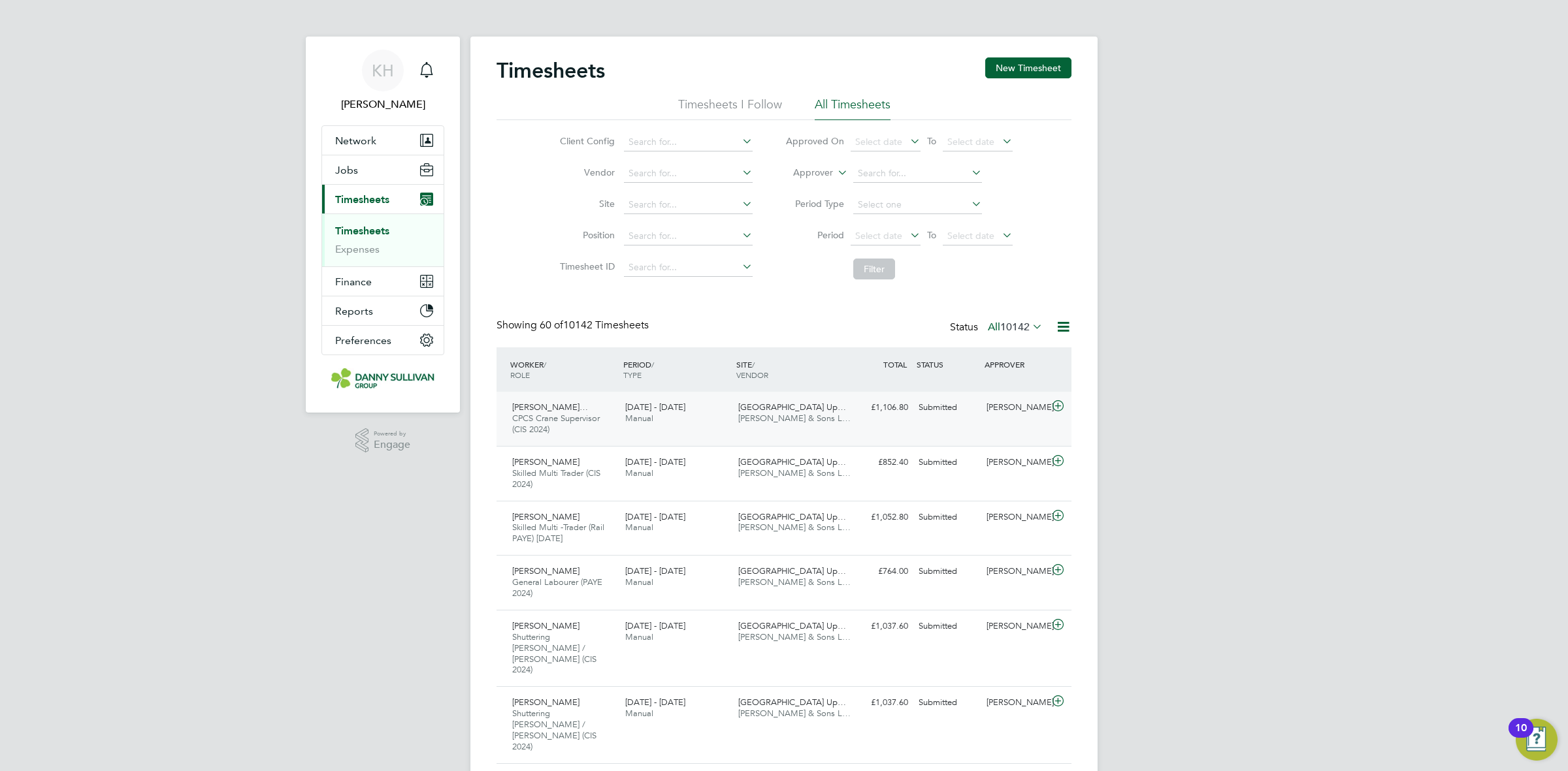
click at [774, 426] on div "[GEOGRAPHIC_DATA] Up… [PERSON_NAME] & Sons L…" at bounding box center [789, 414] width 113 height 33
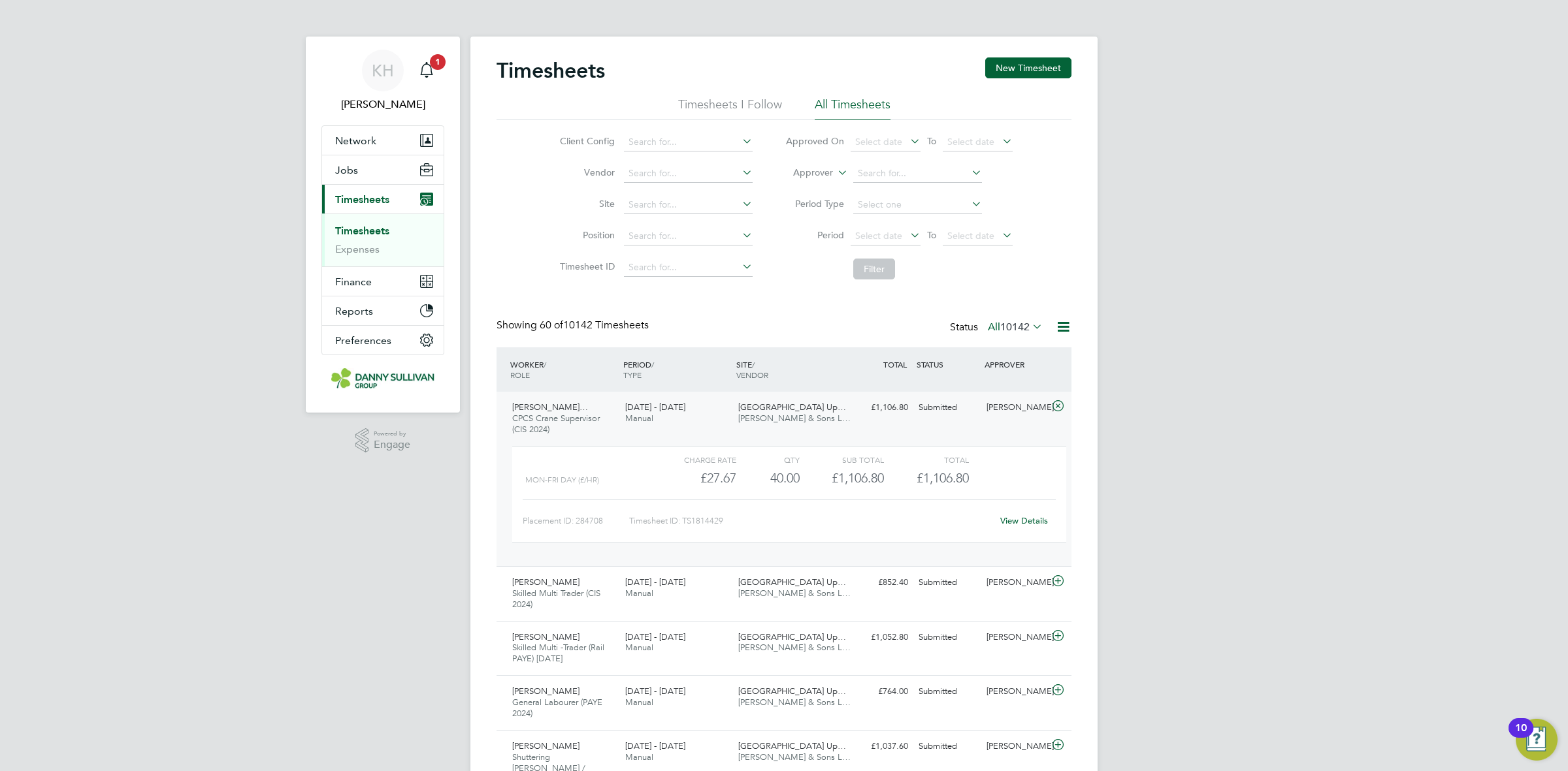
click at [445, 78] on app-nav-sections-wrapper "KH [PERSON_NAME] Notifications 1 Applications: Network Businesses Sites Workers…" at bounding box center [382, 225] width 154 height 376
click at [433, 70] on icon "Main navigation" at bounding box center [426, 70] width 16 height 16
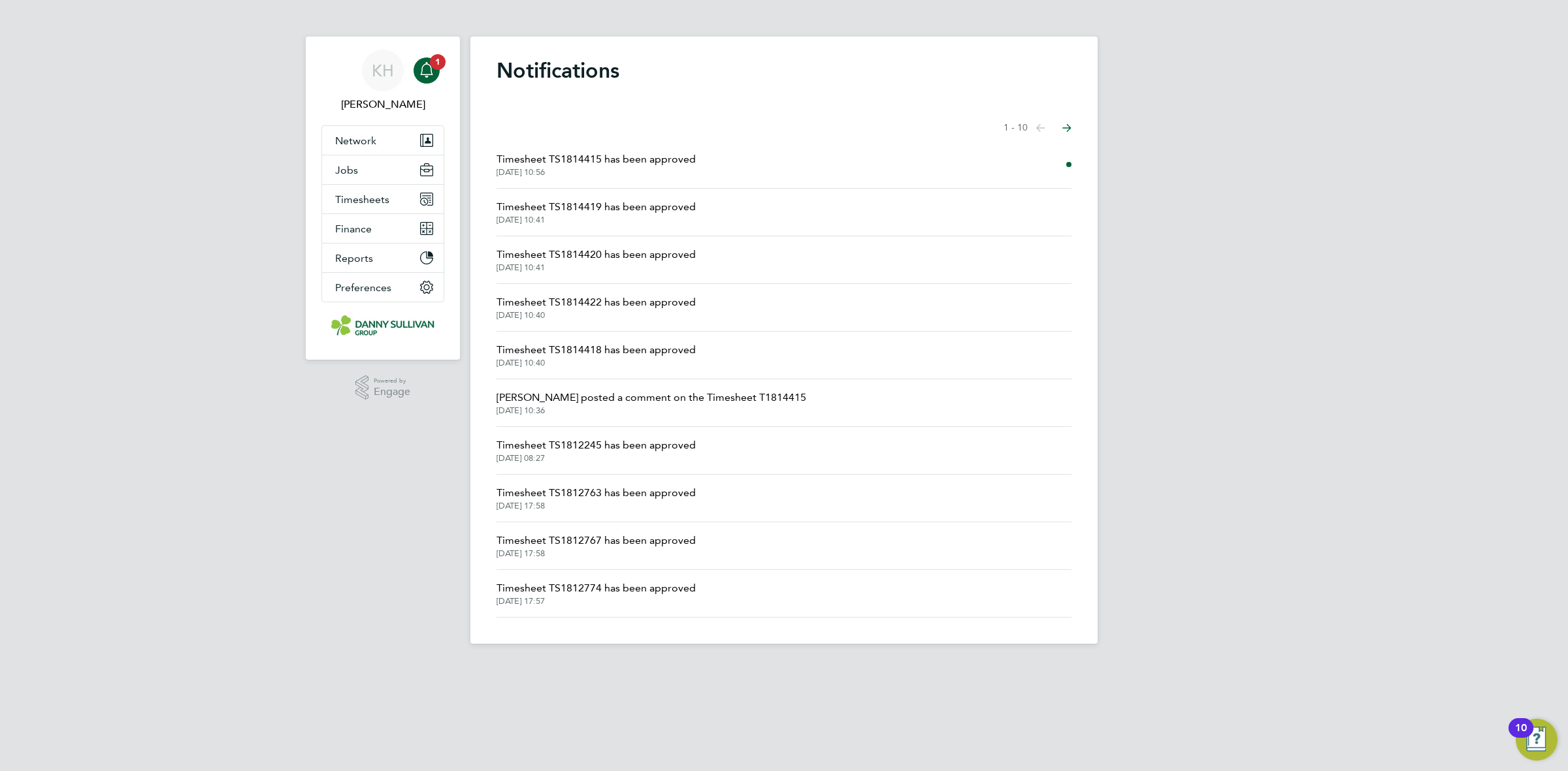
click at [573, 154] on span "Timesheet TS1814415 has been approved" at bounding box center [596, 160] width 199 height 16
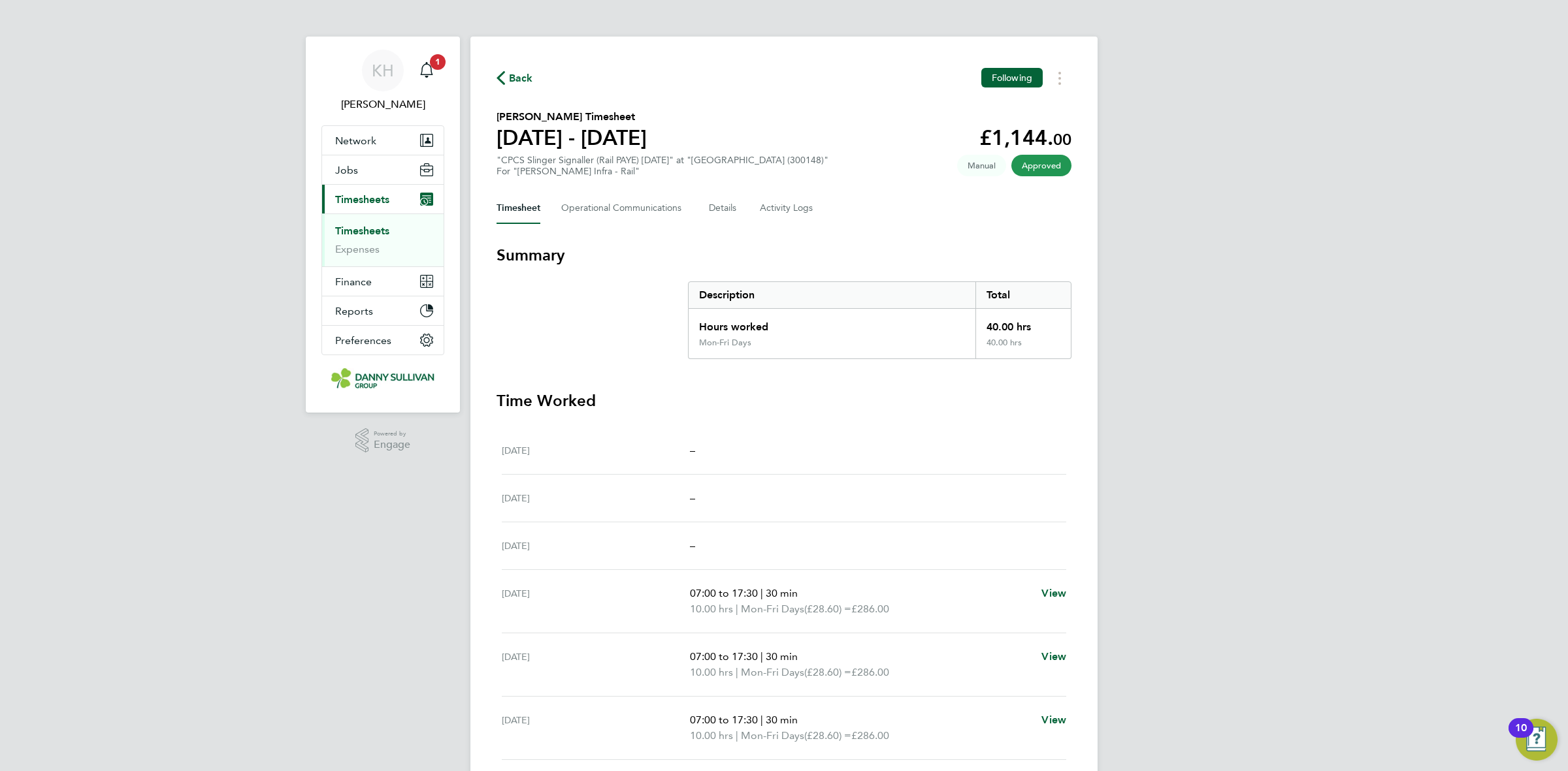
click at [1053, 91] on div "Back Following [PERSON_NAME] Timesheet [DATE] - [DATE] £1,144. 00 "CPCS Slinger…" at bounding box center [784, 477] width 627 height 881
click at [1062, 84] on button "Timesheets Menu" at bounding box center [1059, 78] width 23 height 21
click at [1040, 111] on link "Download timesheet" at bounding box center [993, 107] width 157 height 26
click at [1396, 366] on div "KH Katie Holland Notifications Applications: Network Businesses Sites Workers C…" at bounding box center [784, 469] width 1568 height 938
click at [380, 227] on link "Timesheets" at bounding box center [362, 231] width 54 height 12
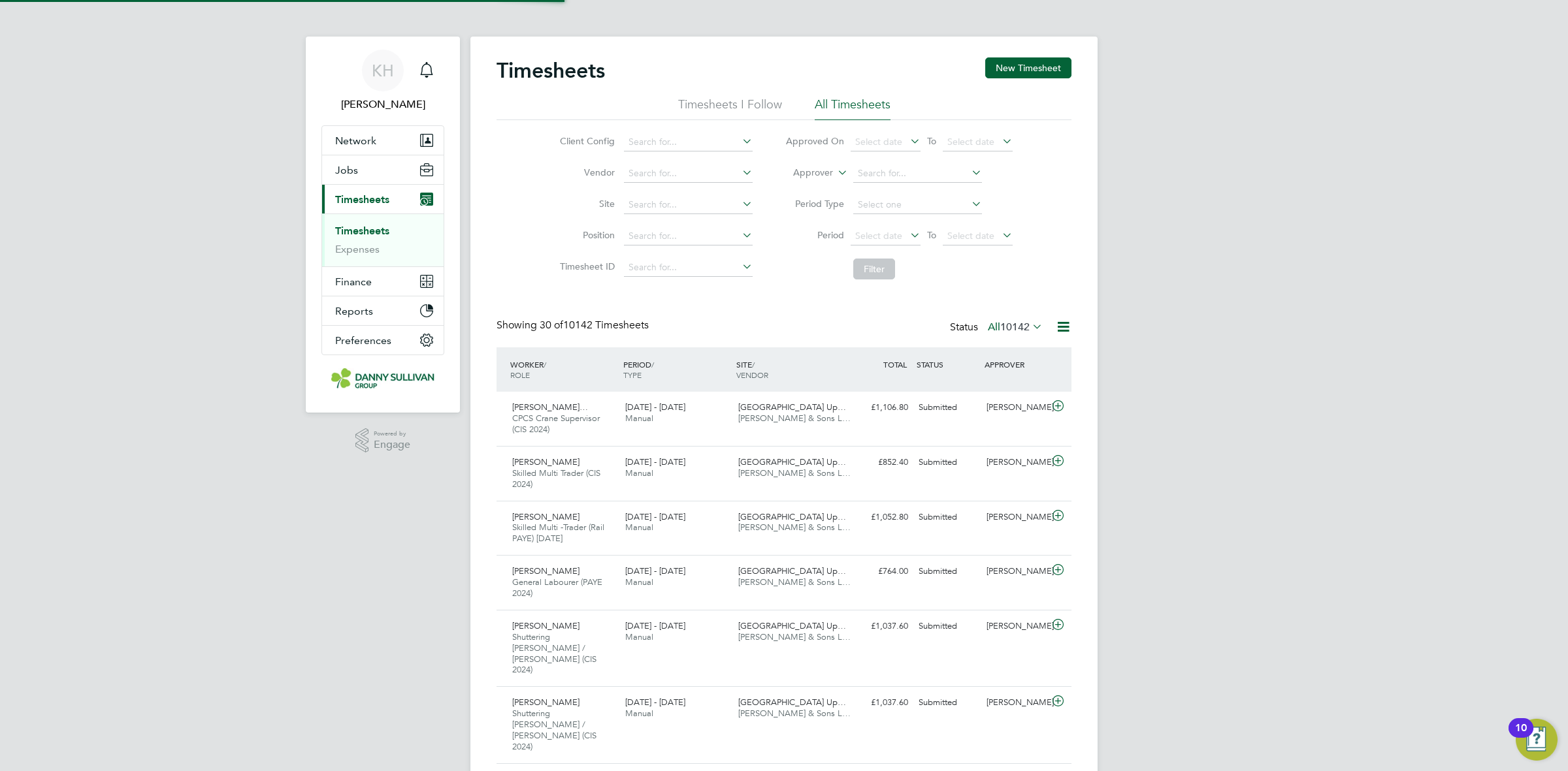
scroll to position [44, 113]
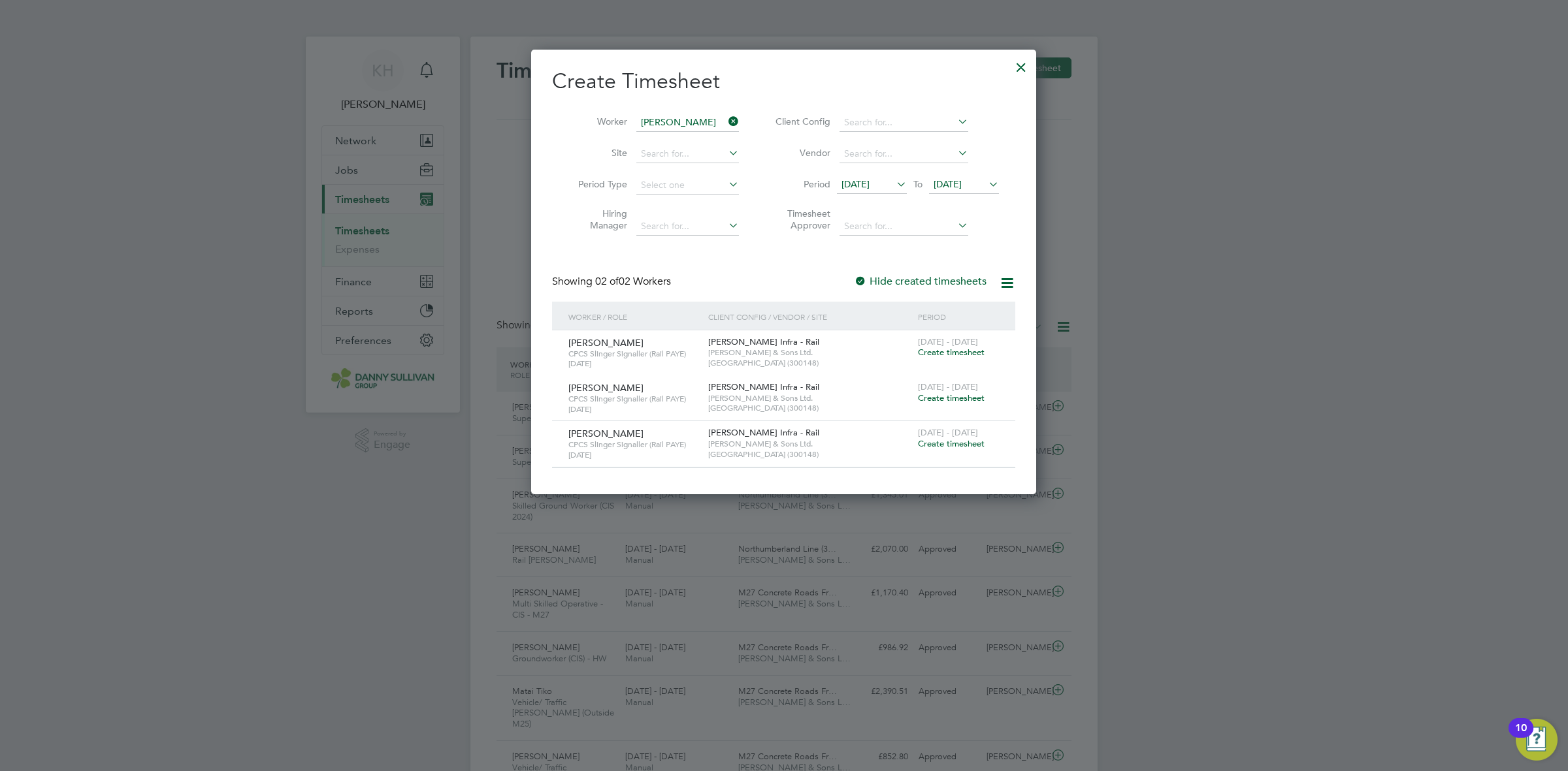
click at [1021, 59] on div at bounding box center [1021, 64] width 23 height 23
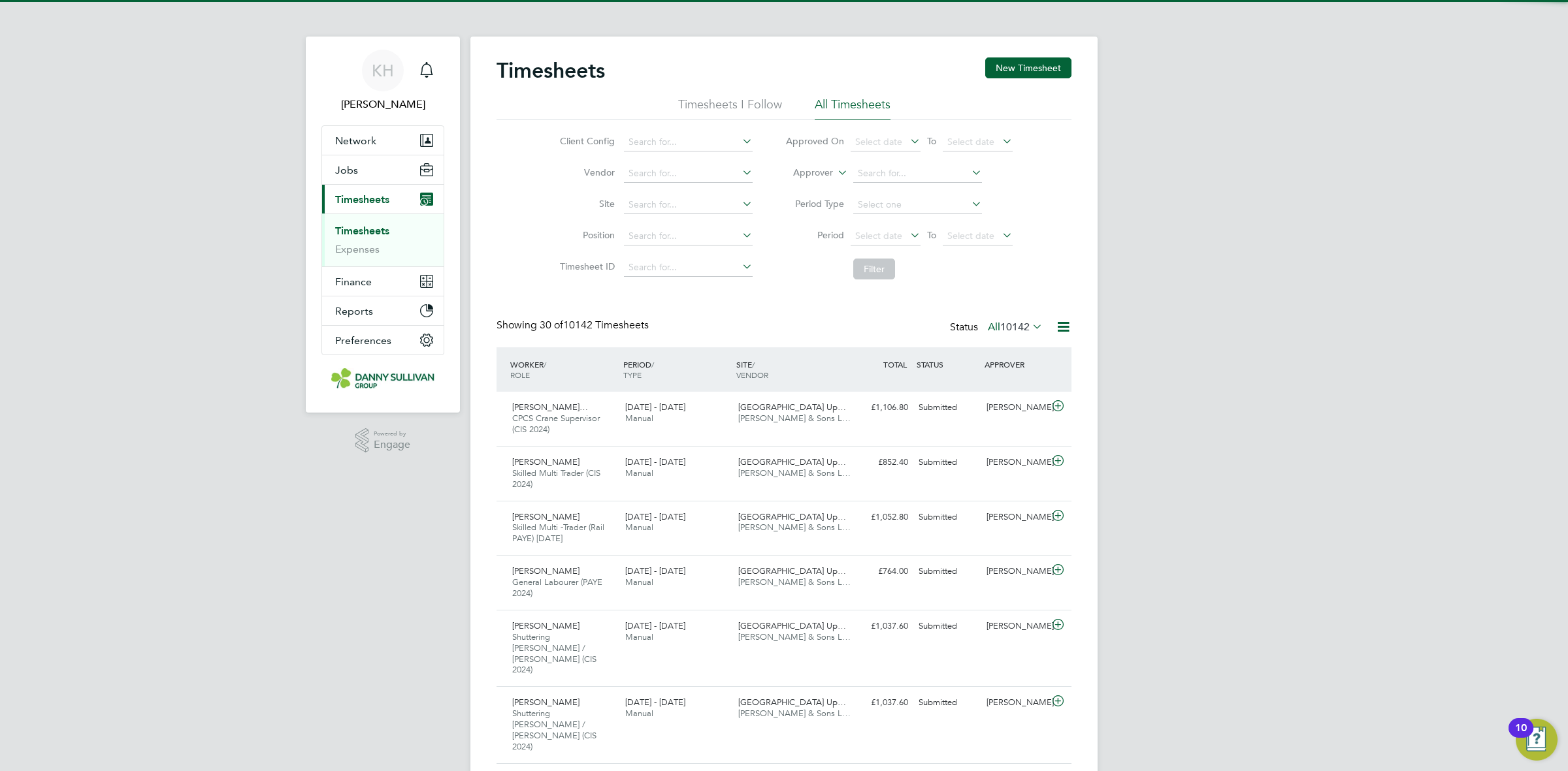
click at [356, 235] on link "Timesheets" at bounding box center [362, 231] width 54 height 12
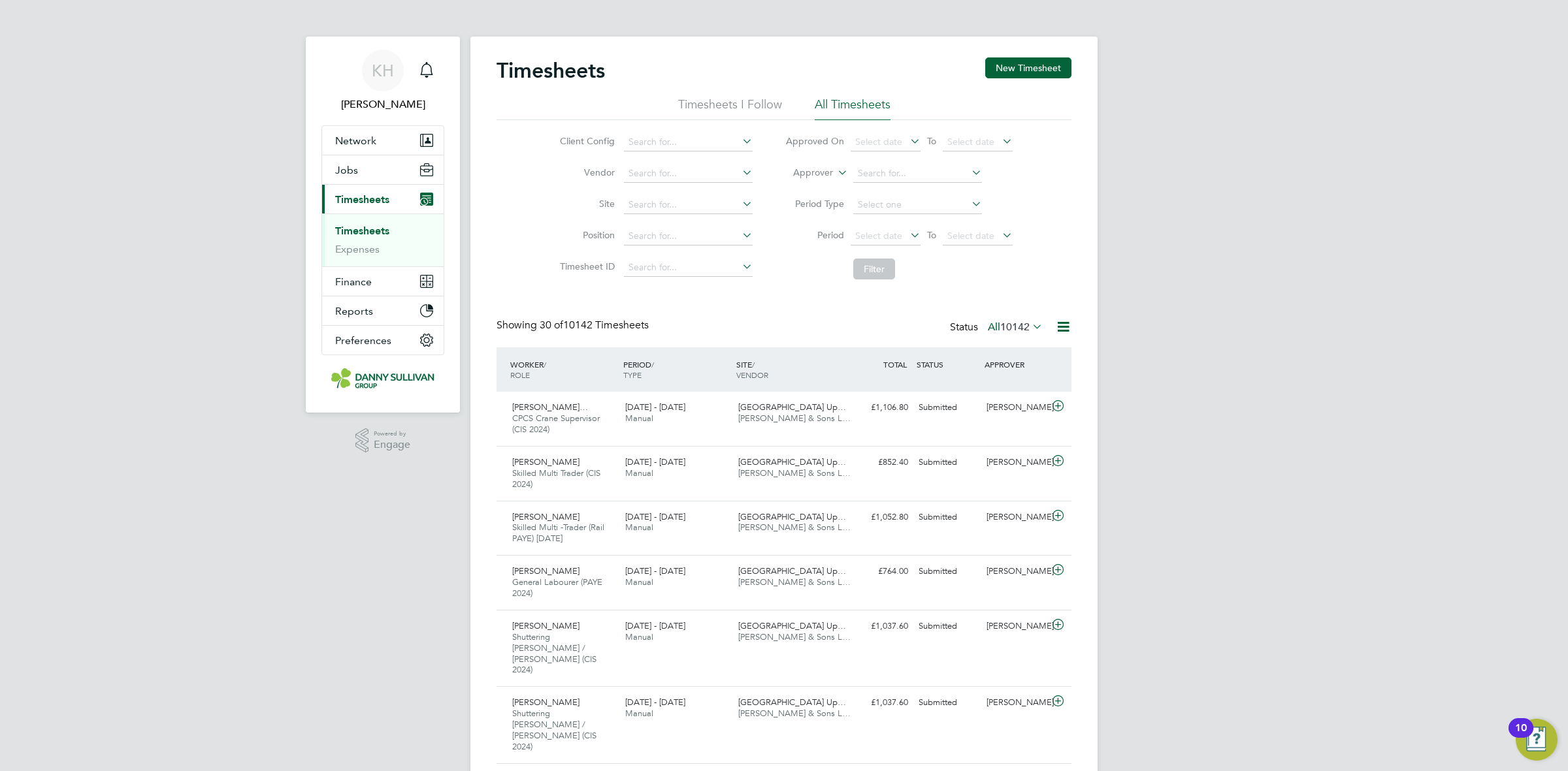
click at [357, 227] on link "Timesheets" at bounding box center [362, 231] width 54 height 12
click at [425, 72] on icon "Main navigation" at bounding box center [426, 70] width 16 height 16
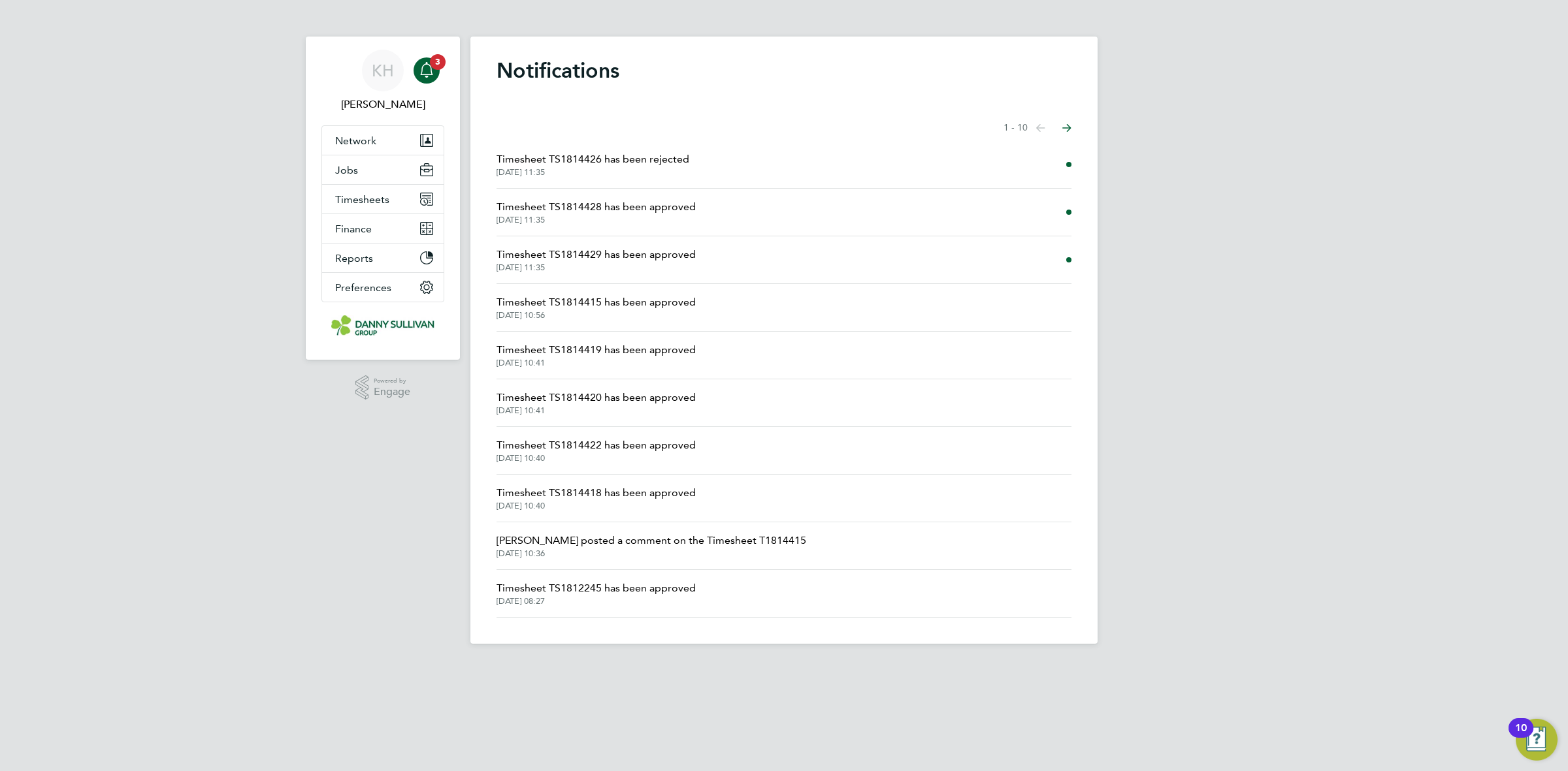
click at [625, 173] on span "03 Sep 2025, 11:35" at bounding box center [593, 172] width 193 height 11
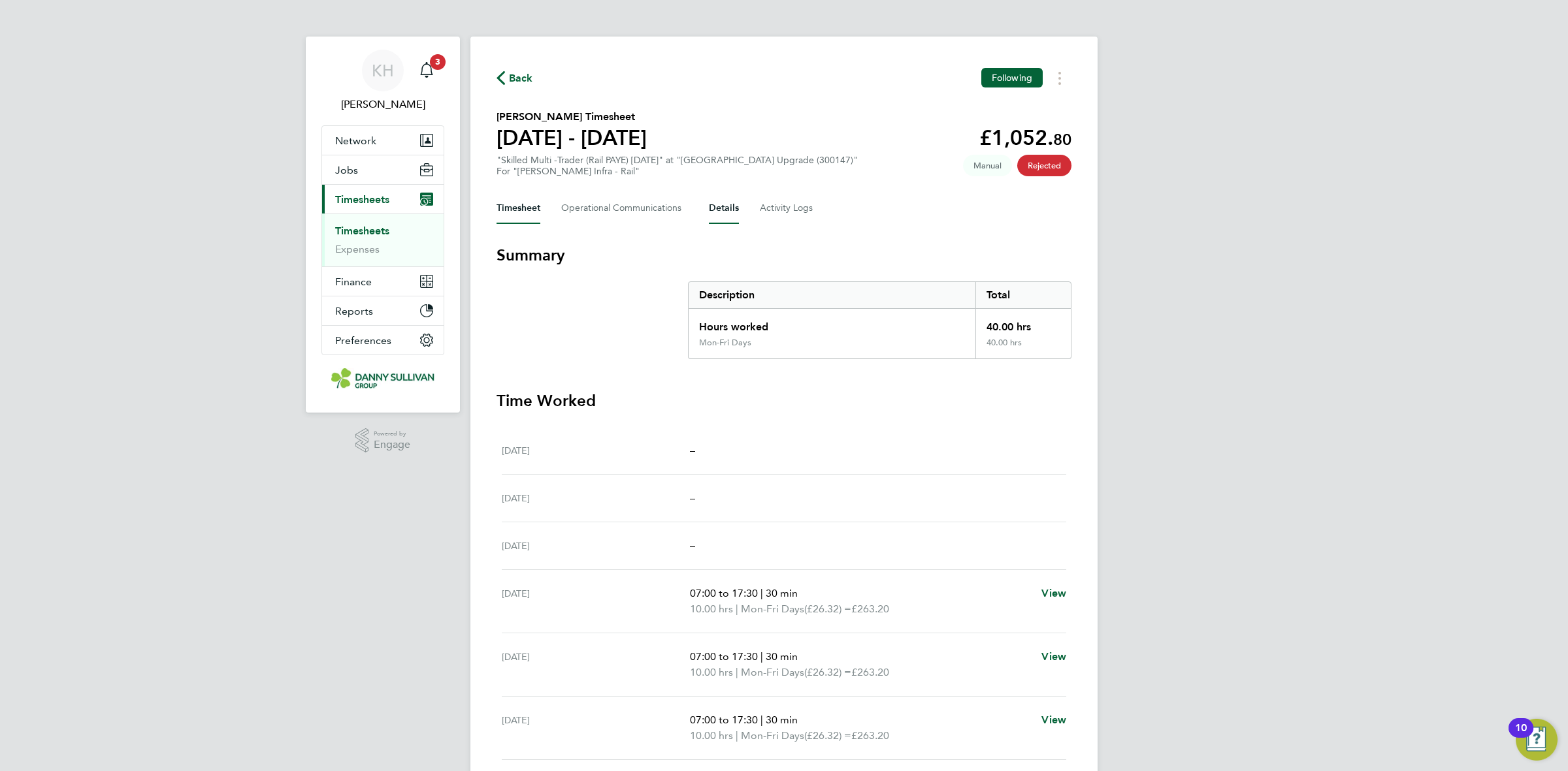
click at [719, 209] on button "Details" at bounding box center [724, 209] width 30 height 31
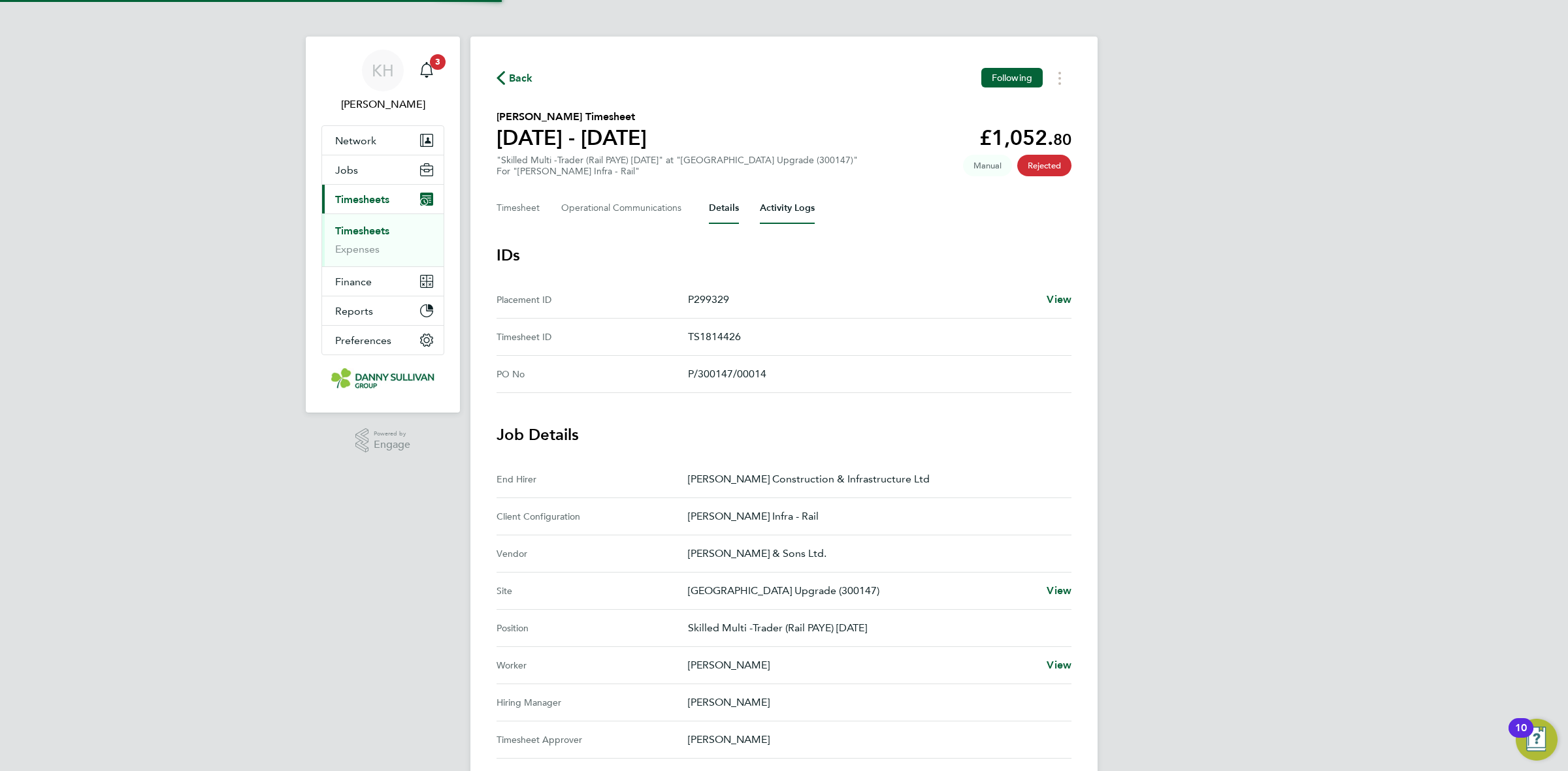
click at [775, 204] on Logs-tab "Activity Logs" at bounding box center [787, 209] width 55 height 31
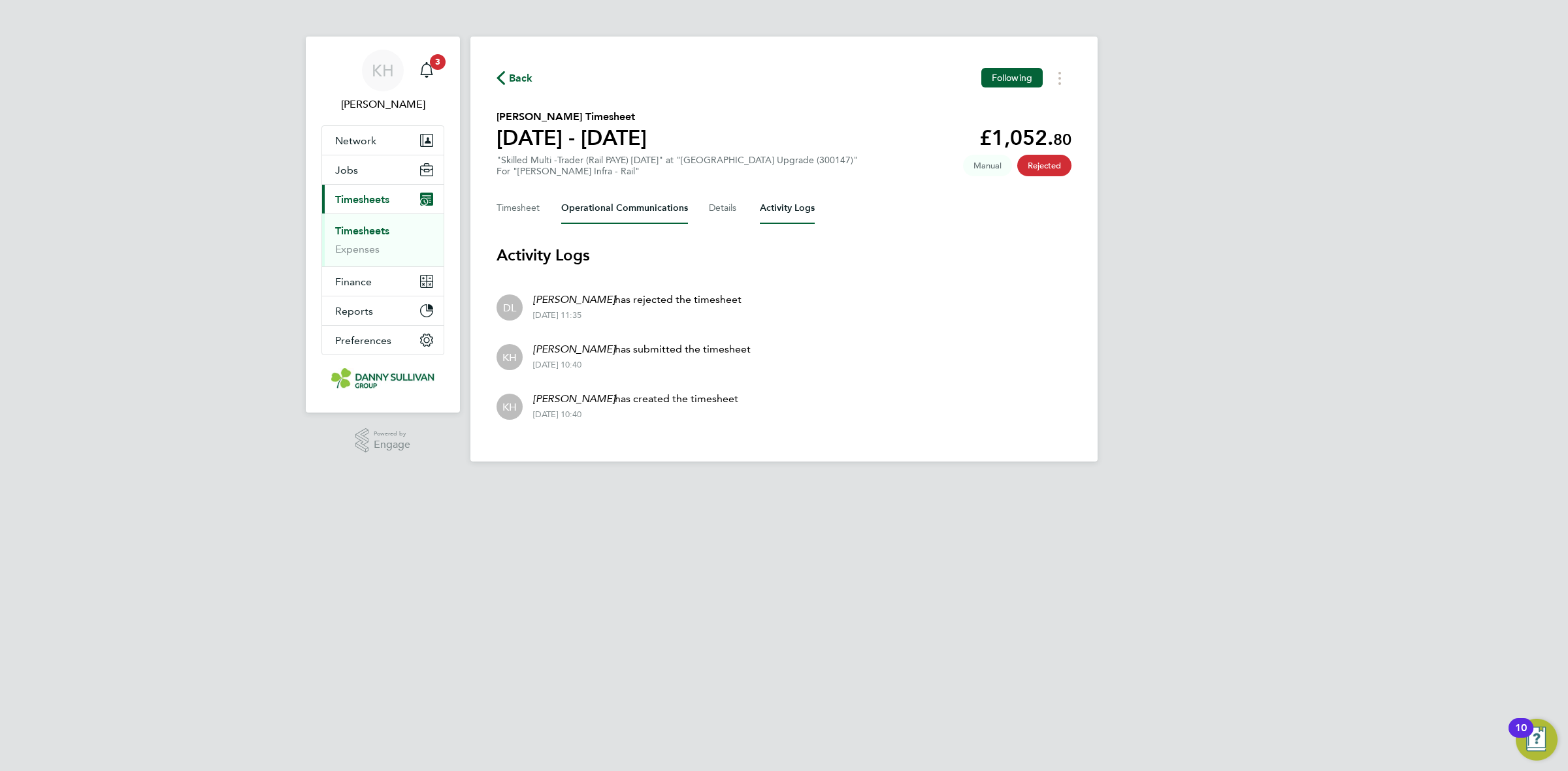
click at [636, 207] on Communications-tab "Operational Communications" at bounding box center [624, 209] width 127 height 31
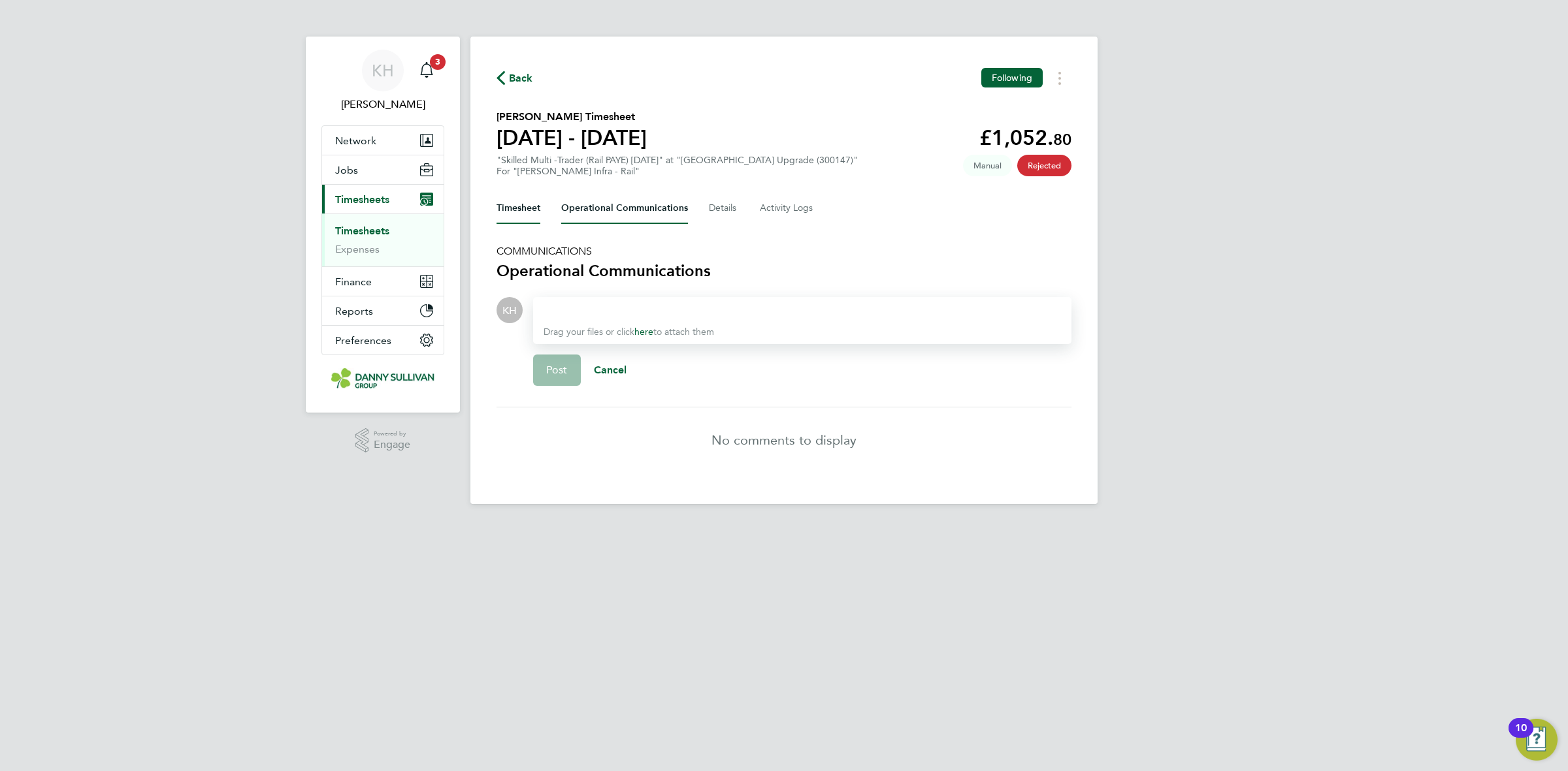
click at [524, 213] on button "Timesheet" at bounding box center [519, 209] width 44 height 31
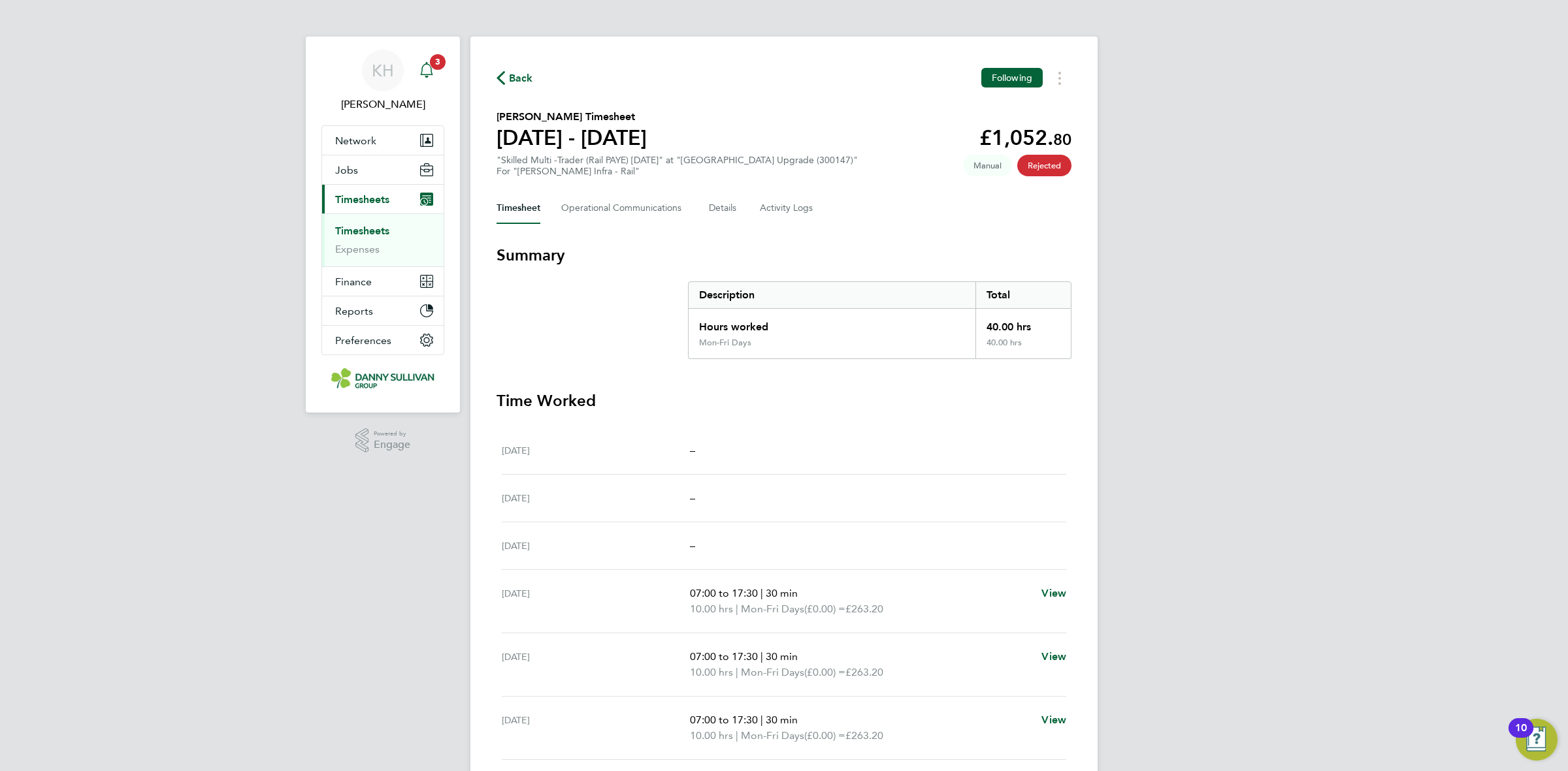
click at [426, 72] on icon "Main navigation" at bounding box center [426, 70] width 16 height 16
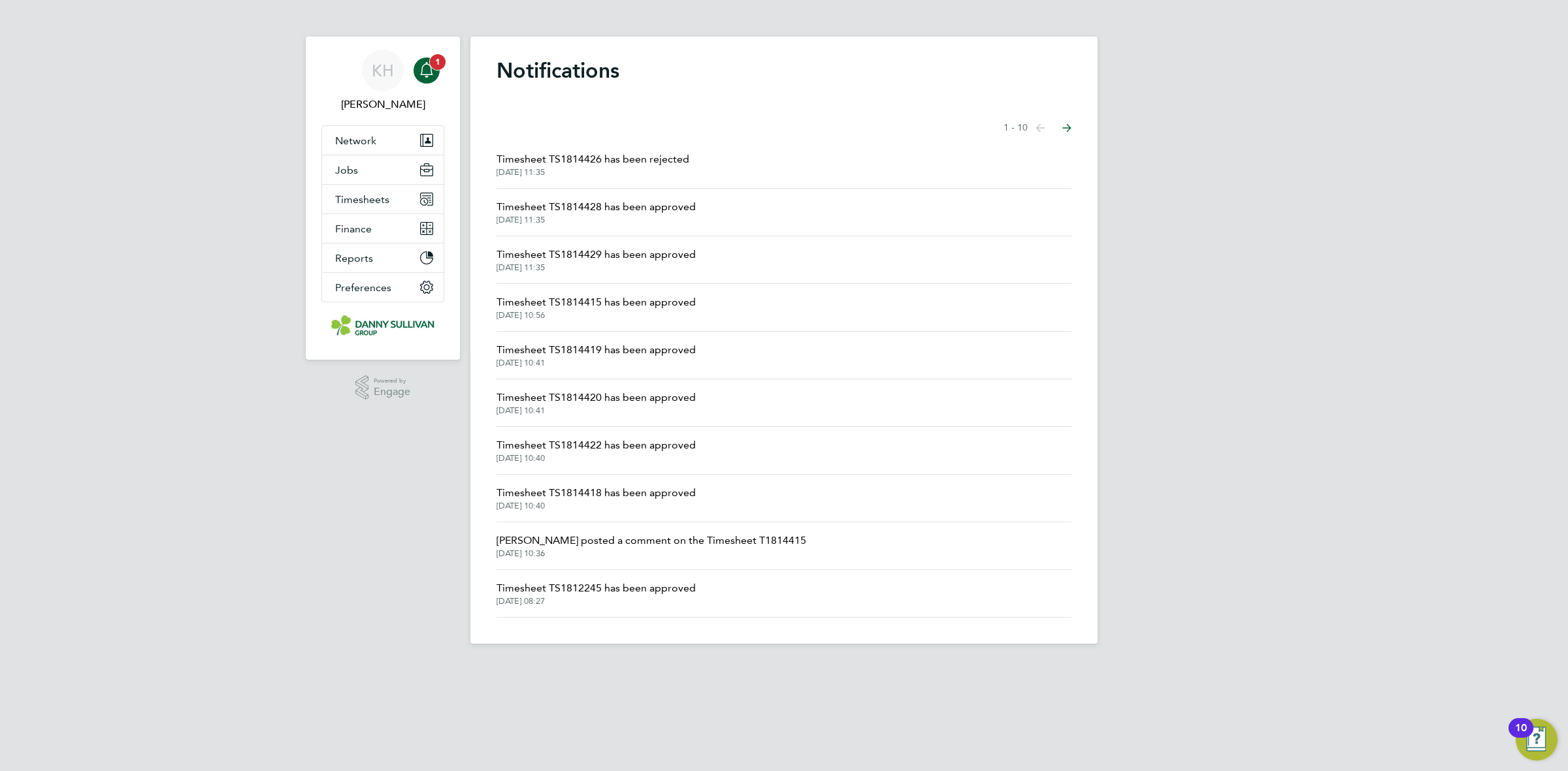
click at [432, 63] on span "1" at bounding box center [438, 62] width 16 height 16
click at [559, 198] on li "Timesheet TS1814428 has been approved 03 Sep 2025, 11:35" at bounding box center [784, 212] width 575 height 48
click at [566, 154] on span "Timesheet TS1814426 has been rejected" at bounding box center [593, 160] width 193 height 16
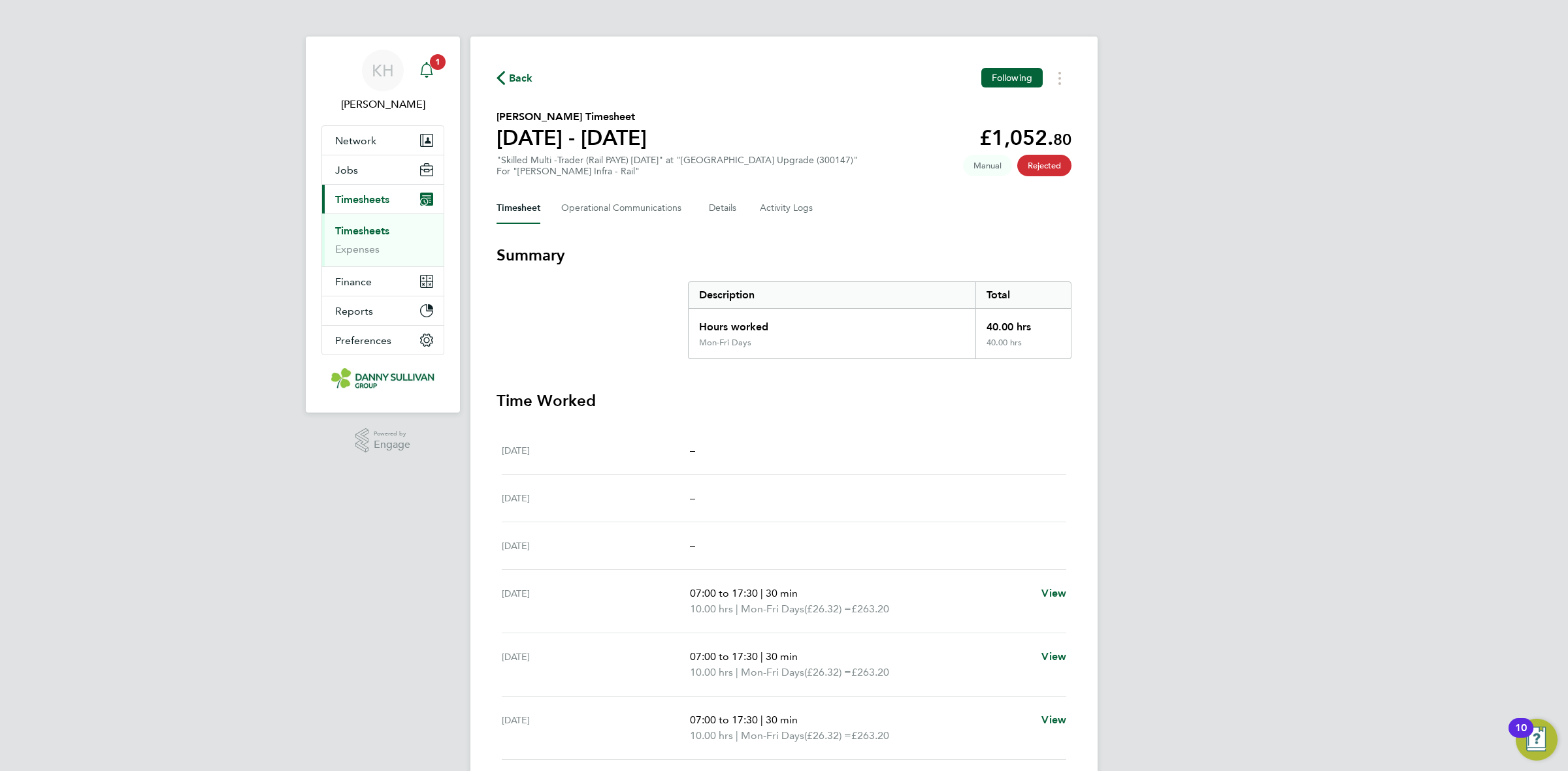
click at [434, 65] on span "1" at bounding box center [438, 62] width 16 height 16
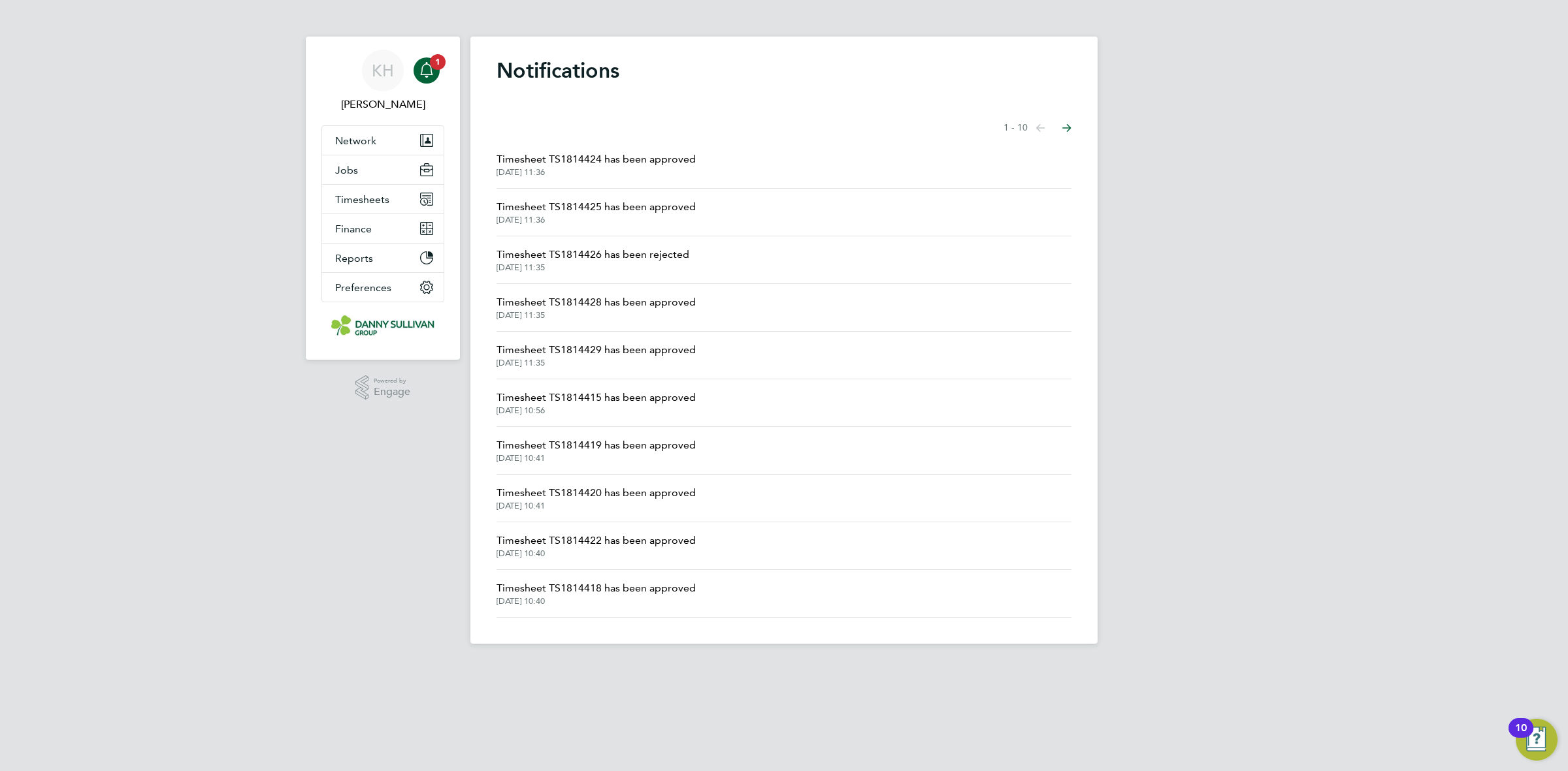
click at [619, 155] on span "Timesheet TS1814424 has been approved" at bounding box center [596, 160] width 199 height 16
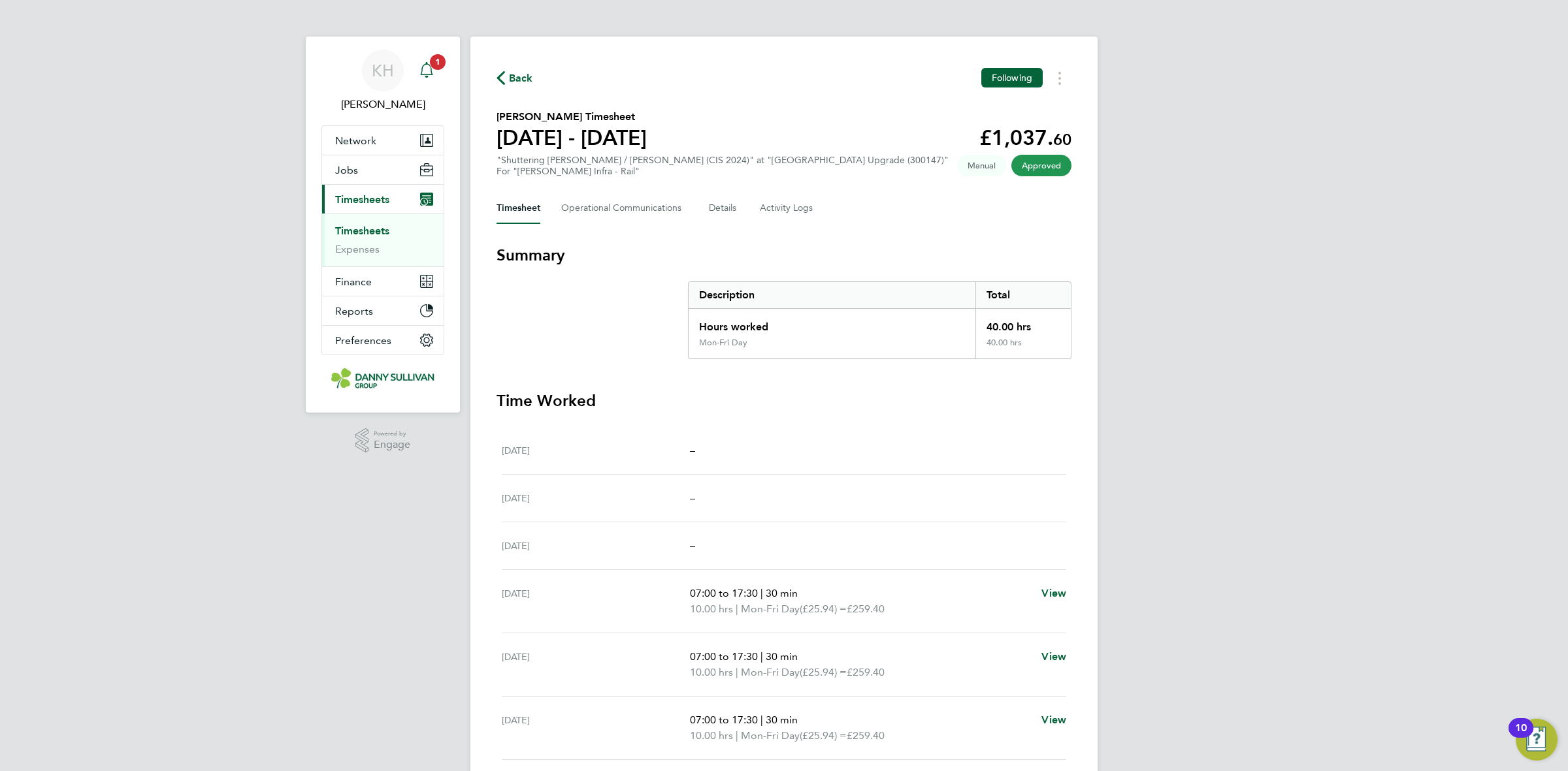
click at [434, 70] on app-alerts-badge "1" at bounding box center [438, 62] width 17 height 18
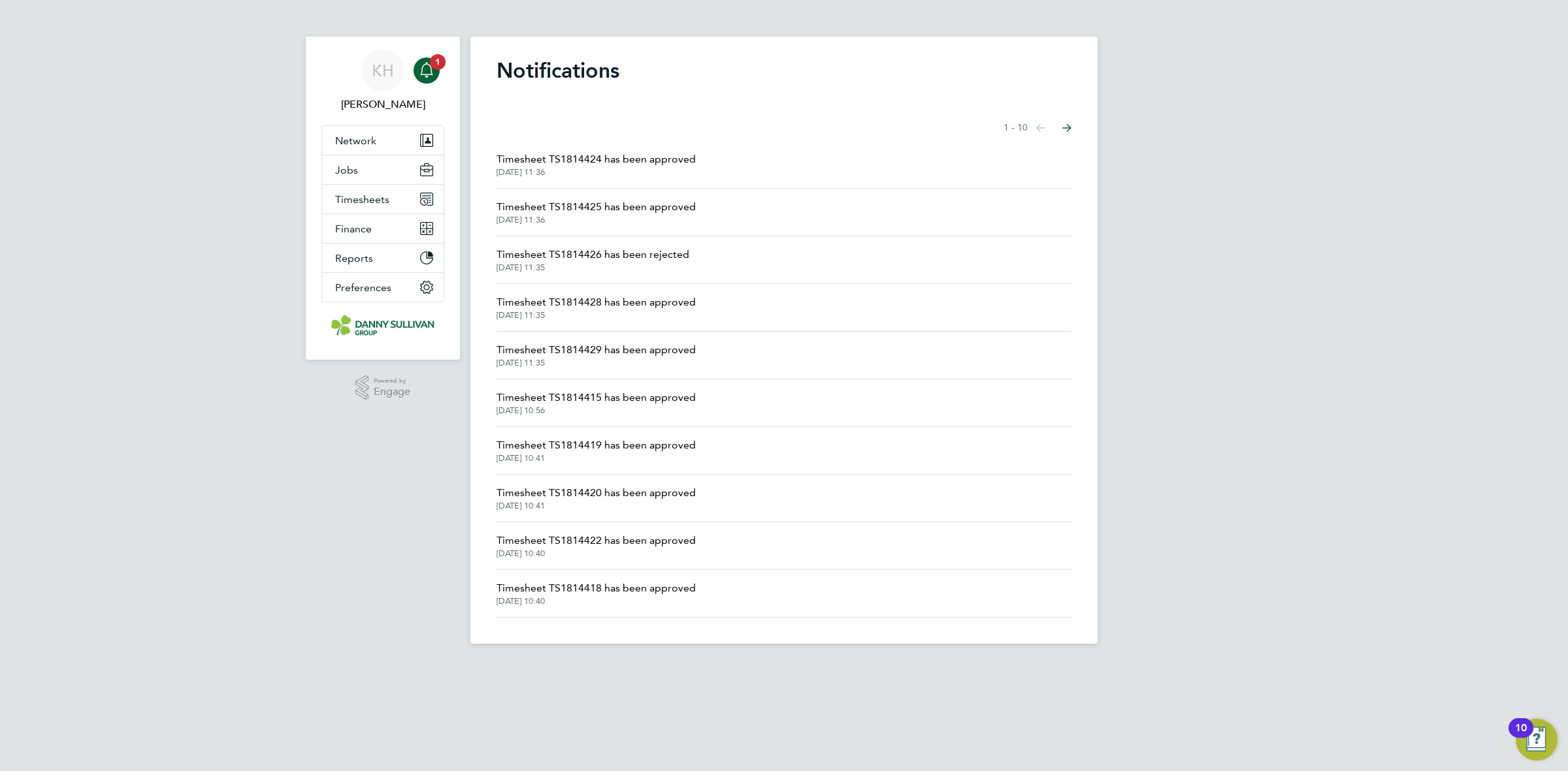
click at [565, 207] on span "Timesheet TS1814425 has been approved" at bounding box center [596, 207] width 199 height 16
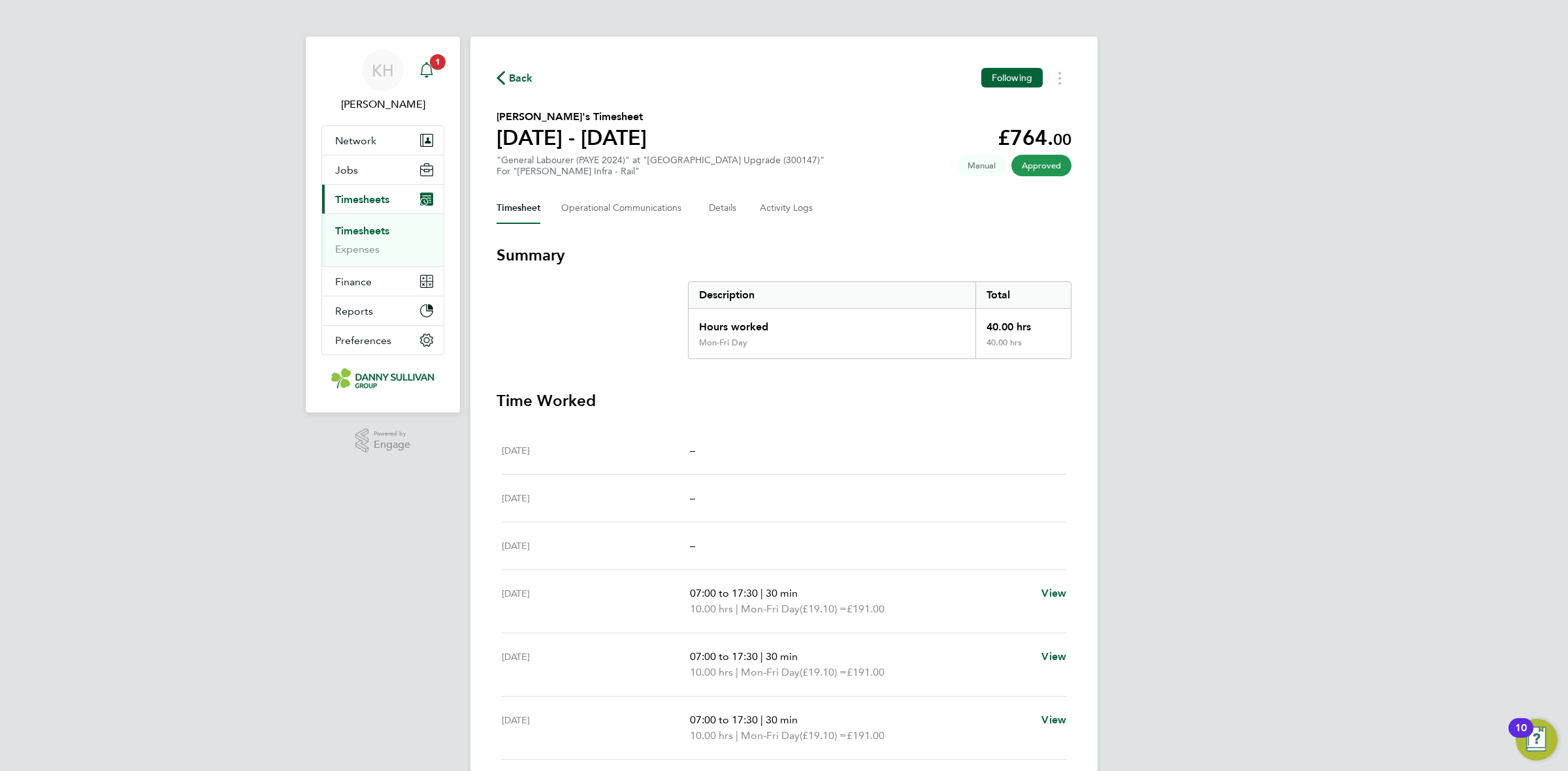
click at [438, 79] on div "Main navigation" at bounding box center [426, 70] width 26 height 26
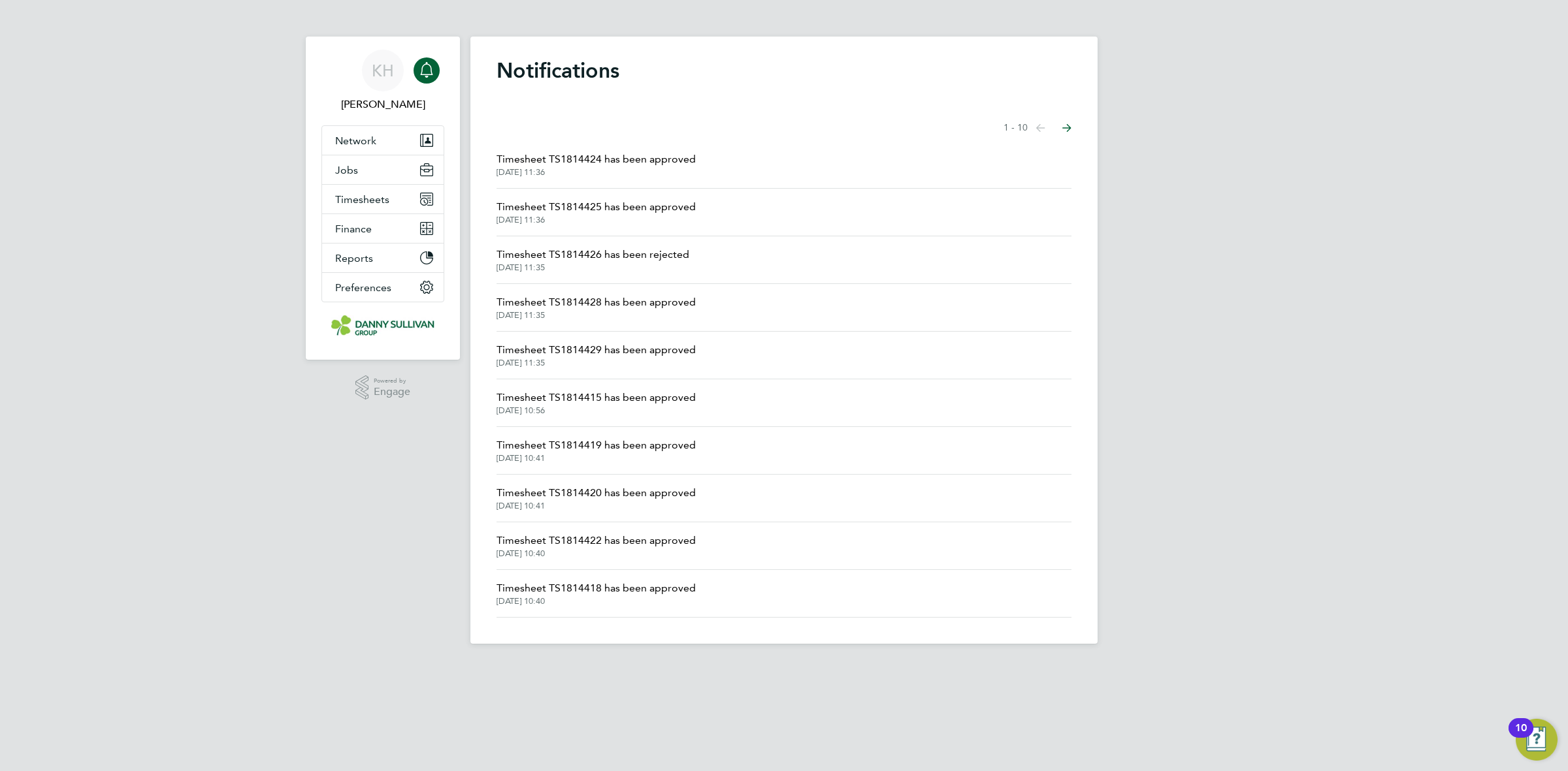
click at [614, 265] on span "[DATE] 11:35" at bounding box center [593, 267] width 193 height 11
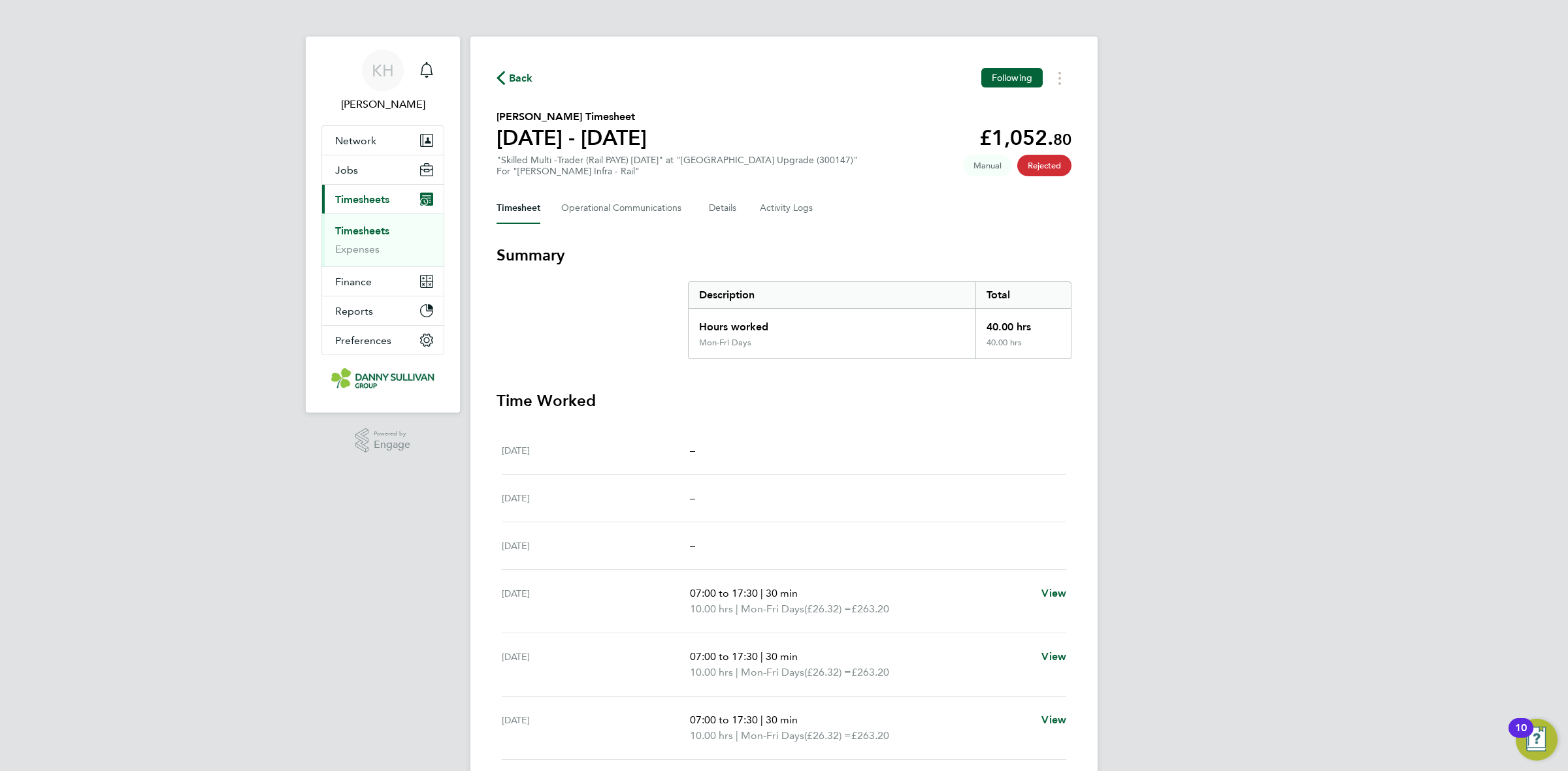
click at [364, 226] on link "Timesheets" at bounding box center [362, 231] width 54 height 12
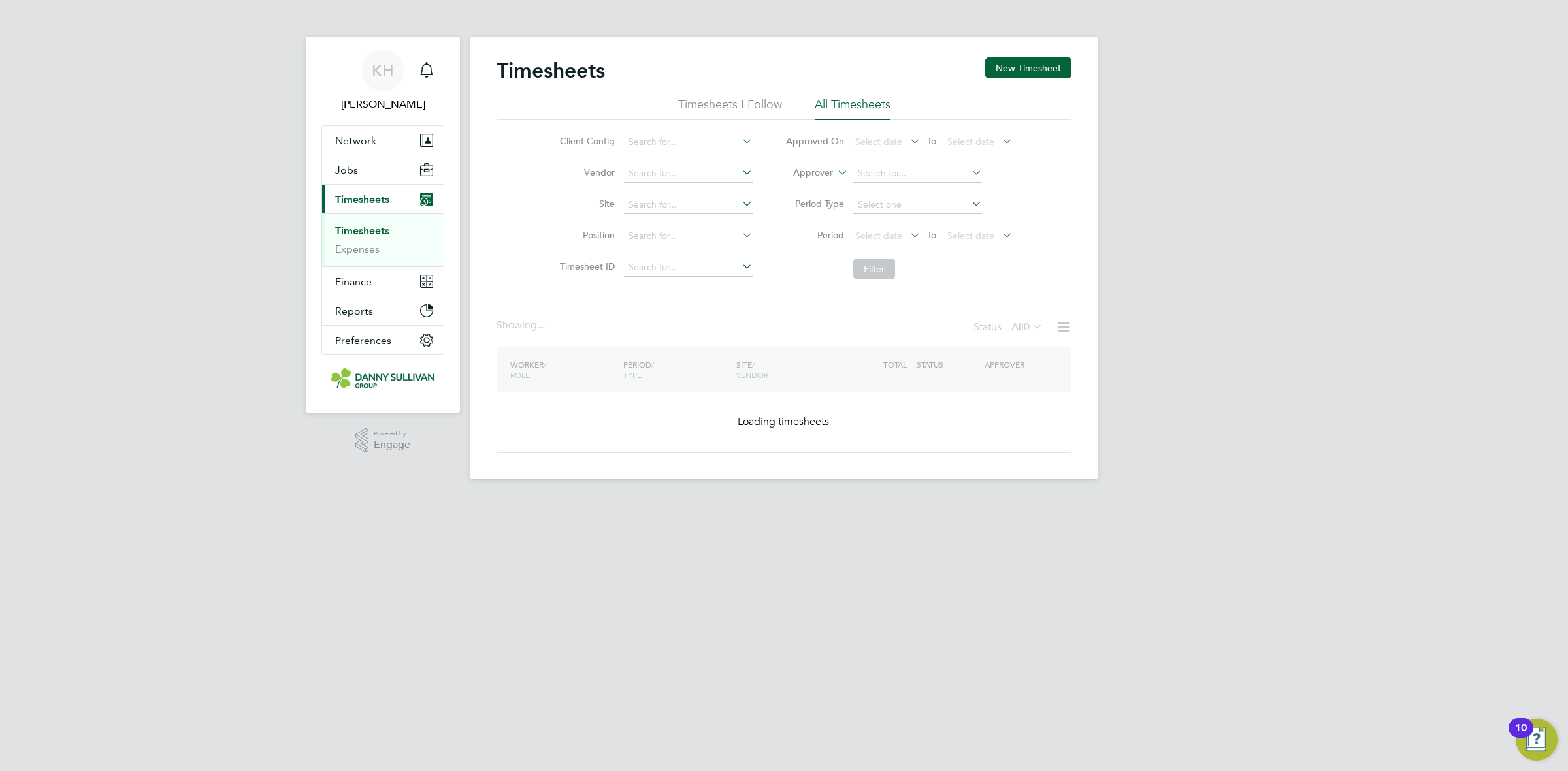
click at [370, 233] on link "Timesheets" at bounding box center [362, 231] width 54 height 12
click at [425, 79] on div "Main navigation" at bounding box center [426, 70] width 26 height 26
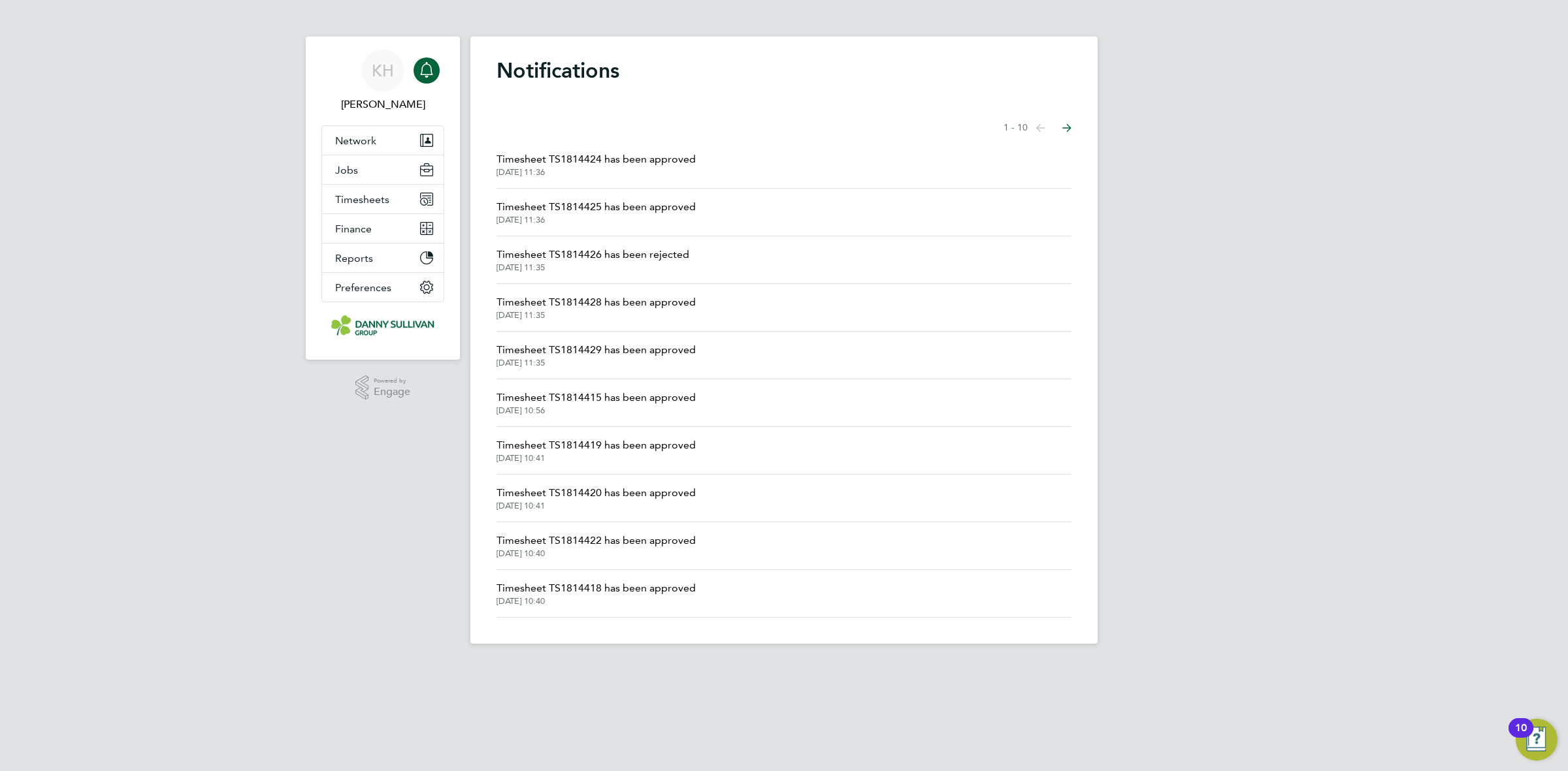
click at [572, 252] on span "Timesheet TS1814426 has been rejected" at bounding box center [593, 255] width 193 height 16
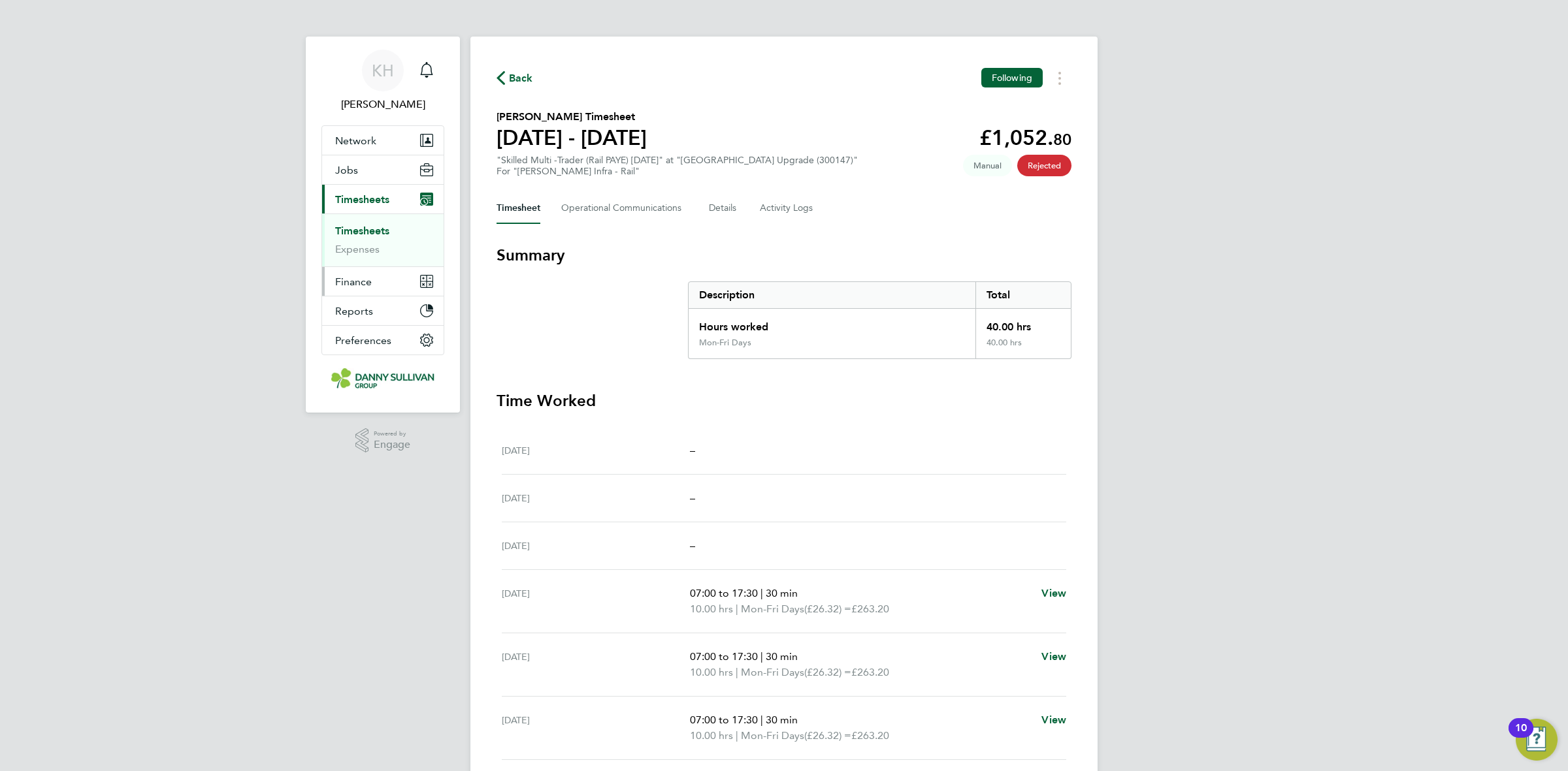
drag, startPoint x: 510, startPoint y: 72, endPoint x: 363, endPoint y: 275, distance: 250.6
click at [510, 72] on span "Back" at bounding box center [521, 78] width 24 height 16
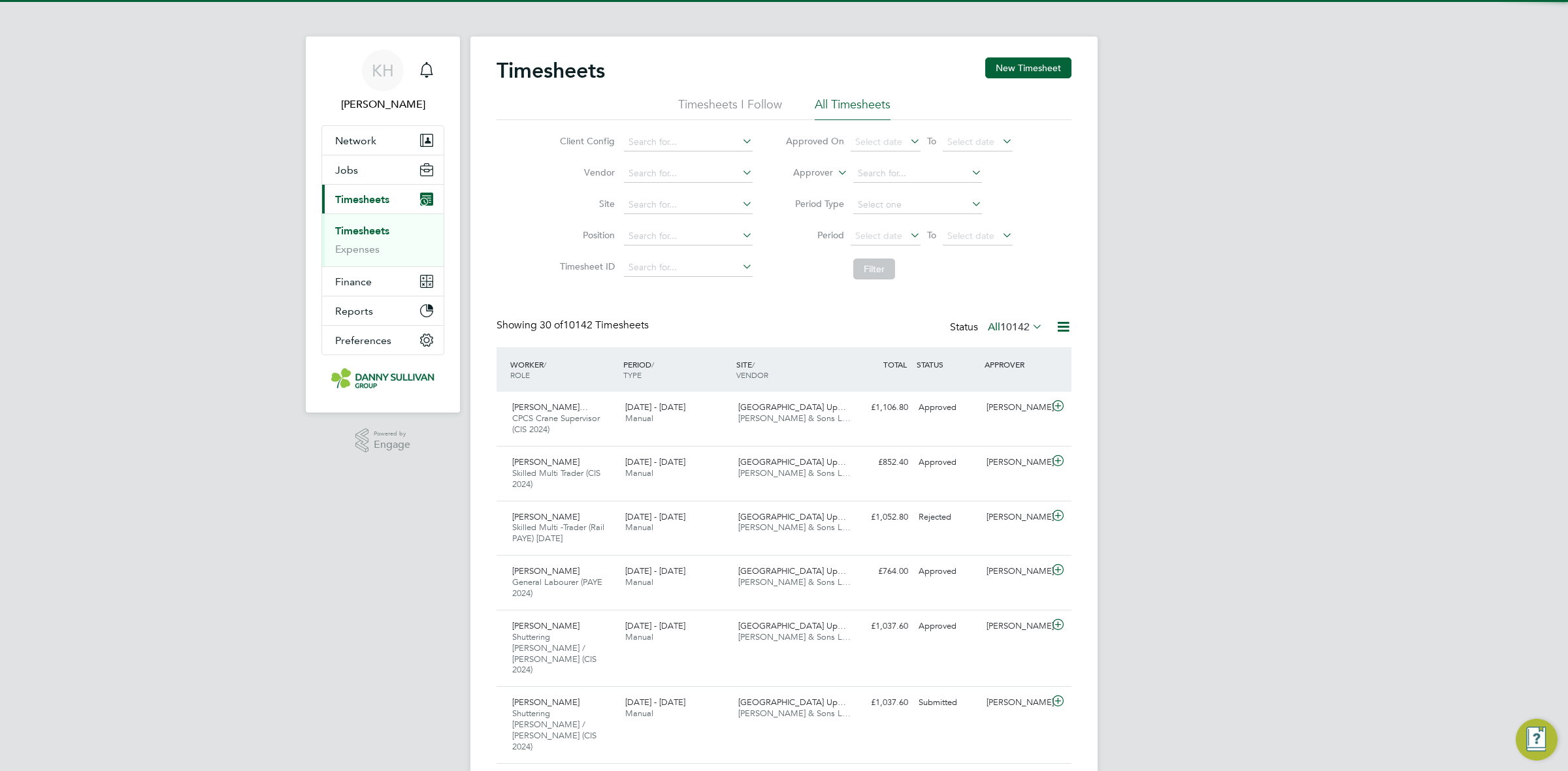
scroll to position [44, 113]
click at [367, 230] on link "Timesheets" at bounding box center [362, 231] width 54 height 12
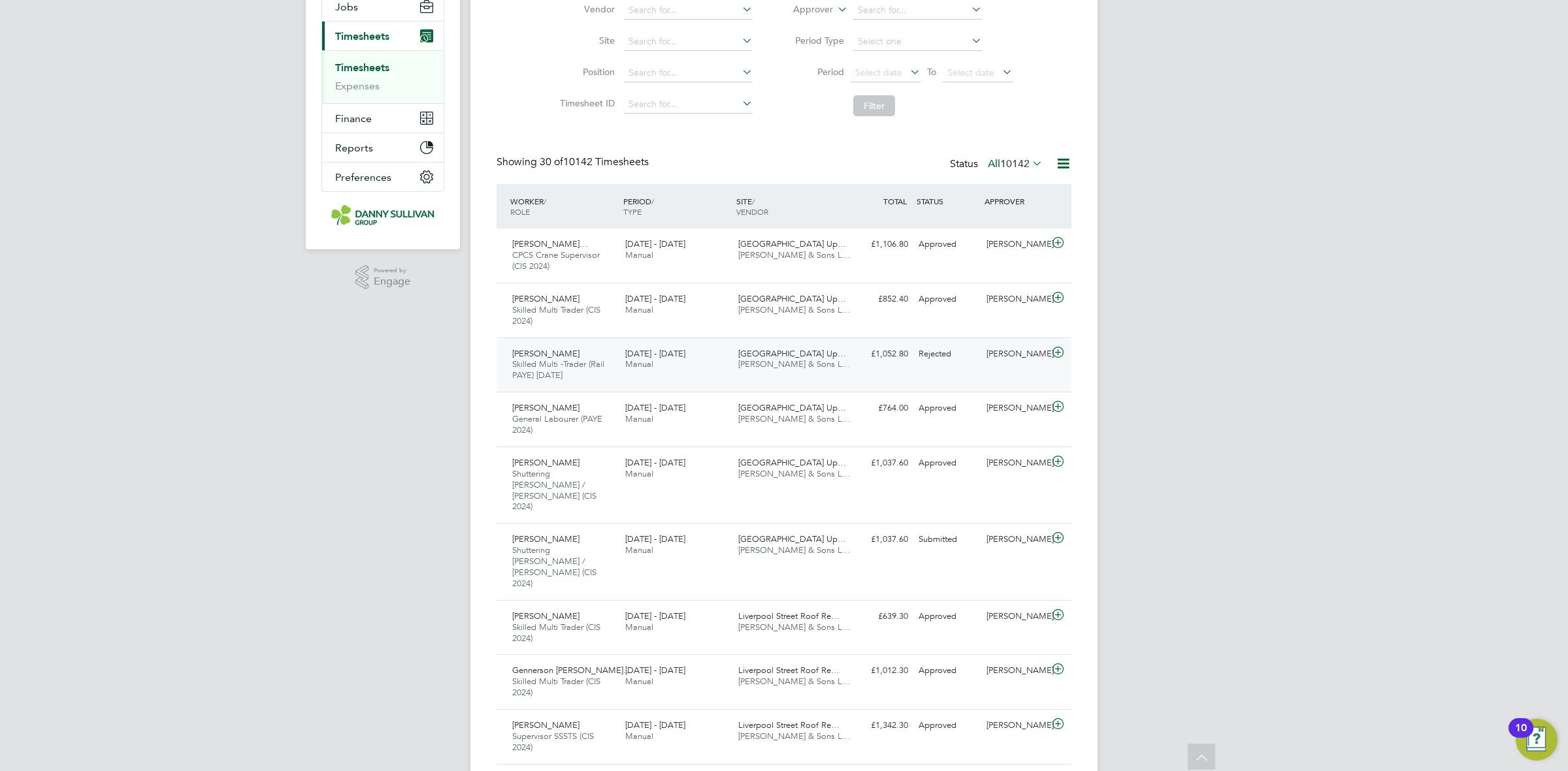
click at [683, 365] on div "23 - 29 Aug 2025 Manual" at bounding box center [676, 360] width 113 height 33
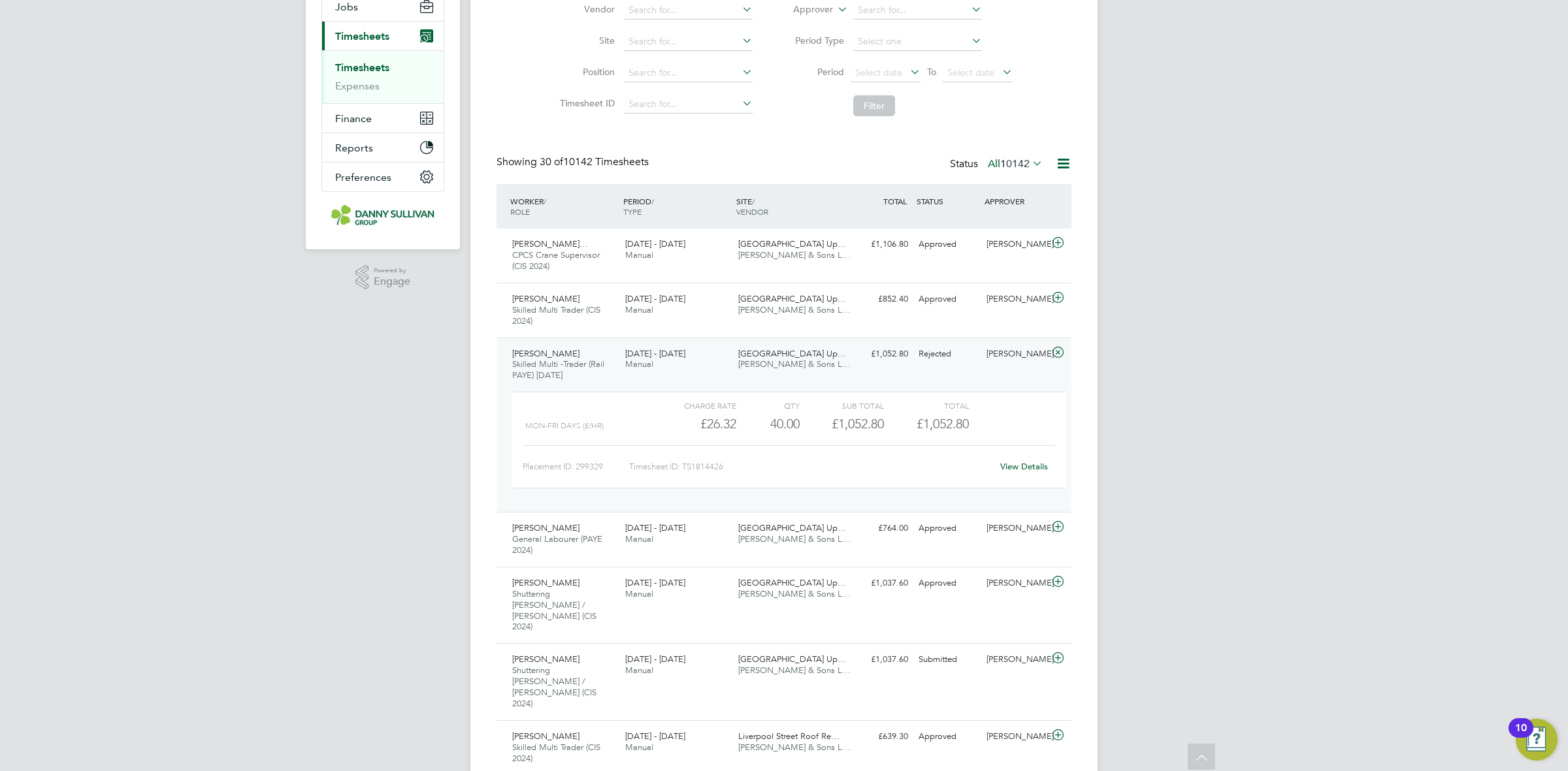
click at [1003, 464] on link "View Details" at bounding box center [1024, 467] width 48 height 11
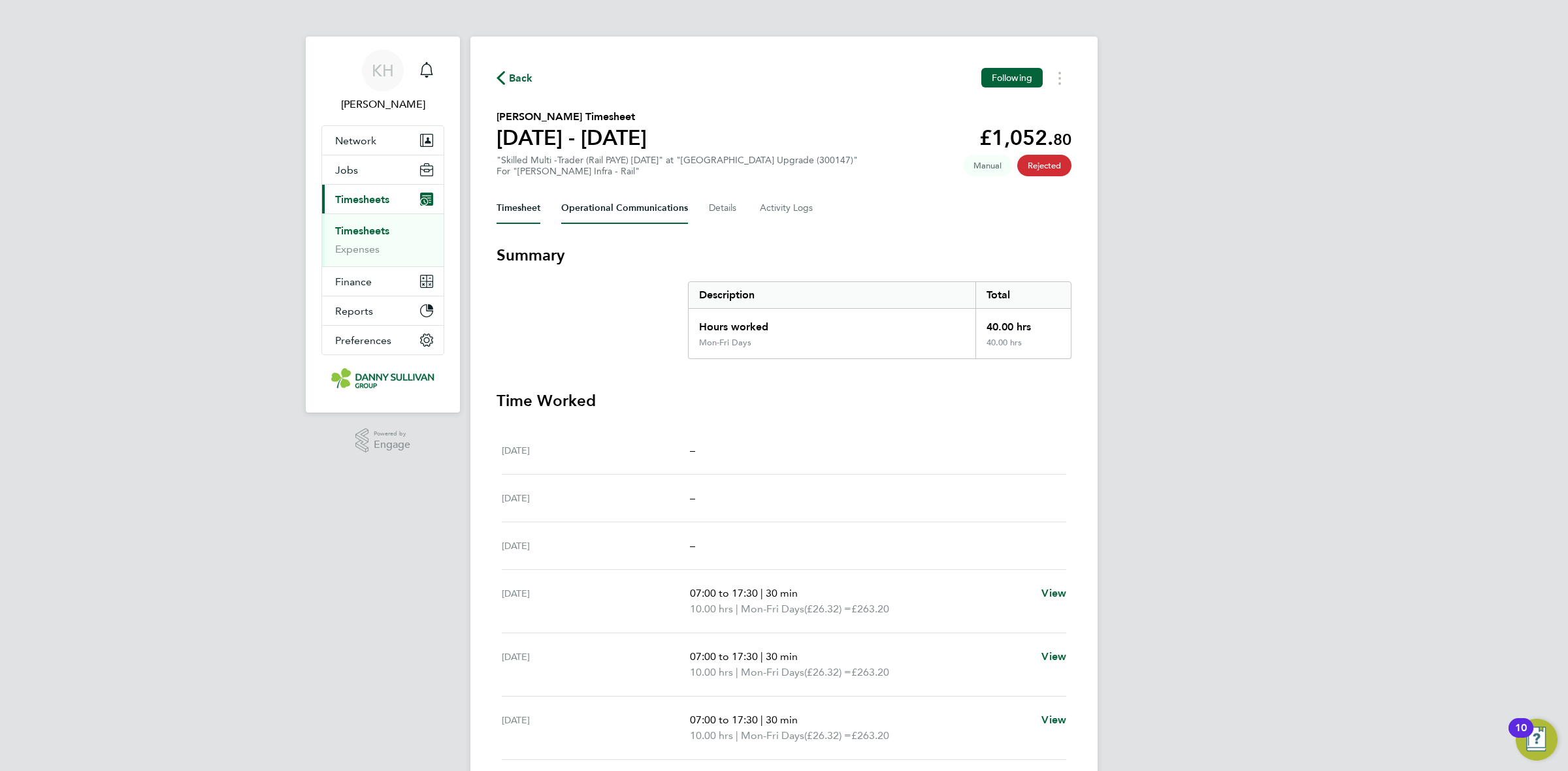
click at [648, 206] on Communications-tab "Operational Communications" at bounding box center [624, 209] width 127 height 31
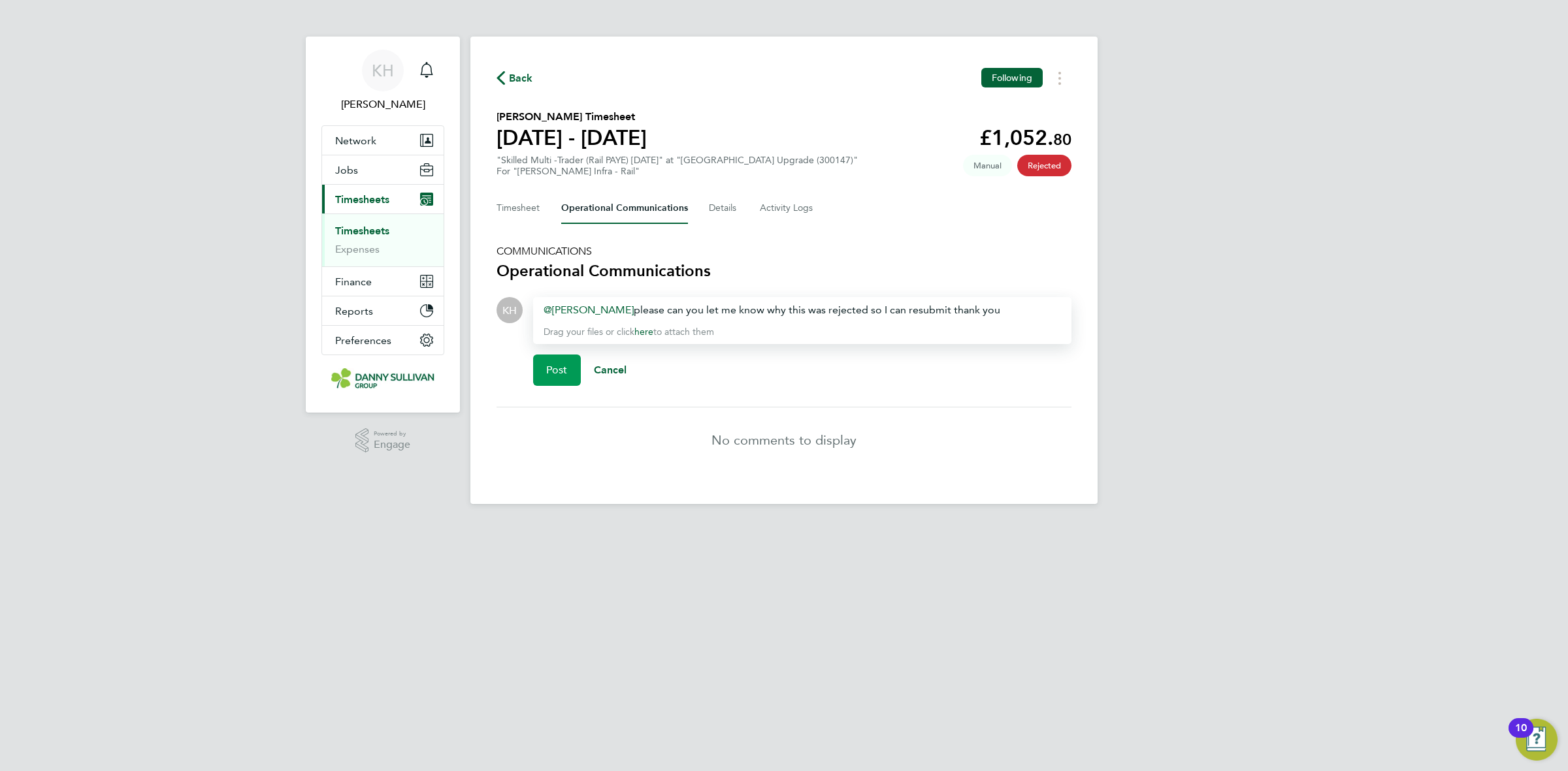
click at [562, 365] on span "Post" at bounding box center [557, 370] width 21 height 13
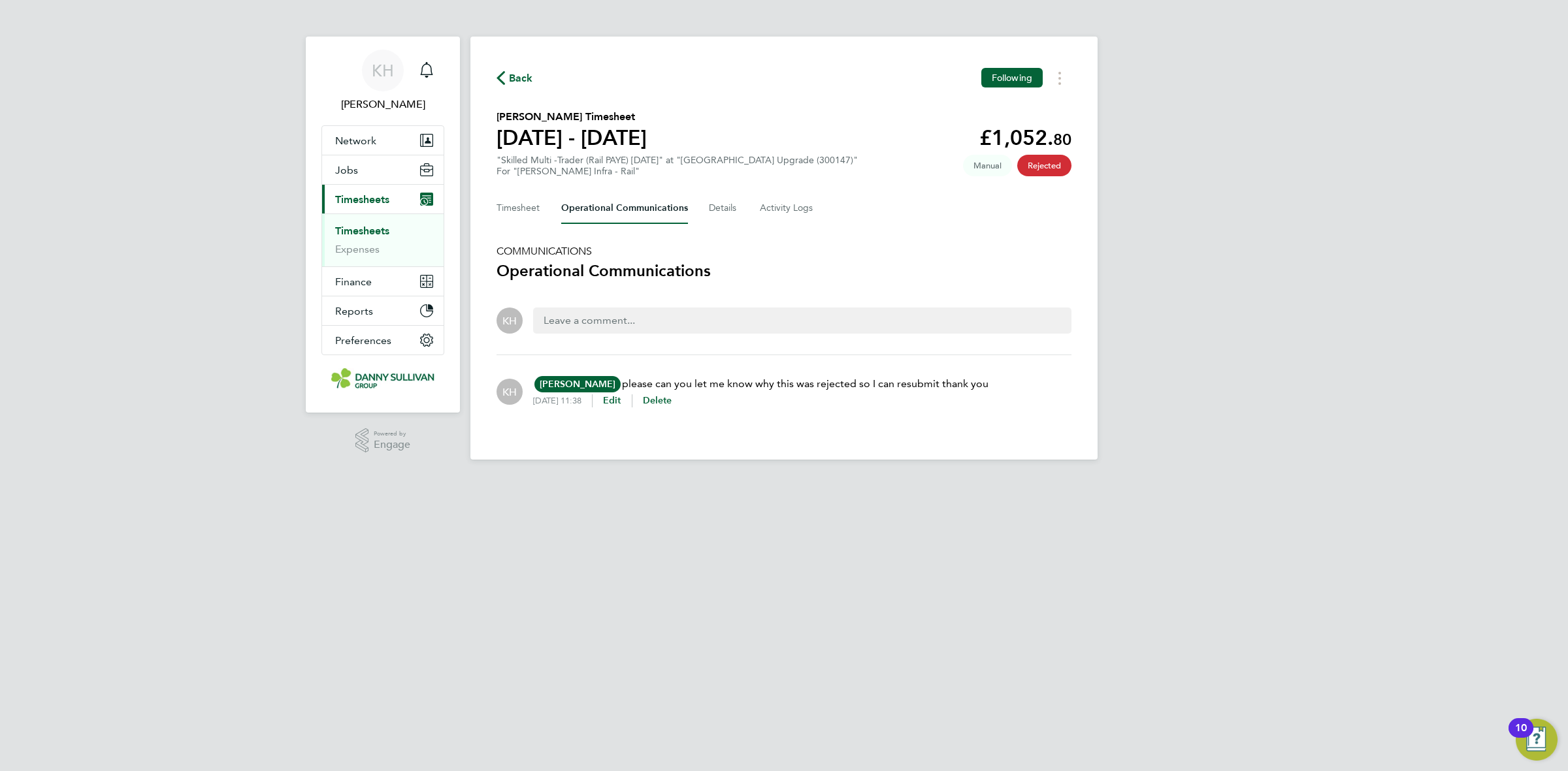
click at [365, 223] on ul "Timesheets Expenses" at bounding box center [382, 240] width 121 height 53
click at [365, 230] on link "Timesheets" at bounding box center [362, 231] width 54 height 12
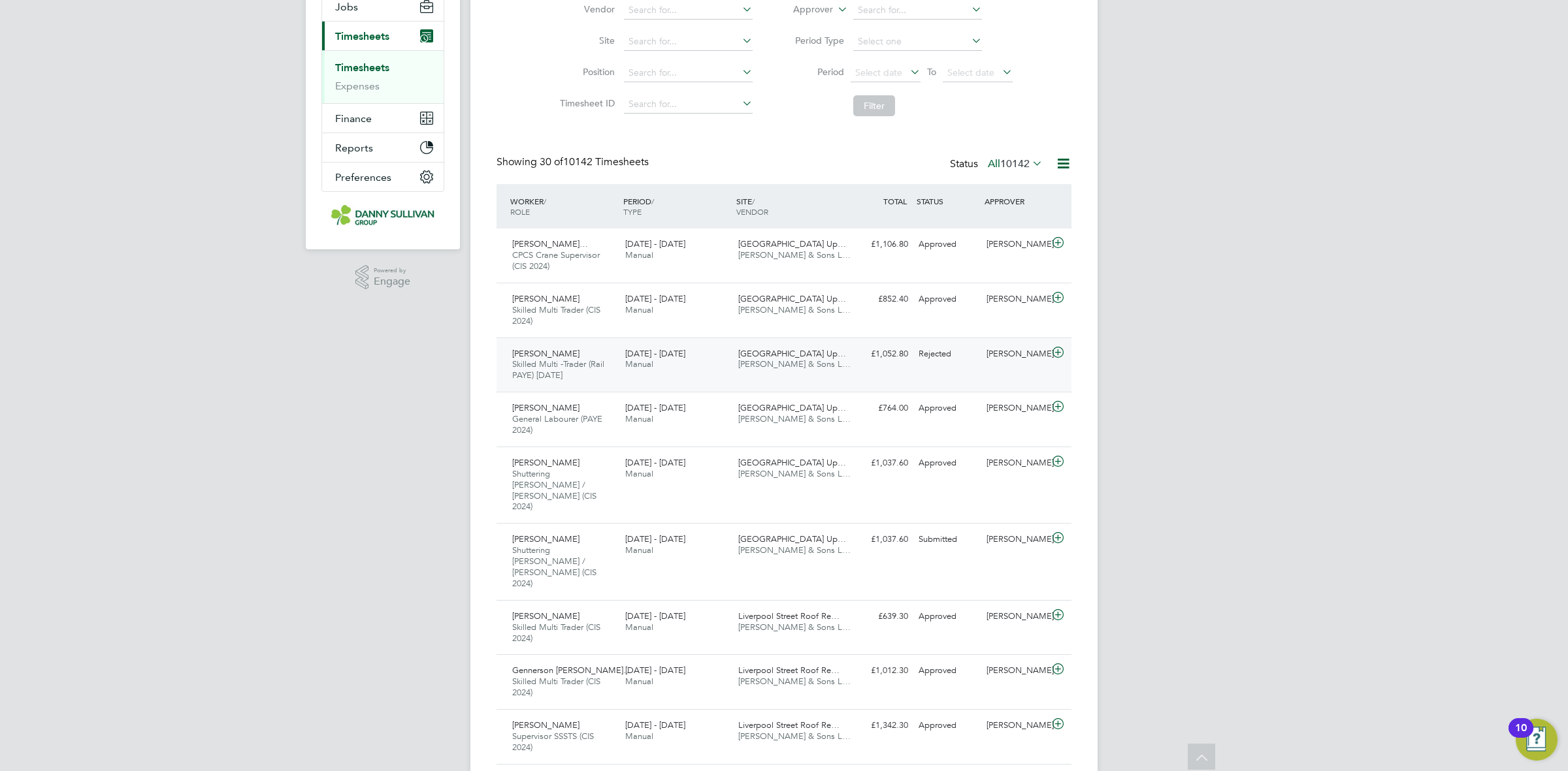
click at [654, 372] on div "[DATE] - [DATE] Manual" at bounding box center [676, 360] width 113 height 33
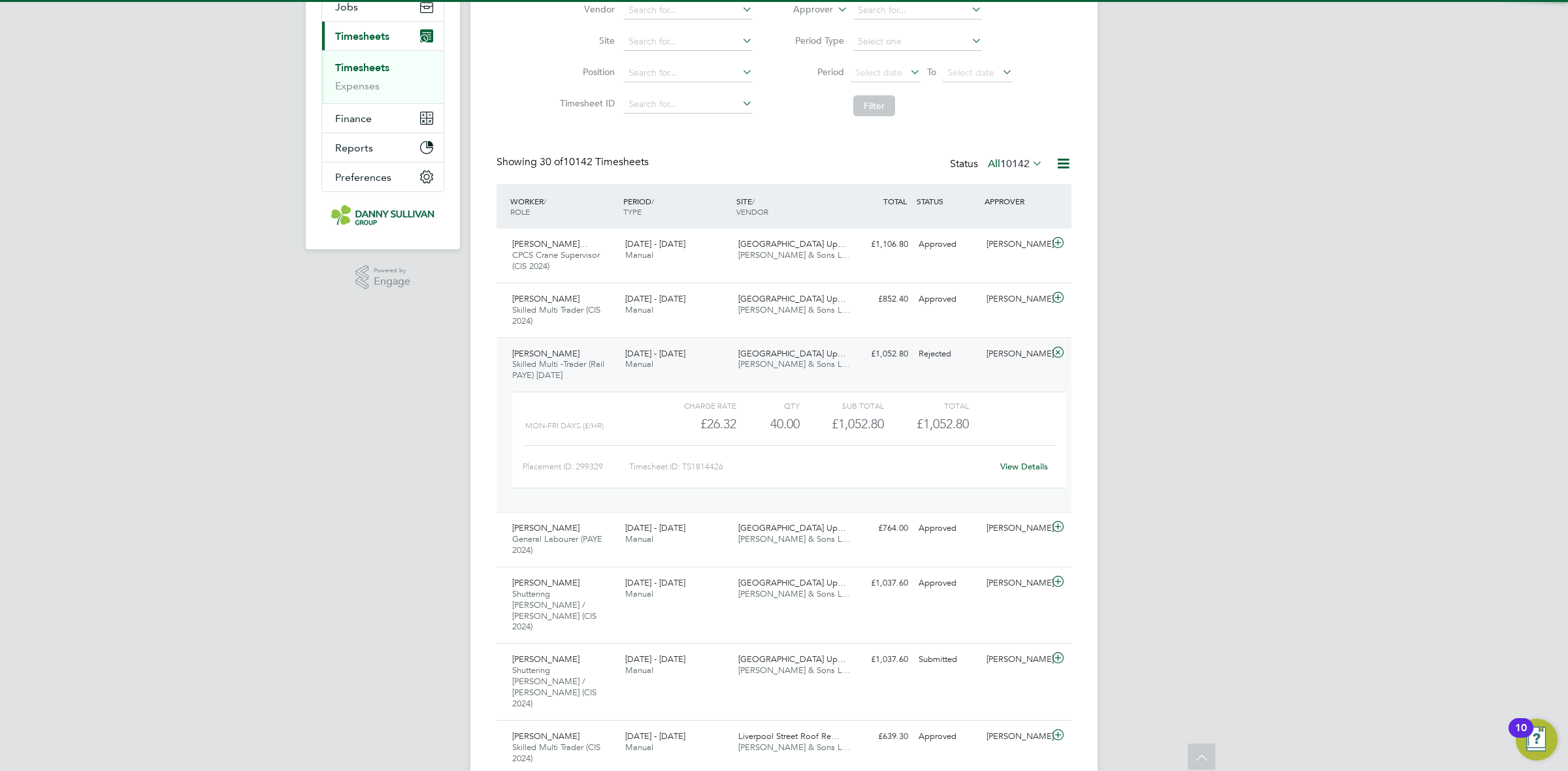
click at [1024, 467] on link "View Details" at bounding box center [1024, 467] width 48 height 11
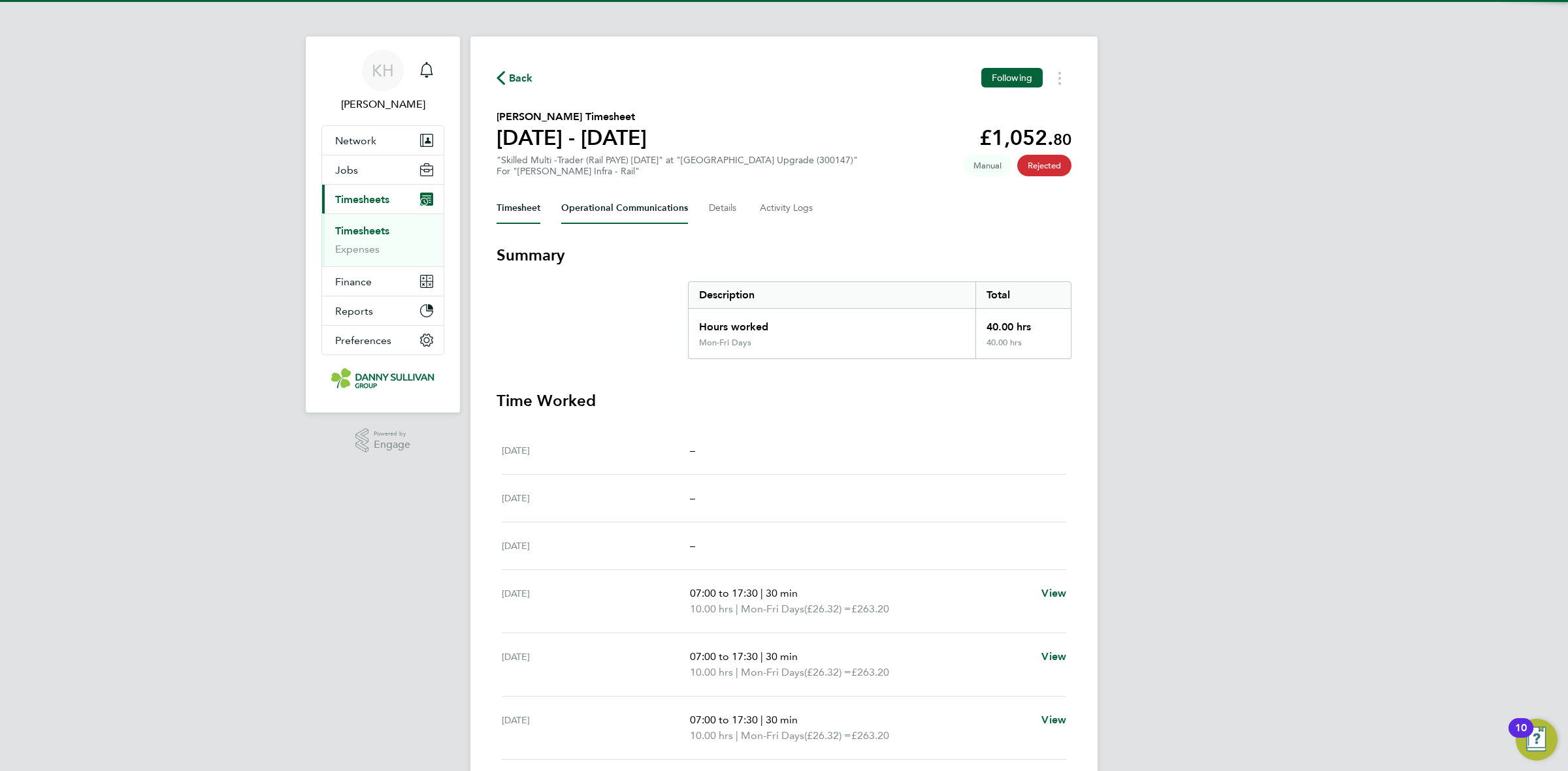
click at [629, 210] on Communications-tab "Operational Communications" at bounding box center [624, 209] width 127 height 31
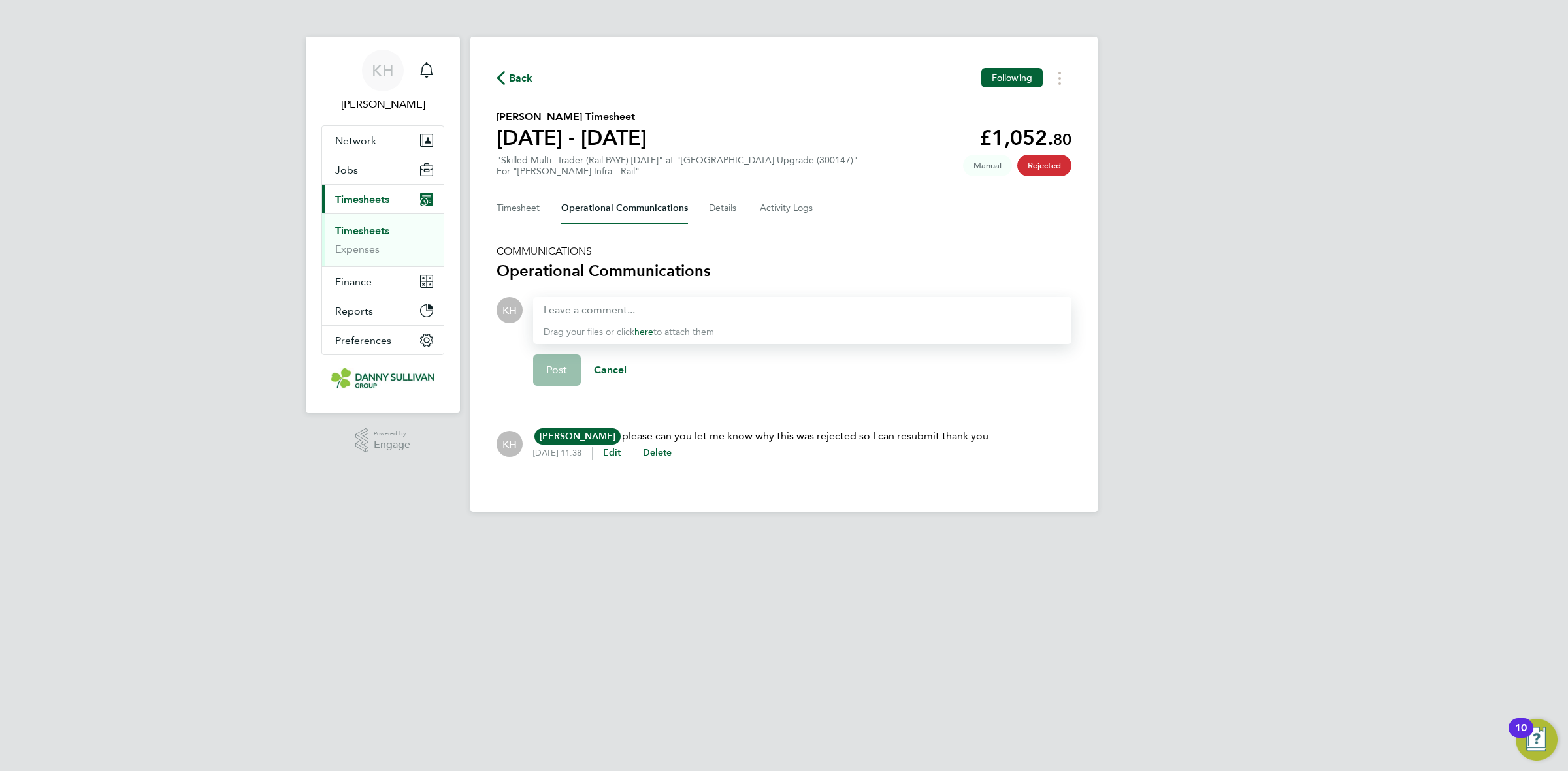
click at [353, 237] on li "Timesheets" at bounding box center [384, 234] width 98 height 18
drag, startPoint x: 351, startPoint y: 235, endPoint x: 343, endPoint y: 231, distance: 8.9
click at [350, 234] on link "Timesheets" at bounding box center [362, 231] width 54 height 12
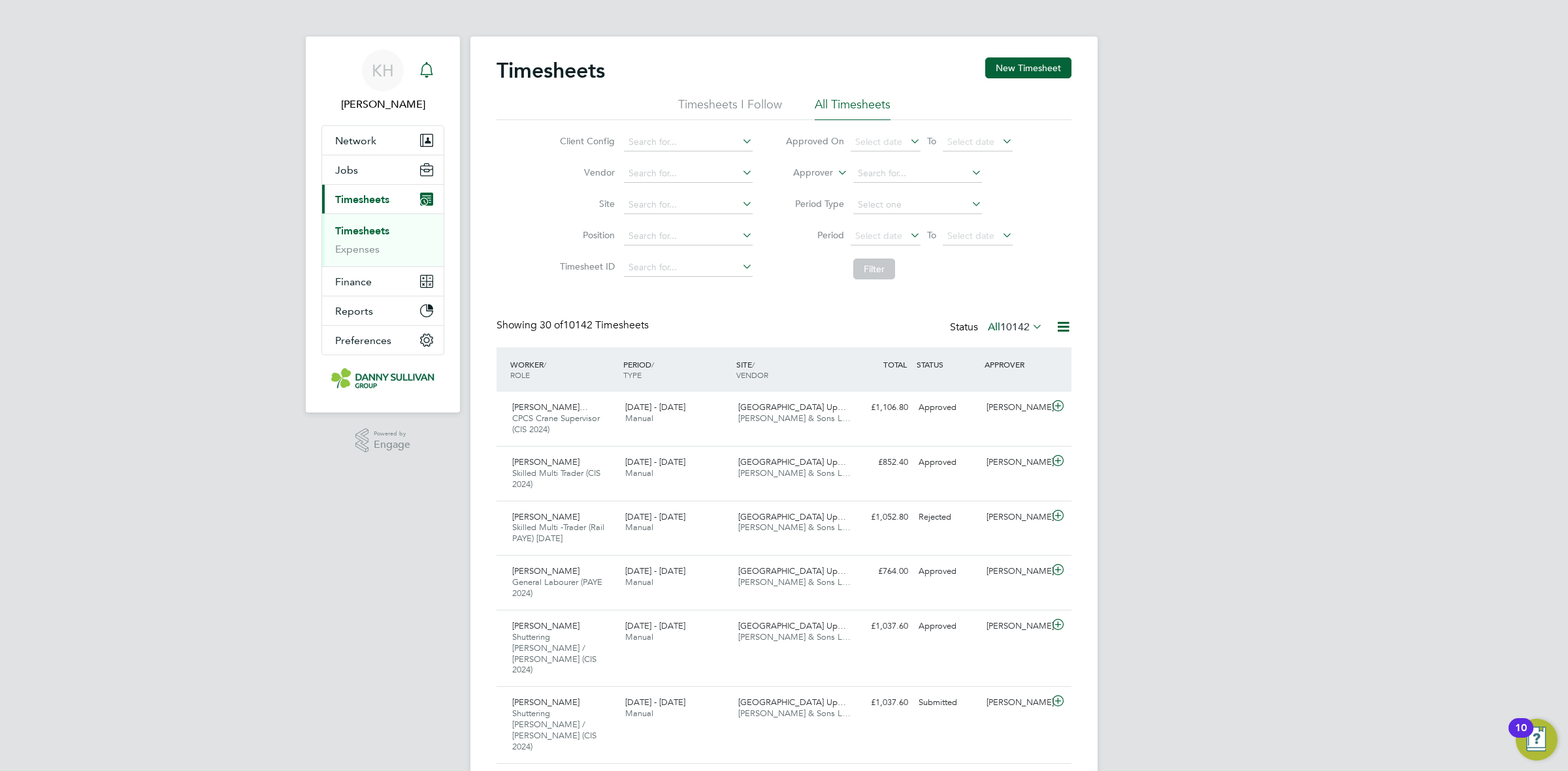
click at [426, 77] on icon "Main navigation" at bounding box center [426, 77] width 4 height 2
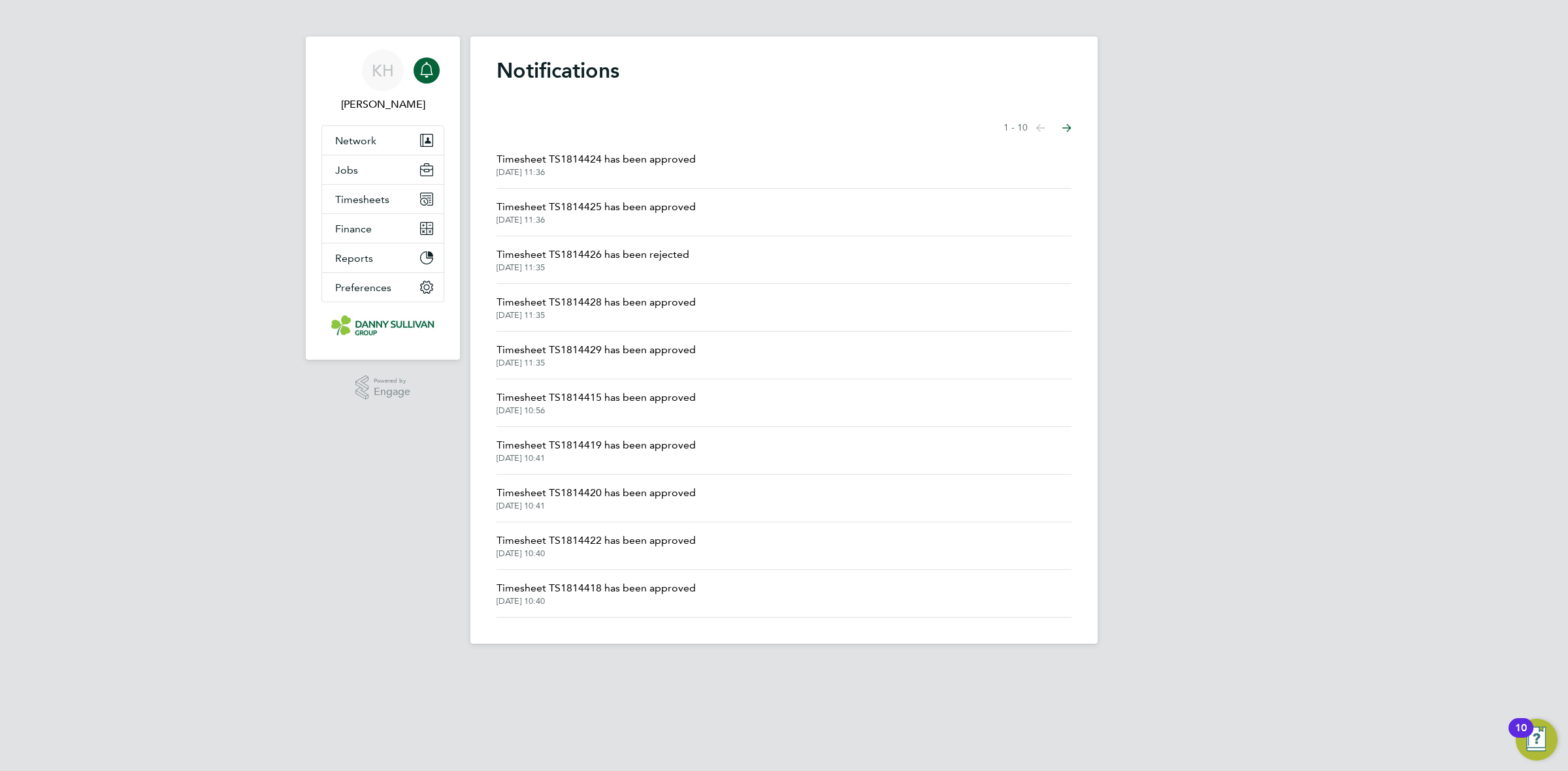
click at [436, 74] on div "Main navigation" at bounding box center [426, 70] width 26 height 26
drag, startPoint x: 367, startPoint y: 212, endPoint x: 364, endPoint y: 206, distance: 6.7
click at [367, 211] on button "Timesheets" at bounding box center [382, 199] width 121 height 29
click at [368, 230] on link "Timesheets" at bounding box center [362, 231] width 54 height 12
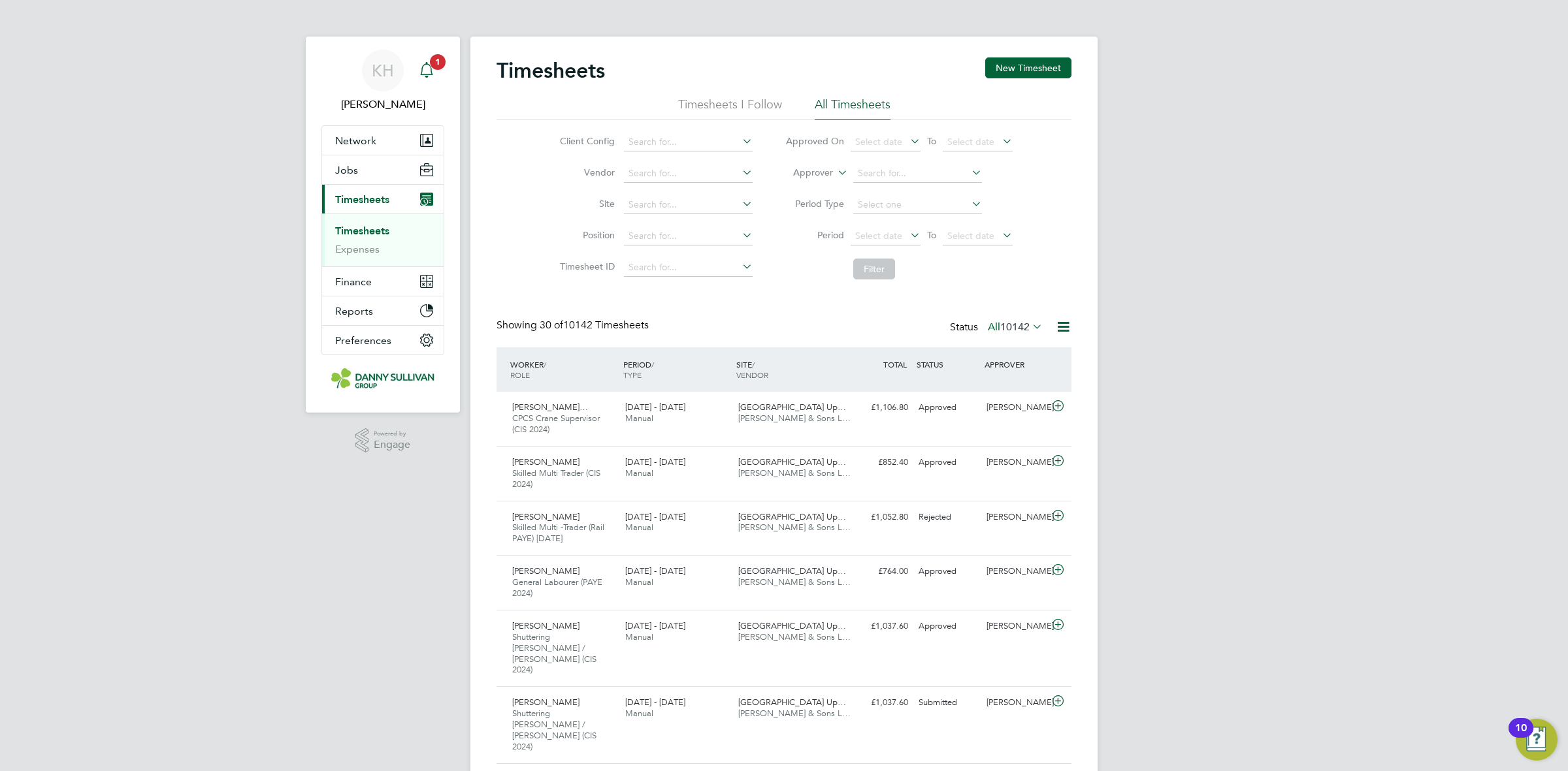
click at [426, 70] on icon "Main navigation" at bounding box center [426, 70] width 16 height 16
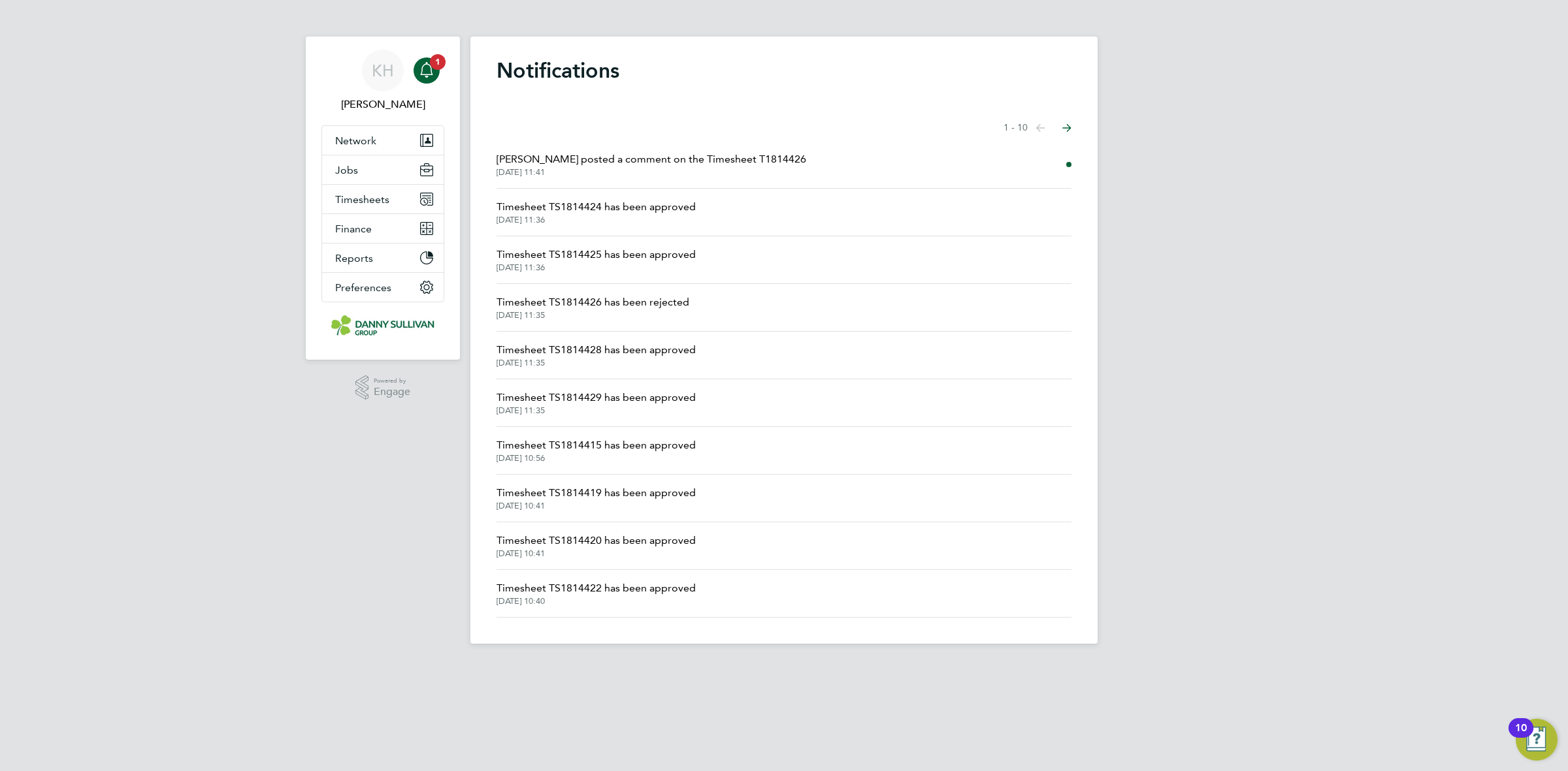
click at [656, 160] on span "[PERSON_NAME] posted a comment on the Timesheet T1814426" at bounding box center [651, 160] width 309 height 16
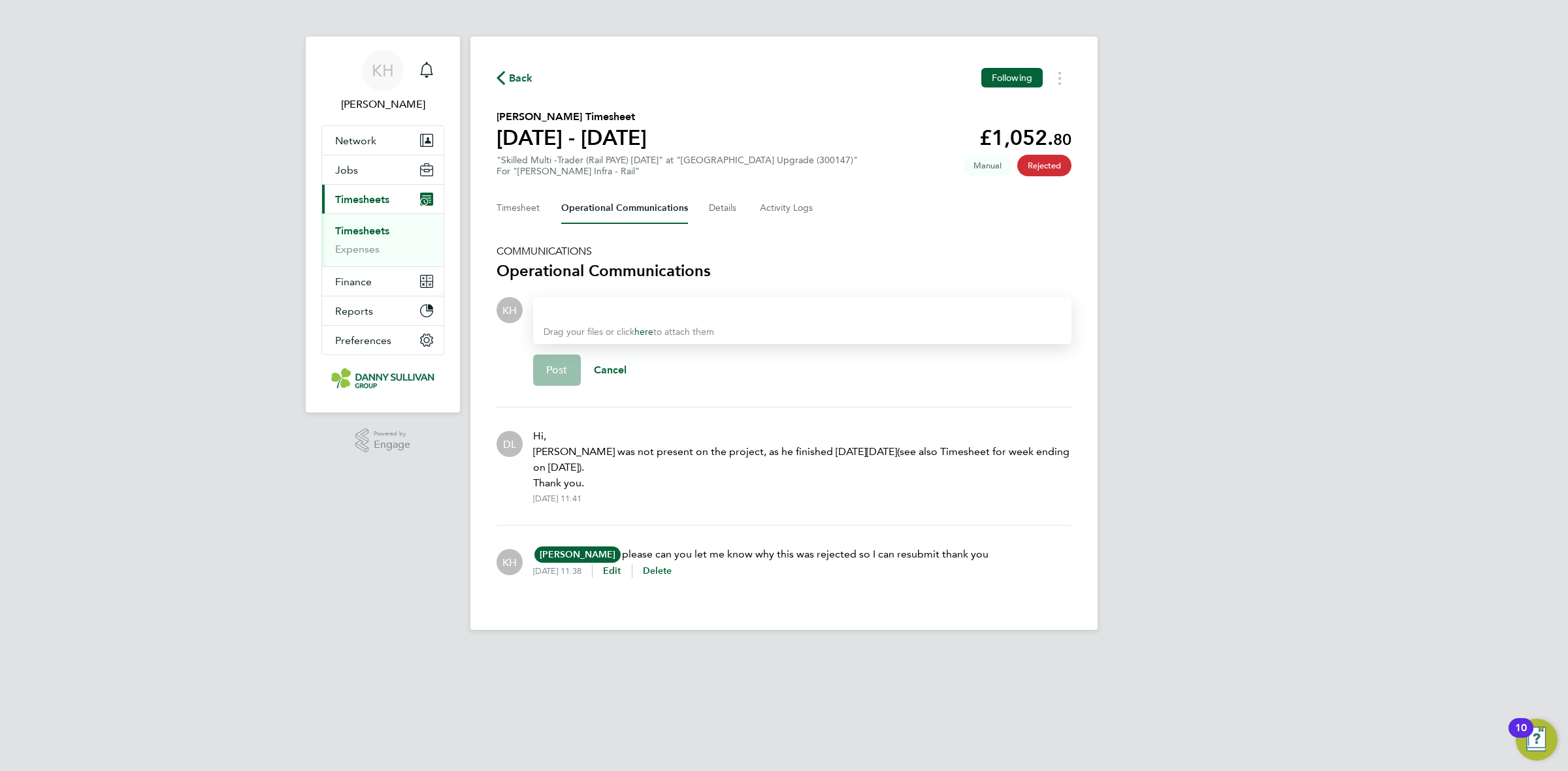
click at [387, 233] on link "Timesheets" at bounding box center [362, 231] width 54 height 12
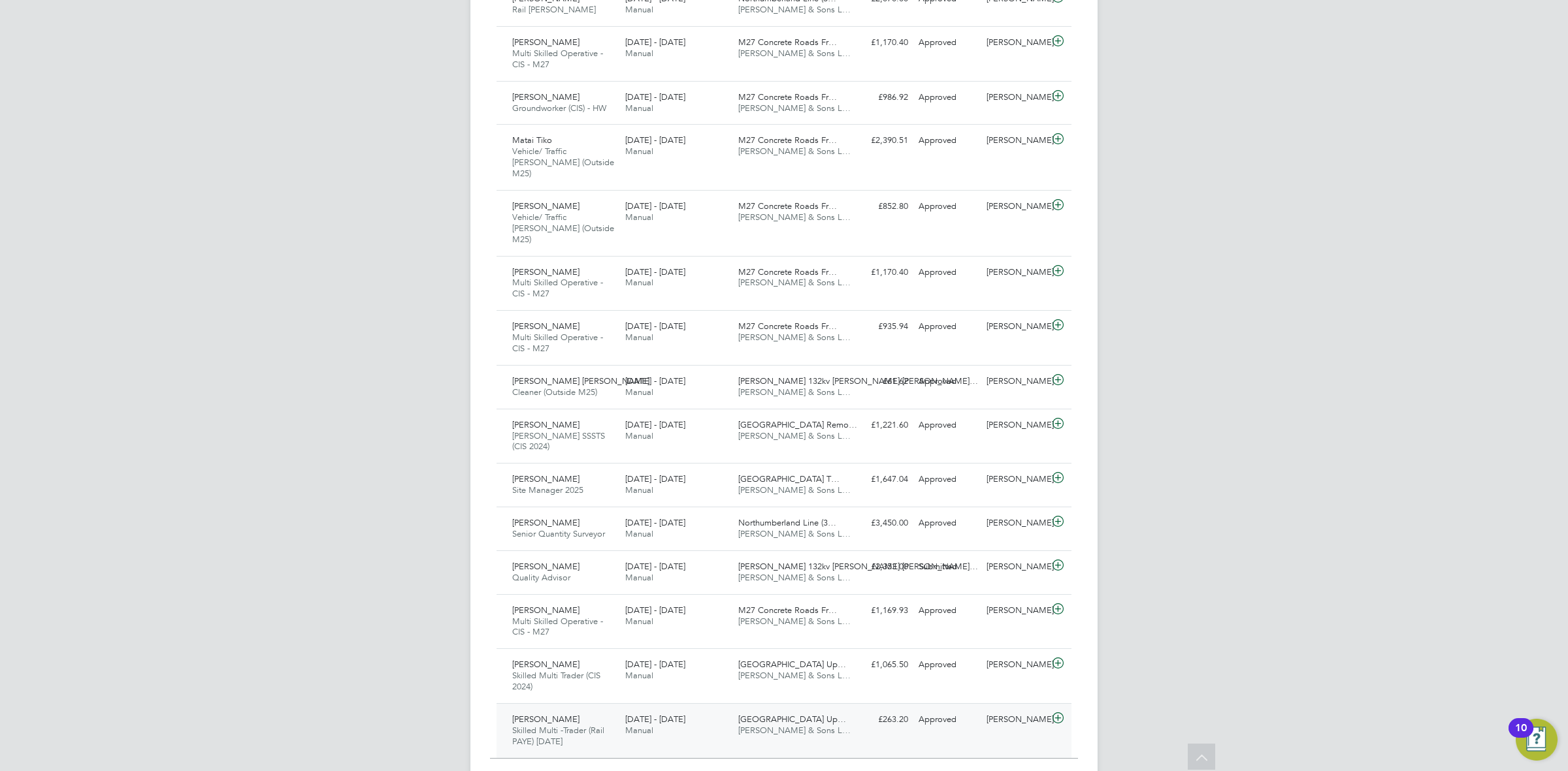
click at [662, 709] on div "16 - 22 Aug 2025 Manual" at bounding box center [676, 726] width 113 height 33
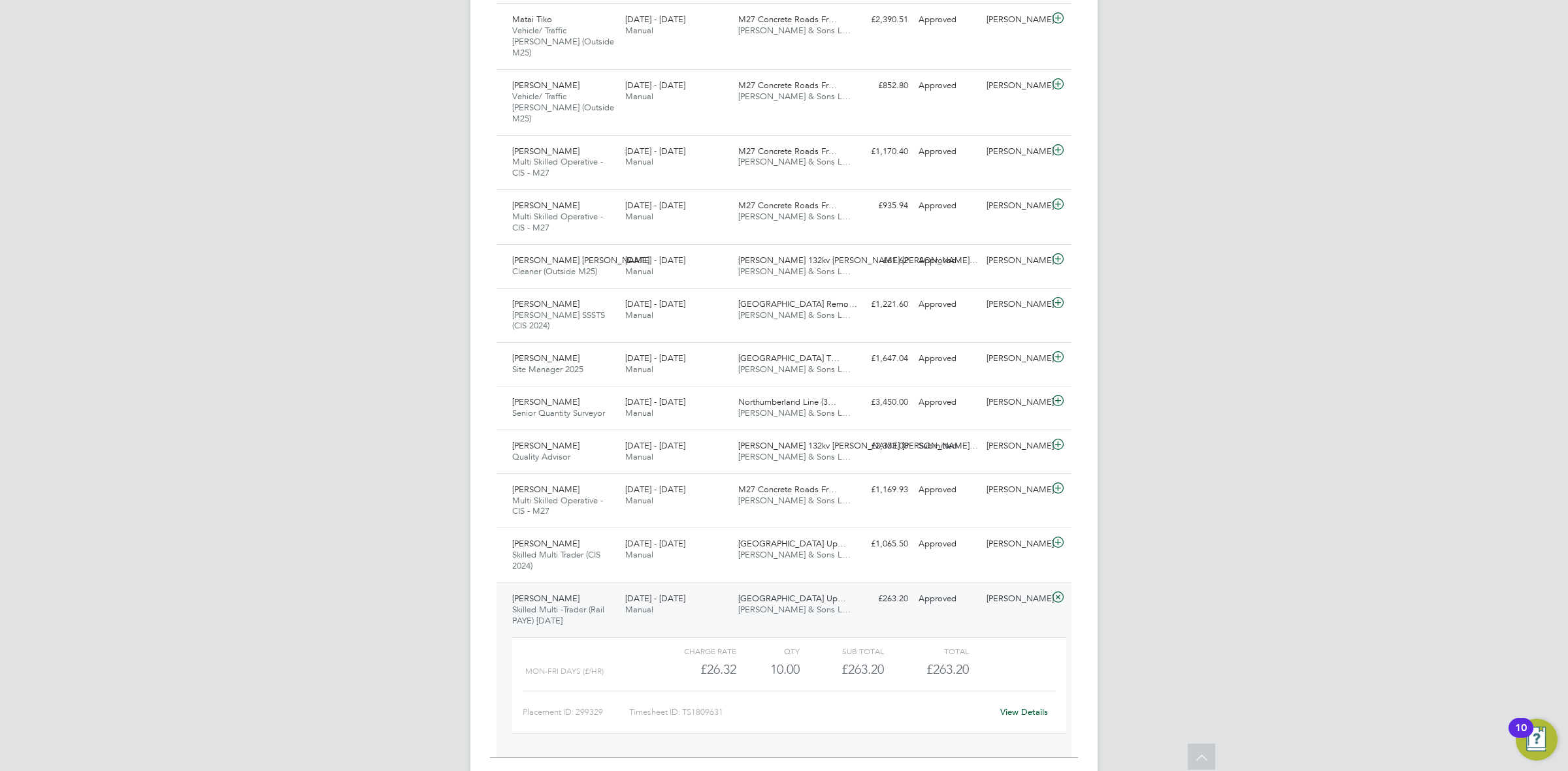
click at [1010, 706] on link "View Details" at bounding box center [1024, 712] width 48 height 11
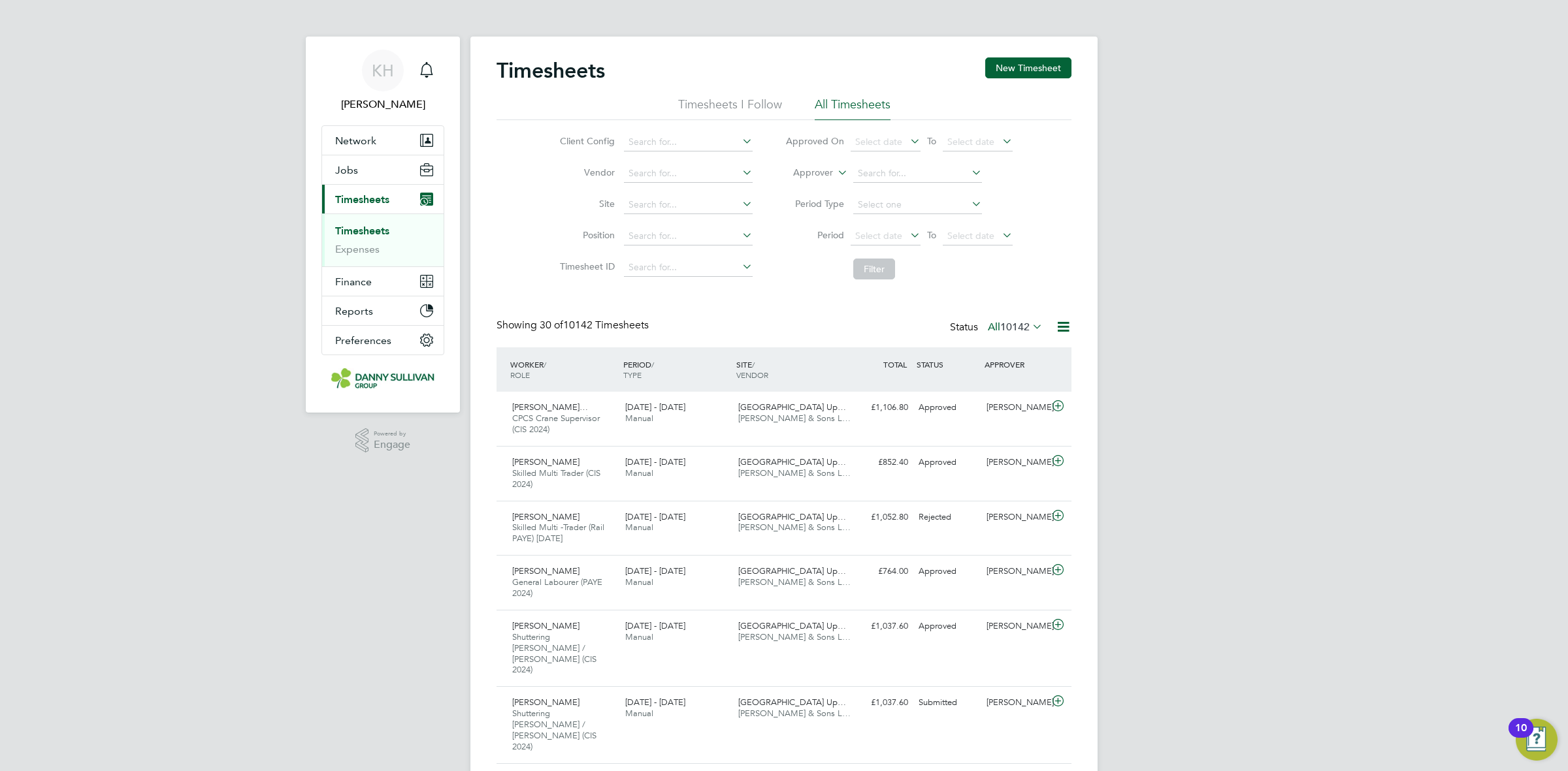
click at [350, 223] on ul "Timesheets Expenses" at bounding box center [382, 240] width 121 height 53
click at [350, 232] on link "Timesheets" at bounding box center [362, 231] width 54 height 12
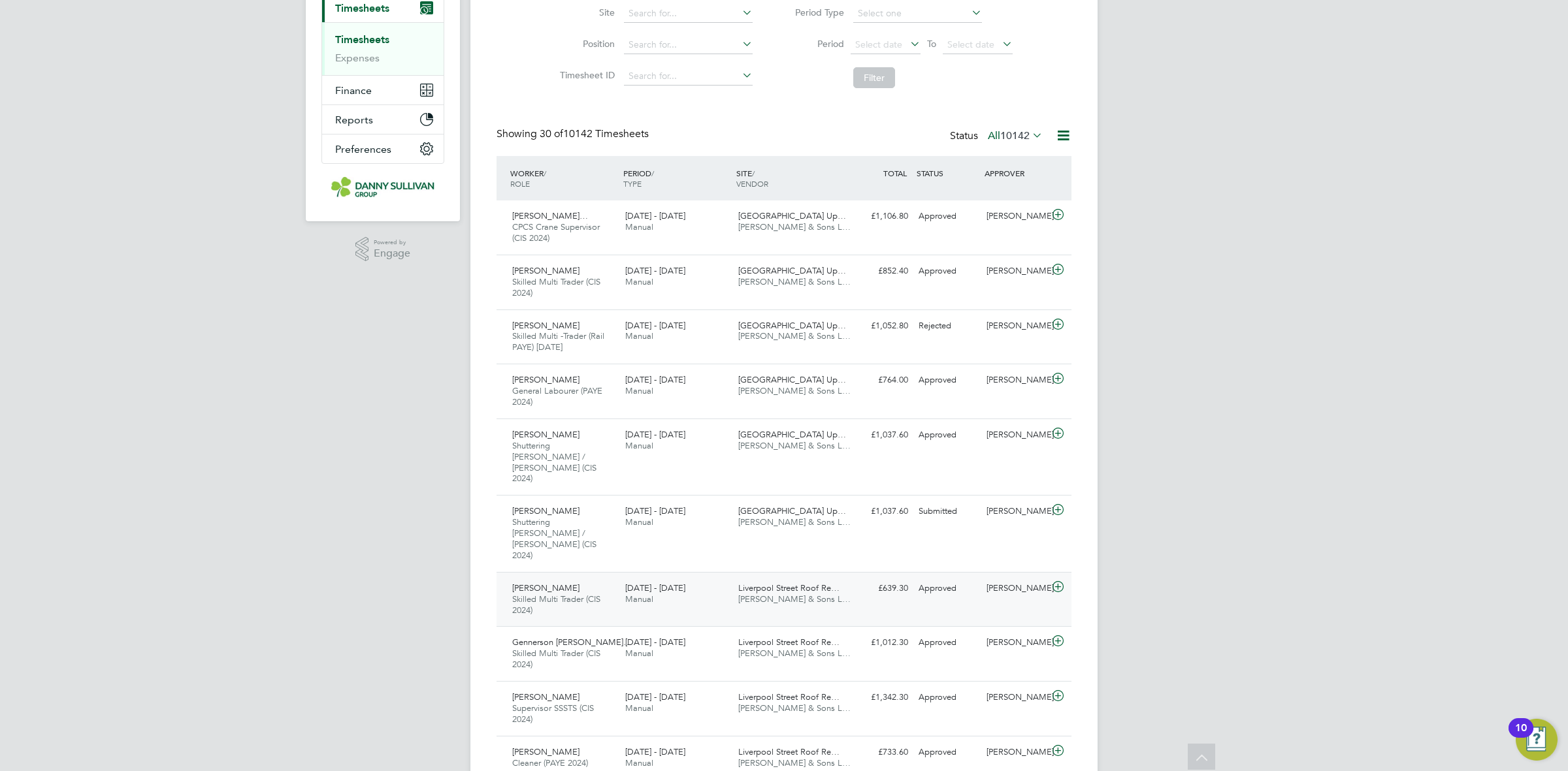
scroll to position [163, 0]
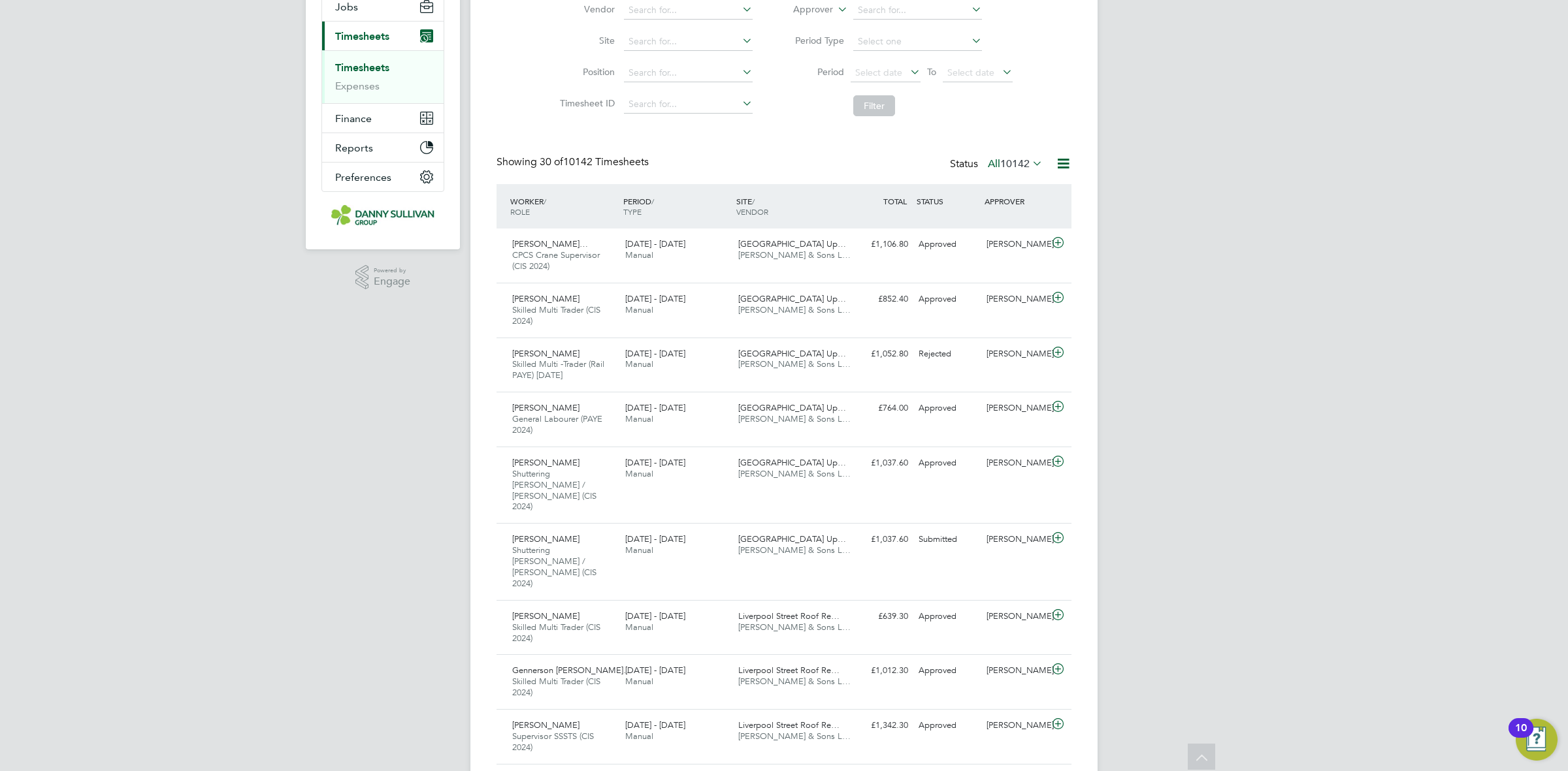
click at [322, 21] on button "Current page: Timesheets" at bounding box center [382, 35] width 121 height 29
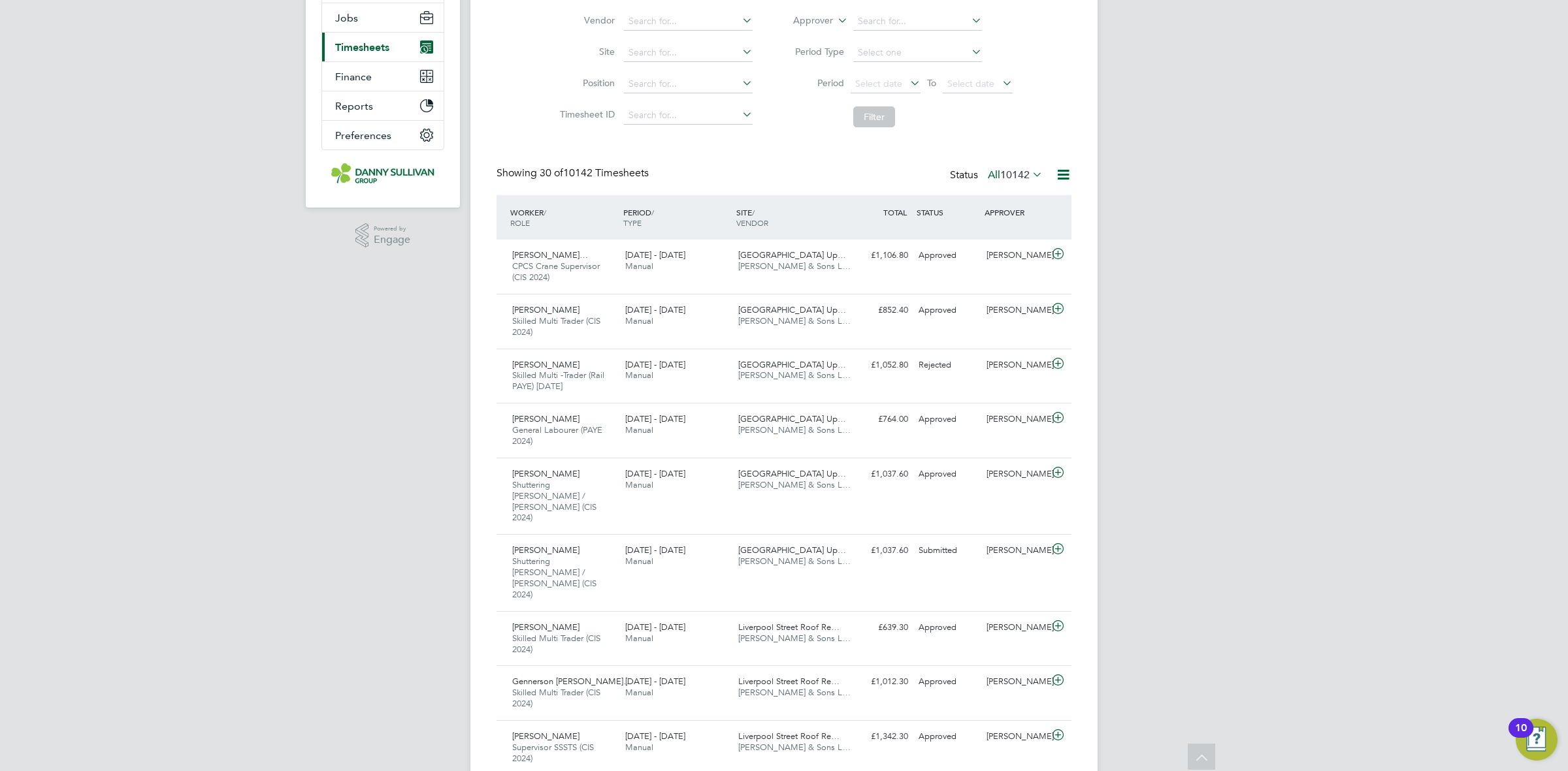
scroll to position [0, 0]
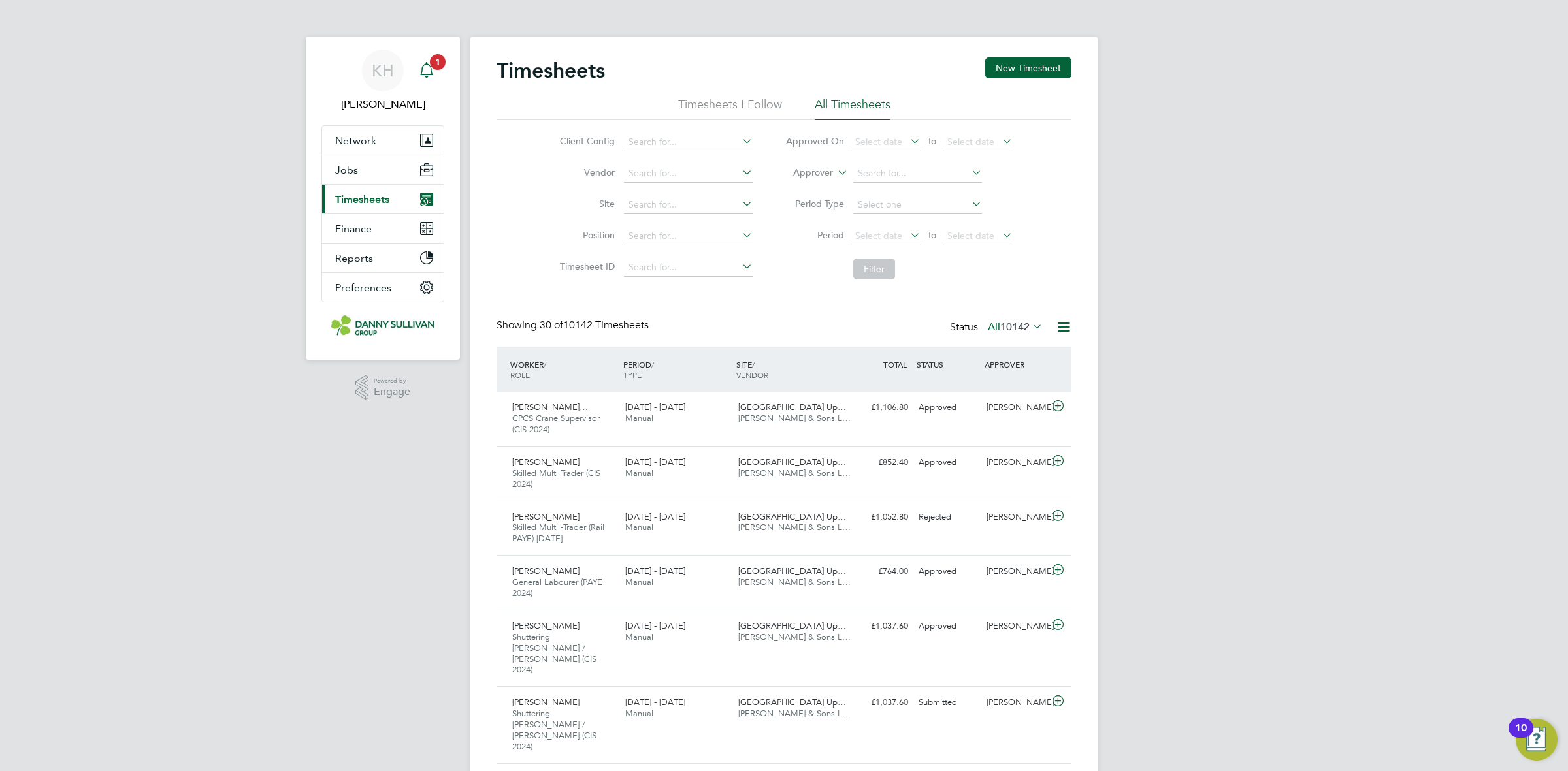
click at [442, 69] on app-alerts-badge "1" at bounding box center [438, 62] width 17 height 18
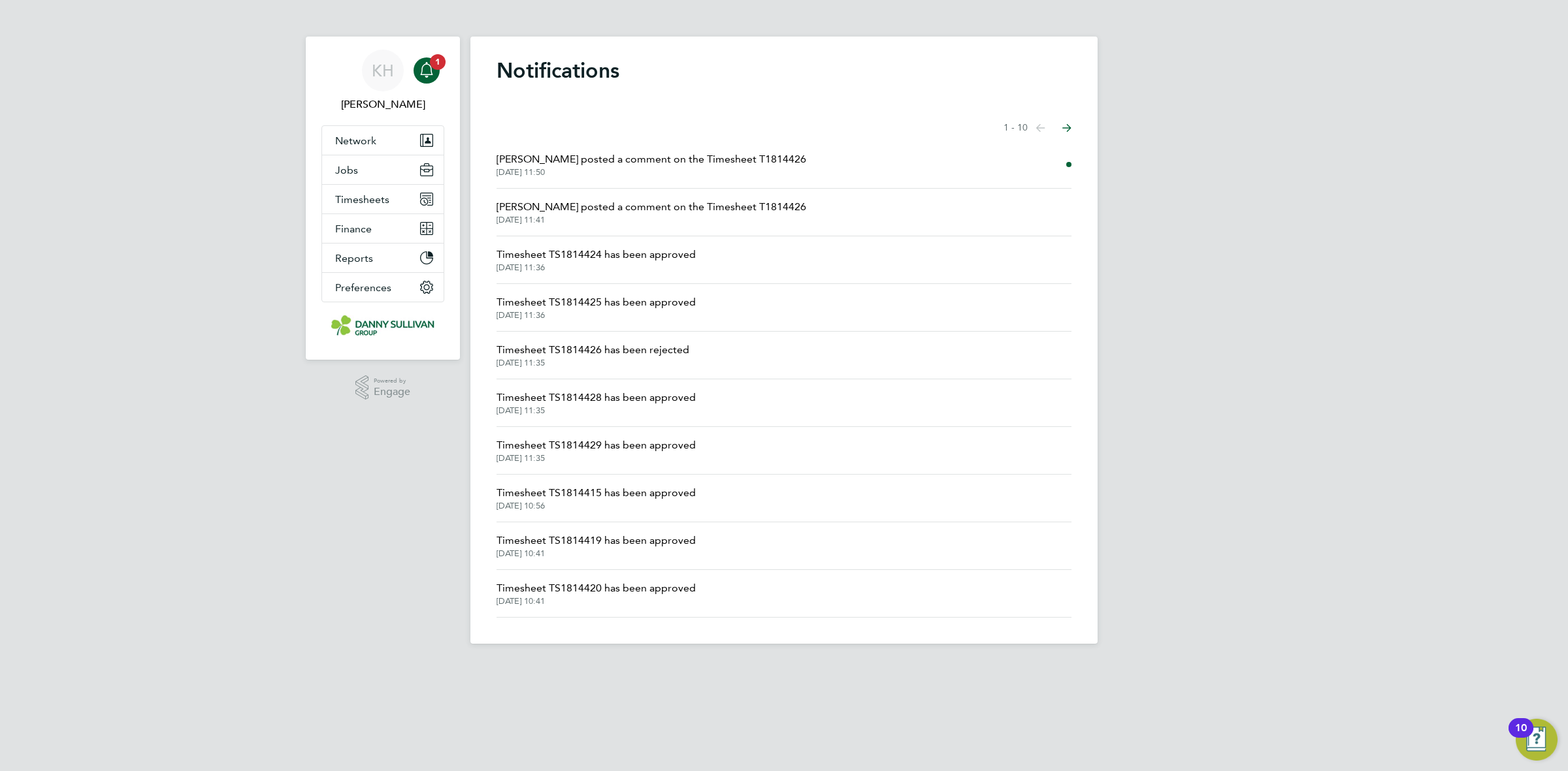
click at [650, 164] on span "Damian Liviu posted a comment on the Timesheet T1814426" at bounding box center [651, 160] width 309 height 16
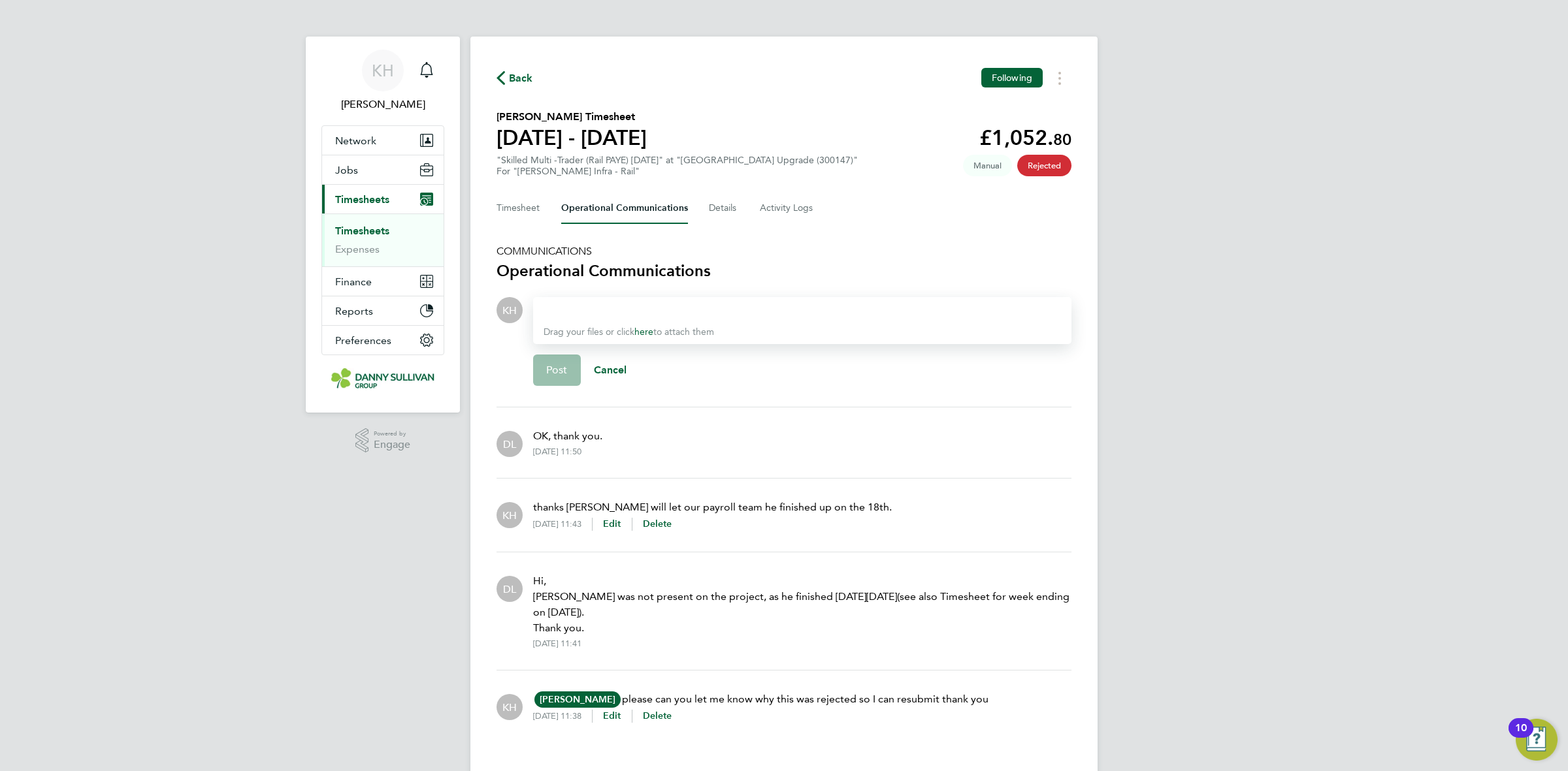
click at [356, 226] on link "Timesheets" at bounding box center [362, 231] width 54 height 12
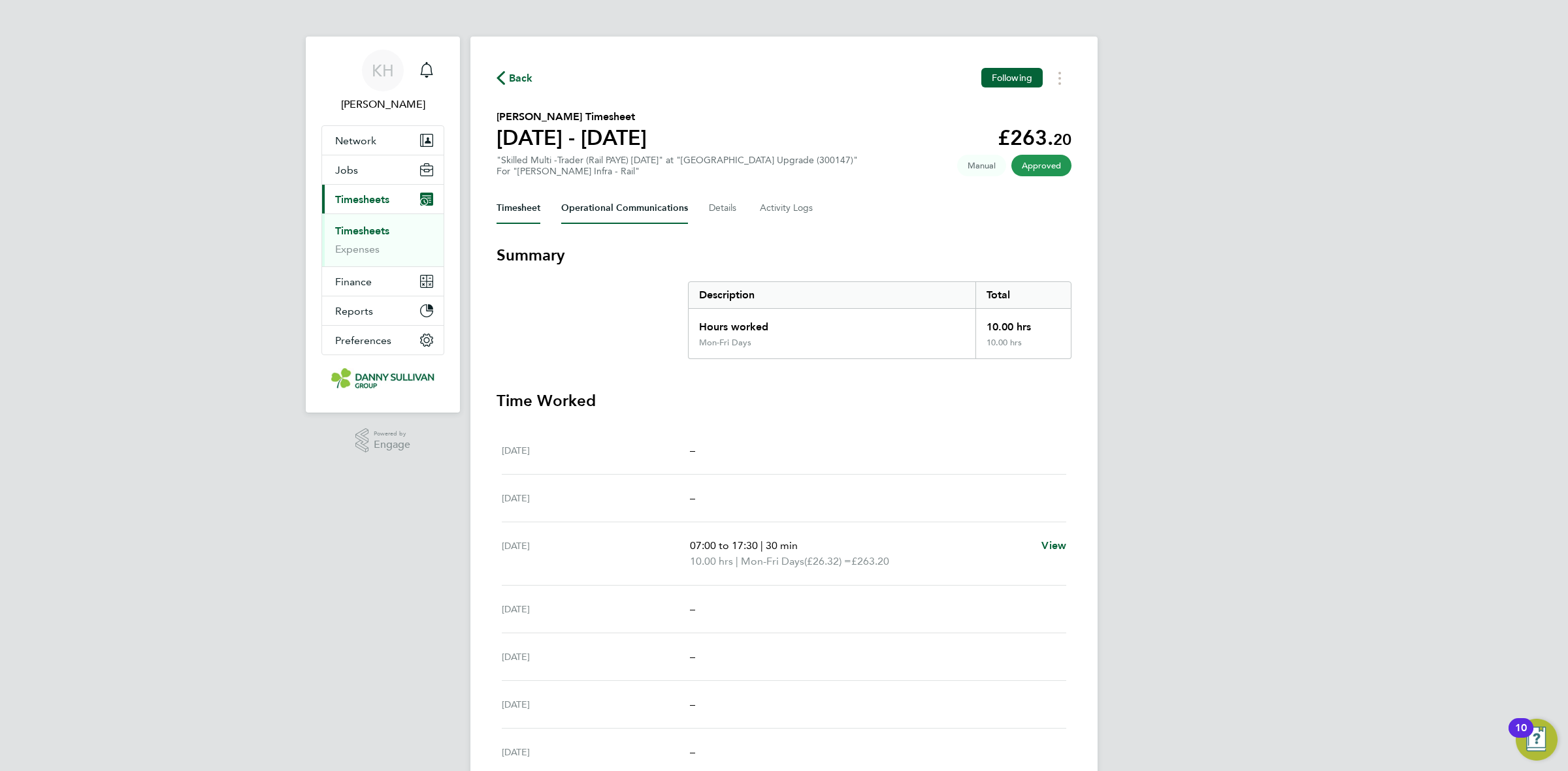
click at [664, 212] on Communications-tab "Operational Communications" at bounding box center [624, 209] width 127 height 31
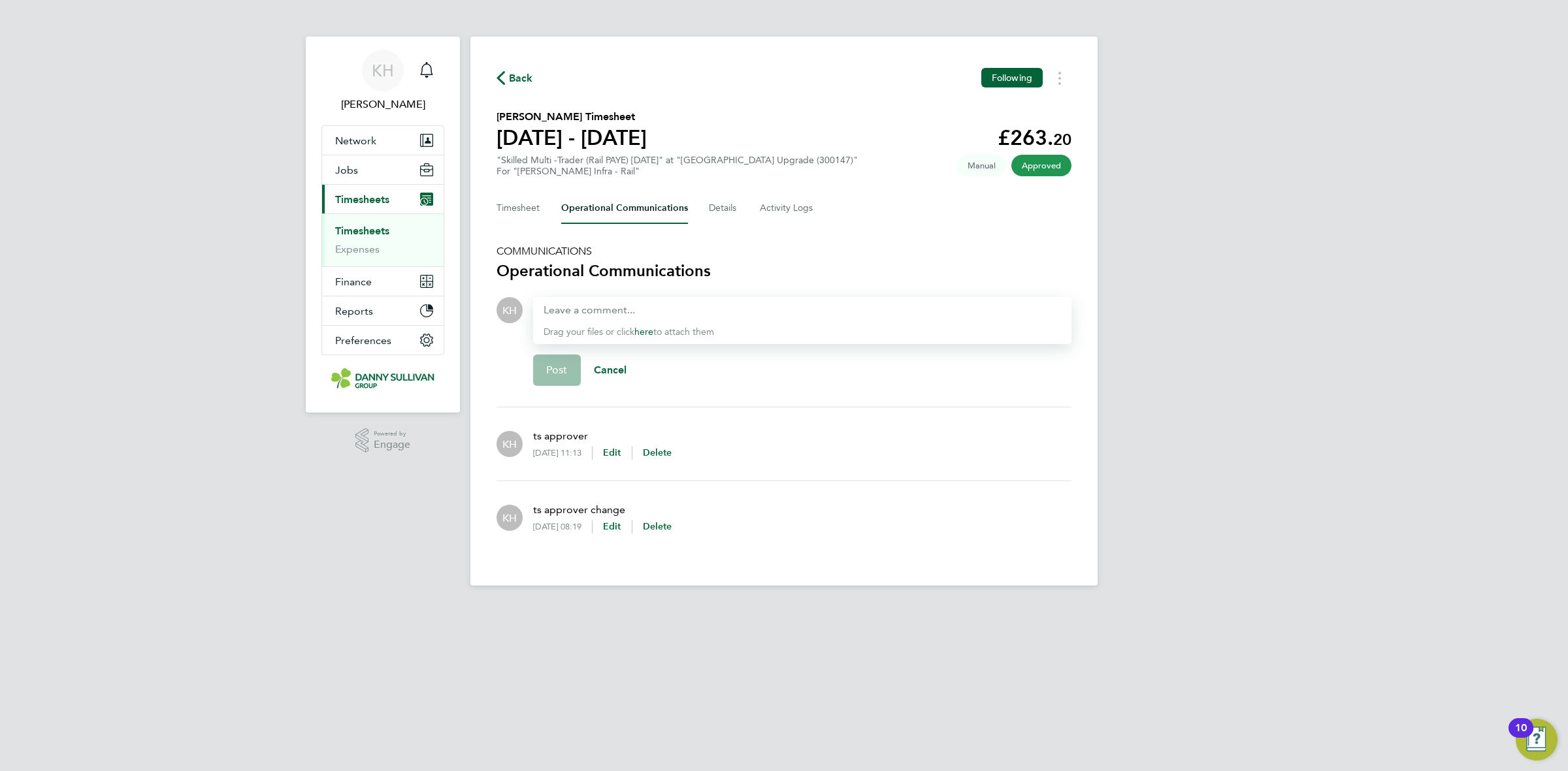
click at [385, 231] on link "Timesheets" at bounding box center [362, 231] width 54 height 12
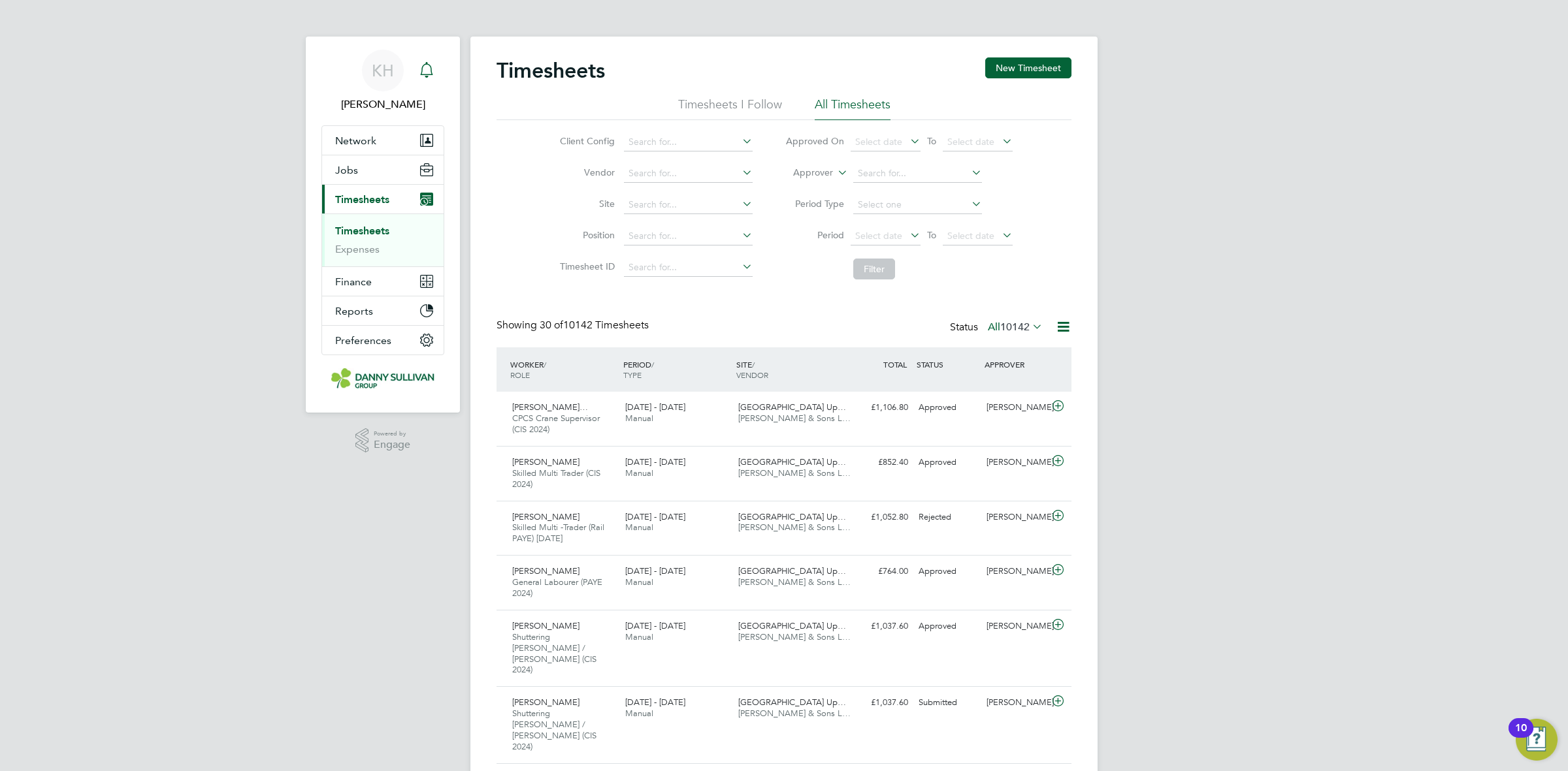
click at [422, 63] on icon "Main navigation" at bounding box center [426, 70] width 16 height 16
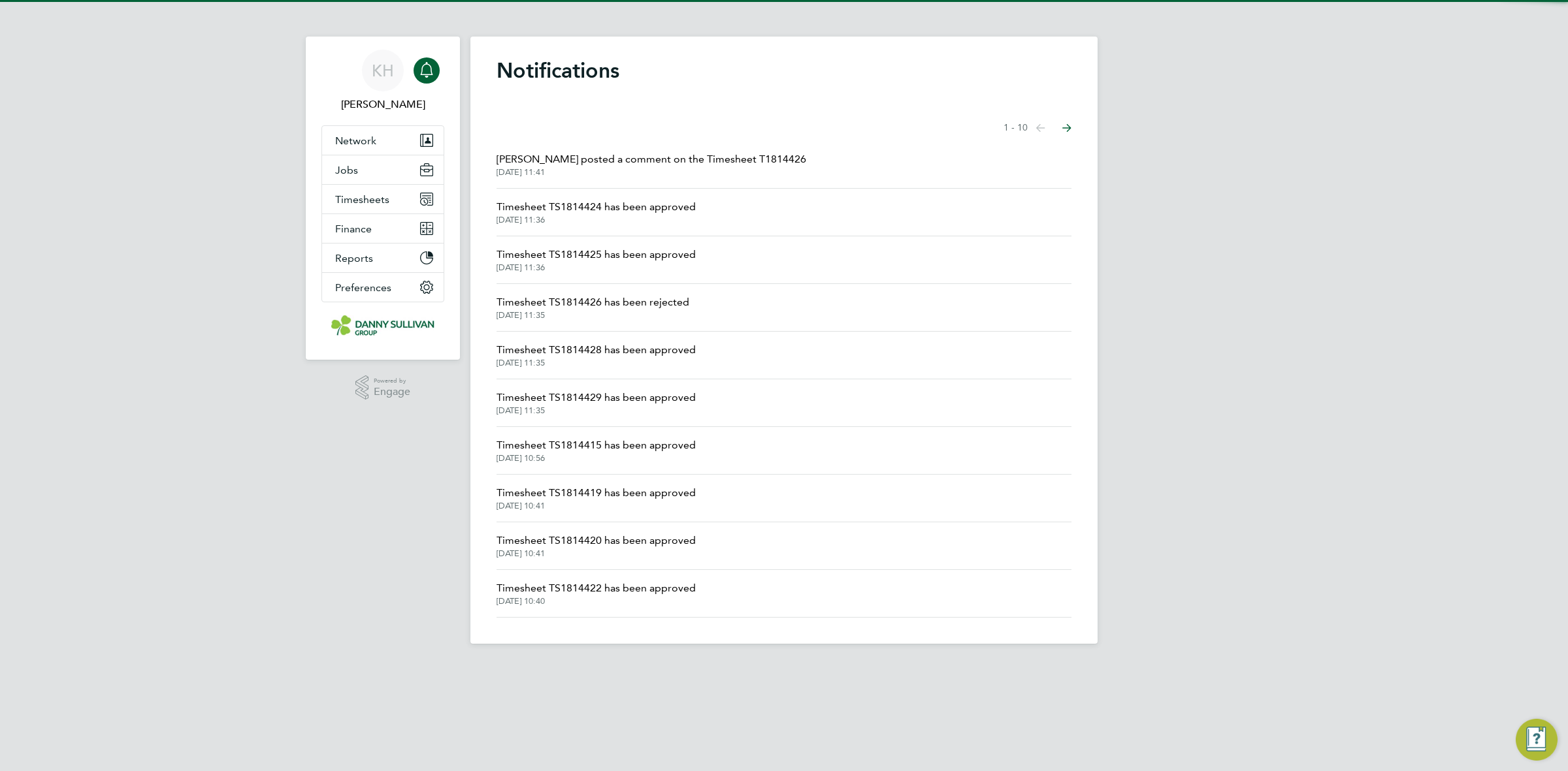
click at [583, 162] on span "Damian Liviu posted a comment on the Timesheet T1814426" at bounding box center [651, 160] width 309 height 16
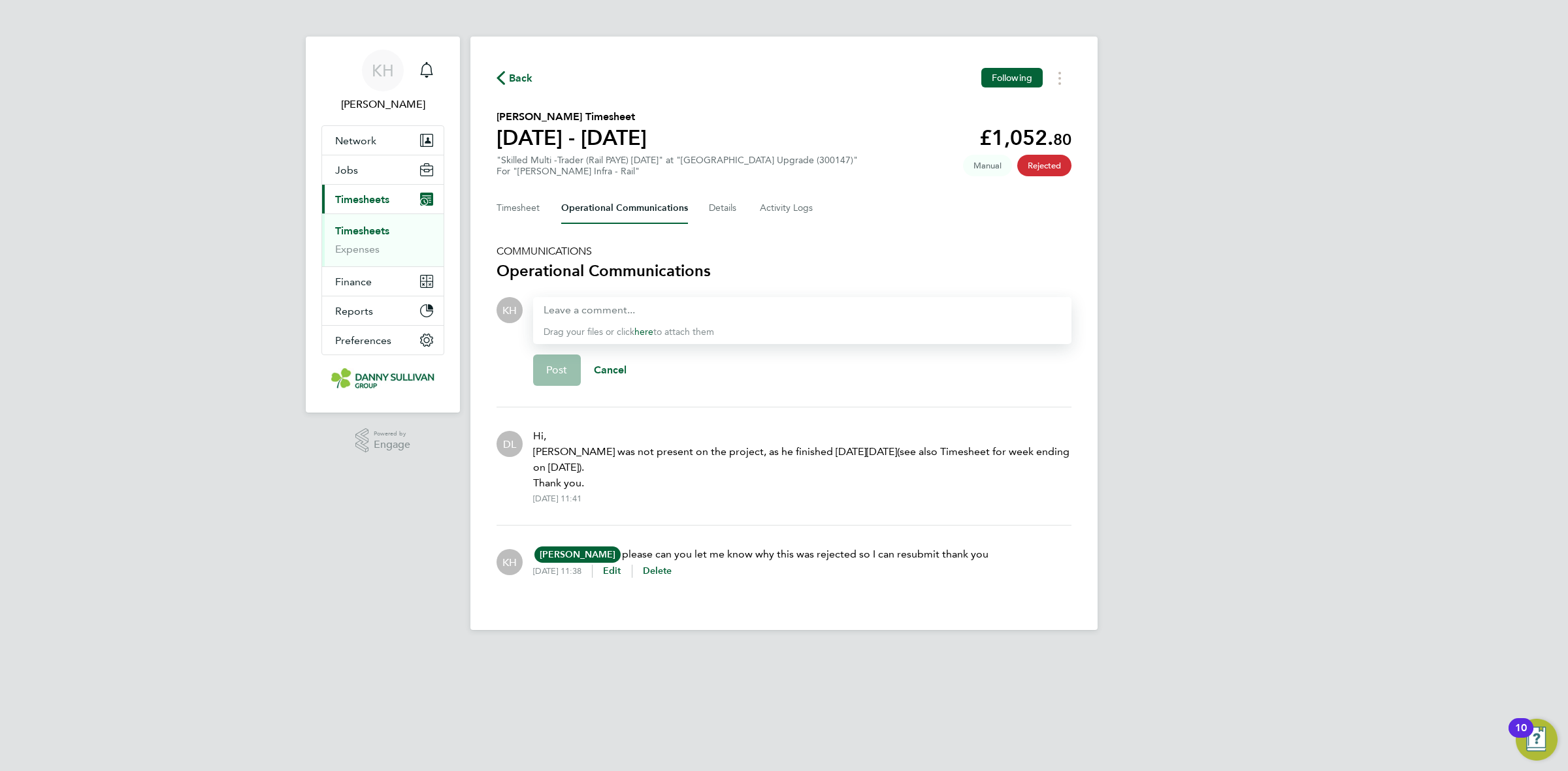
drag, startPoint x: 673, startPoint y: 456, endPoint x: 764, endPoint y: 462, distance: 91.2
click at [764, 462] on p "Hi, Deepak Sehdev was not present on the project, as he finished on Monday 18th…" at bounding box center [802, 460] width 539 height 62
click at [760, 475] on p "Hi, Deepak Sehdev was not present on the project, as he finished on Monday 18th…" at bounding box center [802, 460] width 539 height 62
click at [572, 305] on div at bounding box center [802, 310] width 517 height 16
click at [572, 306] on div at bounding box center [802, 310] width 517 height 16
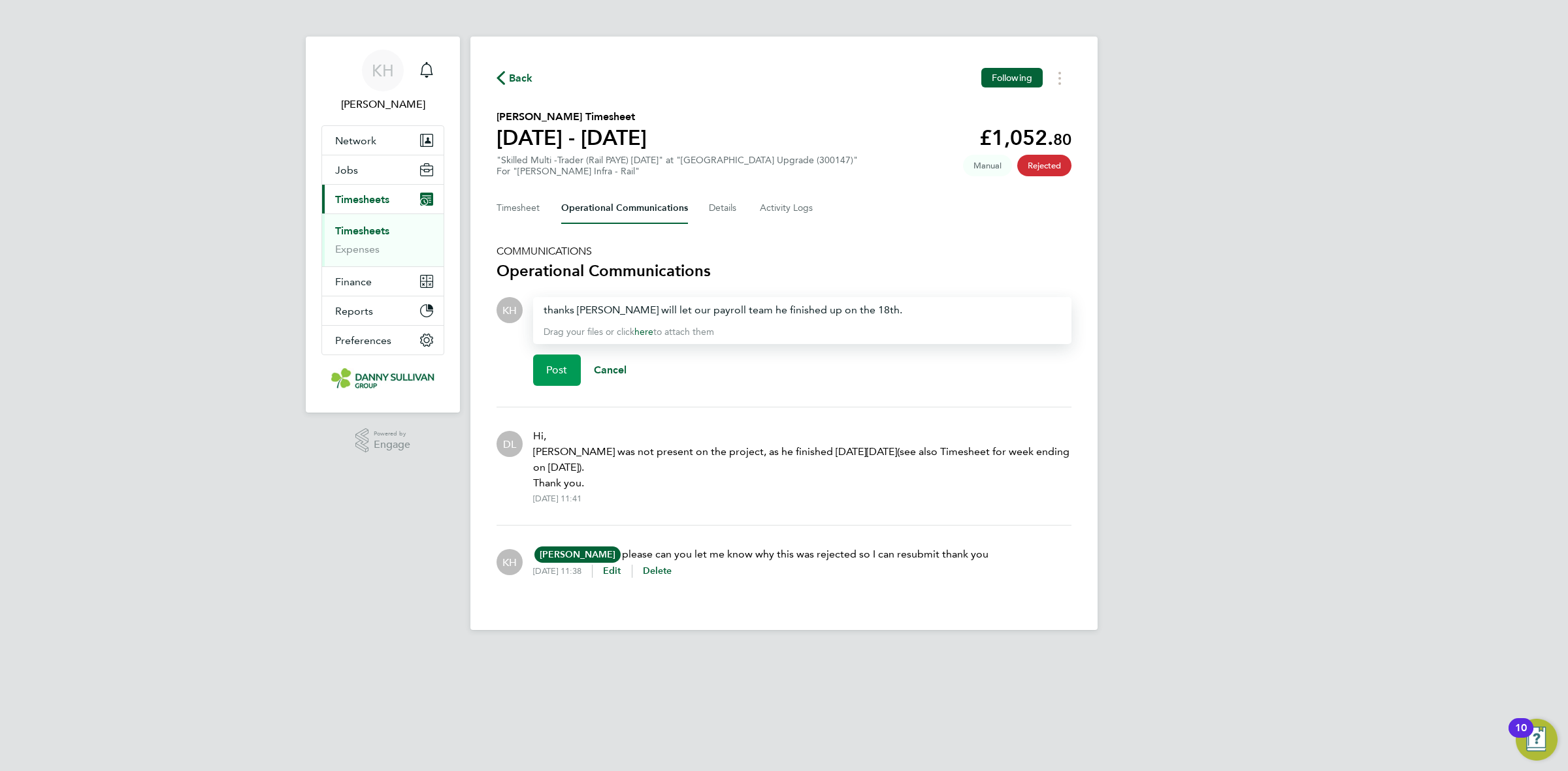
click at [564, 376] on span "Post" at bounding box center [557, 370] width 21 height 13
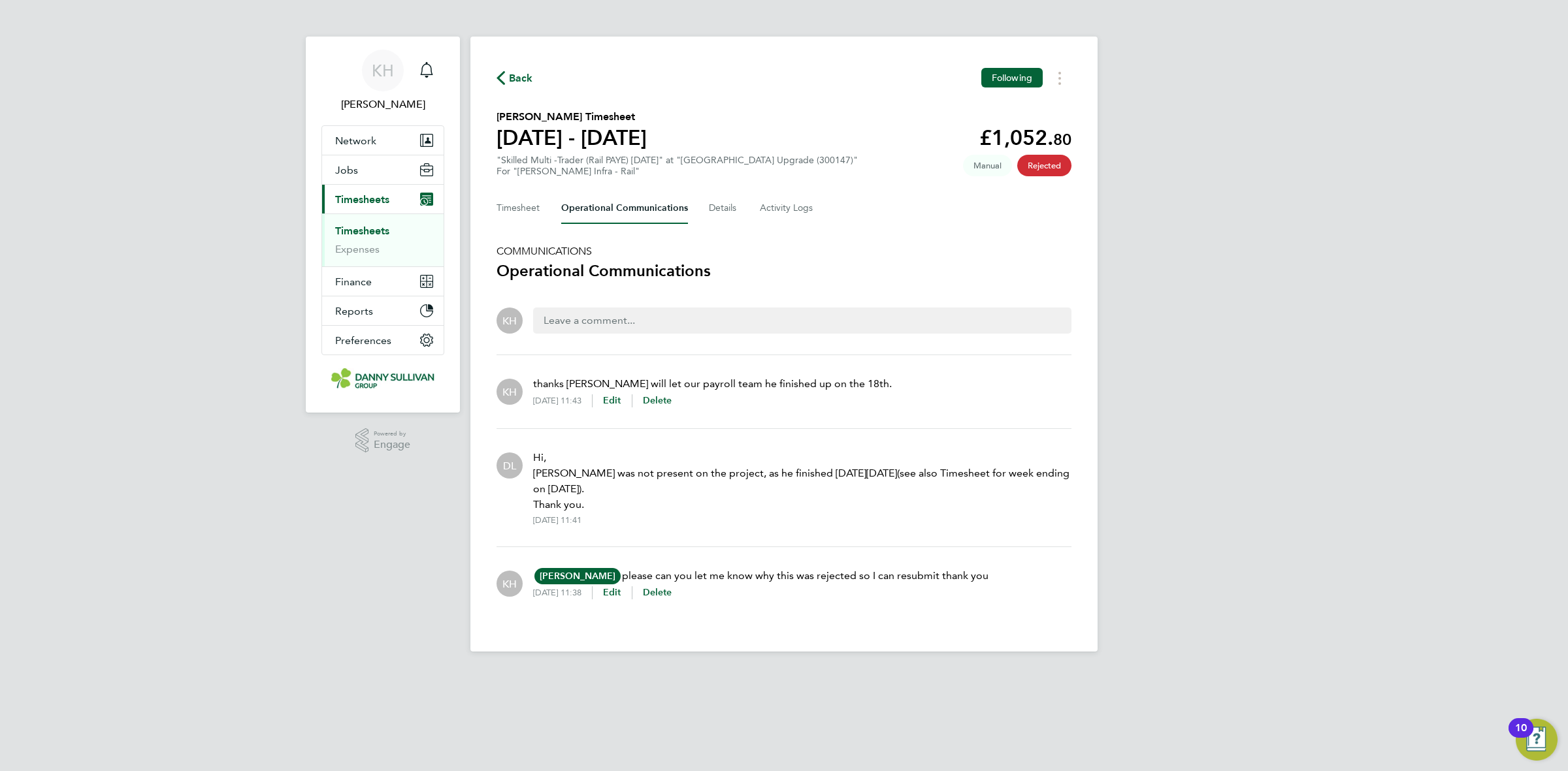
click at [379, 226] on link "Timesheets" at bounding box center [362, 231] width 54 height 12
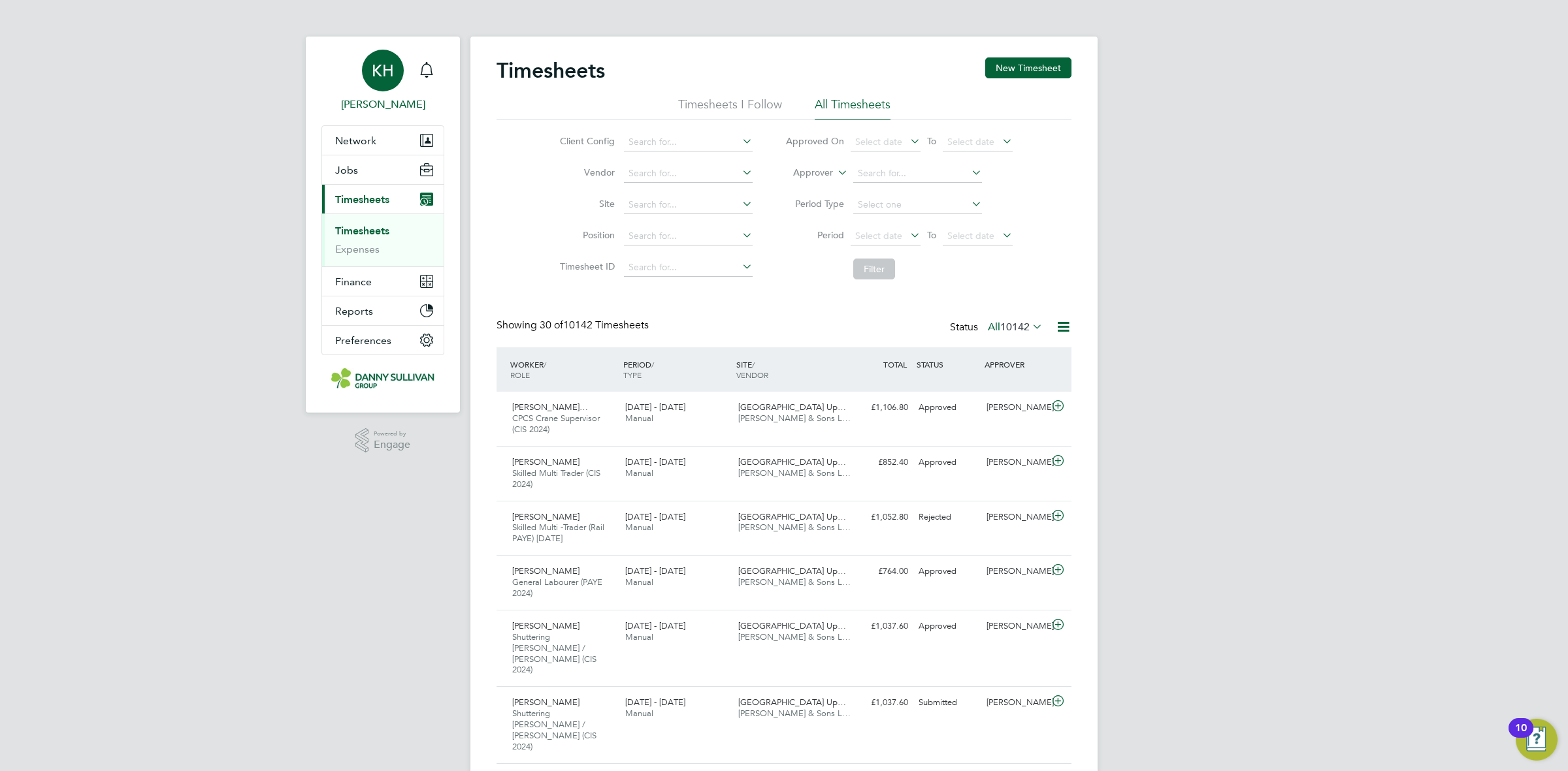
scroll to position [44, 113]
click at [433, 75] on icon "Main navigation" at bounding box center [426, 70] width 16 height 16
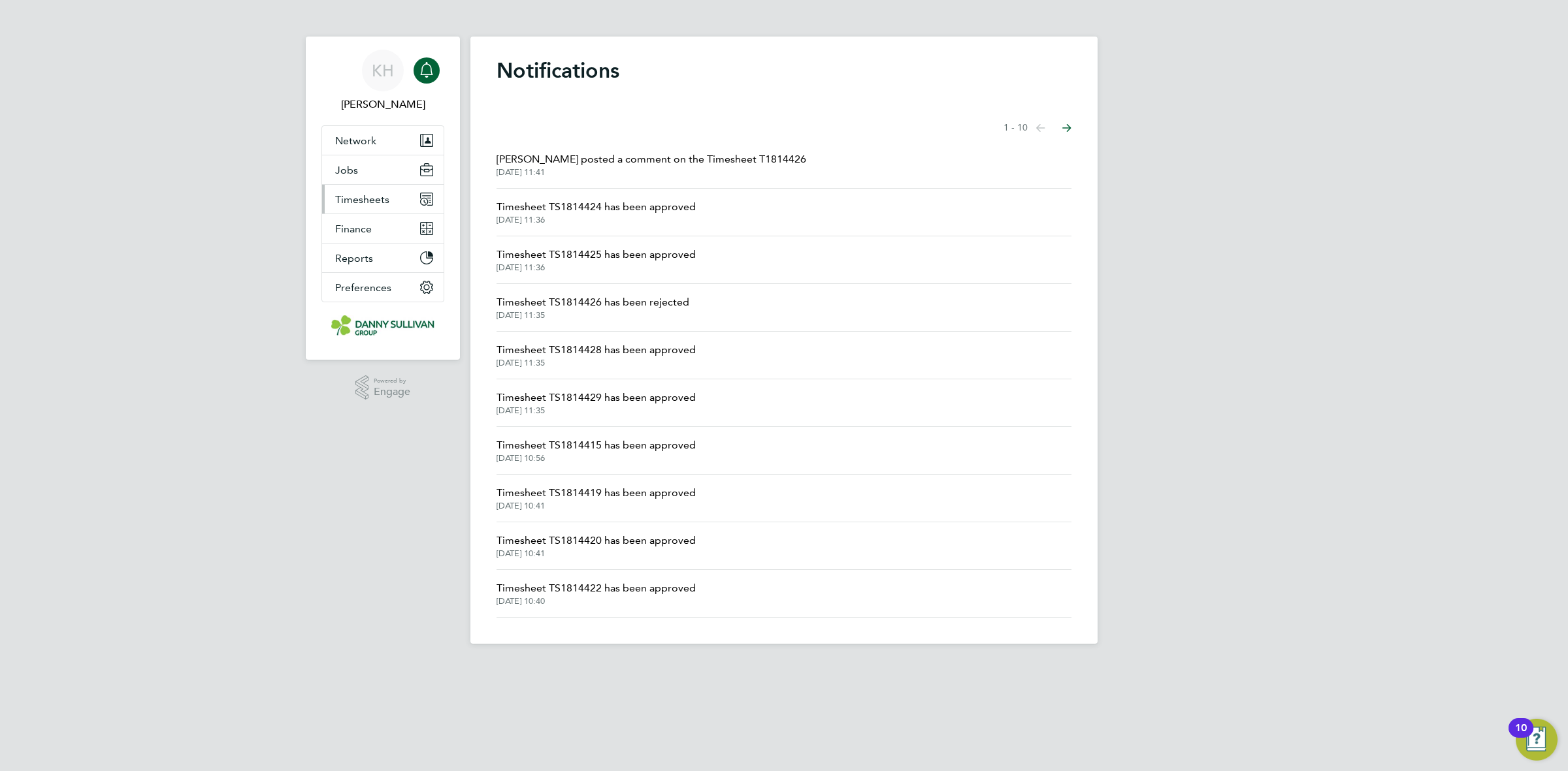
click at [360, 211] on button "Timesheets" at bounding box center [382, 199] width 121 height 29
click at [360, 225] on link "Timesheets" at bounding box center [362, 231] width 54 height 12
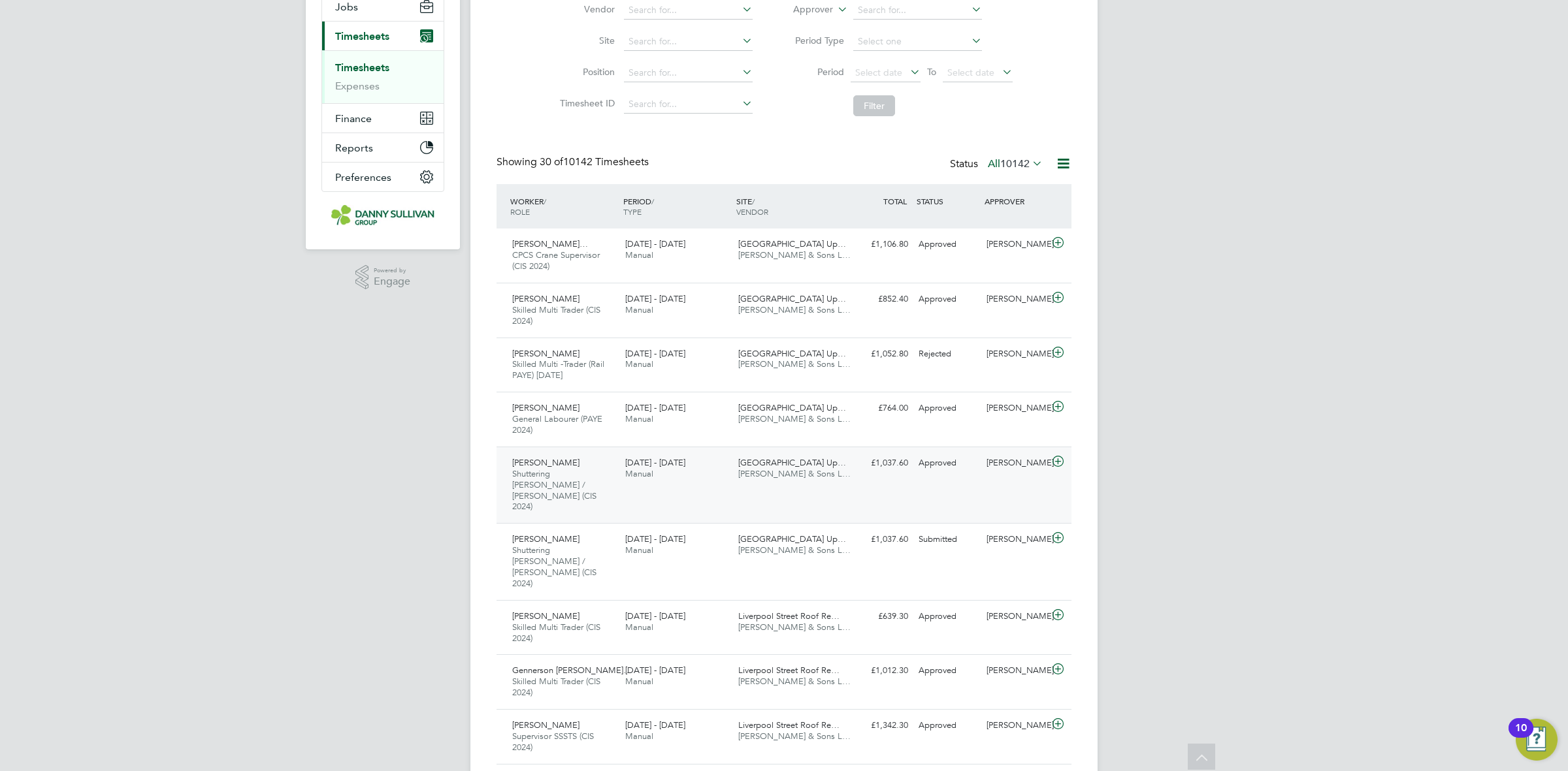
click at [762, 483] on div "Surrey Quays Station Up… Danny Sullivan & Sons L…" at bounding box center [789, 469] width 113 height 33
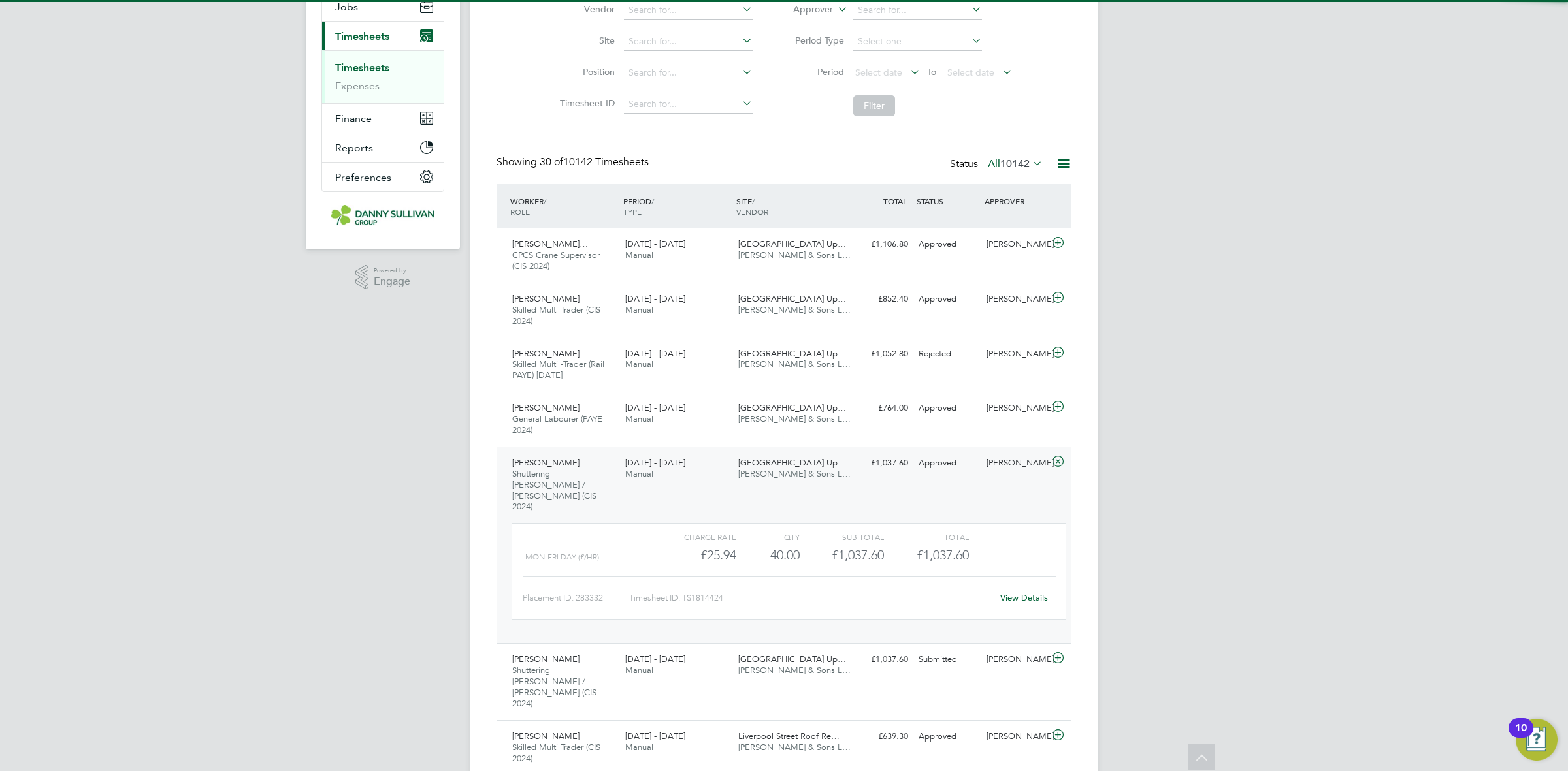
click at [1034, 588] on div "View Details" at bounding box center [1024, 598] width 64 height 21
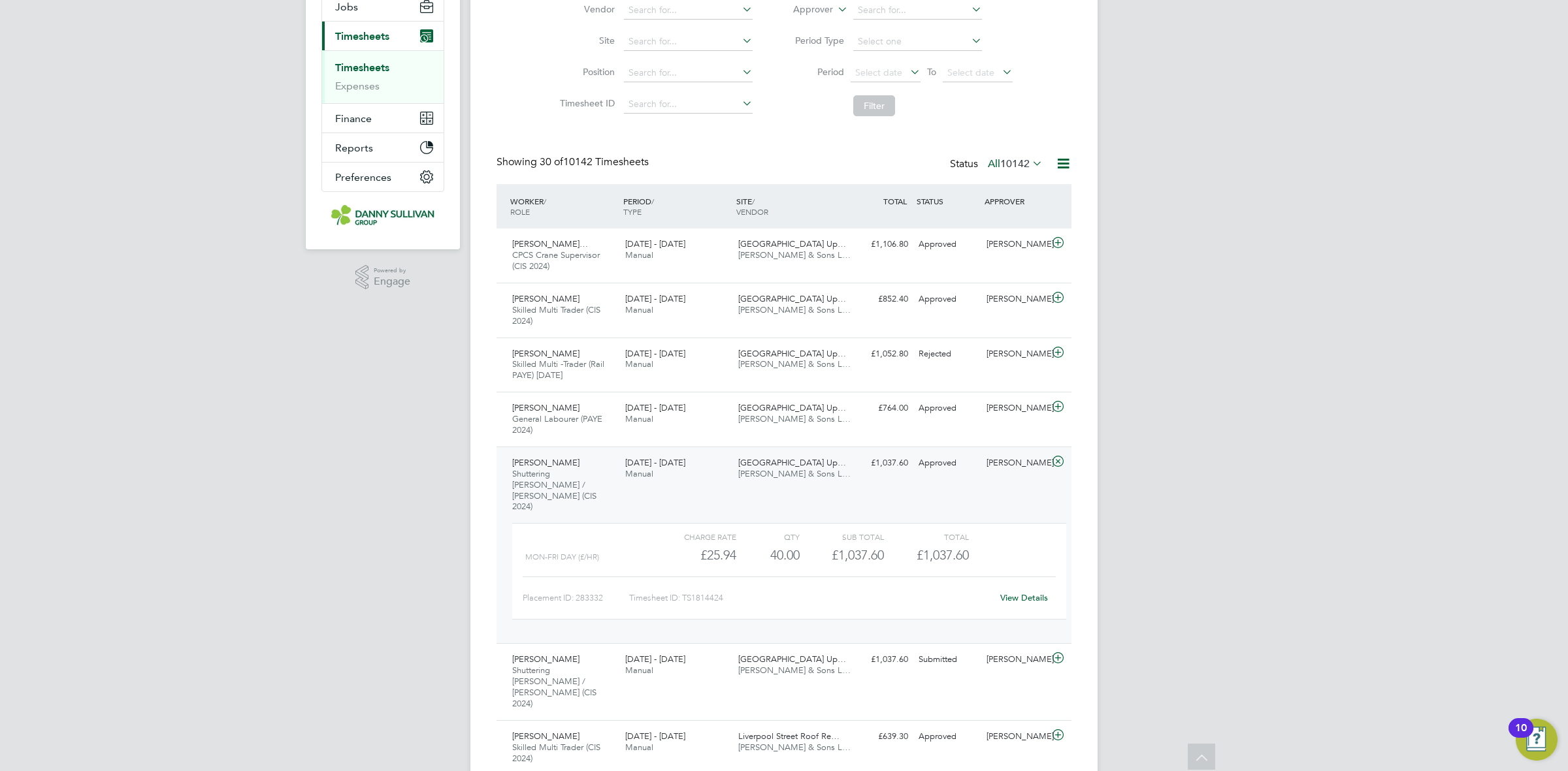
click at [1034, 592] on link "View Details" at bounding box center [1024, 598] width 48 height 11
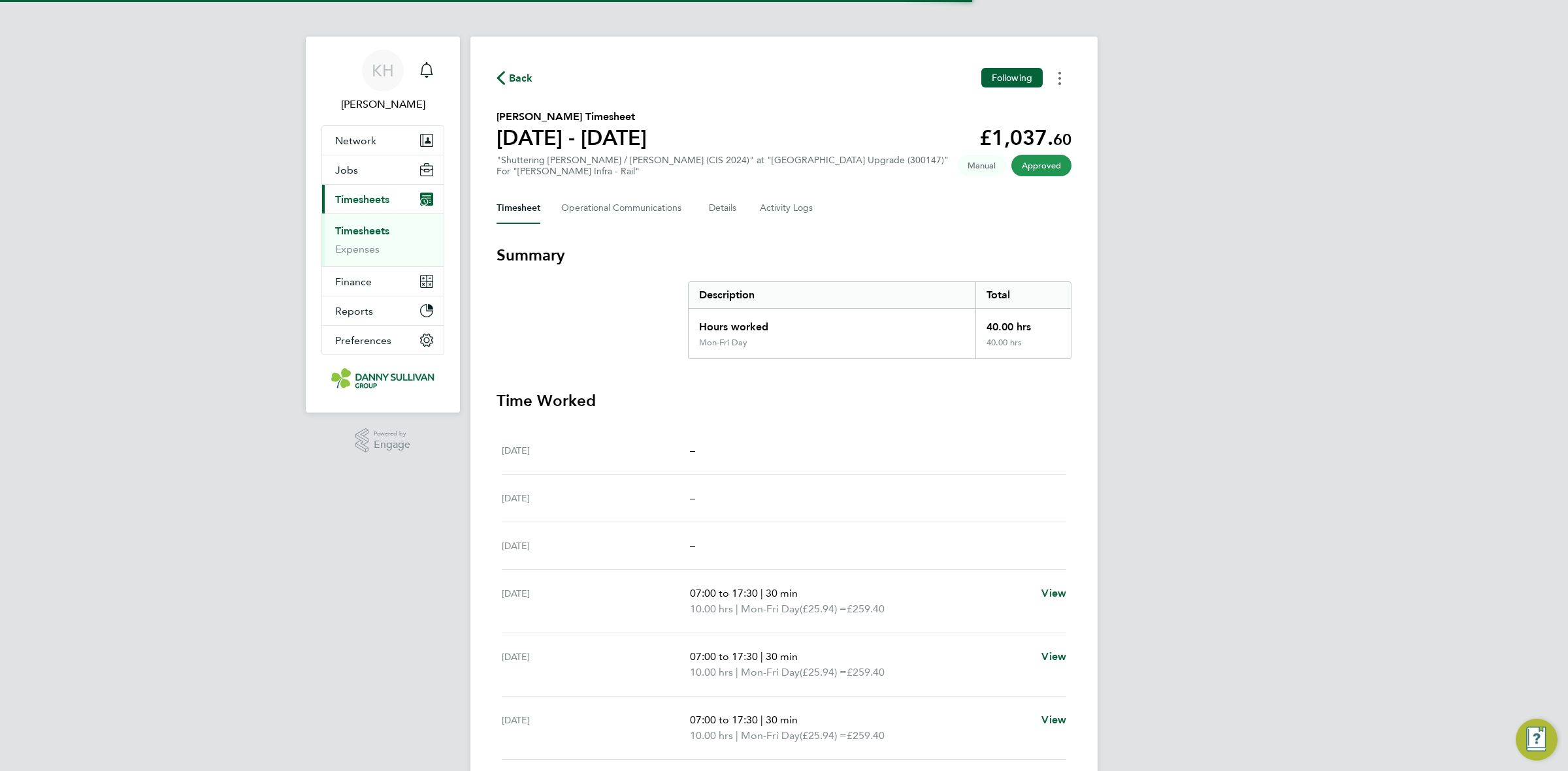
click at [1067, 83] on button "Timesheets Menu" at bounding box center [1059, 78] width 23 height 21
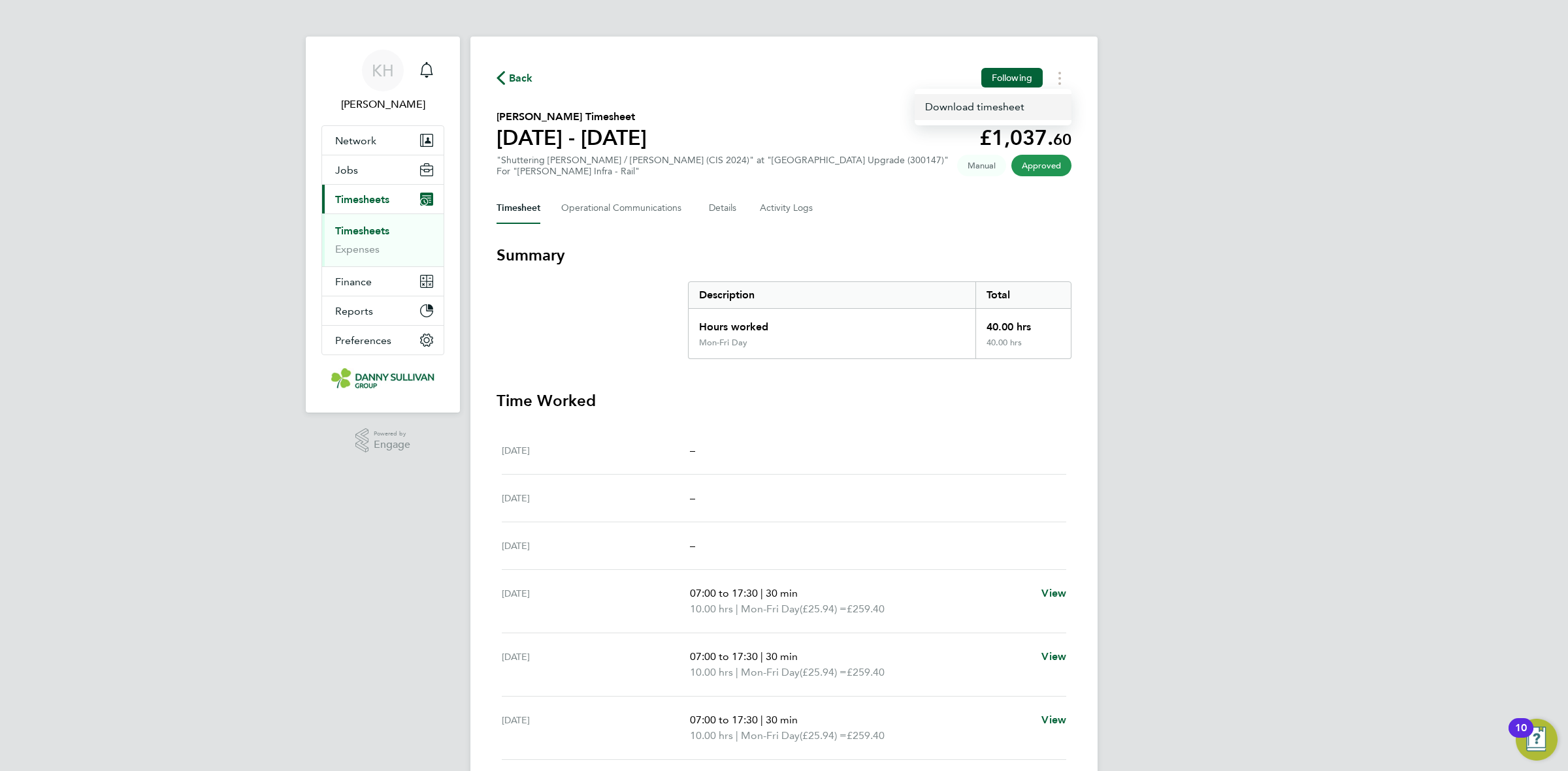
click at [1030, 109] on link "Download timesheet" at bounding box center [993, 107] width 157 height 26
click at [514, 82] on span "Back" at bounding box center [521, 78] width 24 height 16
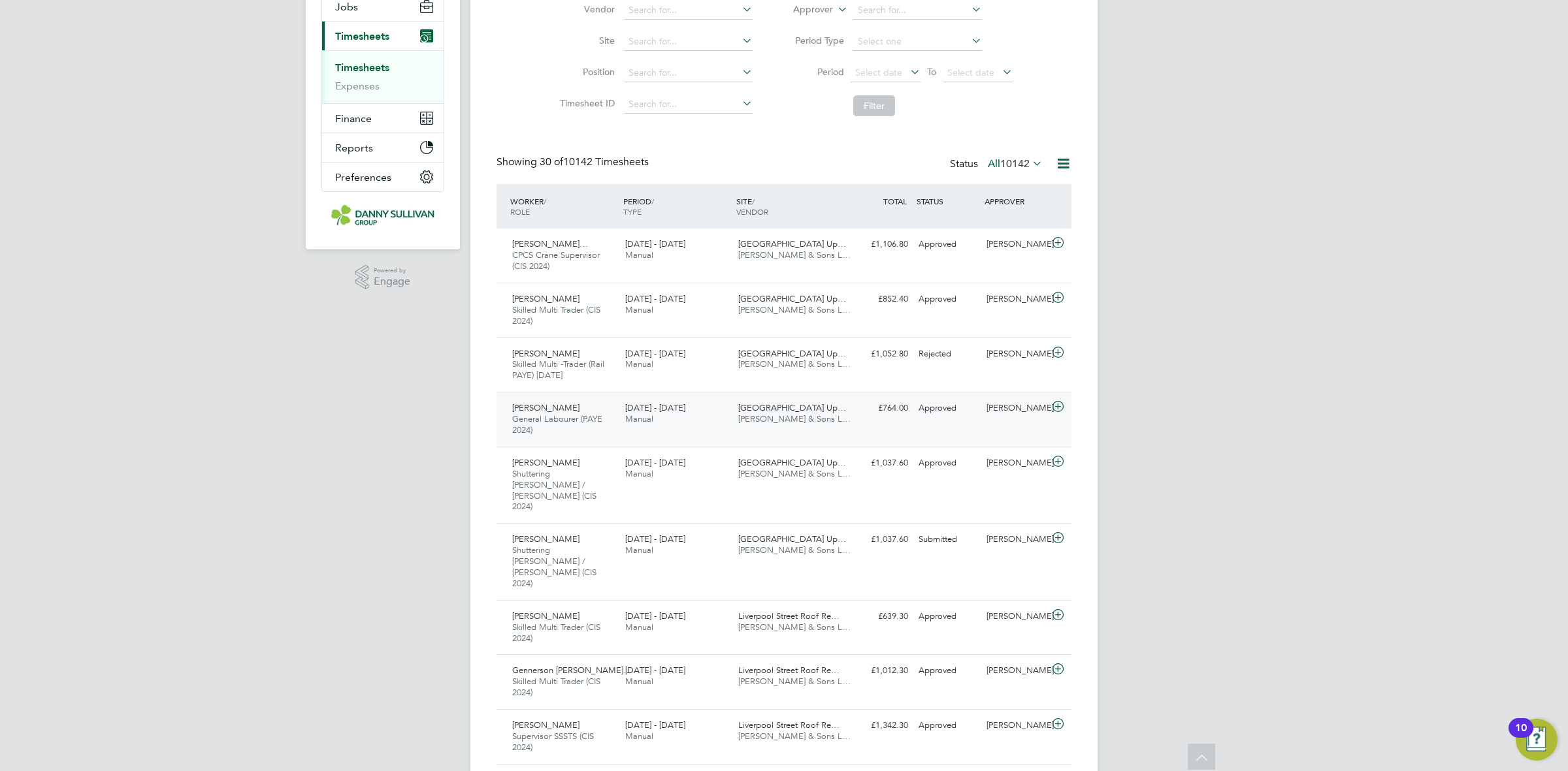
click at [756, 428] on div "[GEOGRAPHIC_DATA] Up… [PERSON_NAME] & Sons L…" at bounding box center [789, 414] width 113 height 33
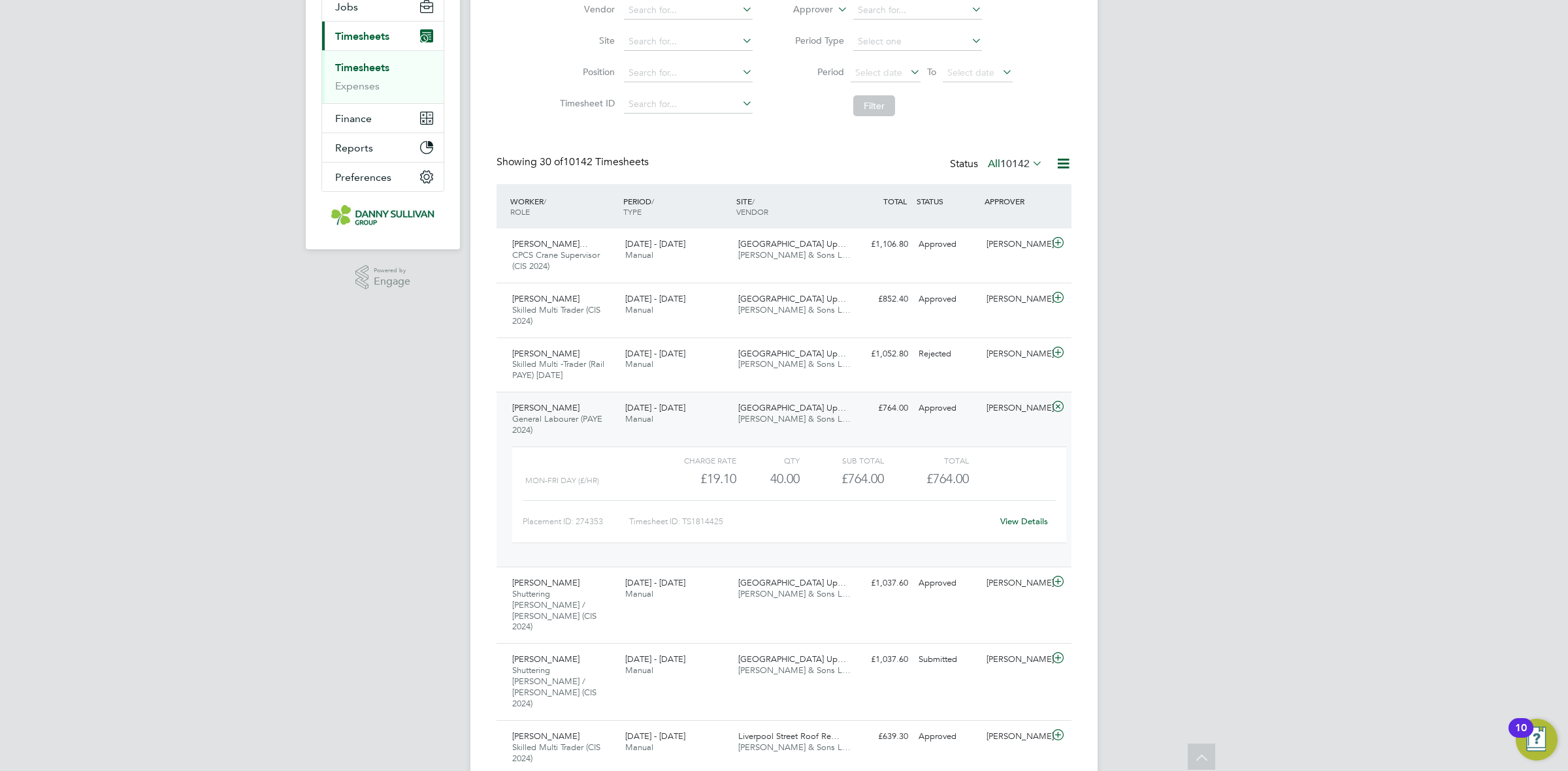
click at [1031, 527] on link "View Details" at bounding box center [1024, 521] width 48 height 11
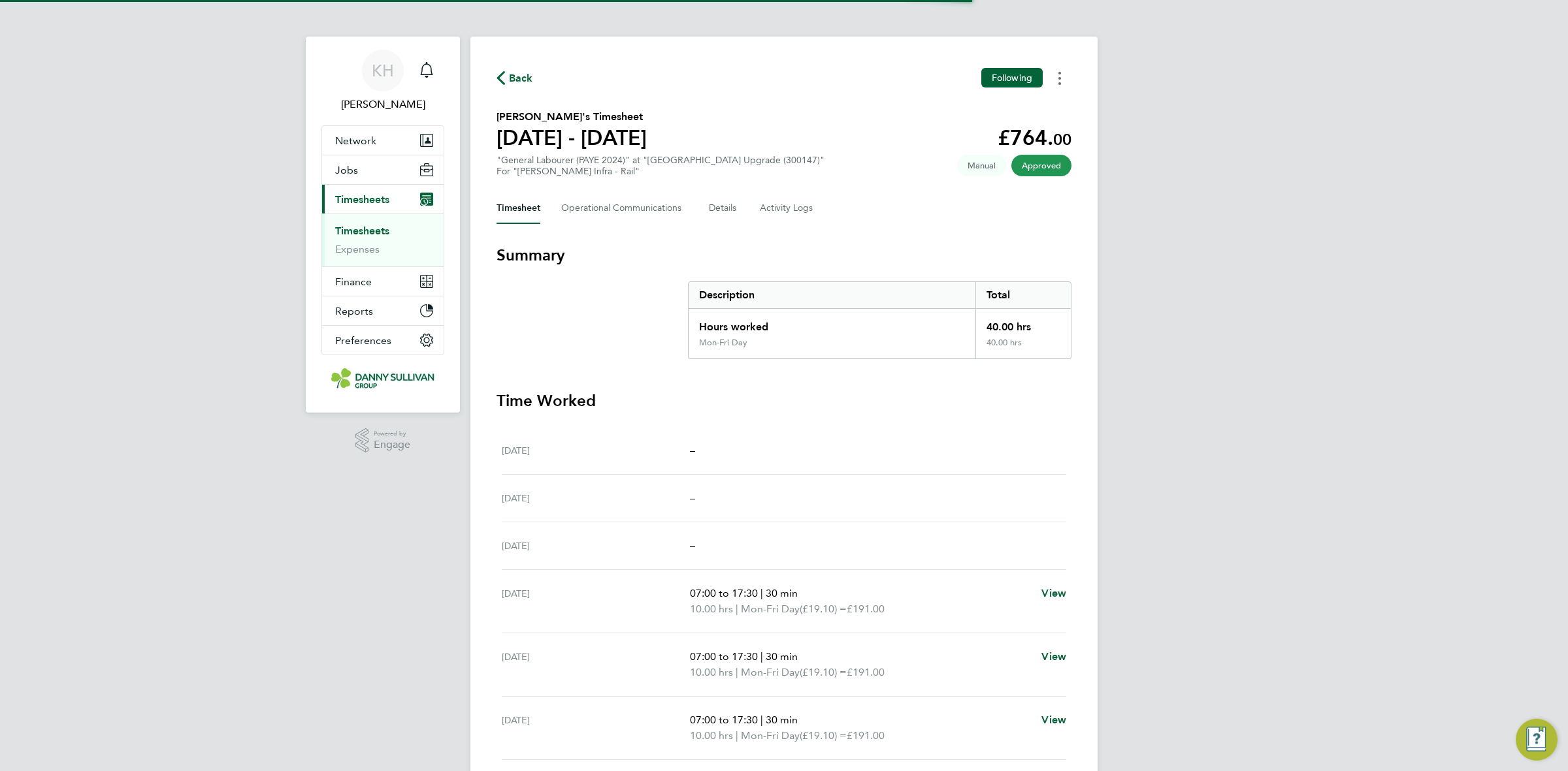
click at [1063, 79] on button "Timesheets Menu" at bounding box center [1059, 78] width 23 height 21
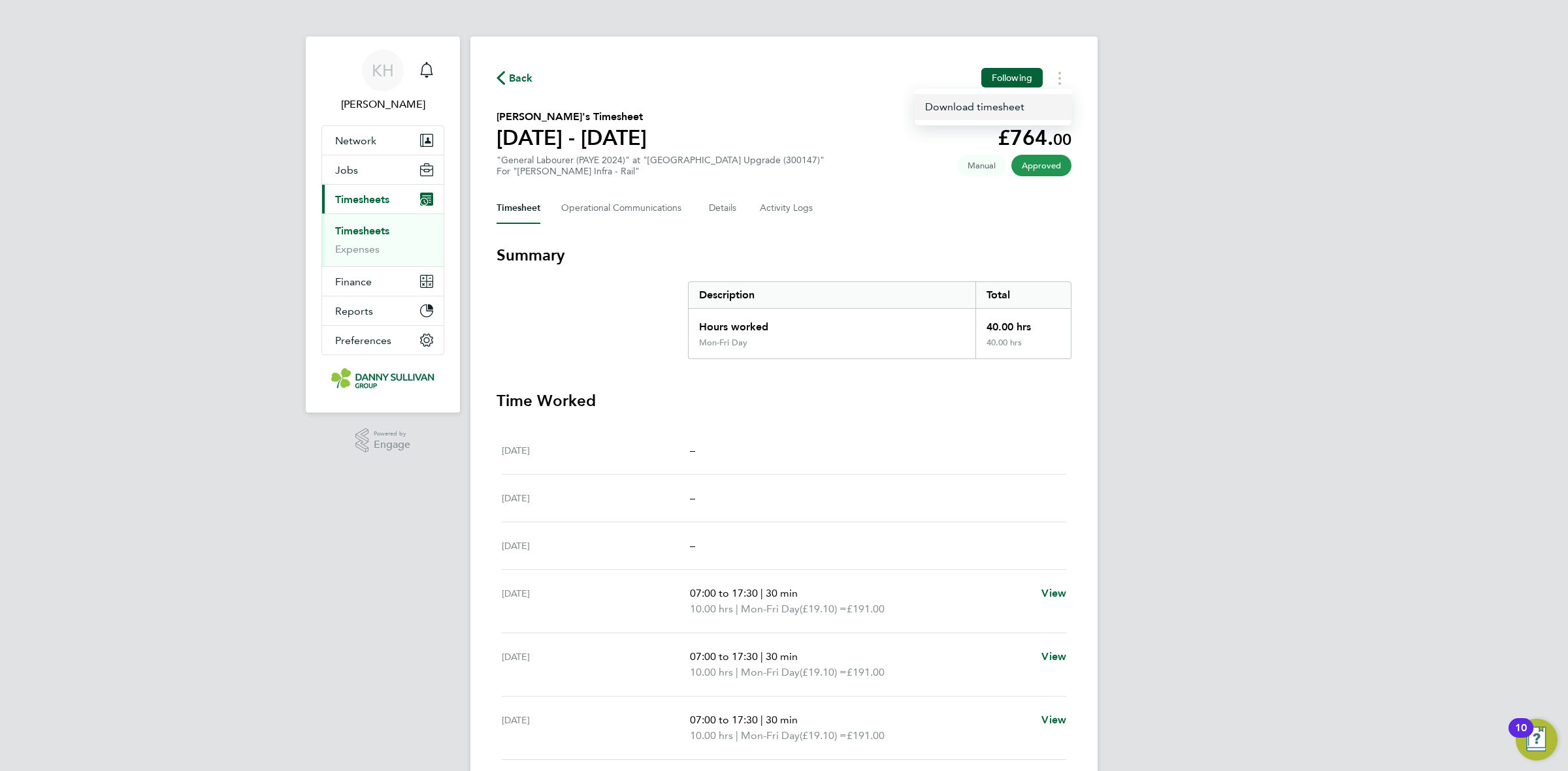
click at [1029, 118] on link "Download timesheet" at bounding box center [993, 107] width 157 height 26
click at [521, 86] on span "Back" at bounding box center [521, 78] width 24 height 16
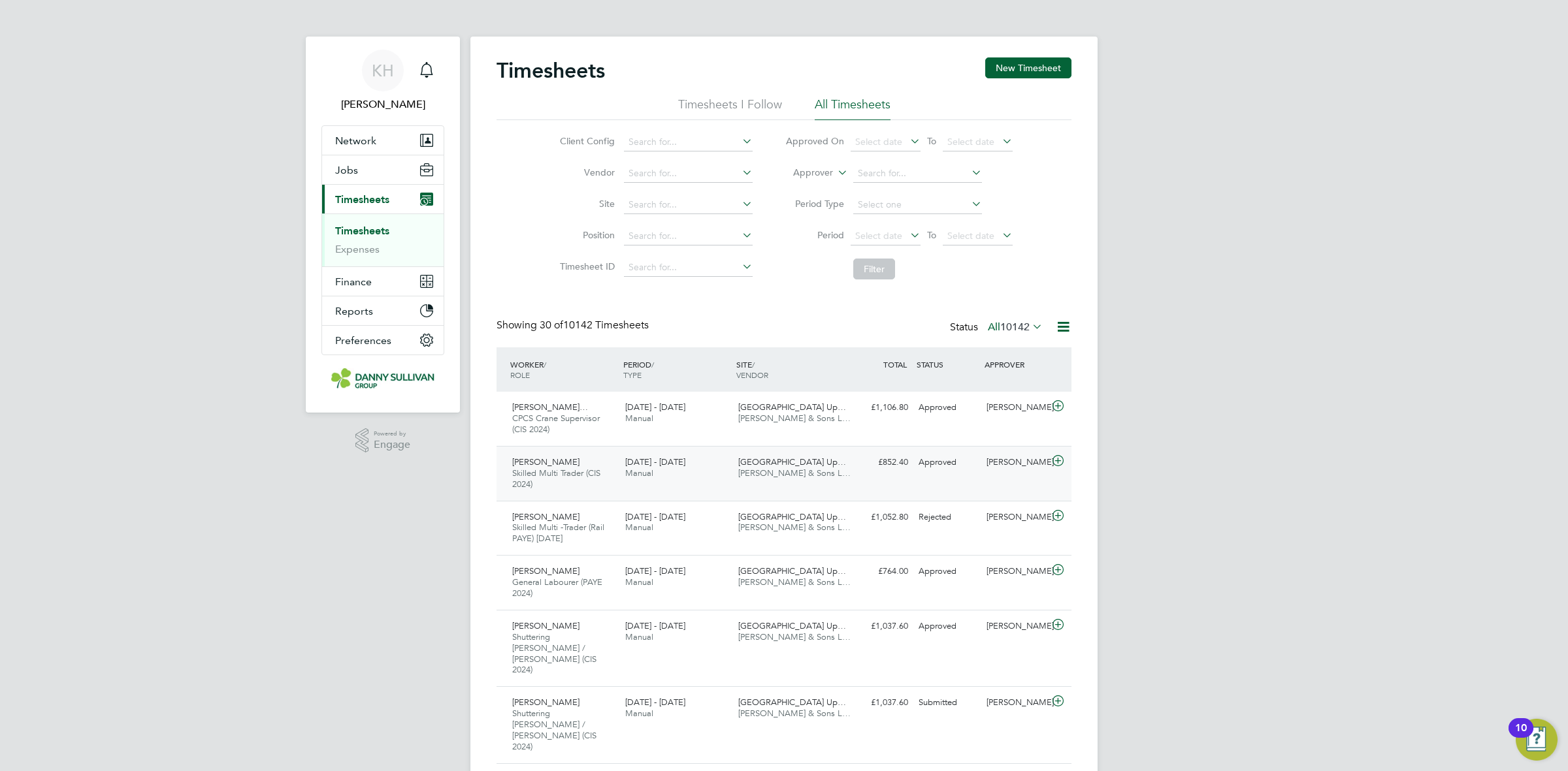
click at [749, 472] on span "[PERSON_NAME] & Sons L…" at bounding box center [795, 473] width 112 height 11
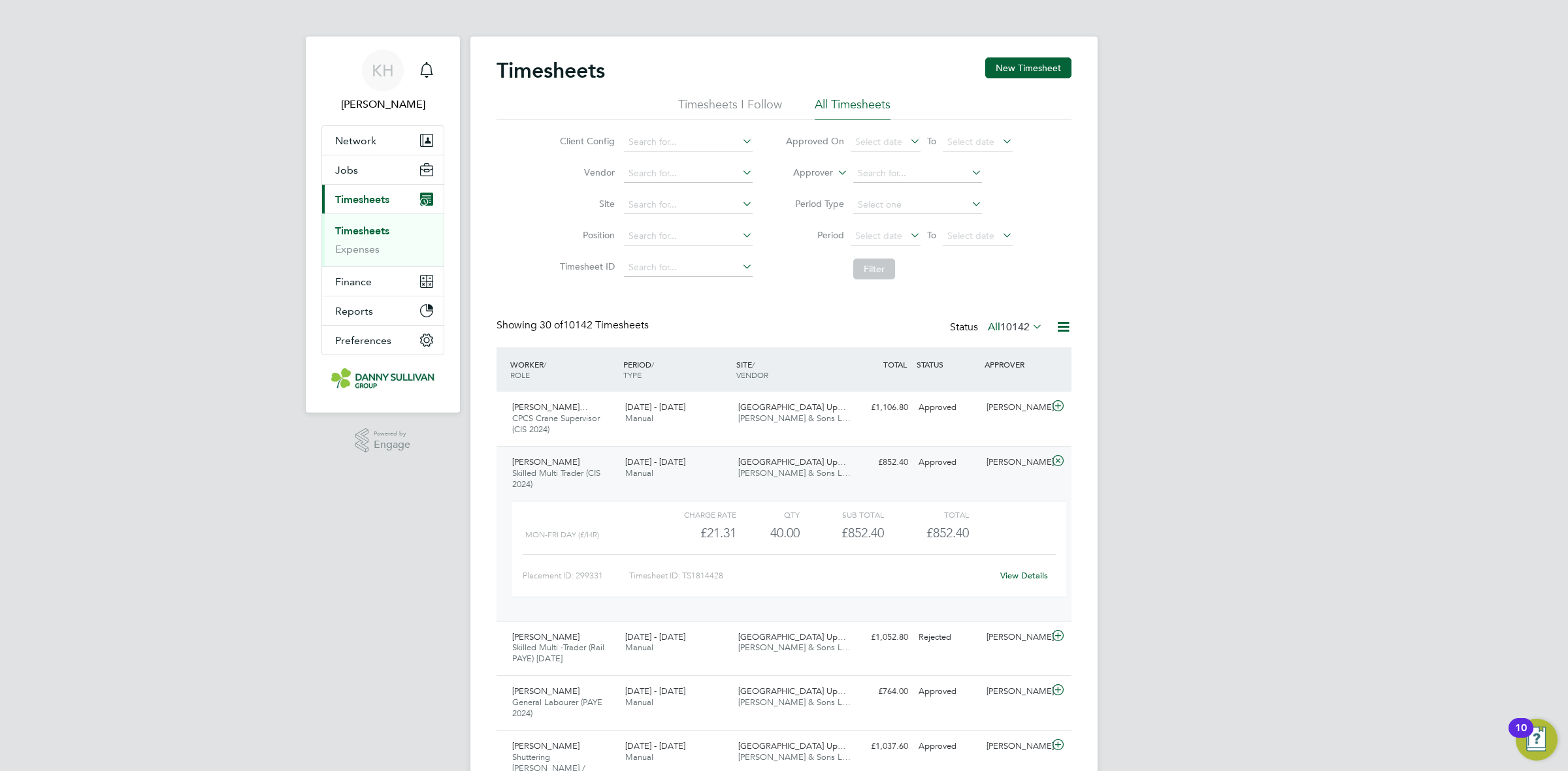
click at [1025, 570] on div "View Details" at bounding box center [1024, 575] width 64 height 21
click at [1023, 576] on link "View Details" at bounding box center [1024, 576] width 48 height 11
click at [691, 418] on div "23 - 29 Aug 2025 Manual" at bounding box center [676, 414] width 113 height 33
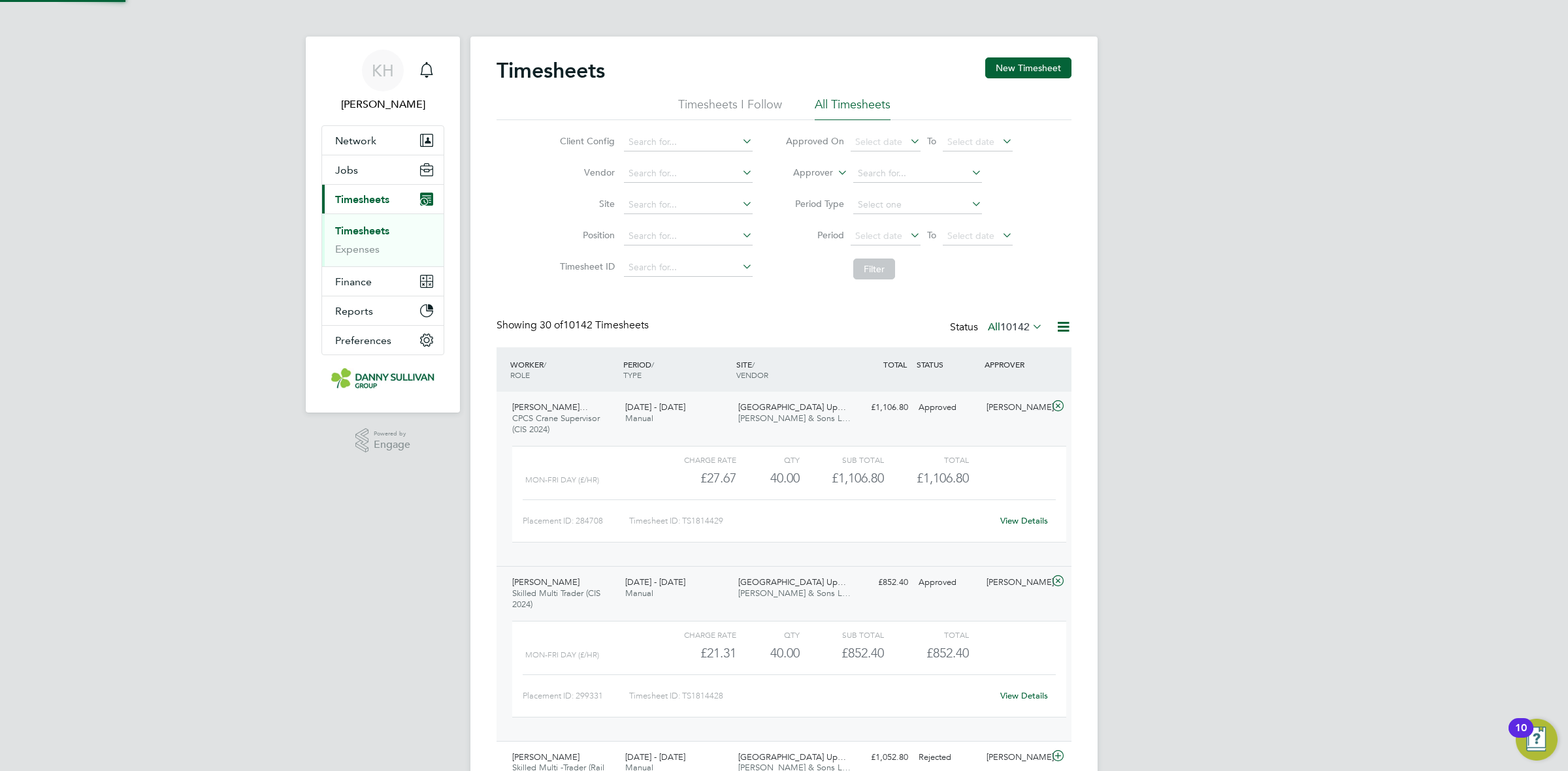
click at [1015, 520] on link "View Details" at bounding box center [1024, 521] width 48 height 11
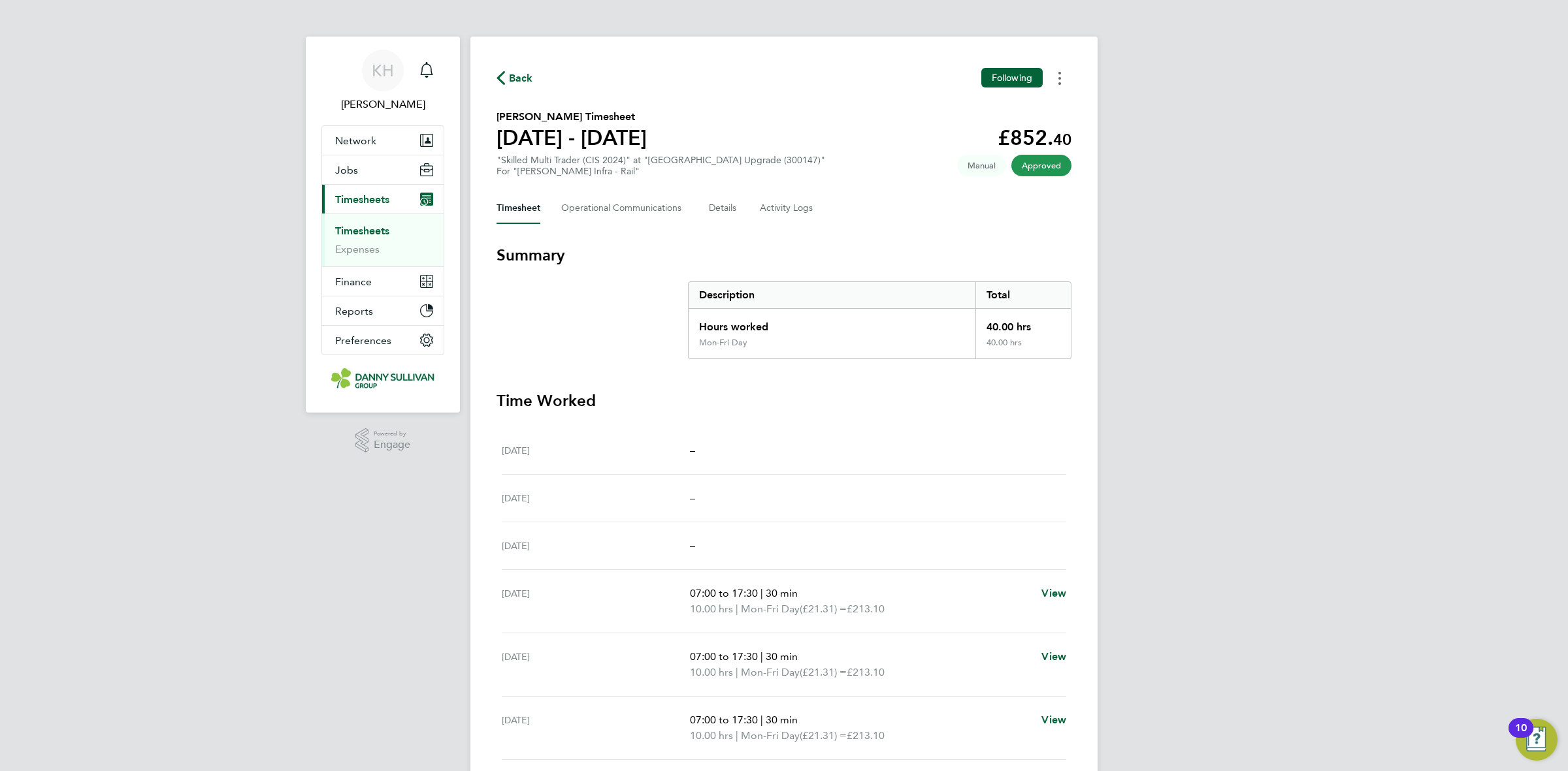
drag, startPoint x: 1069, startPoint y: 77, endPoint x: 1059, endPoint y: 82, distance: 11.2
click at [1067, 77] on button "Timesheets Menu" at bounding box center [1059, 78] width 23 height 21
click at [1033, 104] on link "Download timesheet" at bounding box center [993, 107] width 157 height 26
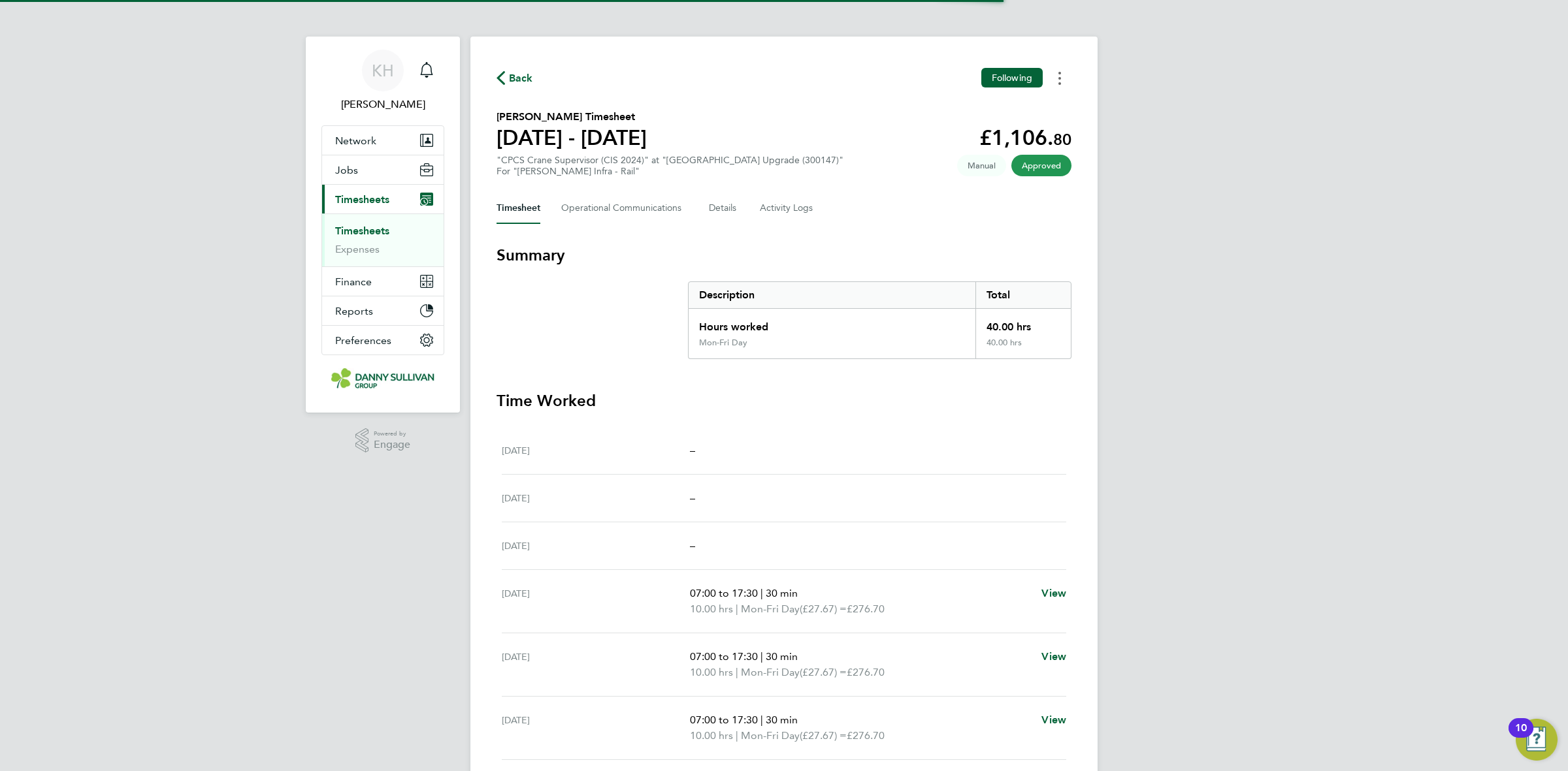
click at [1069, 77] on button "Timesheets Menu" at bounding box center [1059, 78] width 23 height 21
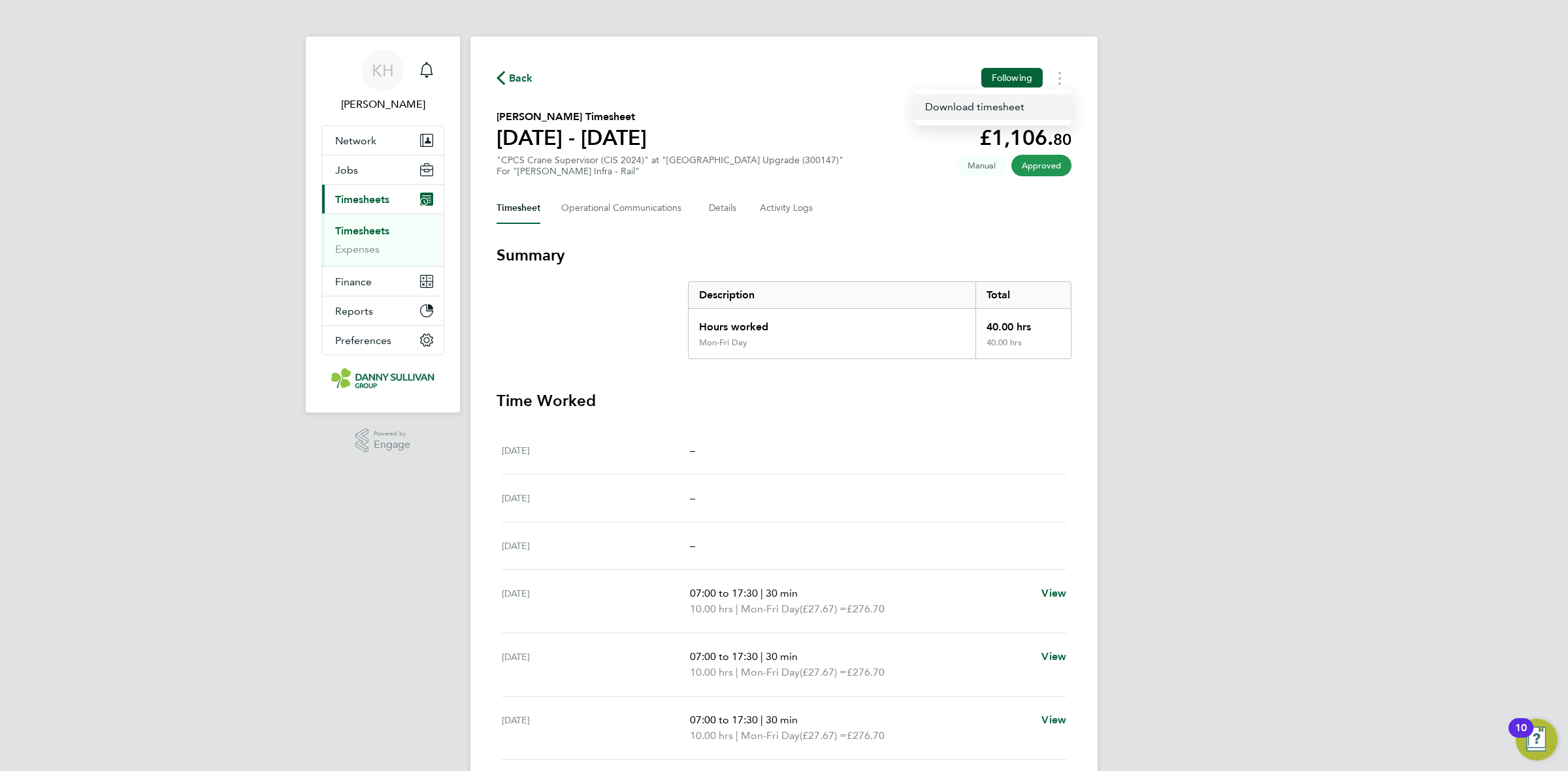
click at [1007, 106] on link "Download timesheet" at bounding box center [993, 107] width 157 height 26
click at [429, 83] on div "Main navigation" at bounding box center [426, 70] width 26 height 26
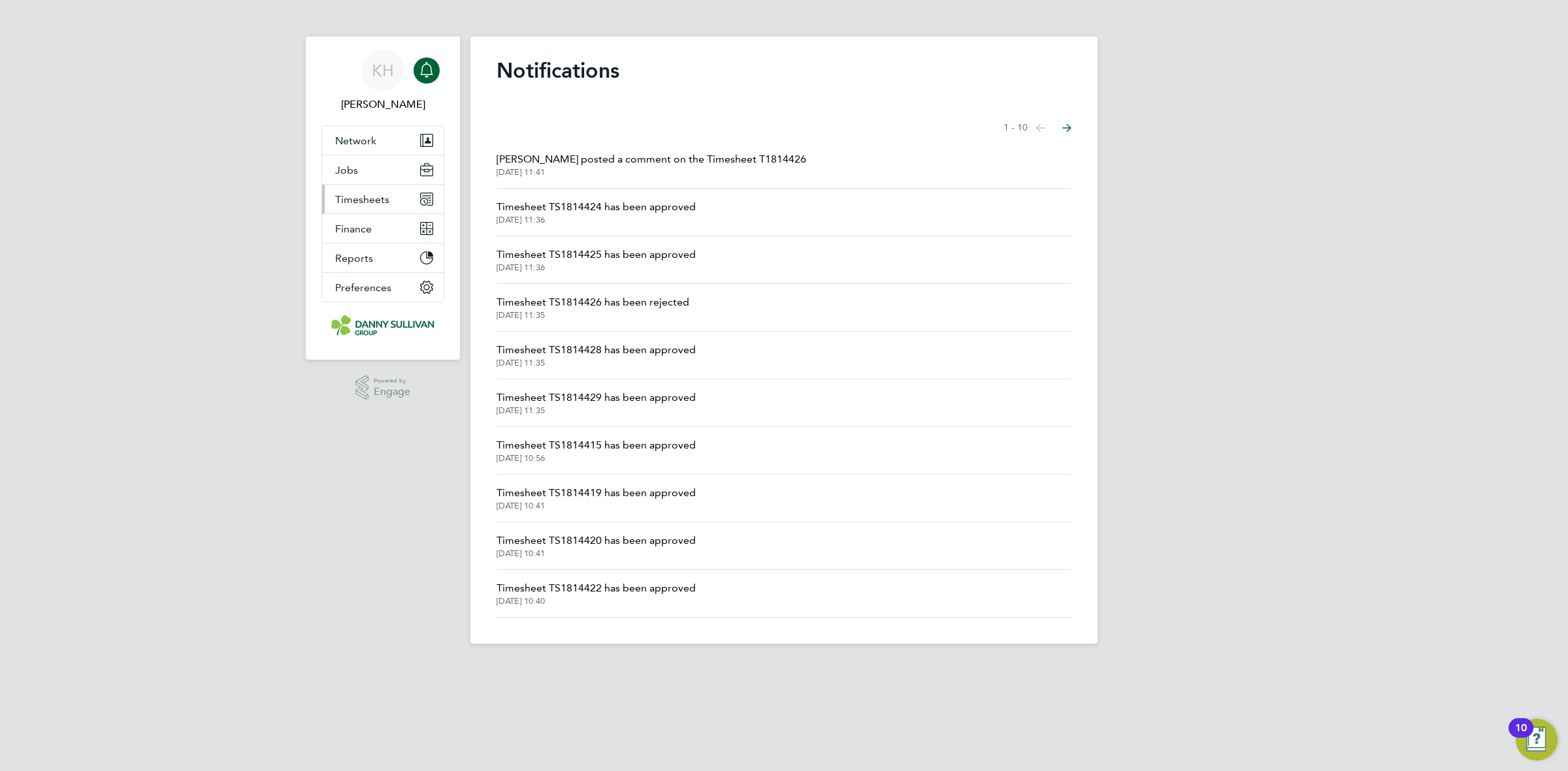
click at [375, 204] on span "Timesheets" at bounding box center [362, 199] width 54 height 12
click at [373, 232] on link "Timesheets" at bounding box center [362, 231] width 54 height 12
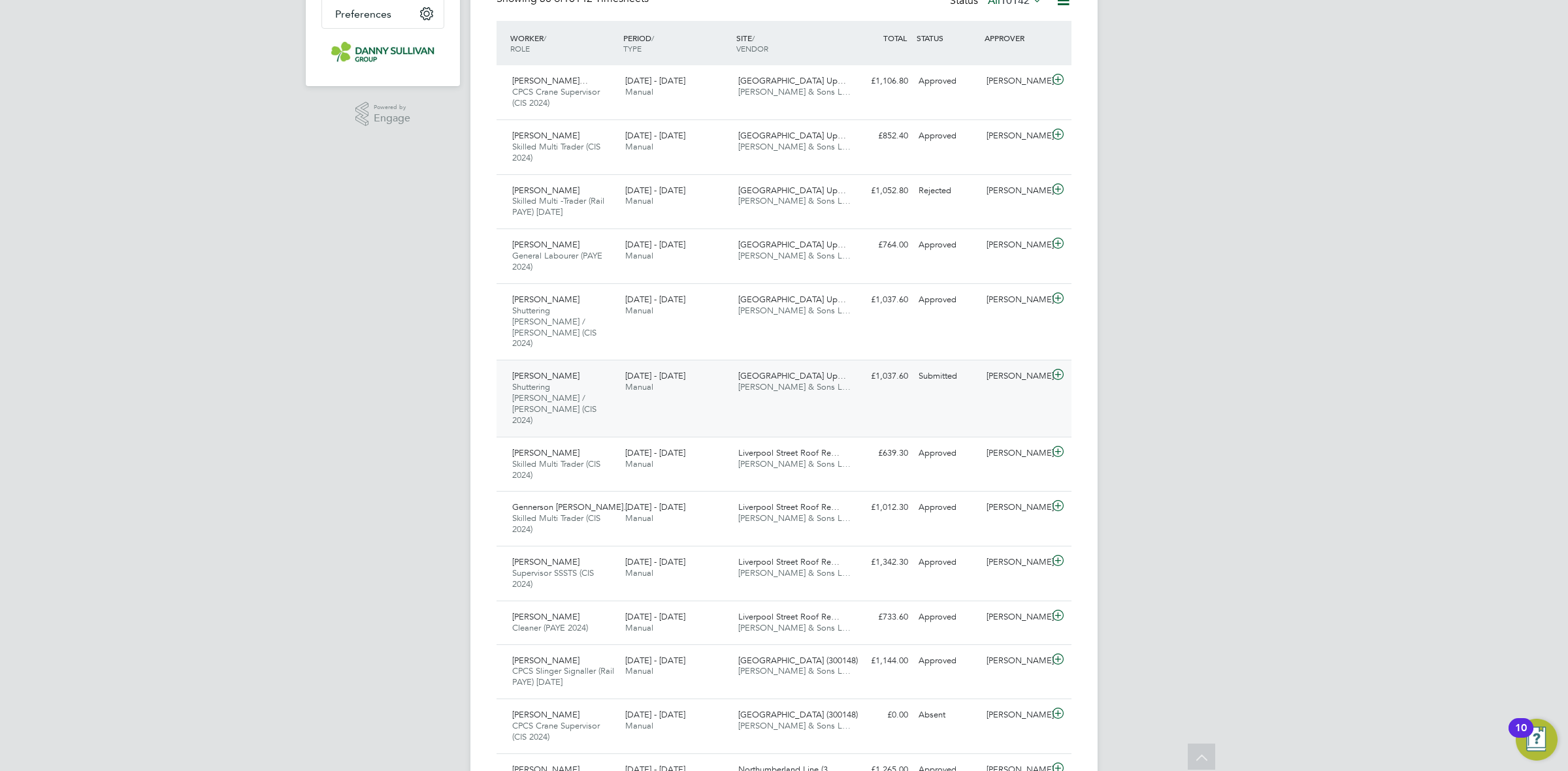
click at [788, 370] on span "Surrey Quays Station Up…" at bounding box center [793, 376] width 108 height 11
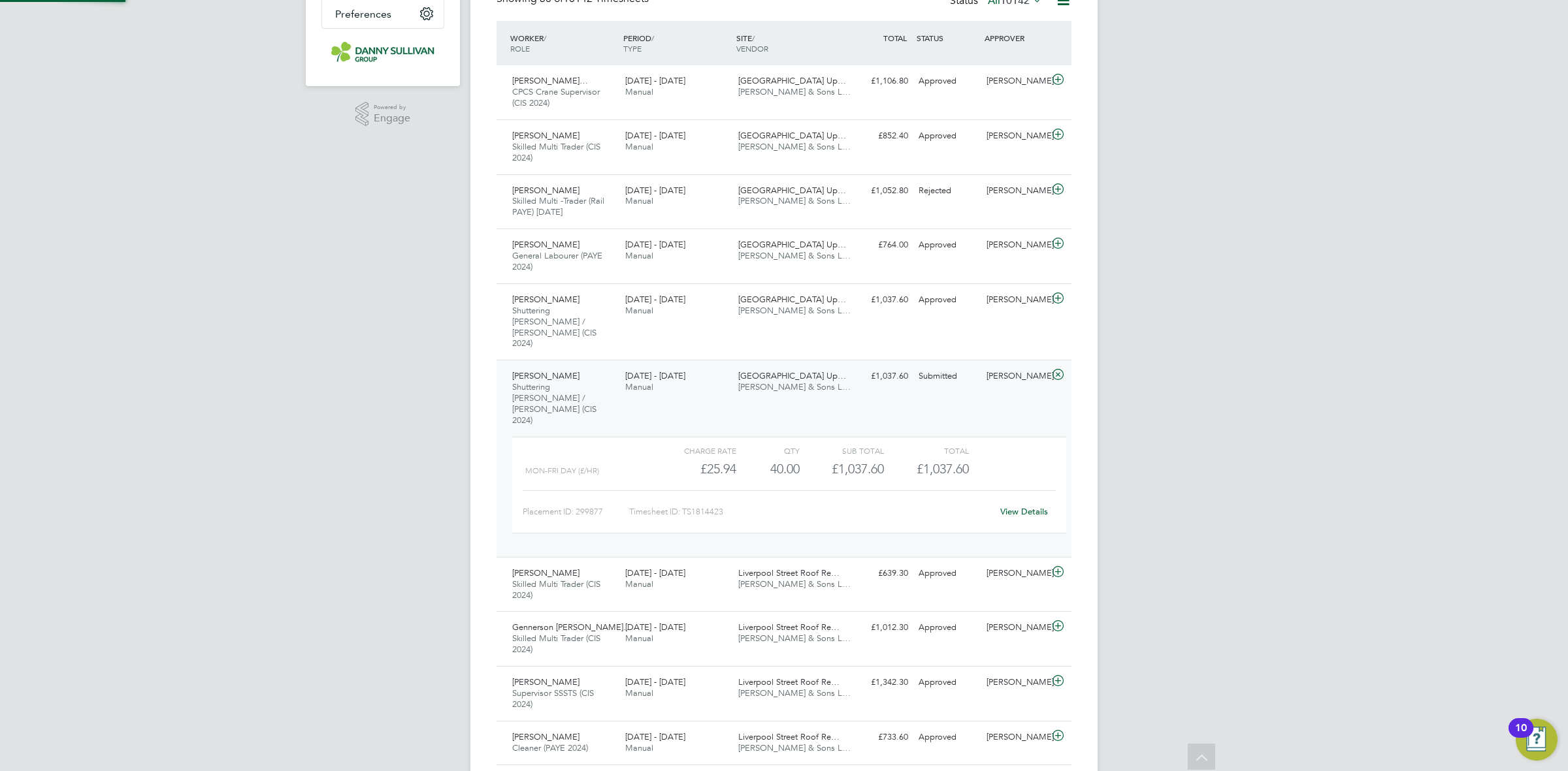
click at [1008, 491] on div "Placement ID: 299877 Timesheet ID: TS1814423 View Details" at bounding box center [789, 506] width 533 height 32
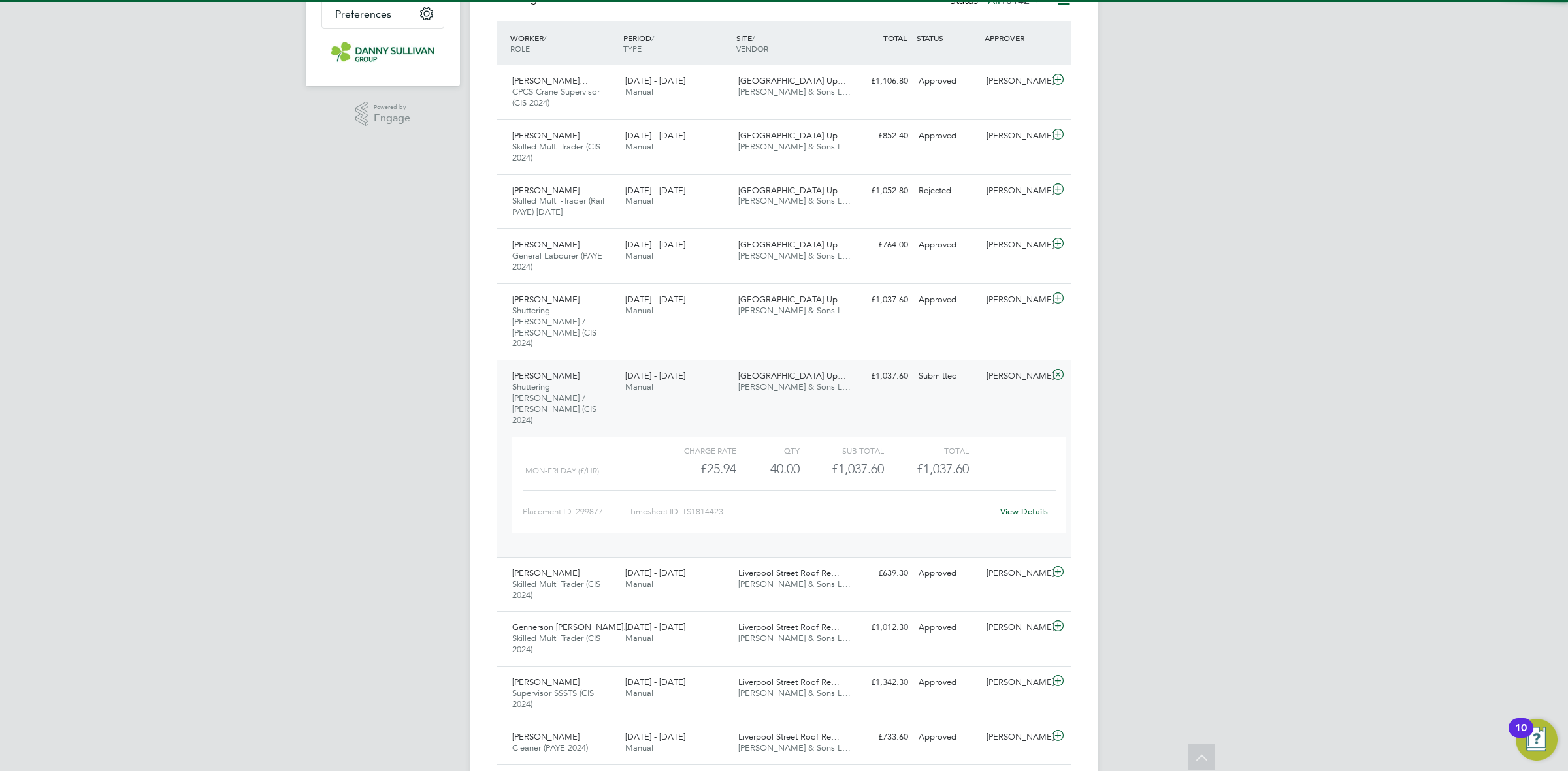
click at [1014, 506] on link "View Details" at bounding box center [1024, 512] width 48 height 11
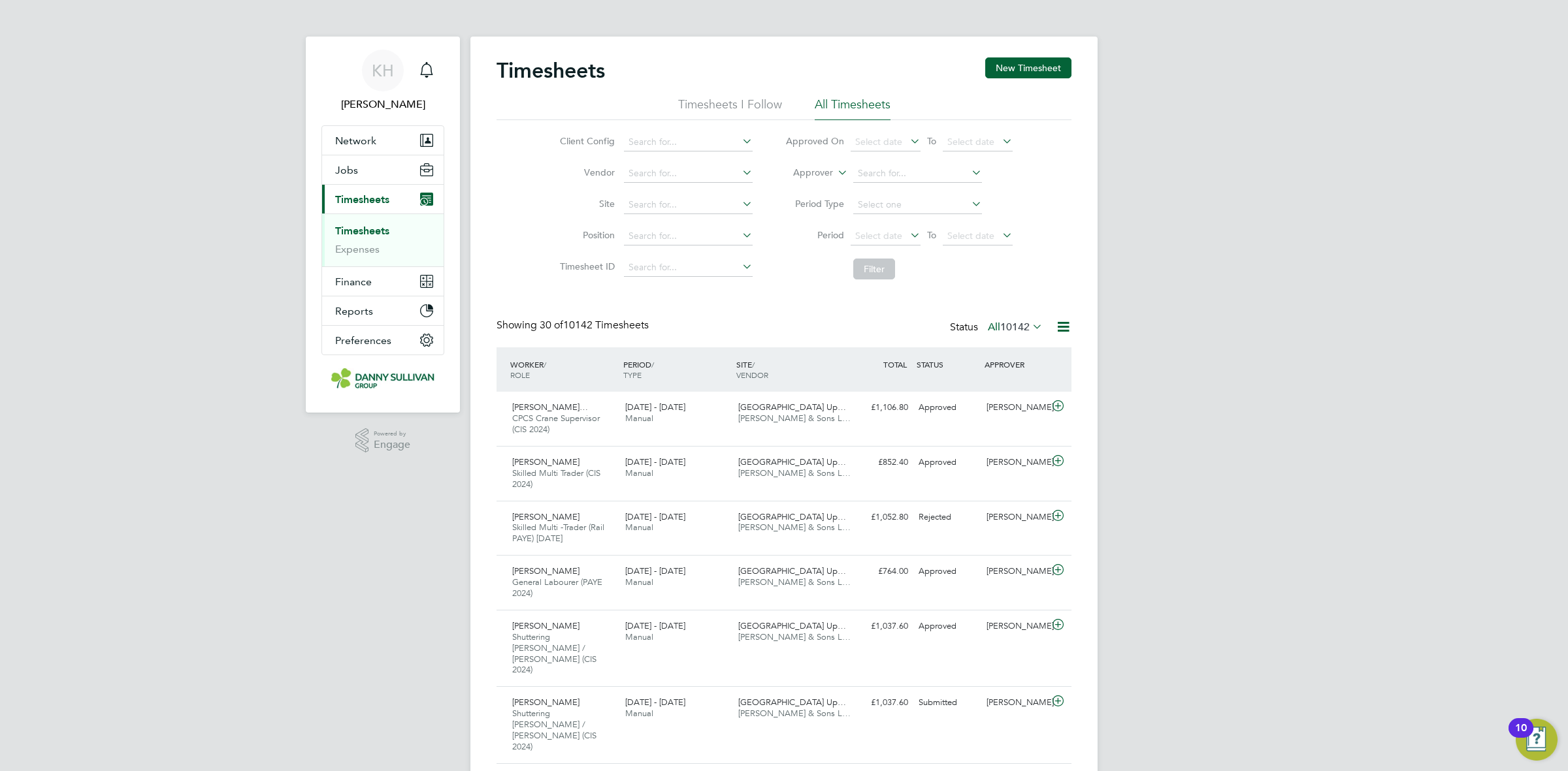
click at [367, 227] on link "Timesheets" at bounding box center [362, 231] width 54 height 12
click at [429, 73] on icon "Main navigation" at bounding box center [426, 70] width 16 height 16
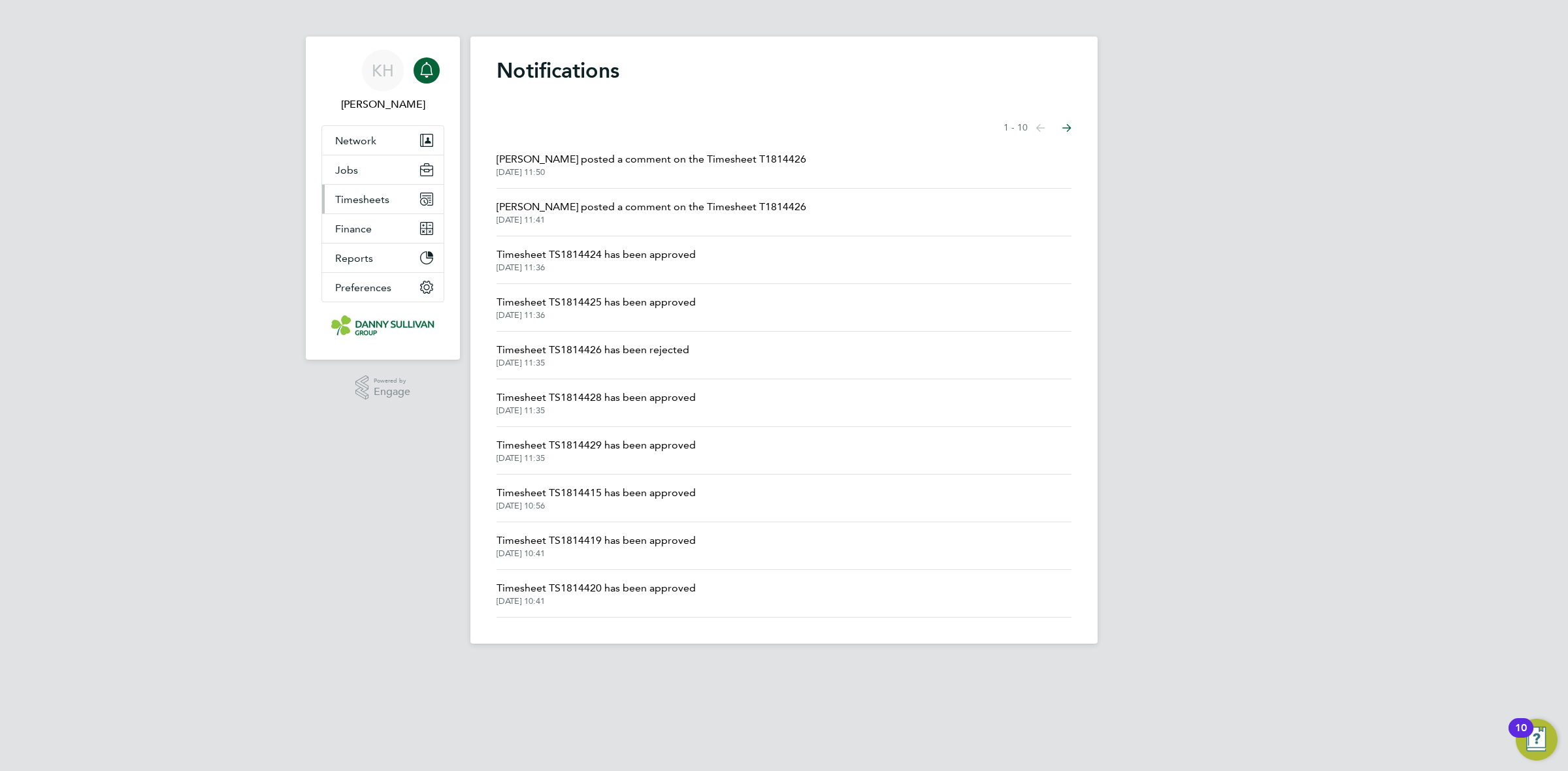
drag, startPoint x: 387, startPoint y: 202, endPoint x: 380, endPoint y: 211, distance: 11.4
click at [387, 202] on span "Timesheets" at bounding box center [362, 199] width 54 height 12
click at [372, 226] on link "Timesheets" at bounding box center [362, 231] width 54 height 12
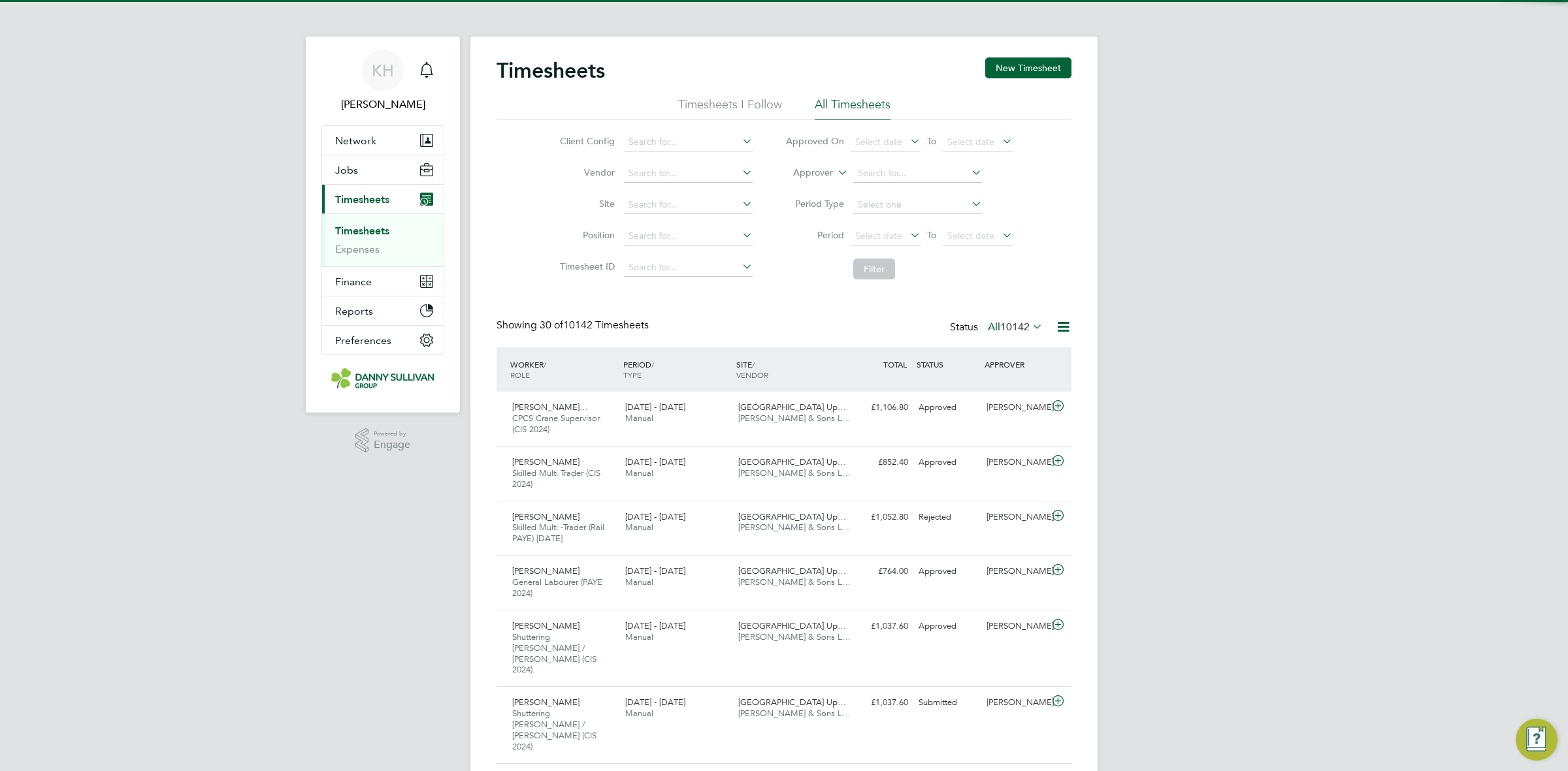
scroll to position [44, 113]
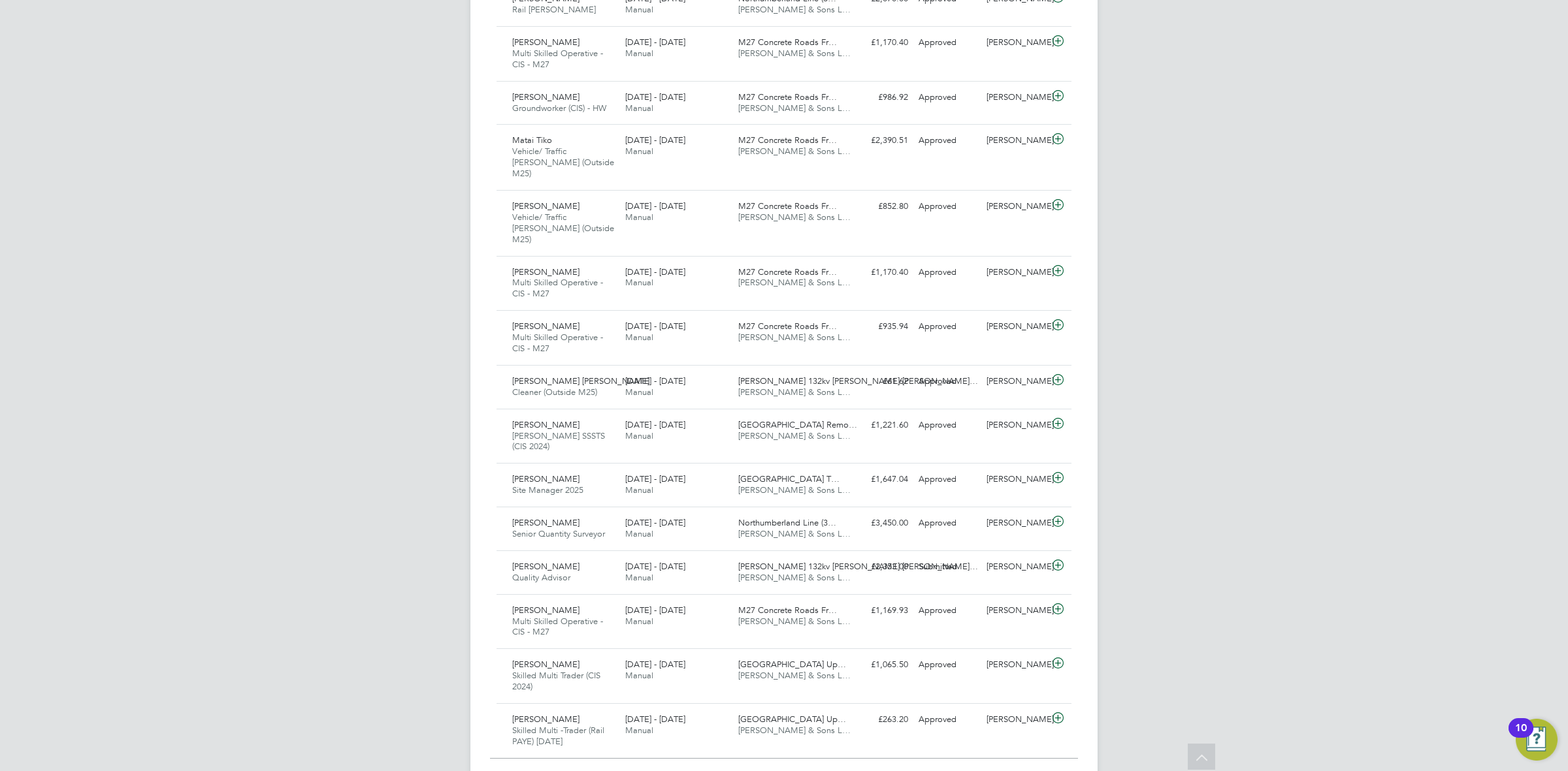
click at [776, 771] on span "Show 30 more" at bounding box center [794, 777] width 57 height 12
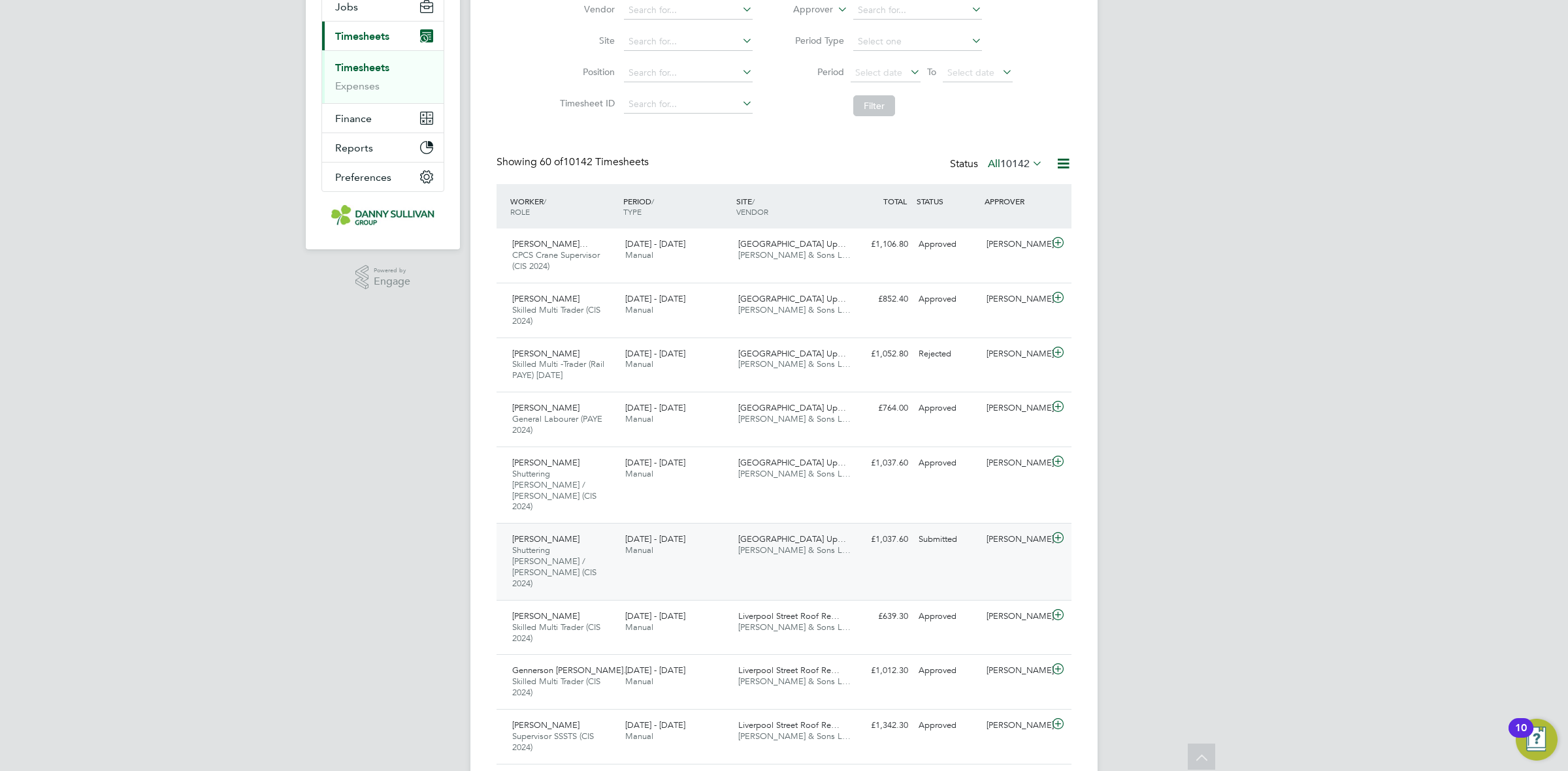
click at [782, 533] on span "[GEOGRAPHIC_DATA] Up…" at bounding box center [793, 539] width 108 height 11
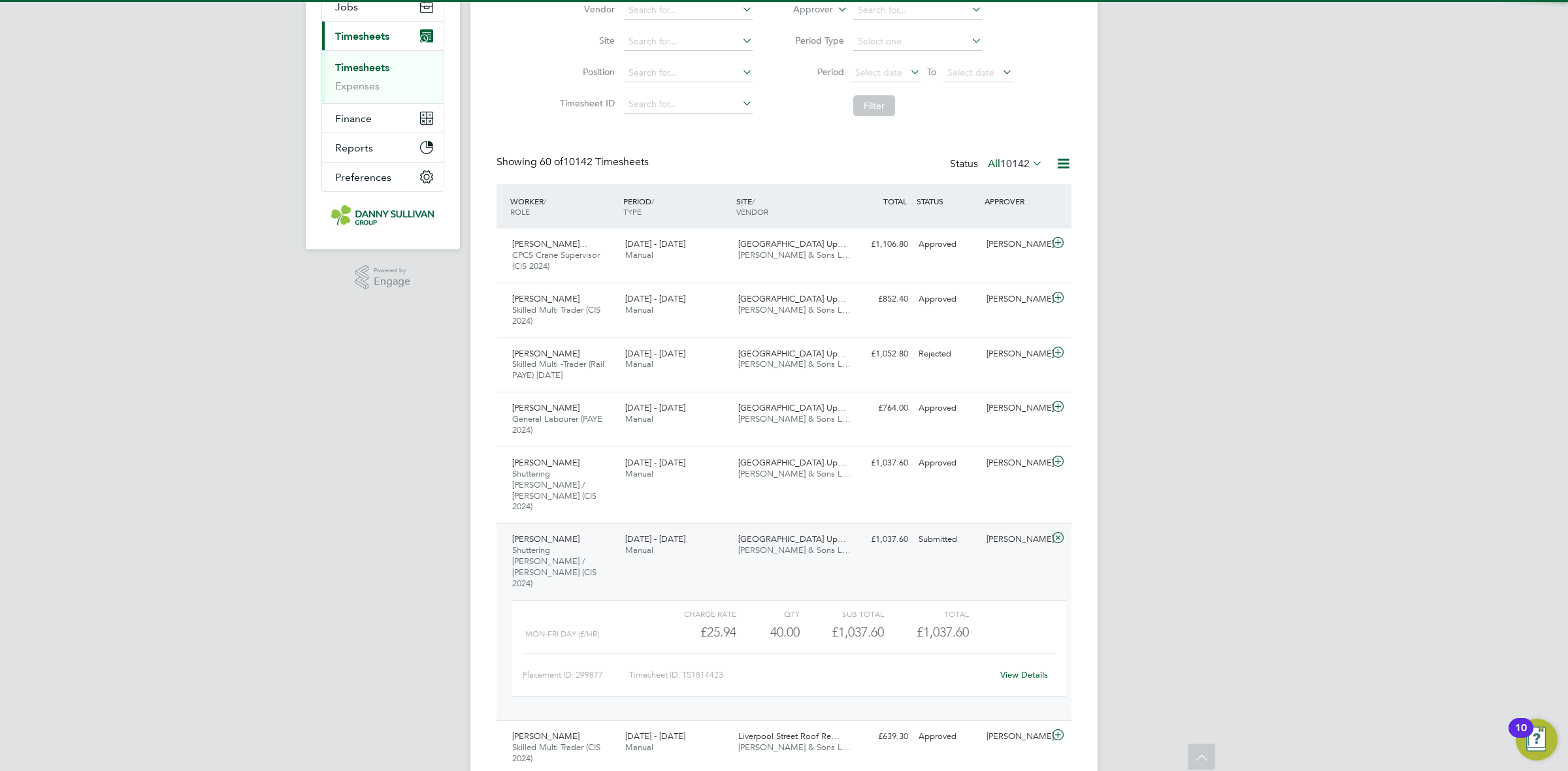
click at [1027, 670] on link "View Details" at bounding box center [1024, 675] width 48 height 11
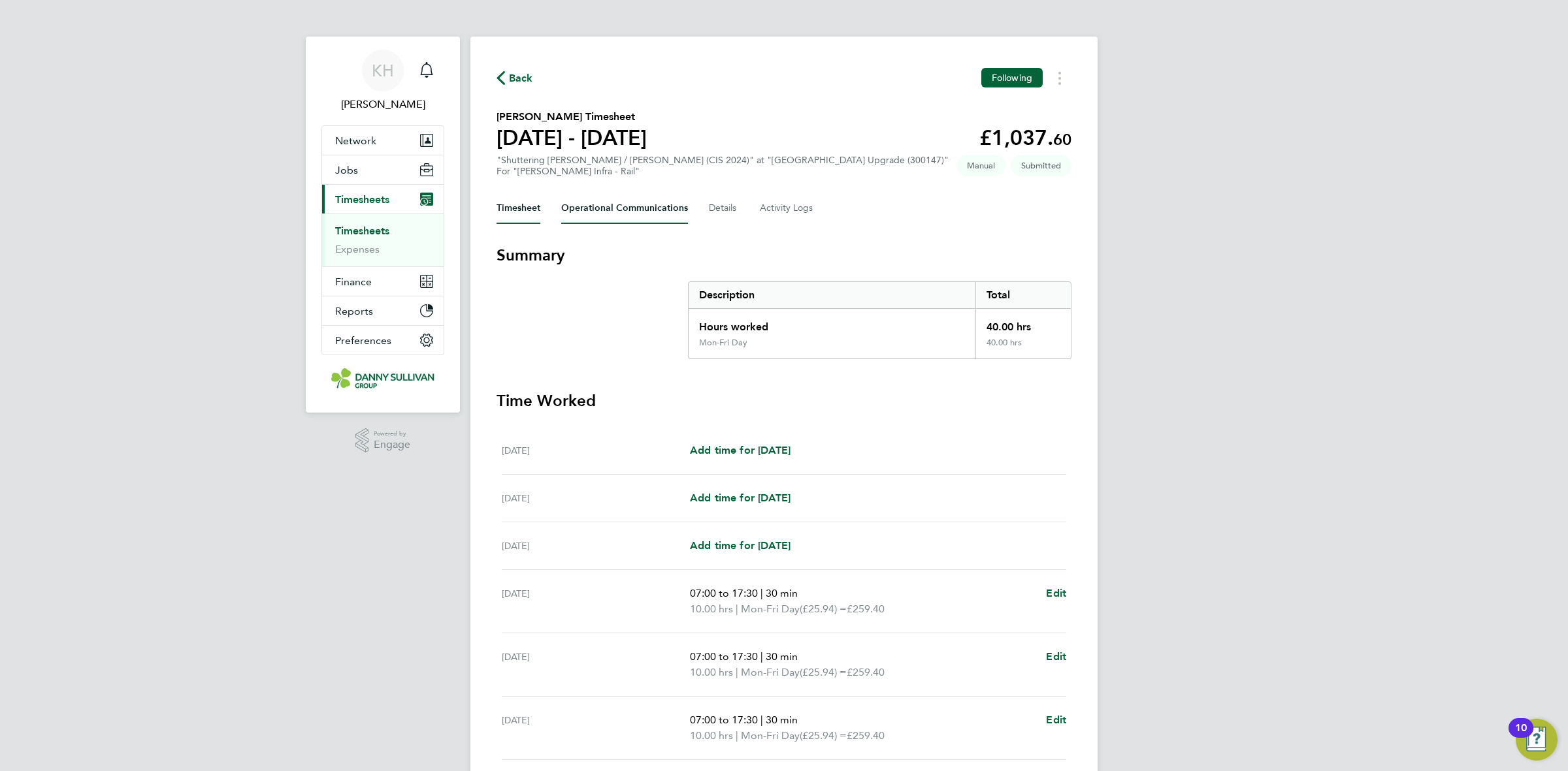
click at [654, 210] on Communications-tab "Operational Communications" at bounding box center [624, 209] width 127 height 31
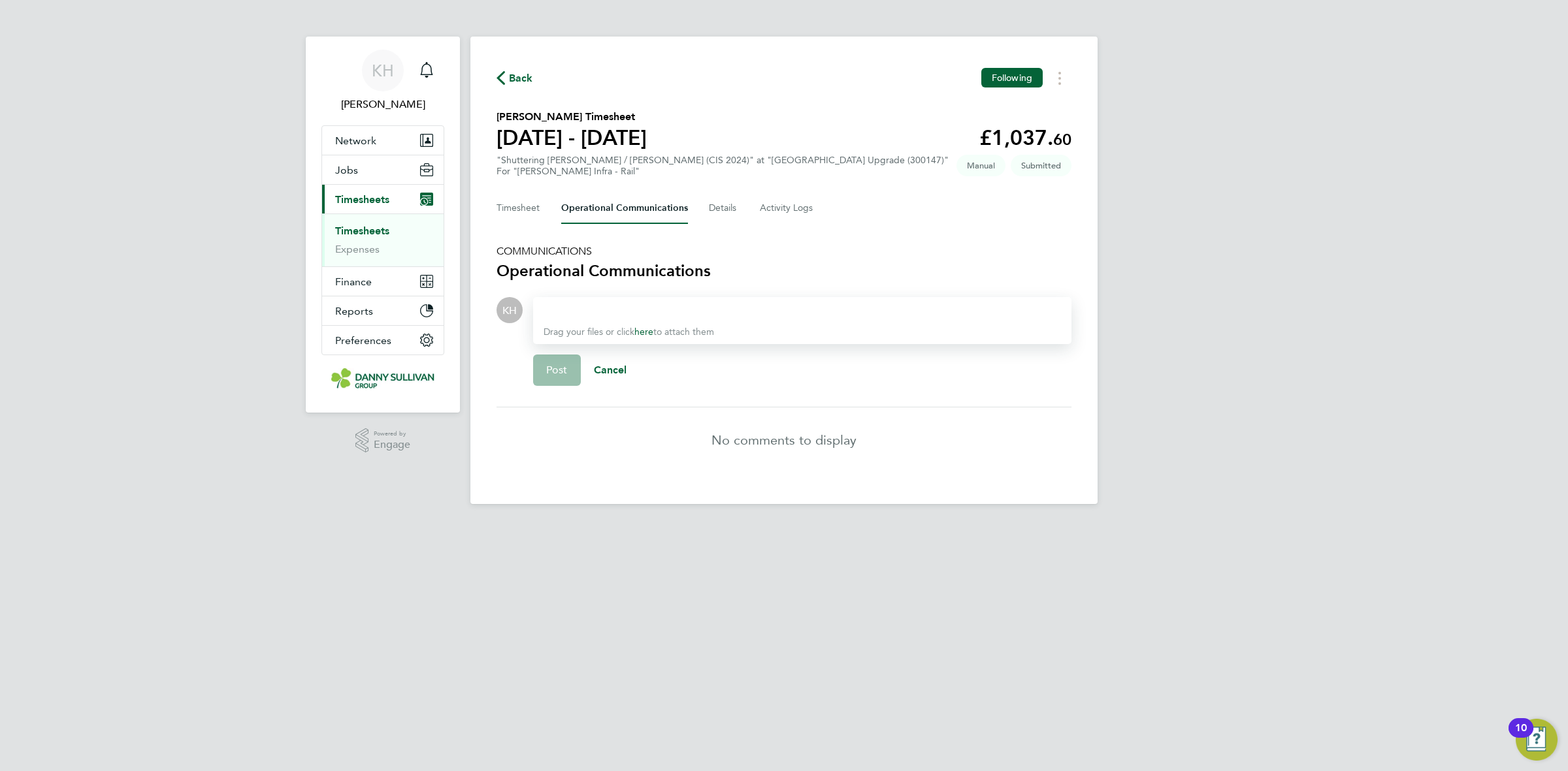
click at [373, 231] on link "Timesheets" at bounding box center [362, 231] width 54 height 12
